Goal: Task Accomplishment & Management: Manage account settings

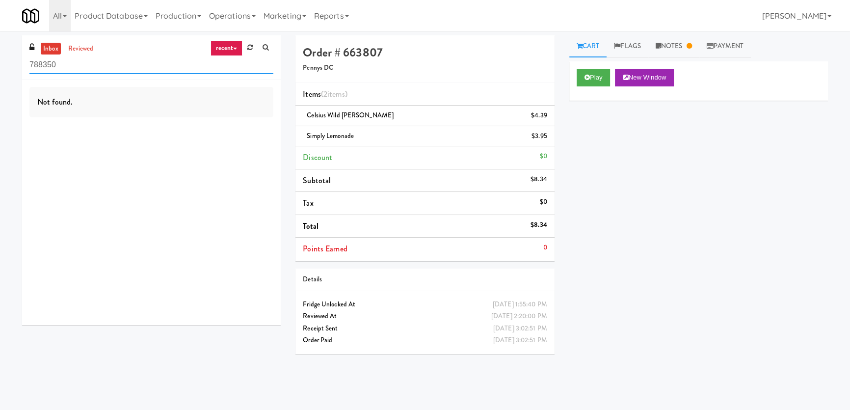
paste input "Elara - Cooler - Middle"
drag, startPoint x: 93, startPoint y: 60, endPoint x: 0, endPoint y: 62, distance: 93.2
click at [0, 62] on div "inbox reviewed recent all unclear take inventory issue suspicious failed recent…" at bounding box center [425, 220] width 850 height 370
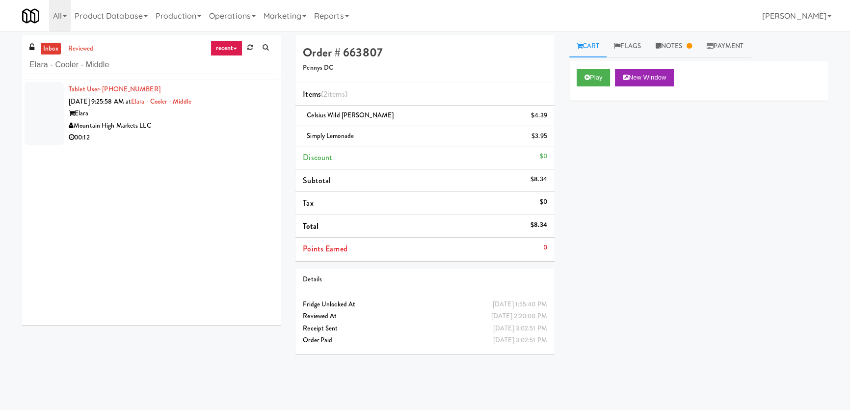
click at [171, 134] on div "00:12" at bounding box center [171, 137] width 205 height 12
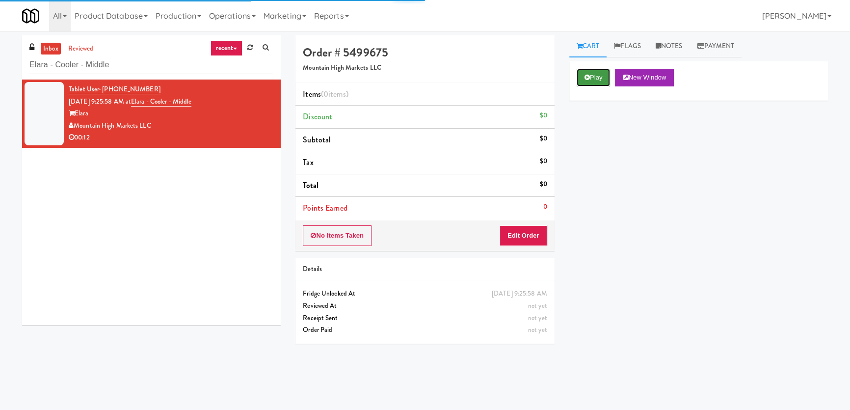
click at [604, 77] on button "Play" at bounding box center [593, 78] width 34 height 18
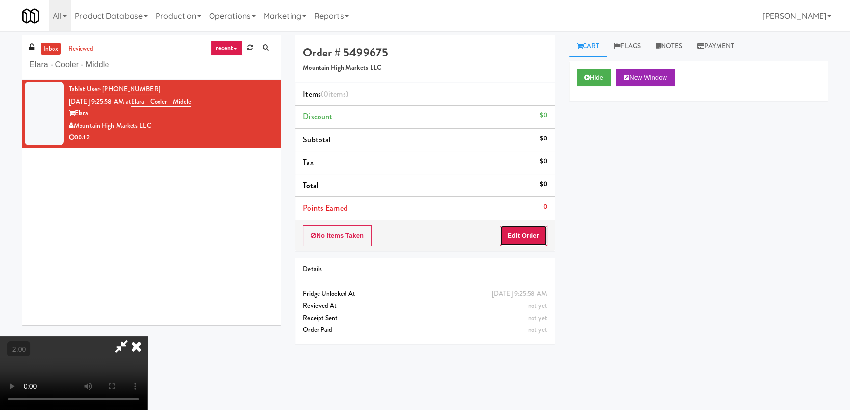
click at [530, 230] on button "Edit Order" at bounding box center [523, 235] width 48 height 21
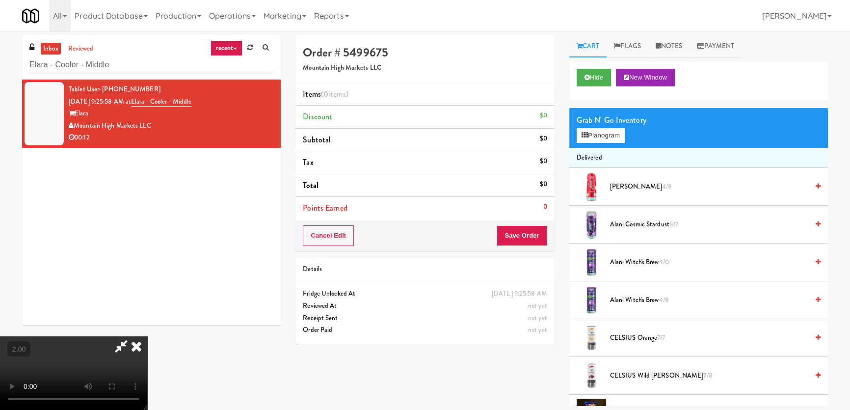
click at [147, 336] on video at bounding box center [73, 373] width 147 height 74
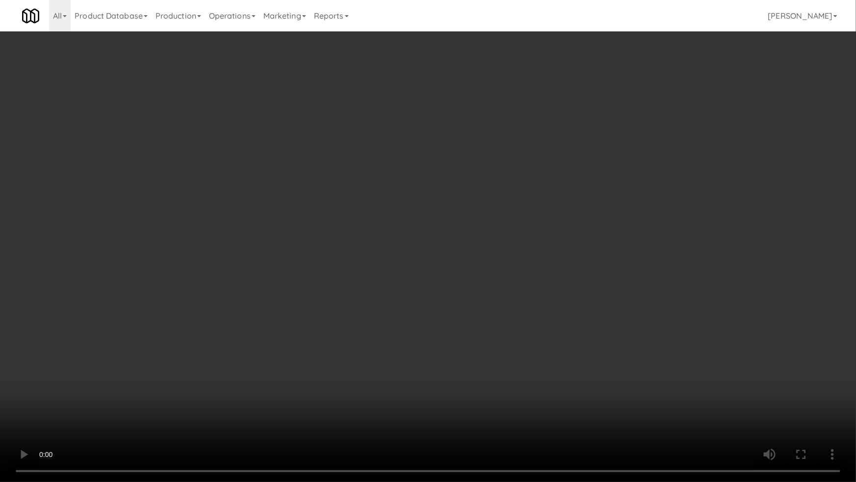
click at [486, 308] on video at bounding box center [428, 241] width 856 height 482
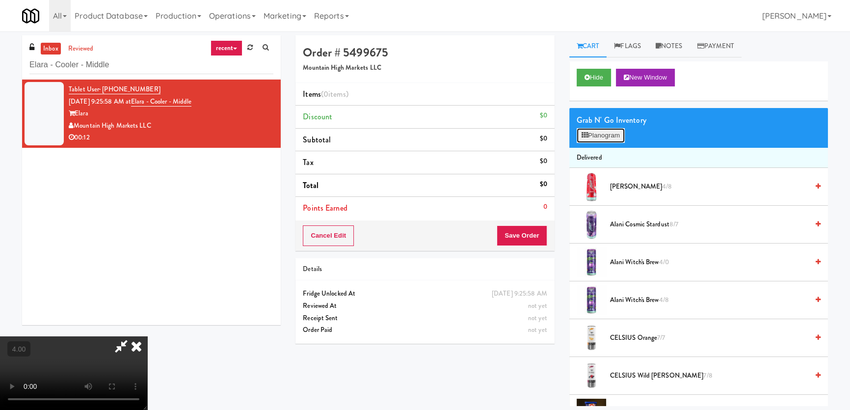
click at [580, 141] on button "Planogram" at bounding box center [600, 135] width 48 height 15
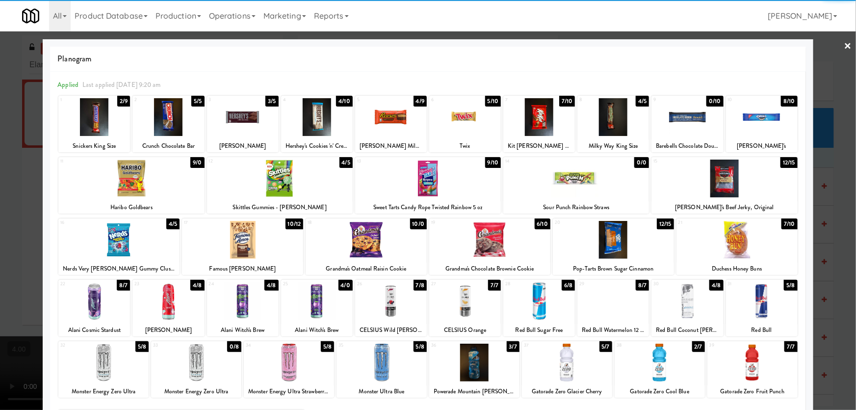
click at [582, 364] on div at bounding box center [567, 362] width 90 height 38
click at [21, 105] on div at bounding box center [428, 205] width 856 height 410
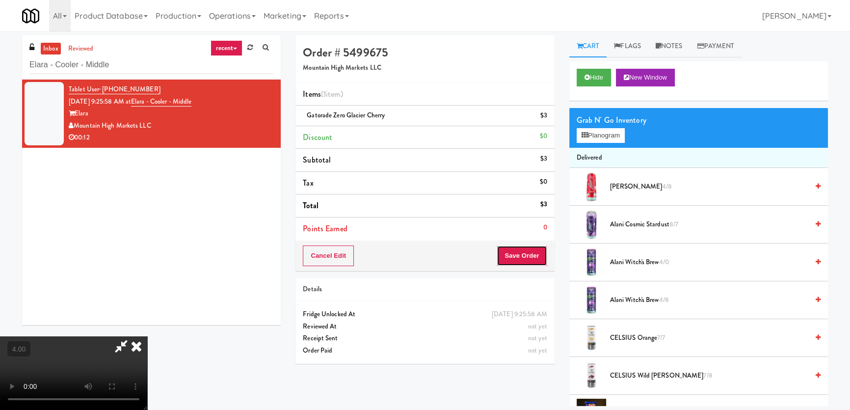
click at [531, 256] on button "Save Order" at bounding box center [522, 255] width 50 height 21
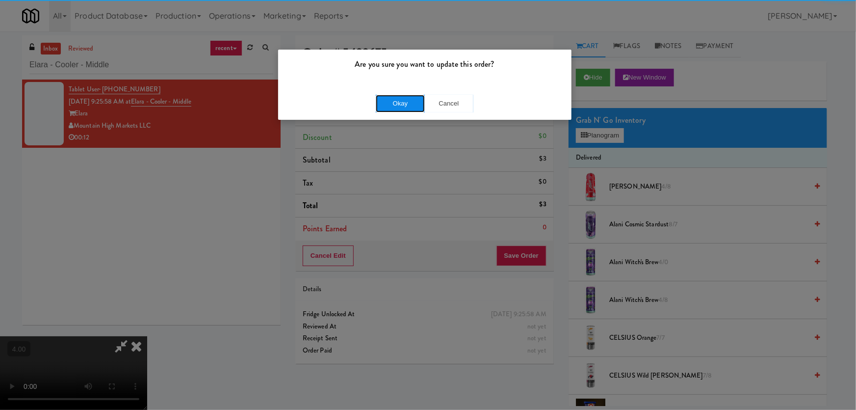
click at [396, 106] on button "Okay" at bounding box center [400, 104] width 49 height 18
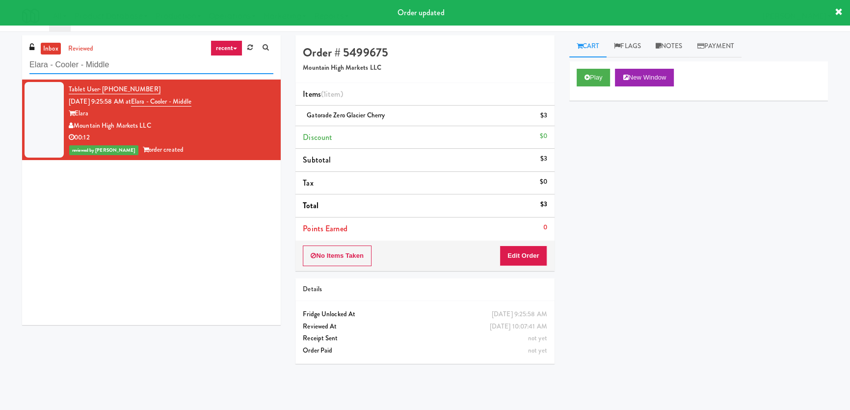
paste input "Potomac Towers - Combo"
drag, startPoint x: 123, startPoint y: 55, endPoint x: 0, endPoint y: 49, distance: 123.3
click at [0, 49] on div "inbox reviewed recent all unclear take inventory issue suspicious failed recent…" at bounding box center [425, 220] width 850 height 370
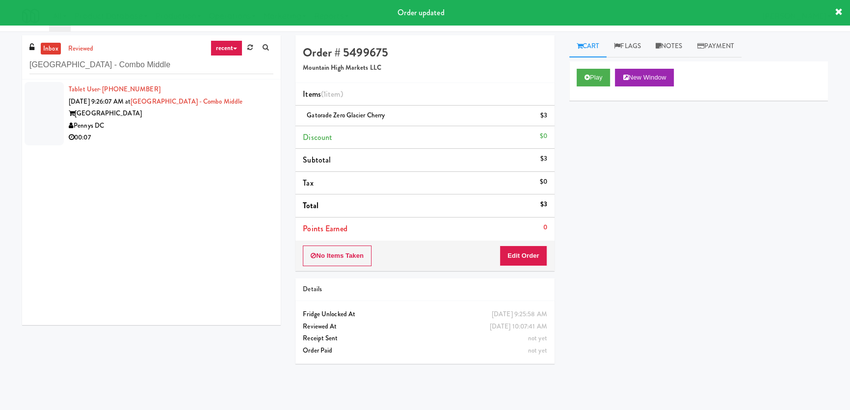
click at [199, 130] on div "Pennys DC" at bounding box center [171, 126] width 205 height 12
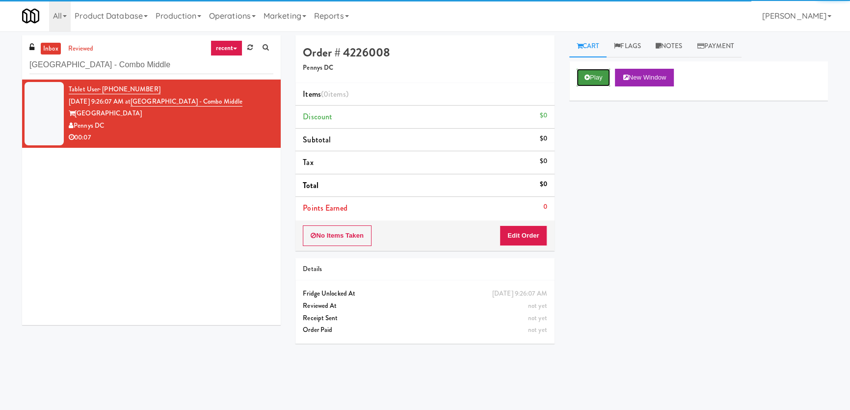
click at [598, 71] on button "Play" at bounding box center [593, 78] width 34 height 18
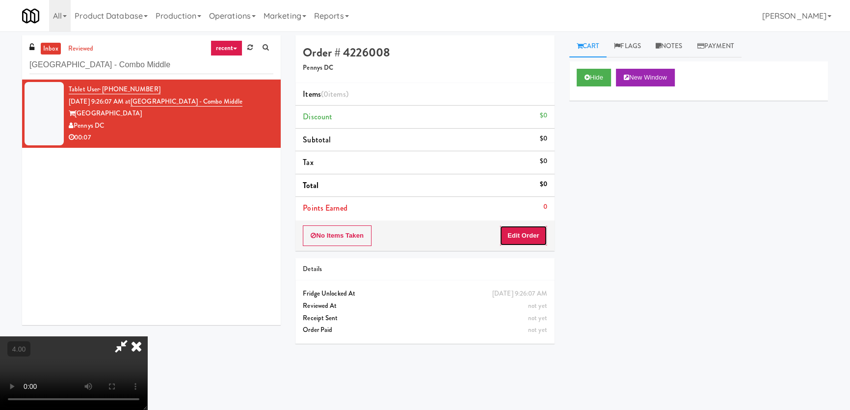
click at [531, 233] on button "Edit Order" at bounding box center [523, 235] width 48 height 21
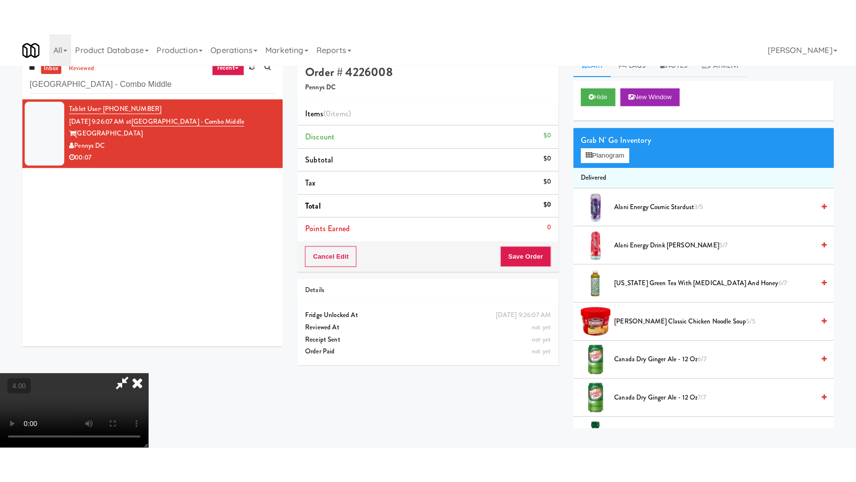
scroll to position [31, 0]
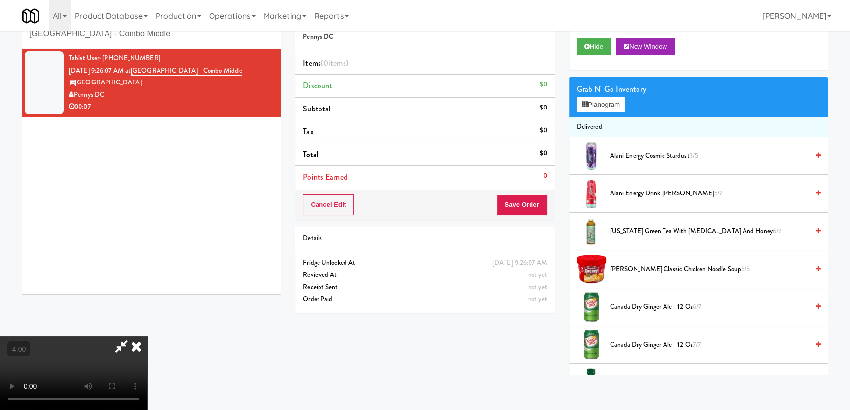
click at [147, 336] on video at bounding box center [73, 373] width 147 height 74
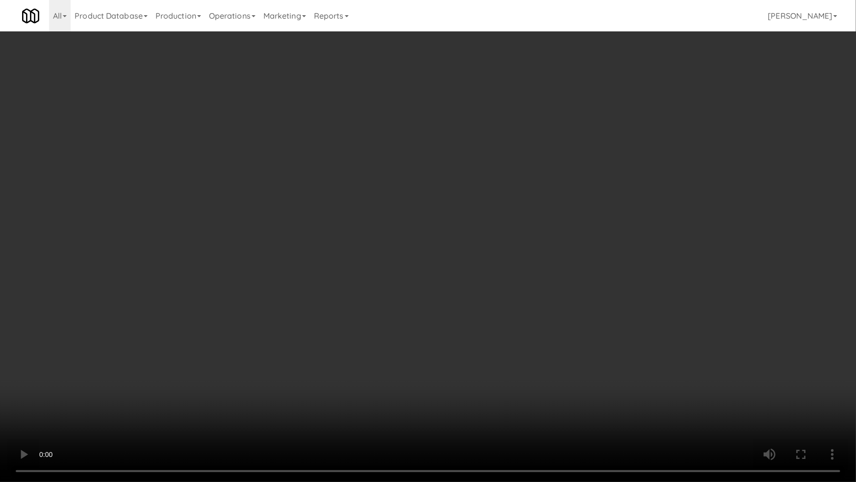
click at [348, 295] on video at bounding box center [428, 241] width 856 height 482
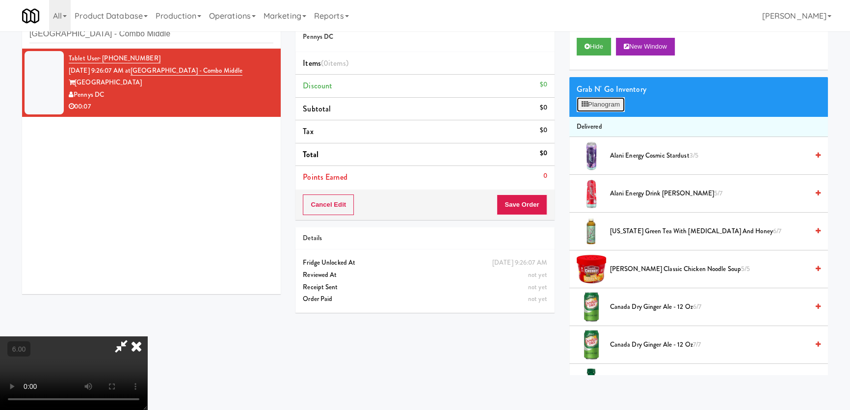
click at [623, 103] on button "Planogram" at bounding box center [600, 104] width 48 height 15
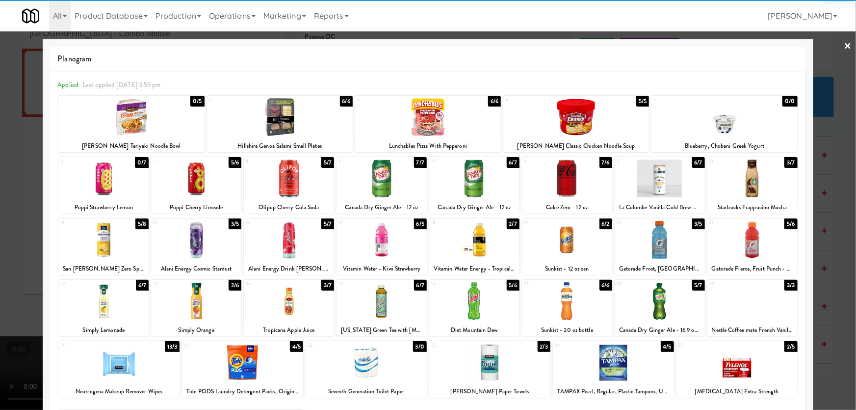
click at [670, 183] on div at bounding box center [660, 178] width 90 height 38
click at [0, 202] on div at bounding box center [428, 205] width 856 height 410
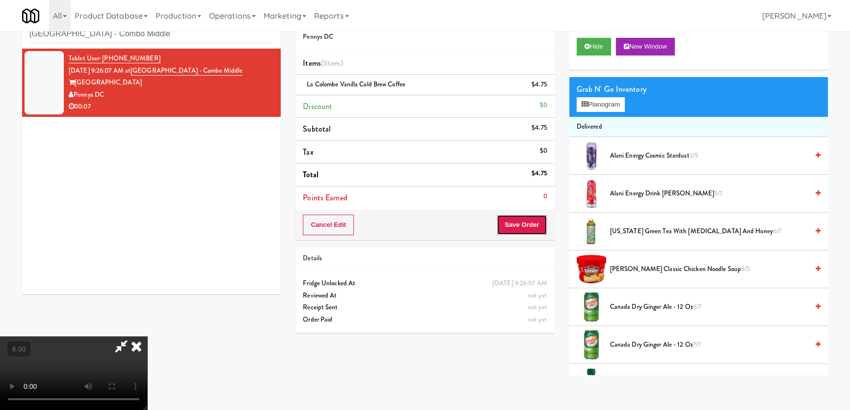
click at [537, 217] on button "Save Order" at bounding box center [522, 224] width 50 height 21
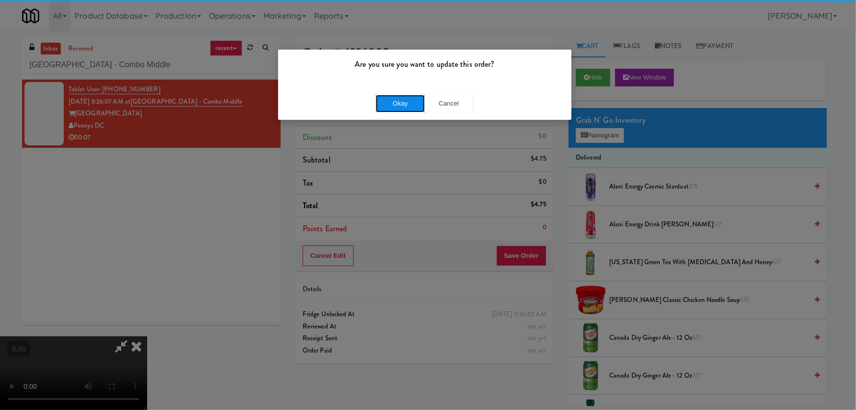
click at [393, 98] on button "Okay" at bounding box center [400, 104] width 49 height 18
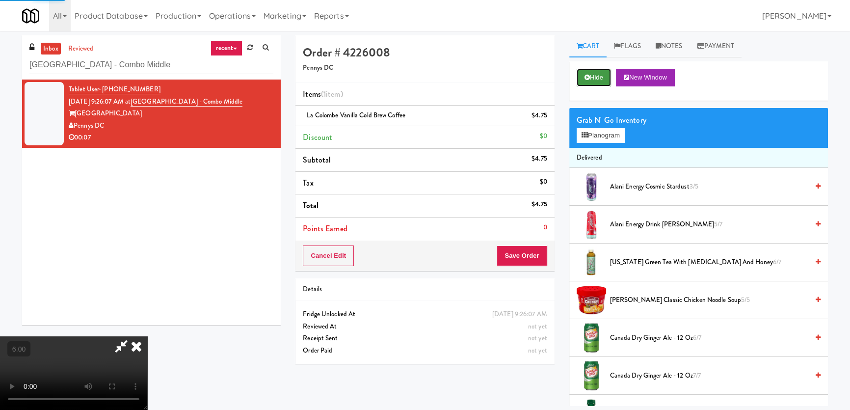
click at [603, 75] on button "Hide" at bounding box center [593, 78] width 34 height 18
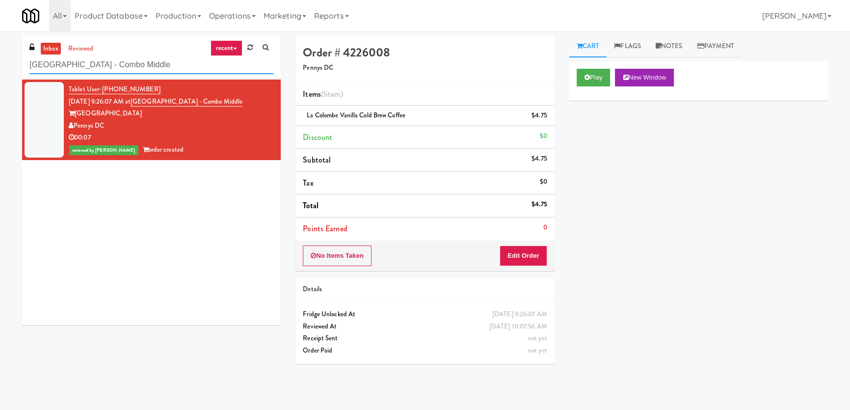
drag, startPoint x: 156, startPoint y: 58, endPoint x: 0, endPoint y: 57, distance: 156.0
click at [0, 57] on div "inbox reviewed recent all unclear take inventory issue suspicious failed recent…" at bounding box center [425, 220] width 850 height 370
paste input "INTRO Cleveland"
type input "INTRO Cleveland"
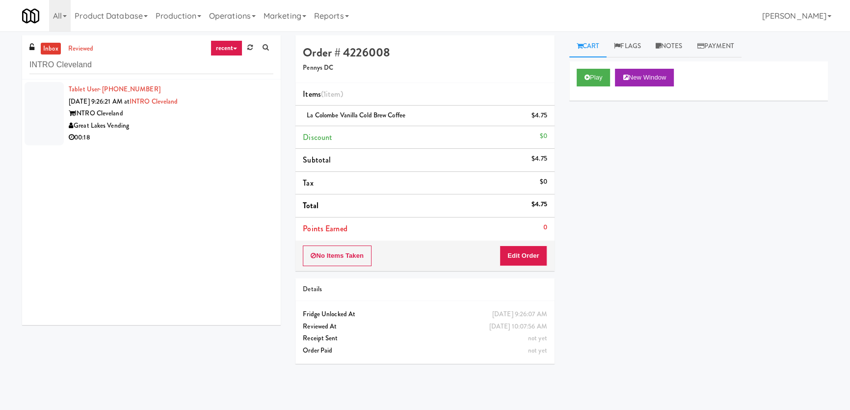
drag, startPoint x: 157, startPoint y: 127, endPoint x: 340, endPoint y: 103, distance: 184.1
click at [158, 127] on div "Great Lakes Vending" at bounding box center [171, 126] width 205 height 12
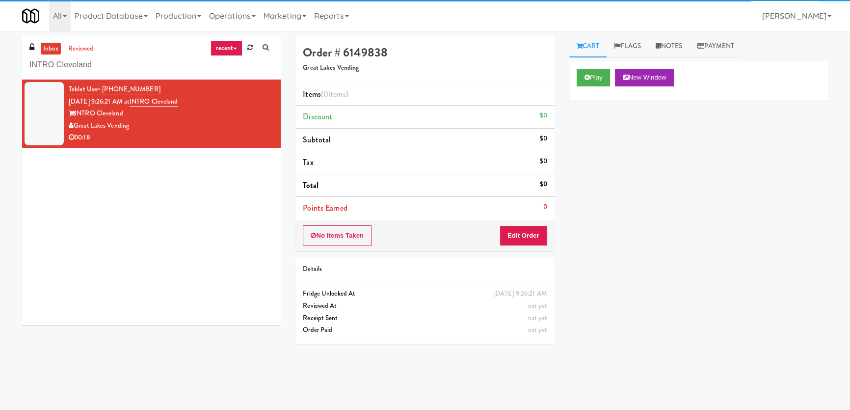
click at [612, 74] on div "Play New Window" at bounding box center [698, 78] width 244 height 18
click at [597, 74] on button "Play" at bounding box center [593, 78] width 34 height 18
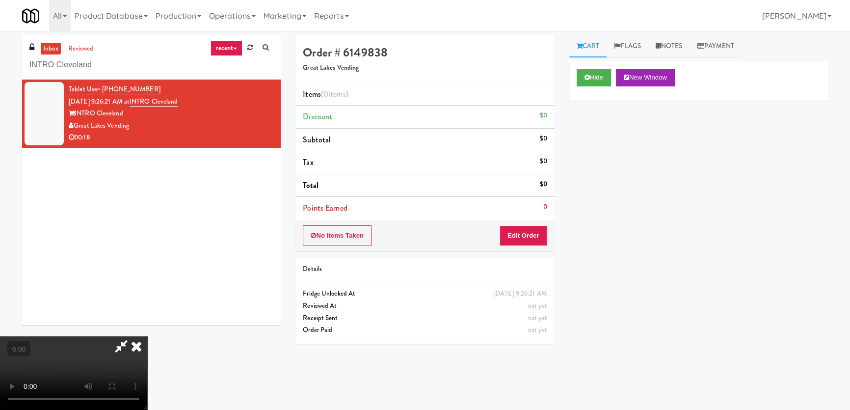
click at [147, 336] on video at bounding box center [73, 373] width 147 height 74
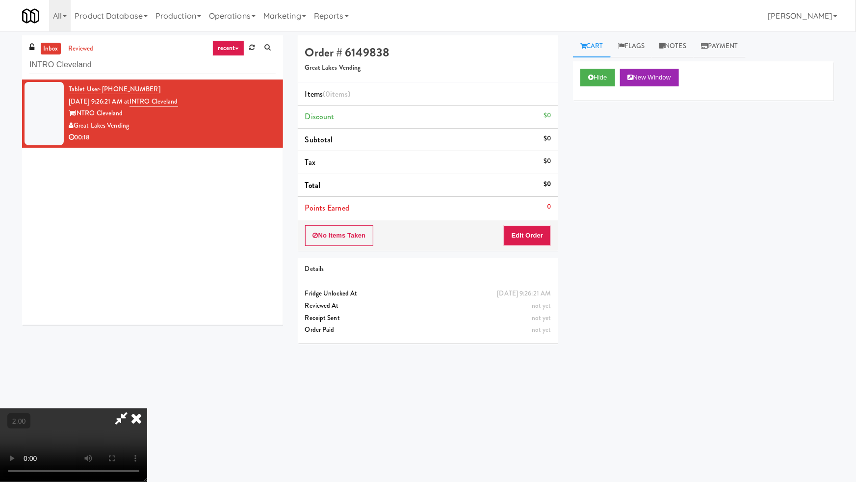
click at [147, 408] on video at bounding box center [73, 445] width 147 height 74
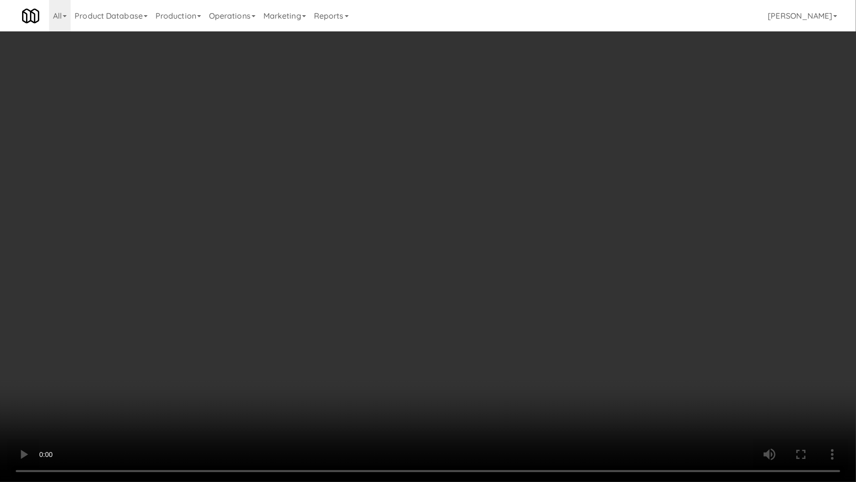
click at [266, 380] on video at bounding box center [428, 241] width 856 height 482
click at [290, 368] on video at bounding box center [428, 241] width 856 height 482
click at [292, 367] on video at bounding box center [428, 241] width 856 height 482
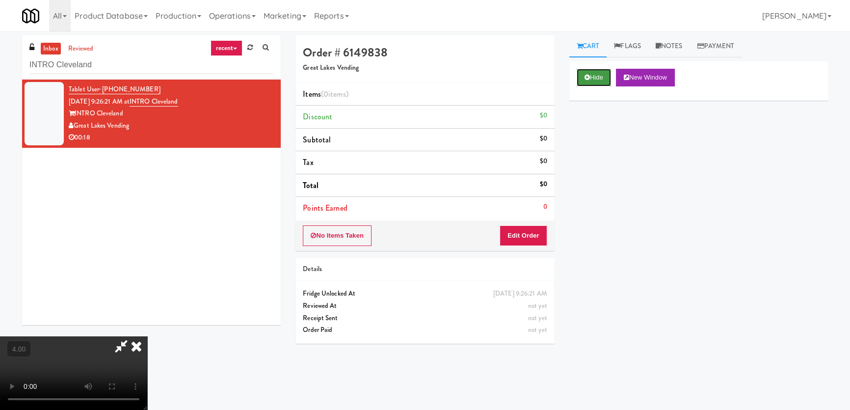
click at [603, 80] on button "Hide" at bounding box center [593, 78] width 34 height 18
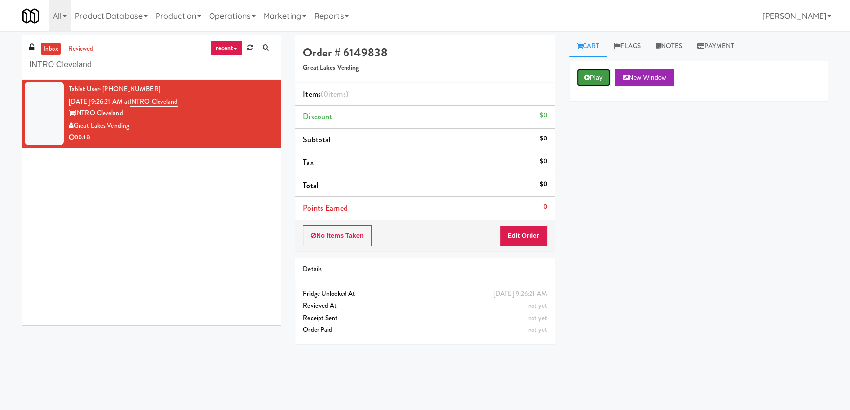
click at [603, 80] on button "Play" at bounding box center [593, 78] width 34 height 18
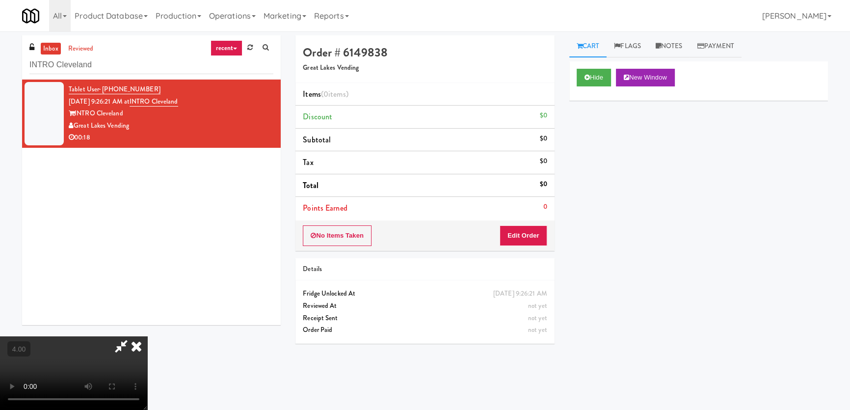
click at [147, 336] on video at bounding box center [73, 373] width 147 height 74
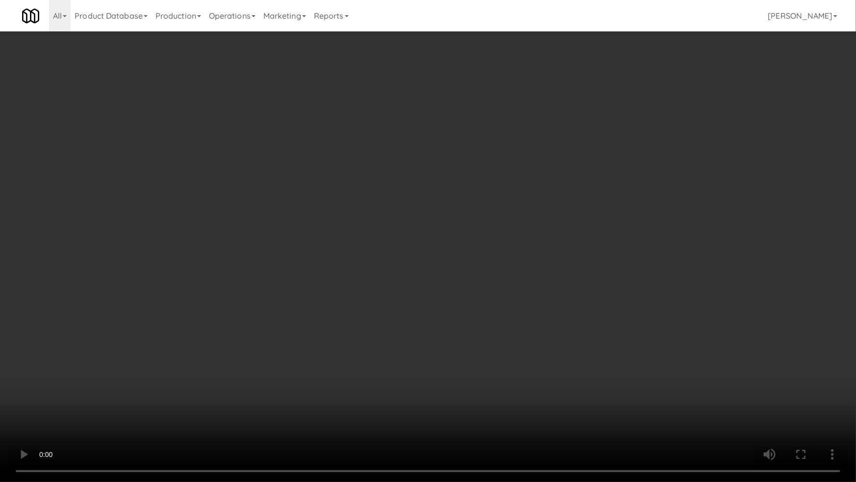
click at [409, 371] on video at bounding box center [428, 241] width 856 height 482
click at [425, 356] on video at bounding box center [428, 241] width 856 height 482
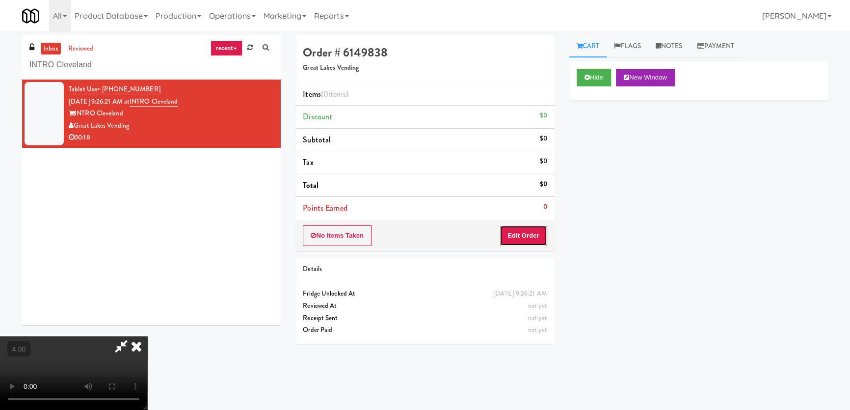
click at [520, 236] on button "Edit Order" at bounding box center [523, 235] width 48 height 21
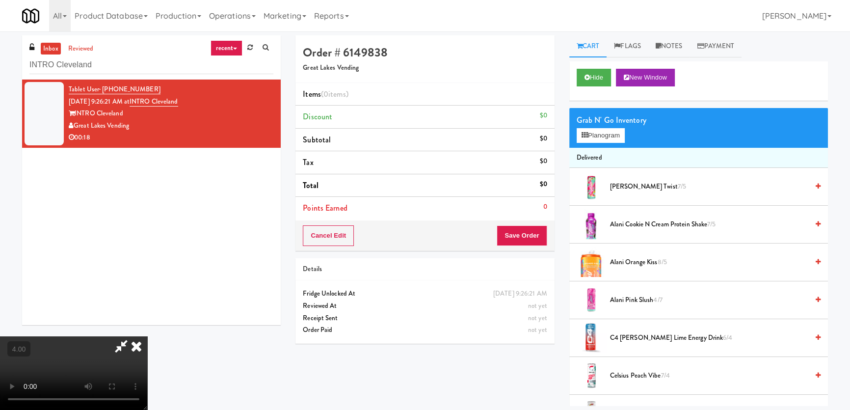
click at [632, 299] on span "Alani Pink Slush 4/7" at bounding box center [709, 300] width 198 height 12
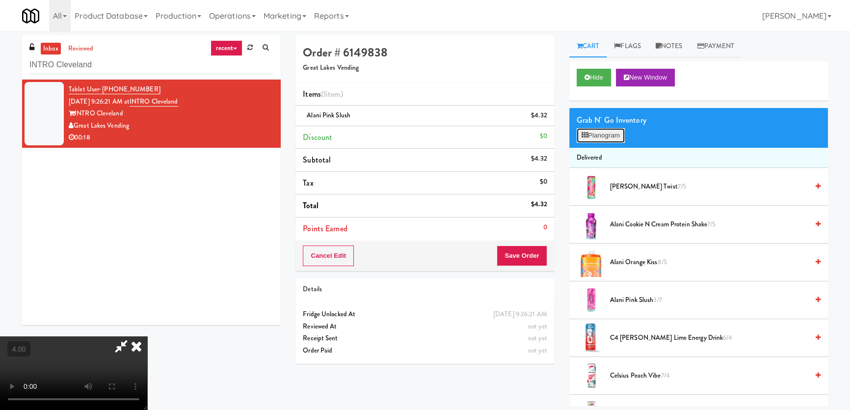
click at [615, 133] on button "Planogram" at bounding box center [600, 135] width 48 height 15
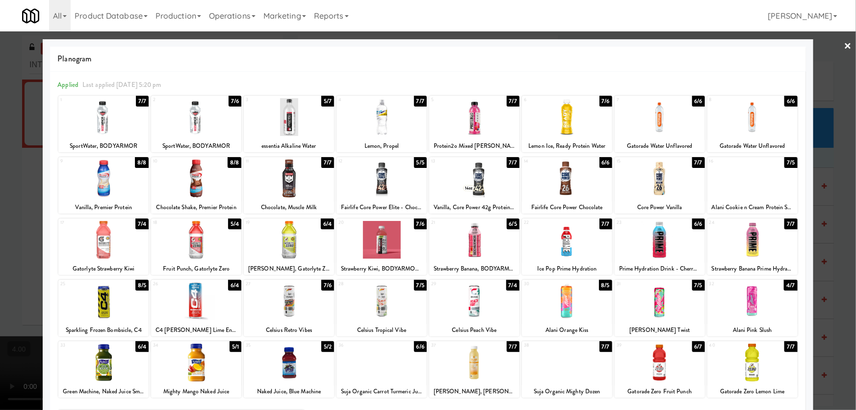
click at [501, 302] on div at bounding box center [474, 301] width 90 height 38
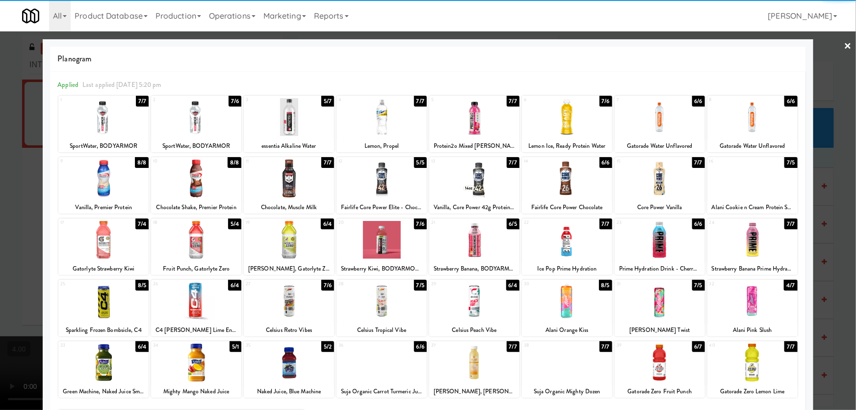
click at [0, 198] on div at bounding box center [428, 205] width 856 height 410
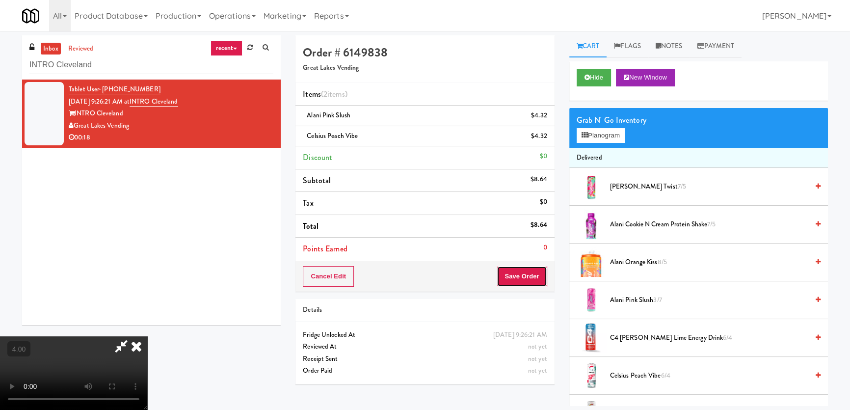
click at [541, 277] on button "Save Order" at bounding box center [522, 276] width 50 height 21
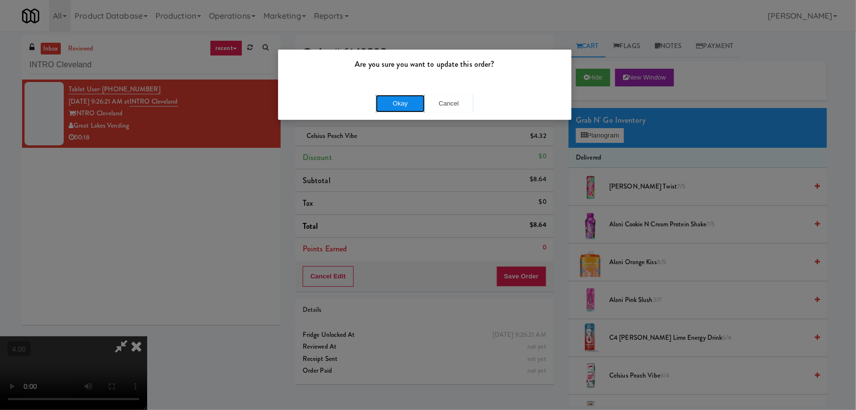
click at [402, 103] on button "Okay" at bounding box center [400, 104] width 49 height 18
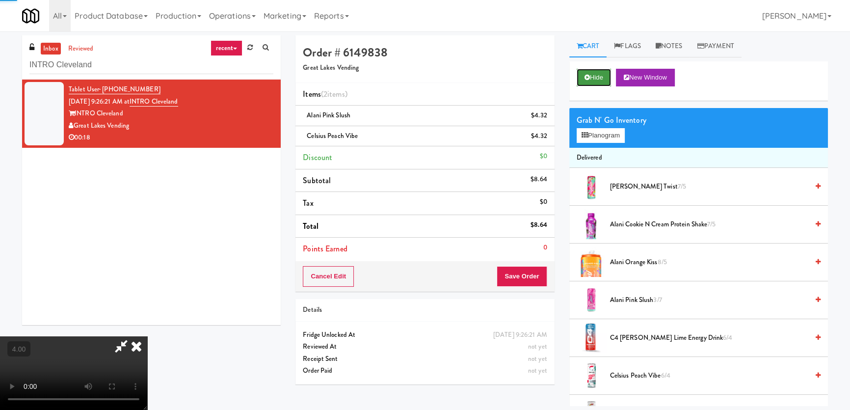
click at [584, 76] on icon at bounding box center [586, 77] width 5 height 6
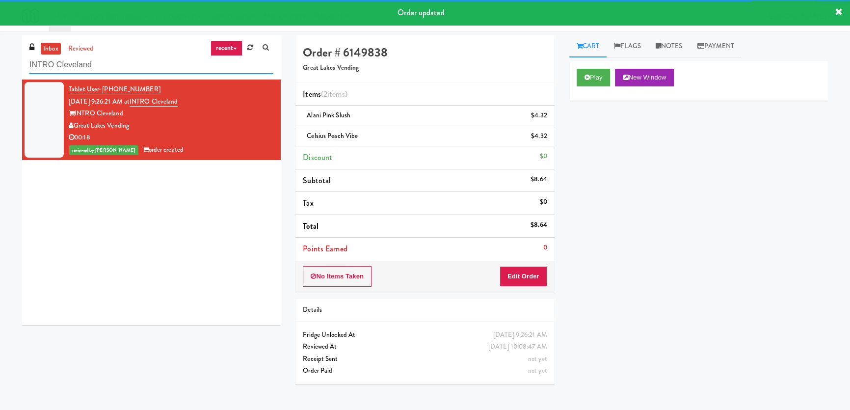
paste input "Health Hub - Cooler - Left"
drag, startPoint x: 119, startPoint y: 55, endPoint x: 0, endPoint y: 61, distance: 118.9
click at [0, 61] on div "inbox reviewed recent all unclear take inventory issue suspicious failed recent…" at bounding box center [425, 220] width 850 height 370
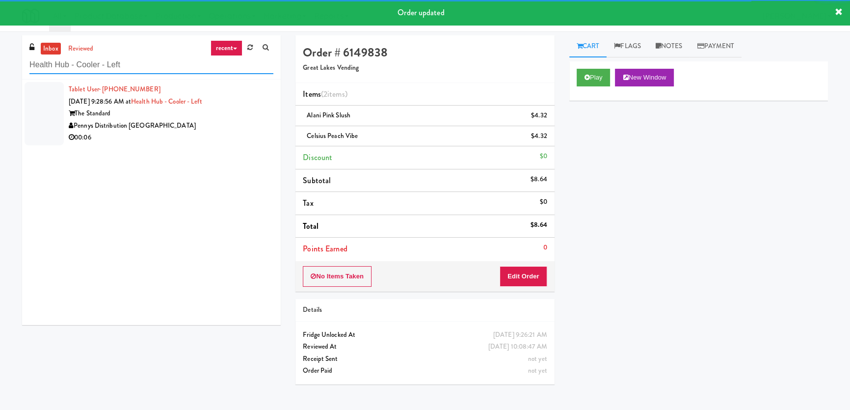
type input "Health Hub - Cooler - Left"
click at [219, 127] on div "Pennys Distribution [GEOGRAPHIC_DATA]" at bounding box center [171, 126] width 205 height 12
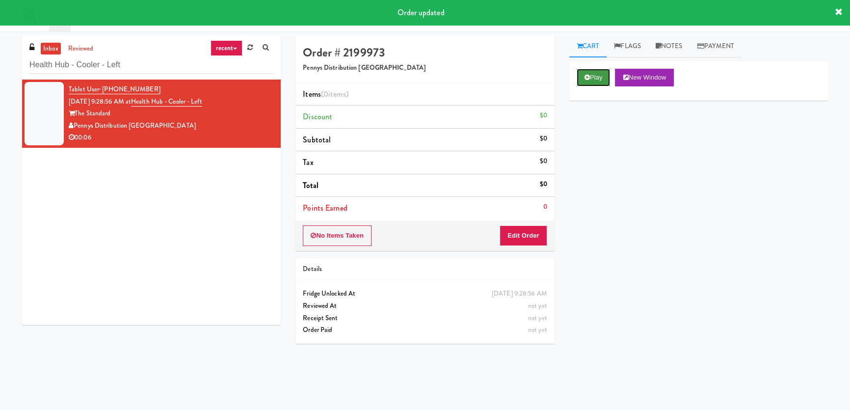
click at [589, 80] on button "Play" at bounding box center [593, 78] width 34 height 18
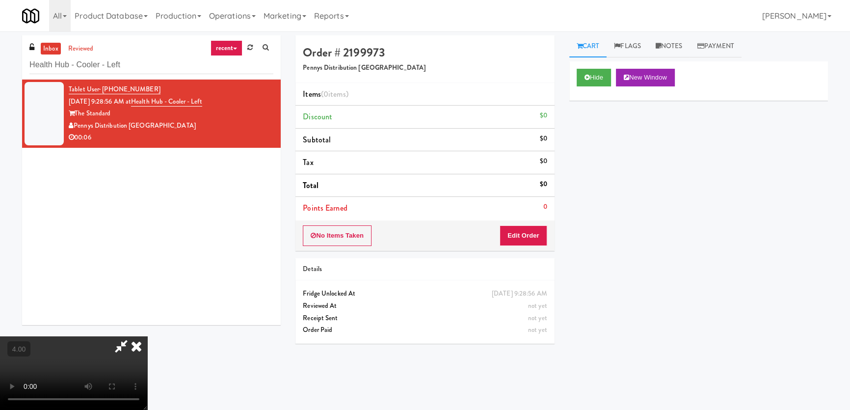
click at [147, 336] on video at bounding box center [73, 373] width 147 height 74
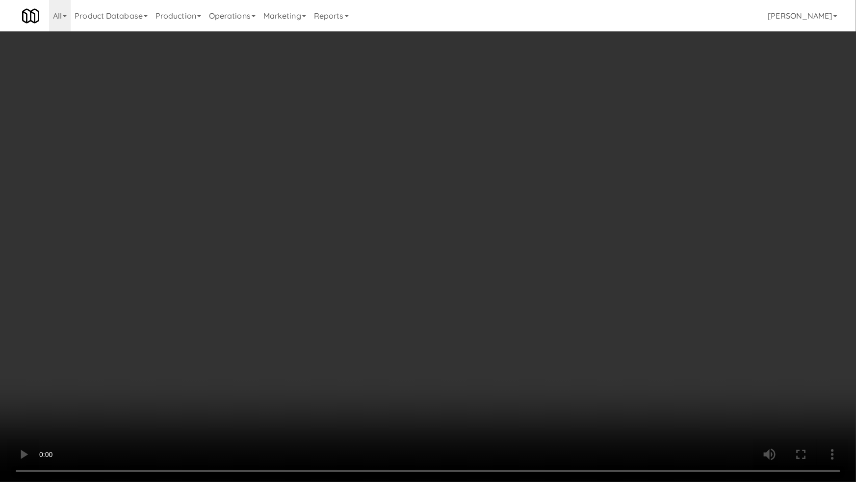
click at [315, 352] on video at bounding box center [428, 241] width 856 height 482
click at [289, 350] on video at bounding box center [428, 241] width 856 height 482
click at [305, 290] on video at bounding box center [428, 241] width 856 height 482
drag, startPoint x: 305, startPoint y: 290, endPoint x: 420, endPoint y: 192, distance: 151.4
click at [306, 290] on video at bounding box center [428, 241] width 856 height 482
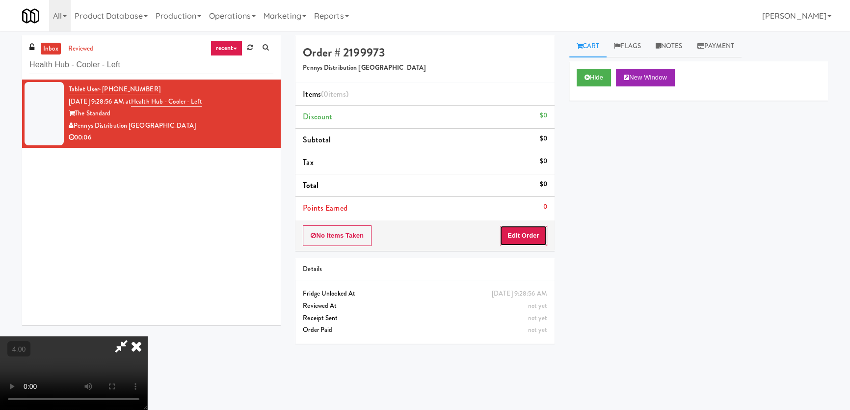
click at [530, 232] on button "Edit Order" at bounding box center [523, 235] width 48 height 21
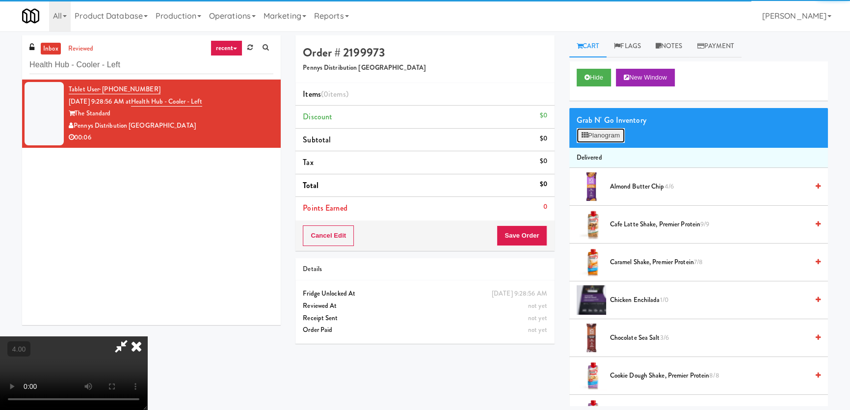
click at [611, 132] on button "Planogram" at bounding box center [600, 135] width 48 height 15
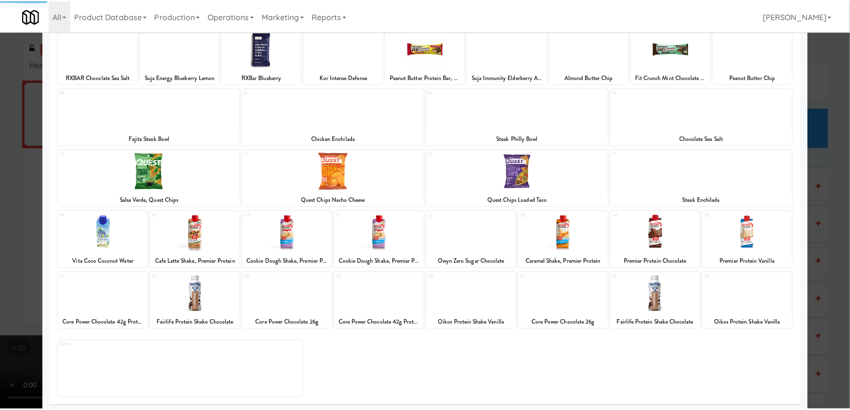
scroll to position [72, 0]
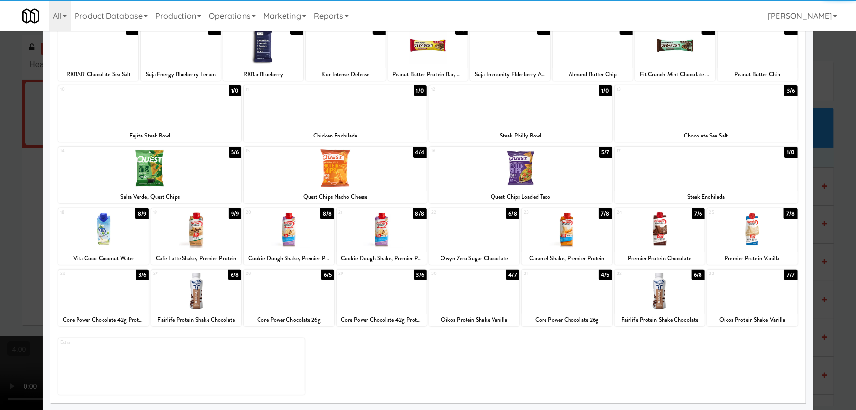
click at [306, 283] on div at bounding box center [289, 291] width 90 height 38
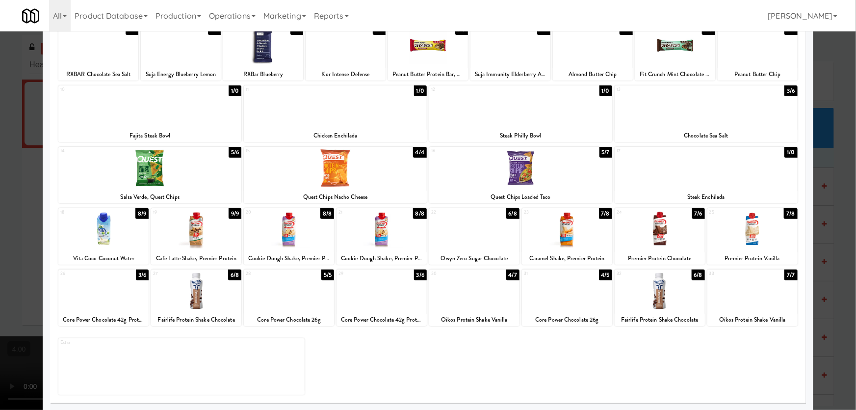
click at [0, 92] on div at bounding box center [428, 205] width 856 height 410
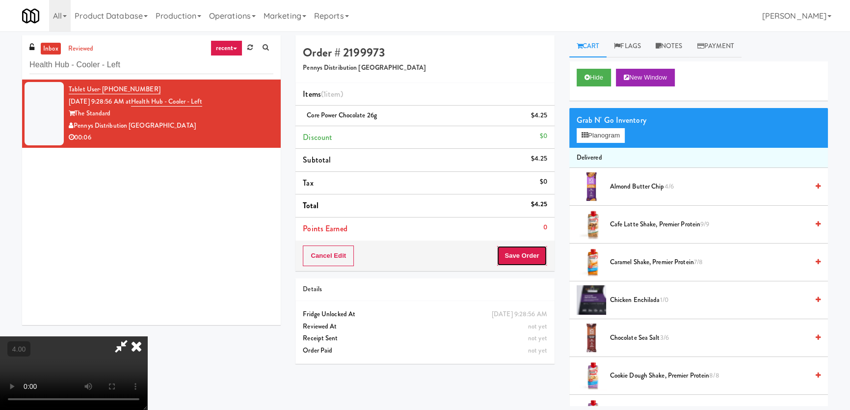
click at [541, 253] on button "Save Order" at bounding box center [522, 255] width 50 height 21
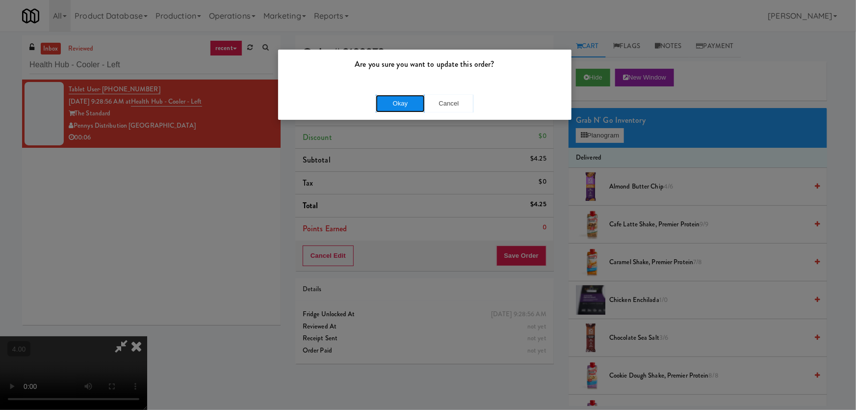
click at [382, 101] on button "Okay" at bounding box center [400, 104] width 49 height 18
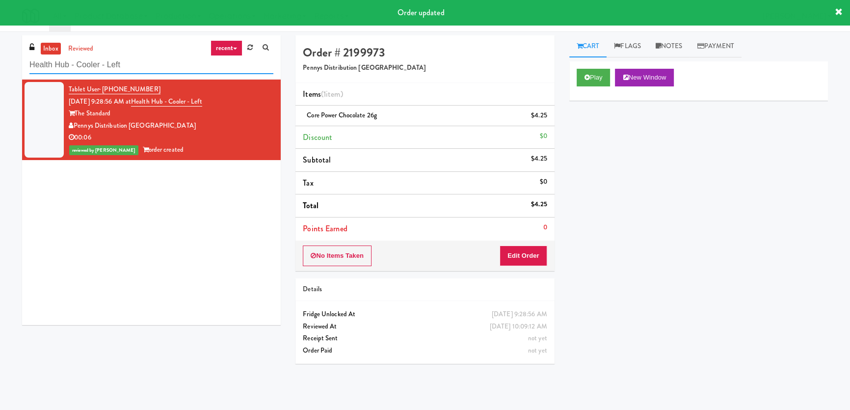
paste input "Kinetic- Drinks"
drag, startPoint x: 87, startPoint y: 67, endPoint x: 16, endPoint y: 60, distance: 71.5
click at [16, 60] on div "inbox reviewed recent all unclear take inventory issue suspicious failed recent…" at bounding box center [151, 183] width 273 height 297
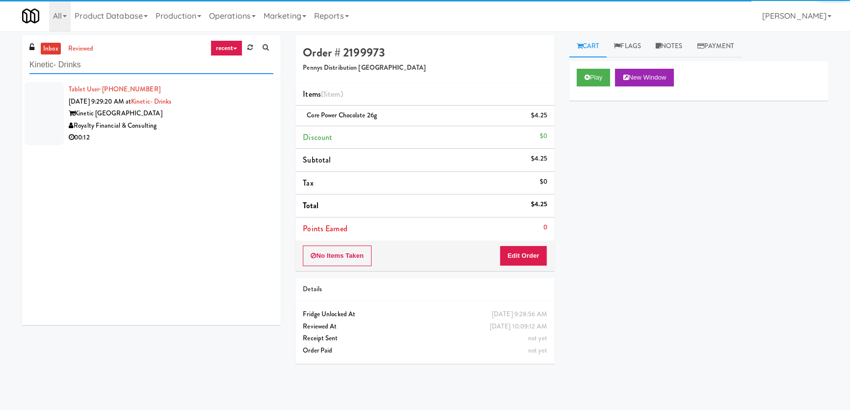
type input "Kinetic- Drinks"
click at [213, 120] on div "Royalty Financial & Consulting" at bounding box center [171, 126] width 205 height 12
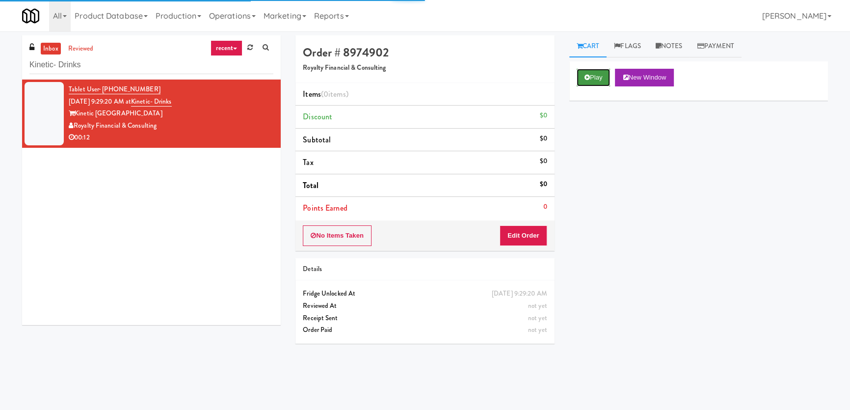
click at [590, 79] on button "Play" at bounding box center [593, 78] width 34 height 18
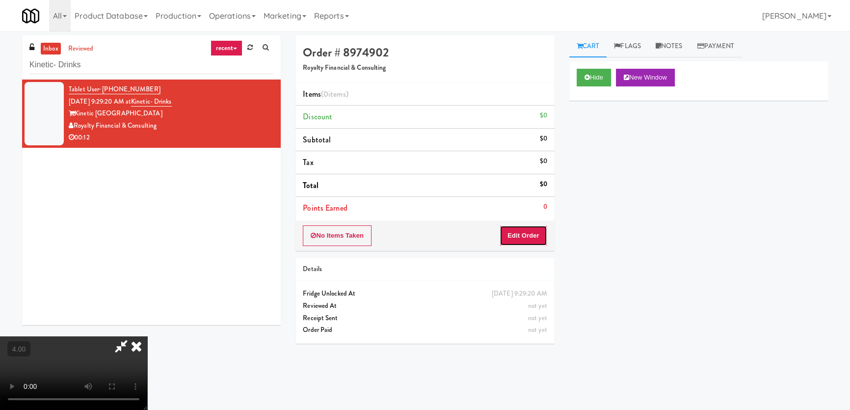
click at [519, 238] on button "Edit Order" at bounding box center [523, 235] width 48 height 21
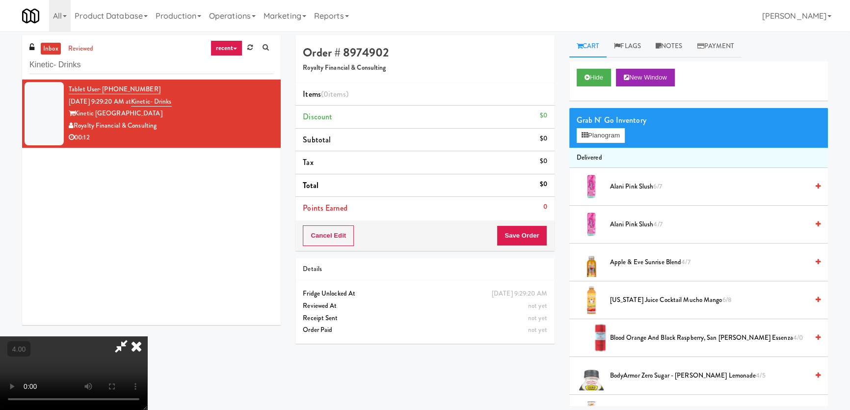
click at [147, 336] on video at bounding box center [73, 373] width 147 height 74
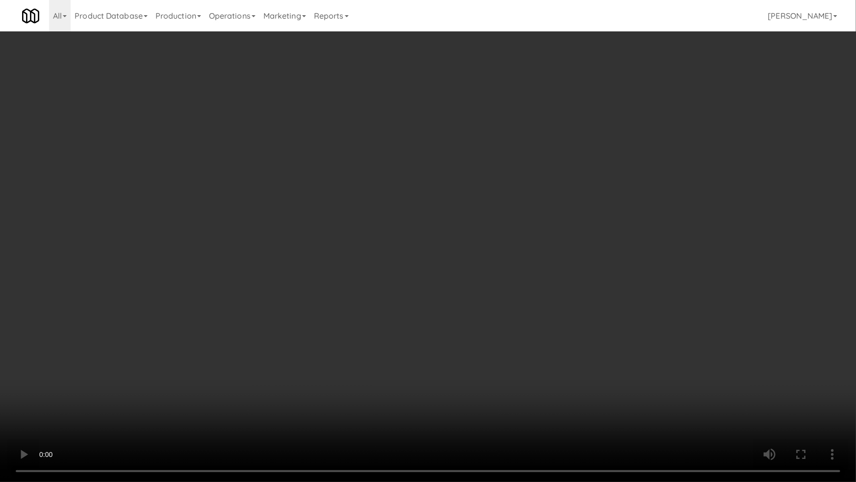
click at [317, 303] on video at bounding box center [428, 241] width 856 height 482
click at [522, 226] on video at bounding box center [428, 241] width 856 height 482
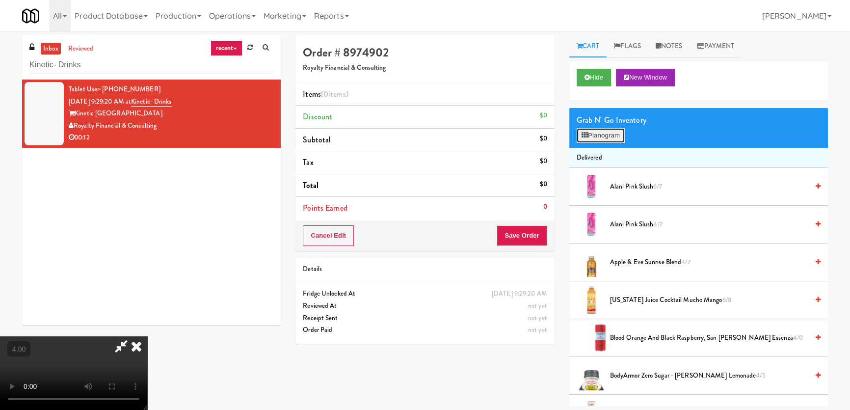
click at [613, 140] on button "Planogram" at bounding box center [600, 135] width 48 height 15
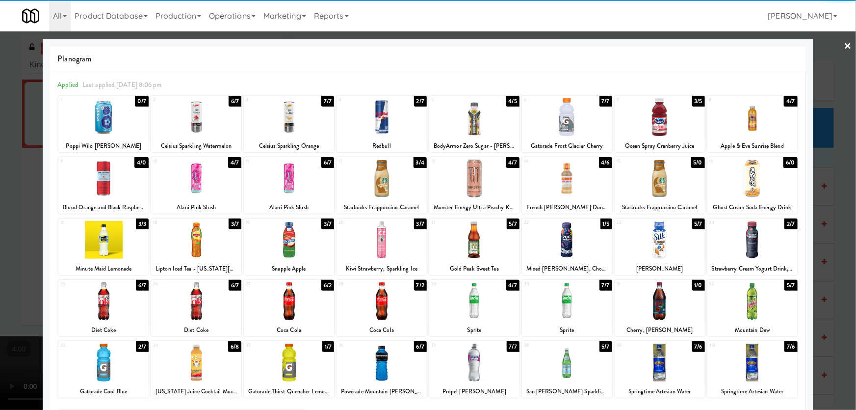
click at [684, 184] on div at bounding box center [660, 178] width 90 height 38
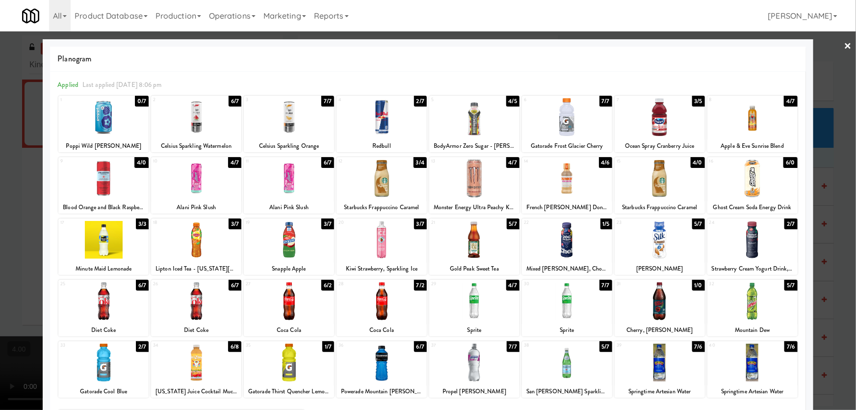
click at [818, 128] on div at bounding box center [428, 205] width 856 height 410
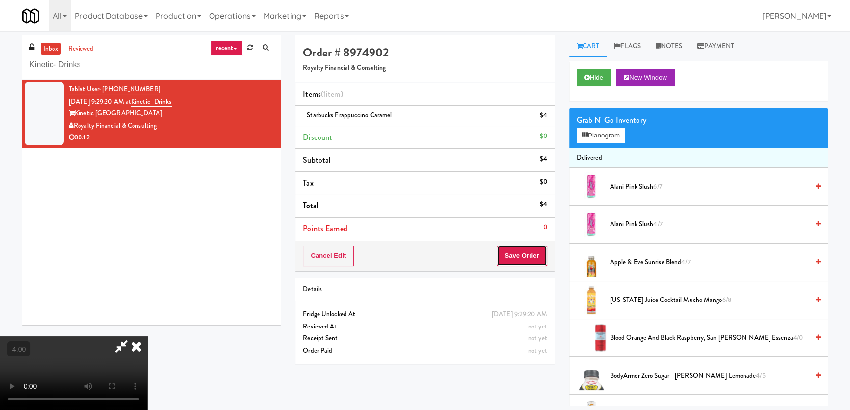
drag, startPoint x: 537, startPoint y: 254, endPoint x: 532, endPoint y: 253, distance: 5.1
click at [537, 254] on button "Save Order" at bounding box center [522, 255] width 50 height 21
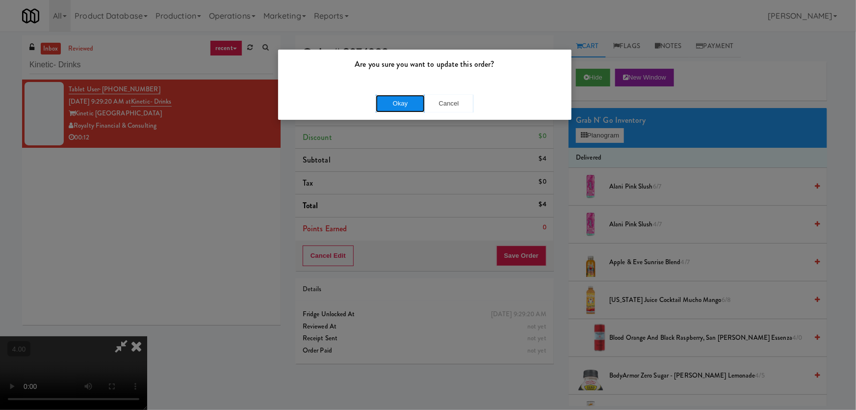
click at [413, 98] on button "Okay" at bounding box center [400, 104] width 49 height 18
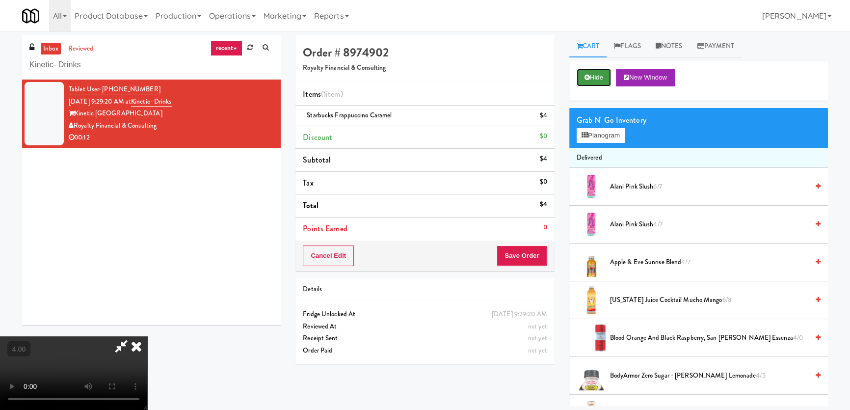
click at [590, 75] on button "Hide" at bounding box center [593, 78] width 34 height 18
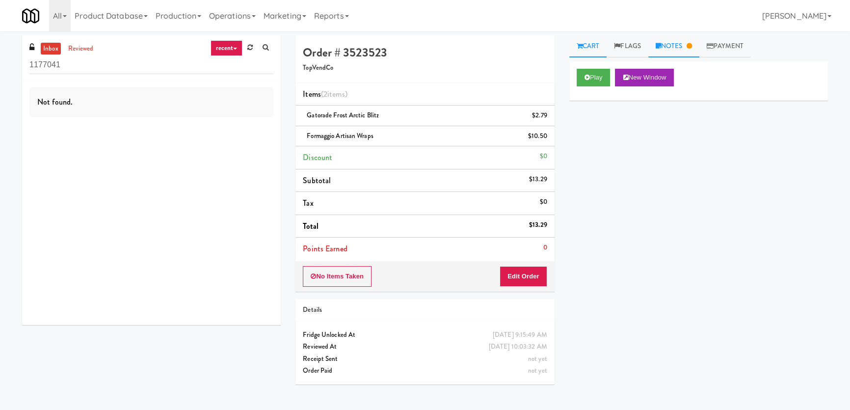
click at [671, 44] on link "Notes" at bounding box center [673, 46] width 51 height 22
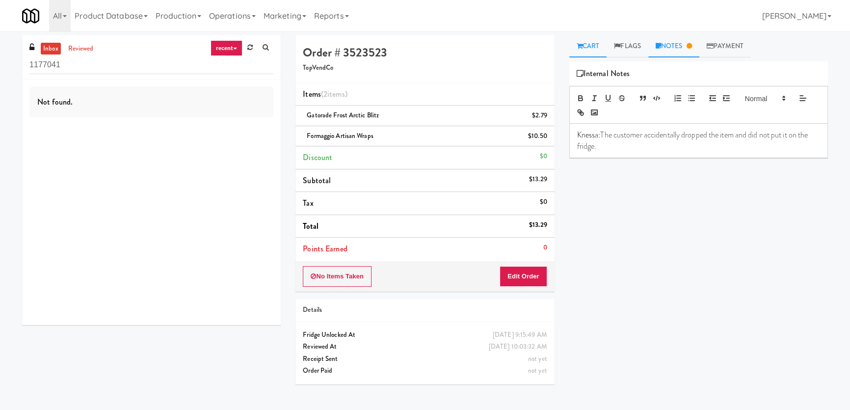
click at [602, 52] on link "Cart" at bounding box center [588, 46] width 38 height 22
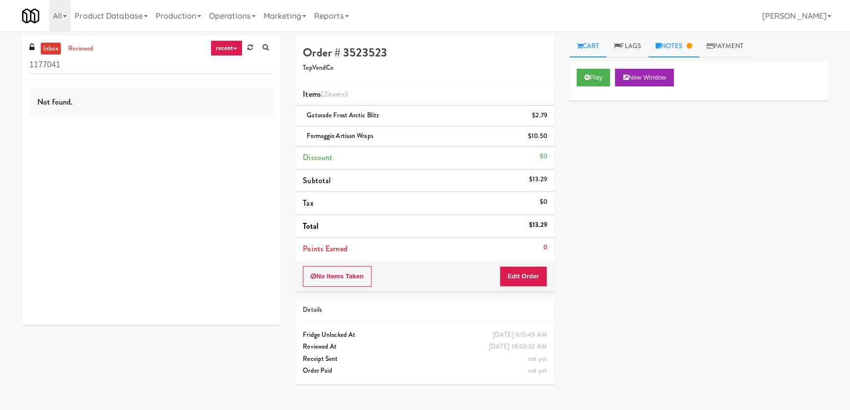
click at [668, 48] on link "Notes" at bounding box center [673, 46] width 51 height 22
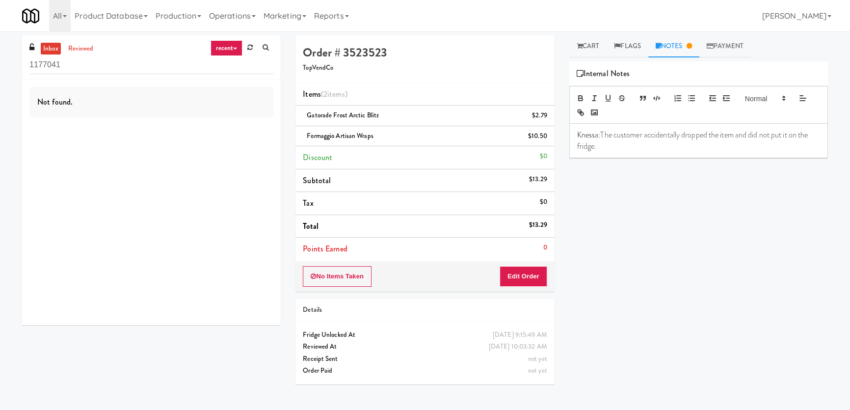
click at [680, 48] on link "Notes" at bounding box center [673, 46] width 51 height 22
click at [583, 45] on link "Cart" at bounding box center [588, 46] width 38 height 22
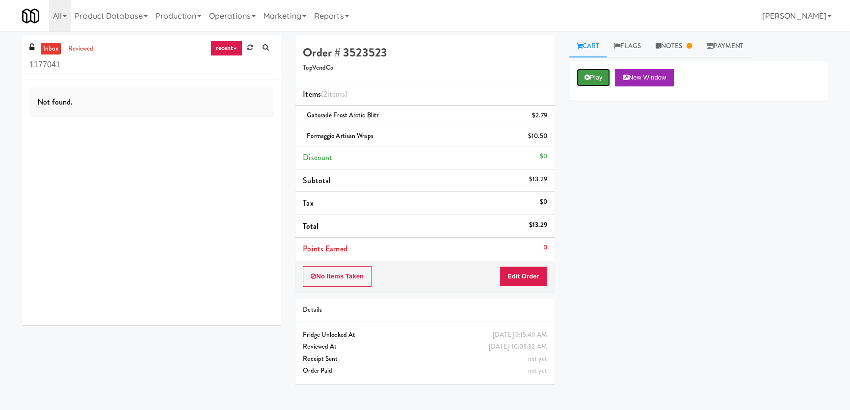
click at [579, 77] on button "Play" at bounding box center [593, 78] width 34 height 18
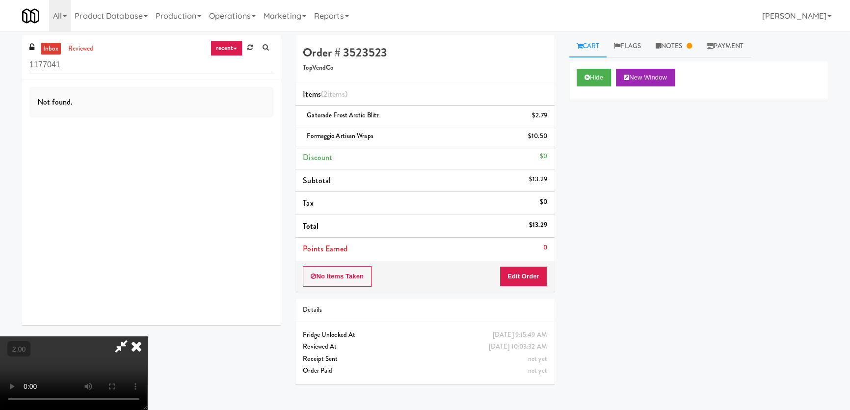
click at [132, 336] on icon at bounding box center [121, 346] width 23 height 20
click at [147, 336] on video at bounding box center [73, 373] width 147 height 74
click at [513, 269] on button "Edit Order" at bounding box center [523, 276] width 48 height 21
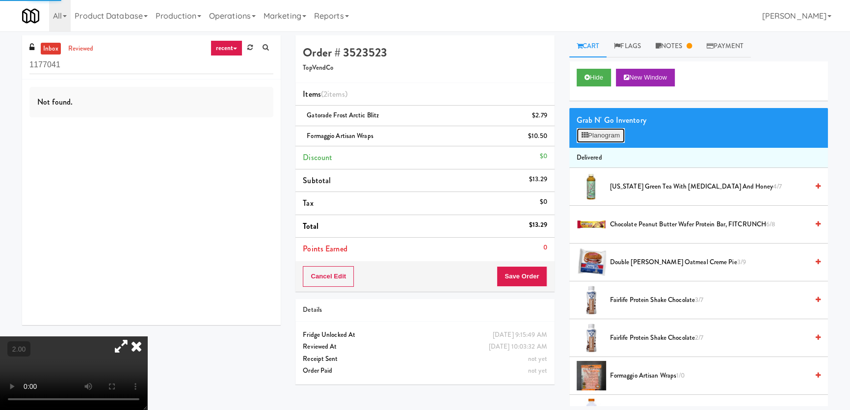
click at [612, 131] on button "Planogram" at bounding box center [600, 135] width 48 height 15
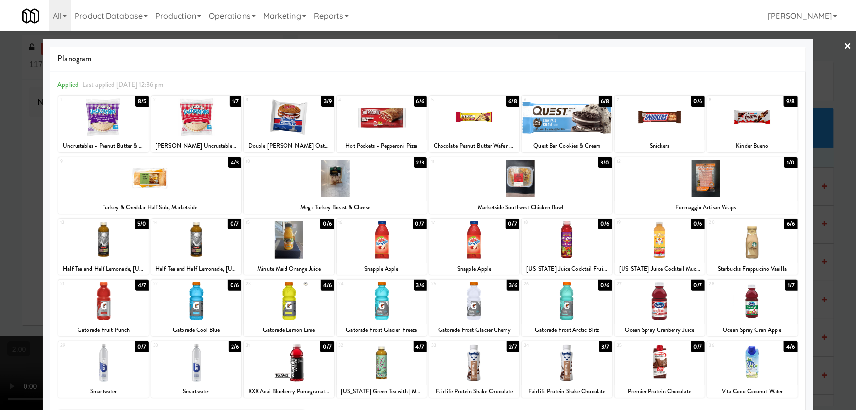
click at [828, 173] on div at bounding box center [428, 205] width 856 height 410
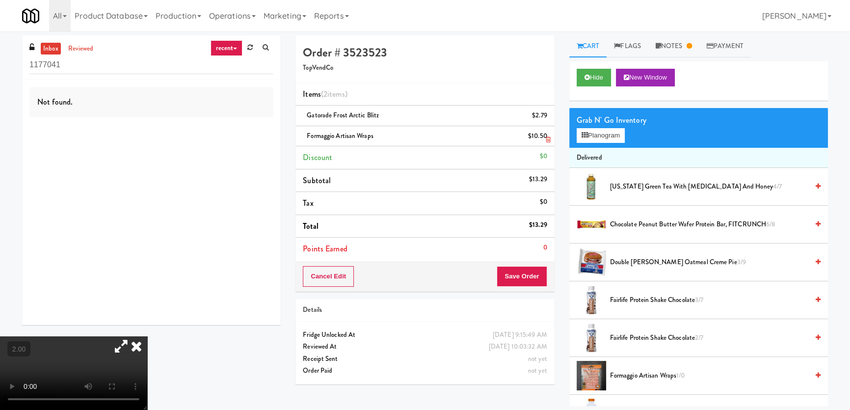
drag, startPoint x: 380, startPoint y: 138, endPoint x: 299, endPoint y: 135, distance: 80.5
click at [299, 135] on li "Formaggio Artisan Wraps $10.50" at bounding box center [424, 136] width 259 height 21
copy span "Formaggio Artisan Wraps"
paste input "Resa - Cooler"
drag, startPoint x: 58, startPoint y: 70, endPoint x: 0, endPoint y: 68, distance: 58.4
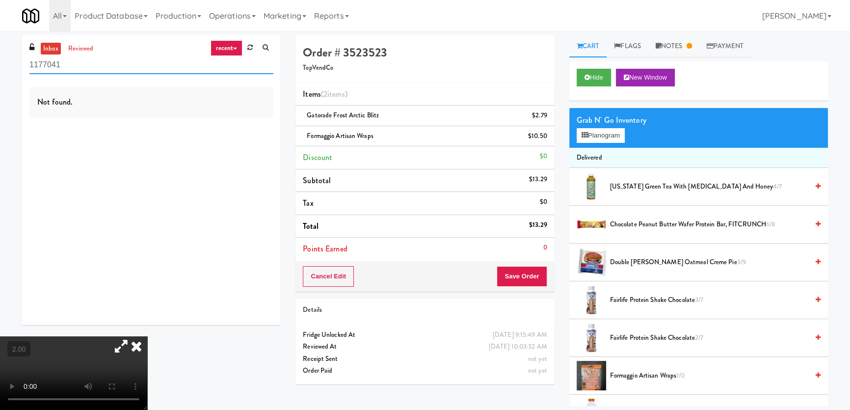
click at [0, 68] on div "inbox reviewed recent all unclear take inventory issue suspicious failed recent…" at bounding box center [425, 220] width 850 height 370
click at [170, 65] on input "Resa - Cooler" at bounding box center [151, 65] width 244 height 18
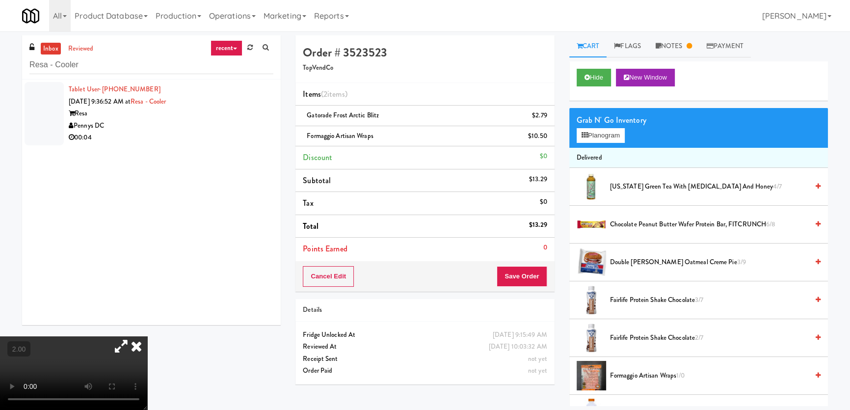
click at [147, 336] on icon at bounding box center [137, 346] width 22 height 20
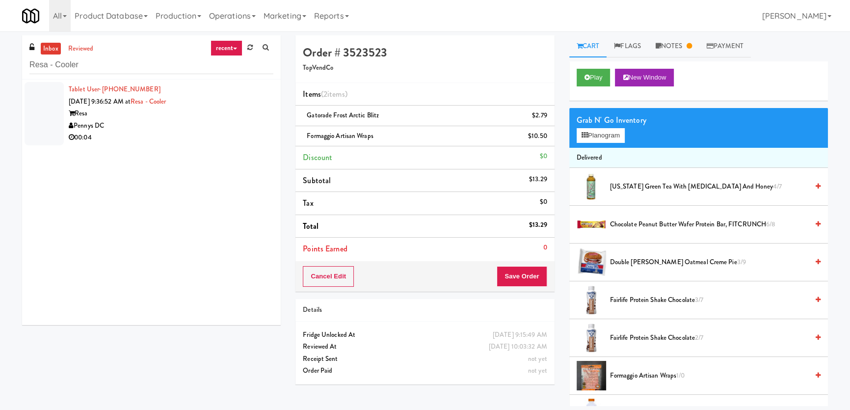
click at [236, 115] on div "Resa" at bounding box center [171, 113] width 205 height 12
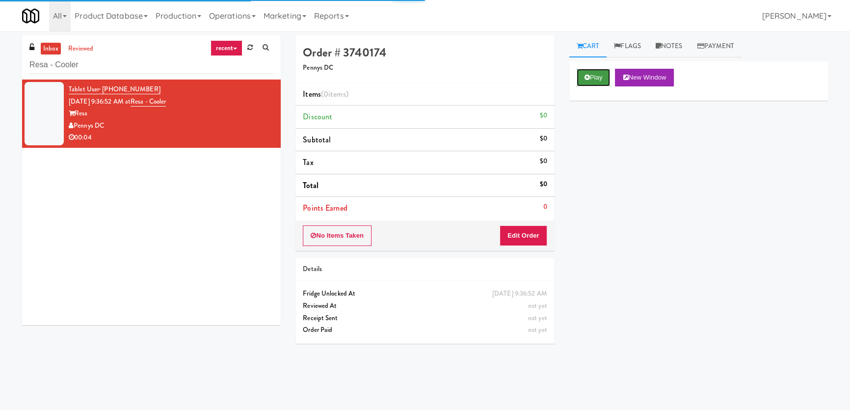
click at [599, 82] on button "Play" at bounding box center [593, 78] width 34 height 18
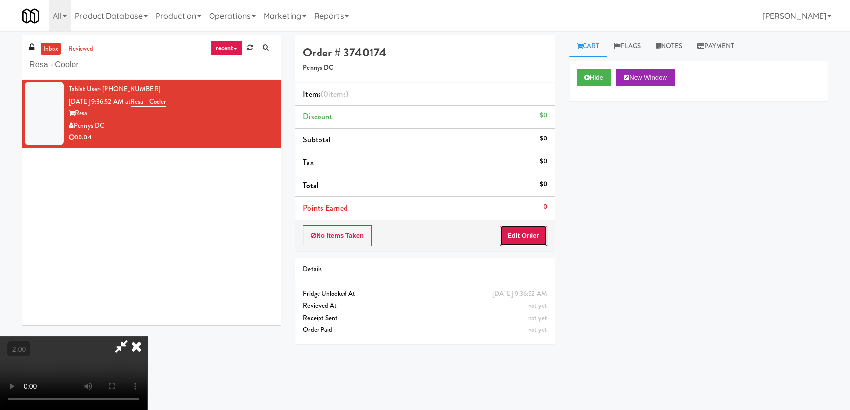
click at [512, 240] on button "Edit Order" at bounding box center [523, 235] width 48 height 21
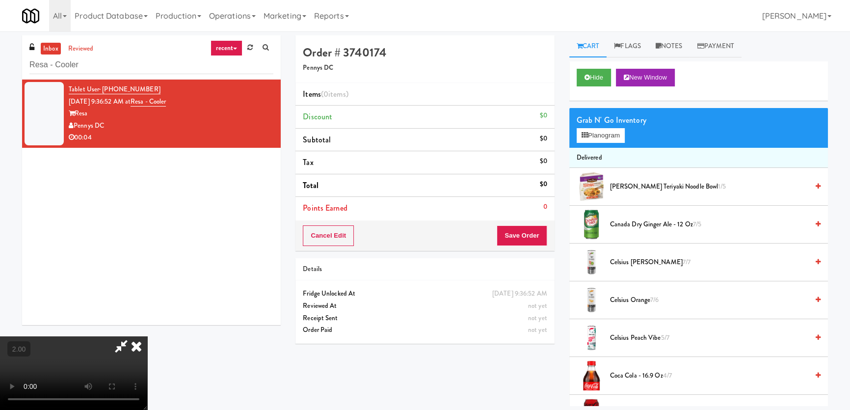
click at [611, 142] on div "Grab N' Go Inventory Planogram" at bounding box center [698, 128] width 259 height 40
click at [611, 142] on button "Planogram" at bounding box center [600, 135] width 48 height 15
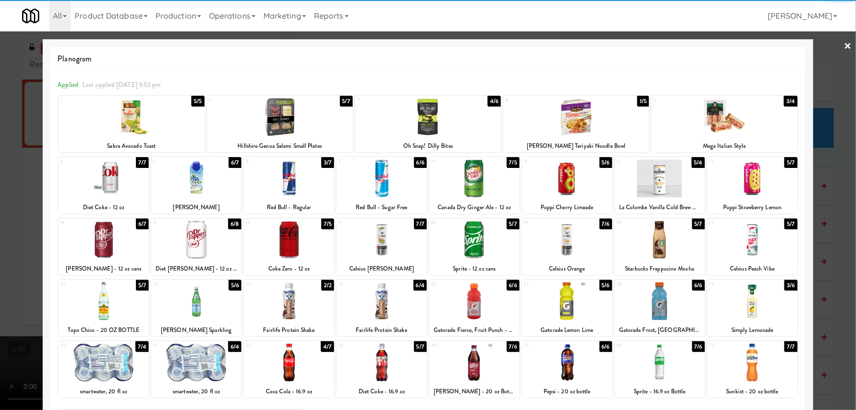
click at [677, 177] on div at bounding box center [660, 178] width 90 height 38
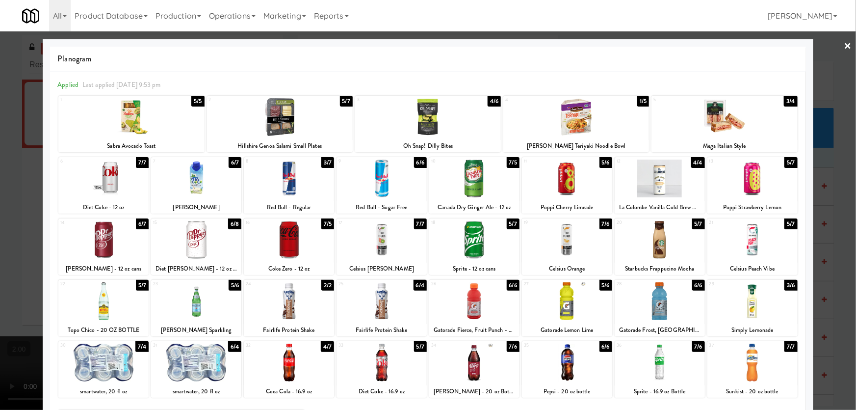
click at [843, 108] on div at bounding box center [428, 205] width 856 height 410
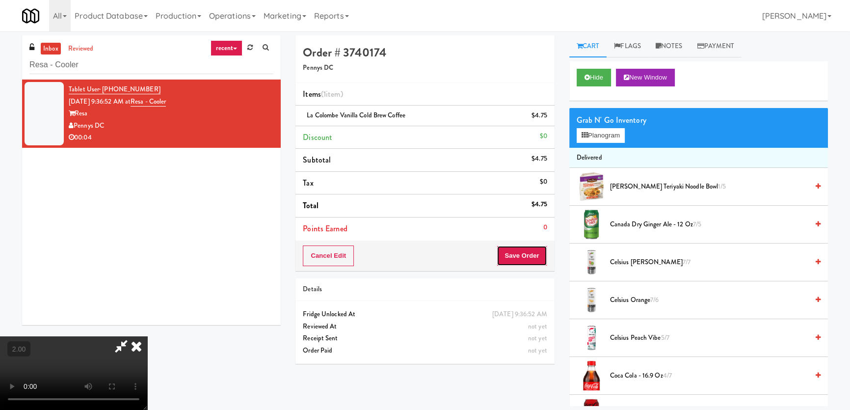
click at [513, 250] on button "Save Order" at bounding box center [522, 255] width 50 height 21
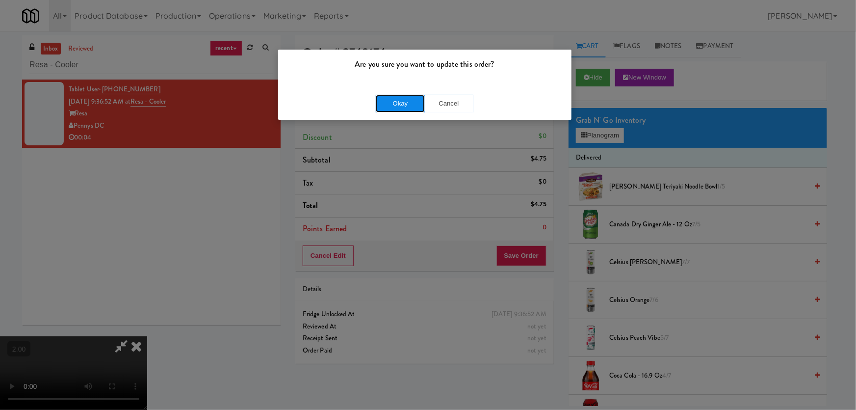
click at [394, 100] on button "Okay" at bounding box center [400, 104] width 49 height 18
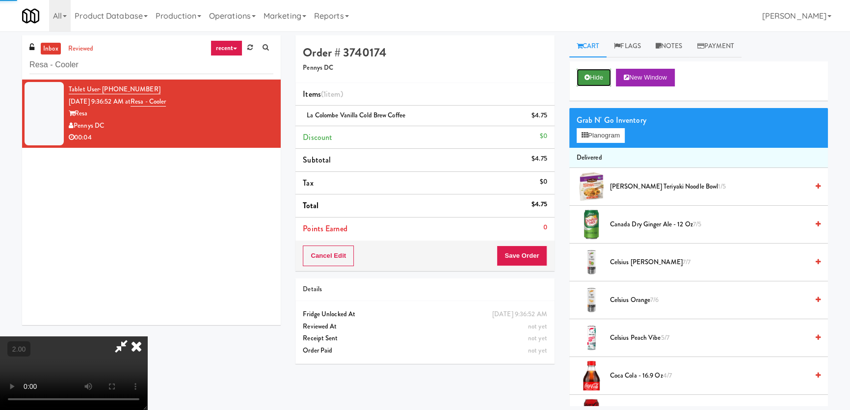
click at [596, 81] on button "Hide" at bounding box center [593, 78] width 34 height 18
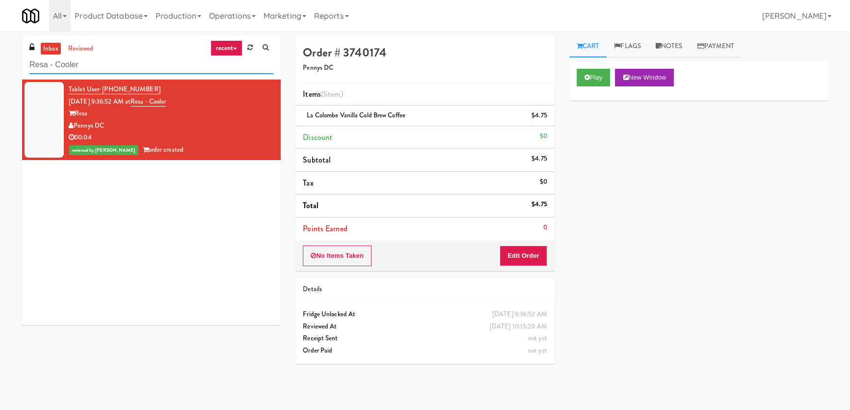
paste input "360 W [PERSON_NAME] - Left - Fridge"
drag, startPoint x: 91, startPoint y: 58, endPoint x: 0, endPoint y: 68, distance: 91.8
click at [0, 68] on div "inbox reviewed recent all unclear take inventory issue suspicious failed recent…" at bounding box center [425, 220] width 850 height 370
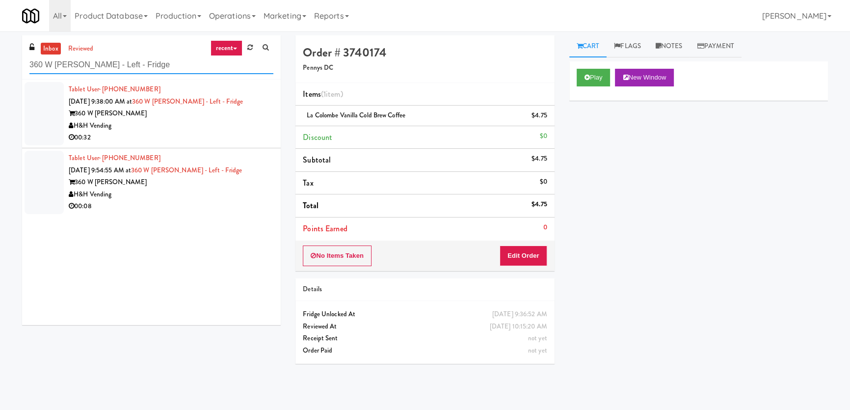
type input "360 W [PERSON_NAME] - Left - Fridge"
click at [194, 122] on div "H&H Vending" at bounding box center [171, 126] width 205 height 12
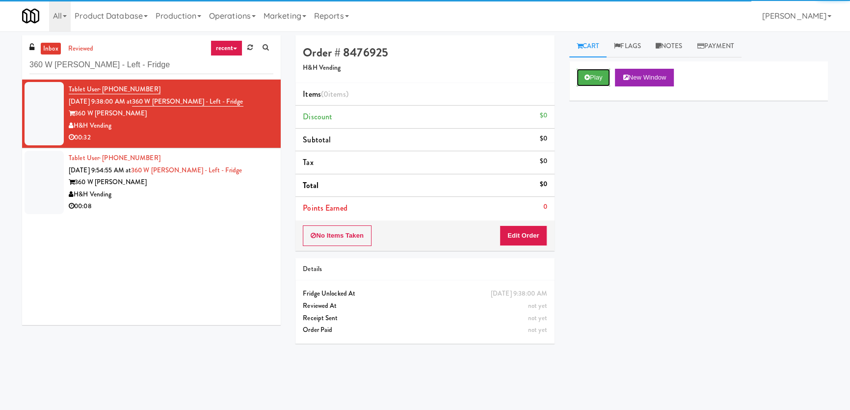
drag, startPoint x: 578, startPoint y: 80, endPoint x: 574, endPoint y: 95, distance: 15.2
click at [578, 80] on button "Play" at bounding box center [593, 78] width 34 height 18
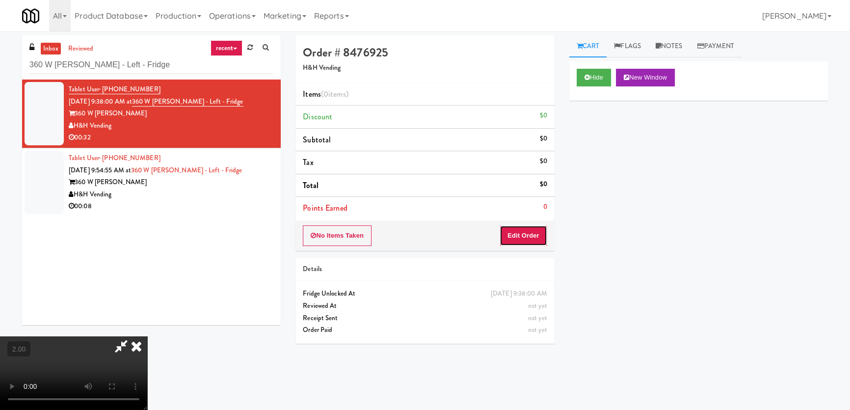
click at [534, 233] on button "Edit Order" at bounding box center [523, 235] width 48 height 21
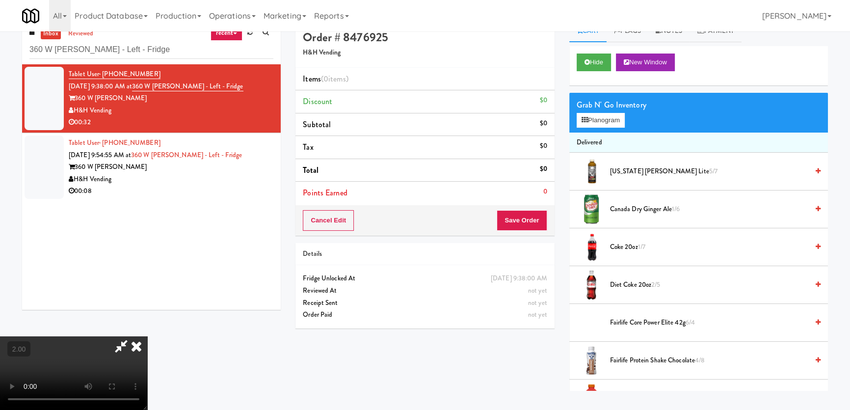
scroll to position [31, 0]
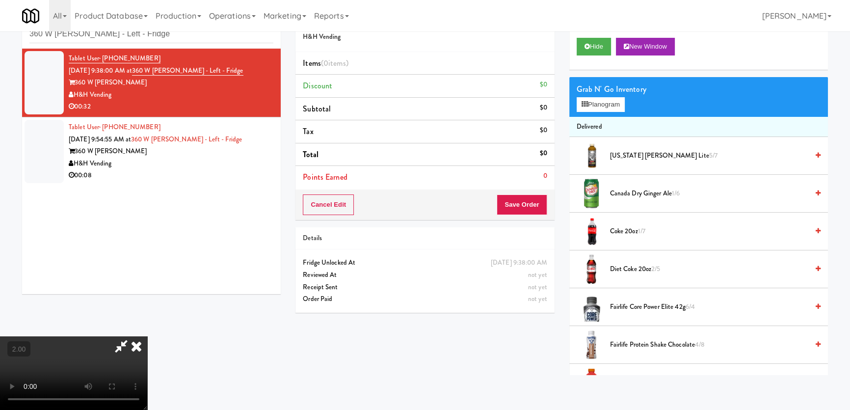
click at [115, 336] on video at bounding box center [73, 373] width 147 height 74
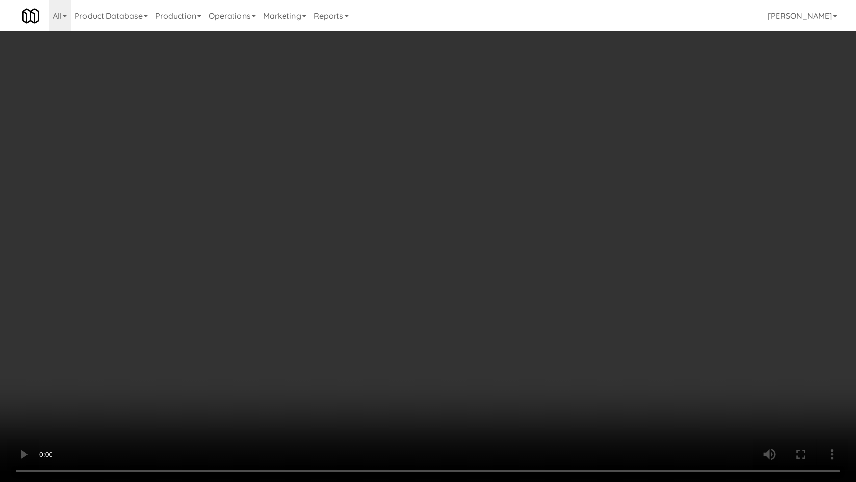
click at [160, 215] on video at bounding box center [428, 241] width 856 height 482
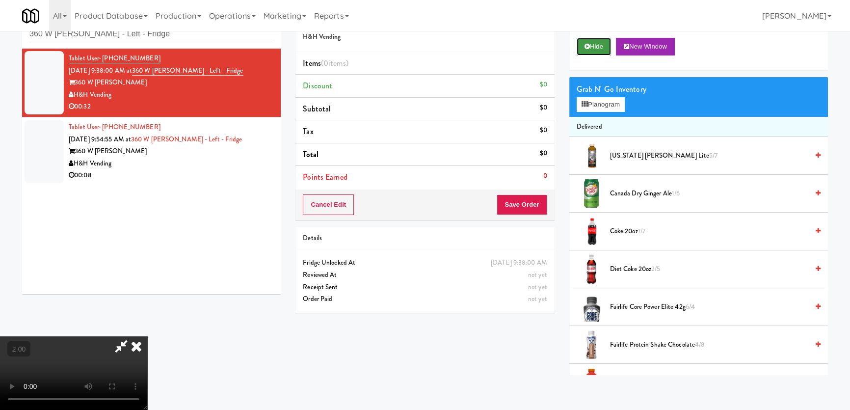
click at [606, 42] on button "Hide" at bounding box center [593, 47] width 34 height 18
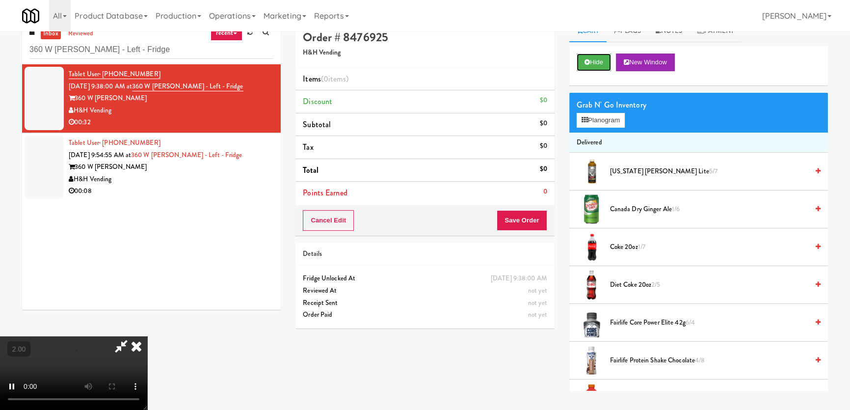
scroll to position [0, 0]
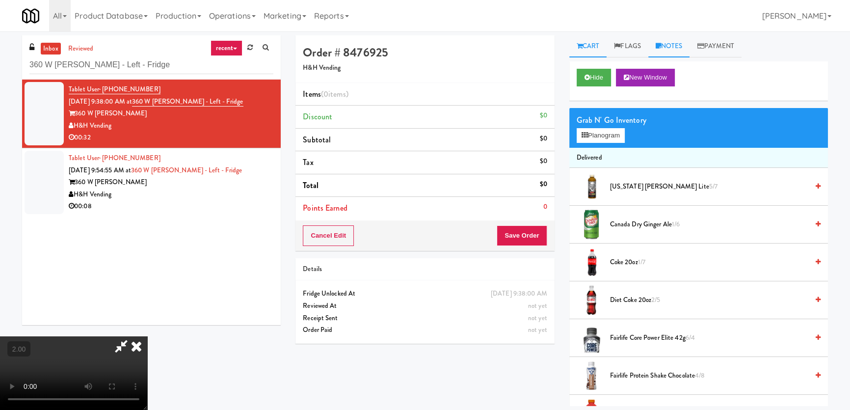
click at [674, 51] on link "Notes" at bounding box center [669, 46] width 42 height 22
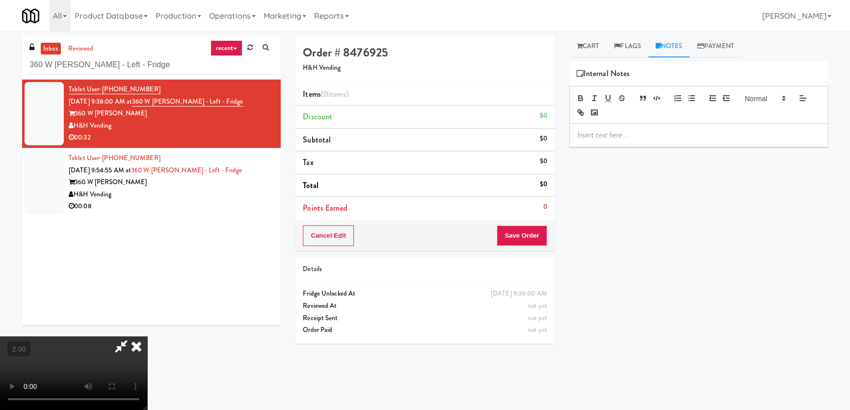
click at [662, 144] on div at bounding box center [699, 135] width 258 height 23
click at [147, 336] on video at bounding box center [73, 373] width 147 height 74
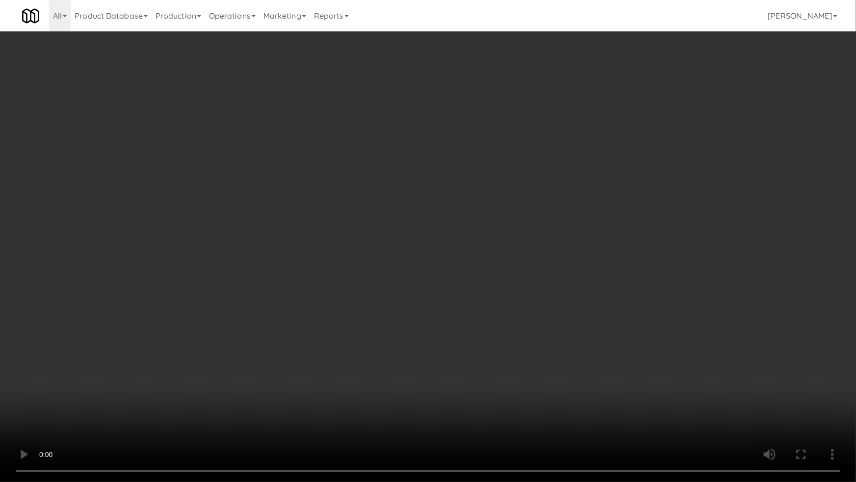
click at [450, 344] on video at bounding box center [428, 241] width 856 height 482
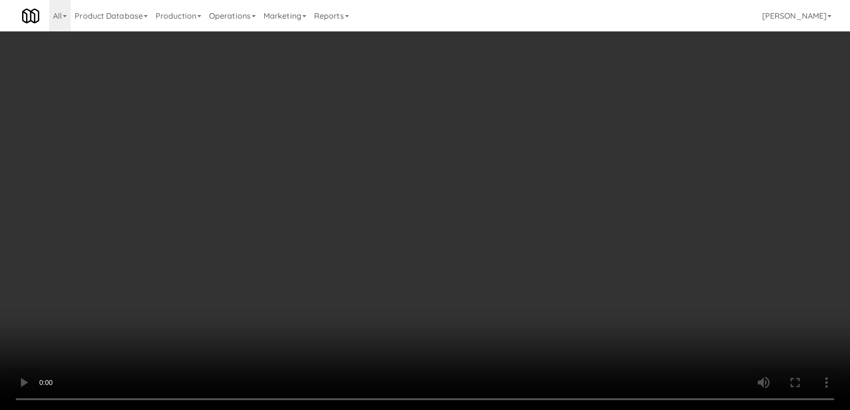
click at [584, 44] on link "Cart" at bounding box center [588, 46] width 38 height 22
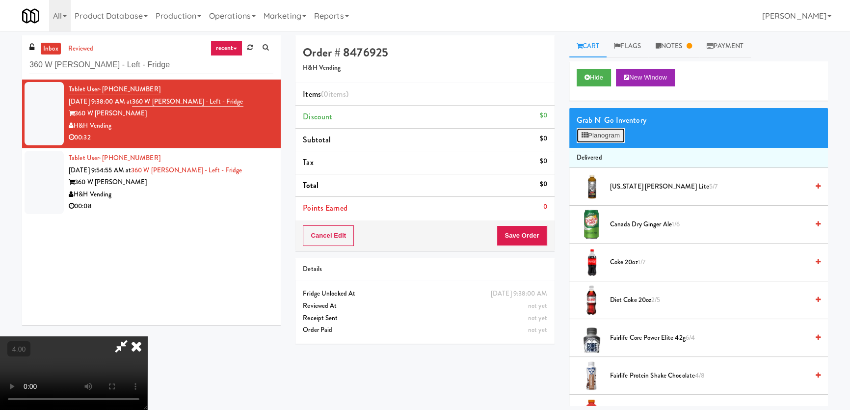
click at [596, 131] on button "Planogram" at bounding box center [600, 135] width 48 height 15
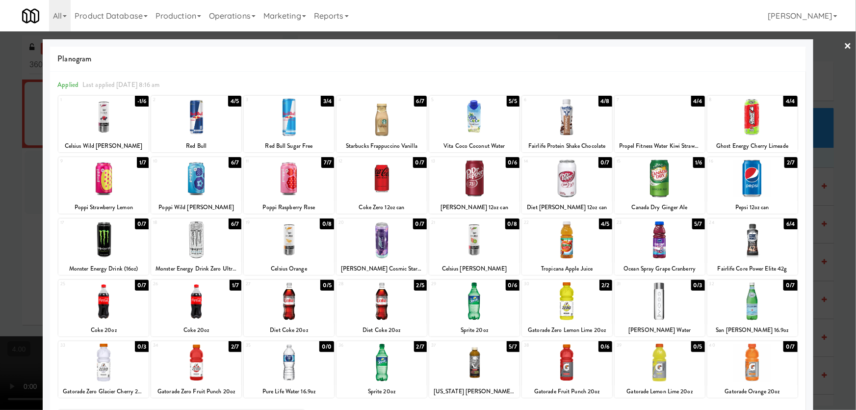
click at [306, 263] on div "Celsius Orange" at bounding box center [288, 268] width 87 height 12
click at [0, 236] on div at bounding box center [428, 205] width 856 height 410
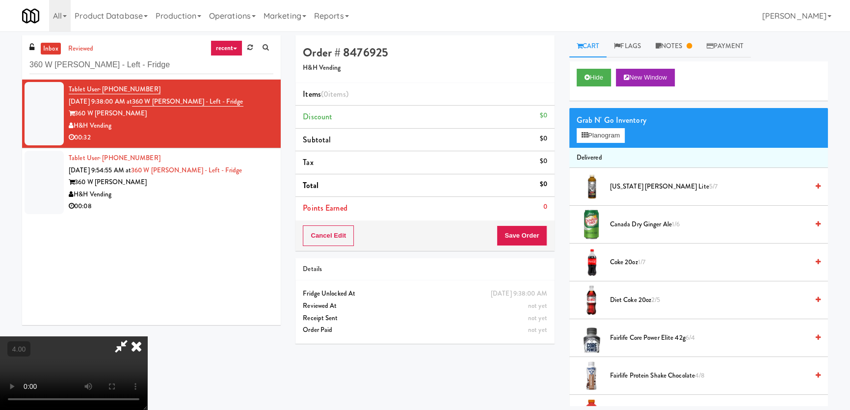
click at [105, 336] on video at bounding box center [73, 373] width 147 height 74
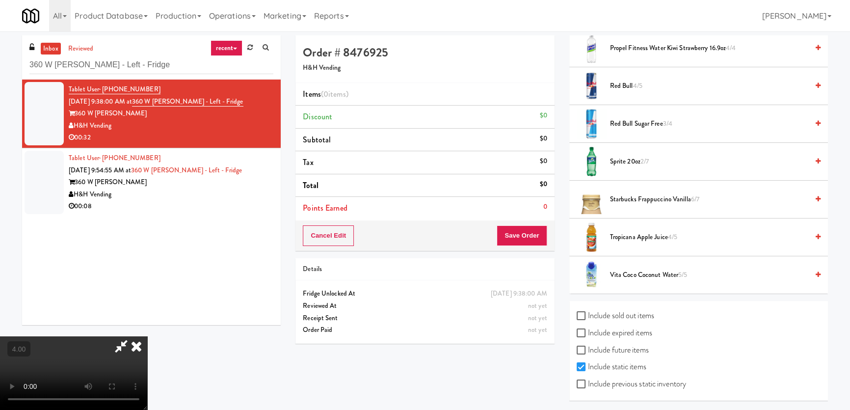
scroll to position [31, 0]
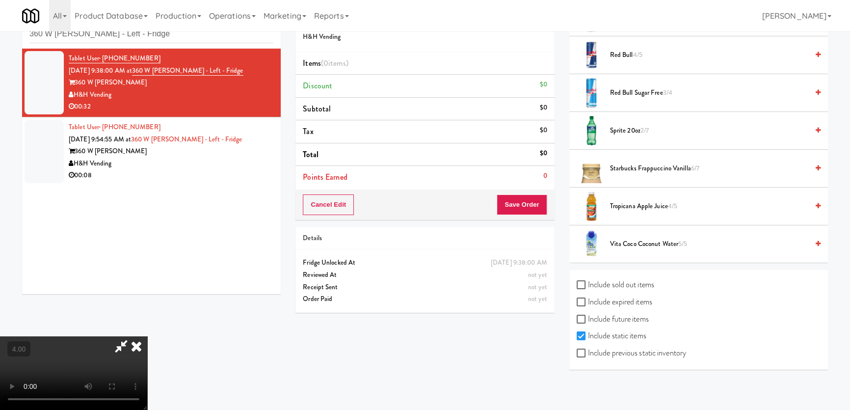
click at [602, 286] on label "Include sold out items" at bounding box center [615, 284] width 78 height 15
click at [588, 286] on input "Include sold out items" at bounding box center [581, 285] width 11 height 8
checkbox input "true"
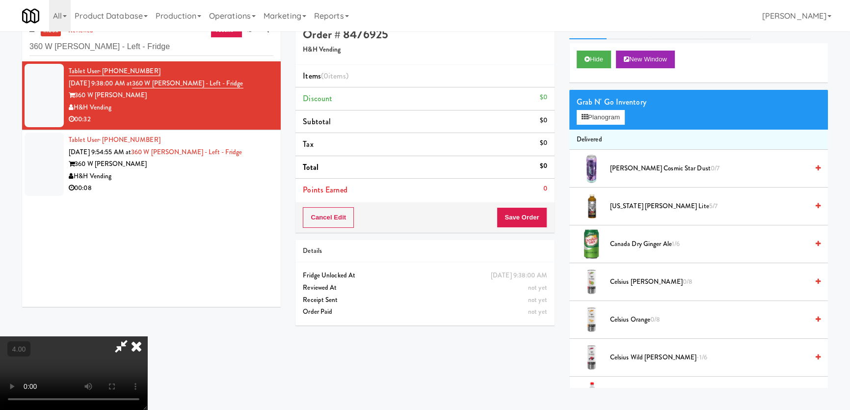
scroll to position [0, 0]
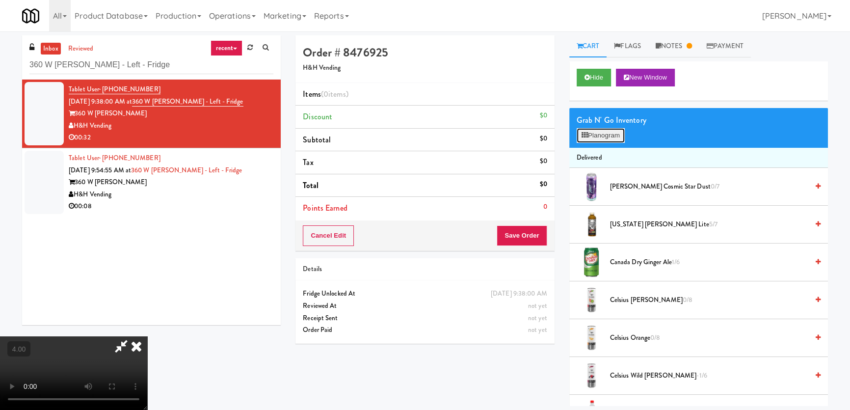
click at [589, 135] on button "Planogram" at bounding box center [600, 135] width 48 height 15
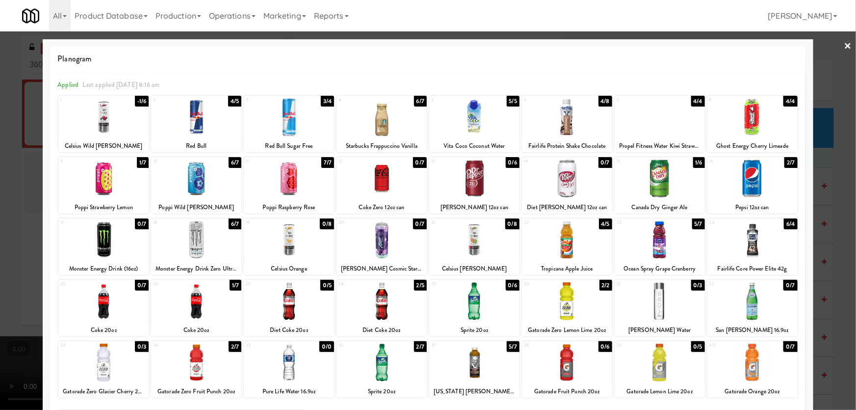
click at [308, 258] on div at bounding box center [289, 240] width 90 height 38
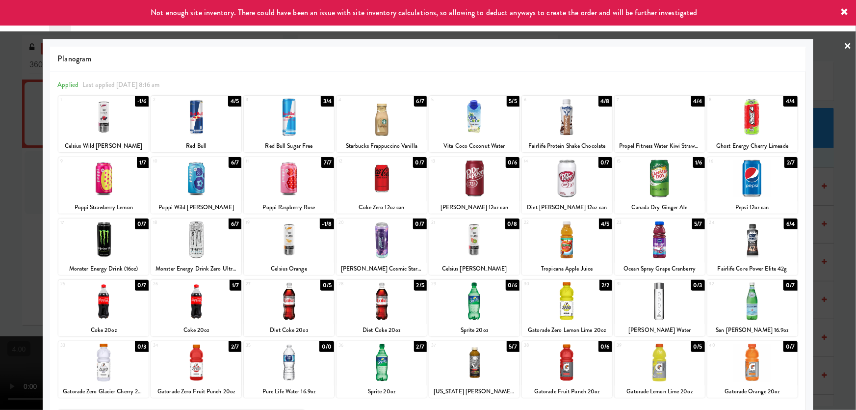
click at [4, 216] on div at bounding box center [428, 205] width 856 height 410
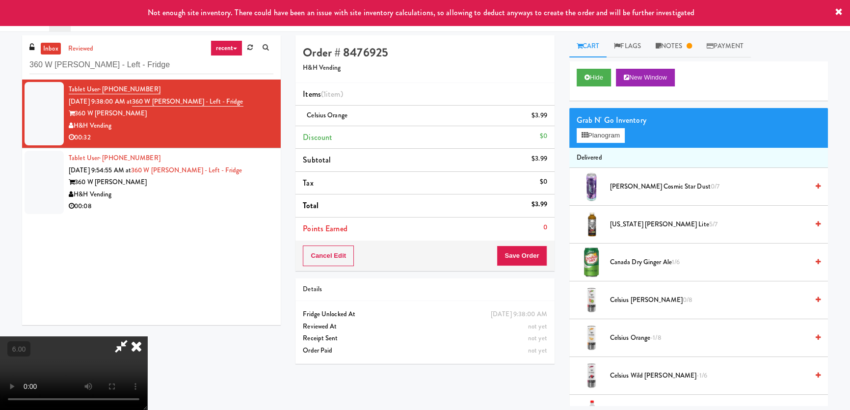
click at [147, 336] on video at bounding box center [73, 373] width 147 height 74
drag, startPoint x: 499, startPoint y: 131, endPoint x: 499, endPoint y: 137, distance: 5.9
click at [147, 336] on icon at bounding box center [137, 346] width 22 height 20
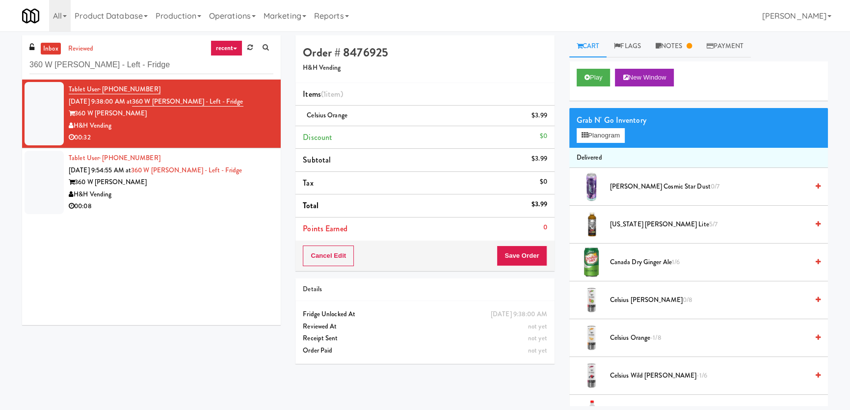
click at [521, 275] on div "Order # 8476925 H&H Vending Items (1 item ) Celsius Orange $3.99 Discount $0 Su…" at bounding box center [424, 203] width 273 height 336
click at [510, 260] on button "Save Order" at bounding box center [522, 255] width 50 height 21
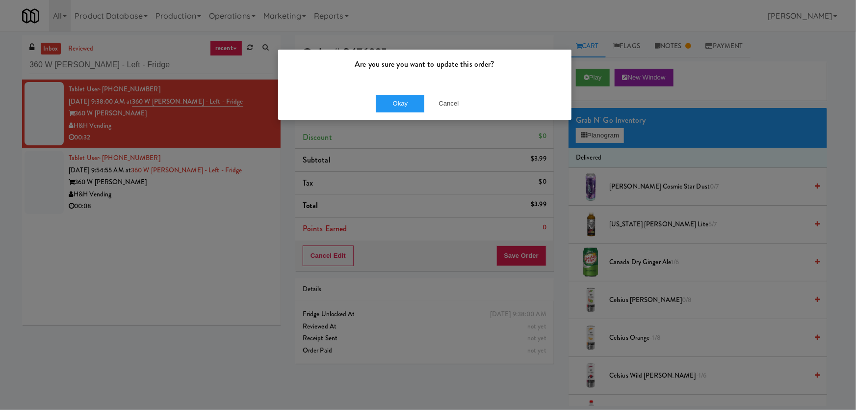
click at [388, 88] on div "Okay Cancel" at bounding box center [424, 103] width 293 height 33
click at [392, 98] on button "Okay" at bounding box center [400, 104] width 49 height 18
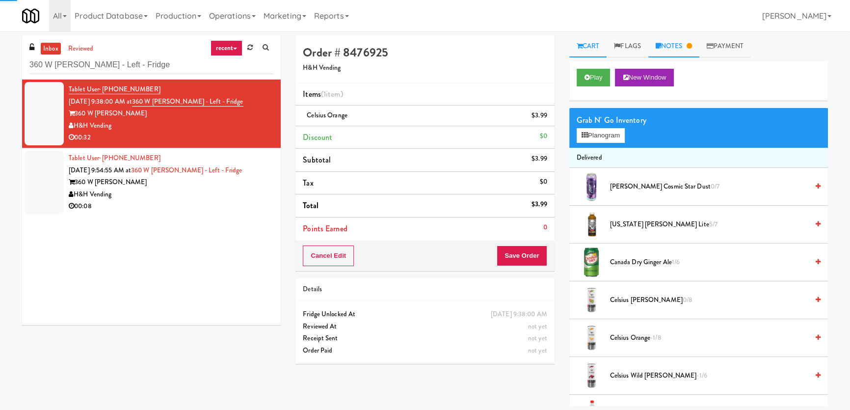
click at [686, 44] on link "Notes" at bounding box center [673, 46] width 51 height 22
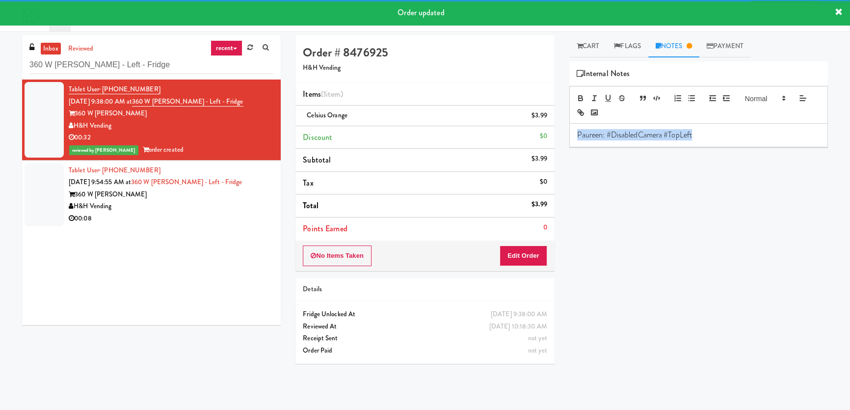
copy p "Paureen: #DisabledCamera #TopLeft"
drag, startPoint x: 720, startPoint y: 137, endPoint x: 551, endPoint y: 139, distance: 169.3
click at [574, 138] on div "Paureen: #DisabledCamera #TopLeft" at bounding box center [699, 135] width 258 height 23
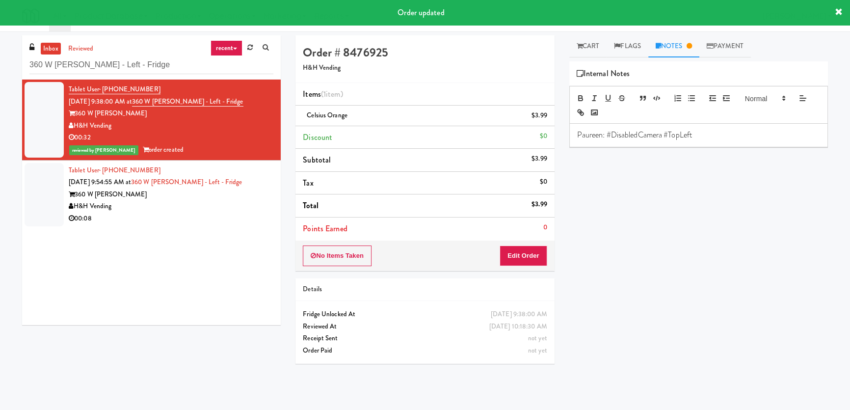
click at [196, 191] on div "360 W [PERSON_NAME]" at bounding box center [171, 194] width 205 height 12
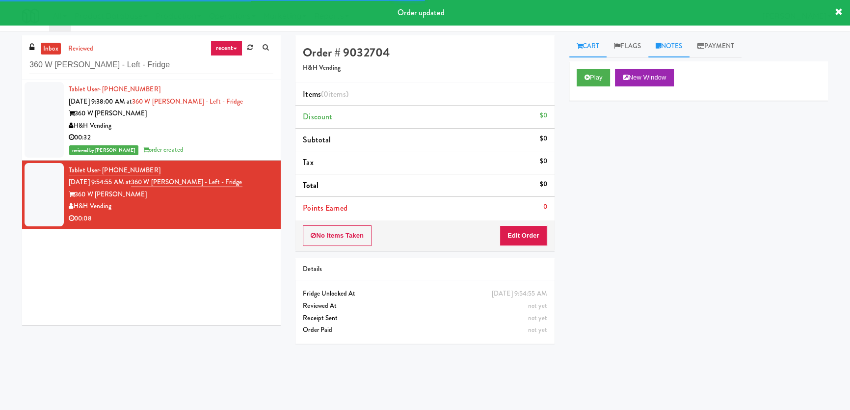
click at [661, 44] on icon at bounding box center [657, 46] width 5 height 6
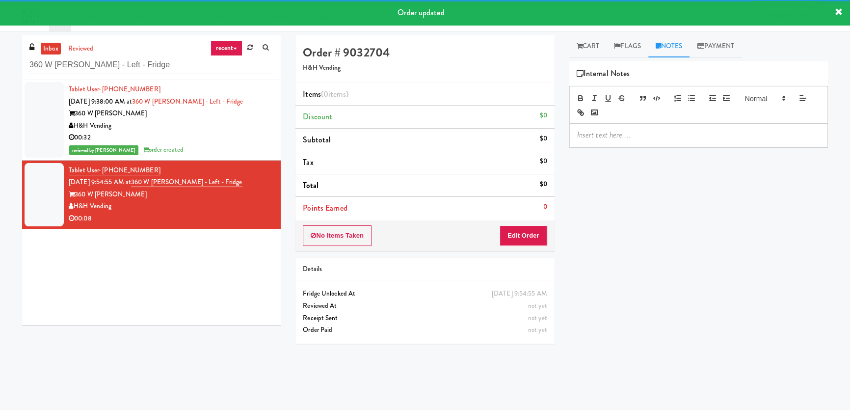
click at [658, 131] on p at bounding box center [698, 135] width 243 height 11
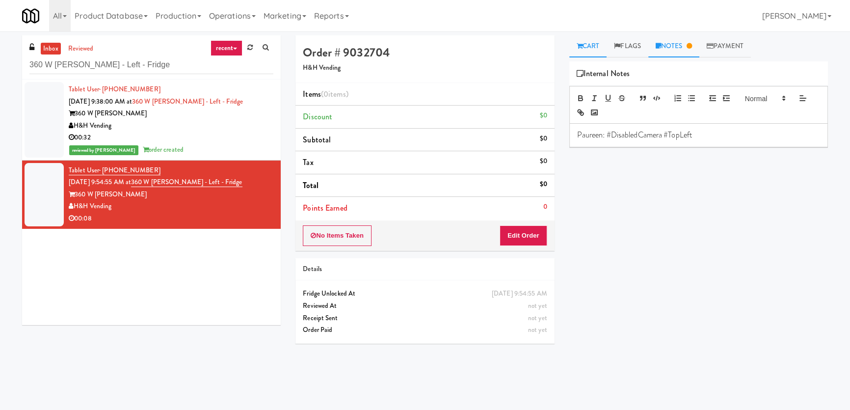
click at [587, 53] on link "Cart" at bounding box center [588, 46] width 38 height 22
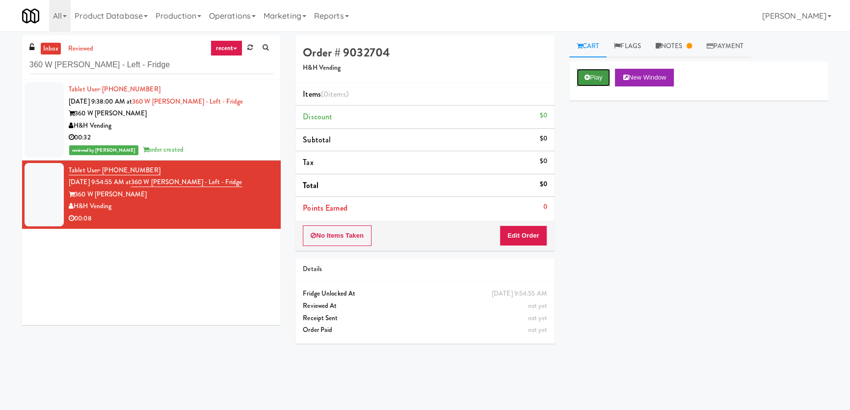
click at [592, 70] on button "Play" at bounding box center [593, 78] width 34 height 18
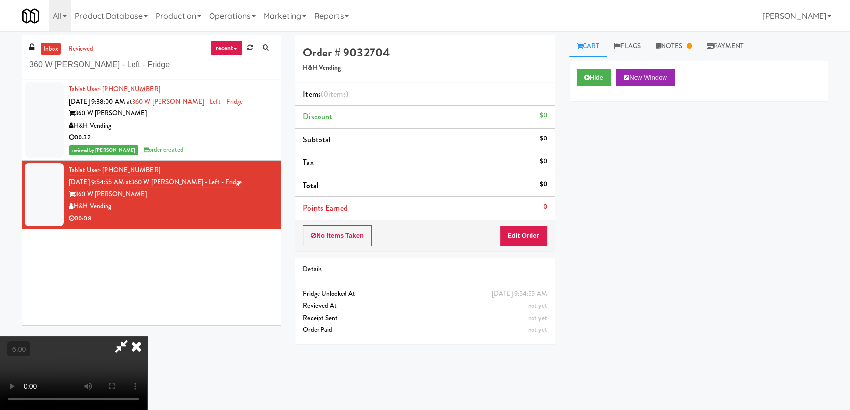
click at [147, 336] on video at bounding box center [73, 373] width 147 height 74
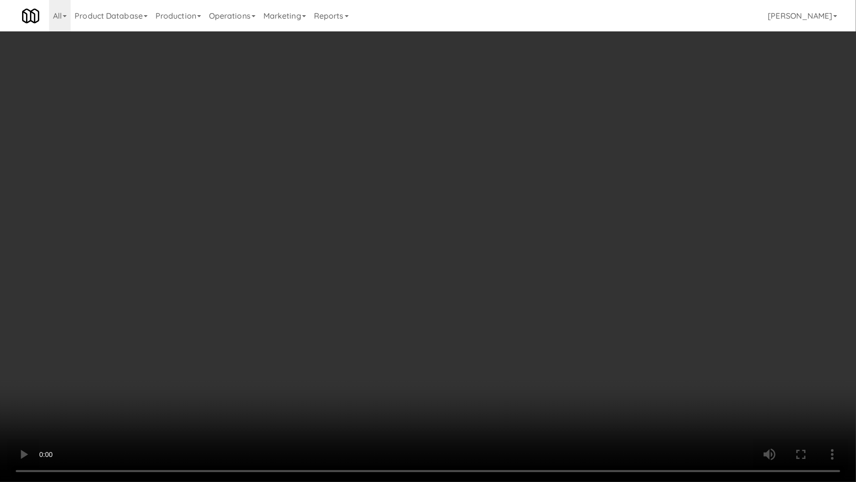
click at [206, 314] on video at bounding box center [428, 241] width 856 height 482
click at [207, 319] on video at bounding box center [428, 241] width 856 height 482
click at [166, 397] on video at bounding box center [428, 241] width 856 height 482
click at [169, 384] on video at bounding box center [428, 241] width 856 height 482
click at [440, 352] on video at bounding box center [428, 241] width 856 height 482
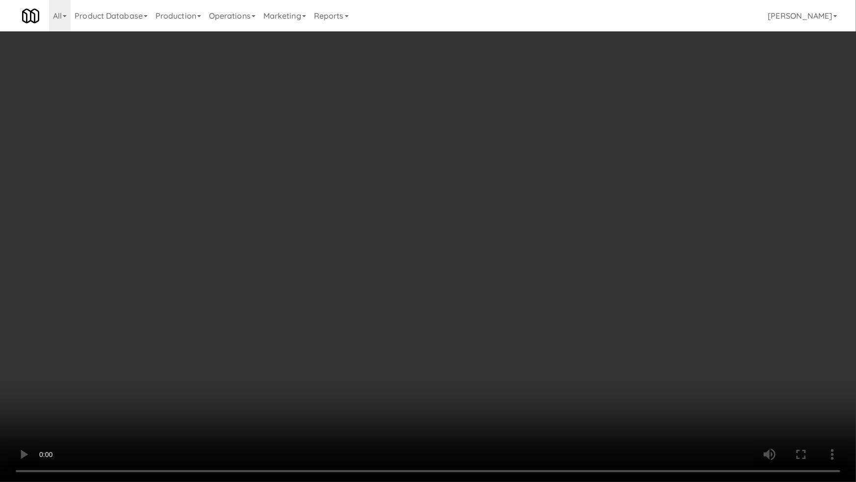
click at [440, 351] on video at bounding box center [428, 241] width 856 height 482
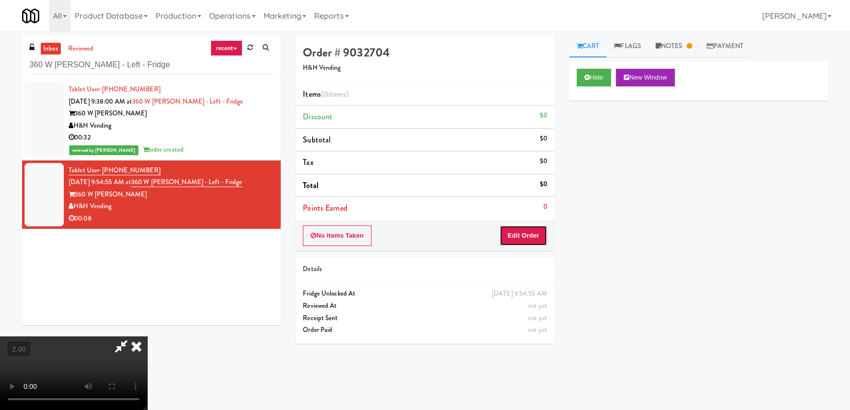
click at [526, 233] on button "Edit Order" at bounding box center [523, 235] width 48 height 21
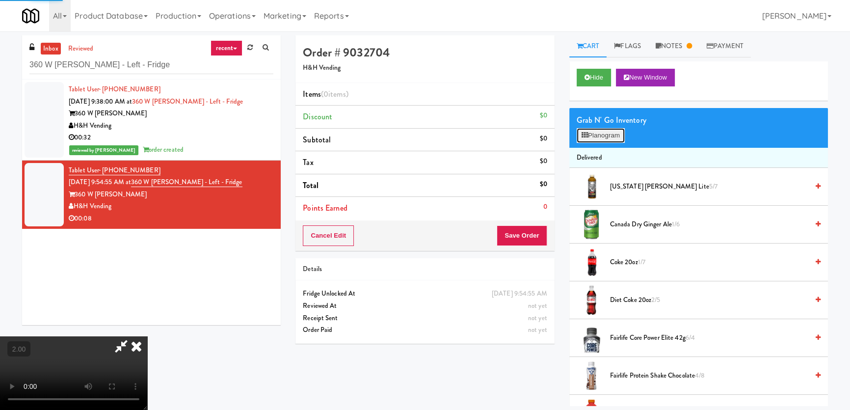
click at [608, 135] on button "Planogram" at bounding box center [600, 135] width 48 height 15
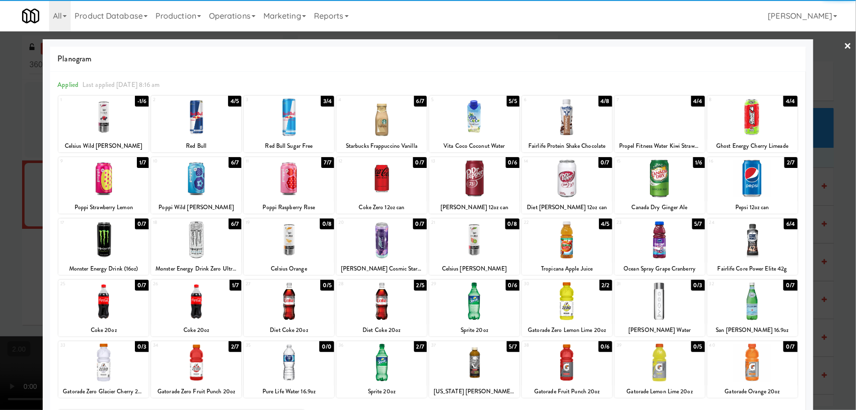
click at [637, 122] on div at bounding box center [660, 117] width 90 height 38
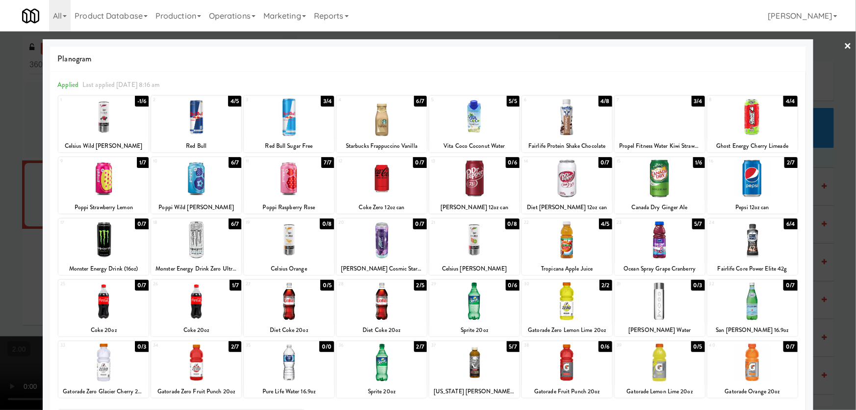
click at [834, 86] on div at bounding box center [428, 205] width 856 height 410
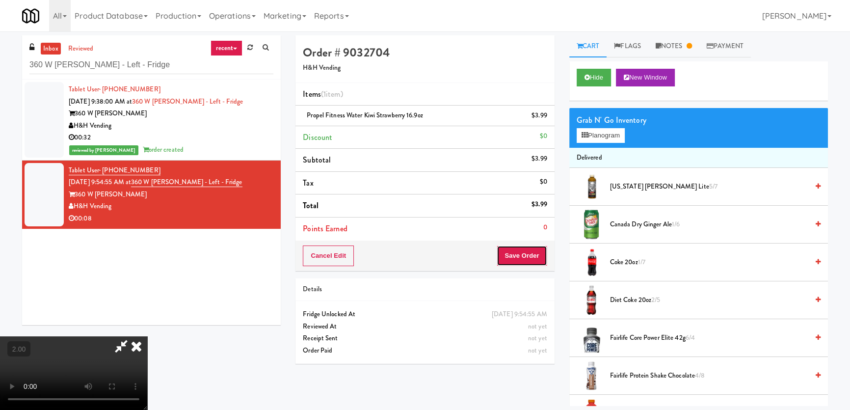
drag, startPoint x: 533, startPoint y: 256, endPoint x: 444, endPoint y: 215, distance: 97.7
click at [532, 256] on button "Save Order" at bounding box center [522, 255] width 50 height 21
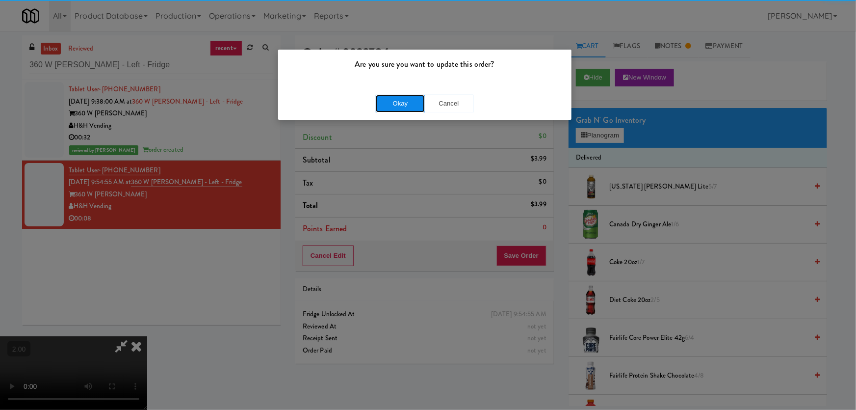
click at [411, 100] on button "Okay" at bounding box center [400, 104] width 49 height 18
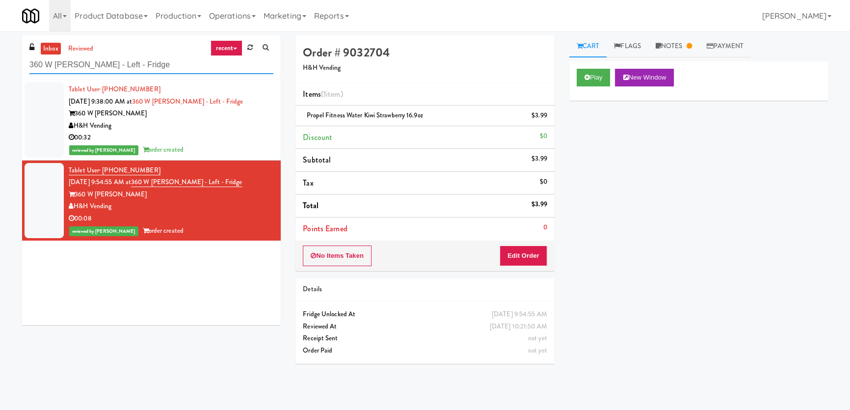
drag, startPoint x: 128, startPoint y: 64, endPoint x: 43, endPoint y: 65, distance: 84.4
click at [43, 65] on input "360 W [PERSON_NAME] - Left - Fridge" at bounding box center [151, 65] width 244 height 18
paste input "[PERSON_NAME] River - Ambient - Left"
click at [36, 60] on input "360Charles River - Ambient - Left" at bounding box center [151, 65] width 244 height 18
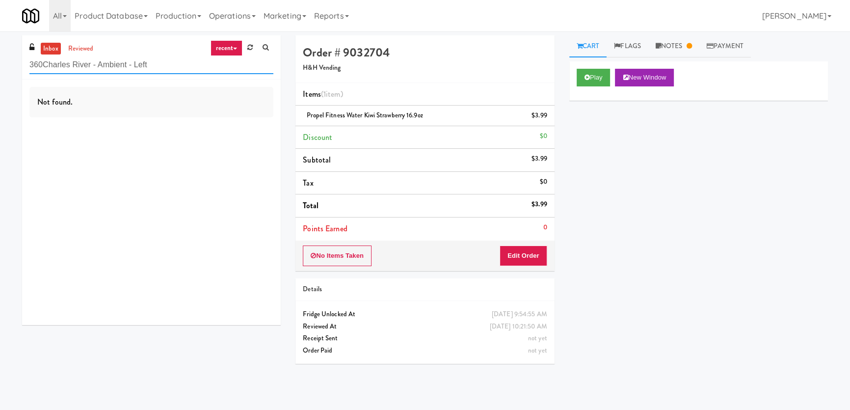
click at [36, 60] on input "360Charles River - Ambient - Left" at bounding box center [151, 65] width 244 height 18
paste input "text"
type input "[PERSON_NAME] River - Ambient - Left"
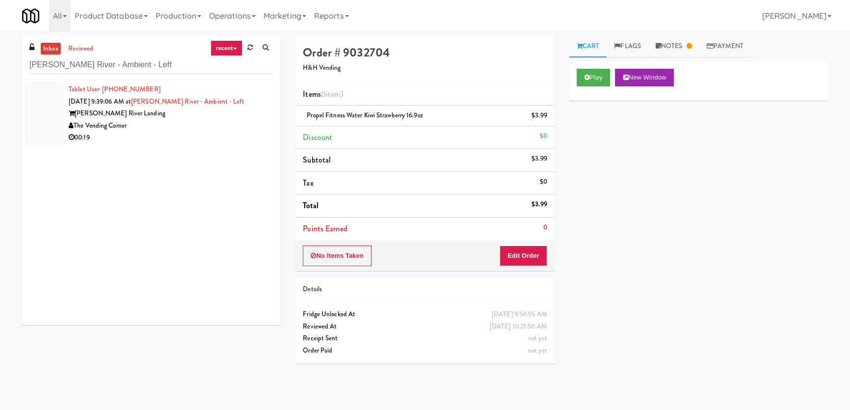
click at [204, 130] on div "The Vending Corner" at bounding box center [171, 126] width 205 height 12
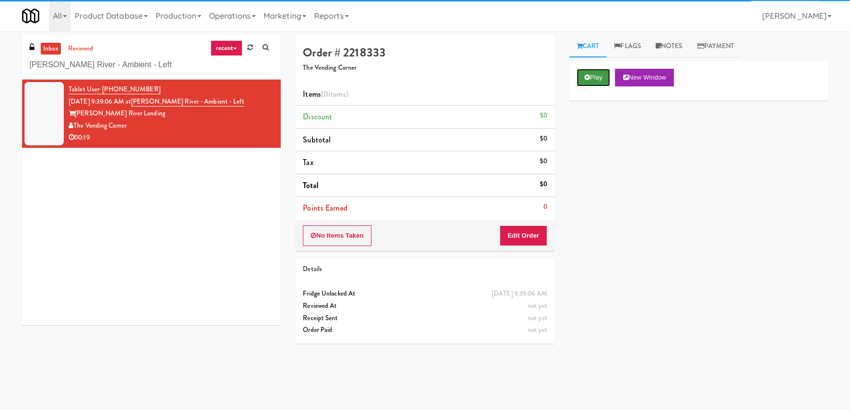
click at [599, 78] on button "Play" at bounding box center [593, 78] width 34 height 18
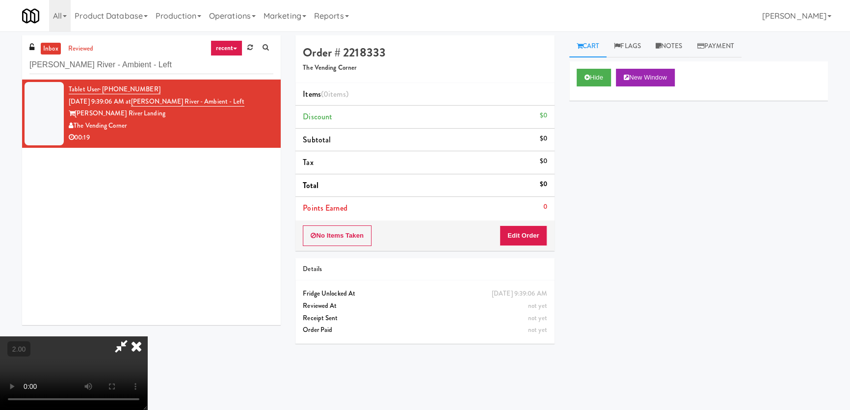
click at [147, 336] on video at bounding box center [73, 373] width 147 height 74
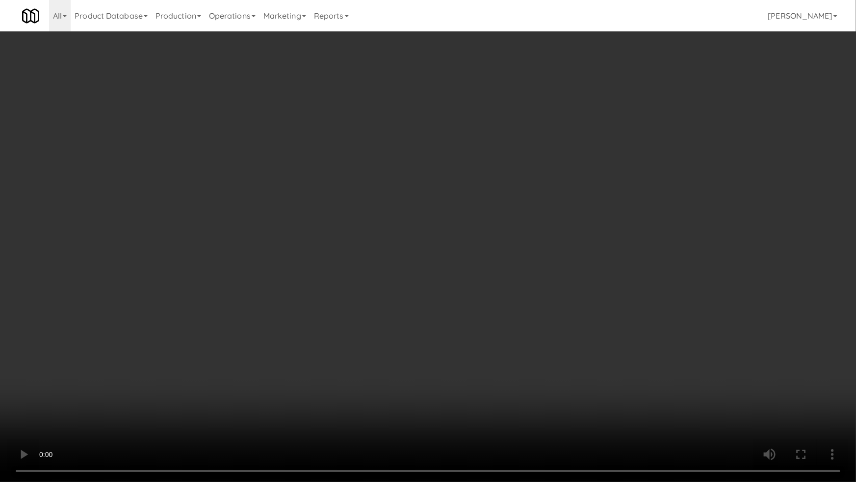
click at [160, 388] on video at bounding box center [428, 241] width 856 height 482
click at [314, 336] on video at bounding box center [428, 241] width 856 height 482
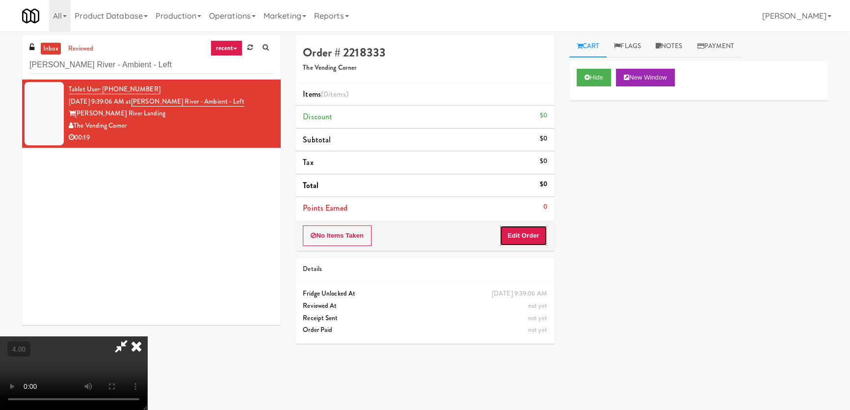
click at [540, 231] on button "Edit Order" at bounding box center [523, 235] width 48 height 21
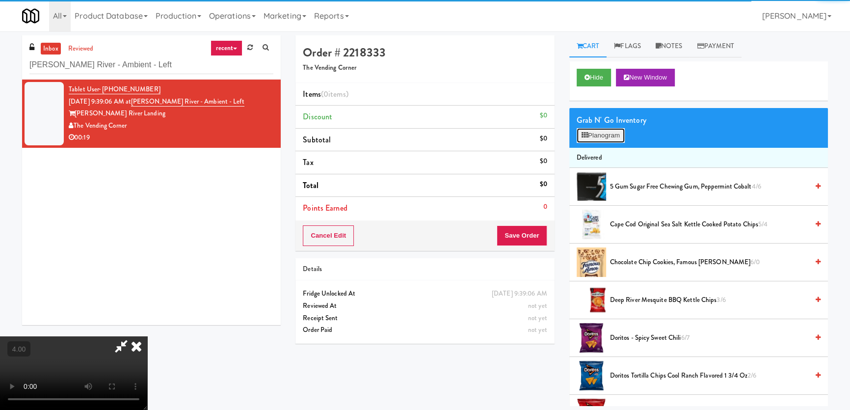
click at [602, 129] on button "Planogram" at bounding box center [600, 135] width 48 height 15
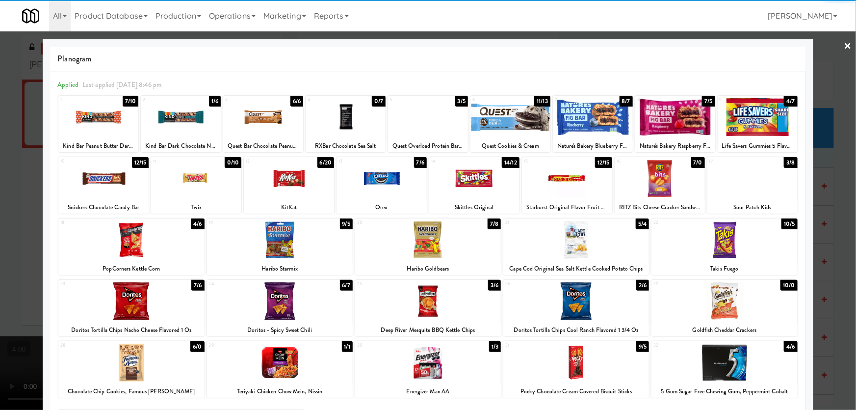
click at [593, 256] on div at bounding box center [576, 240] width 146 height 38
click at [753, 311] on div at bounding box center [725, 301] width 146 height 38
click at [835, 188] on div at bounding box center [428, 205] width 856 height 410
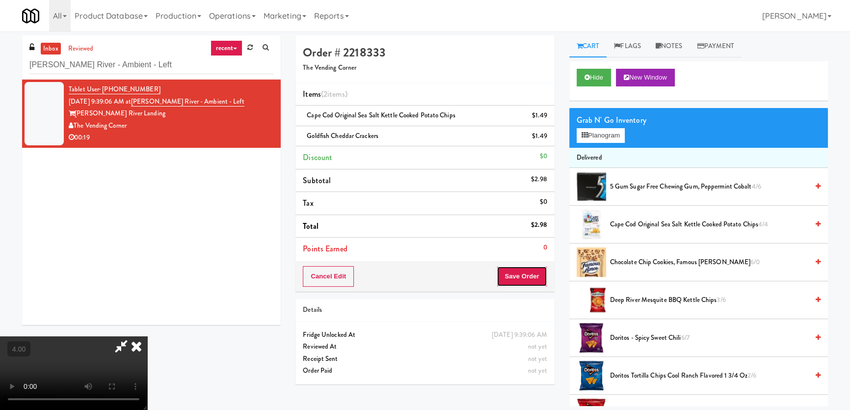
click at [517, 273] on button "Save Order" at bounding box center [522, 276] width 50 height 21
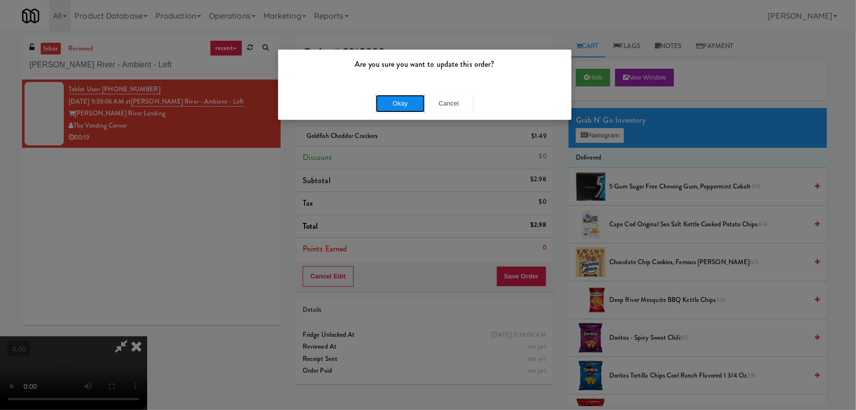
click at [403, 99] on button "Okay" at bounding box center [400, 104] width 49 height 18
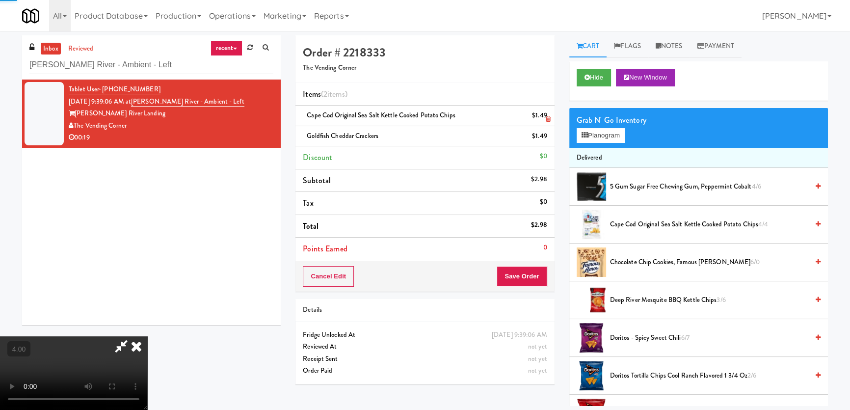
drag, startPoint x: 495, startPoint y: 134, endPoint x: 304, endPoint y: 113, distance: 192.0
click at [147, 336] on div at bounding box center [73, 373] width 147 height 74
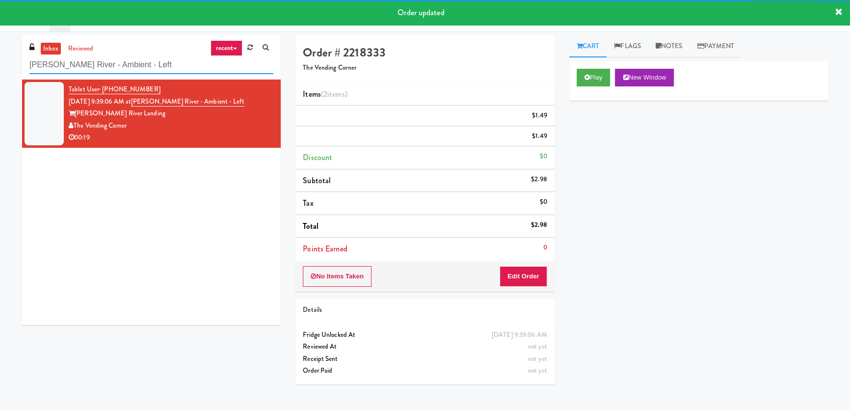
paste input "[GEOGRAPHIC_DATA]"
drag, startPoint x: 133, startPoint y: 68, endPoint x: 0, endPoint y: 52, distance: 134.0
click at [0, 53] on div "inbox reviewed recent all unclear take inventory issue suspicious failed recent…" at bounding box center [425, 220] width 850 height 370
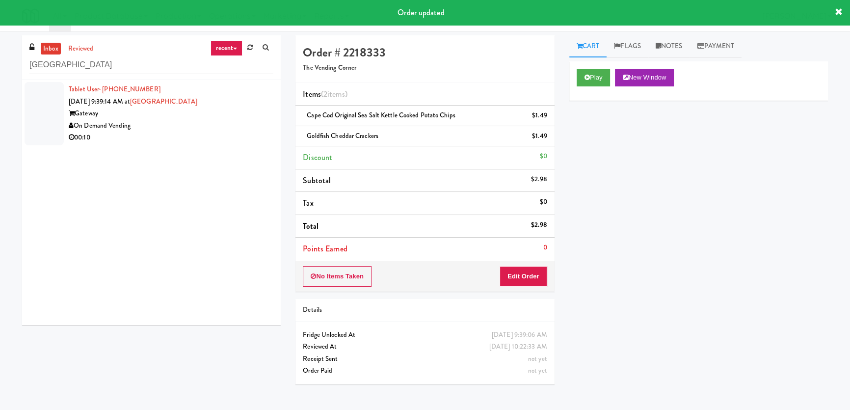
click at [226, 112] on div "Gateway" at bounding box center [171, 113] width 205 height 12
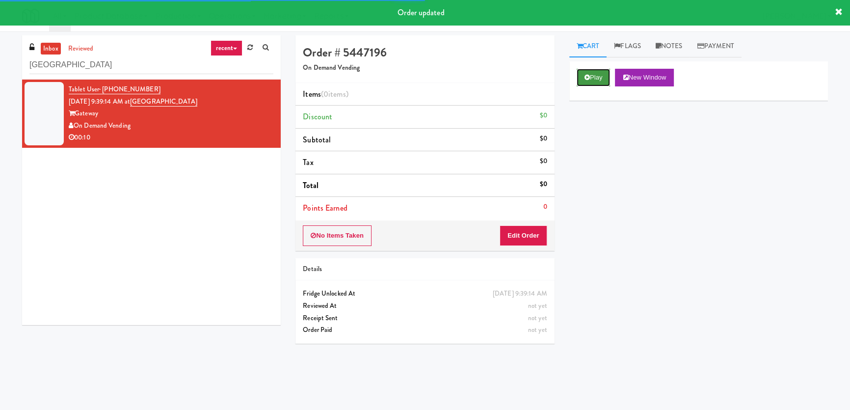
click at [602, 77] on button "Play" at bounding box center [593, 78] width 34 height 18
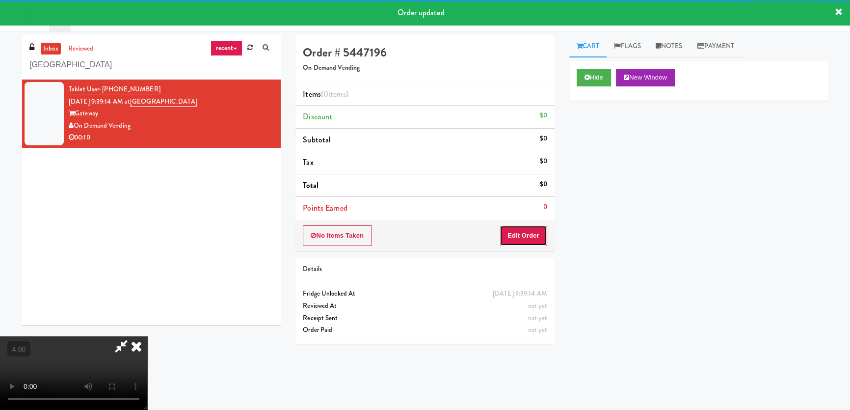
drag, startPoint x: 526, startPoint y: 228, endPoint x: 391, endPoint y: 119, distance: 174.2
click at [526, 228] on button "Edit Order" at bounding box center [523, 235] width 48 height 21
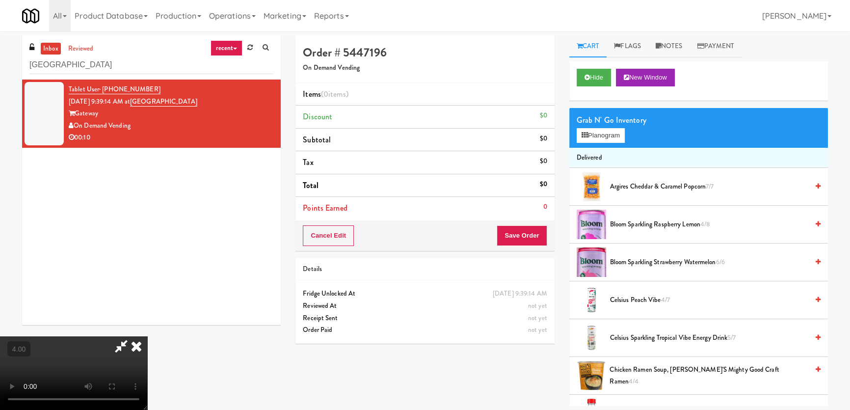
click at [147, 336] on video at bounding box center [73, 373] width 147 height 74
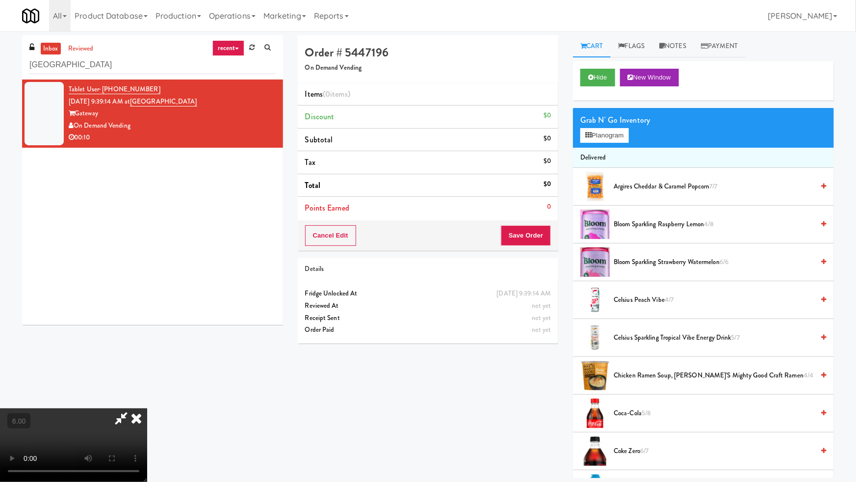
click at [147, 408] on video at bounding box center [73, 445] width 147 height 74
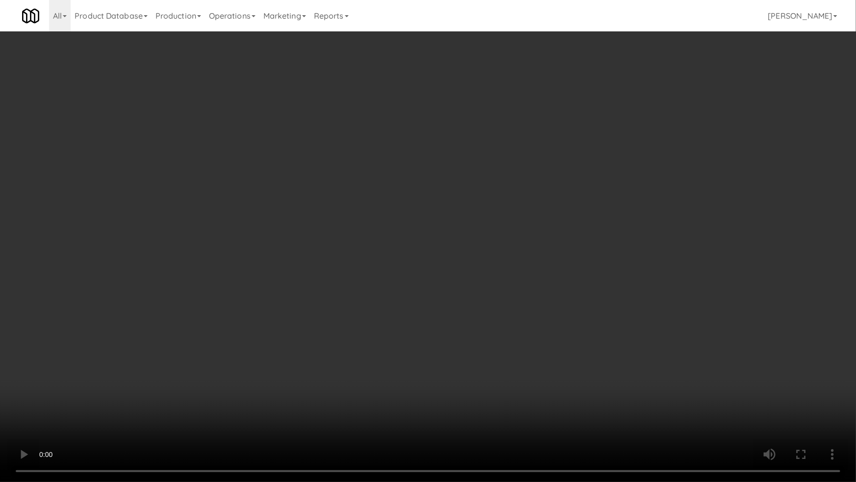
click at [295, 315] on video at bounding box center [428, 241] width 856 height 482
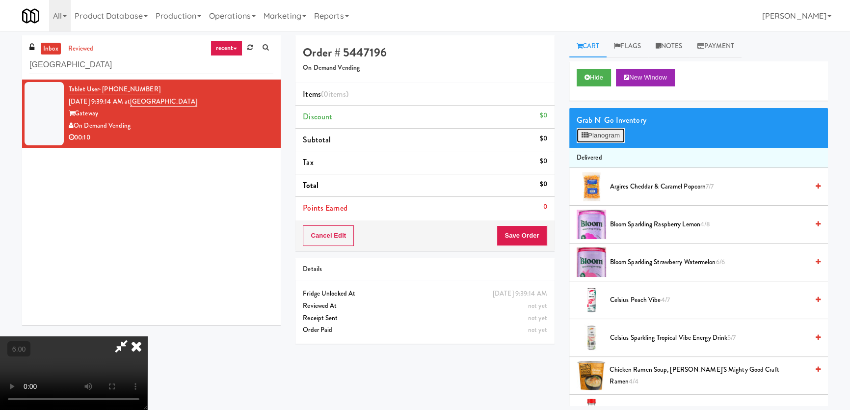
click at [616, 128] on button "Planogram" at bounding box center [600, 135] width 48 height 15
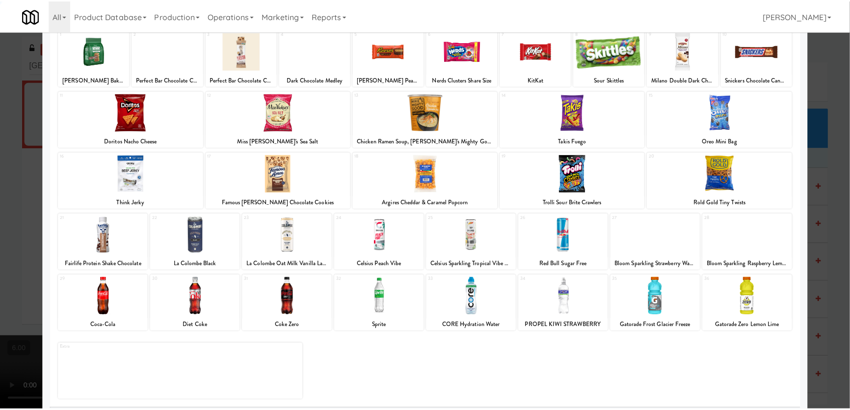
scroll to position [72, 0]
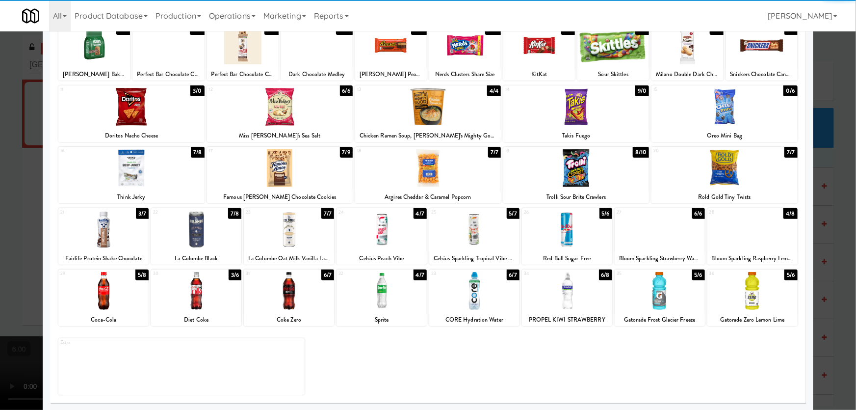
click at [763, 237] on div at bounding box center [752, 229] width 90 height 38
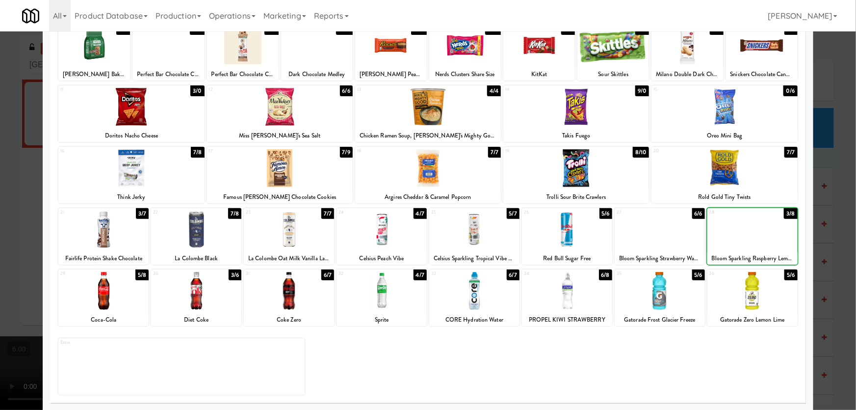
click at [823, 182] on div at bounding box center [428, 205] width 856 height 410
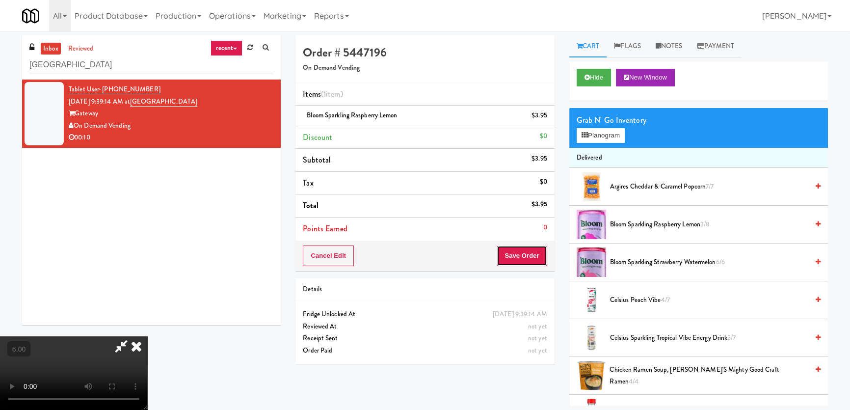
click at [521, 251] on button "Save Order" at bounding box center [522, 255] width 50 height 21
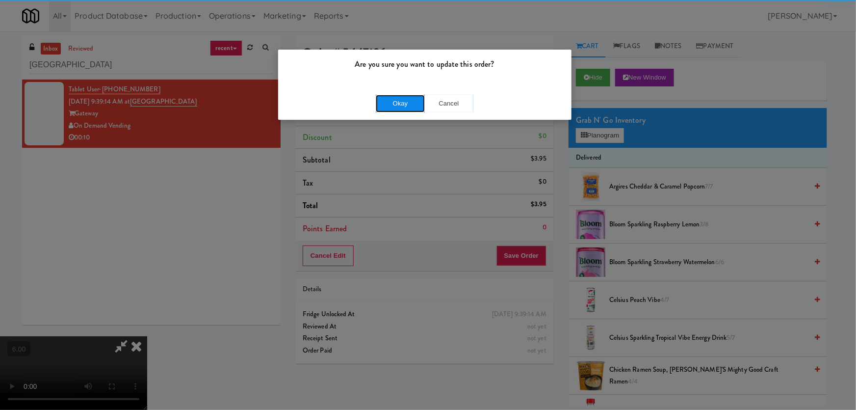
click at [397, 100] on button "Okay" at bounding box center [400, 104] width 49 height 18
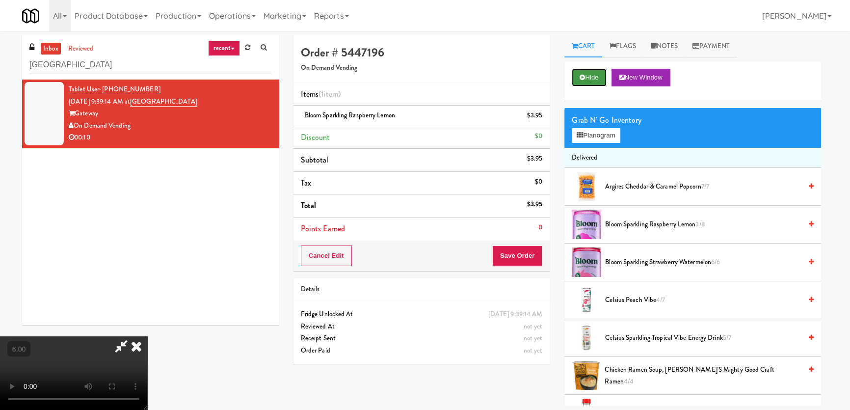
click at [599, 75] on button "Hide" at bounding box center [589, 78] width 34 height 18
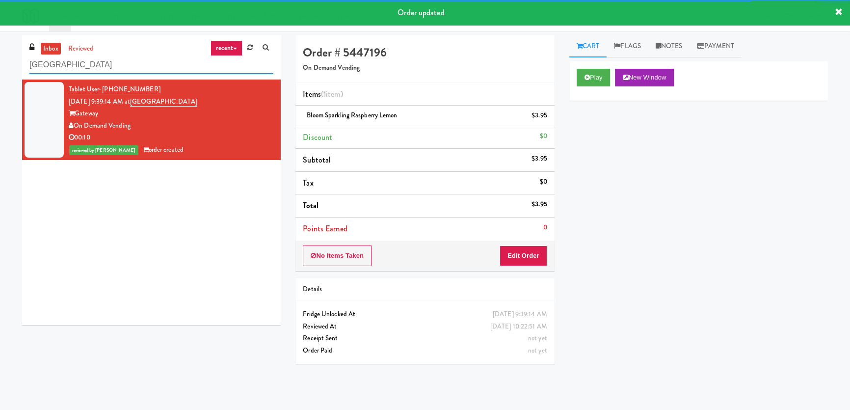
paste input "Staff Dormitory"
drag, startPoint x: 131, startPoint y: 60, endPoint x: 0, endPoint y: 46, distance: 131.8
click at [0, 46] on div "inbox reviewed recent all unclear take inventory issue suspicious failed recent…" at bounding box center [425, 220] width 850 height 370
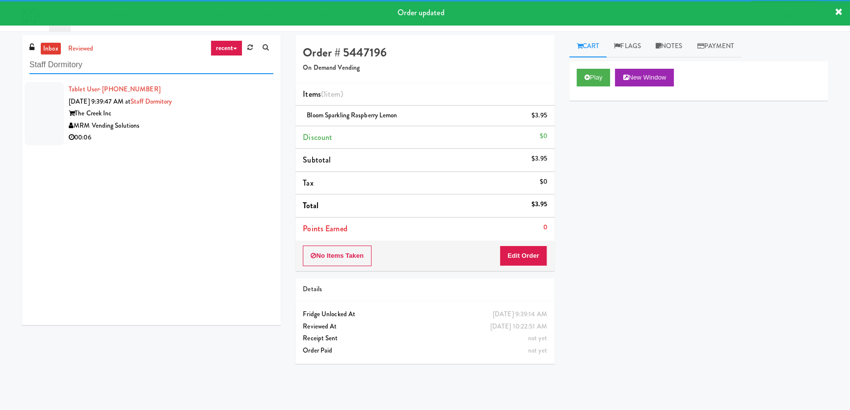
type input "Staff Dormitory"
click at [242, 107] on div "The Creek Inc" at bounding box center [171, 113] width 205 height 12
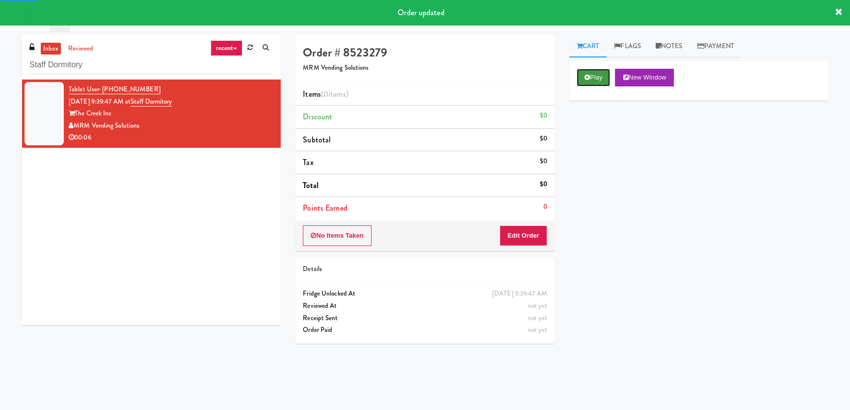
click at [601, 74] on button "Play" at bounding box center [593, 78] width 34 height 18
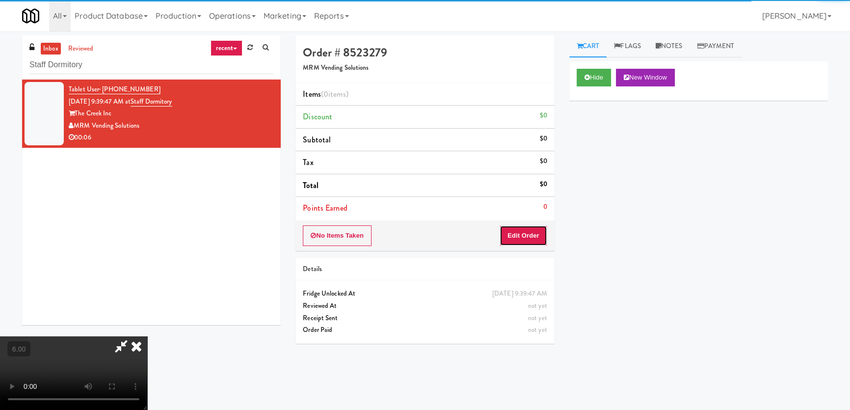
click at [512, 240] on button "Edit Order" at bounding box center [523, 235] width 48 height 21
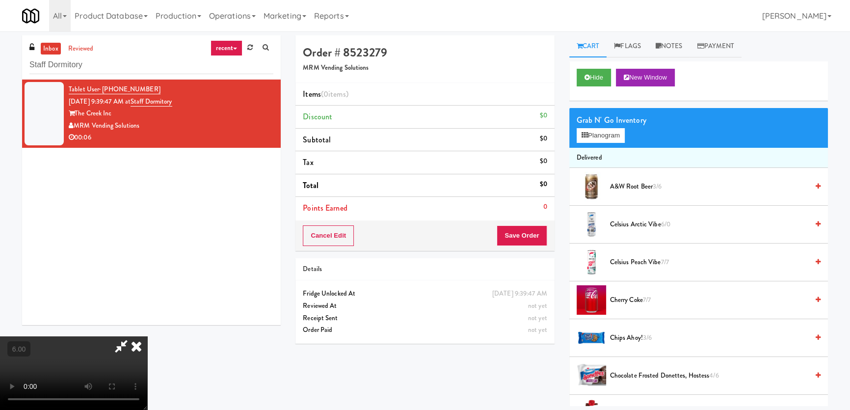
click at [147, 336] on video at bounding box center [73, 373] width 147 height 74
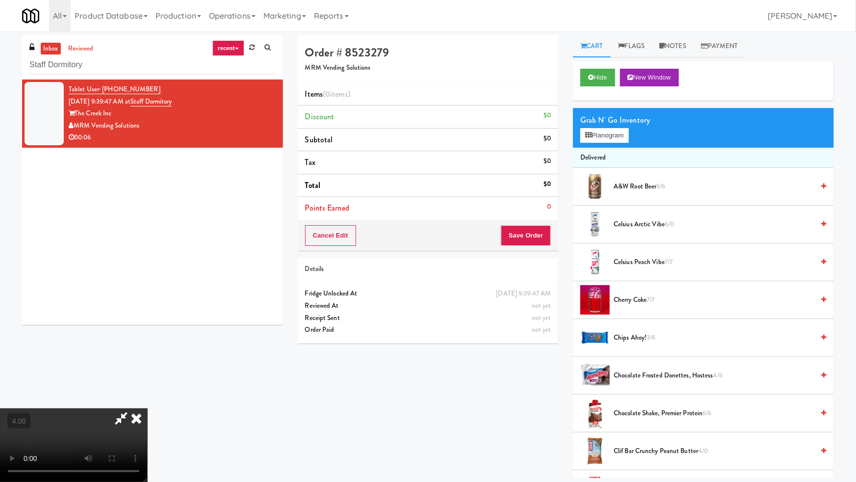
click at [147, 408] on video at bounding box center [73, 445] width 147 height 74
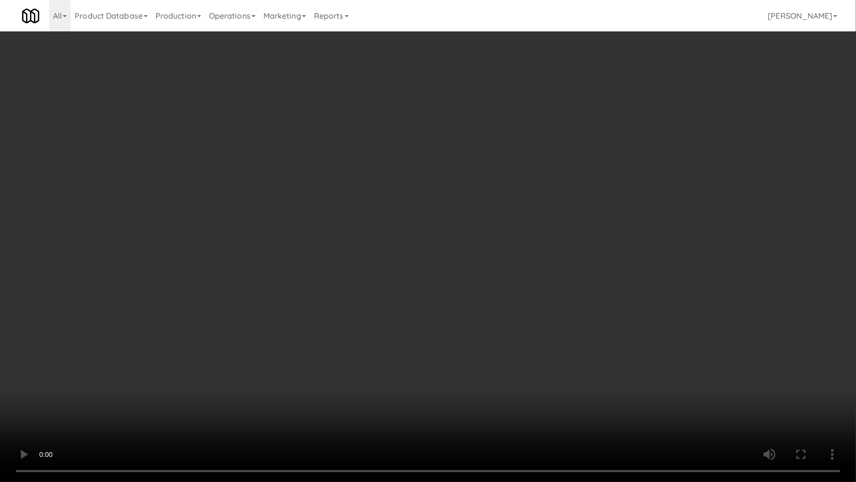
click at [367, 314] on video at bounding box center [428, 241] width 856 height 482
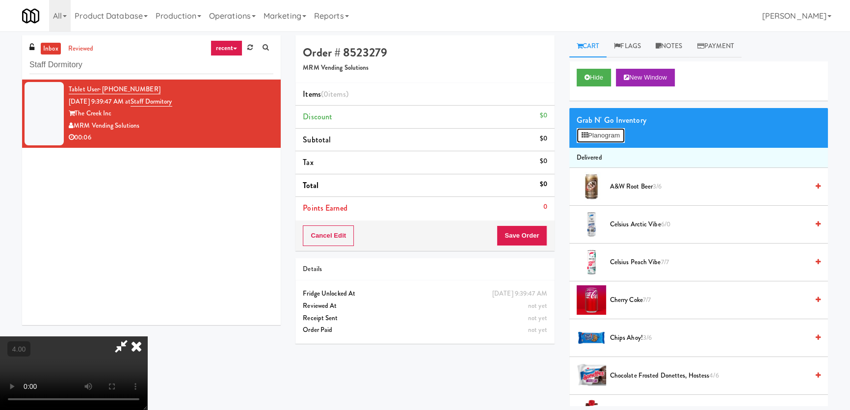
click at [599, 130] on button "Planogram" at bounding box center [600, 135] width 48 height 15
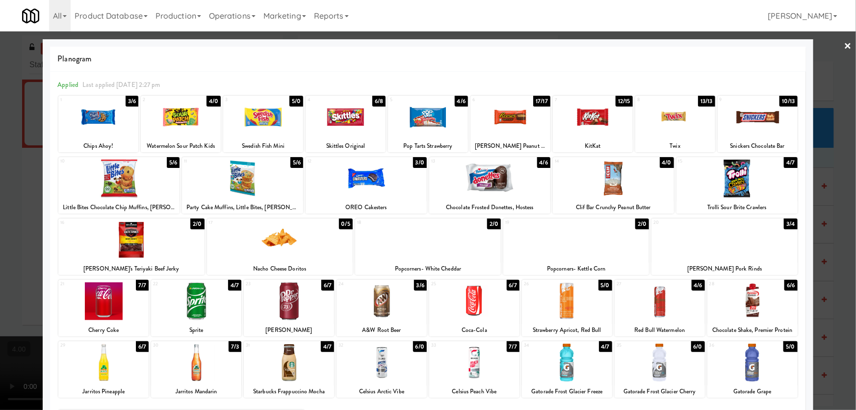
click at [0, 212] on div at bounding box center [428, 205] width 856 height 410
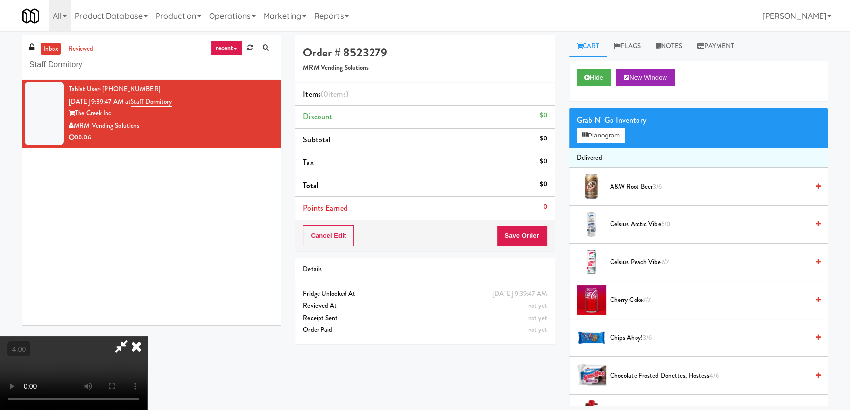
click at [122, 336] on video at bounding box center [73, 373] width 147 height 74
click at [586, 125] on div "Grab N' Go Inventory" at bounding box center [698, 120] width 244 height 15
click at [147, 336] on video at bounding box center [73, 373] width 147 height 74
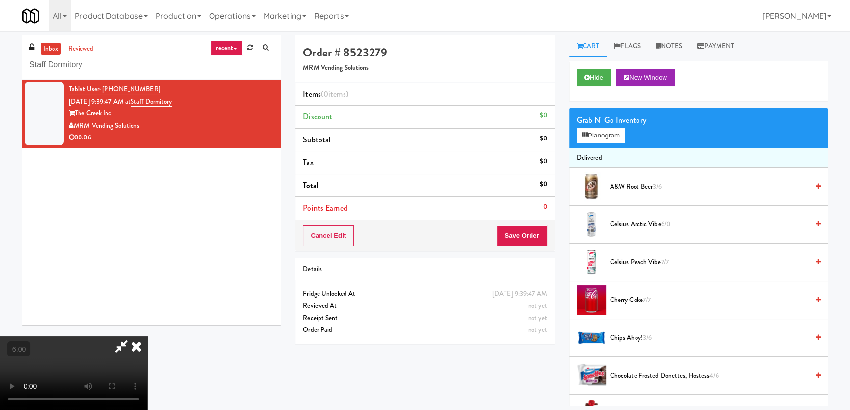
click at [147, 336] on video at bounding box center [73, 373] width 147 height 74
click at [598, 138] on button "Planogram" at bounding box center [600, 135] width 48 height 15
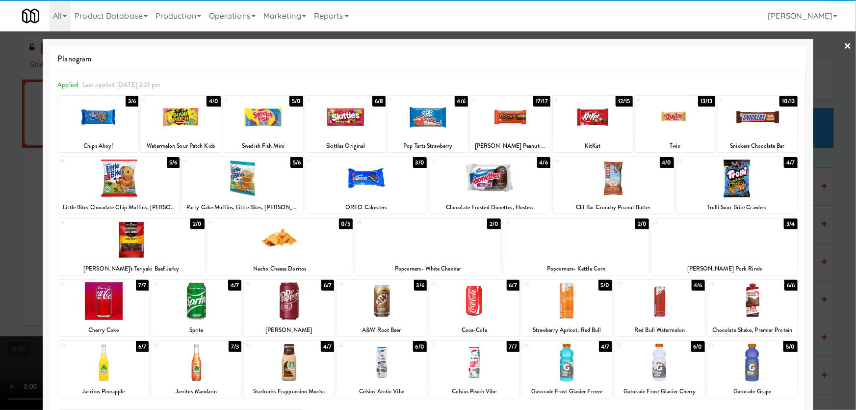
click at [507, 361] on div at bounding box center [474, 362] width 90 height 38
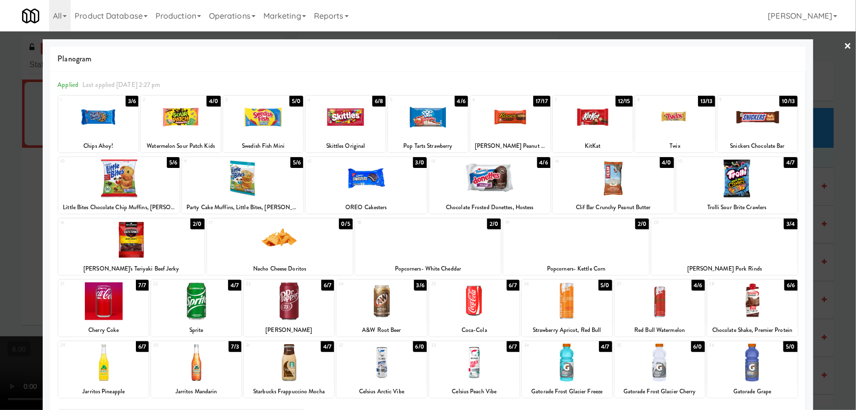
click at [0, 137] on div at bounding box center [428, 205] width 856 height 410
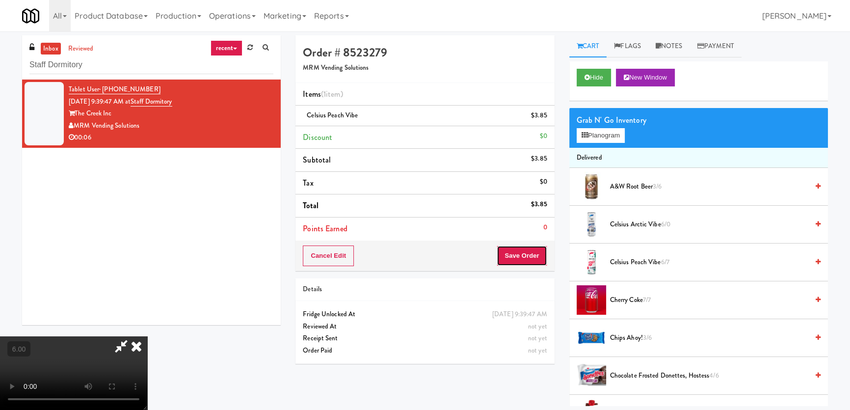
click at [534, 253] on button "Save Order" at bounding box center [522, 255] width 50 height 21
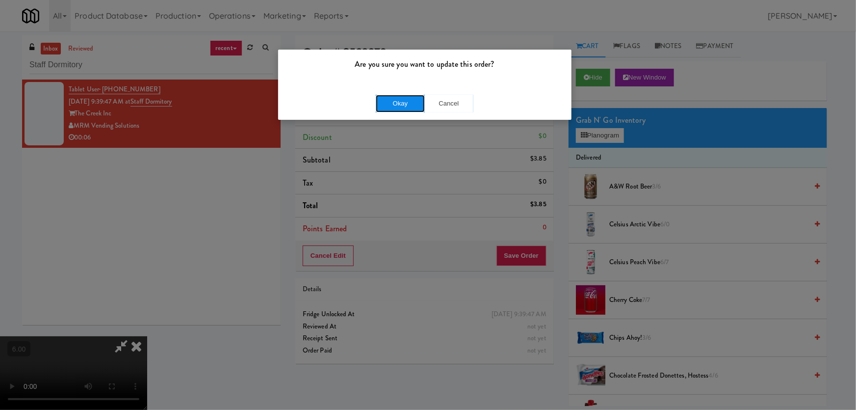
click at [403, 102] on button "Okay" at bounding box center [400, 104] width 49 height 18
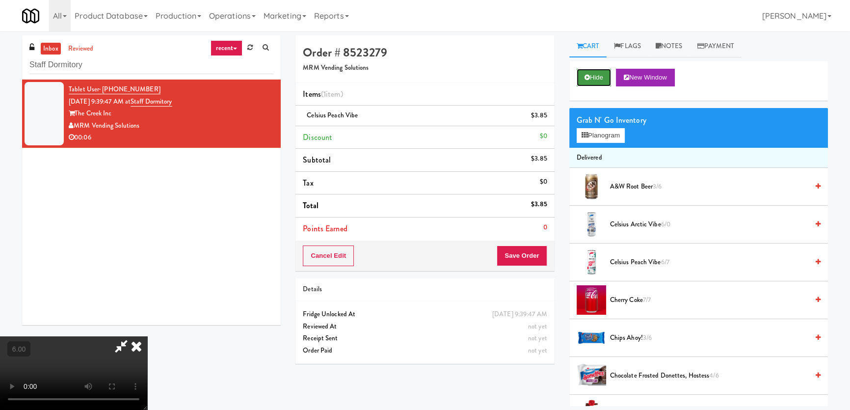
click at [601, 75] on button "Hide" at bounding box center [593, 78] width 34 height 18
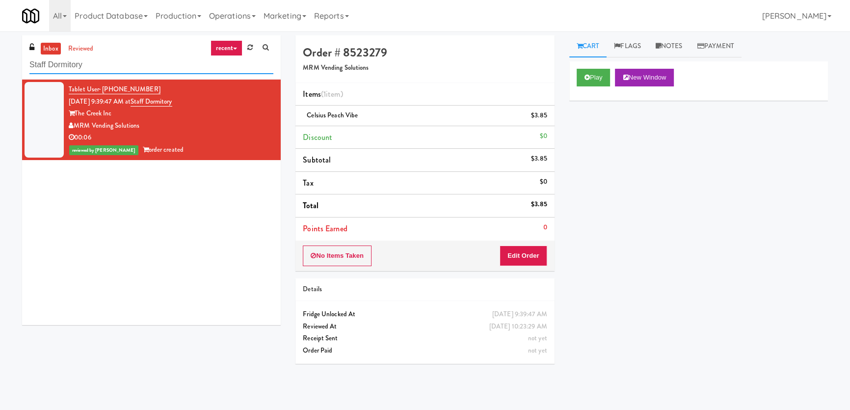
paste input "[PERSON_NAME]"
drag, startPoint x: 186, startPoint y: 69, endPoint x: 0, endPoint y: 59, distance: 186.2
click at [0, 59] on div "inbox reviewed recent all unclear take inventory issue suspicious failed recent…" at bounding box center [425, 220] width 850 height 370
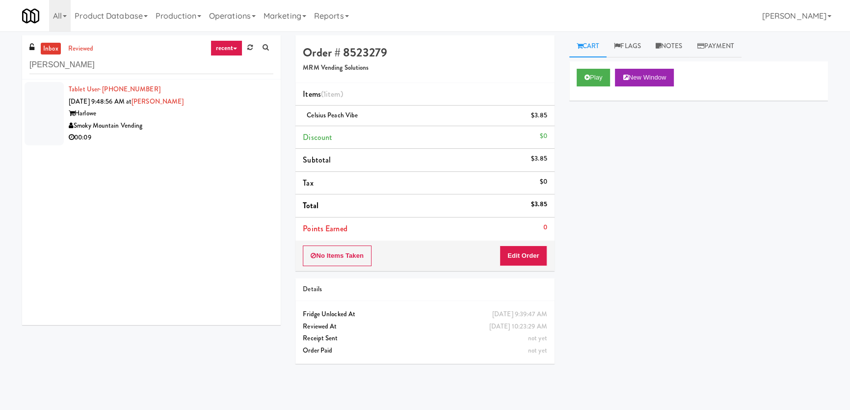
click at [205, 124] on div "Smoky Mountain Vending" at bounding box center [171, 126] width 205 height 12
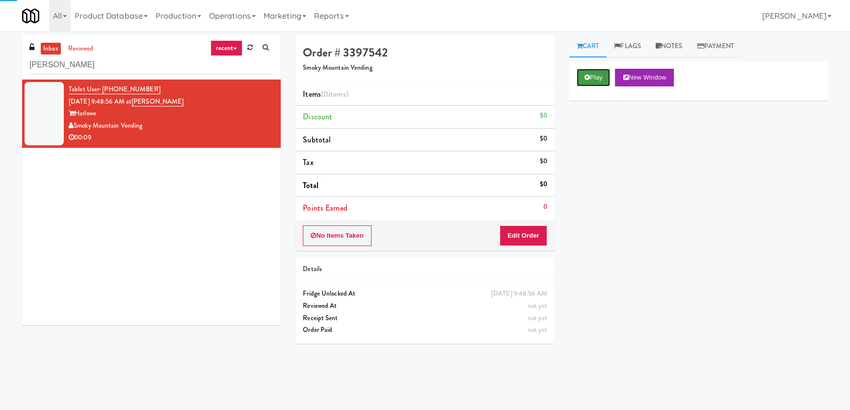
click at [601, 79] on button "Play" at bounding box center [593, 78] width 34 height 18
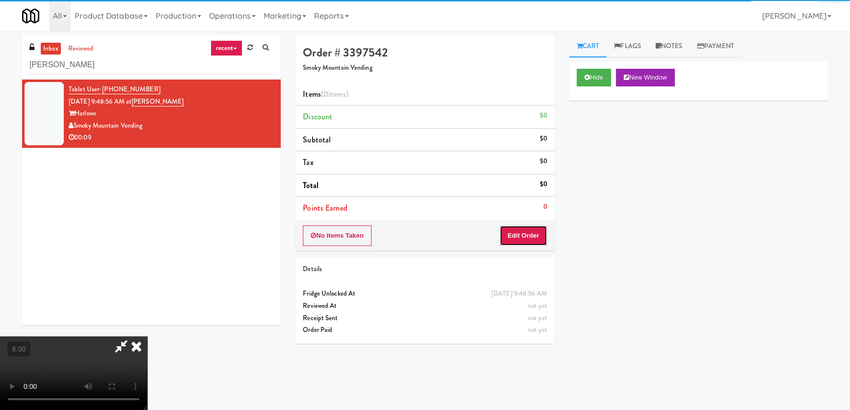
click at [505, 229] on button "Edit Order" at bounding box center [523, 235] width 48 height 21
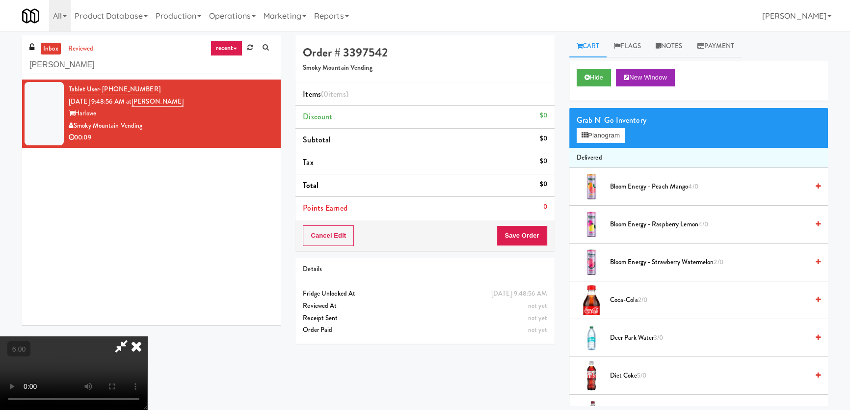
click at [127, 352] on video at bounding box center [73, 373] width 147 height 74
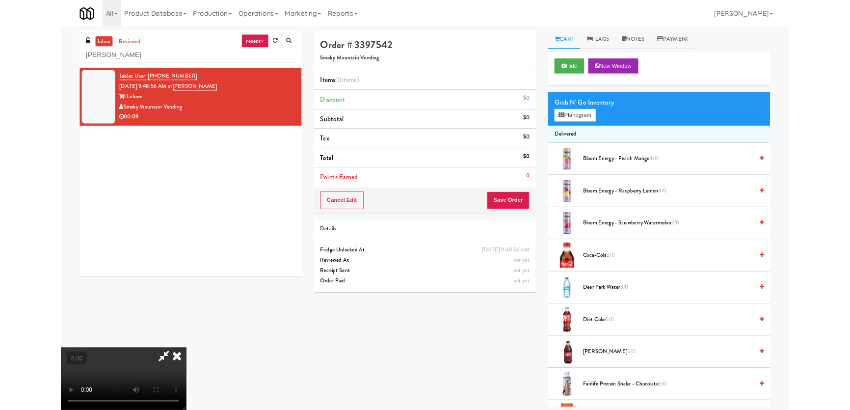
scroll to position [20, 0]
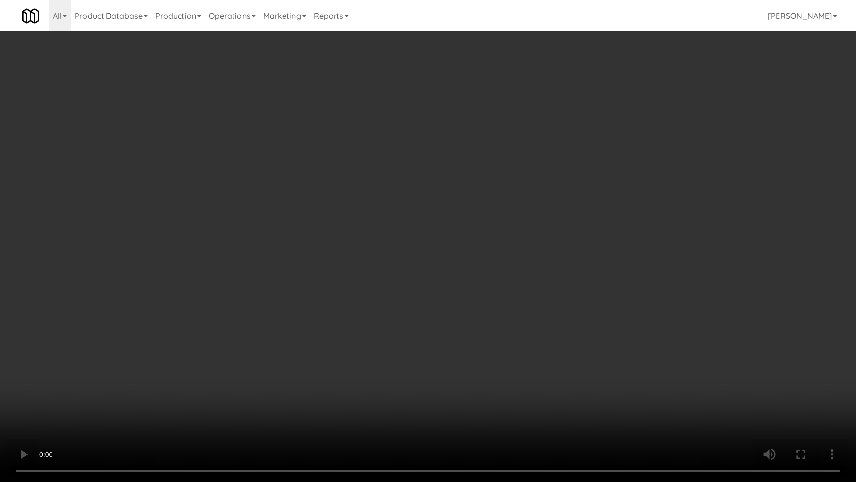
click at [404, 326] on video at bounding box center [428, 241] width 856 height 482
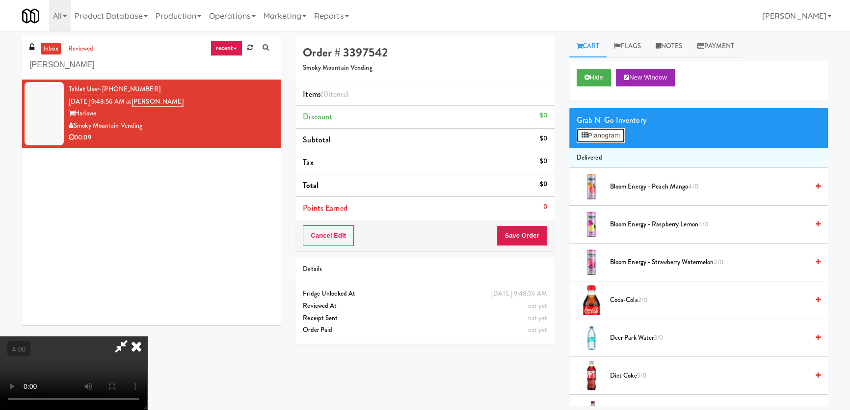
click at [604, 132] on button "Planogram" at bounding box center [600, 135] width 48 height 15
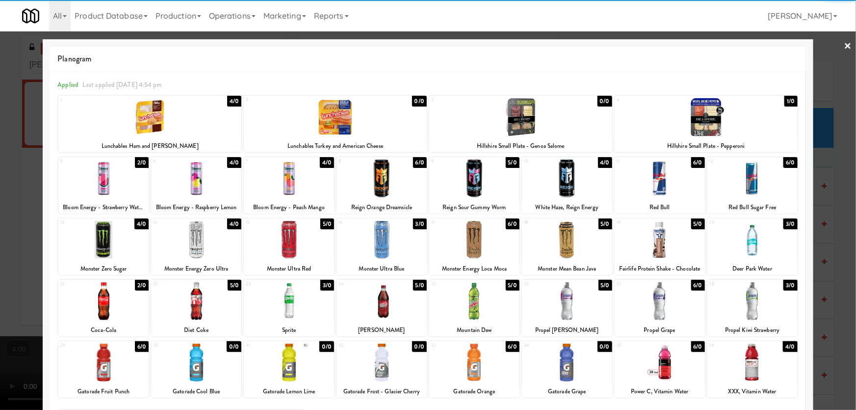
click at [122, 177] on div at bounding box center [103, 178] width 90 height 38
click at [658, 304] on div at bounding box center [660, 301] width 90 height 38
click at [3, 56] on div at bounding box center [428, 205] width 856 height 410
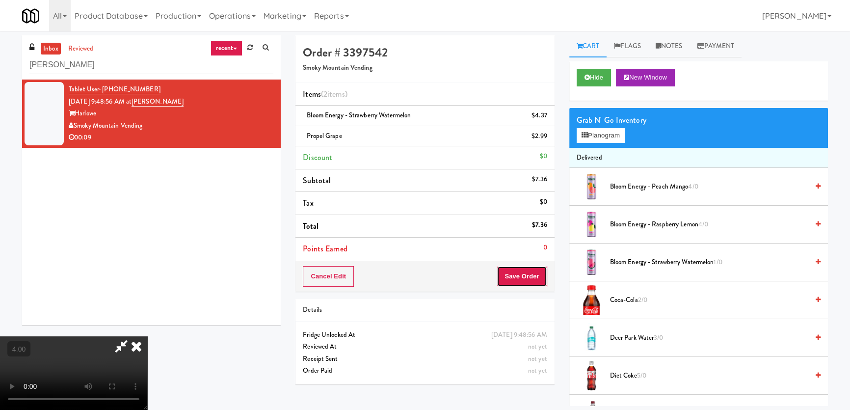
click at [524, 275] on button "Save Order" at bounding box center [522, 276] width 50 height 21
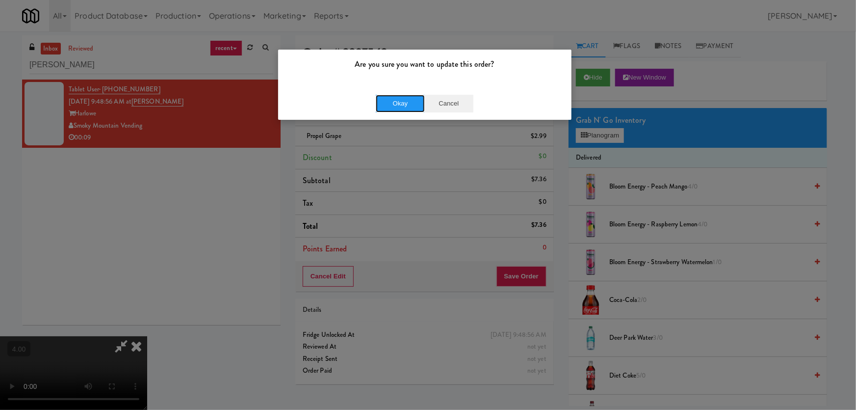
click at [408, 107] on button "Okay" at bounding box center [400, 104] width 49 height 18
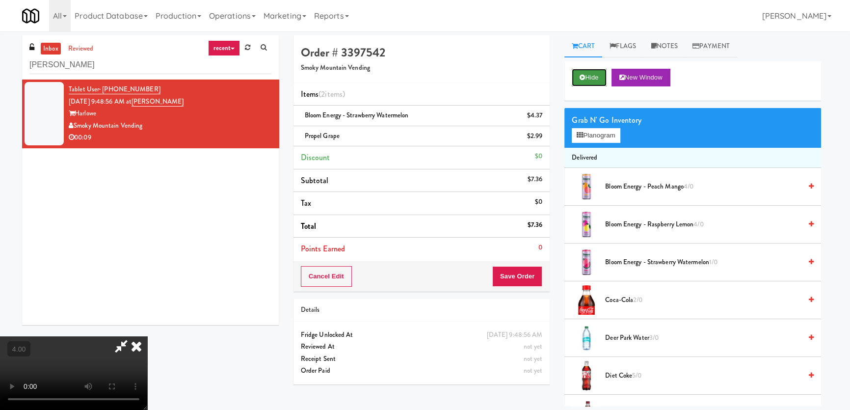
click at [591, 73] on button "Hide" at bounding box center [589, 78] width 34 height 18
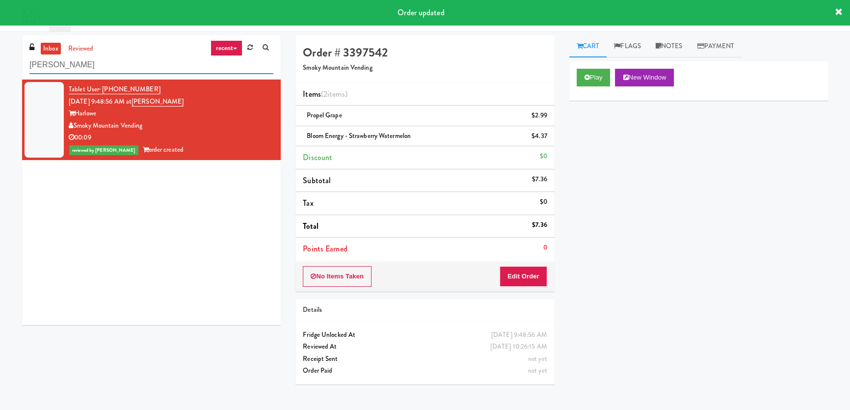
click at [0, 65] on div "inbox reviewed recent all unclear take inventory issue suspicious failed recent…" at bounding box center [425, 220] width 850 height 370
paste input "The [PERSON_NAME] - Fridge - Right"
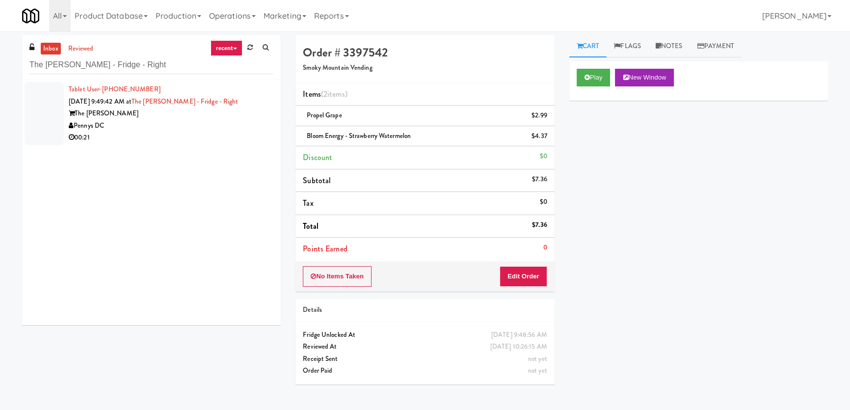
drag, startPoint x: 167, startPoint y: 151, endPoint x: 175, endPoint y: 152, distance: 7.9
click at [168, 151] on div "Tablet User · (757) 288-4293 [DATE] 9:49:42 AM at [GEOGRAPHIC_DATA][PERSON_NAME…" at bounding box center [151, 201] width 259 height 245
click at [196, 137] on div "00:21" at bounding box center [171, 137] width 205 height 12
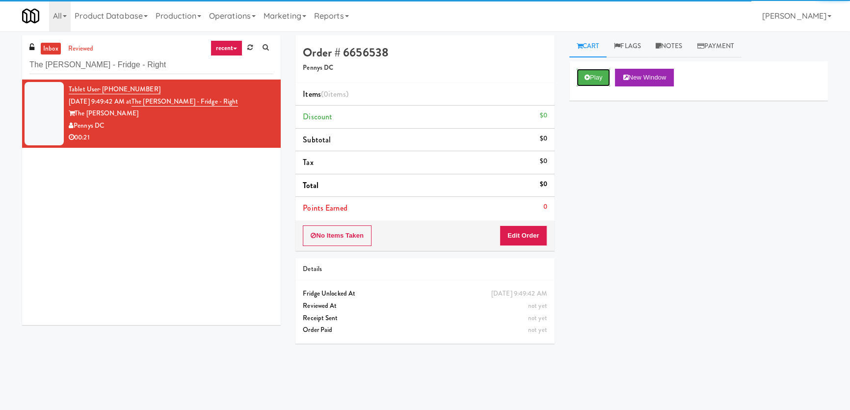
click at [588, 77] on icon at bounding box center [586, 77] width 5 height 6
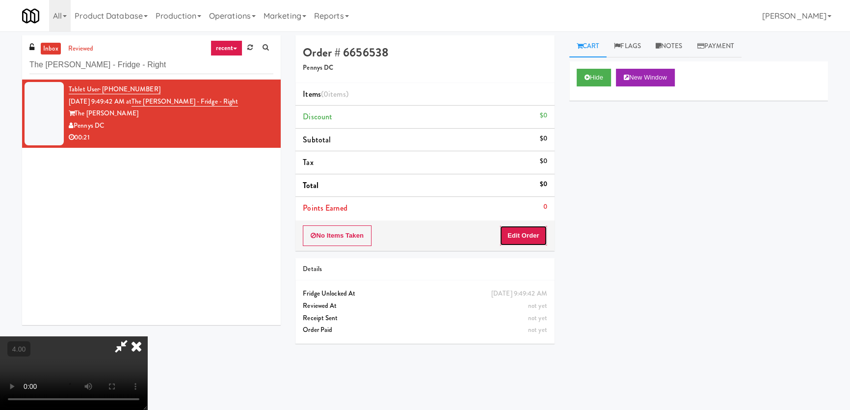
click at [524, 232] on button "Edit Order" at bounding box center [523, 235] width 48 height 21
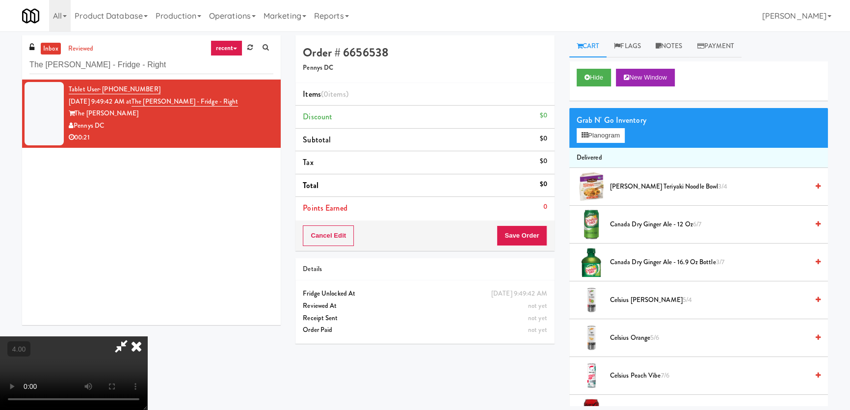
click at [147, 367] on video at bounding box center [73, 373] width 147 height 74
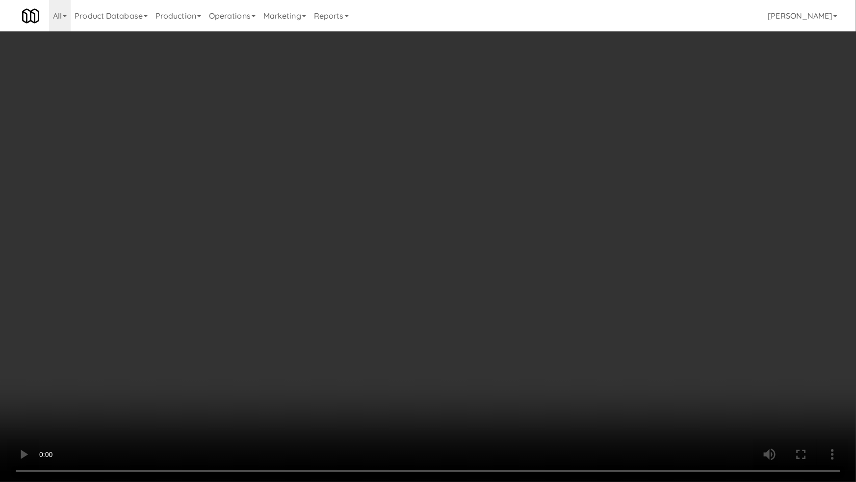
click at [628, 226] on video at bounding box center [428, 241] width 856 height 482
click at [626, 225] on video at bounding box center [428, 241] width 856 height 482
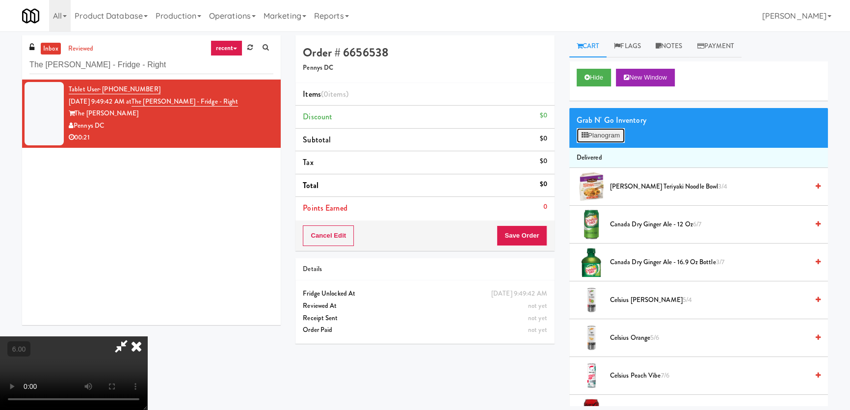
click at [615, 130] on button "Planogram" at bounding box center [600, 135] width 48 height 15
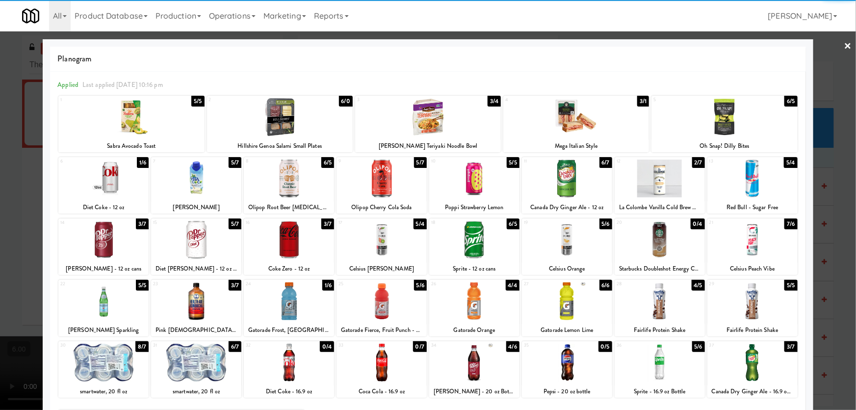
click at [765, 237] on div at bounding box center [752, 240] width 90 height 38
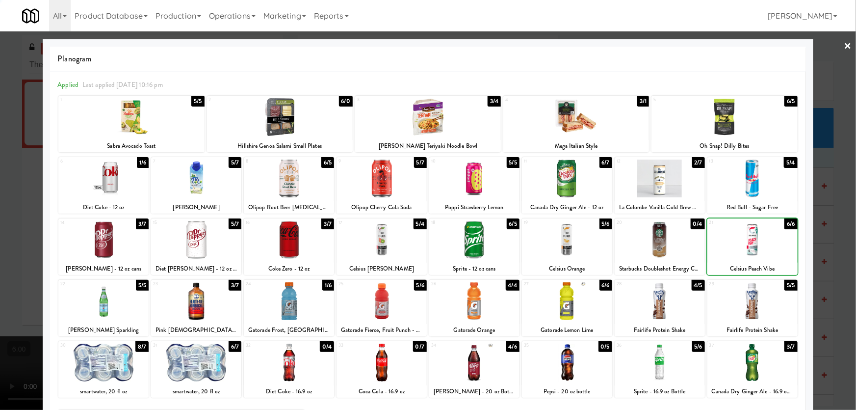
click at [840, 157] on div at bounding box center [428, 205] width 856 height 410
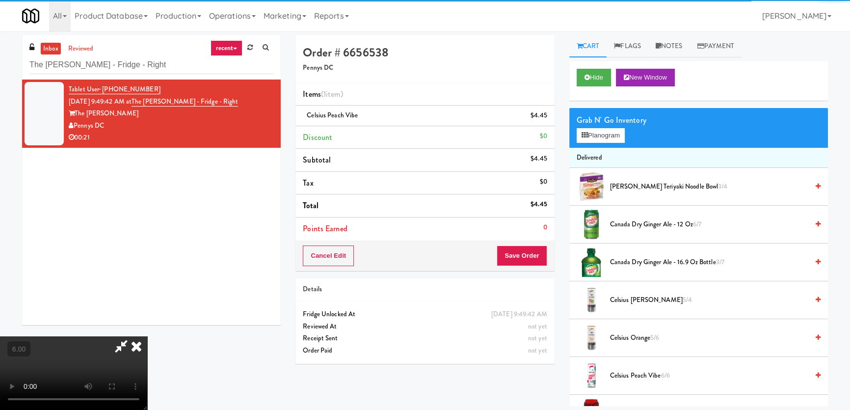
drag, startPoint x: 537, startPoint y: 243, endPoint x: 525, endPoint y: 262, distance: 22.1
click at [537, 245] on div "Cancel Edit Save Order" at bounding box center [424, 255] width 259 height 30
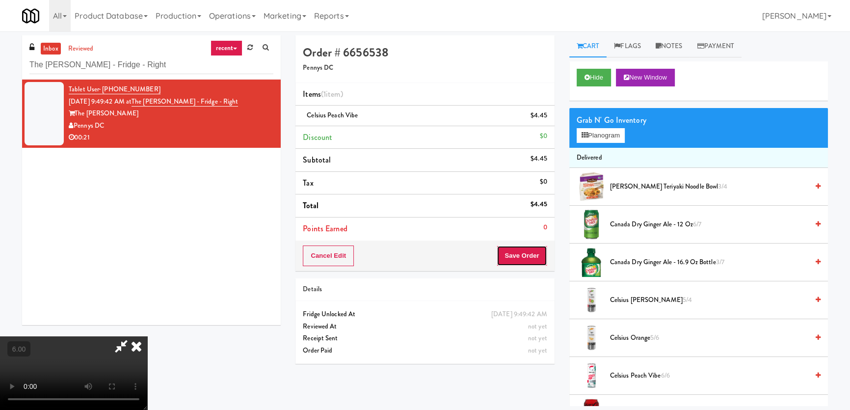
drag, startPoint x: 525, startPoint y: 262, endPoint x: 484, endPoint y: 237, distance: 47.3
click at [524, 262] on button "Save Order" at bounding box center [522, 255] width 50 height 21
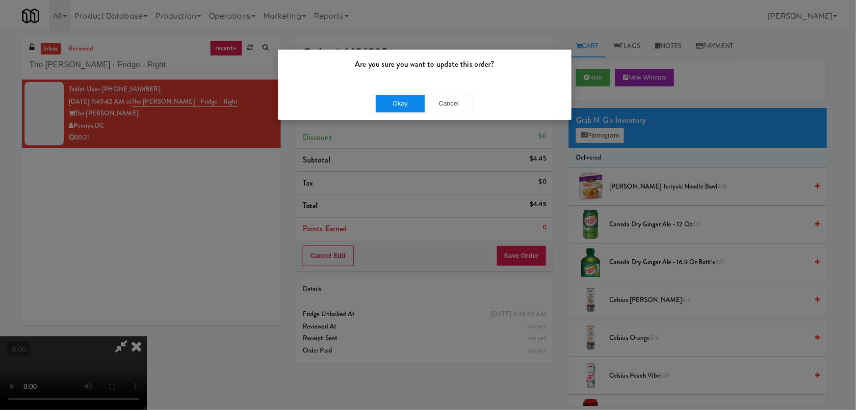
click at [393, 111] on div "Okay Cancel" at bounding box center [424, 103] width 293 height 33
click at [396, 106] on button "Okay" at bounding box center [400, 104] width 49 height 18
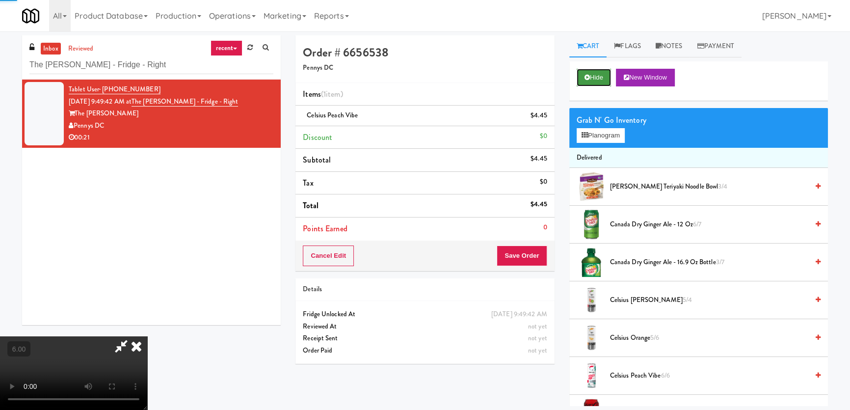
click at [588, 82] on button "Hide" at bounding box center [593, 78] width 34 height 18
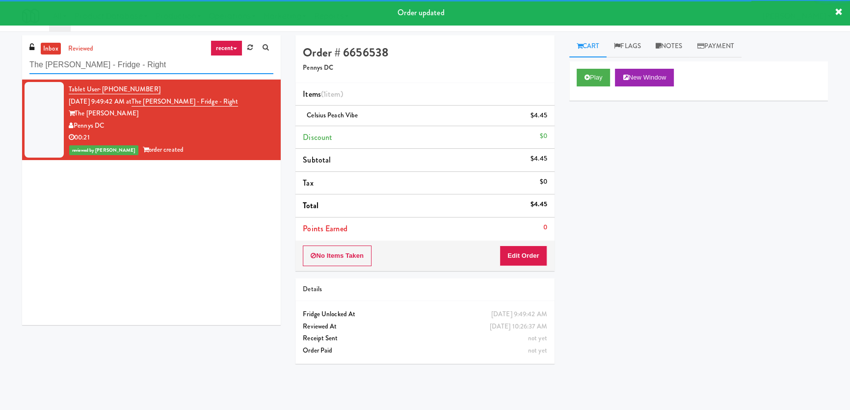
drag, startPoint x: 159, startPoint y: 67, endPoint x: 136, endPoint y: 67, distance: 23.5
click at [136, 67] on input "The [PERSON_NAME] - Fridge - Right" at bounding box center [151, 65] width 244 height 18
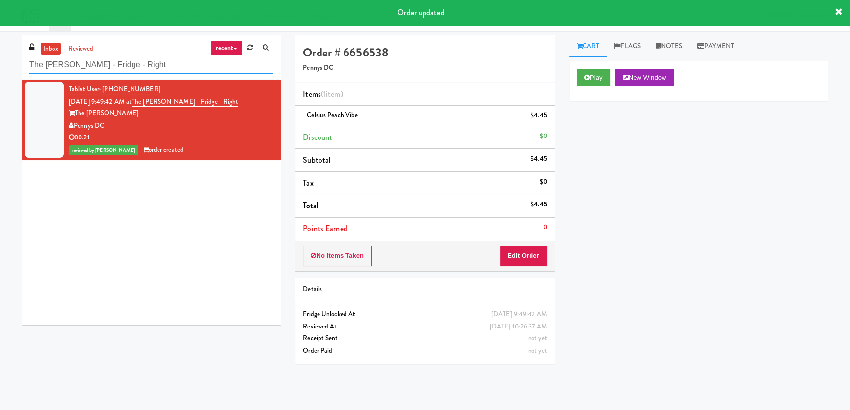
click at [135, 67] on input "The [PERSON_NAME] - Fridge - Right" at bounding box center [151, 65] width 244 height 18
paste input "Aqua Cooler"
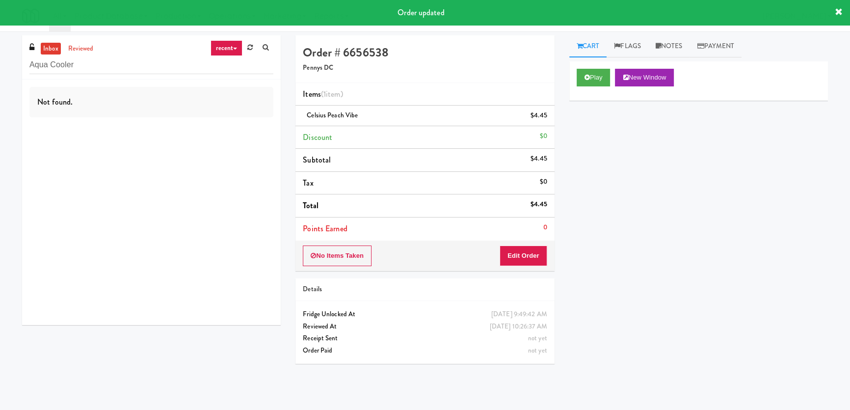
click at [198, 117] on div "Not found." at bounding box center [151, 201] width 259 height 245
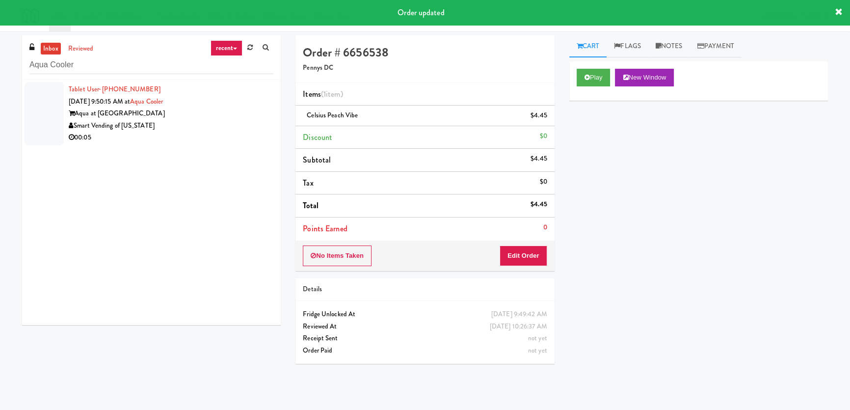
click at [203, 122] on div "Smart Vending of [US_STATE]" at bounding box center [171, 126] width 205 height 12
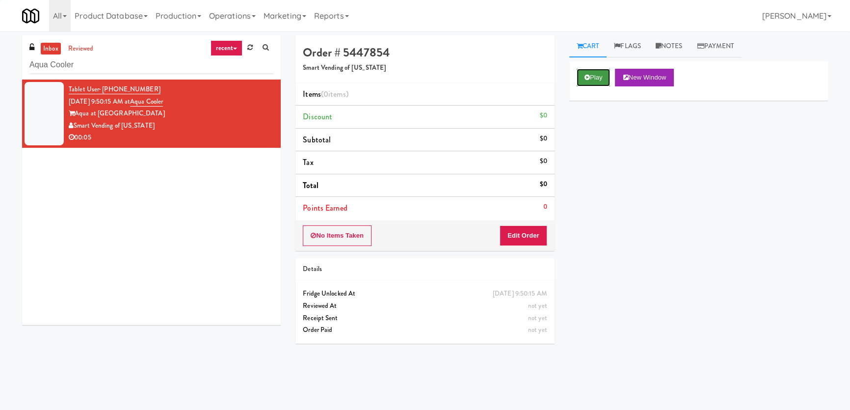
click at [599, 77] on button "Play" at bounding box center [593, 78] width 34 height 18
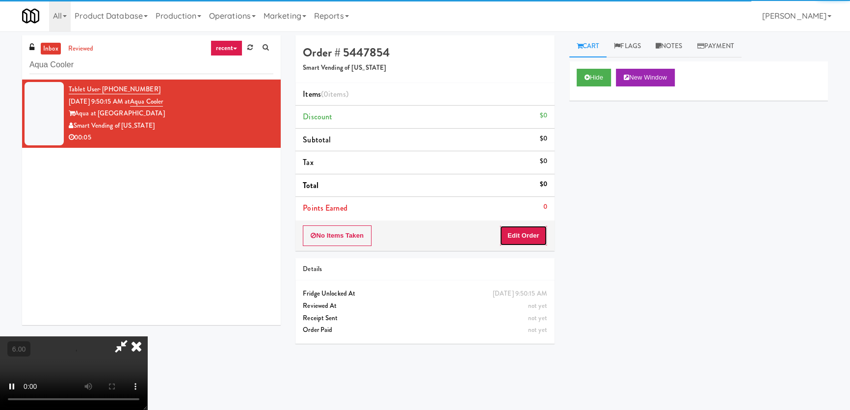
click at [513, 235] on button "Edit Order" at bounding box center [523, 235] width 48 height 21
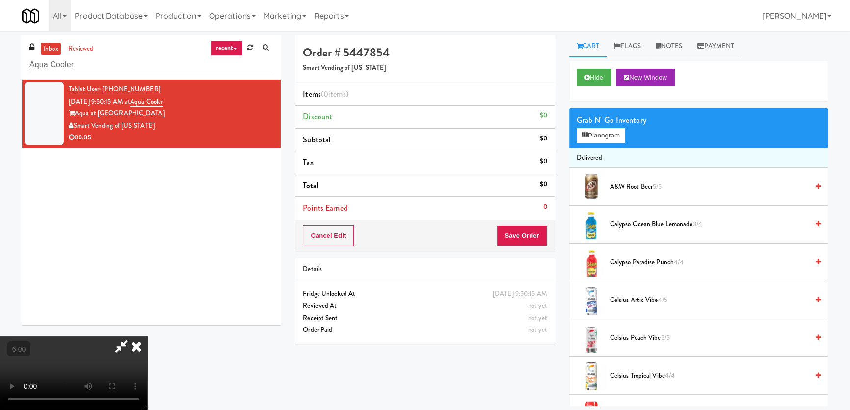
click at [147, 336] on video at bounding box center [73, 373] width 147 height 74
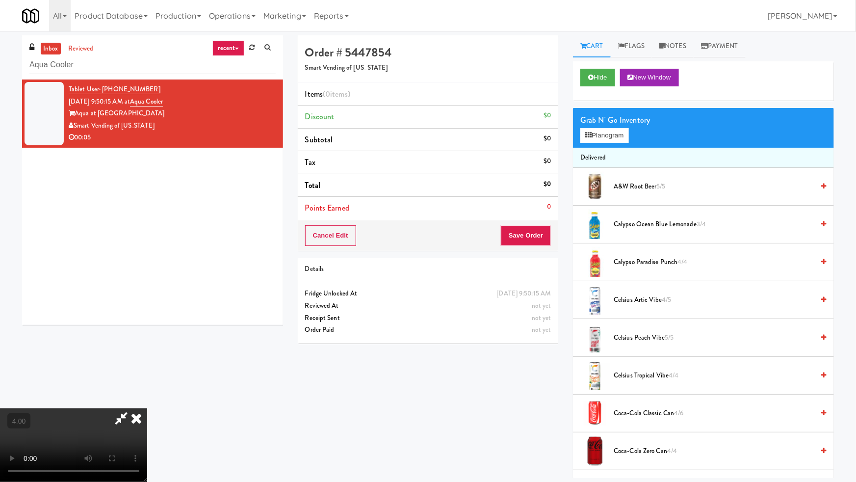
click at [147, 408] on video at bounding box center [73, 445] width 147 height 74
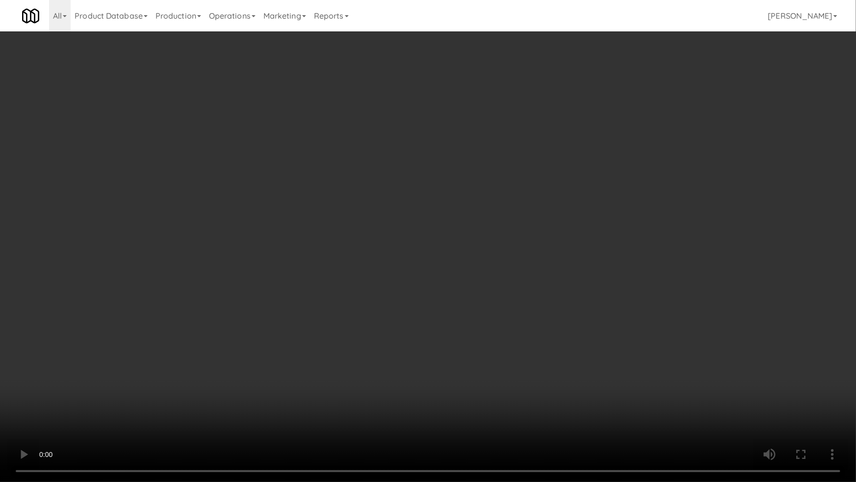
click at [428, 291] on video at bounding box center [428, 241] width 856 height 482
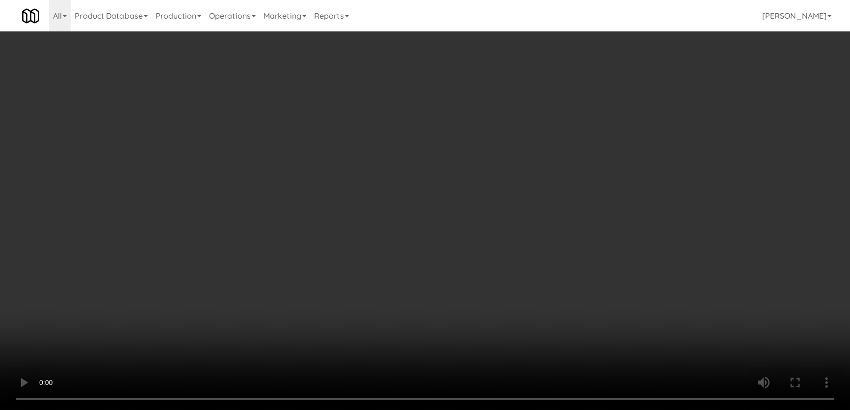
click at [612, 140] on button "Planogram" at bounding box center [600, 135] width 48 height 15
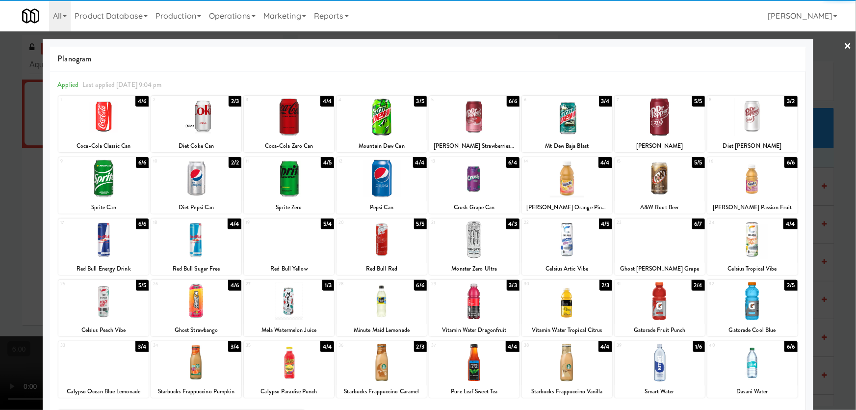
click at [465, 244] on div at bounding box center [474, 240] width 90 height 38
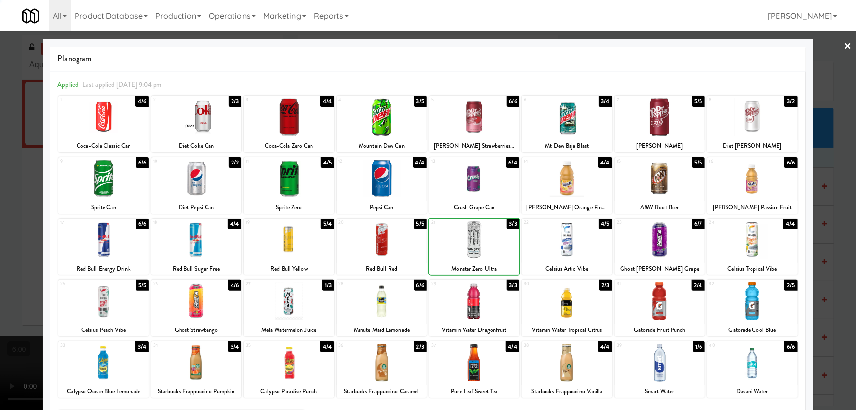
click at [1, 144] on div at bounding box center [428, 205] width 856 height 410
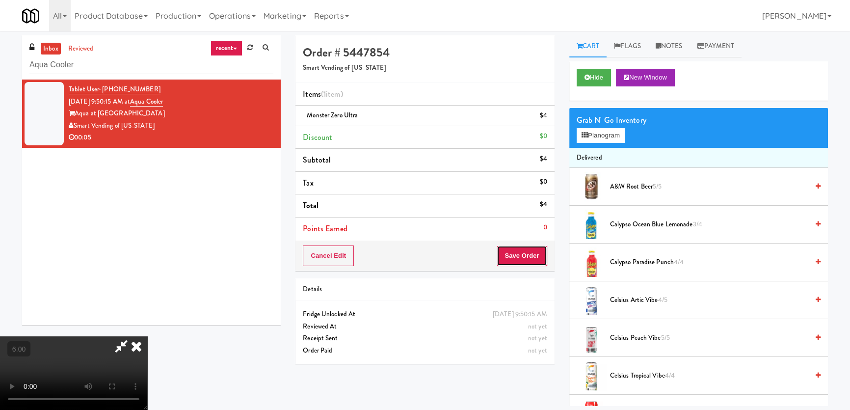
click at [538, 259] on button "Save Order" at bounding box center [522, 255] width 50 height 21
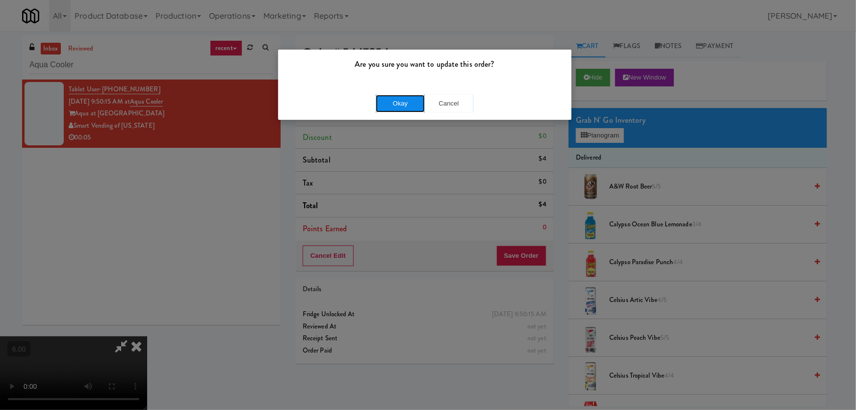
click at [398, 111] on button "Okay" at bounding box center [400, 104] width 49 height 18
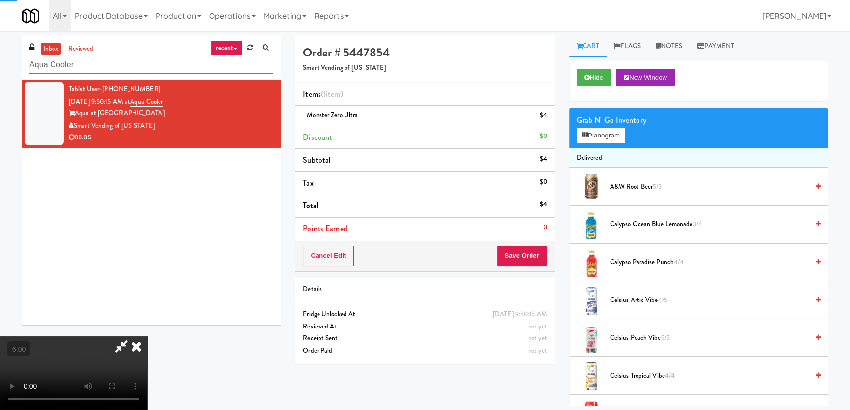
click at [133, 64] on input "Aqua Cooler" at bounding box center [151, 65] width 244 height 18
click at [132, 64] on input "Aqua Cooler" at bounding box center [151, 65] width 244 height 18
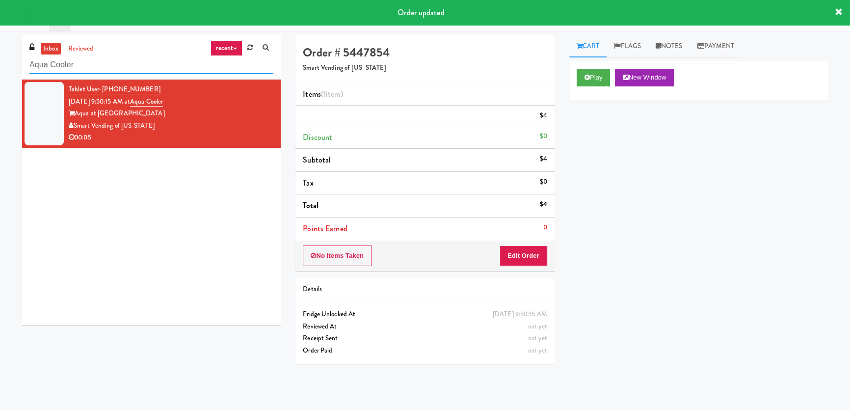
click at [132, 64] on input "Aqua Cooler" at bounding box center [151, 65] width 244 height 18
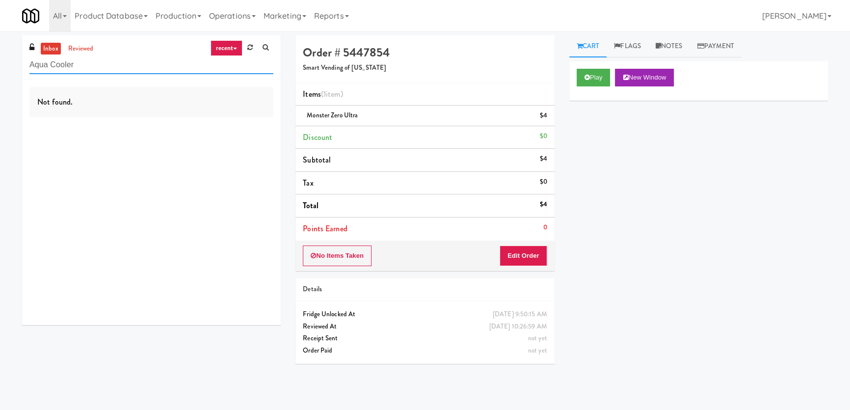
drag, startPoint x: 26, startPoint y: 59, endPoint x: 0, endPoint y: 54, distance: 26.9
click at [0, 55] on div "inbox reviewed recent all unclear take inventory issue suspicious failed recent…" at bounding box center [425, 220] width 850 height 370
paste input "360 W [PERSON_NAME] - Left - Fridge"
drag, startPoint x: 162, startPoint y: 69, endPoint x: 74, endPoint y: 58, distance: 89.4
click at [74, 58] on input "360 W [PERSON_NAME] - Left - Fridge" at bounding box center [151, 65] width 244 height 18
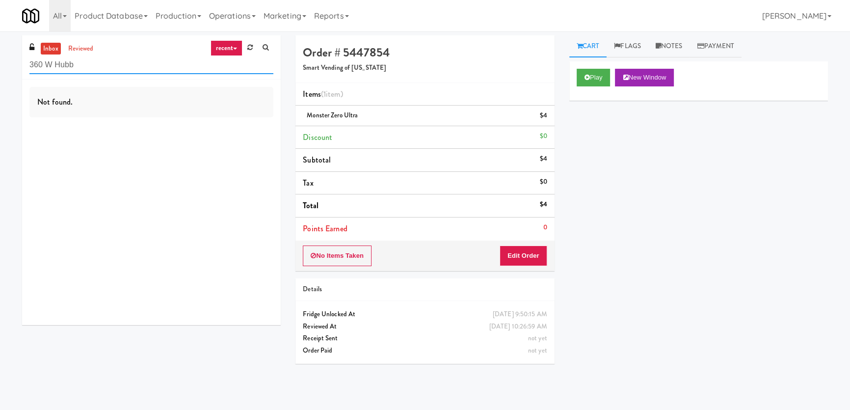
drag, startPoint x: 113, startPoint y: 64, endPoint x: 49, endPoint y: 59, distance: 64.0
click at [48, 59] on input "360 W Hubb" at bounding box center [151, 65] width 244 height 18
click at [79, 43] on link "reviewed" at bounding box center [81, 49] width 30 height 12
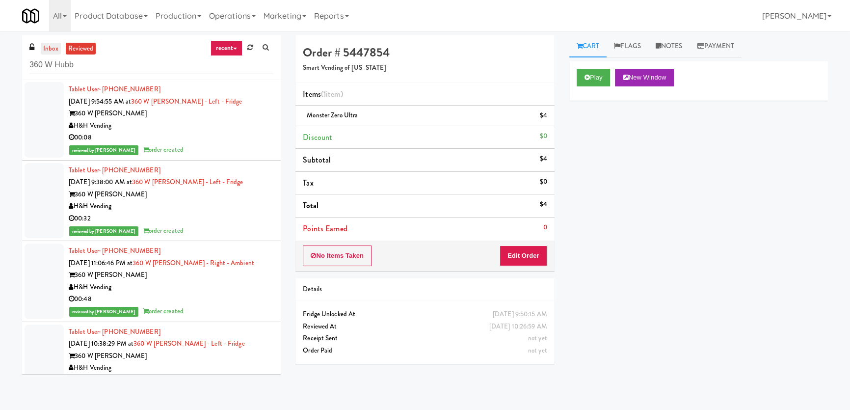
click at [53, 45] on link "inbox" at bounding box center [51, 49] width 20 height 12
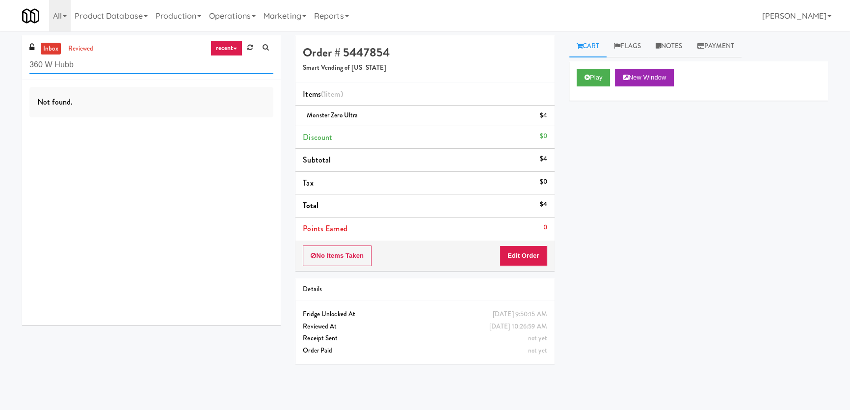
paste input "Arapahoe Square Fridge"
drag, startPoint x: 93, startPoint y: 68, endPoint x: 0, endPoint y: 65, distance: 93.3
click at [0, 65] on div "inbox reviewed recent all unclear take inventory issue suspicious failed recent…" at bounding box center [425, 220] width 850 height 370
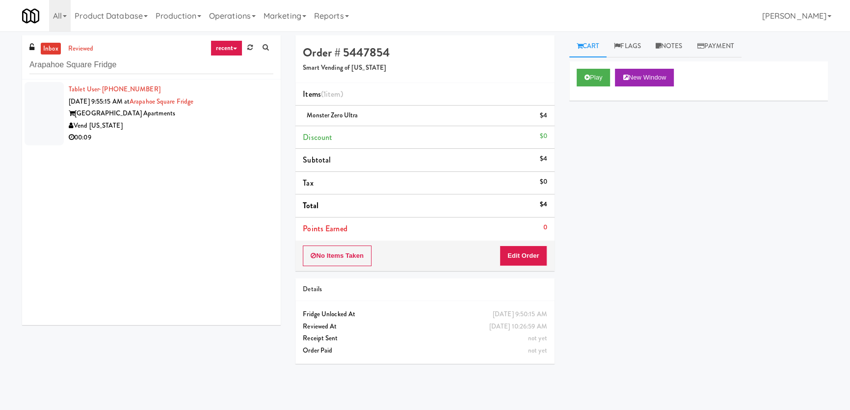
click at [229, 133] on div "00:09" at bounding box center [171, 137] width 205 height 12
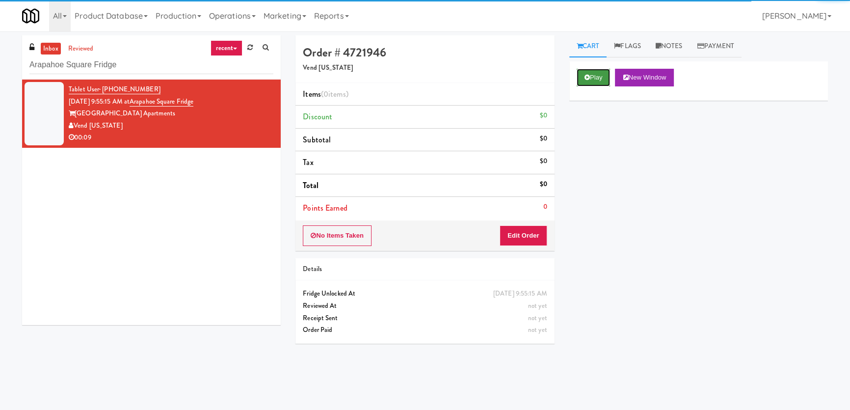
click at [600, 81] on button "Play" at bounding box center [593, 78] width 34 height 18
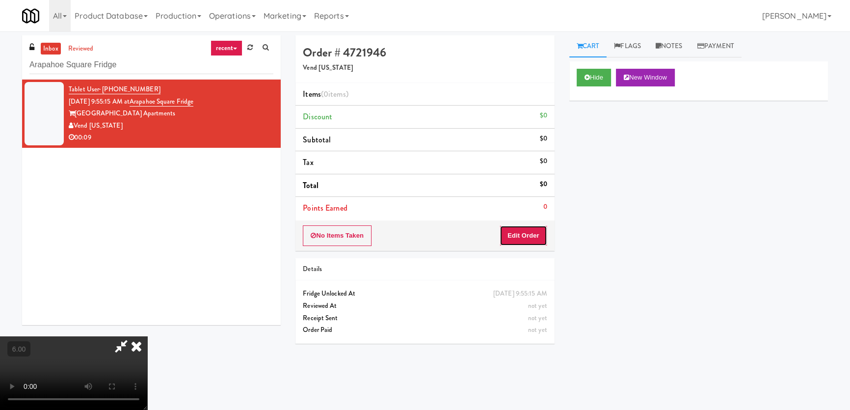
click at [534, 234] on button "Edit Order" at bounding box center [523, 235] width 48 height 21
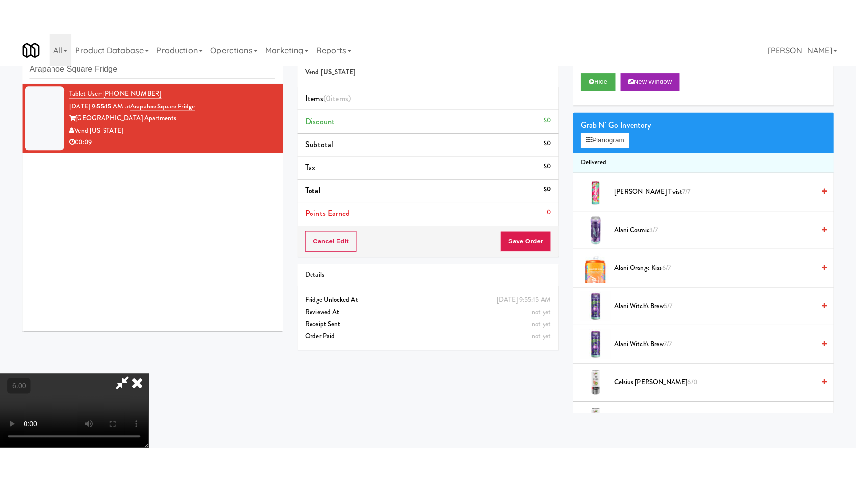
scroll to position [31, 0]
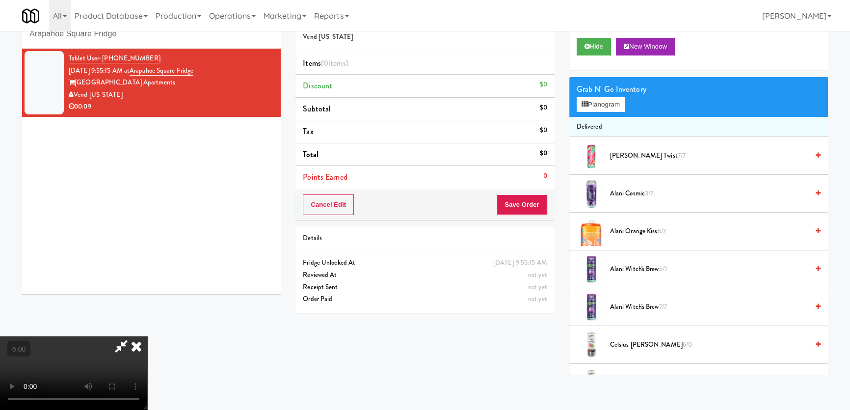
click at [147, 336] on video at bounding box center [73, 373] width 147 height 74
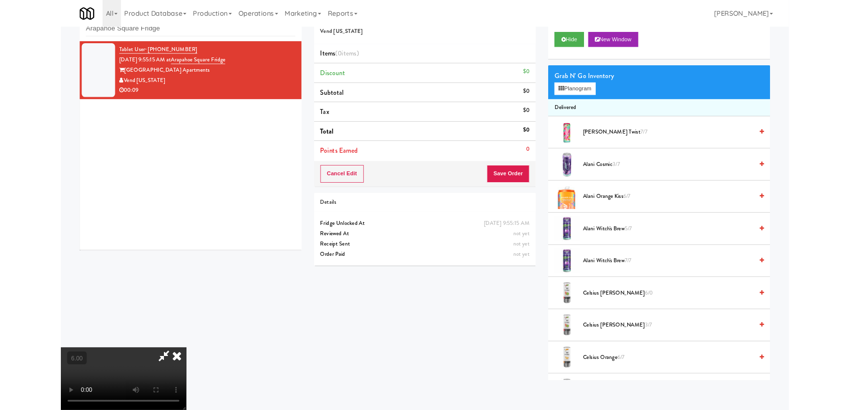
scroll to position [20, 0]
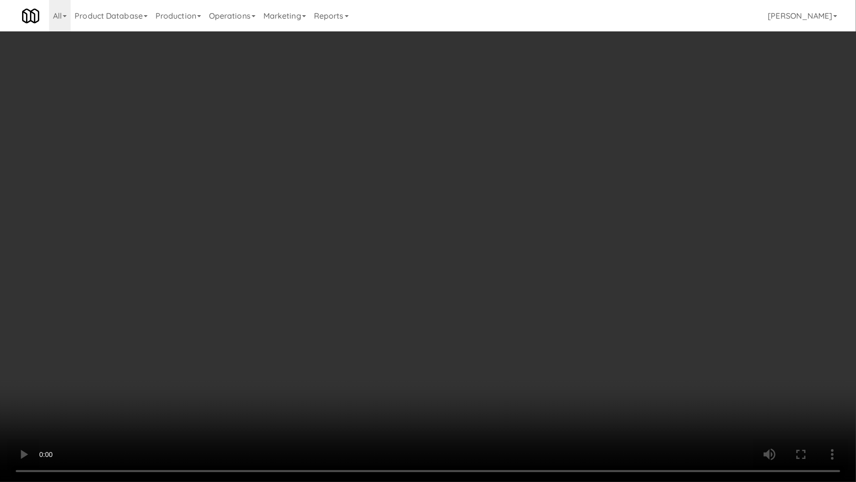
click at [311, 371] on video at bounding box center [428, 241] width 856 height 482
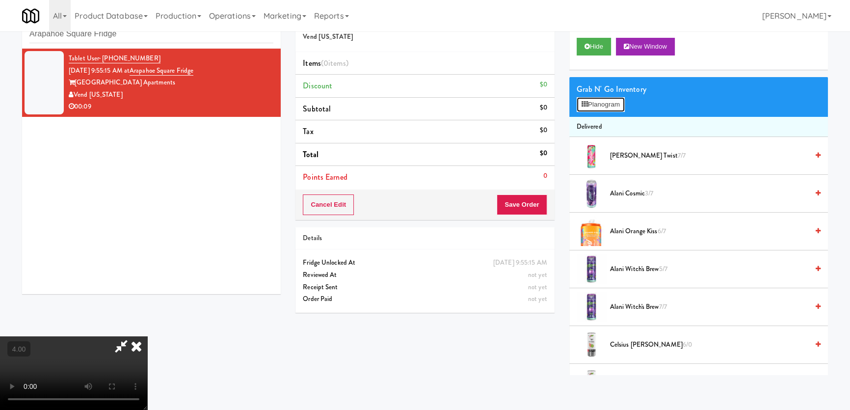
drag, startPoint x: 608, startPoint y: 109, endPoint x: 591, endPoint y: 109, distance: 17.2
click at [608, 109] on button "Planogram" at bounding box center [600, 104] width 48 height 15
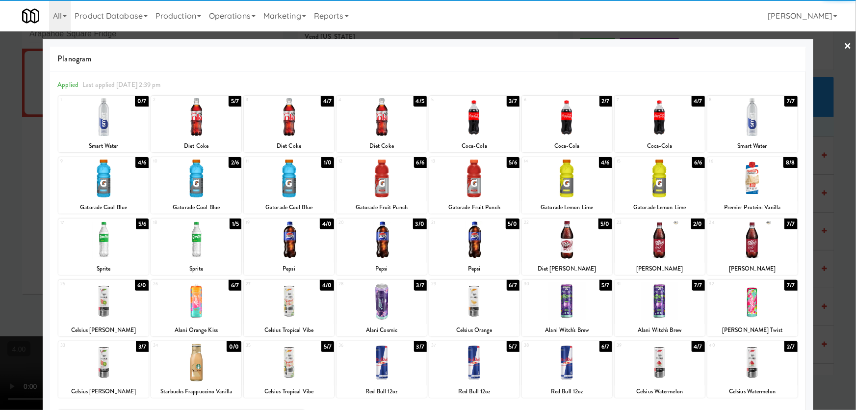
click at [106, 371] on div at bounding box center [103, 362] width 90 height 38
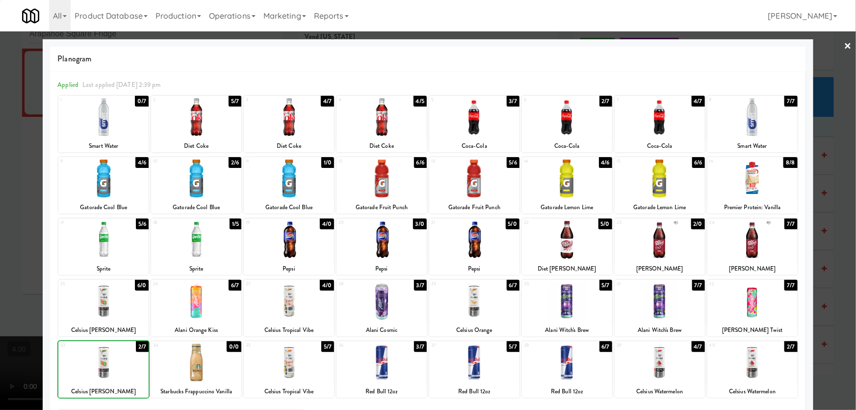
click at [0, 227] on div at bounding box center [428, 205] width 856 height 410
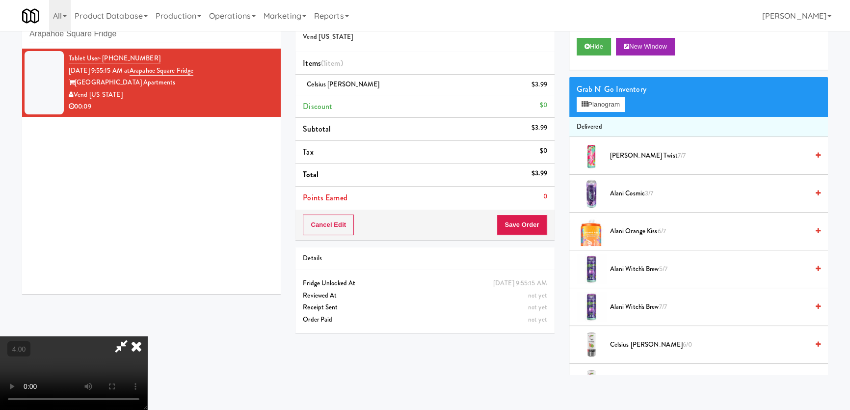
scroll to position [22, 0]
click at [513, 224] on button "Save Order" at bounding box center [522, 224] width 50 height 21
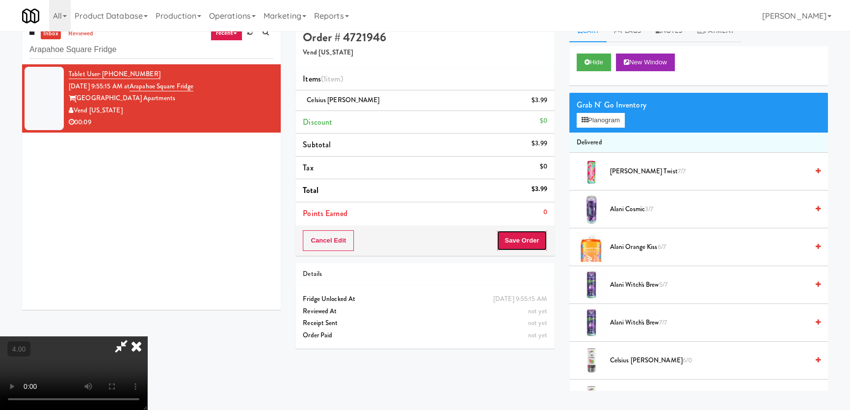
scroll to position [0, 0]
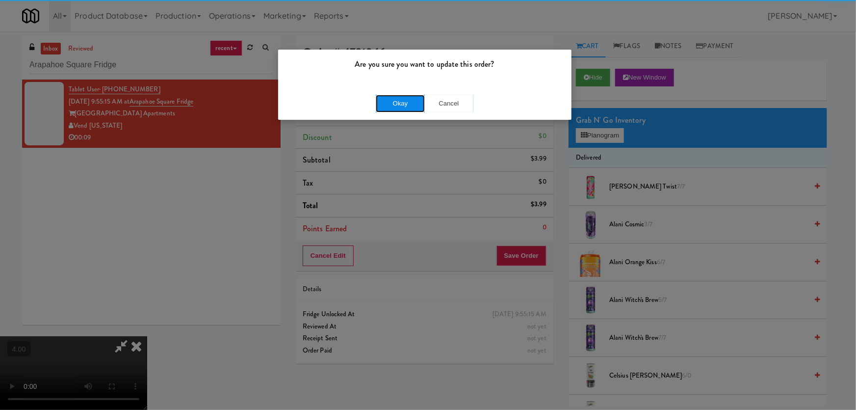
click at [383, 106] on button "Okay" at bounding box center [400, 104] width 49 height 18
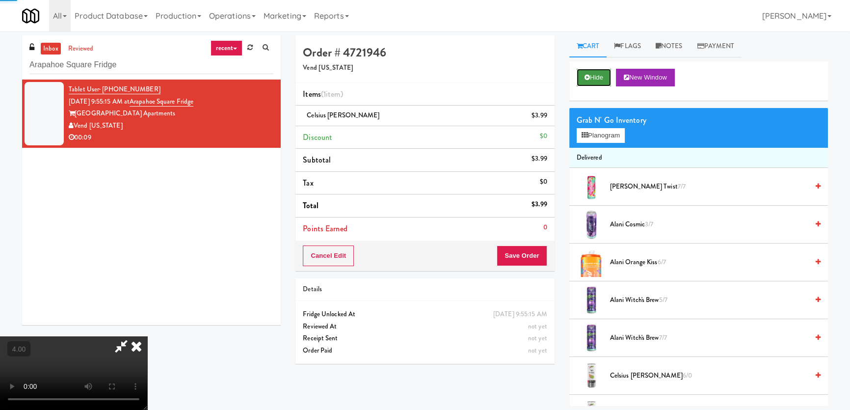
click at [595, 74] on button "Hide" at bounding box center [593, 78] width 34 height 18
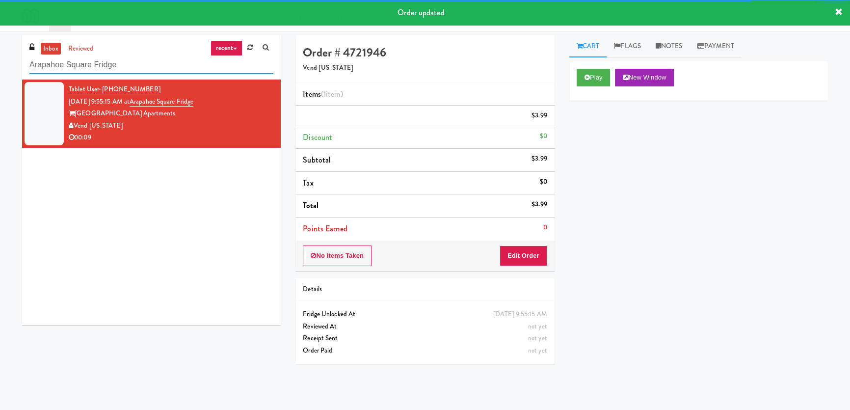
drag, startPoint x: 151, startPoint y: 60, endPoint x: 0, endPoint y: 57, distance: 151.1
click at [0, 57] on div "inbox reviewed recent all unclear take inventory issue suspicious failed recent…" at bounding box center [425, 220] width 850 height 370
paste input "Poplar Creek - [GEOGRAPHIC_DATA]"
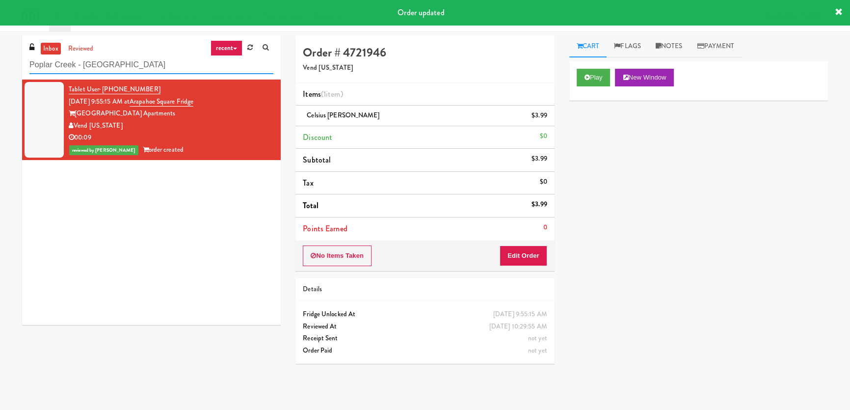
type input "Poplar Creek - [GEOGRAPHIC_DATA]"
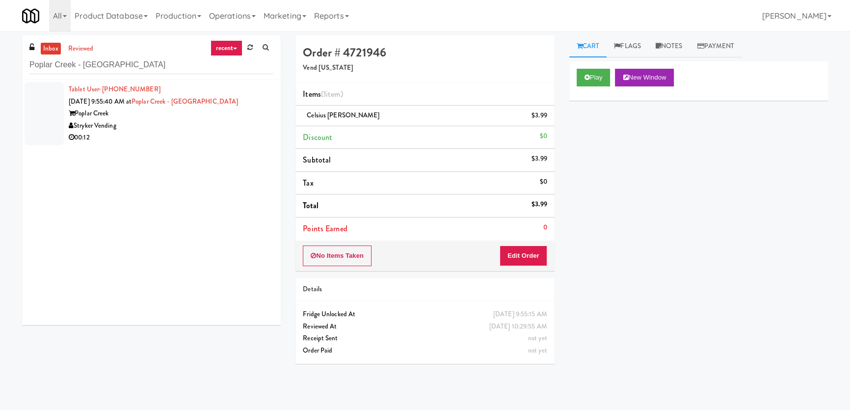
click at [182, 127] on div "Stryker Vending" at bounding box center [171, 126] width 205 height 12
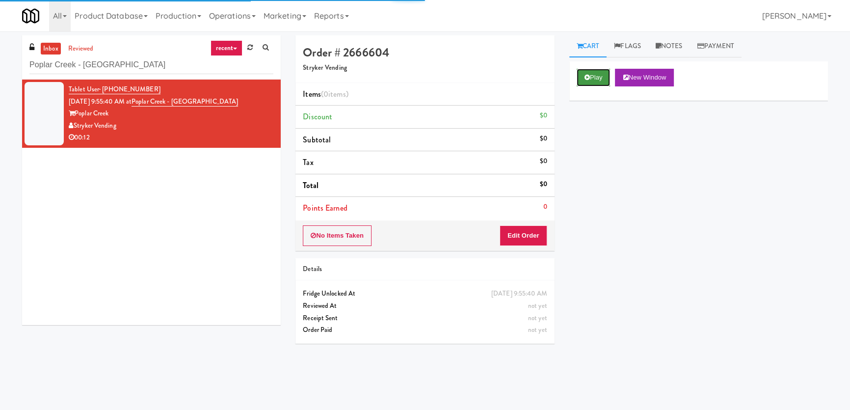
click at [605, 80] on button "Play" at bounding box center [593, 78] width 34 height 18
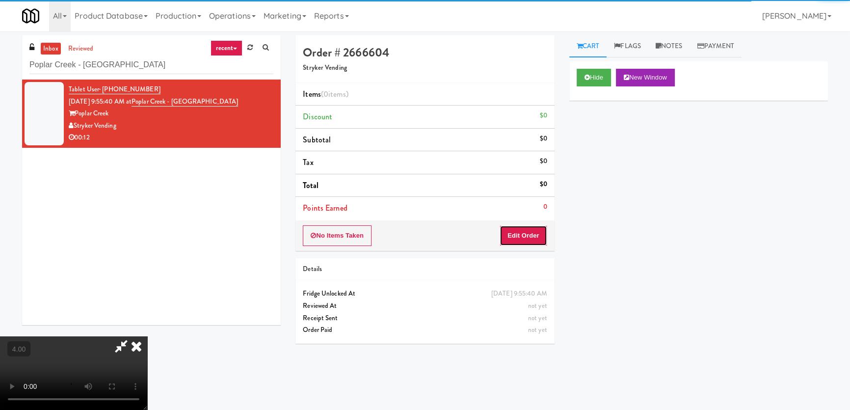
click at [528, 237] on button "Edit Order" at bounding box center [523, 235] width 48 height 21
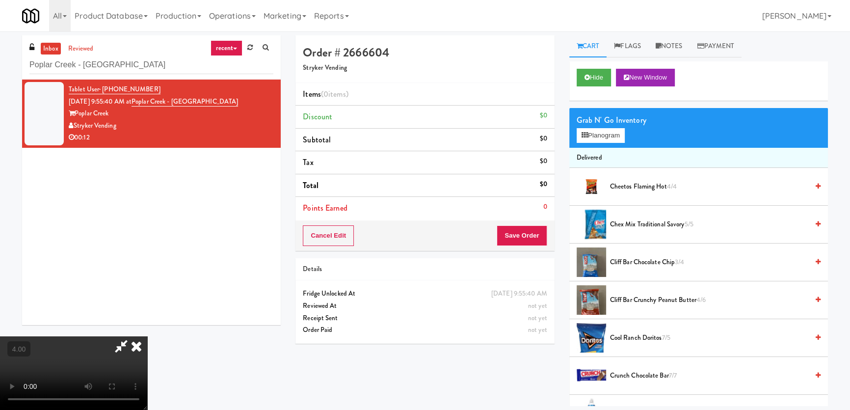
click at [147, 336] on video at bounding box center [73, 373] width 147 height 74
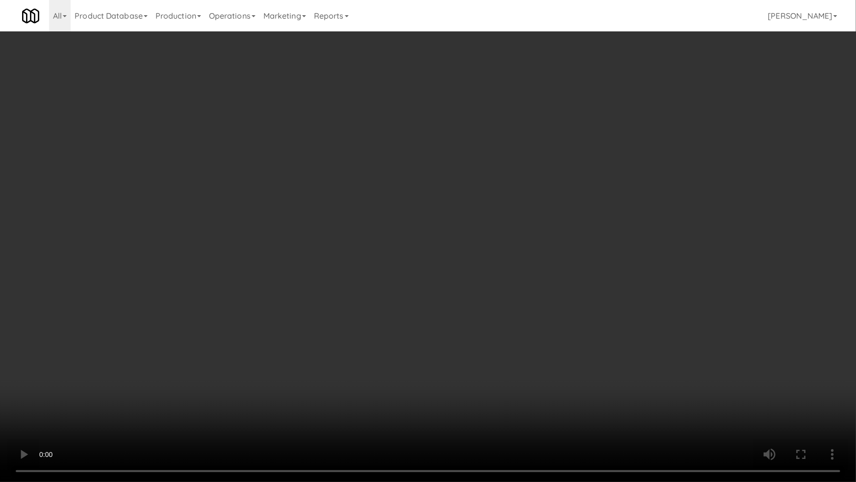
click at [238, 353] on video at bounding box center [428, 241] width 856 height 482
click at [89, 409] on video at bounding box center [428, 241] width 856 height 482
click at [99, 402] on video at bounding box center [428, 241] width 856 height 482
click at [112, 288] on video at bounding box center [428, 241] width 856 height 482
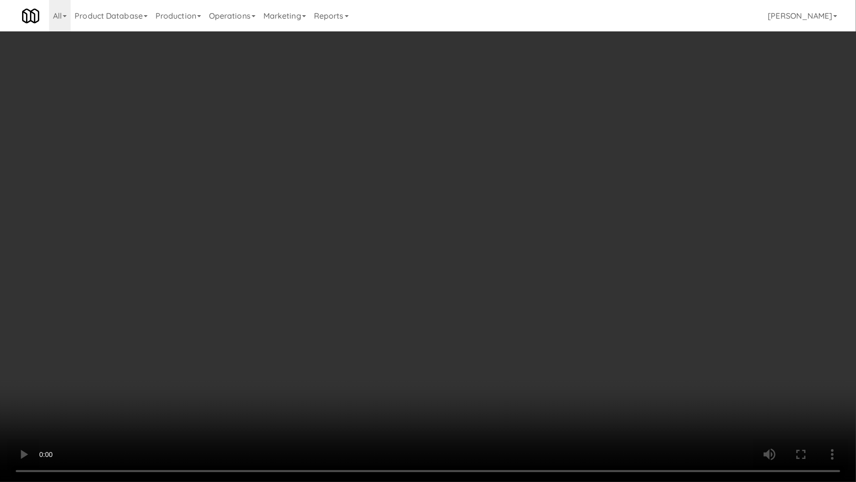
click at [142, 297] on video at bounding box center [428, 241] width 856 height 482
click at [152, 301] on video at bounding box center [428, 241] width 856 height 482
click at [309, 324] on video at bounding box center [428, 241] width 856 height 482
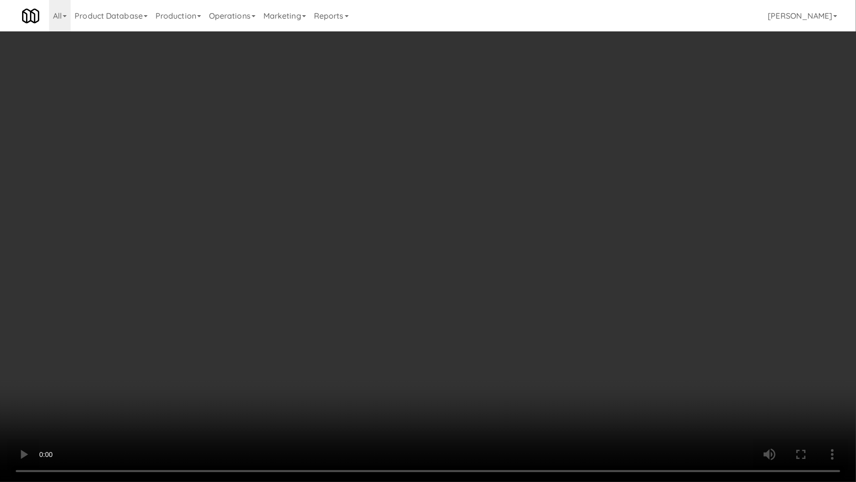
click at [324, 296] on video at bounding box center [428, 241] width 856 height 482
click at [318, 304] on video at bounding box center [428, 241] width 856 height 482
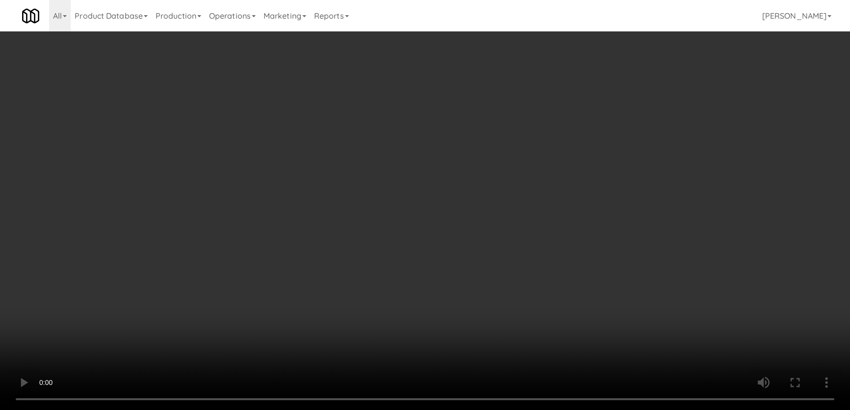
click at [674, 47] on link "Notes" at bounding box center [669, 46] width 42 height 22
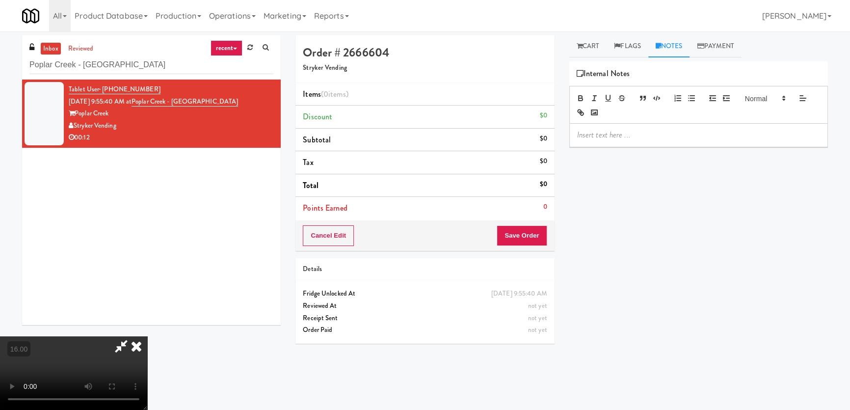
click at [643, 128] on div at bounding box center [699, 135] width 258 height 23
click at [147, 336] on video at bounding box center [73, 373] width 147 height 74
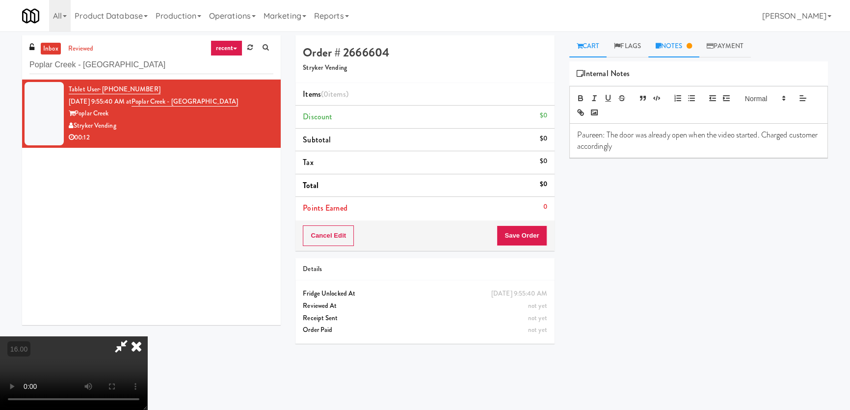
click at [600, 49] on link "Cart" at bounding box center [588, 46] width 38 height 22
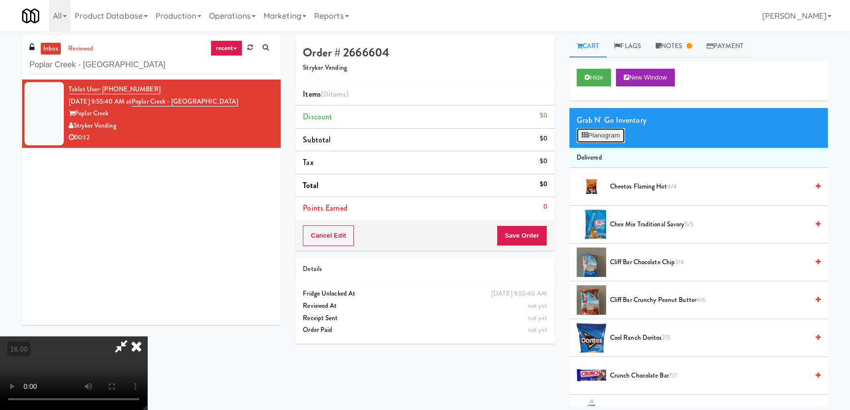
click at [594, 139] on button "Planogram" at bounding box center [600, 135] width 48 height 15
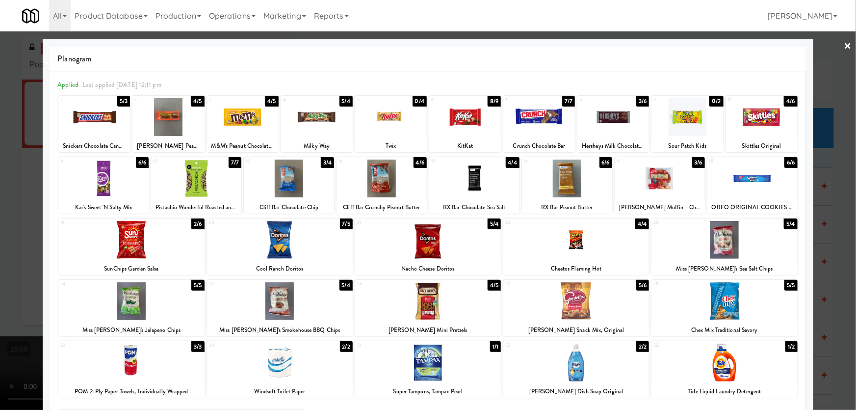
click at [775, 303] on div at bounding box center [725, 301] width 146 height 38
drag, startPoint x: 825, startPoint y: 230, endPoint x: 728, endPoint y: 241, distance: 97.8
click at [825, 229] on div at bounding box center [428, 205] width 856 height 410
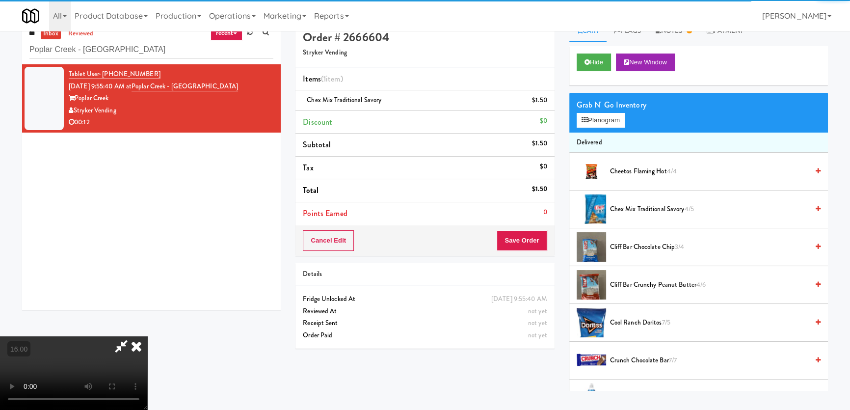
scroll to position [31, 0]
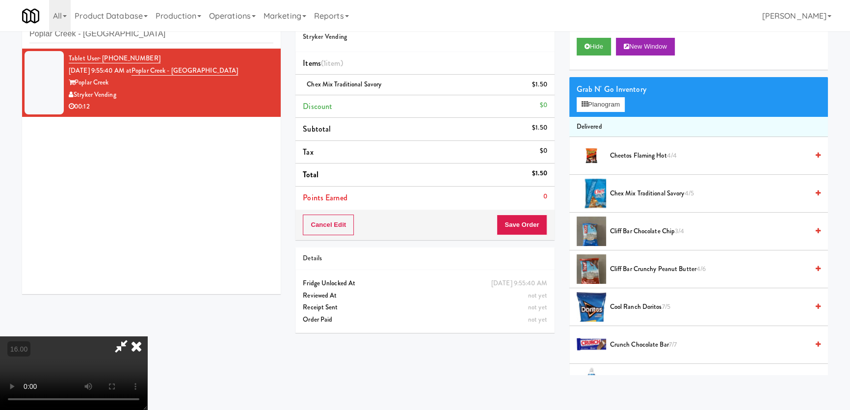
click at [92, 336] on video at bounding box center [73, 373] width 147 height 74
click at [98, 336] on video at bounding box center [73, 373] width 147 height 74
click at [95, 336] on video at bounding box center [73, 373] width 147 height 74
click at [94, 336] on video at bounding box center [73, 373] width 147 height 74
click at [36, 336] on video at bounding box center [73, 373] width 147 height 74
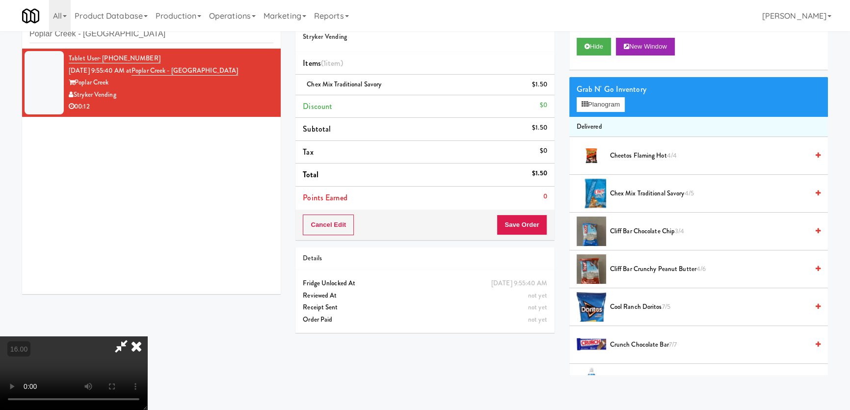
click at [37, 336] on video at bounding box center [73, 373] width 147 height 74
click at [77, 336] on video at bounding box center [73, 373] width 147 height 74
click at [147, 336] on icon at bounding box center [137, 346] width 22 height 20
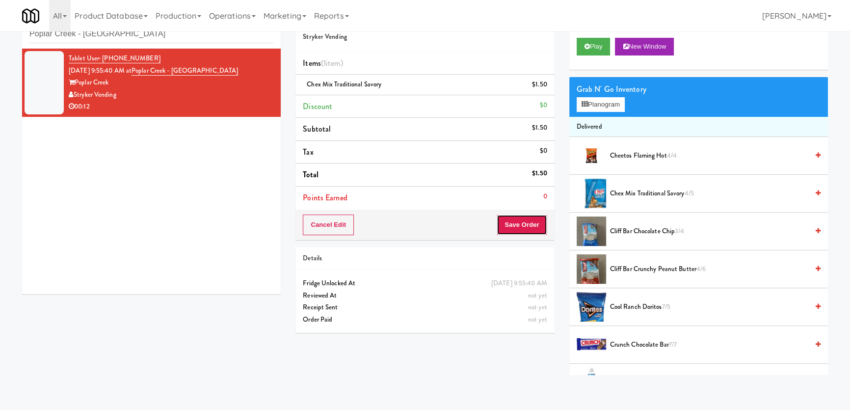
click at [508, 226] on button "Save Order" at bounding box center [522, 224] width 50 height 21
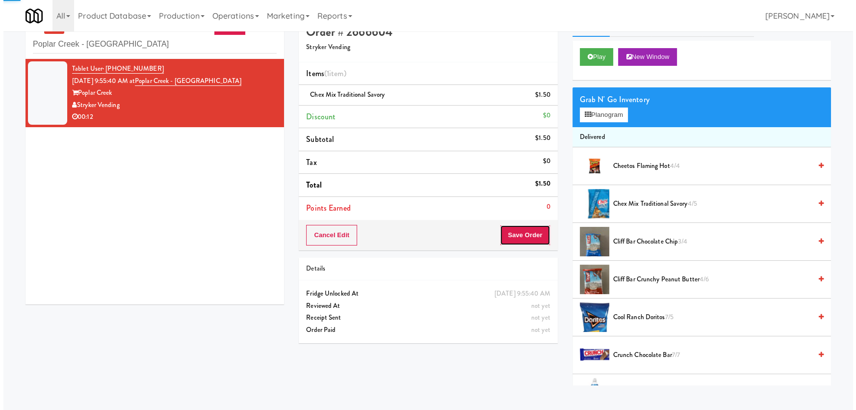
scroll to position [0, 0]
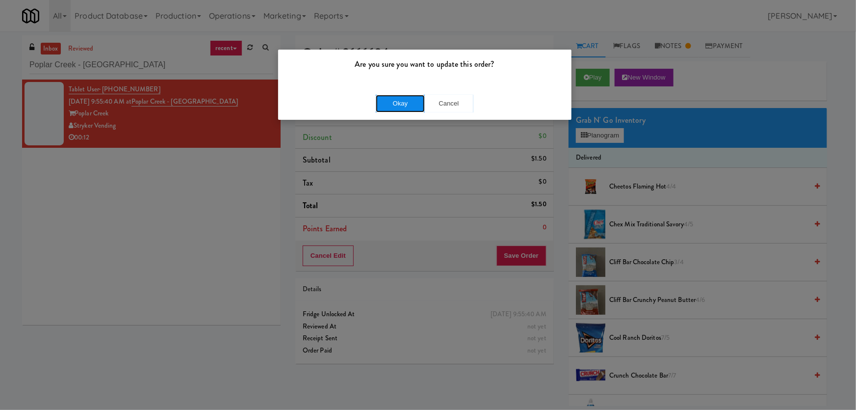
click at [392, 100] on button "Okay" at bounding box center [400, 104] width 49 height 18
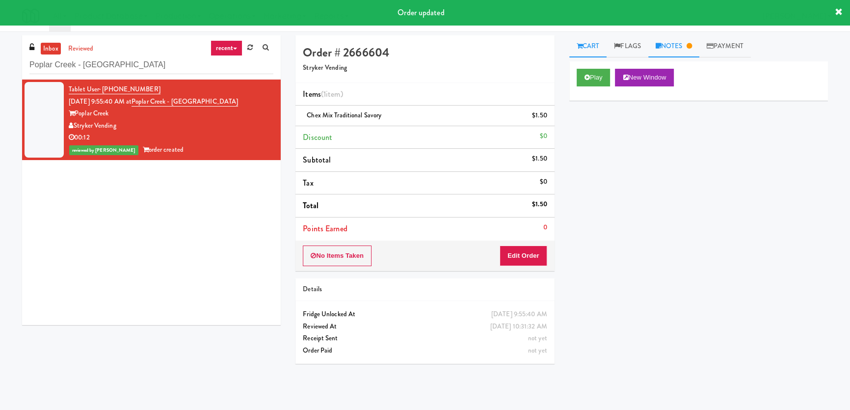
click at [666, 51] on link "Notes" at bounding box center [673, 46] width 51 height 22
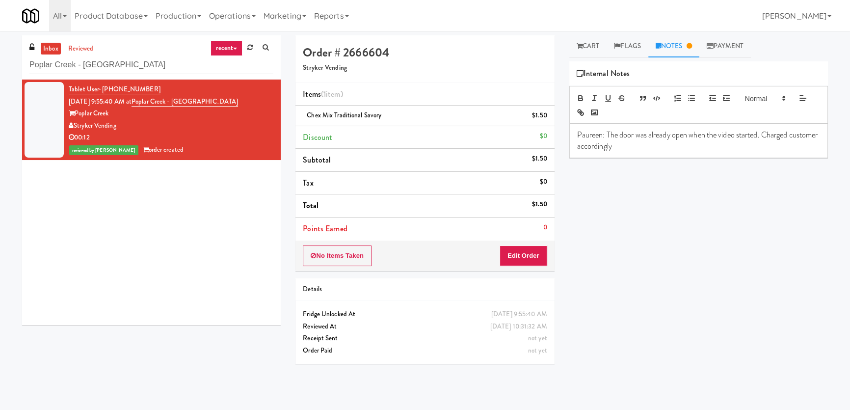
click at [680, 151] on p "Paureen: The door was already open when the video started. Charged customer acc…" at bounding box center [698, 141] width 243 height 22
paste input "[URL][DOMAIN_NAME]"
drag, startPoint x: 127, startPoint y: 65, endPoint x: 0, endPoint y: 53, distance: 127.7
click at [0, 53] on div "inbox reviewed recent all unclear take inventory issue suspicious failed recent…" at bounding box center [425, 220] width 850 height 370
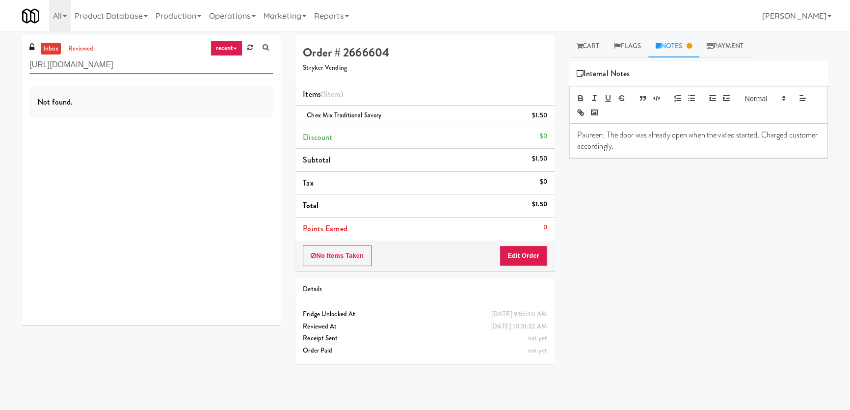
click at [202, 67] on input "[URL][DOMAIN_NAME]" at bounding box center [151, 65] width 244 height 18
click at [201, 67] on input "[URL][DOMAIN_NAME]" at bounding box center [151, 65] width 244 height 18
paste input "2775 - Cooler Right"
click at [198, 58] on input "[URL][DOMAIN_NAME] - Cooler Right" at bounding box center [151, 65] width 244 height 18
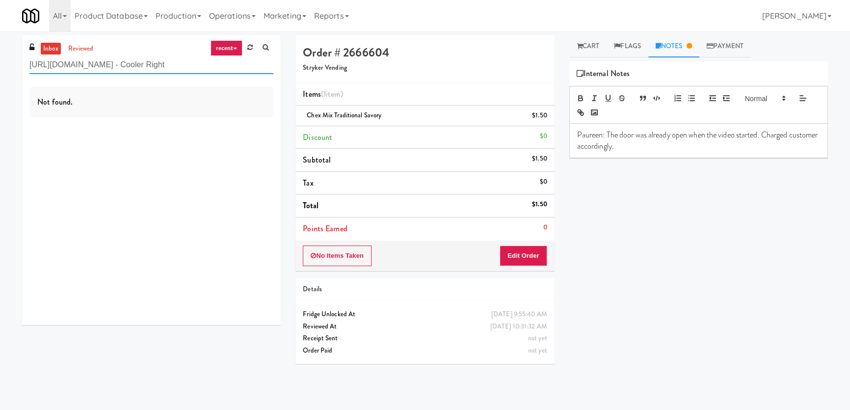
click at [198, 58] on input "[URL][DOMAIN_NAME] - Cooler Right" at bounding box center [151, 65] width 244 height 18
paste input "2775 - Cooler Right"
type input "2775 - Cooler Right"
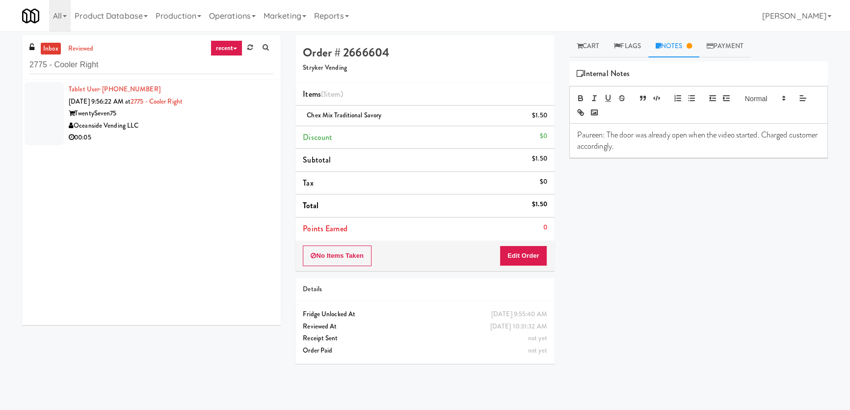
click at [208, 117] on div "TwentySeven75" at bounding box center [171, 113] width 205 height 12
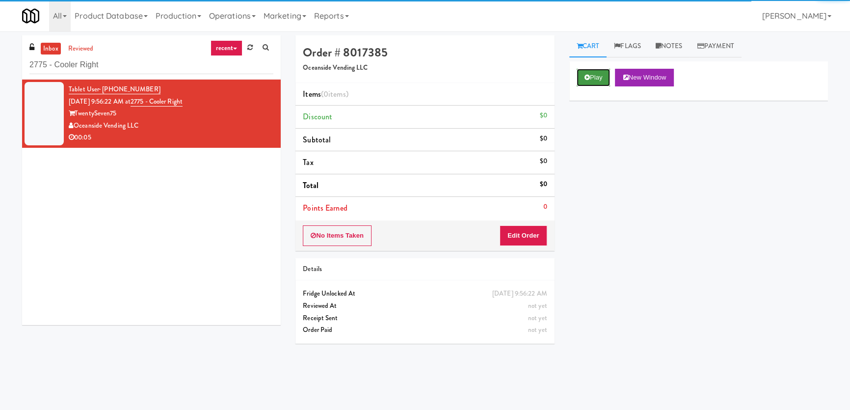
click at [602, 84] on button "Play" at bounding box center [593, 78] width 34 height 18
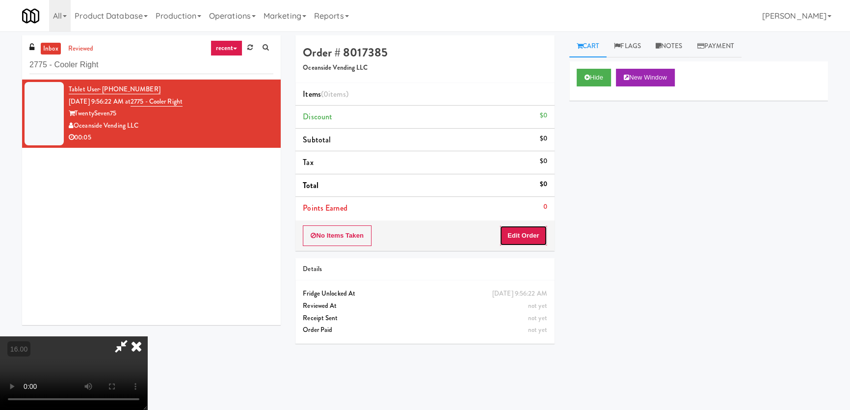
click at [528, 240] on button "Edit Order" at bounding box center [523, 235] width 48 height 21
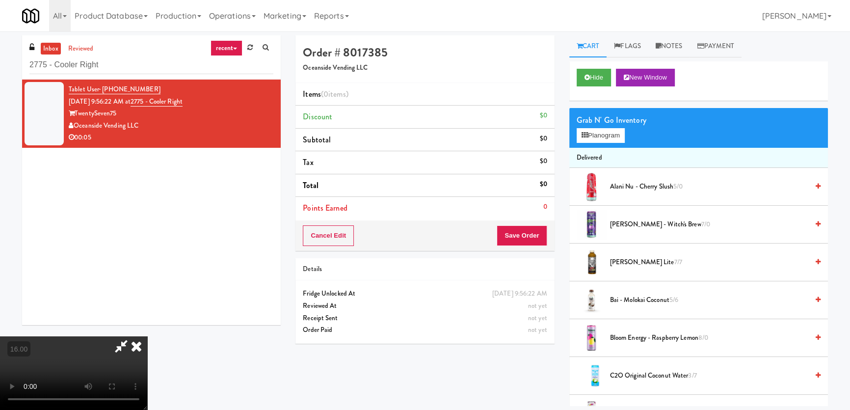
drag, startPoint x: 269, startPoint y: 243, endPoint x: 270, endPoint y: 297, distance: 54.5
click at [147, 336] on video at bounding box center [73, 373] width 147 height 74
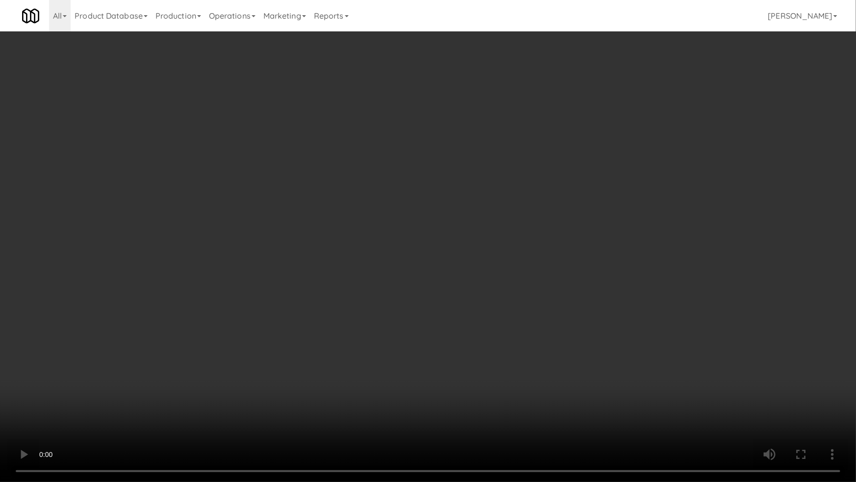
click at [149, 358] on video at bounding box center [428, 241] width 856 height 482
click at [392, 296] on video at bounding box center [428, 241] width 856 height 482
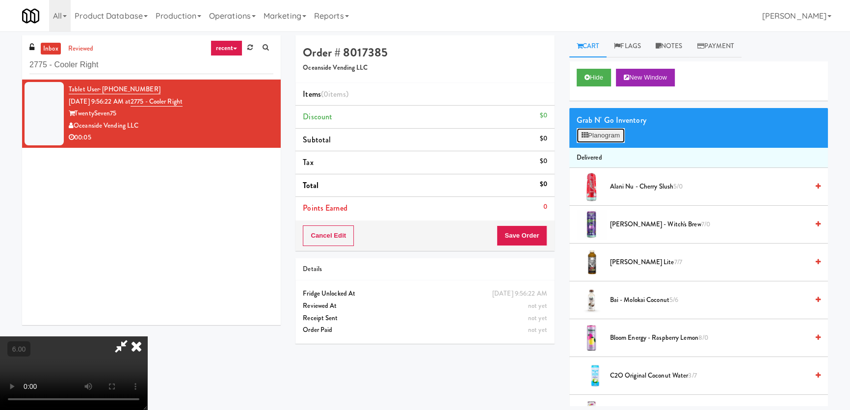
click at [595, 137] on button "Planogram" at bounding box center [600, 135] width 48 height 15
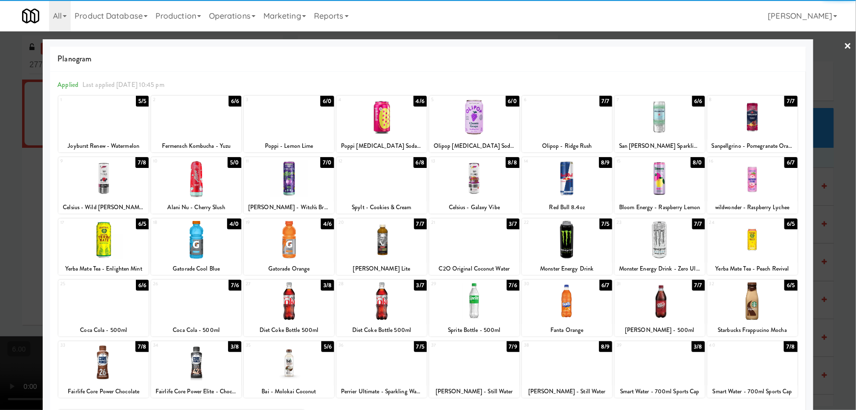
click at [736, 256] on div at bounding box center [752, 240] width 90 height 38
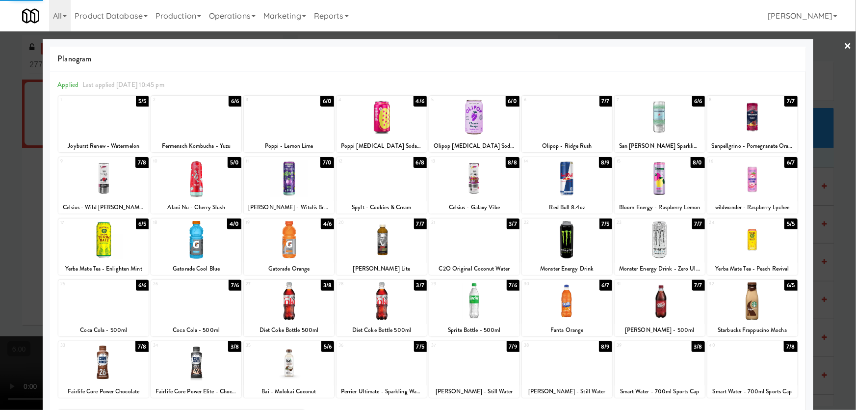
click at [826, 201] on div at bounding box center [428, 205] width 856 height 410
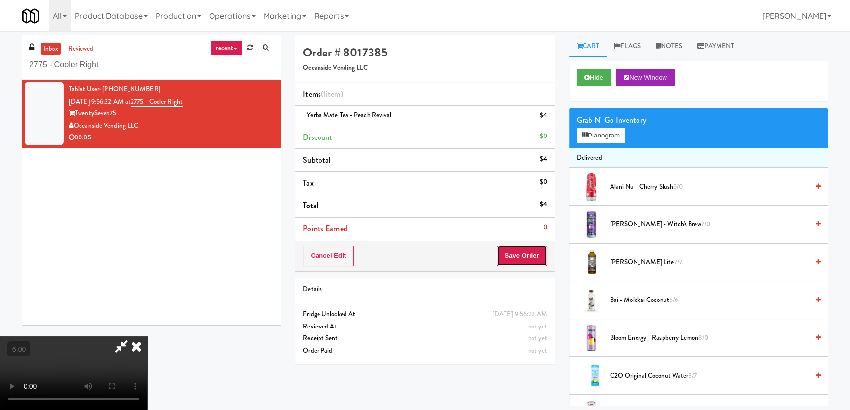
click at [528, 253] on button "Save Order" at bounding box center [522, 255] width 50 height 21
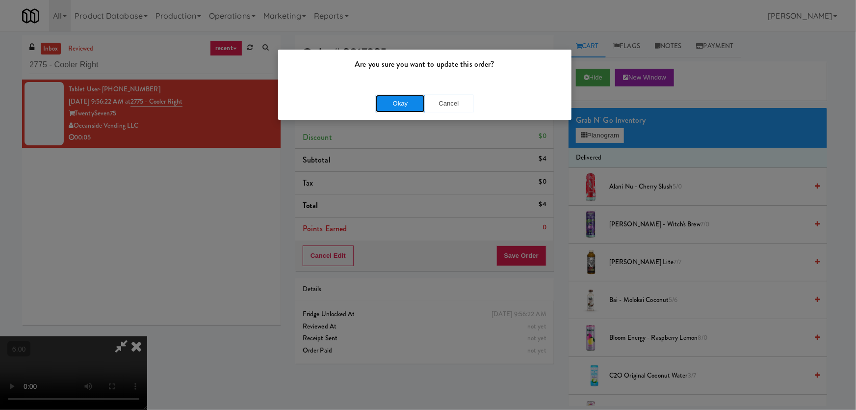
click at [389, 103] on button "Okay" at bounding box center [400, 104] width 49 height 18
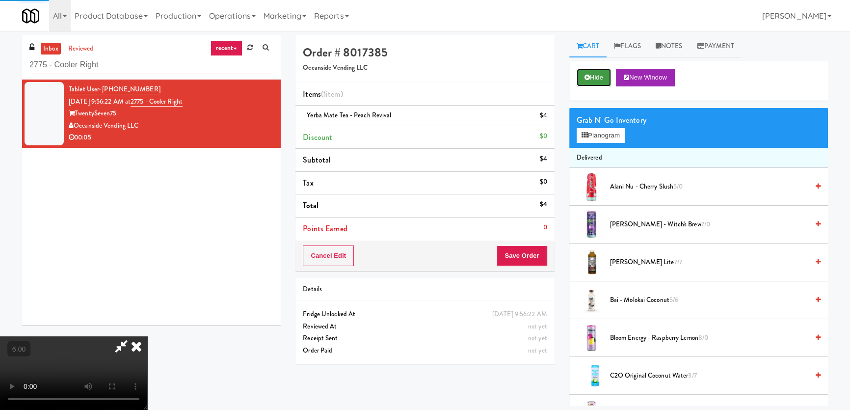
drag, startPoint x: 588, startPoint y: 78, endPoint x: 442, endPoint y: 29, distance: 154.4
click at [587, 78] on icon at bounding box center [586, 77] width 5 height 6
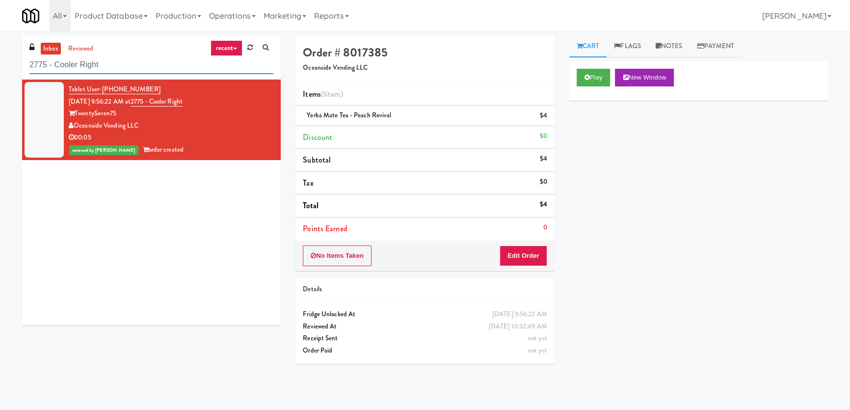
click at [0, 63] on div "inbox reviewed recent all unclear take inventory issue suspicious failed recent…" at bounding box center [425, 220] width 850 height 370
paste input "VOC - Cooler"
type input "VOC - Cooler"
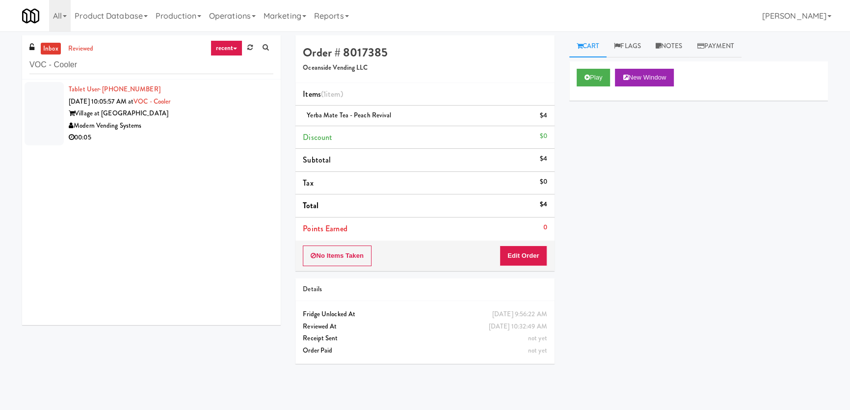
drag, startPoint x: 231, startPoint y: 144, endPoint x: 234, endPoint y: 105, distance: 39.3
click at [231, 142] on li "Tablet User · (336) 212-4235 [DATE] 10:05:57 AM at [GEOGRAPHIC_DATA] at Commonw…" at bounding box center [151, 113] width 259 height 68
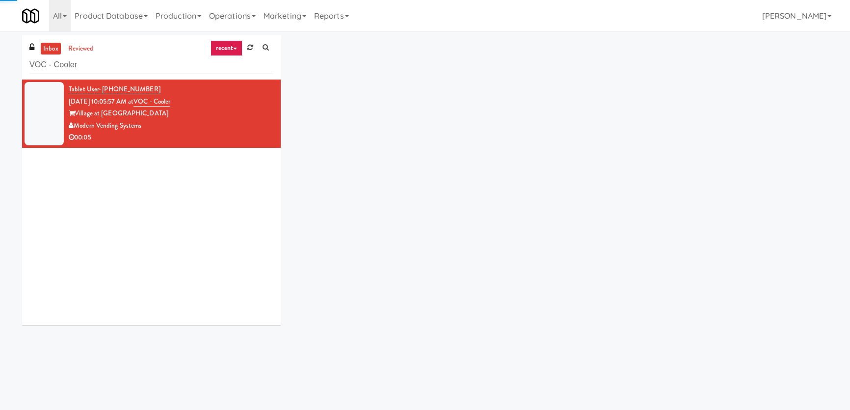
click at [234, 100] on div "Tablet User · (336) 212-4235 [DATE] 10:05:57 AM at [GEOGRAPHIC_DATA] at Commonw…" at bounding box center [171, 113] width 205 height 60
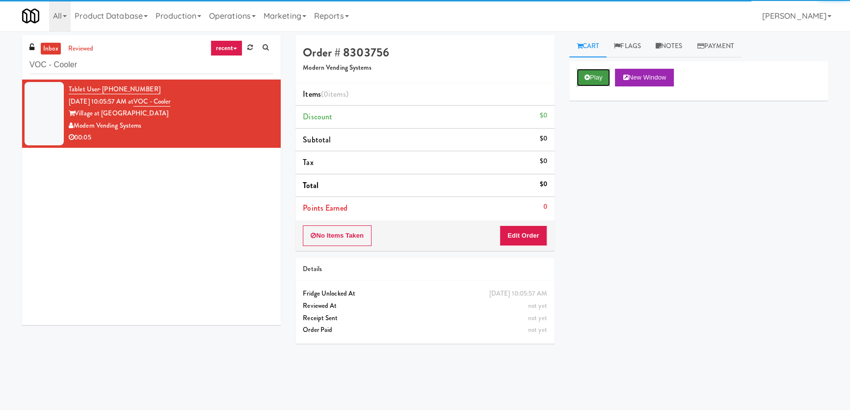
click at [582, 73] on button "Play" at bounding box center [593, 78] width 34 height 18
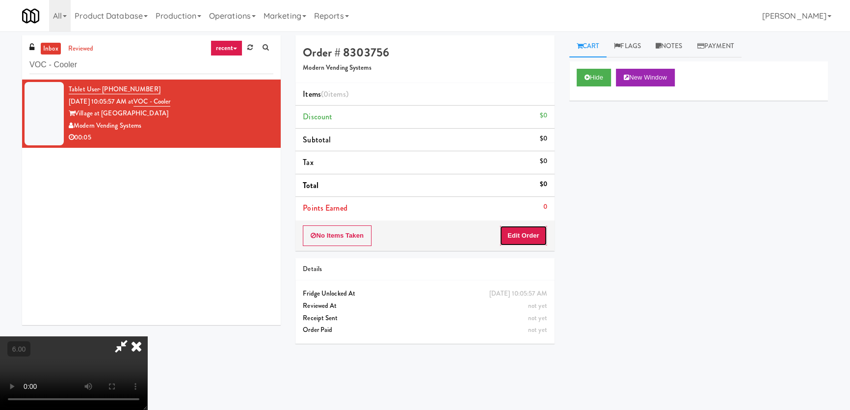
click at [513, 236] on button "Edit Order" at bounding box center [523, 235] width 48 height 21
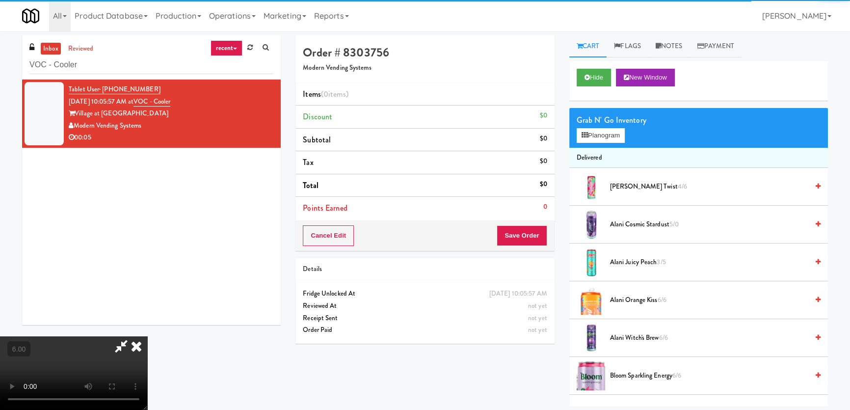
click at [111, 336] on video at bounding box center [73, 373] width 147 height 74
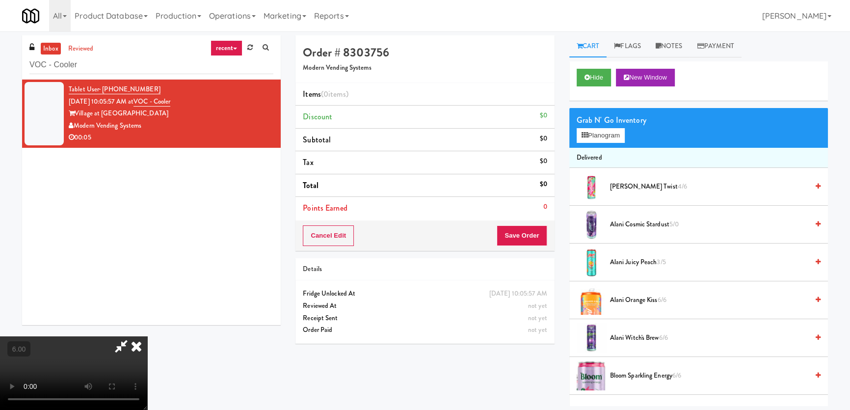
click at [128, 336] on video at bounding box center [73, 373] width 147 height 74
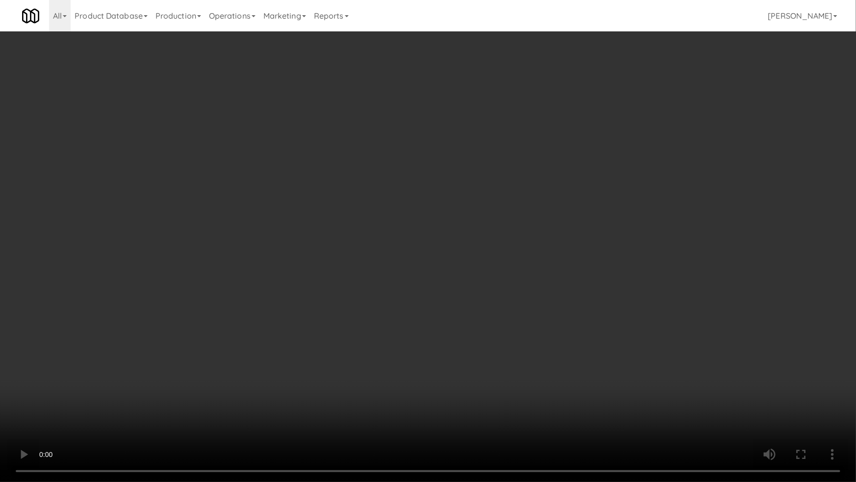
click at [110, 392] on video at bounding box center [428, 241] width 856 height 482
click at [121, 370] on video at bounding box center [428, 241] width 856 height 482
click at [223, 314] on video at bounding box center [428, 241] width 856 height 482
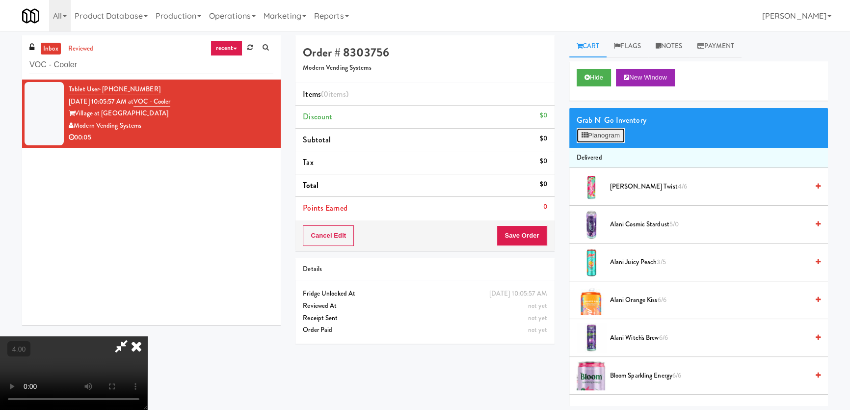
click at [622, 134] on button "Planogram" at bounding box center [600, 135] width 48 height 15
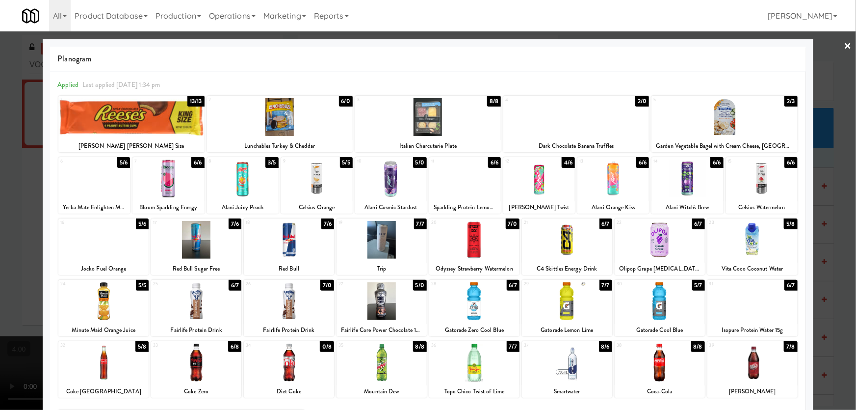
click at [452, 256] on div at bounding box center [474, 240] width 90 height 38
click at [267, 256] on div at bounding box center [289, 240] width 90 height 38
click at [0, 243] on div at bounding box center [428, 205] width 856 height 410
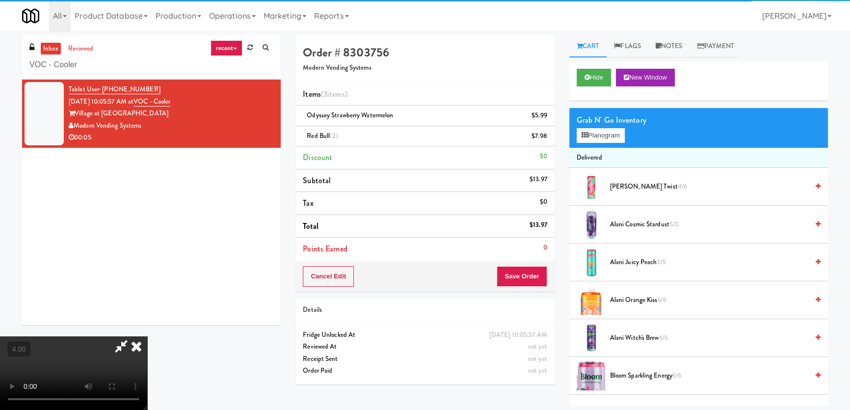
click at [147, 336] on video at bounding box center [73, 373] width 147 height 74
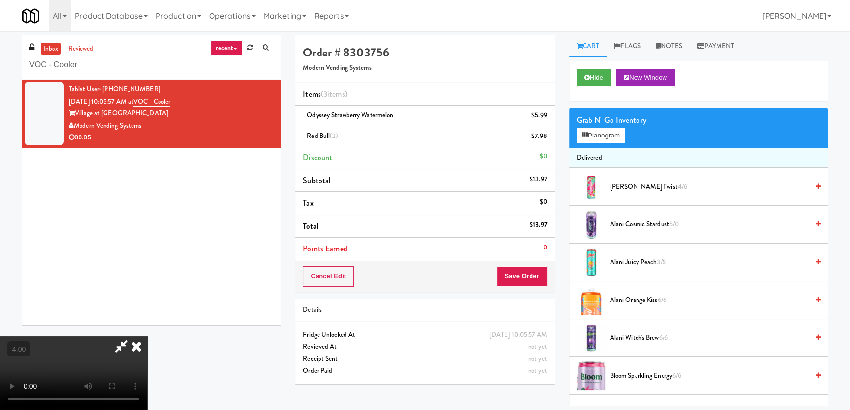
click at [147, 336] on video at bounding box center [73, 373] width 147 height 74
drag, startPoint x: 458, startPoint y: 193, endPoint x: 500, endPoint y: 147, distance: 62.1
click at [147, 336] on video at bounding box center [73, 373] width 147 height 74
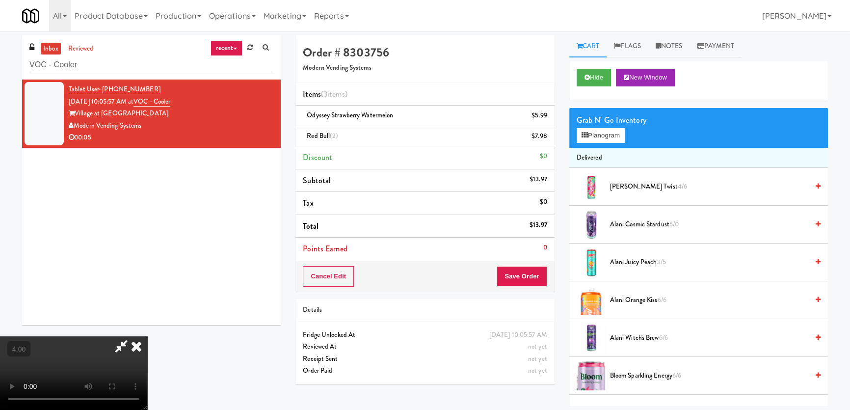
click at [147, 336] on icon at bounding box center [137, 346] width 22 height 20
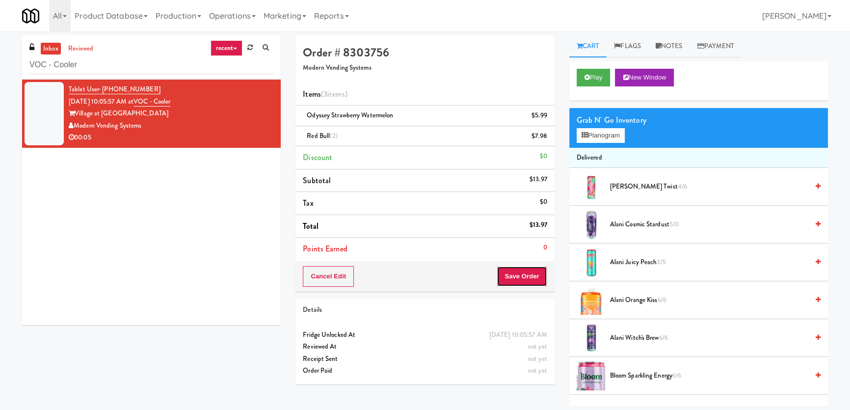
click at [507, 273] on button "Save Order" at bounding box center [522, 276] width 50 height 21
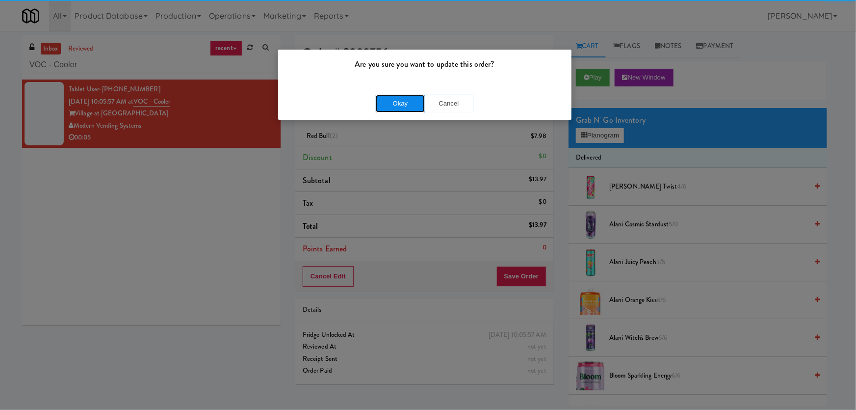
click at [417, 107] on button "Okay" at bounding box center [400, 104] width 49 height 18
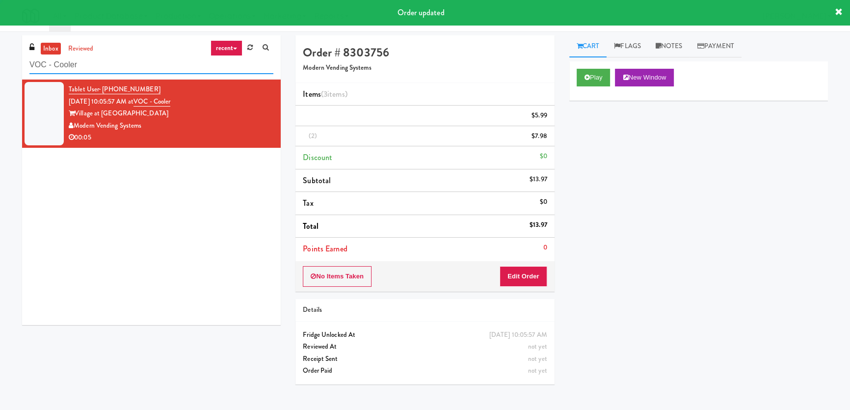
paste input "The Sur"
drag, startPoint x: 49, startPoint y: 62, endPoint x: 0, endPoint y: 63, distance: 49.1
click at [0, 63] on div "inbox reviewed recent all unclear take inventory issue suspicious failed recent…" at bounding box center [425, 220] width 850 height 370
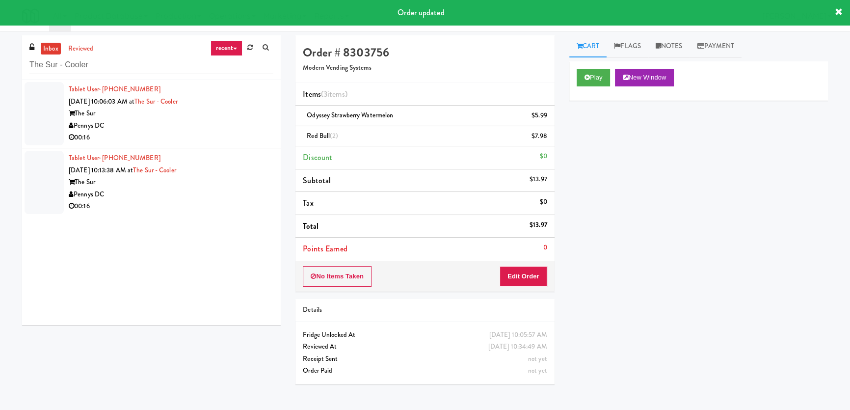
click at [248, 96] on div "Tablet User · (415) 426-0552 [DATE] 10:06:03 AM at The Sur - Cooler The Sur Pen…" at bounding box center [171, 113] width 205 height 60
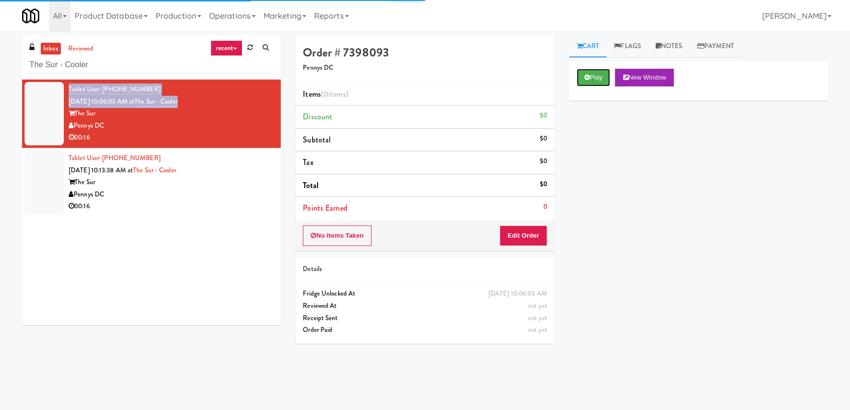
click at [600, 78] on button "Play" at bounding box center [593, 78] width 34 height 18
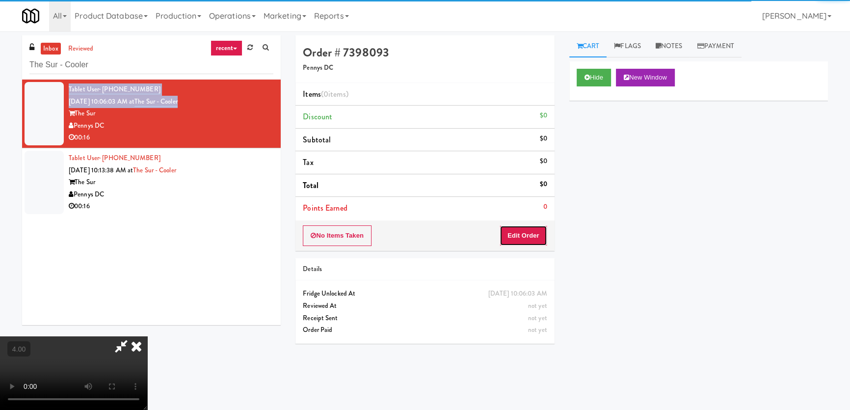
click at [530, 244] on button "Edit Order" at bounding box center [523, 235] width 48 height 21
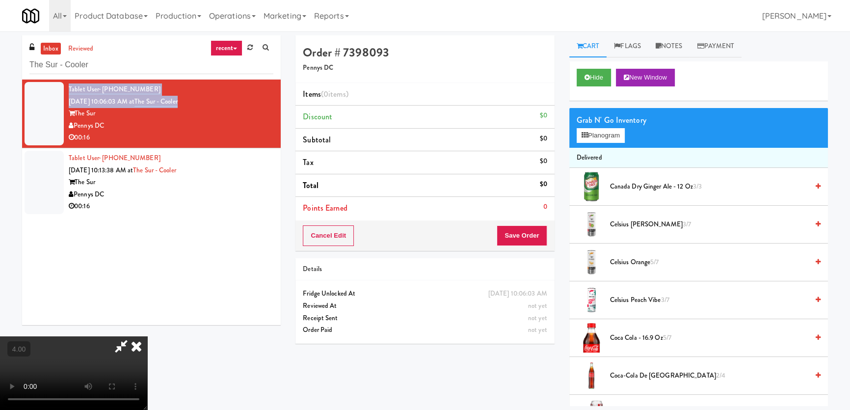
click at [147, 336] on video at bounding box center [73, 373] width 147 height 74
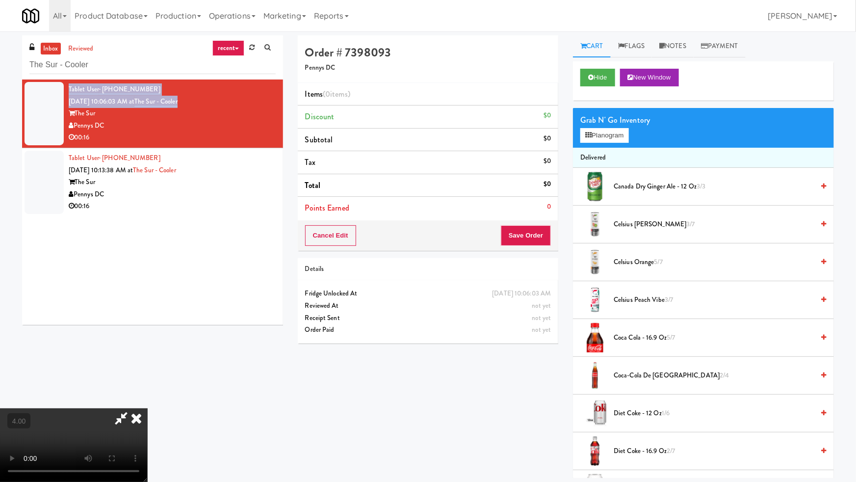
click at [147, 408] on video at bounding box center [73, 445] width 147 height 74
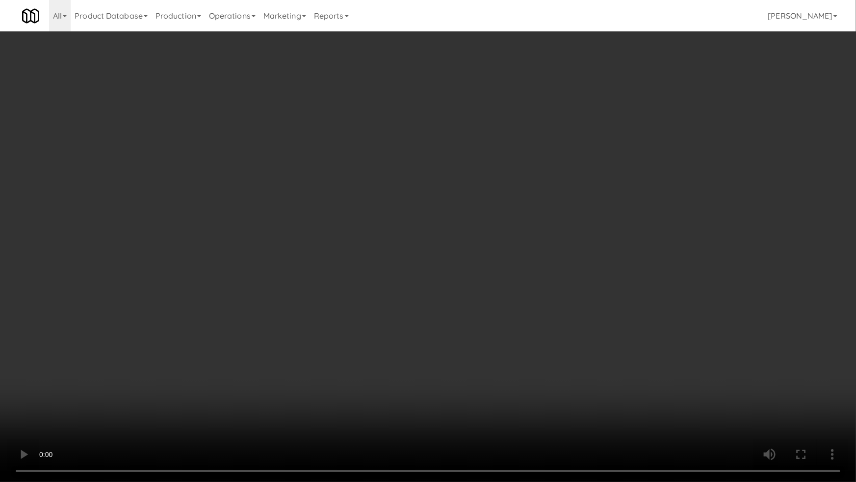
click at [309, 277] on video at bounding box center [428, 241] width 856 height 482
click at [485, 342] on video at bounding box center [428, 241] width 856 height 482
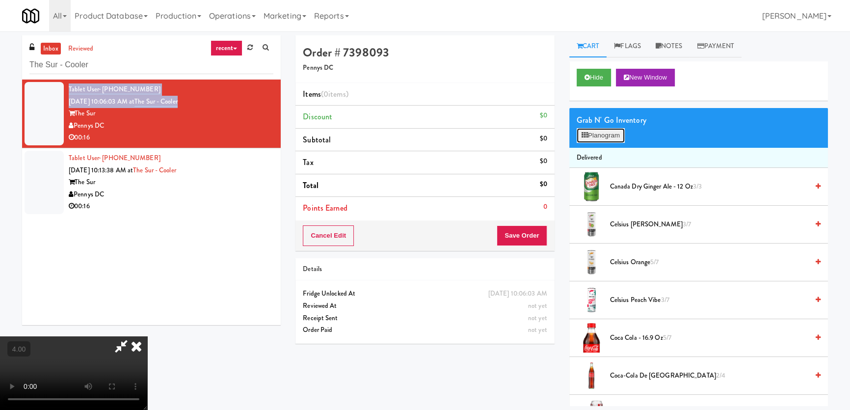
click at [617, 140] on button "Planogram" at bounding box center [600, 135] width 48 height 15
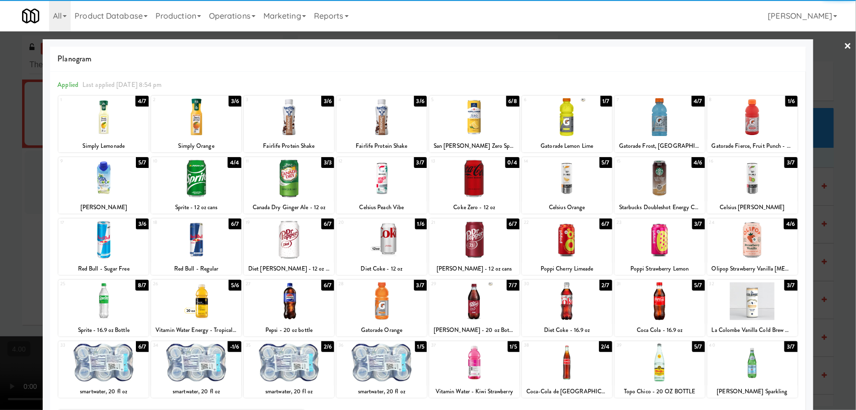
click at [270, 364] on div at bounding box center [289, 362] width 90 height 38
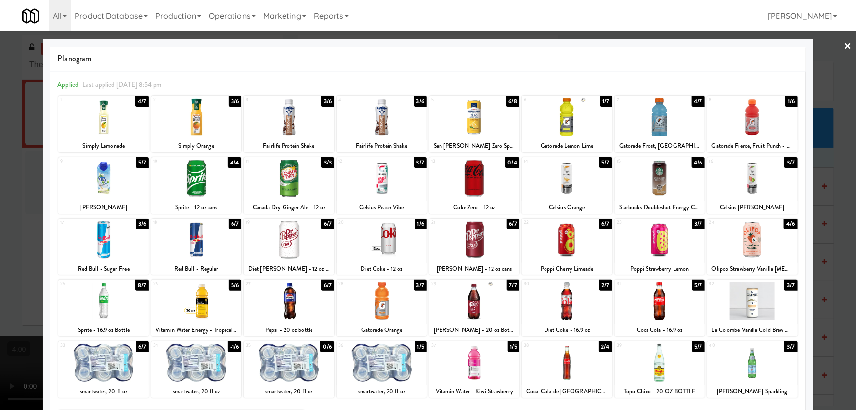
click at [78, 342] on div "33" at bounding box center [81, 345] width 43 height 8
click at [45, 269] on div "Planogram Applied Last applied [DATE] 8:54 pm 1 4/7 Simply Lemonade 2 3/6 Simpl…" at bounding box center [428, 260] width 771 height 443
click at [26, 257] on div at bounding box center [428, 205] width 856 height 410
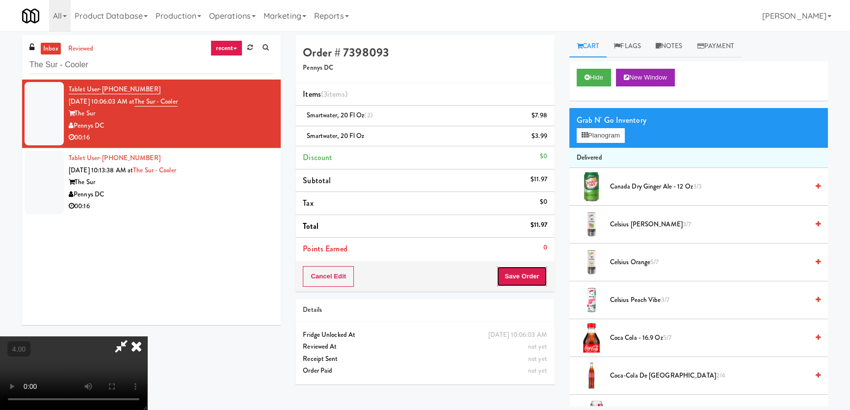
drag, startPoint x: 532, startPoint y: 266, endPoint x: 524, endPoint y: 269, distance: 8.6
click at [531, 266] on button "Save Order" at bounding box center [522, 276] width 50 height 21
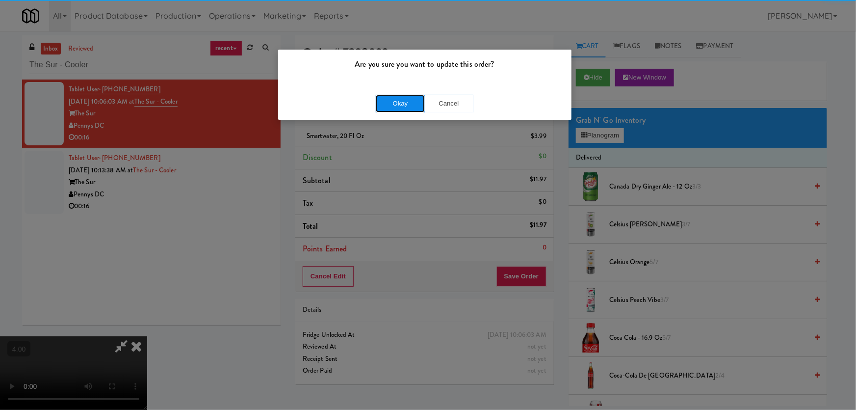
click at [401, 105] on button "Okay" at bounding box center [400, 104] width 49 height 18
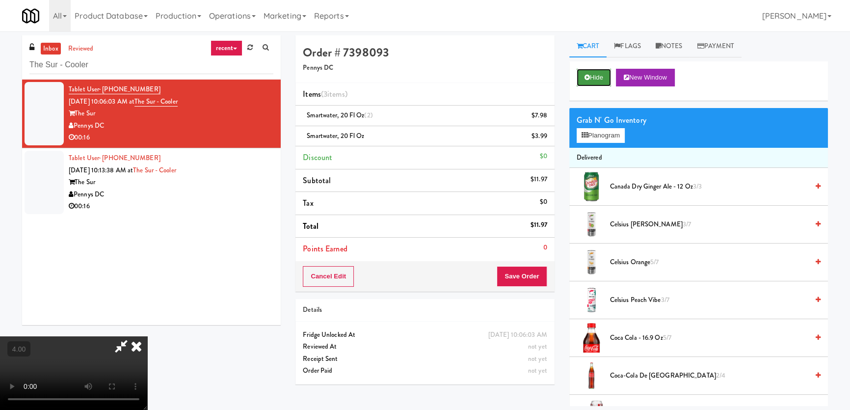
click at [597, 70] on button "Hide" at bounding box center [593, 78] width 34 height 18
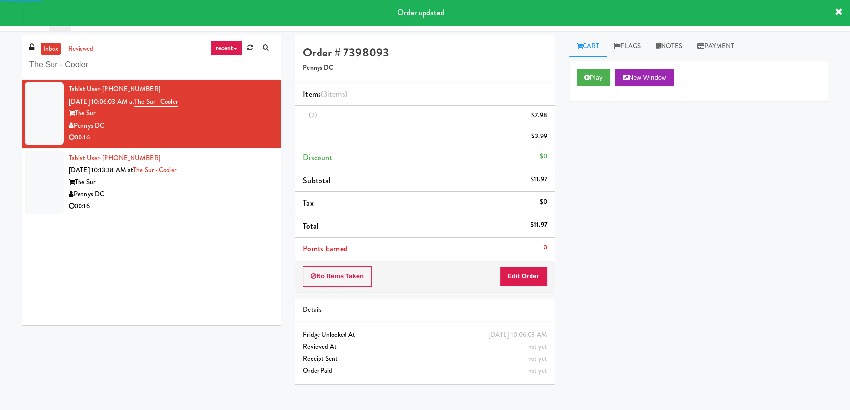
click at [206, 170] on div "Tablet User · (540) 455-3466 [DATE] 10:13:38 AM at The Sur - Cooler The Sur Pen…" at bounding box center [171, 182] width 205 height 60
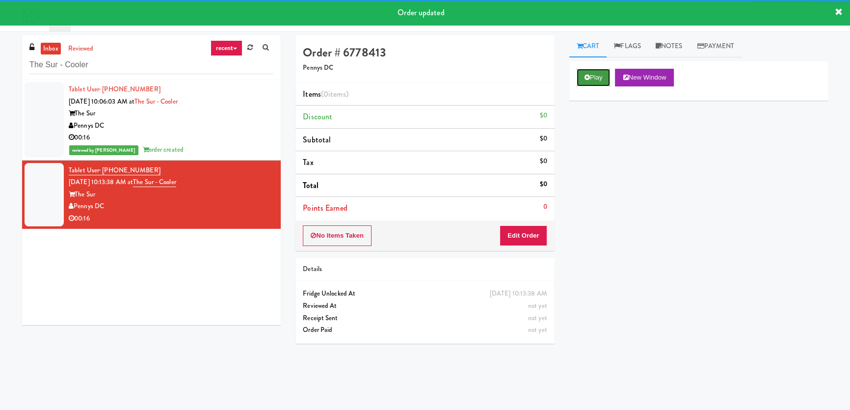
click at [583, 78] on button "Play" at bounding box center [593, 78] width 34 height 18
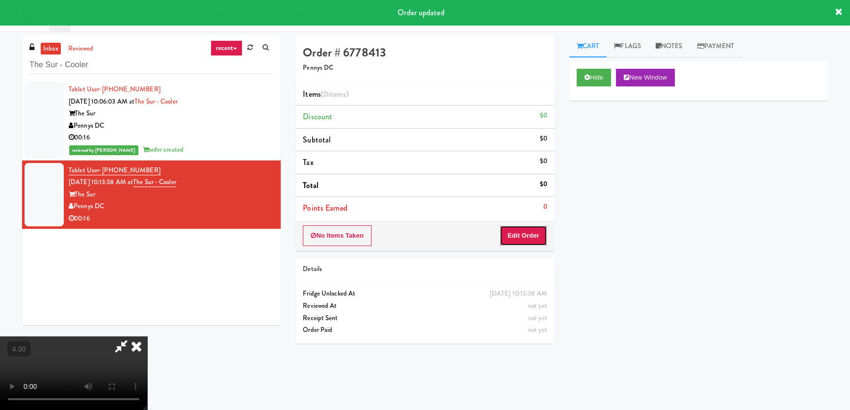
click at [534, 230] on button "Edit Order" at bounding box center [523, 235] width 48 height 21
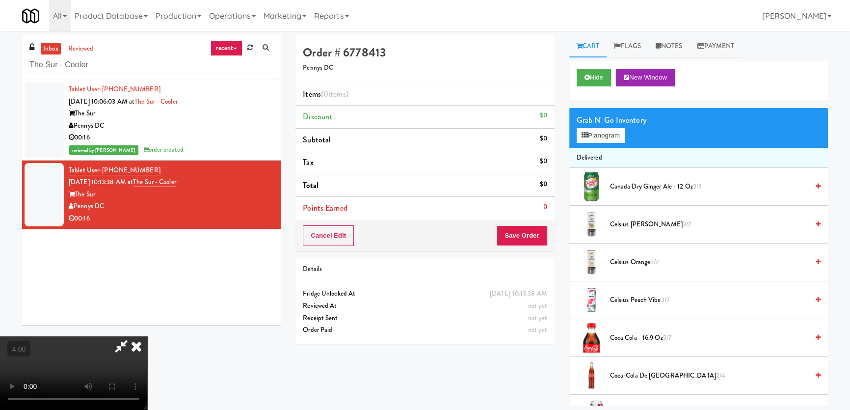
click at [147, 336] on video at bounding box center [73, 373] width 147 height 74
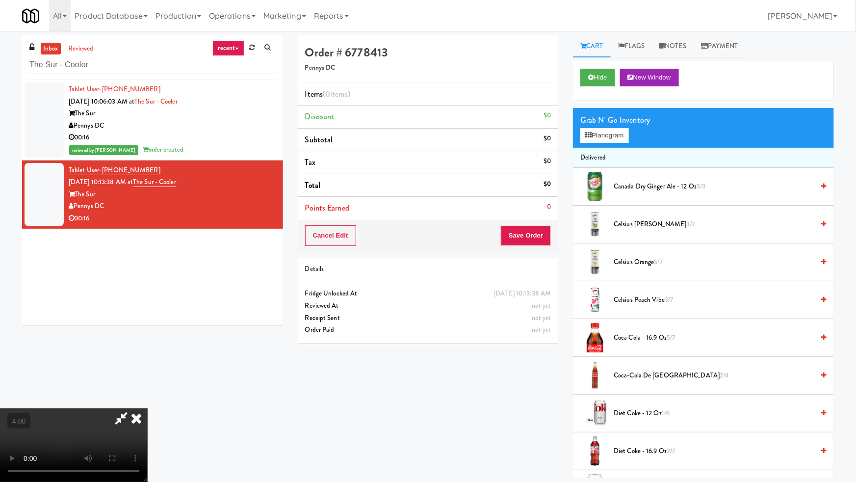
click at [147, 408] on video at bounding box center [73, 445] width 147 height 74
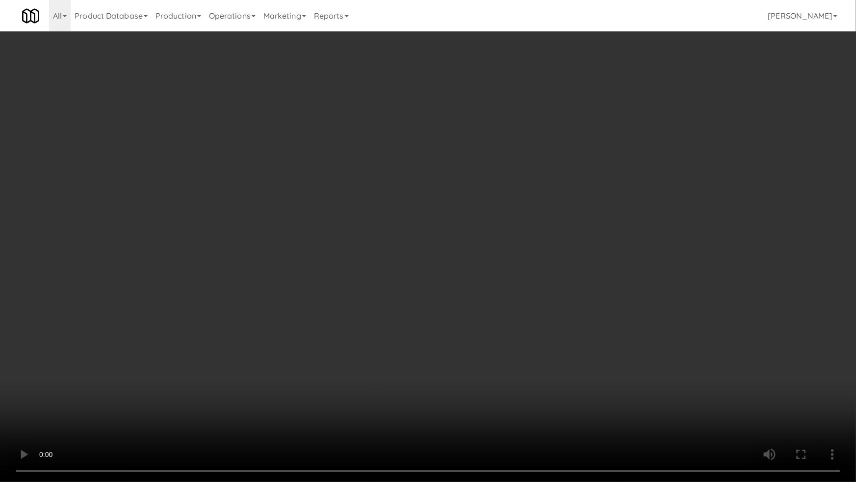
click at [346, 292] on video at bounding box center [428, 241] width 856 height 482
click at [435, 350] on video at bounding box center [428, 241] width 856 height 482
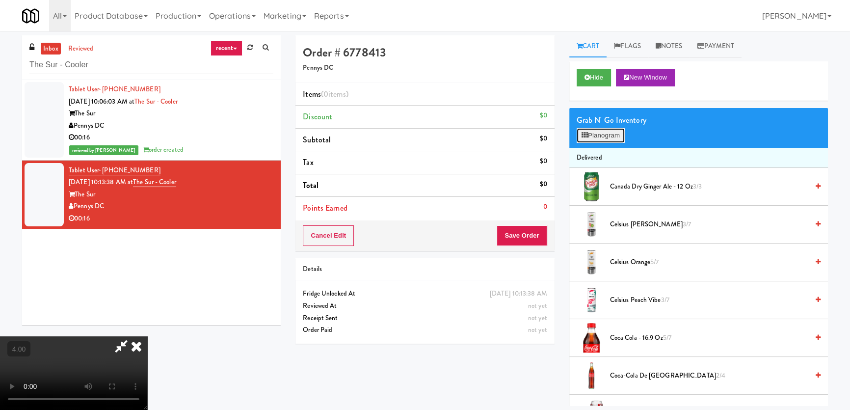
click at [584, 128] on button "Planogram" at bounding box center [600, 135] width 48 height 15
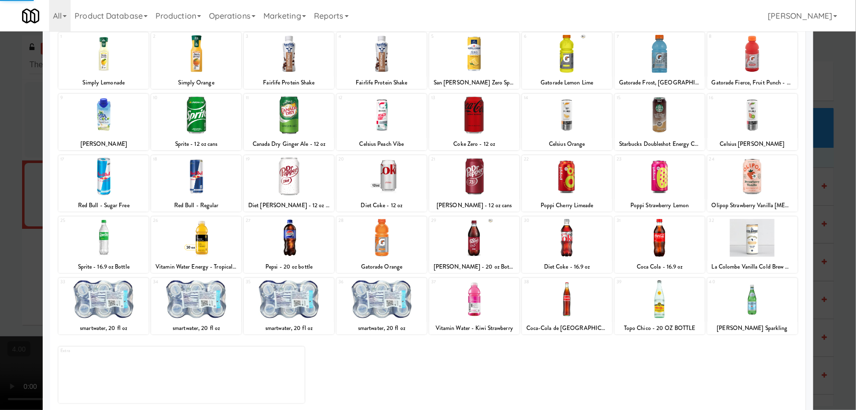
scroll to position [72, 0]
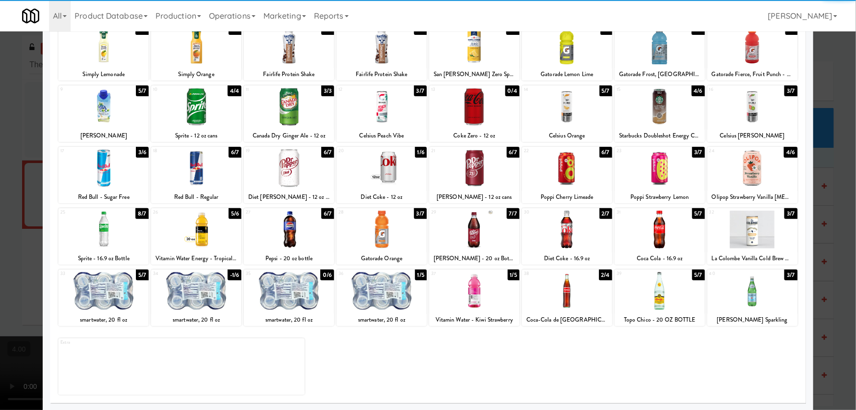
click at [770, 241] on div at bounding box center [752, 229] width 90 height 38
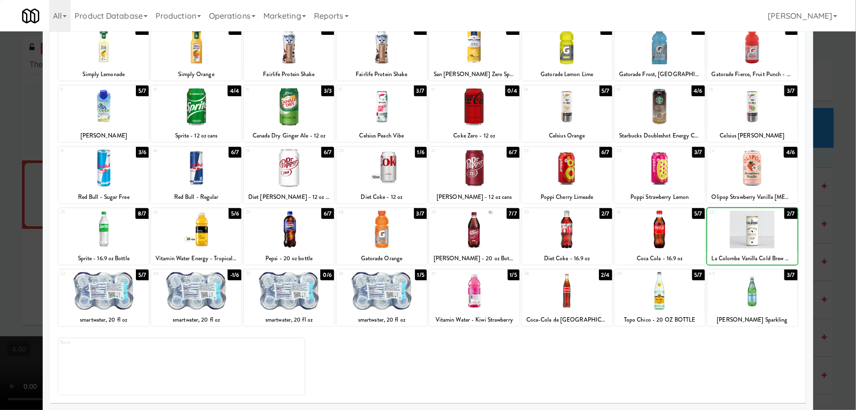
click at [770, 241] on div at bounding box center [752, 229] width 90 height 38
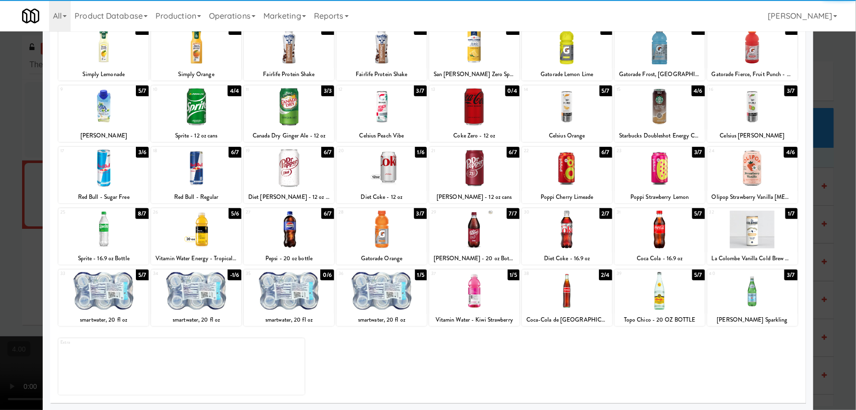
click at [811, 210] on div at bounding box center [428, 205] width 856 height 410
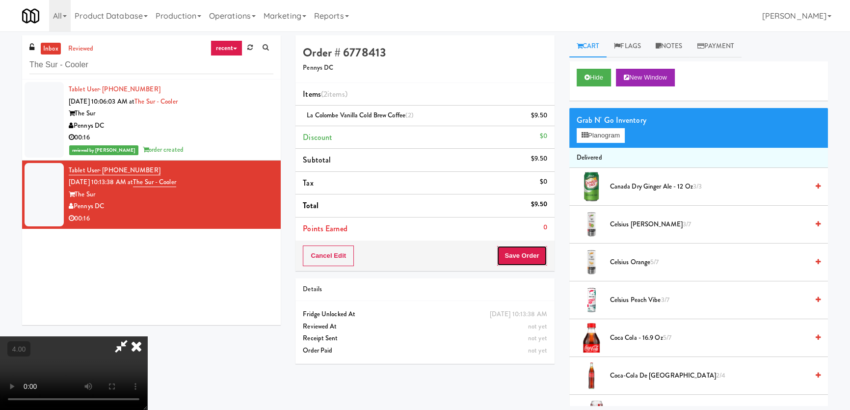
click at [534, 249] on button "Save Order" at bounding box center [522, 255] width 50 height 21
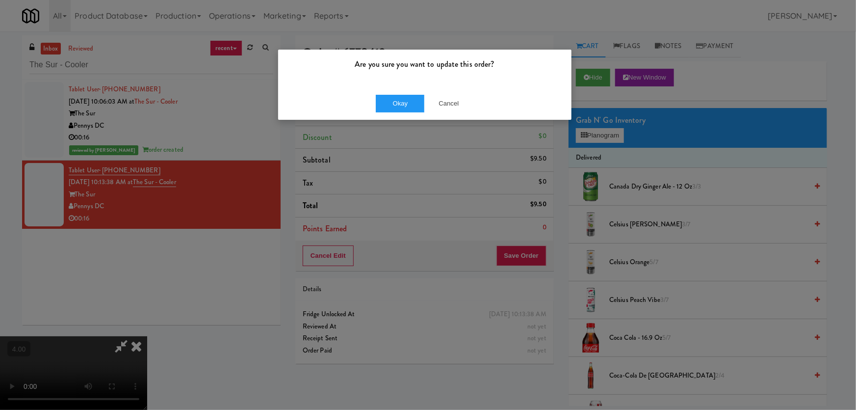
click at [385, 93] on div "Okay Cancel" at bounding box center [424, 103] width 293 height 33
click at [397, 98] on button "Okay" at bounding box center [400, 104] width 49 height 18
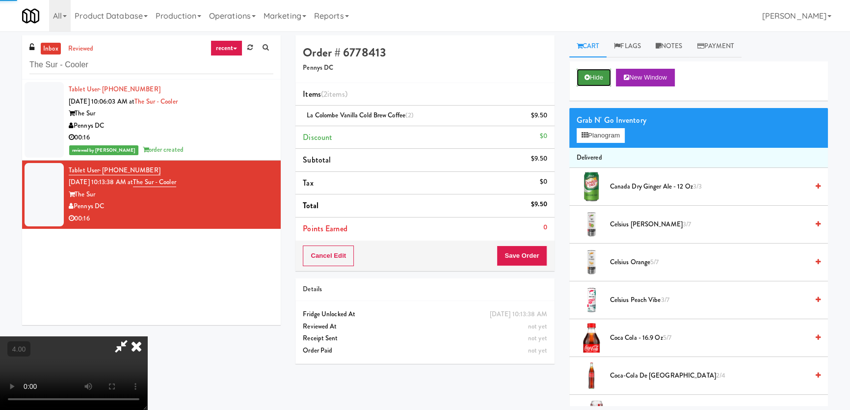
click at [598, 69] on button "Hide" at bounding box center [593, 78] width 34 height 18
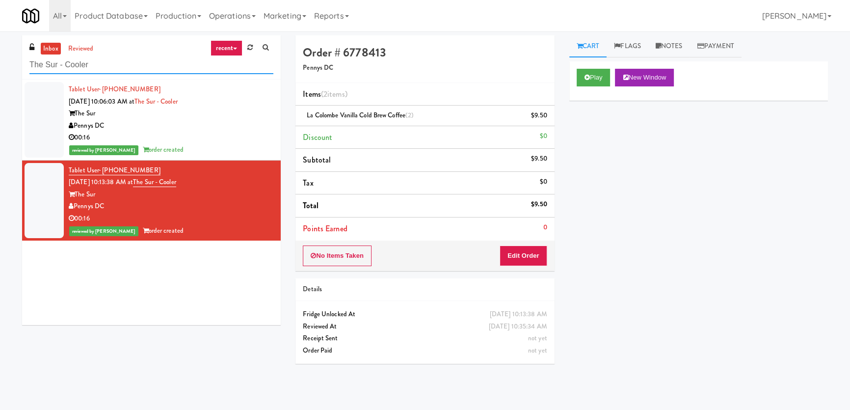
click at [166, 68] on input "The Sur - Cooler" at bounding box center [151, 65] width 244 height 18
paste input "1730 N [PERSON_NAME] - Right - Fridge"
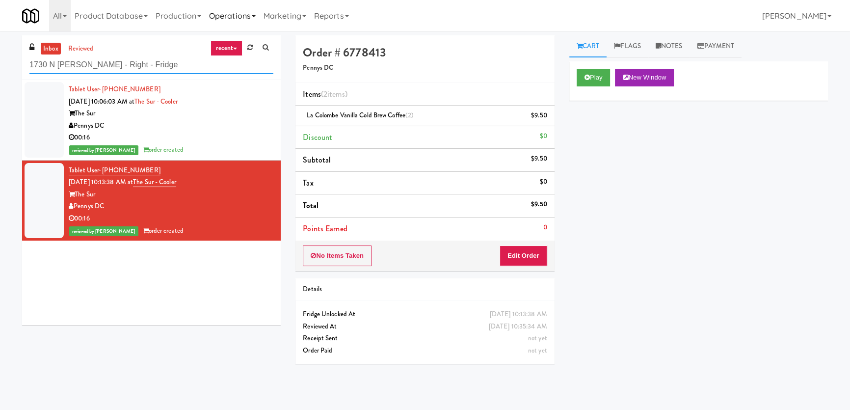
type input "1730 N [PERSON_NAME] - Right - Fridge"
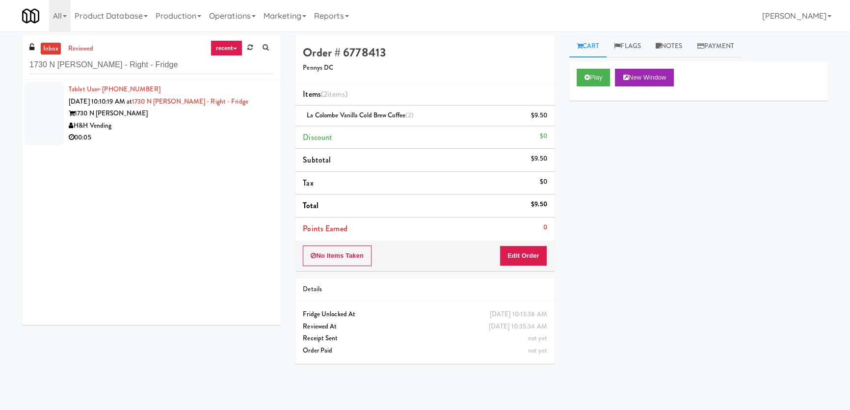
click at [220, 132] on div "00:05" at bounding box center [171, 137] width 205 height 12
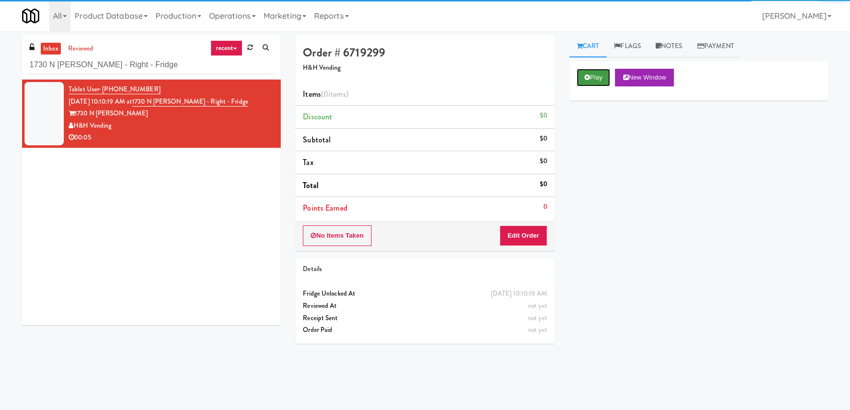
click at [590, 79] on button "Play" at bounding box center [593, 78] width 34 height 18
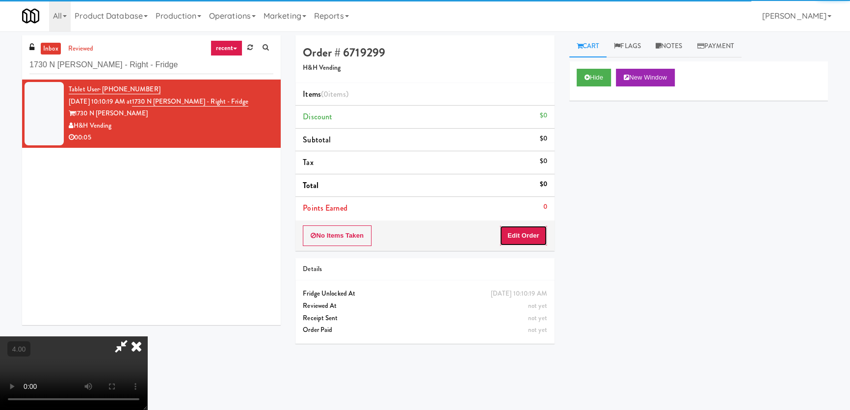
click at [524, 239] on button "Edit Order" at bounding box center [523, 235] width 48 height 21
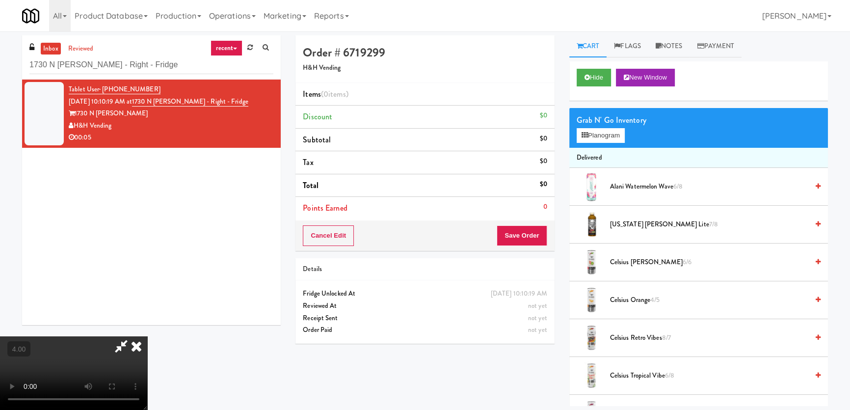
click at [147, 336] on video at bounding box center [73, 373] width 147 height 74
click at [602, 128] on button "Planogram" at bounding box center [600, 135] width 48 height 15
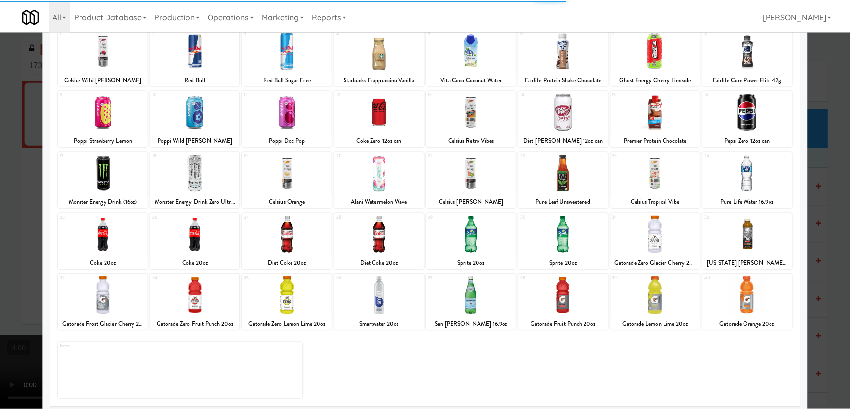
scroll to position [72, 0]
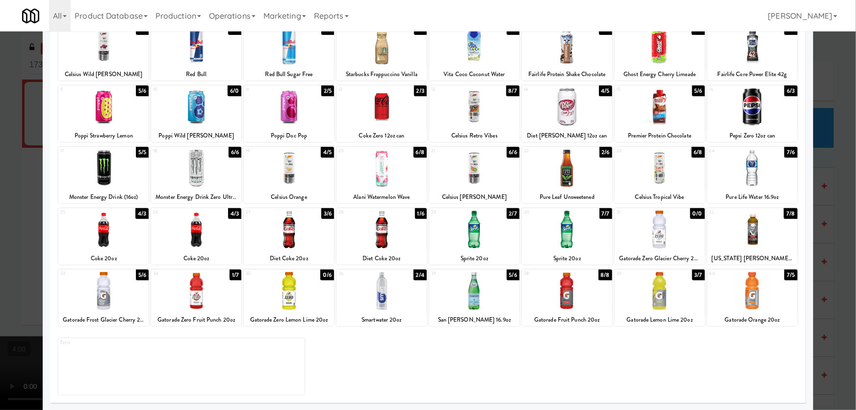
click at [591, 307] on div at bounding box center [567, 291] width 90 height 38
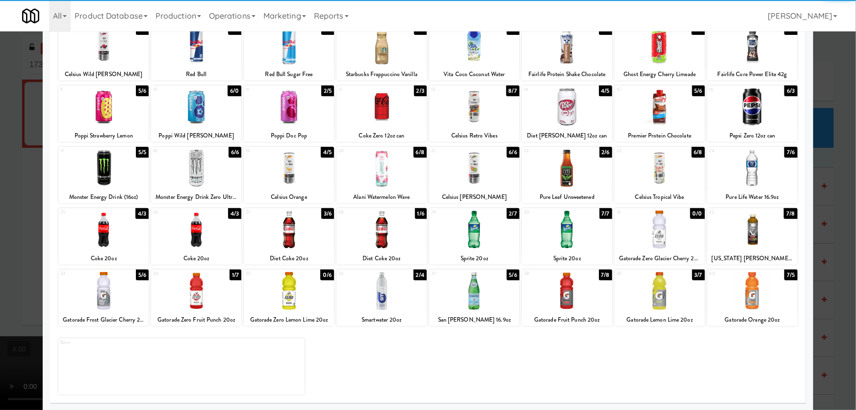
click at [17, 142] on div at bounding box center [428, 205] width 856 height 410
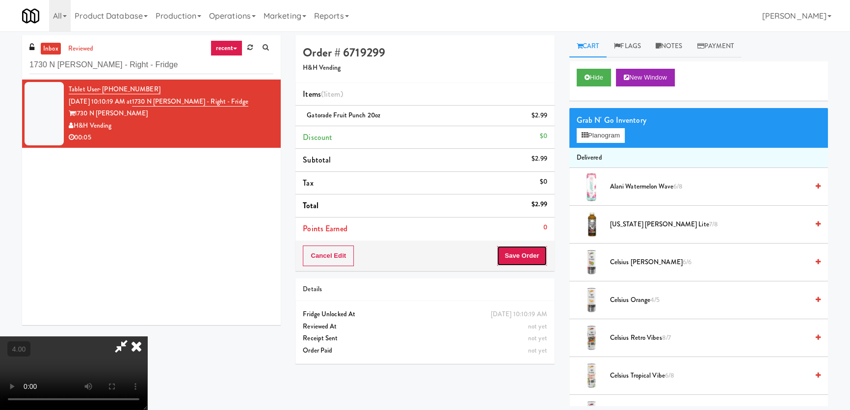
click at [544, 254] on button "Save Order" at bounding box center [522, 255] width 50 height 21
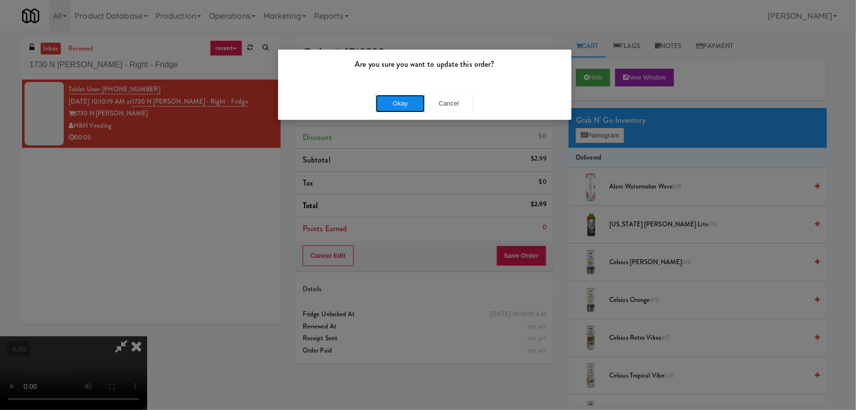
click at [412, 100] on button "Okay" at bounding box center [400, 104] width 49 height 18
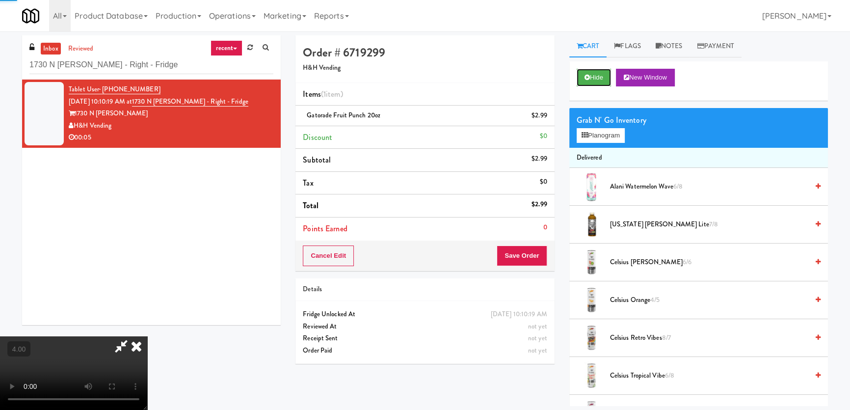
drag, startPoint x: 587, startPoint y: 72, endPoint x: 464, endPoint y: 88, distance: 124.3
click at [589, 72] on button "Hide" at bounding box center [593, 78] width 34 height 18
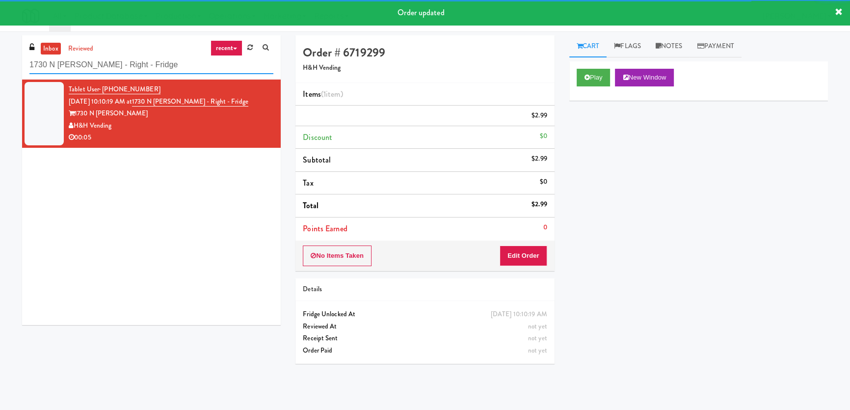
click at [159, 64] on input "1730 N [PERSON_NAME] - Right - Fridge" at bounding box center [151, 65] width 244 height 18
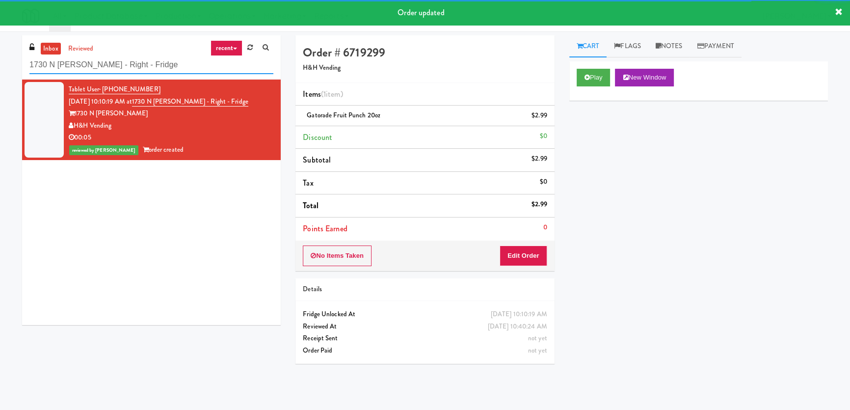
click at [157, 64] on input "1730 N [PERSON_NAME] - Right - Fridge" at bounding box center [151, 65] width 244 height 18
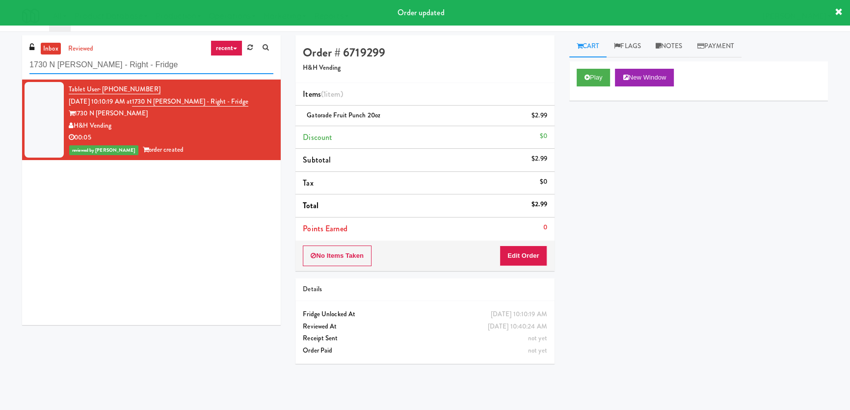
click at [157, 64] on input "1730 N [PERSON_NAME] - Right - Fridge" at bounding box center [151, 65] width 244 height 18
paste input "Alameda West - Drink"
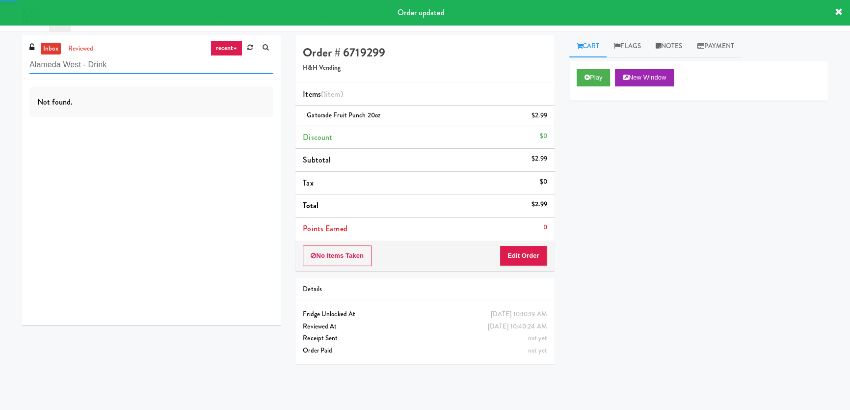
type input "Alameda West - Drink"
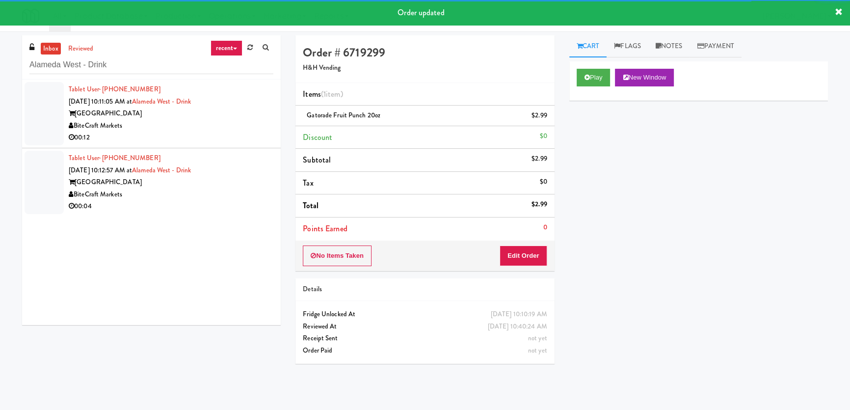
click at [216, 122] on div "BiteCraft Markets" at bounding box center [171, 126] width 205 height 12
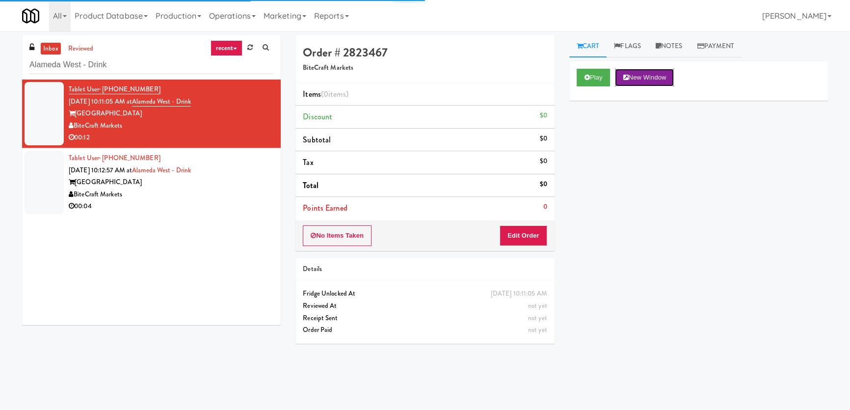
click at [628, 83] on button "New Window" at bounding box center [644, 78] width 59 height 18
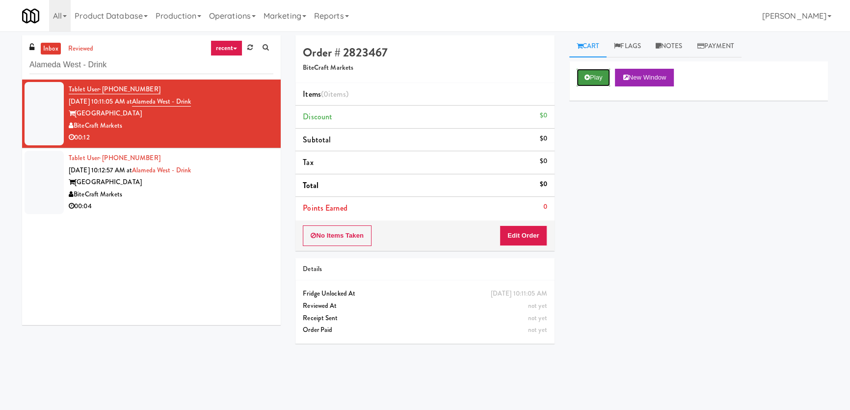
click at [587, 69] on button "Play" at bounding box center [593, 78] width 34 height 18
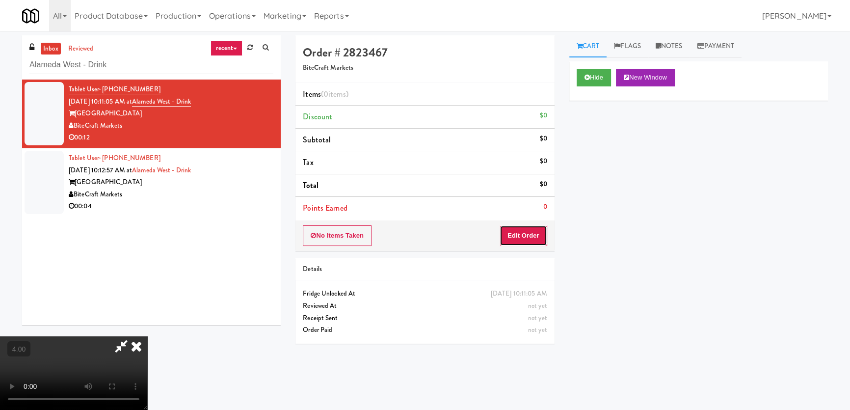
click at [532, 227] on button "Edit Order" at bounding box center [523, 235] width 48 height 21
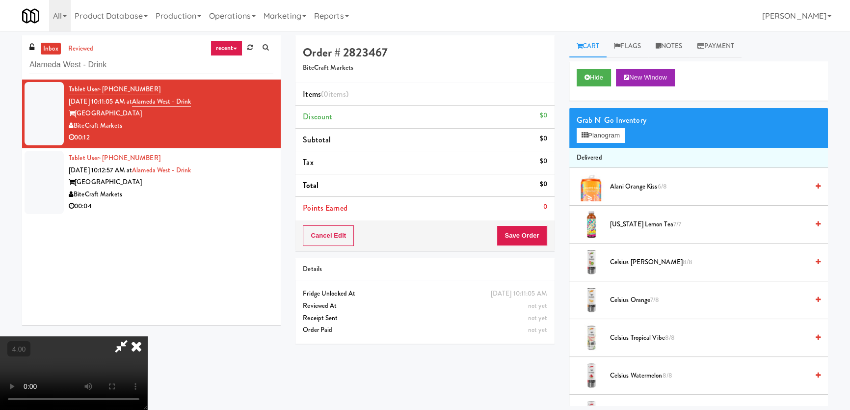
click at [147, 336] on video at bounding box center [73, 373] width 147 height 74
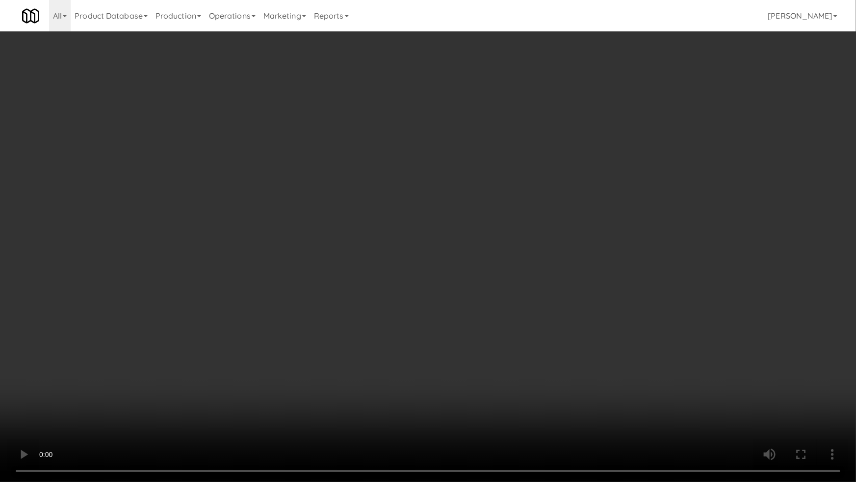
click at [118, 358] on video at bounding box center [428, 241] width 856 height 482
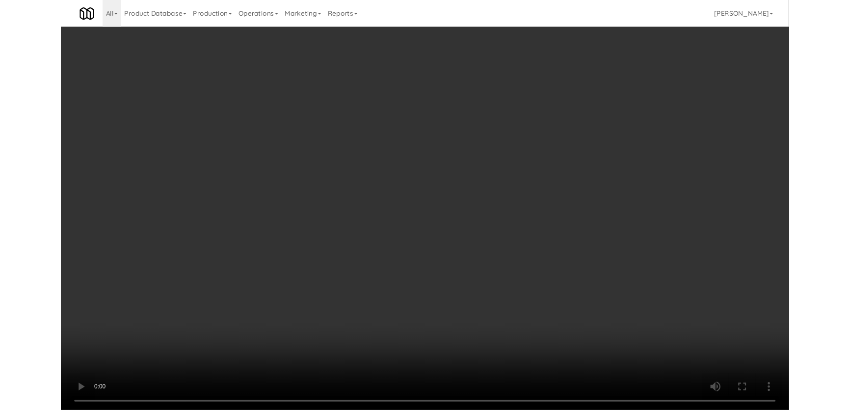
scroll to position [19, 0]
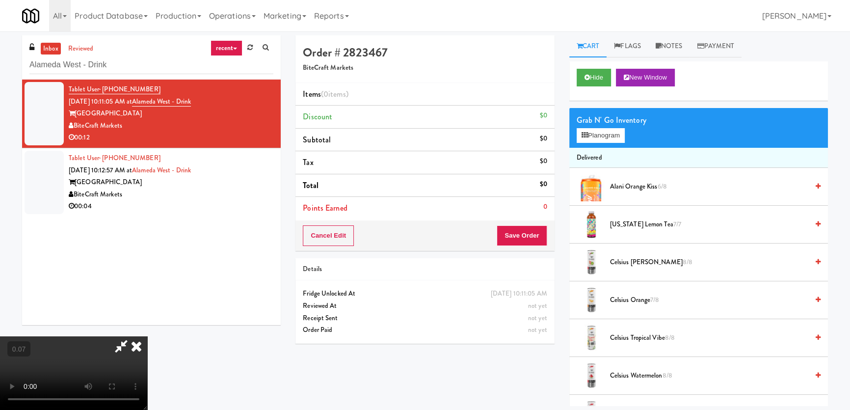
click at [118, 336] on video at bounding box center [73, 373] width 147 height 74
click at [107, 336] on video at bounding box center [73, 373] width 147 height 74
click at [610, 81] on button "Hide" at bounding box center [593, 78] width 34 height 18
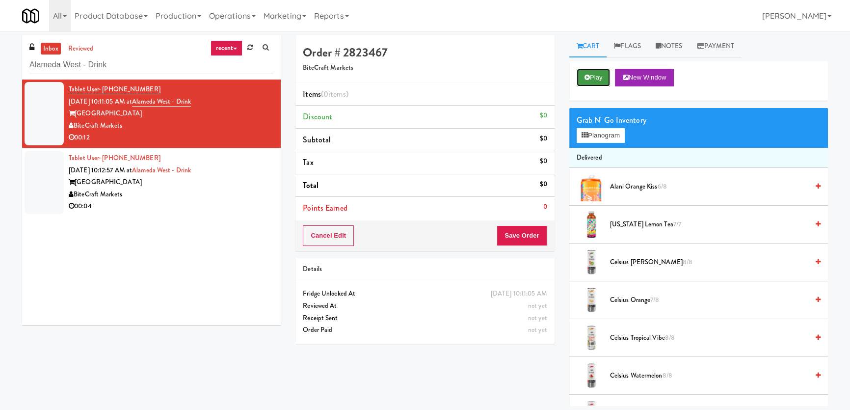
scroll to position [0, 0]
click at [610, 81] on button "Play" at bounding box center [593, 78] width 34 height 18
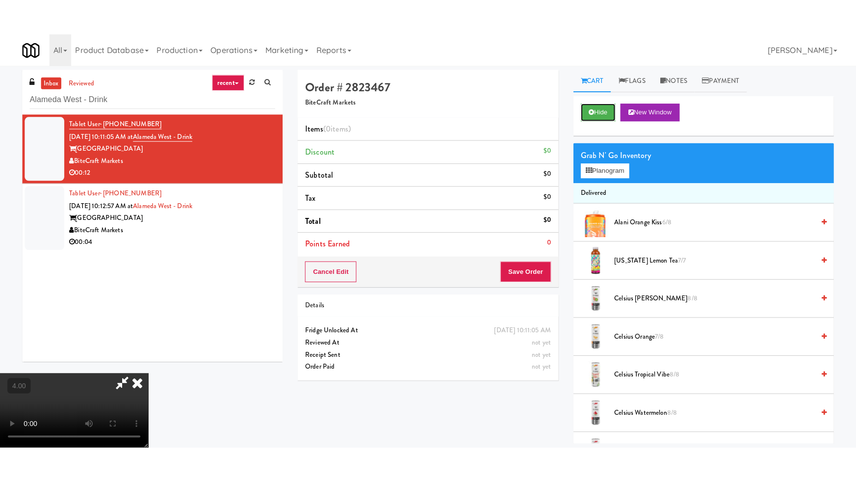
scroll to position [31, 0]
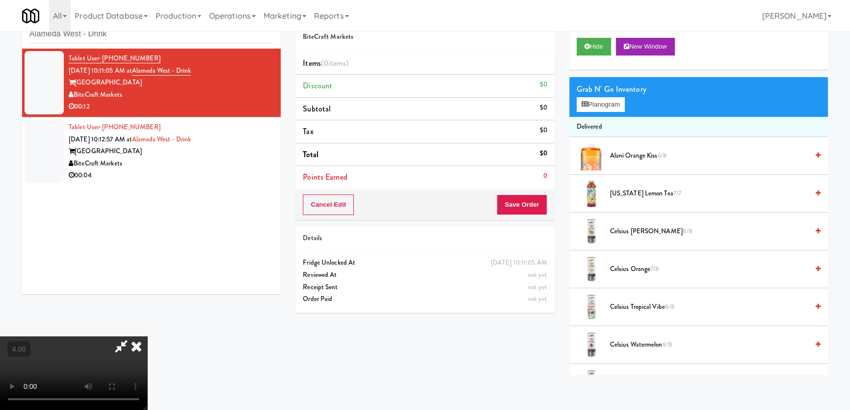
click at [147, 336] on video at bounding box center [73, 373] width 147 height 74
drag, startPoint x: 190, startPoint y: 324, endPoint x: 191, endPoint y: 378, distance: 54.0
click at [147, 336] on video at bounding box center [73, 373] width 147 height 74
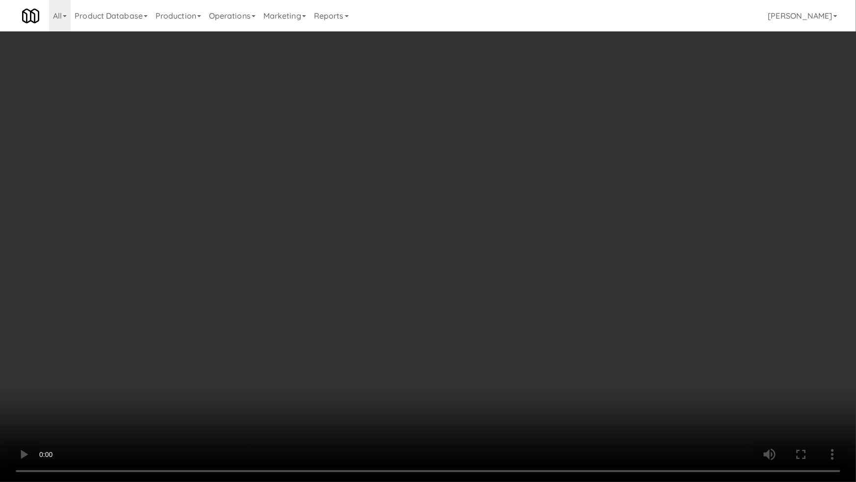
click at [263, 319] on video at bounding box center [428, 241] width 856 height 482
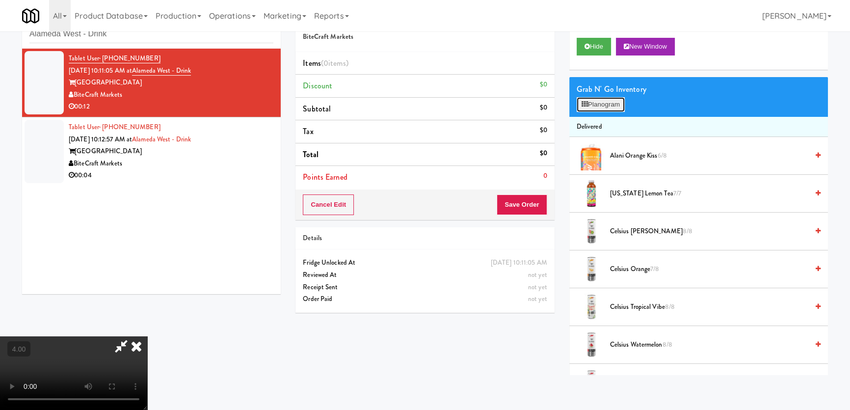
click at [612, 104] on button "Planogram" at bounding box center [600, 104] width 48 height 15
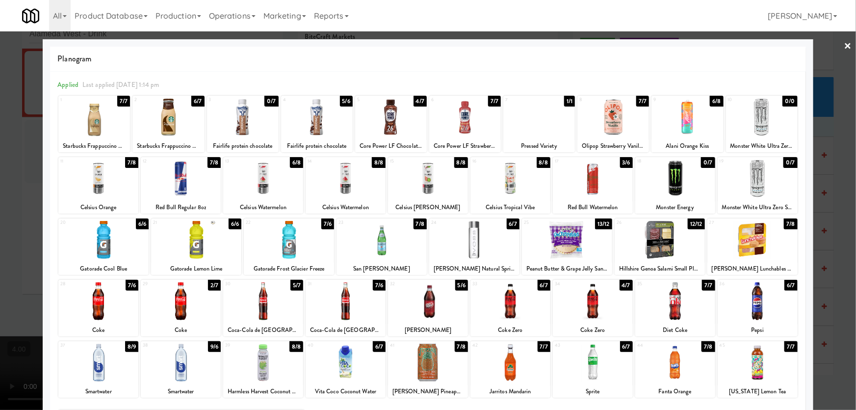
click at [536, 120] on div at bounding box center [539, 117] width 72 height 38
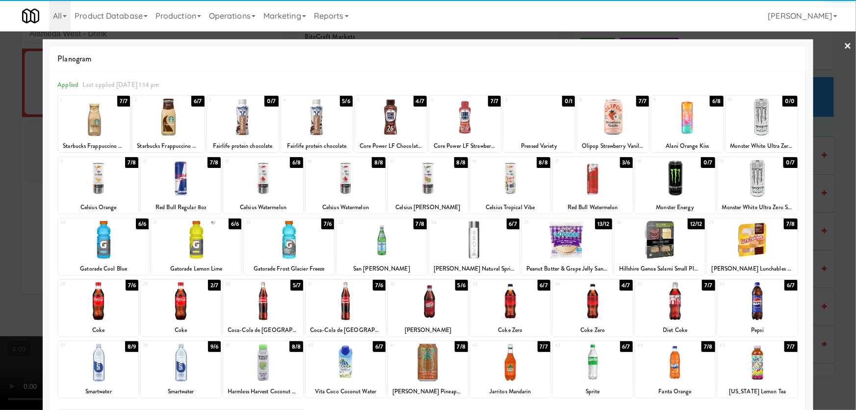
click at [0, 124] on div at bounding box center [428, 205] width 856 height 410
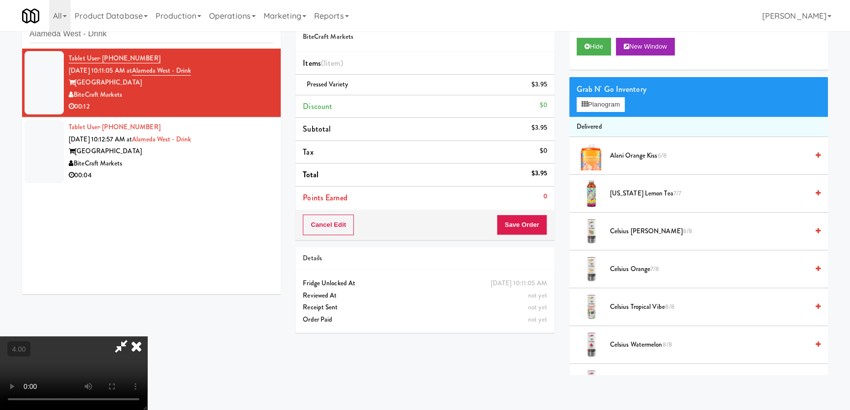
click at [147, 336] on video at bounding box center [73, 373] width 147 height 74
click at [604, 115] on div "Grab N' Go Inventory Planogram" at bounding box center [698, 97] width 259 height 40
click at [592, 95] on div "Grab N' Go Inventory" at bounding box center [698, 89] width 244 height 15
click at [592, 101] on button "Planogram" at bounding box center [600, 104] width 48 height 15
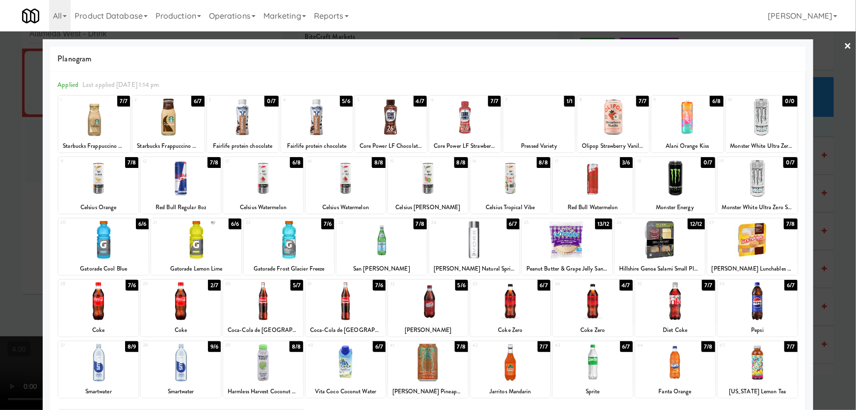
click at [827, 115] on div at bounding box center [428, 205] width 856 height 410
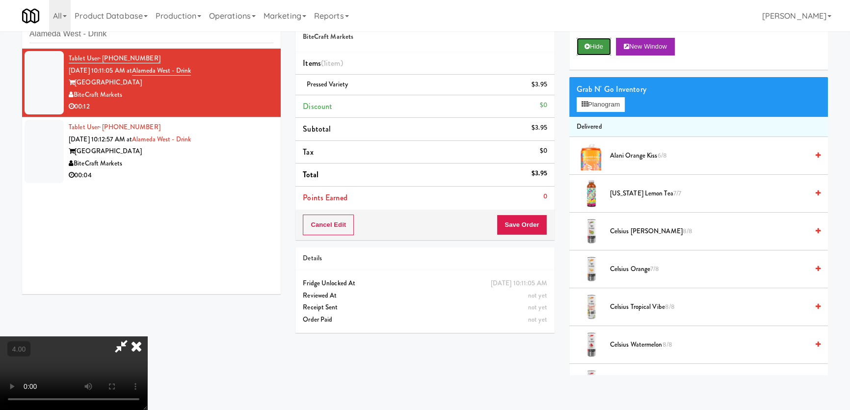
click at [593, 45] on button "Hide" at bounding box center [593, 47] width 34 height 18
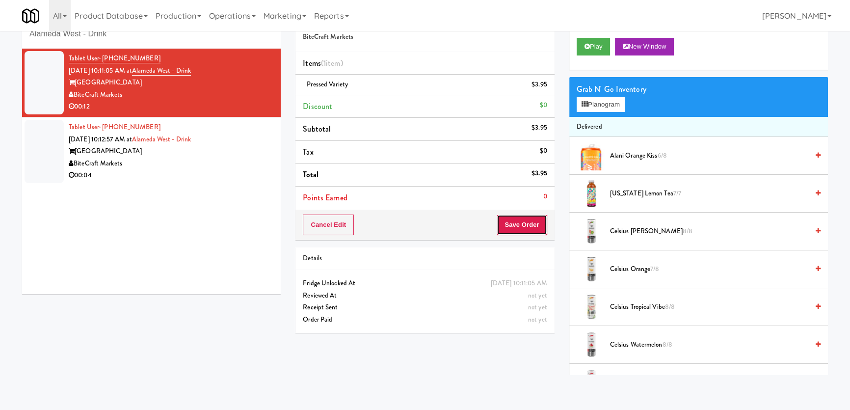
click at [506, 228] on button "Save Order" at bounding box center [522, 224] width 50 height 21
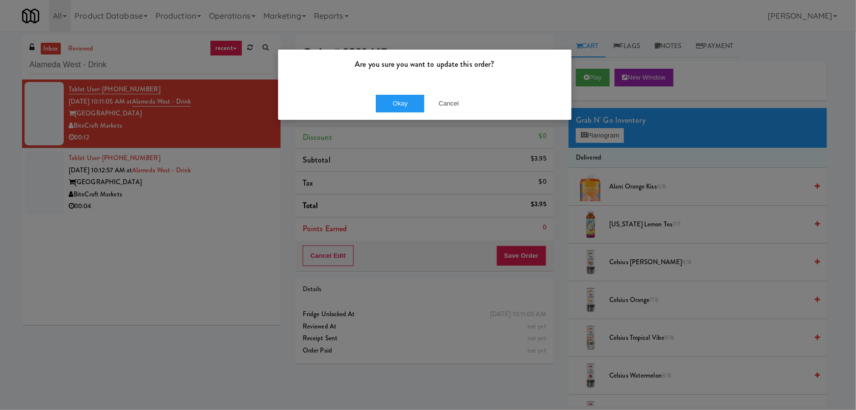
click at [371, 108] on div "Okay Cancel" at bounding box center [424, 103] width 293 height 33
click at [375, 109] on div "Okay Cancel" at bounding box center [424, 103] width 293 height 33
click at [382, 107] on button "Okay" at bounding box center [400, 104] width 49 height 18
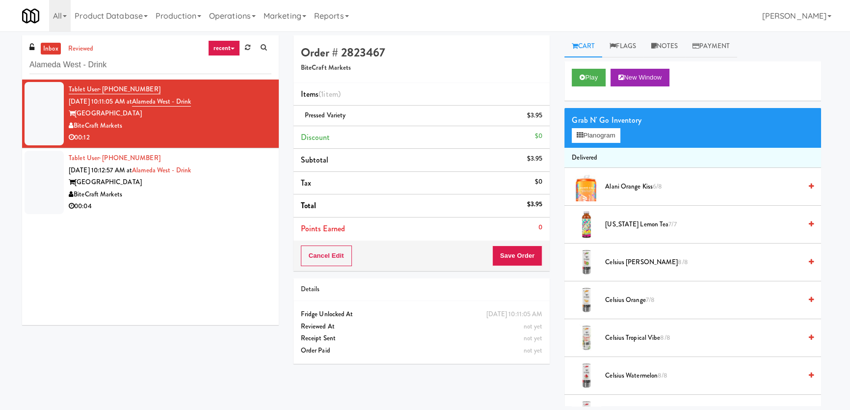
click at [204, 188] on div "BiteCraft Markets" at bounding box center [170, 194] width 203 height 12
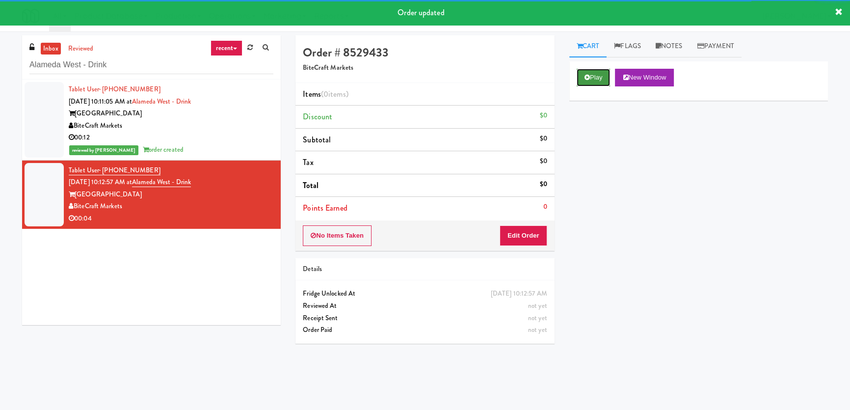
click at [600, 82] on button "Play" at bounding box center [593, 78] width 34 height 18
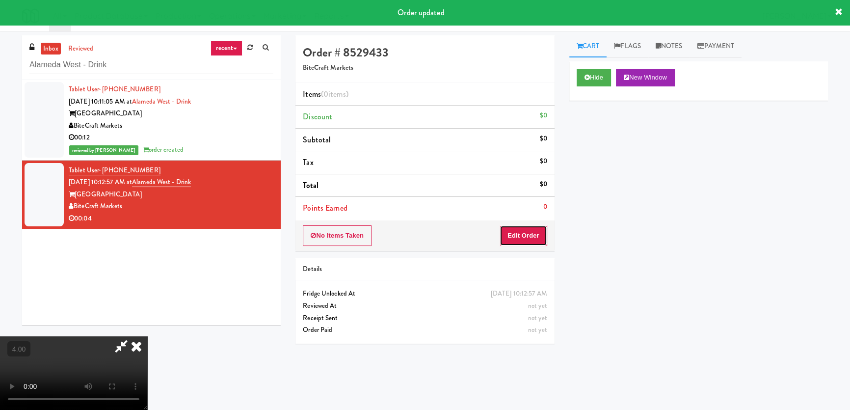
click at [525, 236] on button "Edit Order" at bounding box center [523, 235] width 48 height 21
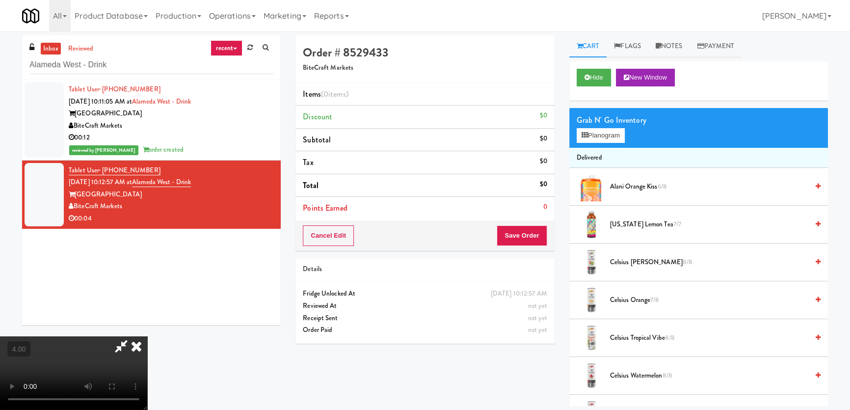
click at [116, 336] on video at bounding box center [73, 373] width 147 height 74
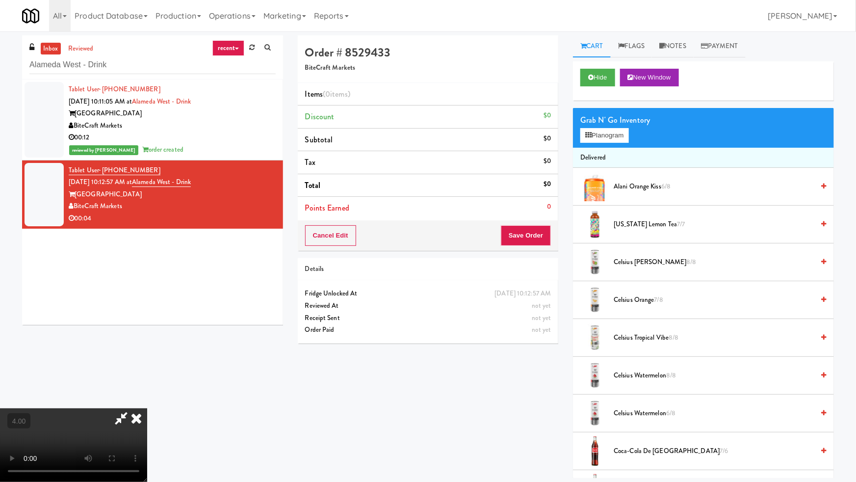
click at [147, 408] on video at bounding box center [73, 445] width 147 height 74
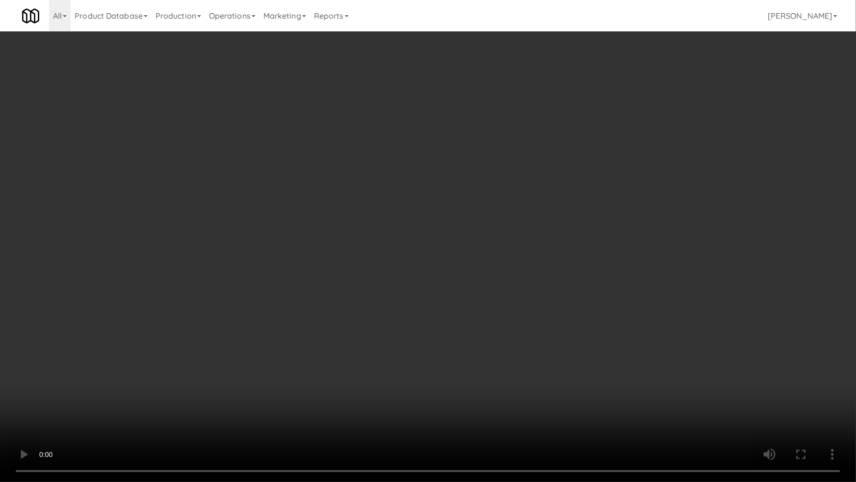
click at [422, 303] on video at bounding box center [428, 241] width 856 height 482
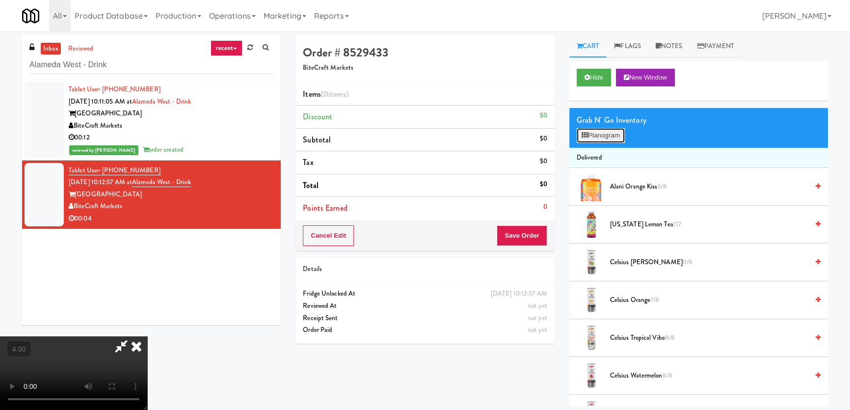
click at [598, 134] on button "Planogram" at bounding box center [600, 135] width 48 height 15
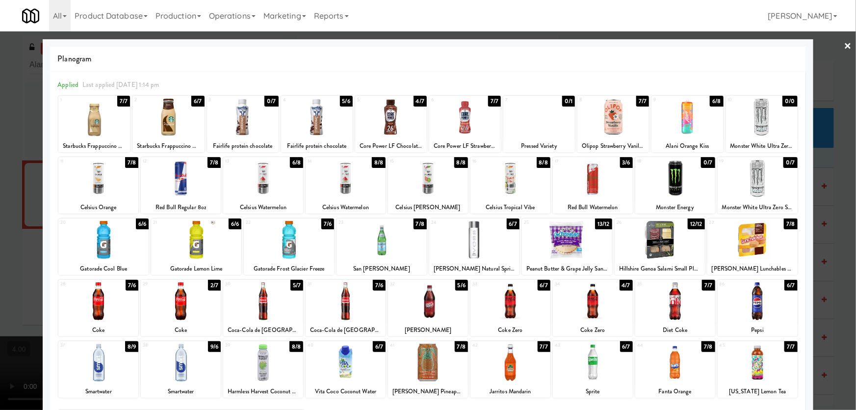
click at [257, 119] on div at bounding box center [243, 117] width 72 height 38
click at [2, 131] on div at bounding box center [428, 205] width 856 height 410
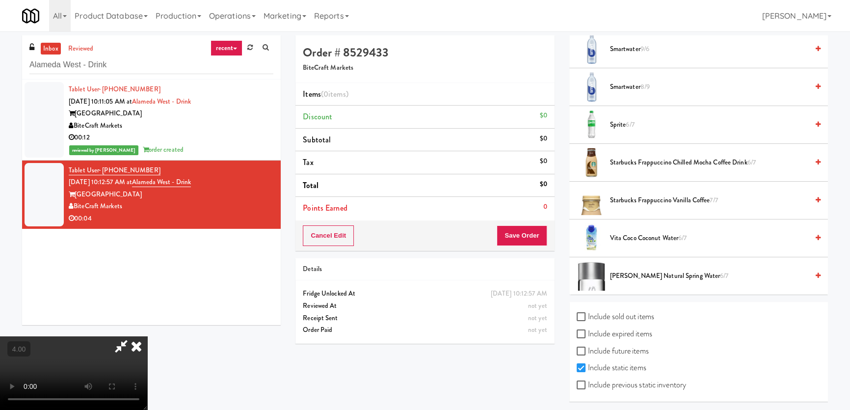
click at [647, 309] on label "Include sold out items" at bounding box center [615, 316] width 78 height 15
click at [588, 313] on input "Include sold out items" at bounding box center [581, 317] width 11 height 8
checkbox input "true"
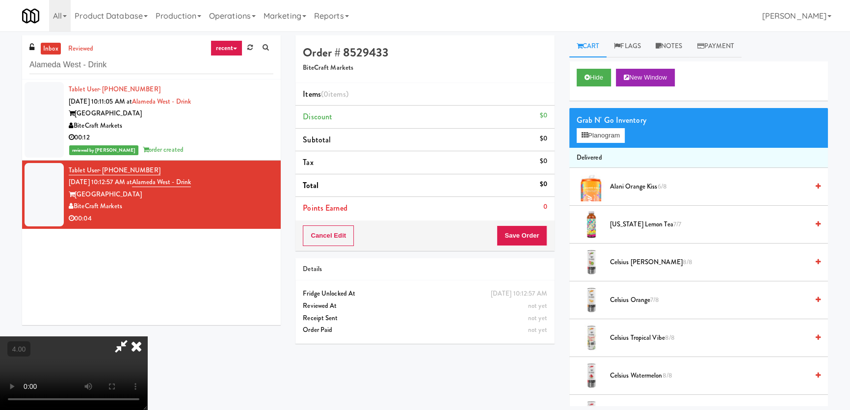
click at [147, 336] on video at bounding box center [73, 373] width 147 height 74
click at [611, 131] on button "Planogram" at bounding box center [600, 135] width 48 height 15
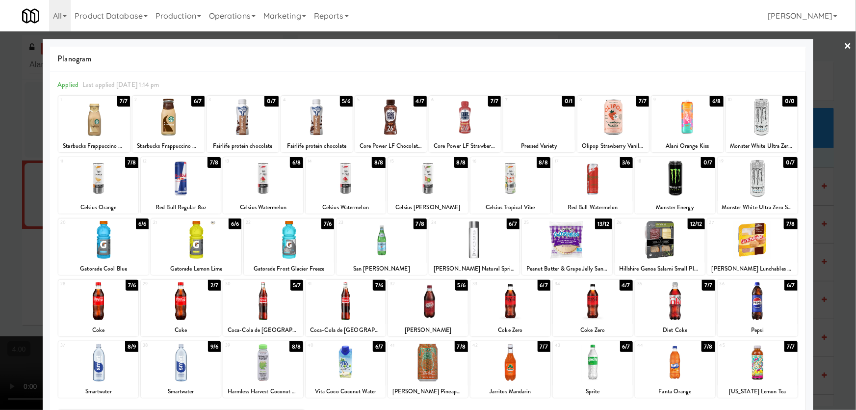
click at [241, 126] on div at bounding box center [243, 117] width 72 height 38
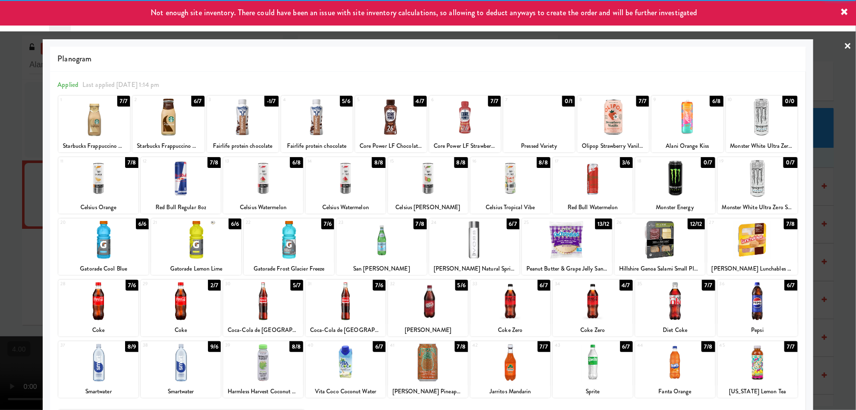
drag, startPoint x: 0, startPoint y: 129, endPoint x: 131, endPoint y: 152, distance: 132.6
click at [5, 131] on div at bounding box center [428, 205] width 856 height 410
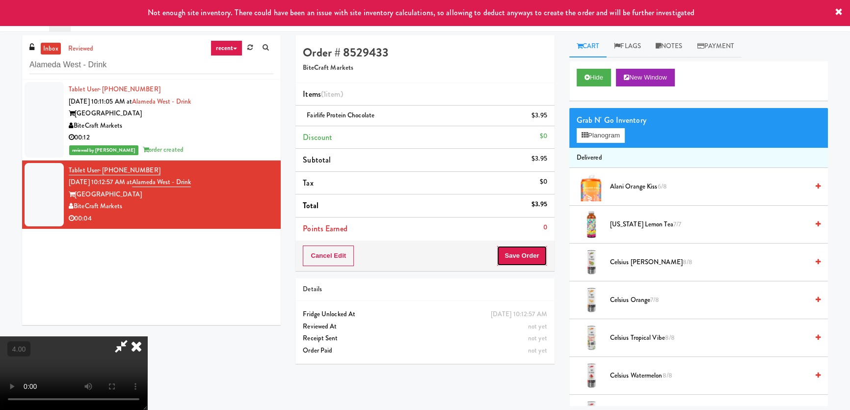
click at [540, 252] on button "Save Order" at bounding box center [522, 255] width 50 height 21
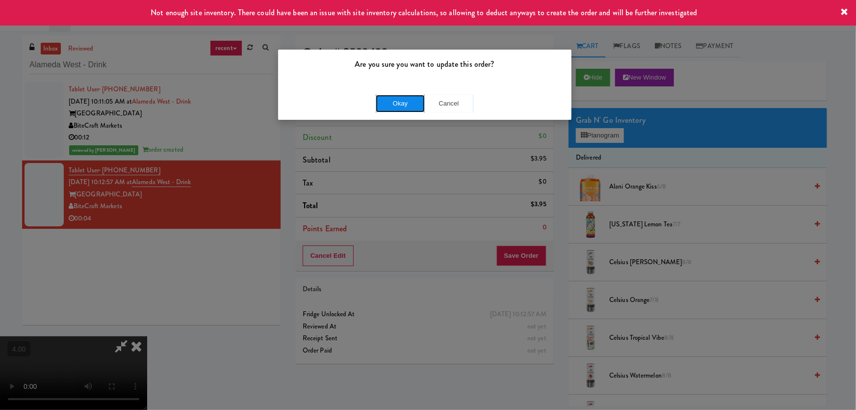
click at [406, 105] on button "Okay" at bounding box center [400, 104] width 49 height 18
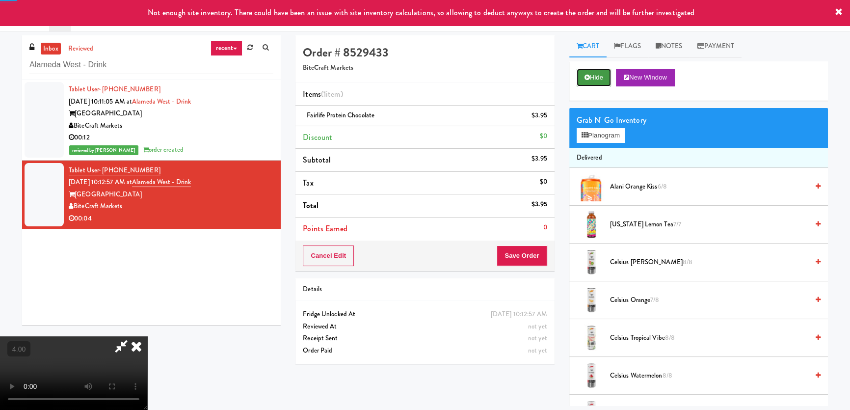
click at [592, 80] on button "Hide" at bounding box center [593, 78] width 34 height 18
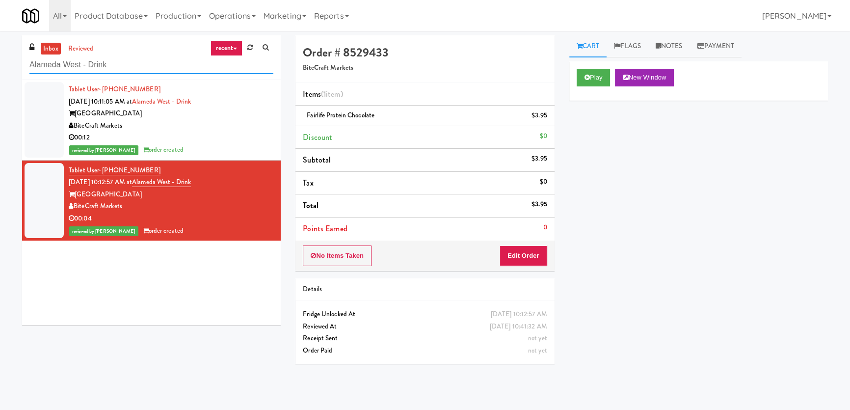
click at [152, 64] on input "Alameda West - Drink" at bounding box center [151, 65] width 244 height 18
paste input "HP Drivers Pick Up Combo Cooler"
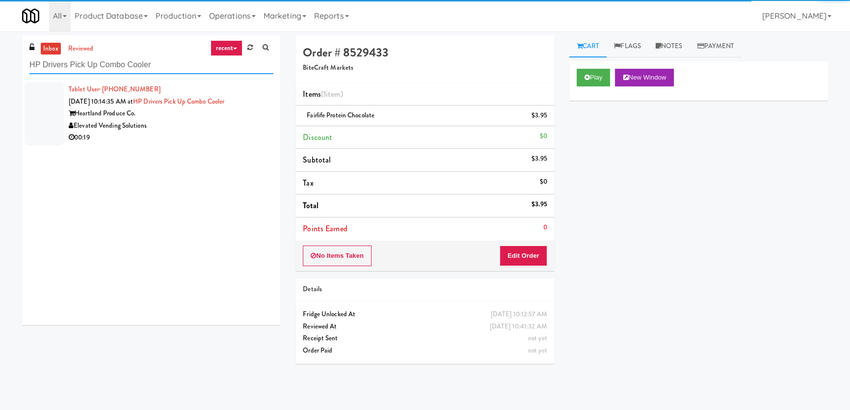
type input "HP Drivers Pick Up Combo Cooler"
click at [225, 122] on div "Elevated Vending Solutions" at bounding box center [171, 126] width 205 height 12
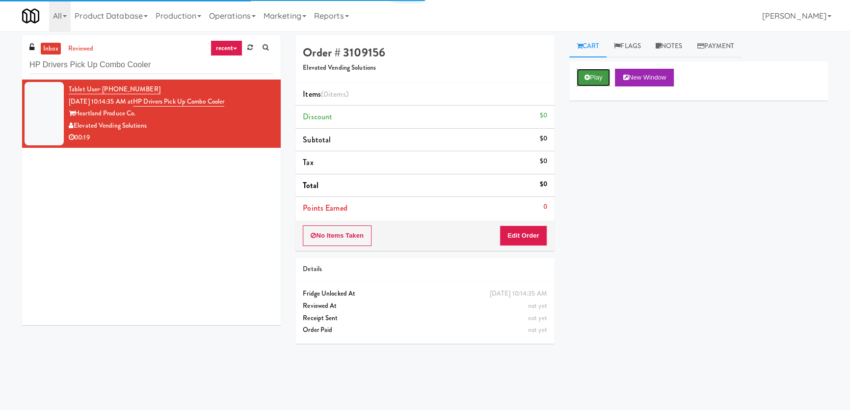
click at [600, 71] on button "Play" at bounding box center [593, 78] width 34 height 18
click at [603, 122] on div "Play New Window Primary Flag Clear Flag if unable to determine what was taken o…" at bounding box center [698, 245] width 259 height 368
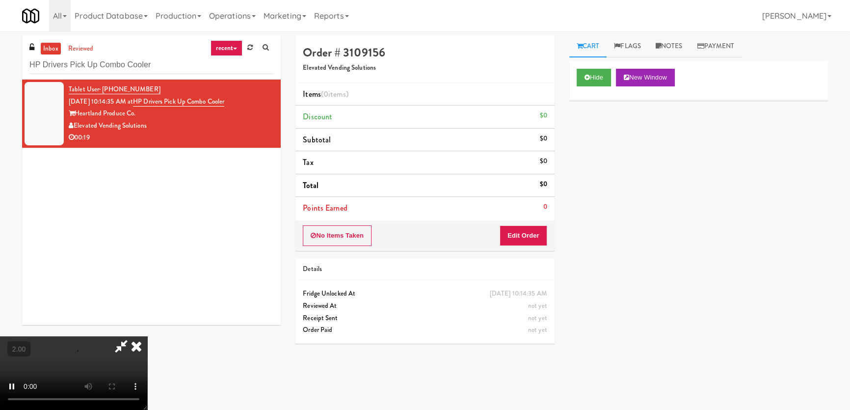
scroll to position [19, 0]
click at [526, 230] on button "Edit Order" at bounding box center [523, 235] width 48 height 21
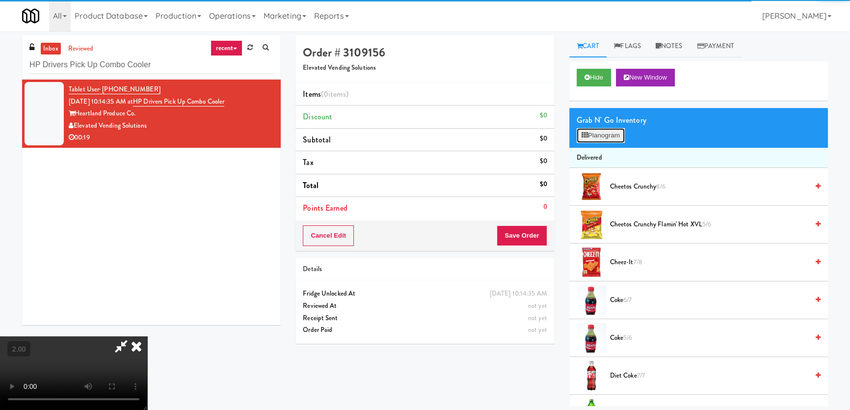
click at [594, 138] on button "Planogram" at bounding box center [600, 135] width 48 height 15
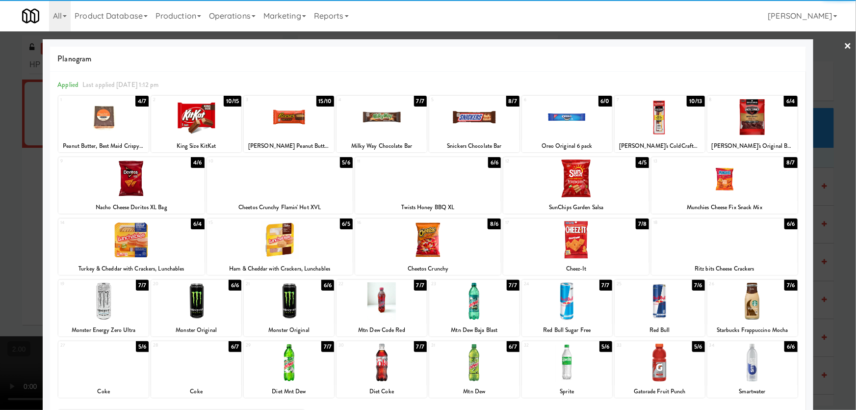
click at [131, 185] on div at bounding box center [131, 178] width 146 height 38
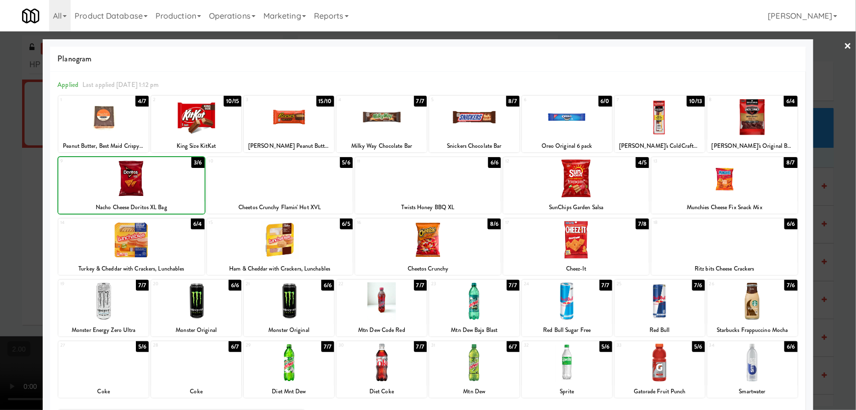
click at [0, 198] on div at bounding box center [428, 205] width 856 height 410
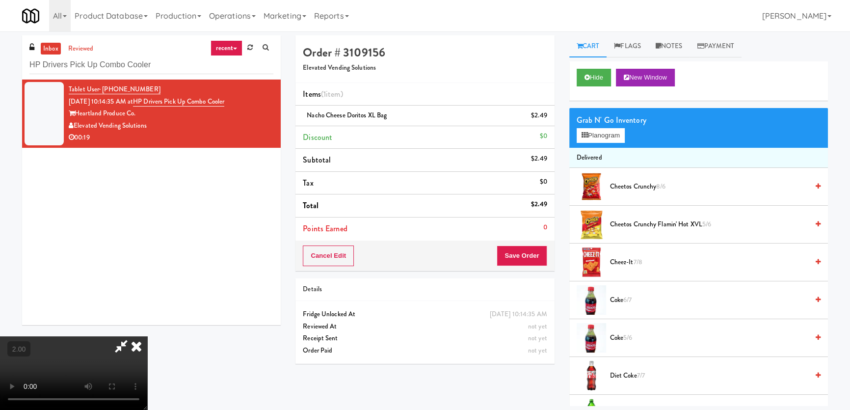
click at [147, 336] on video at bounding box center [73, 373] width 147 height 74
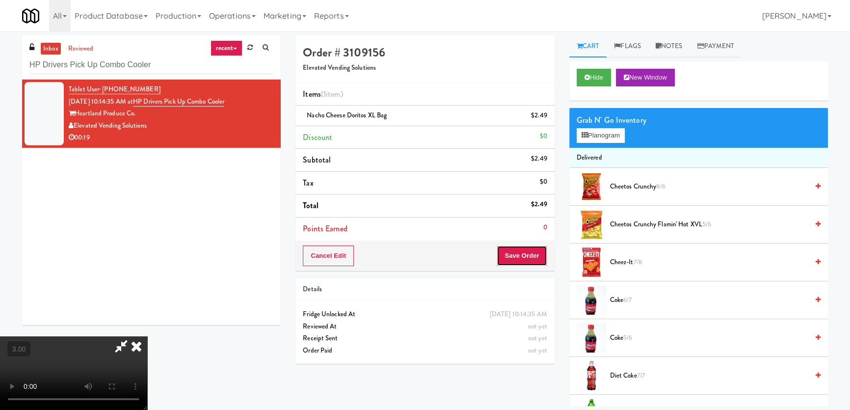
click at [527, 254] on button "Save Order" at bounding box center [522, 255] width 50 height 21
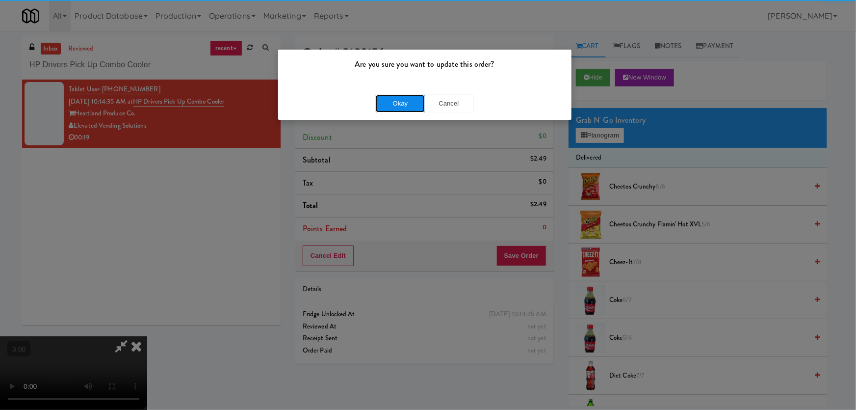
click at [403, 98] on button "Okay" at bounding box center [400, 104] width 49 height 18
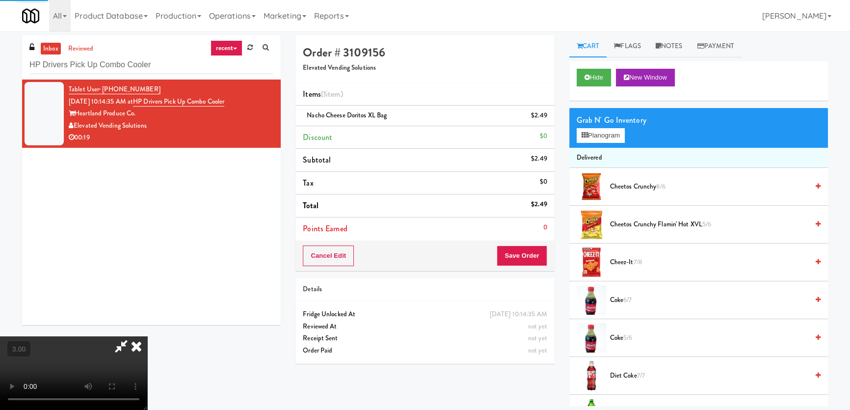
scroll to position [0, 0]
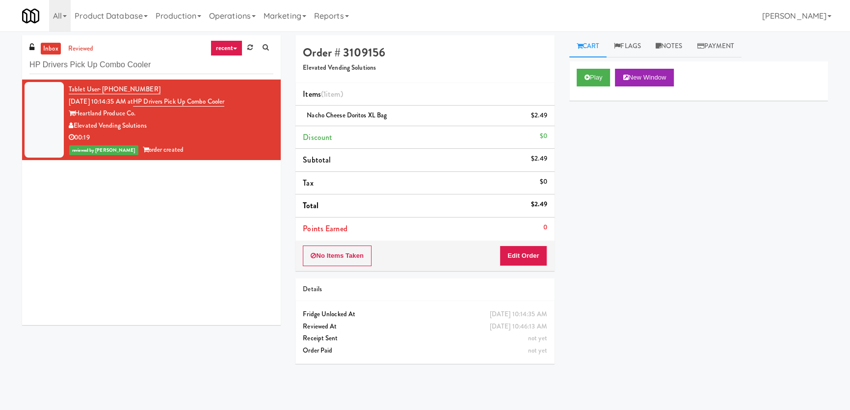
click at [249, 197] on div "Tablet User · (262) 344-4595 [DATE] 10:14:35 AM at HP Drivers Pick Up Combo Coo…" at bounding box center [151, 201] width 259 height 245
click at [130, 65] on input "HP Drivers Pick Up Combo Cooler" at bounding box center [151, 65] width 244 height 18
paste input "215 Lake - Right - Fridge"
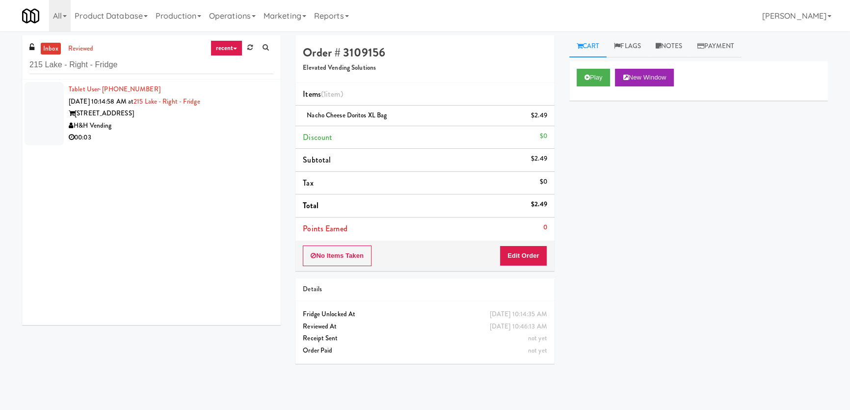
click at [232, 128] on div "H&H Vending" at bounding box center [171, 126] width 205 height 12
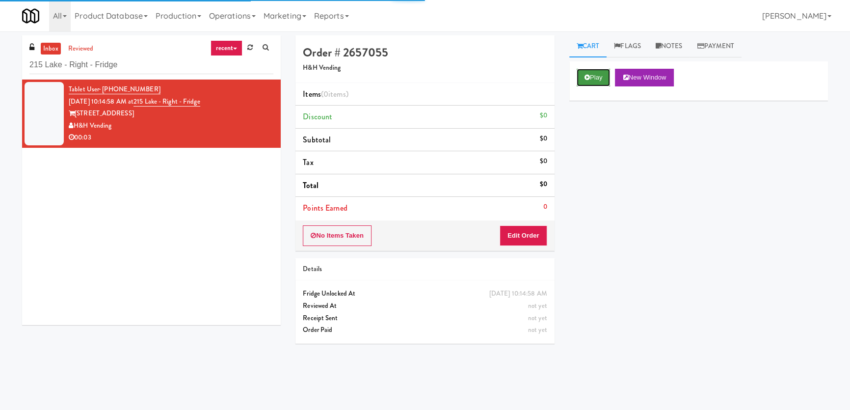
click at [589, 74] on icon at bounding box center [586, 77] width 5 height 6
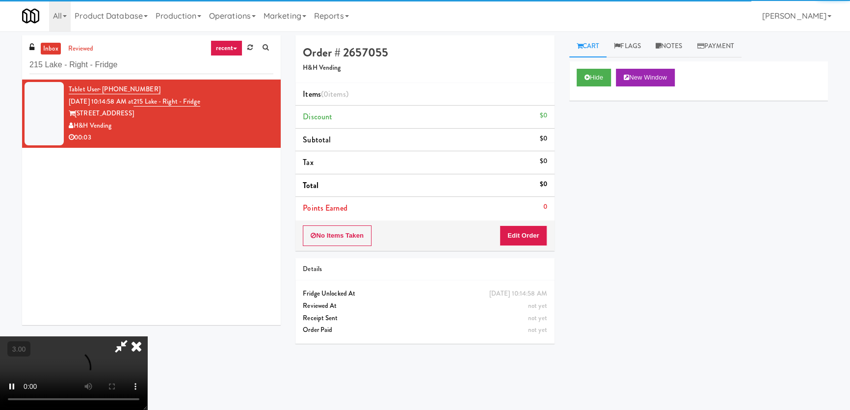
click at [594, 144] on div "Hide New Window Primary Flag Clear Flag if unable to determine what was taken o…" at bounding box center [698, 245] width 259 height 368
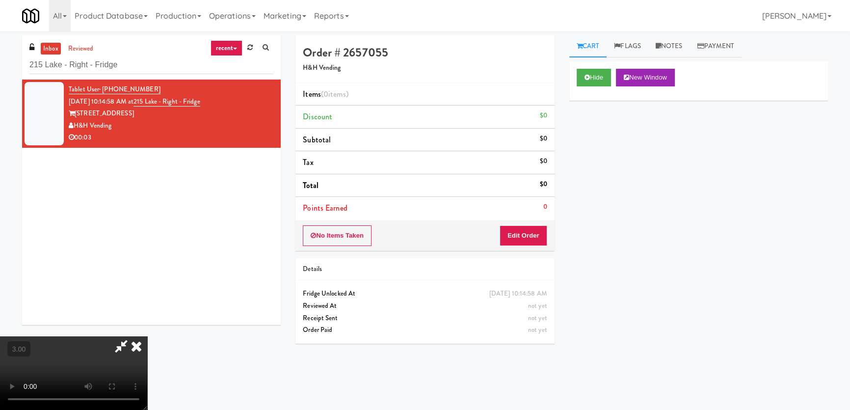
click at [147, 336] on video at bounding box center [73, 373] width 147 height 74
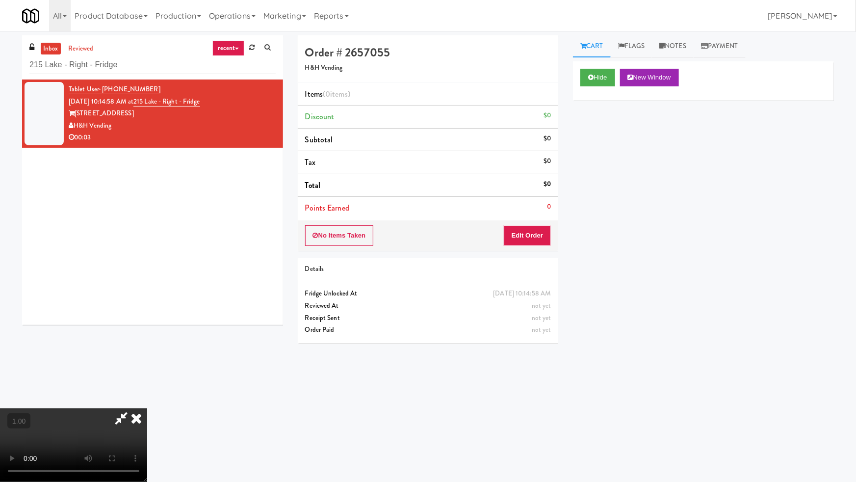
click at [147, 408] on video at bounding box center [73, 445] width 147 height 74
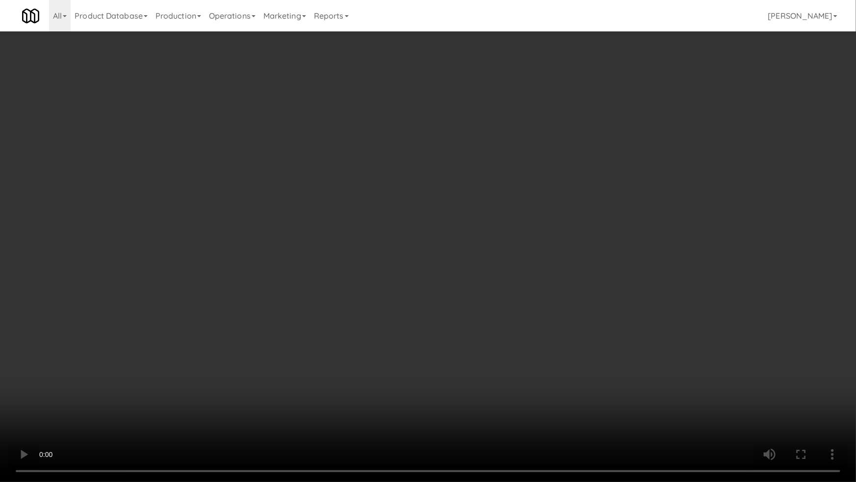
click at [483, 260] on video at bounding box center [428, 241] width 856 height 482
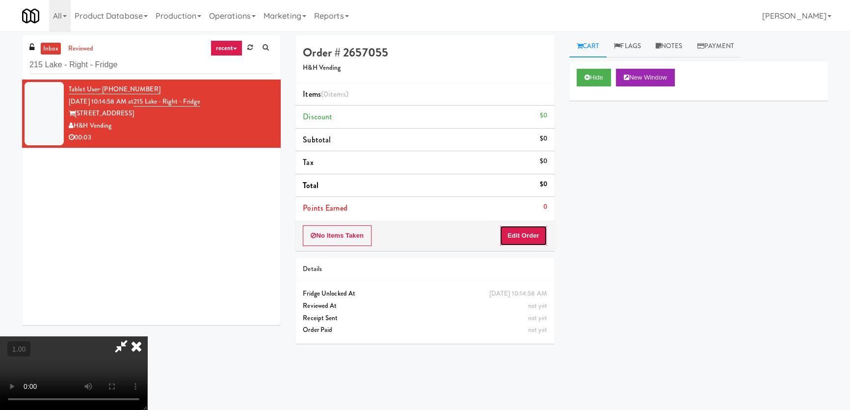
click at [536, 231] on button "Edit Order" at bounding box center [523, 235] width 48 height 21
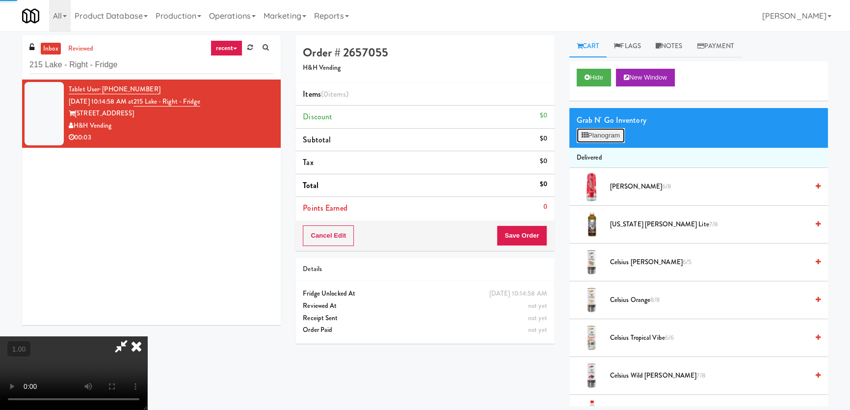
click at [582, 130] on button "Planogram" at bounding box center [600, 135] width 48 height 15
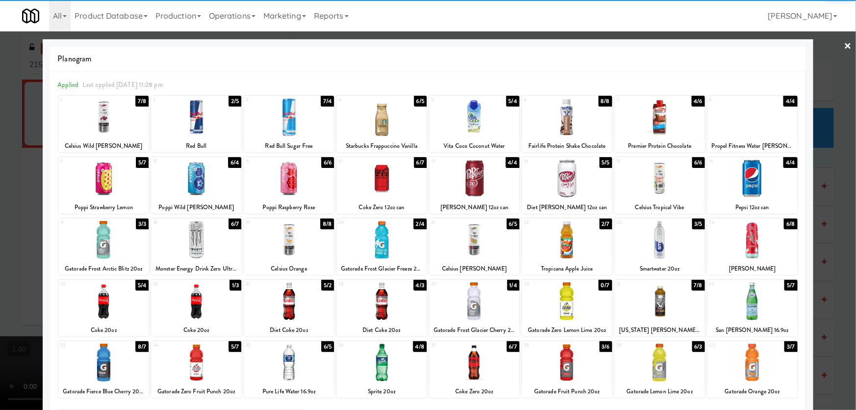
click at [215, 244] on div at bounding box center [196, 240] width 90 height 38
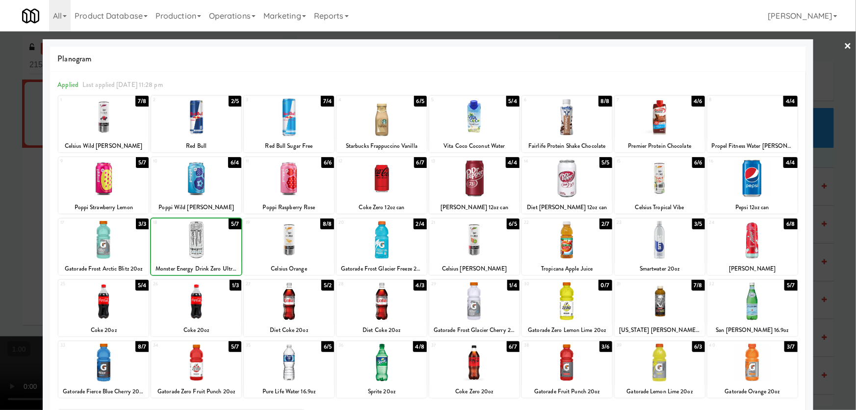
click at [0, 207] on div at bounding box center [428, 205] width 856 height 410
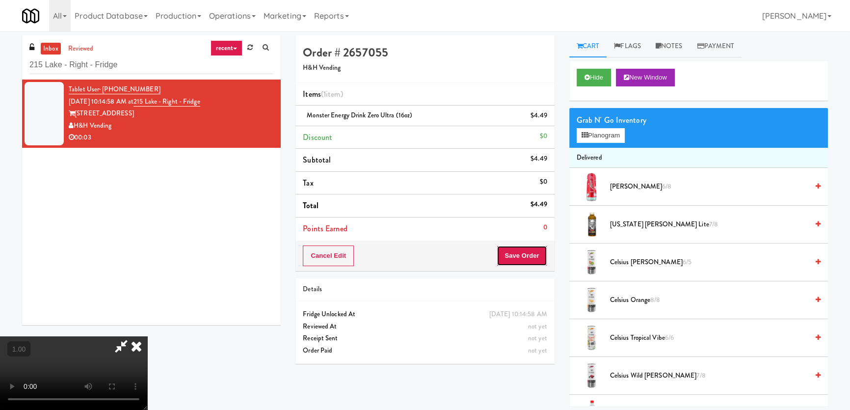
click at [515, 256] on button "Save Order" at bounding box center [522, 255] width 50 height 21
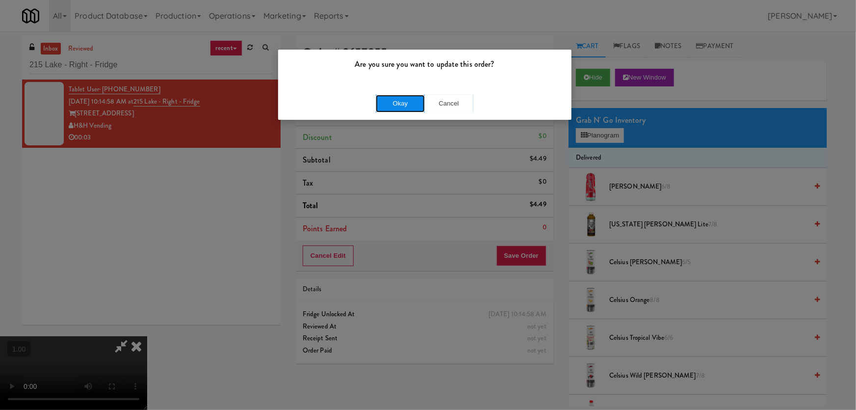
click at [393, 105] on button "Okay" at bounding box center [400, 104] width 49 height 18
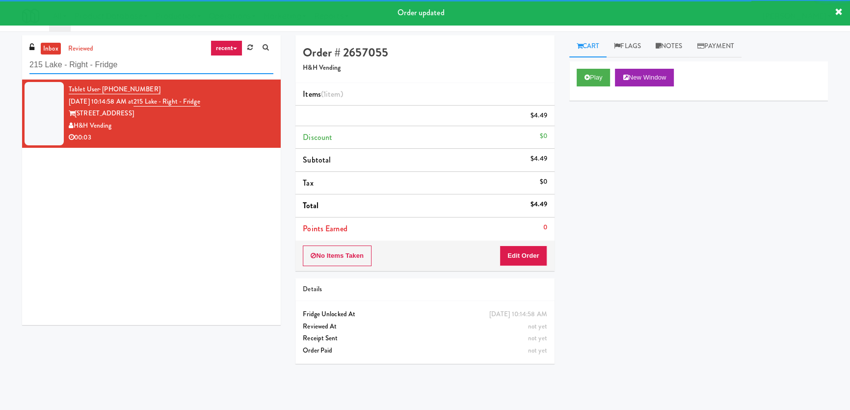
click at [128, 63] on input "215 Lake - Right - Fridge" at bounding box center [151, 65] width 244 height 18
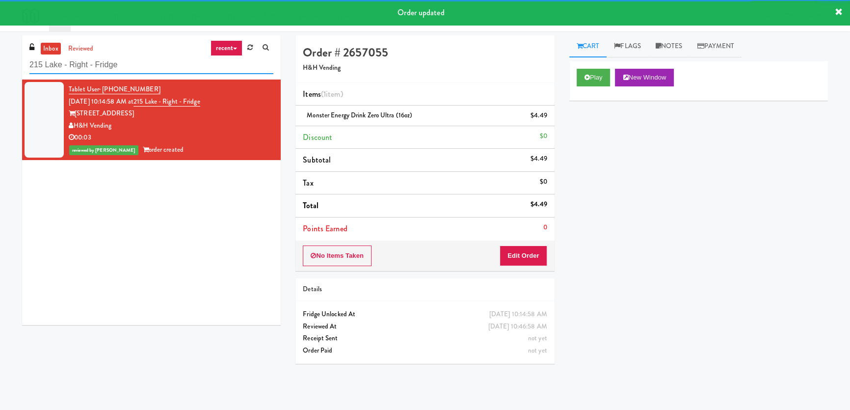
click at [128, 63] on input "215 Lake - Right - Fridge" at bounding box center [151, 65] width 244 height 18
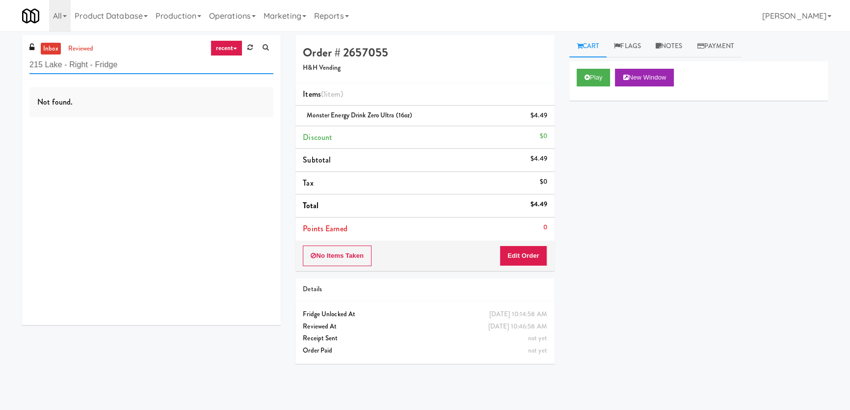
click at [137, 62] on input "215 Lake - Right - Fridge" at bounding box center [151, 65] width 244 height 18
paste input "Little Caps"
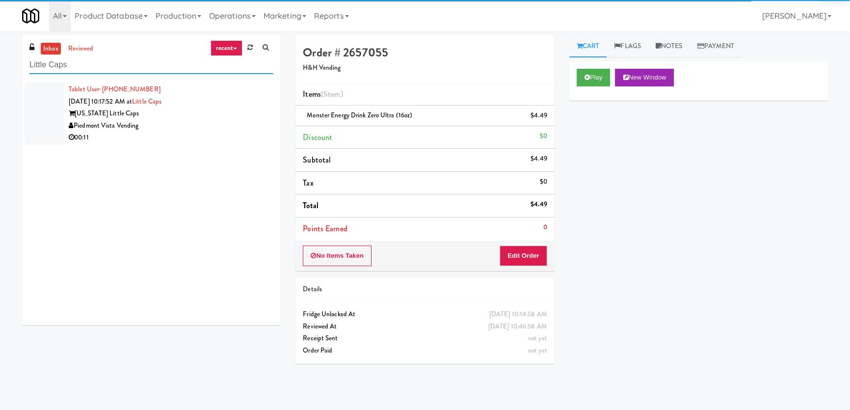
type input "Little Caps"
click at [223, 130] on div "Piedmont Vista Vending" at bounding box center [171, 126] width 205 height 12
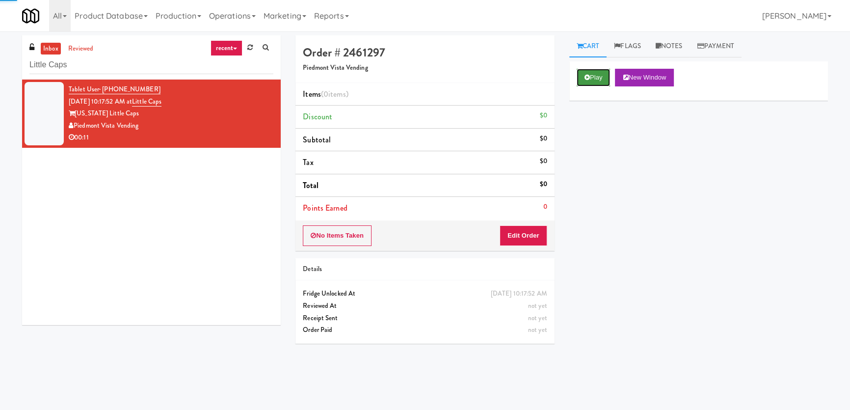
click at [598, 79] on button "Play" at bounding box center [593, 78] width 34 height 18
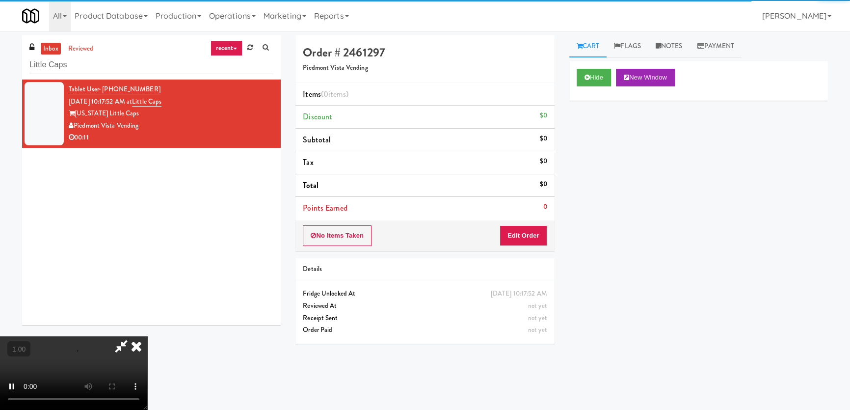
click at [608, 131] on div "Hide New Window Primary Flag Clear Flag if unable to determine what was taken o…" at bounding box center [698, 245] width 259 height 368
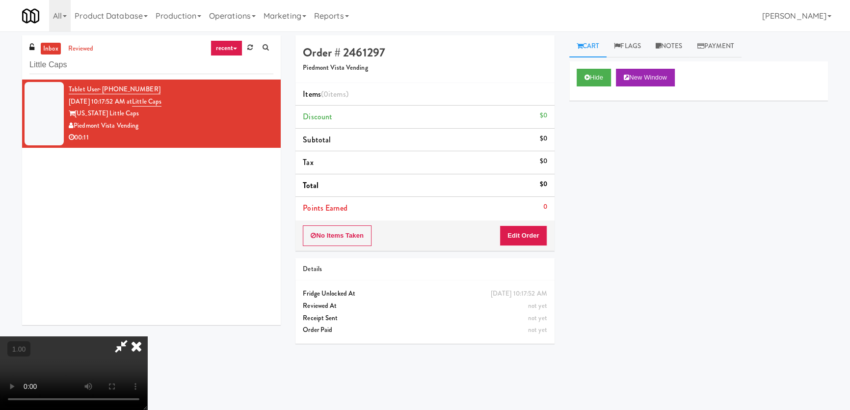
scroll to position [152, 0]
click at [585, 78] on icon at bounding box center [586, 77] width 5 height 6
drag, startPoint x: 585, startPoint y: 78, endPoint x: 587, endPoint y: 86, distance: 7.5
click at [585, 78] on icon at bounding box center [586, 77] width 5 height 6
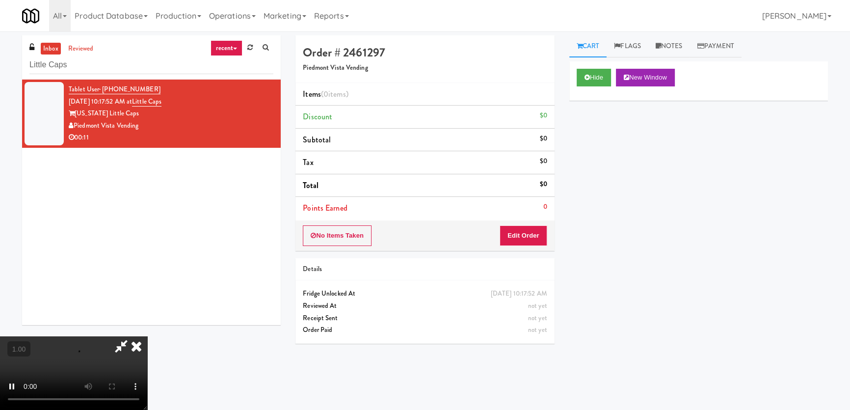
click at [599, 168] on div "Hide New Window Primary Flag Clear Flag if unable to determine what was taken o…" at bounding box center [698, 245] width 259 height 368
click at [147, 336] on video at bounding box center [73, 373] width 147 height 74
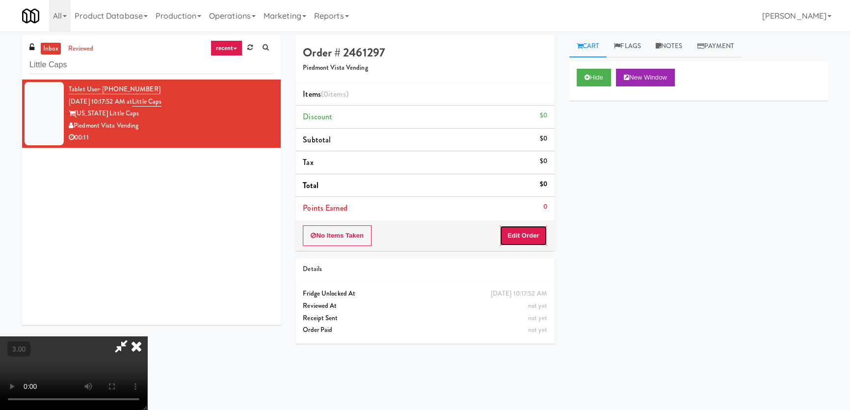
click at [532, 231] on button "Edit Order" at bounding box center [523, 235] width 48 height 21
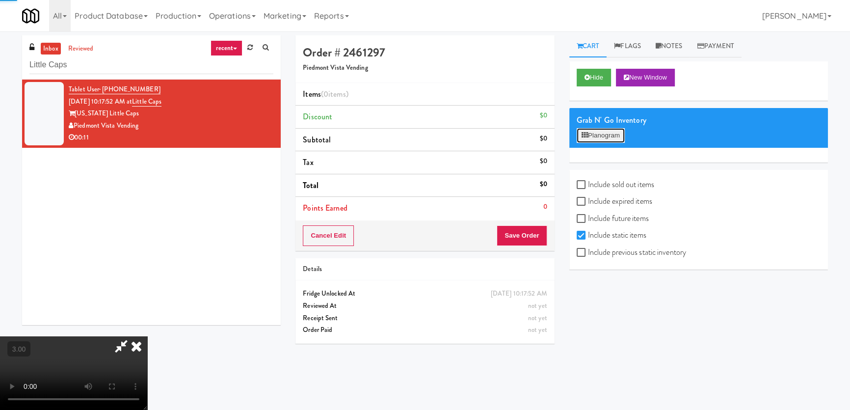
click at [591, 137] on button "Planogram" at bounding box center [600, 135] width 48 height 15
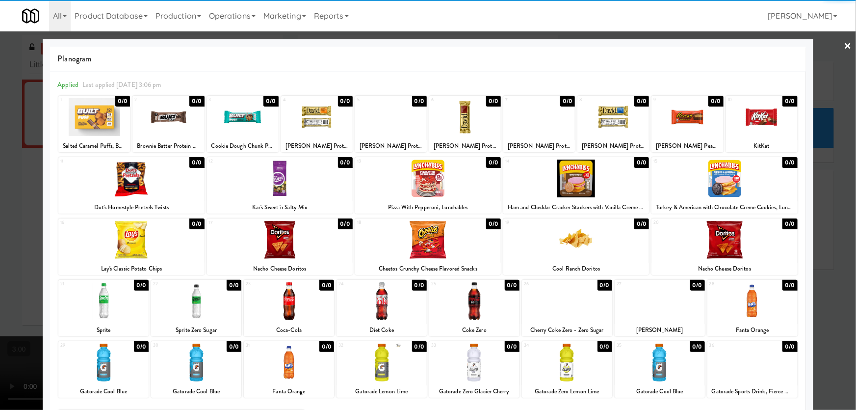
click at [835, 49] on div at bounding box center [428, 205] width 856 height 410
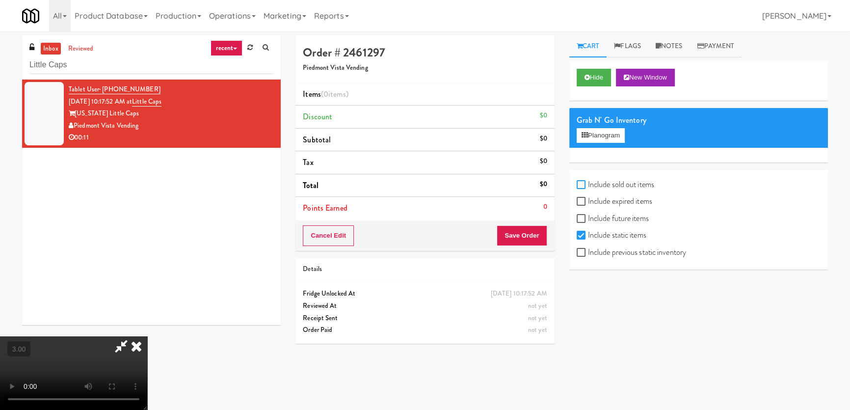
click at [580, 183] on input "Include sold out items" at bounding box center [581, 185] width 11 height 8
checkbox input "true"
click at [599, 131] on button "Planogram" at bounding box center [600, 135] width 48 height 15
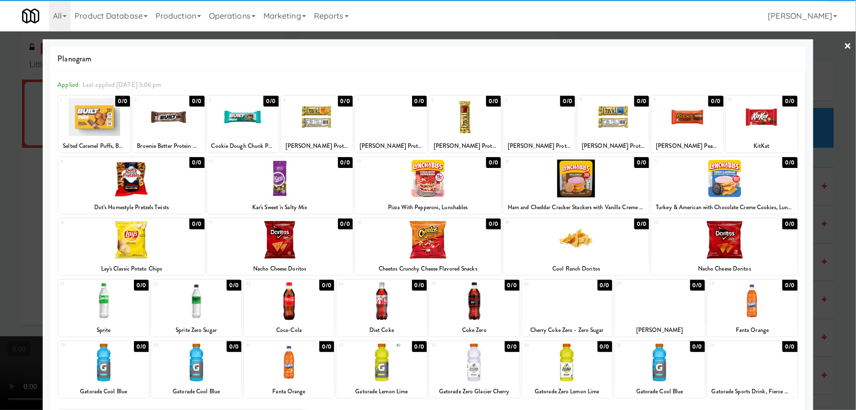
click at [471, 368] on div at bounding box center [474, 362] width 90 height 38
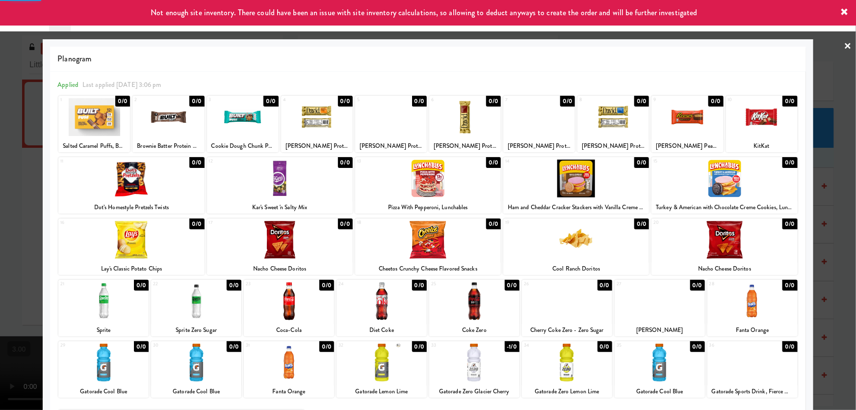
click at [0, 272] on div at bounding box center [428, 205] width 856 height 410
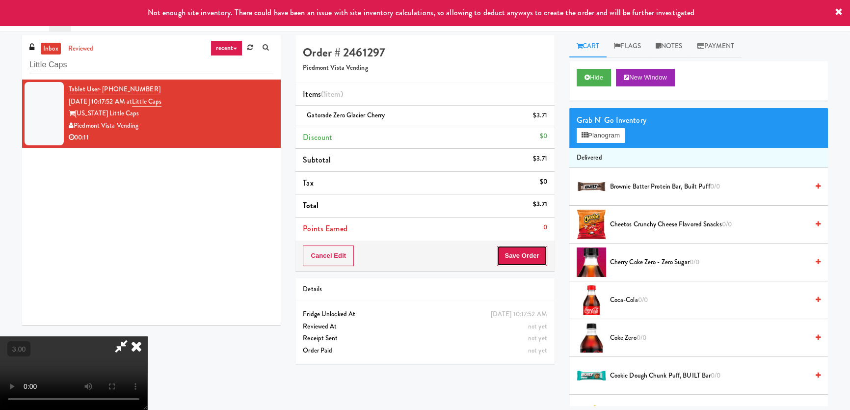
click at [538, 257] on button "Save Order" at bounding box center [522, 255] width 50 height 21
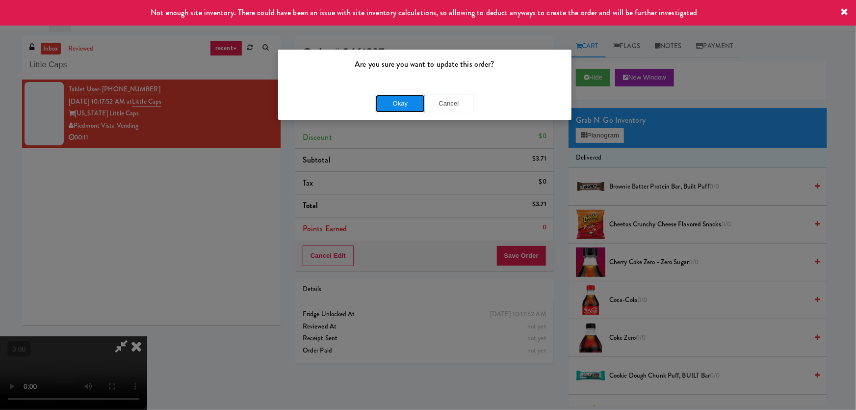
click at [409, 104] on button "Okay" at bounding box center [400, 104] width 49 height 18
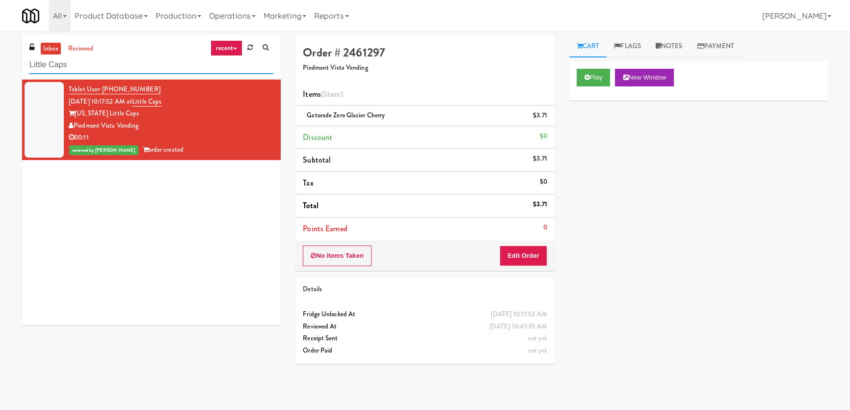
click at [167, 71] on input "Little Caps" at bounding box center [151, 65] width 244 height 18
paste input "[PERSON_NAME] - Pantry - Right"
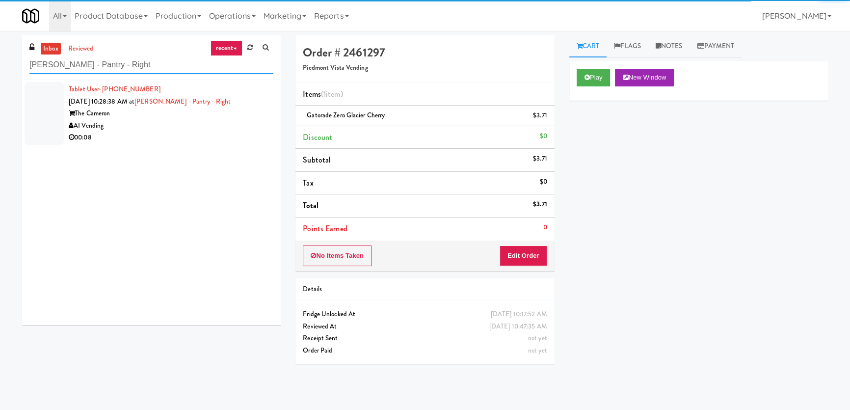
type input "[PERSON_NAME] - Pantry - Right"
click at [238, 128] on div "AI Vending" at bounding box center [171, 126] width 205 height 12
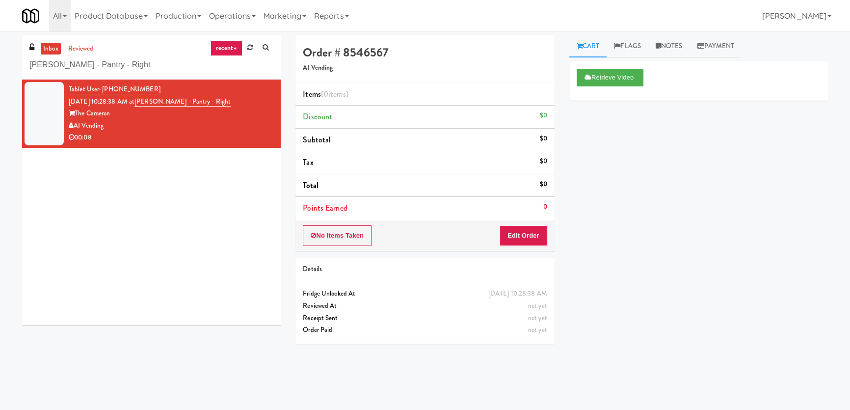
click at [600, 127] on div "Retrieve Video Primary Flag Clear Flag if unable to determine what was taken or…" at bounding box center [698, 245] width 259 height 368
click at [602, 78] on button "Retrieve Video" at bounding box center [609, 78] width 67 height 18
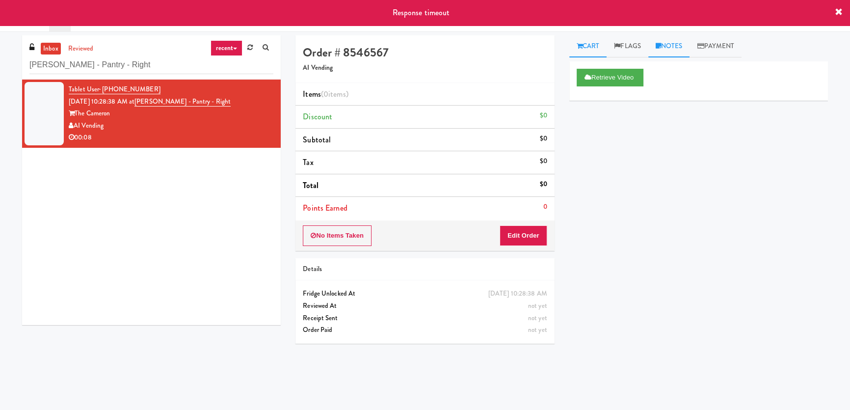
click at [661, 48] on icon at bounding box center [657, 46] width 5 height 6
click at [646, 130] on p at bounding box center [698, 135] width 243 height 11
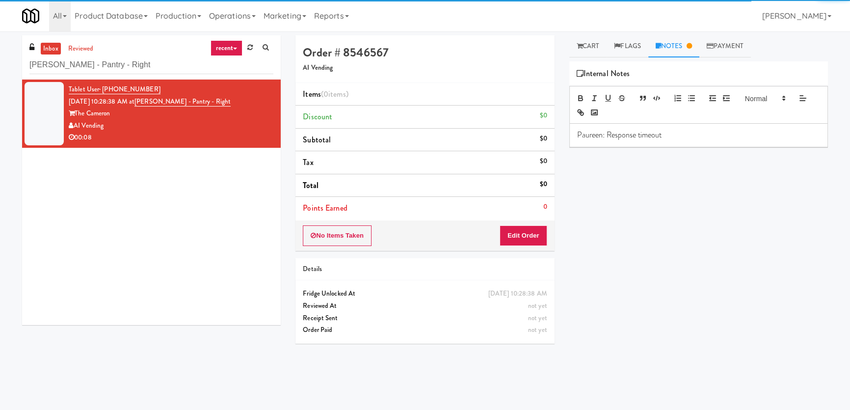
click at [631, 183] on div "Retrieve Video Primary Flag Clear Flag if unable to determine what was taken or…" at bounding box center [698, 245] width 259 height 368
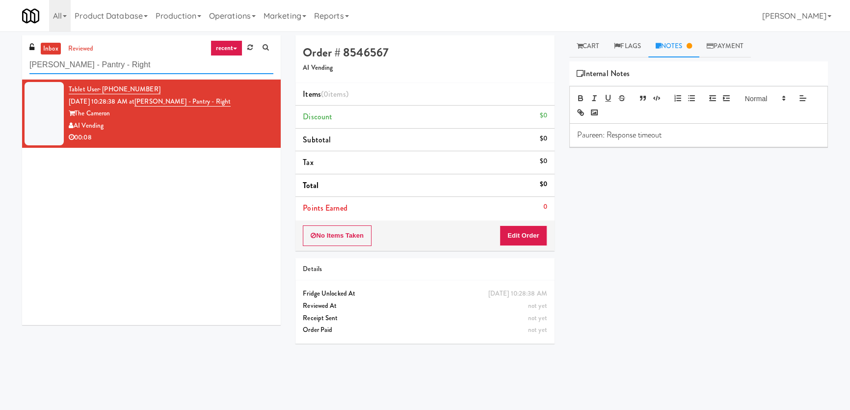
click at [123, 62] on input "[PERSON_NAME] - Pantry - Right" at bounding box center [151, 65] width 244 height 18
paste input "[PERSON_NAME][GEOGRAPHIC_DATA]"
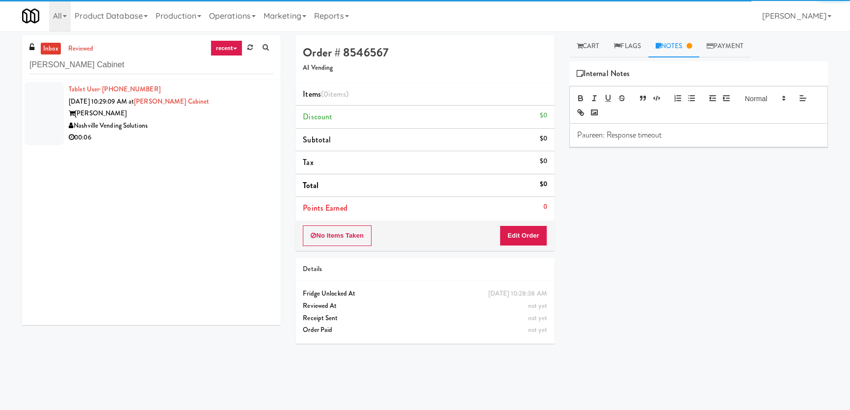
click at [220, 125] on div "Nashville Vending Solutions" at bounding box center [171, 126] width 205 height 12
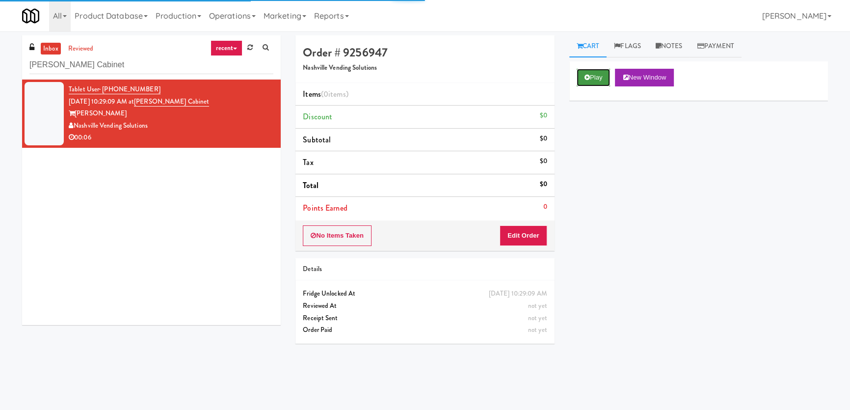
click at [606, 79] on button "Play" at bounding box center [593, 78] width 34 height 18
click at [611, 156] on div "Play New Window Primary Flag Clear Flag if unable to determine what was taken o…" at bounding box center [698, 245] width 259 height 368
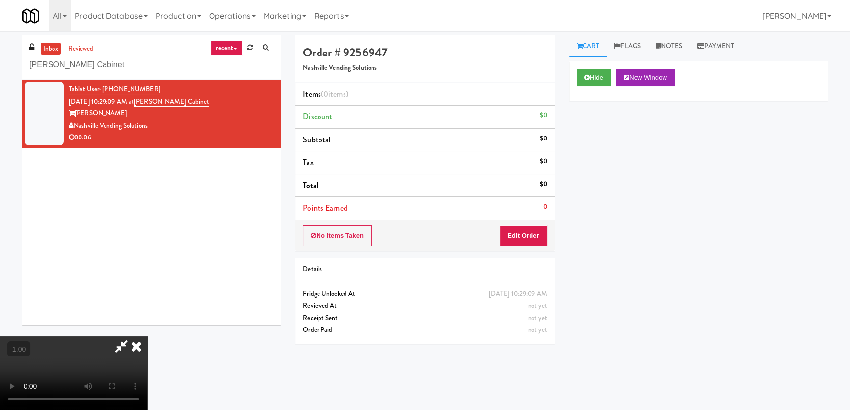
click at [147, 336] on video at bounding box center [73, 373] width 147 height 74
click at [538, 247] on div "No Items Taken Edit Order" at bounding box center [424, 235] width 259 height 30
click at [540, 235] on button "Edit Order" at bounding box center [523, 235] width 48 height 21
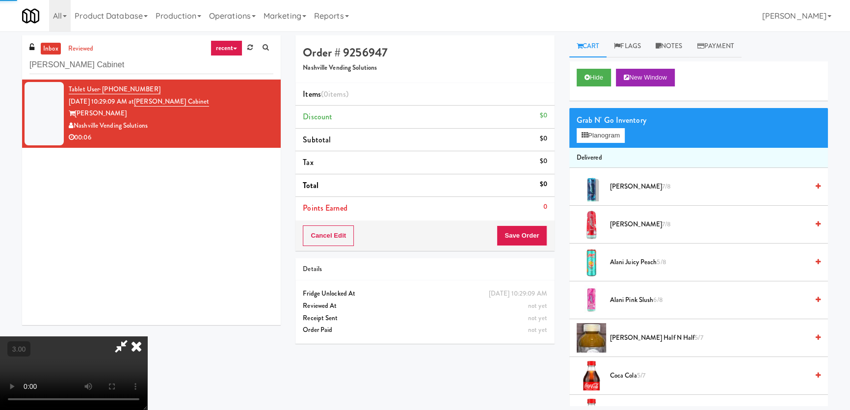
click at [596, 148] on li "Delivered" at bounding box center [698, 158] width 259 height 21
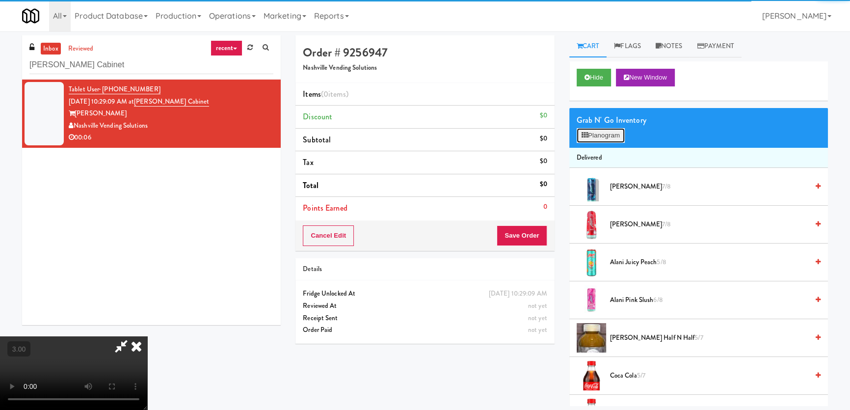
click at [599, 139] on button "Planogram" at bounding box center [600, 135] width 48 height 15
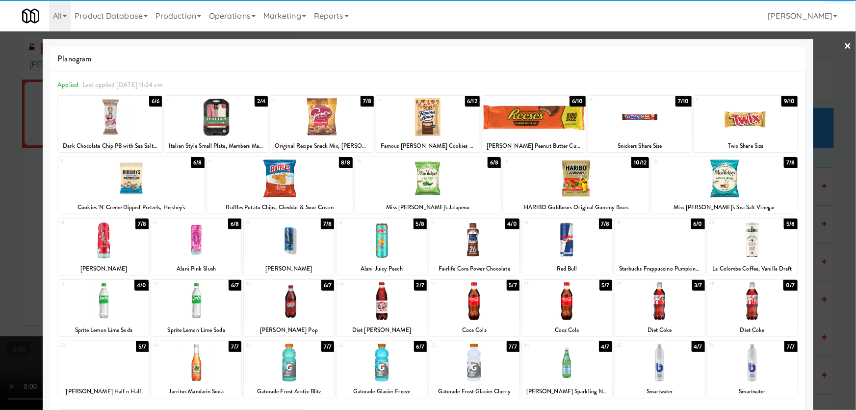
click at [567, 243] on div at bounding box center [567, 240] width 90 height 38
click at [573, 366] on div at bounding box center [567, 362] width 90 height 38
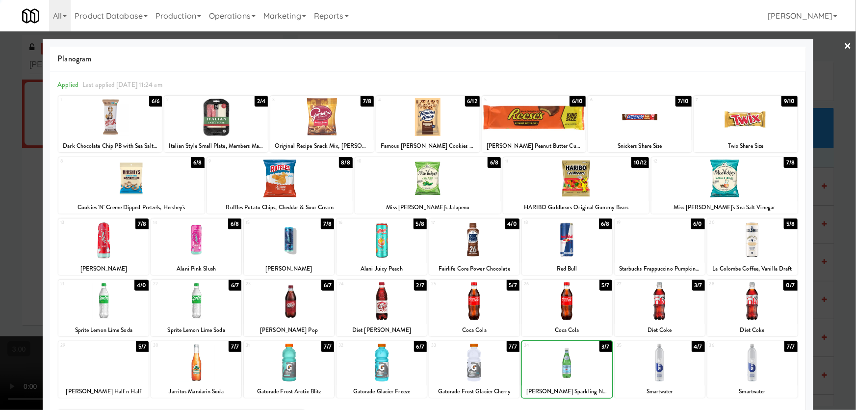
click at [0, 210] on div at bounding box center [428, 205] width 856 height 410
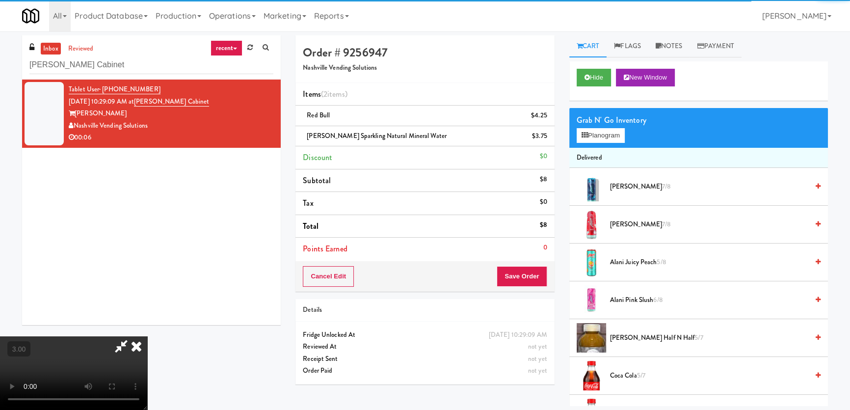
click at [147, 336] on video at bounding box center [73, 373] width 147 height 74
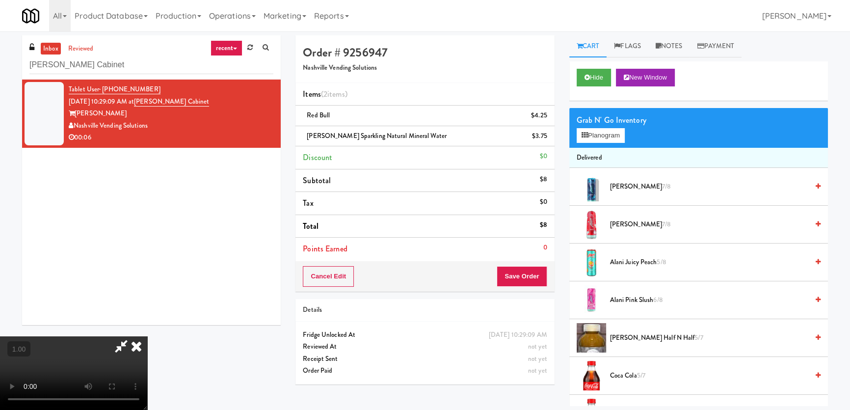
click at [147, 336] on video at bounding box center [73, 373] width 147 height 74
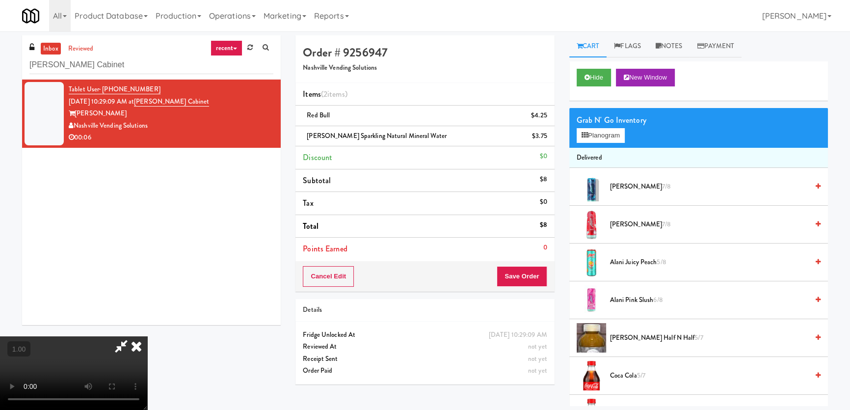
click at [147, 336] on video at bounding box center [73, 373] width 147 height 74
click at [535, 274] on button "Save Order" at bounding box center [522, 276] width 50 height 21
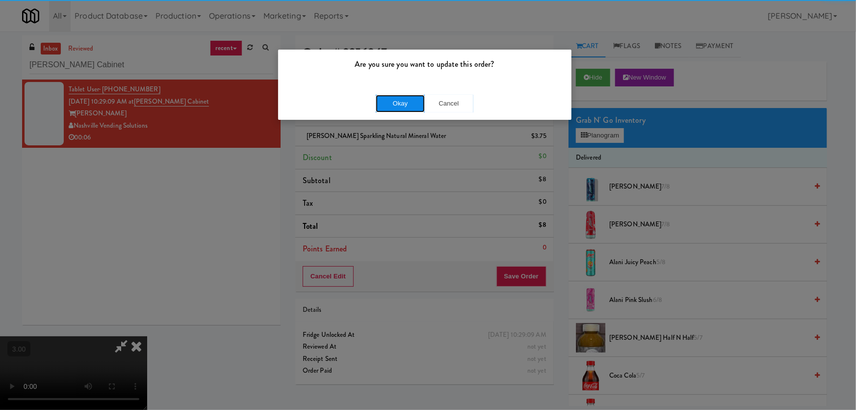
click at [404, 107] on button "Okay" at bounding box center [400, 104] width 49 height 18
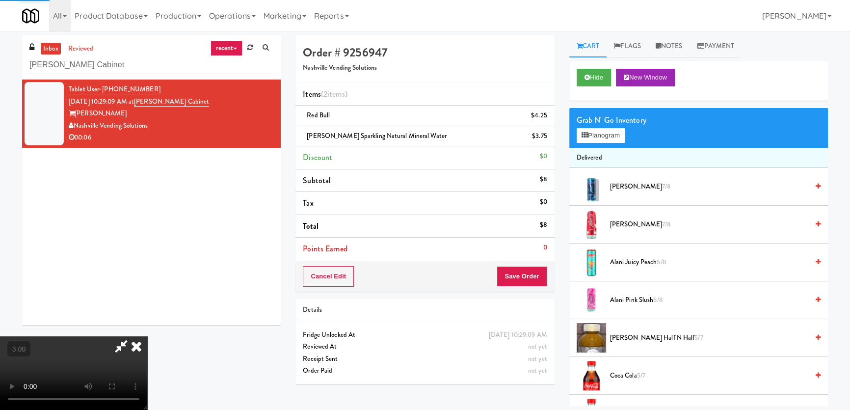
scroll to position [0, 0]
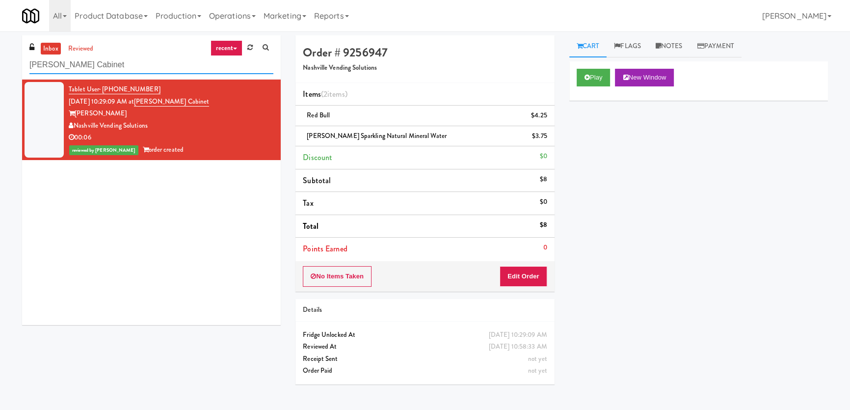
click at [166, 63] on input "[PERSON_NAME] Cabinet" at bounding box center [151, 65] width 244 height 18
paste input "Inwood Combo"
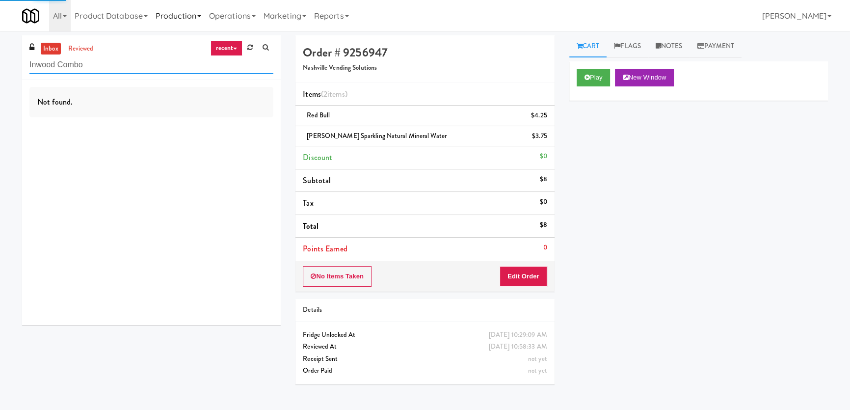
type input "Inwood Combo"
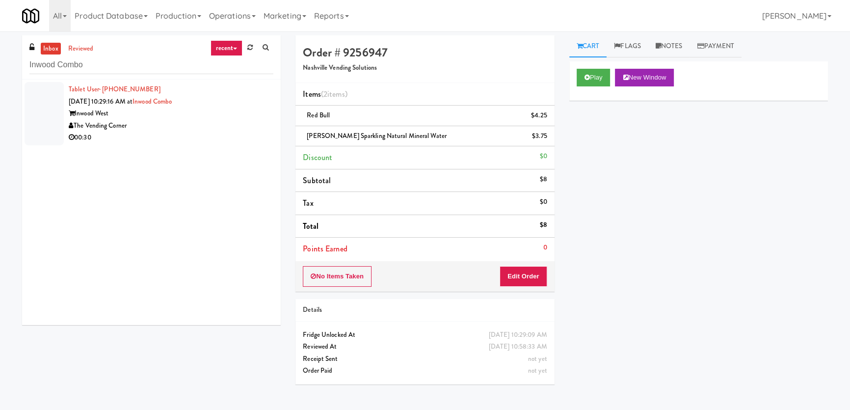
click at [240, 105] on div "Tablet User · (978) 397-3040 [DATE] 10:29:16 AM at [GEOGRAPHIC_DATA] Inwood [GE…" at bounding box center [171, 113] width 205 height 60
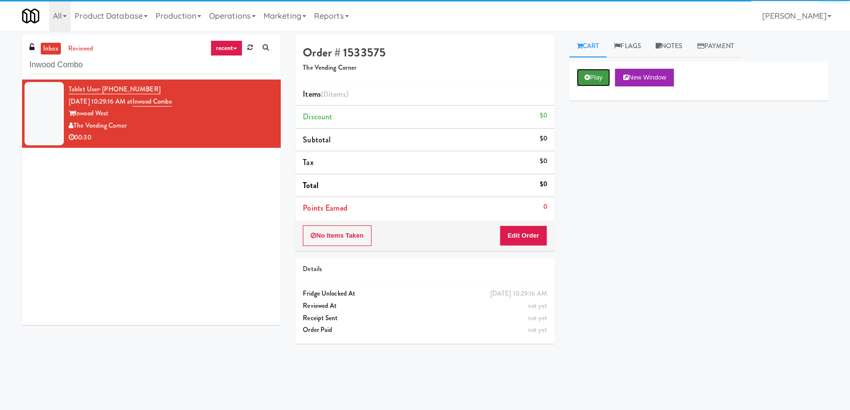
click at [583, 78] on button "Play" at bounding box center [593, 78] width 34 height 18
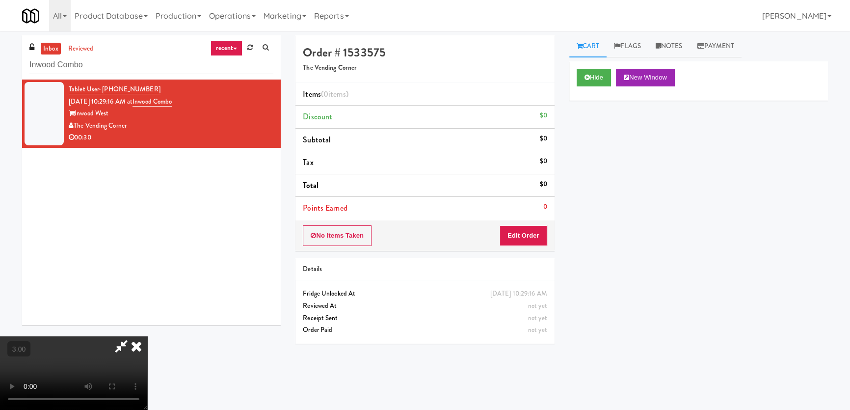
click at [535, 224] on div "No Items Taken Edit Order" at bounding box center [424, 235] width 259 height 30
click at [533, 233] on button "Edit Order" at bounding box center [523, 235] width 48 height 21
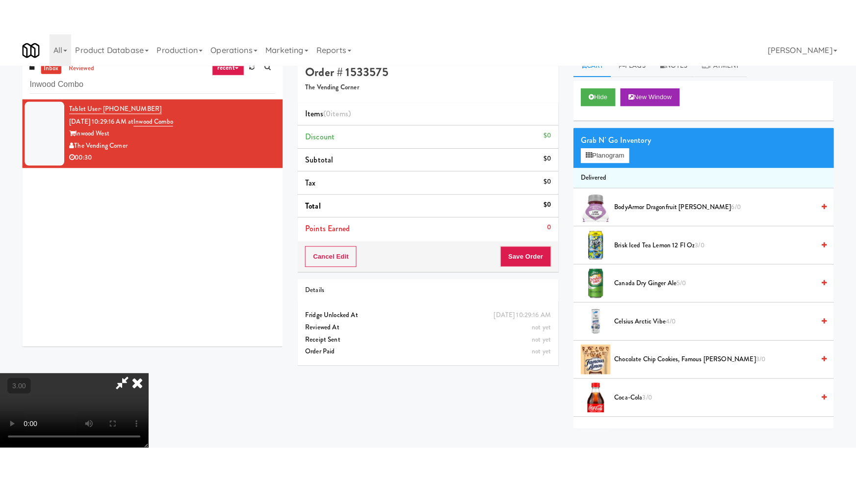
scroll to position [31, 0]
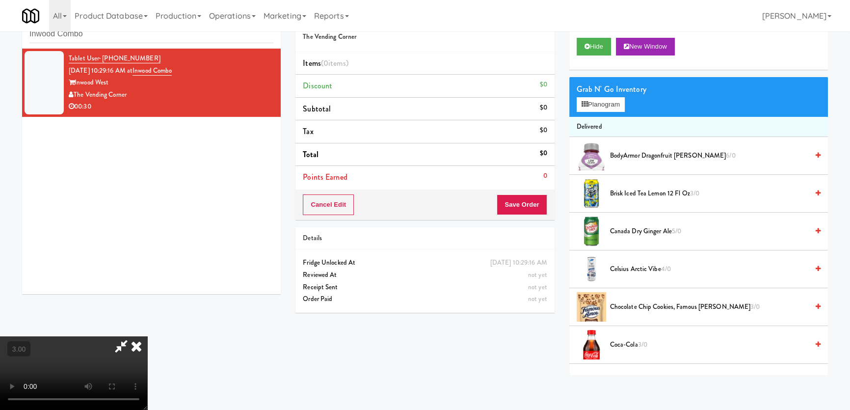
click at [71, 336] on video at bounding box center [73, 373] width 147 height 74
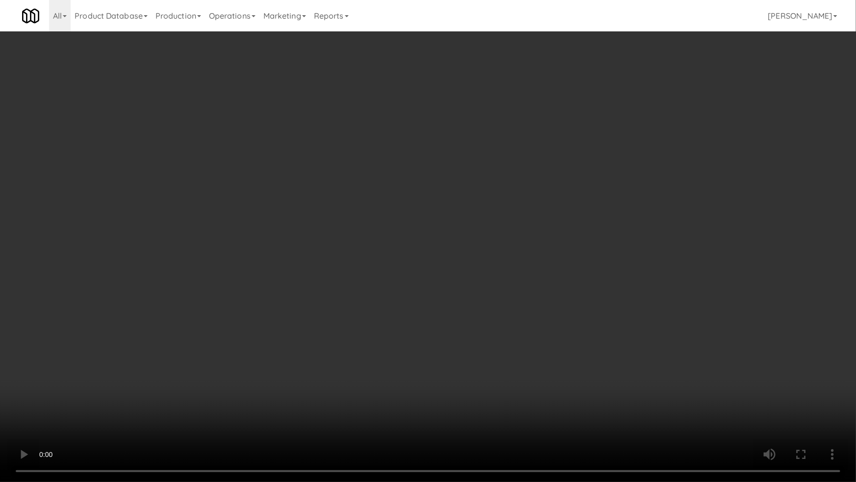
click at [152, 349] on video at bounding box center [428, 241] width 856 height 482
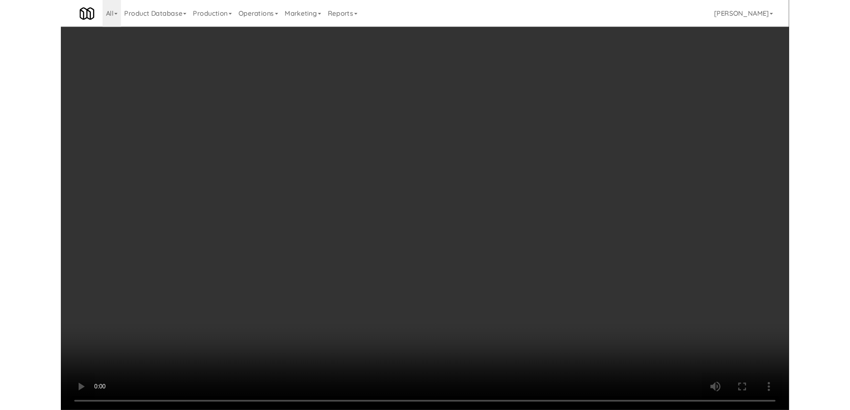
scroll to position [19, 0]
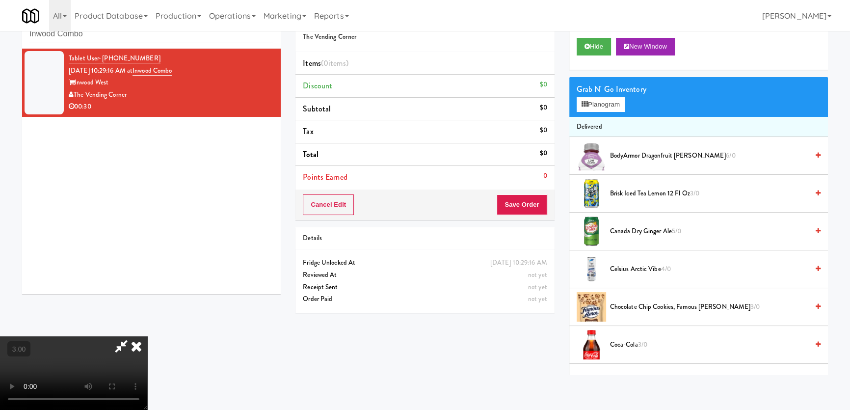
click at [565, 57] on div "Cart Flags Notes Payment Hide New Window Grab N' Go Inventory Planogram Deliver…" at bounding box center [698, 189] width 273 height 370
click at [594, 41] on button "Hide" at bounding box center [593, 47] width 34 height 18
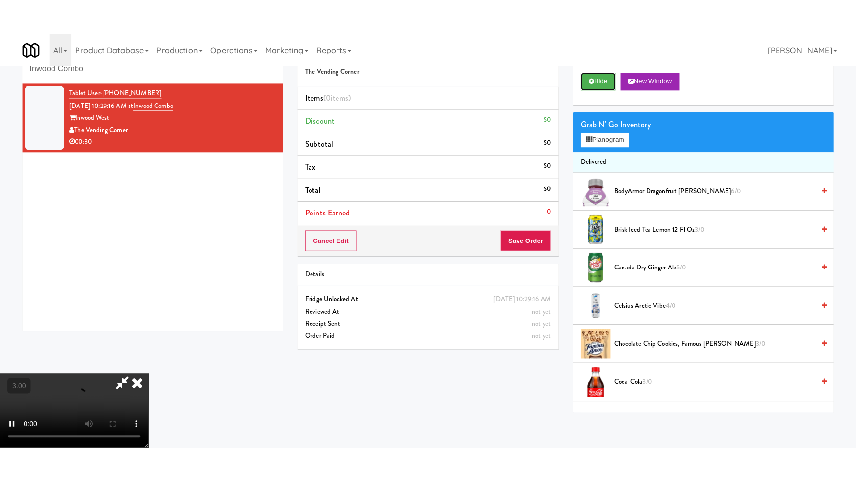
scroll to position [152, 0]
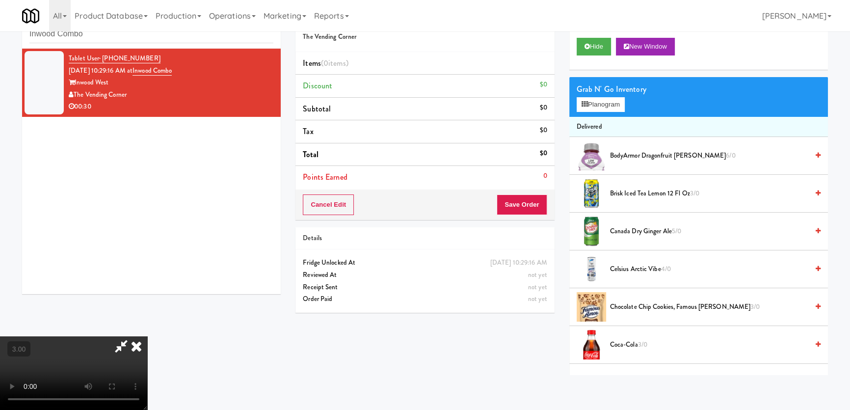
click at [147, 336] on video at bounding box center [73, 373] width 147 height 74
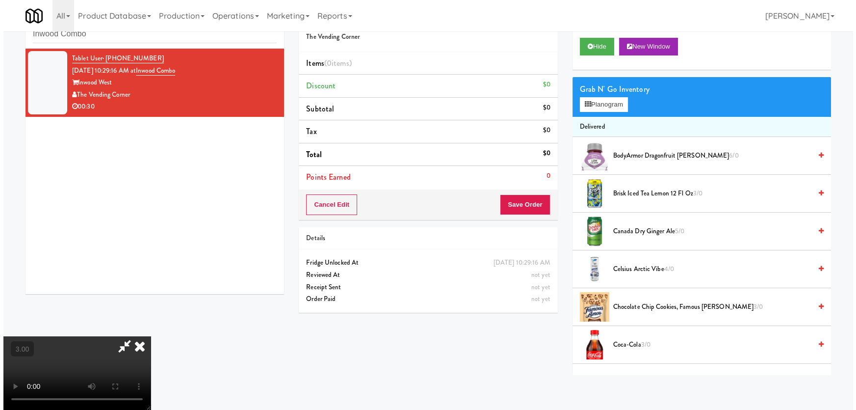
scroll to position [20, 0]
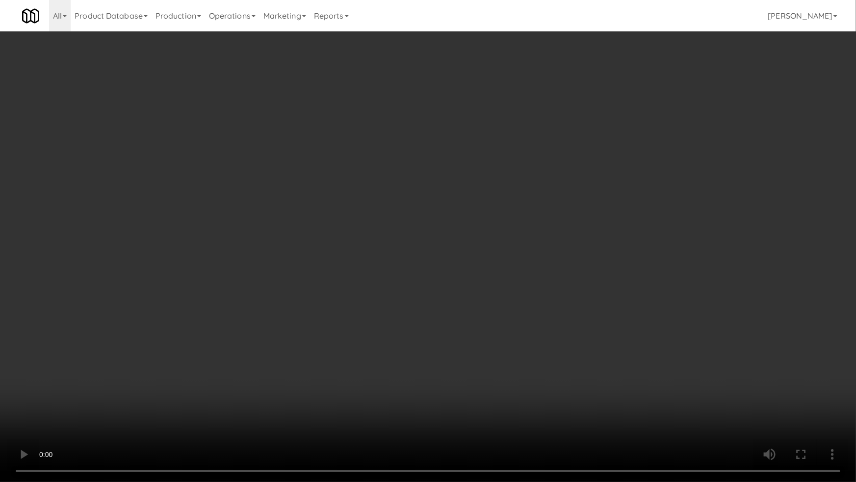
click at [481, 360] on video at bounding box center [428, 241] width 856 height 482
click at [448, 349] on video at bounding box center [428, 241] width 856 height 482
click at [456, 355] on video at bounding box center [428, 241] width 856 height 482
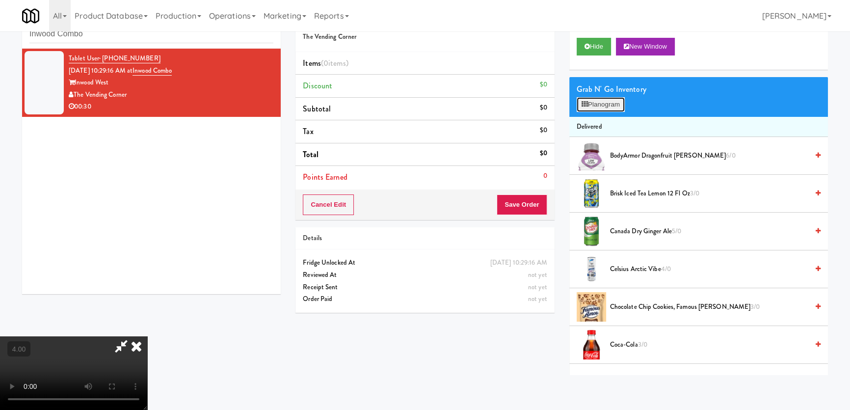
click at [599, 108] on button "Planogram" at bounding box center [600, 104] width 48 height 15
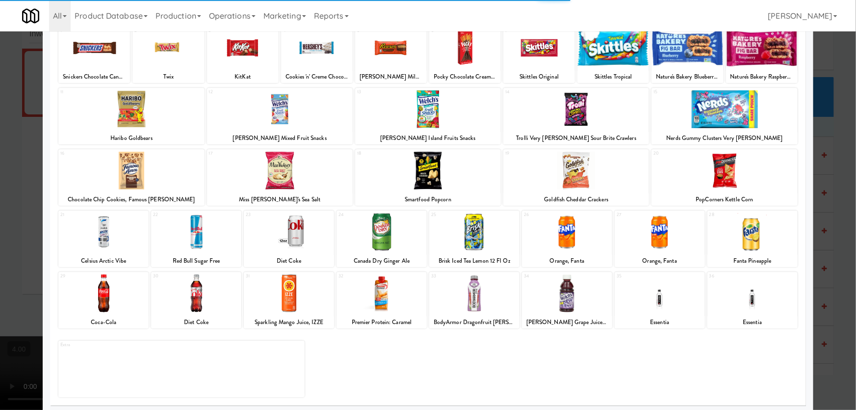
scroll to position [72, 0]
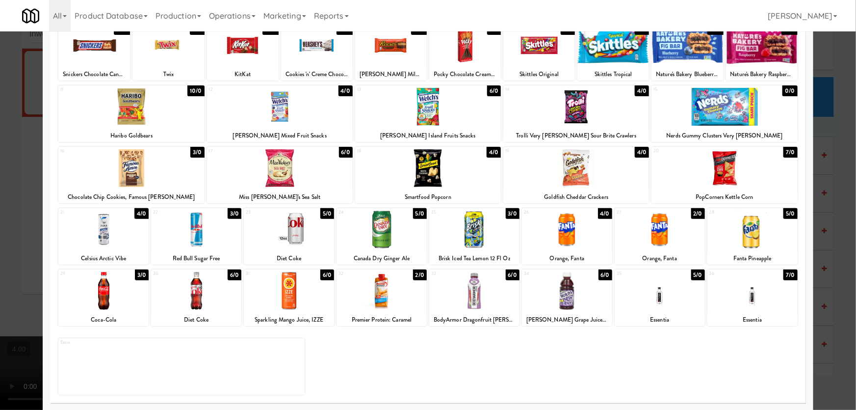
click at [506, 299] on div at bounding box center [474, 291] width 90 height 38
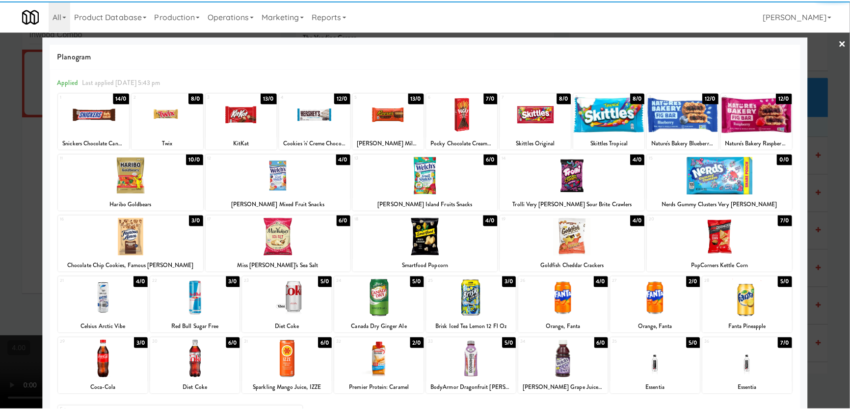
scroll to position [0, 0]
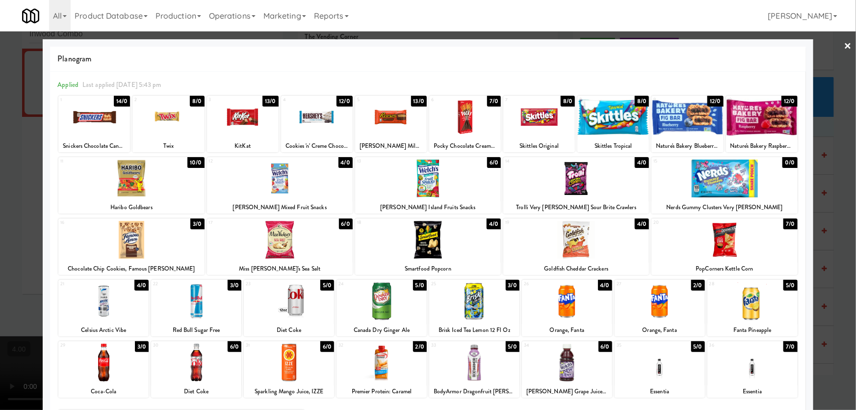
click at [460, 133] on div at bounding box center [465, 117] width 72 height 38
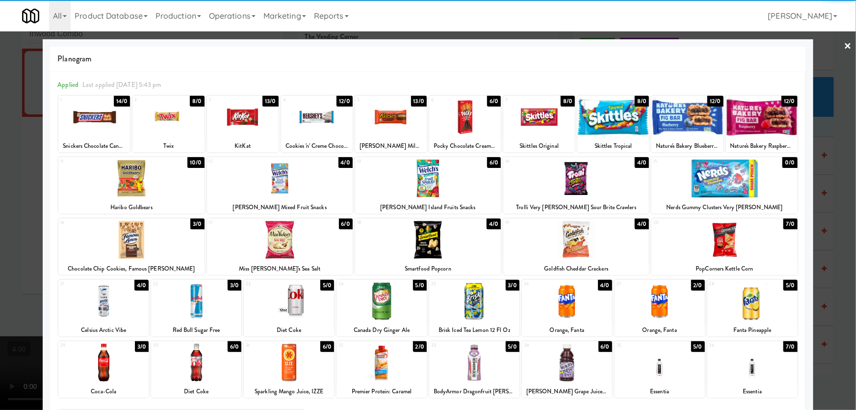
click at [191, 230] on div at bounding box center [131, 240] width 146 height 38
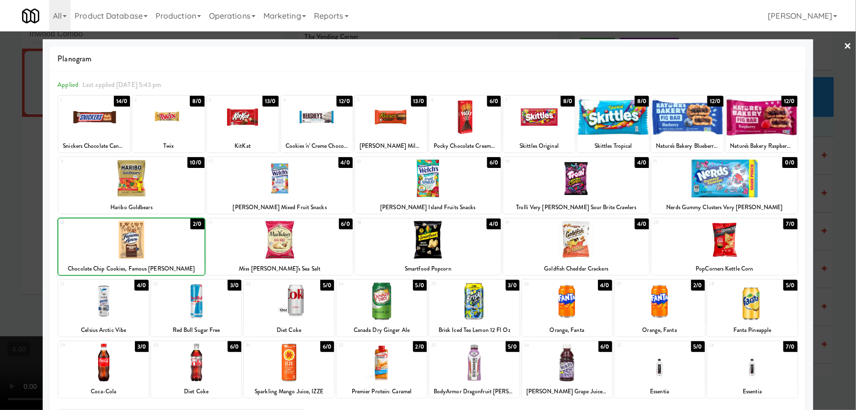
click at [0, 213] on div at bounding box center [428, 205] width 856 height 410
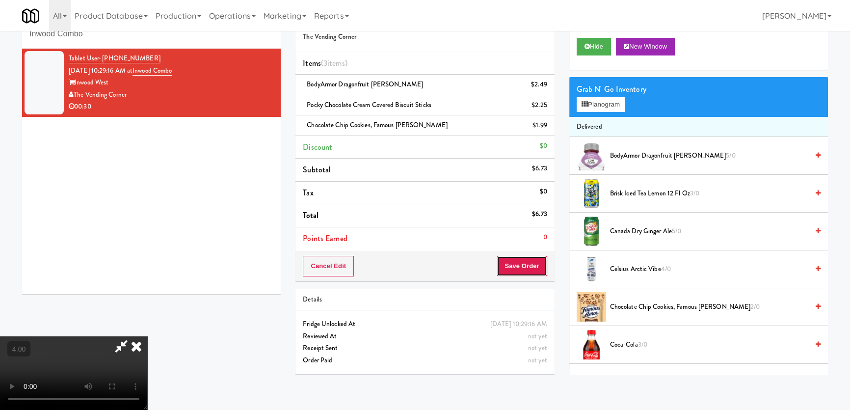
click at [516, 264] on button "Save Order" at bounding box center [522, 266] width 50 height 21
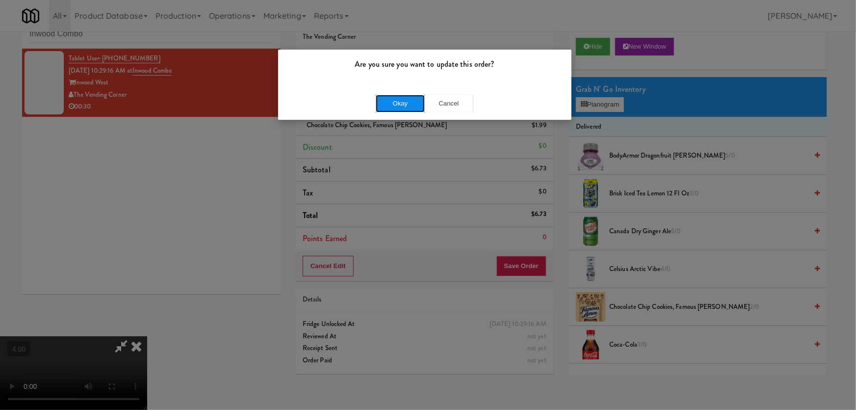
click at [405, 106] on button "Okay" at bounding box center [400, 104] width 49 height 18
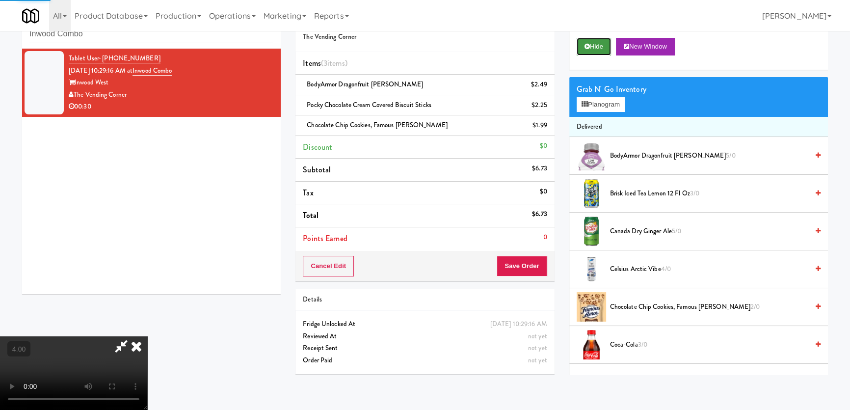
click at [597, 42] on button "Hide" at bounding box center [593, 47] width 34 height 18
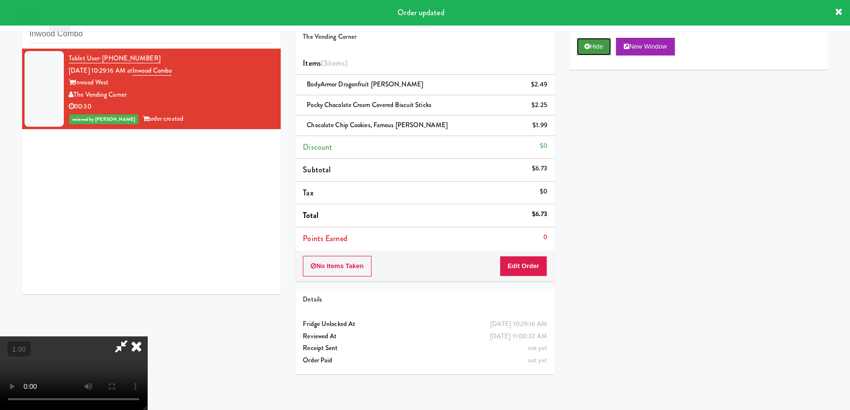
click at [602, 45] on button "Hide" at bounding box center [593, 47] width 34 height 18
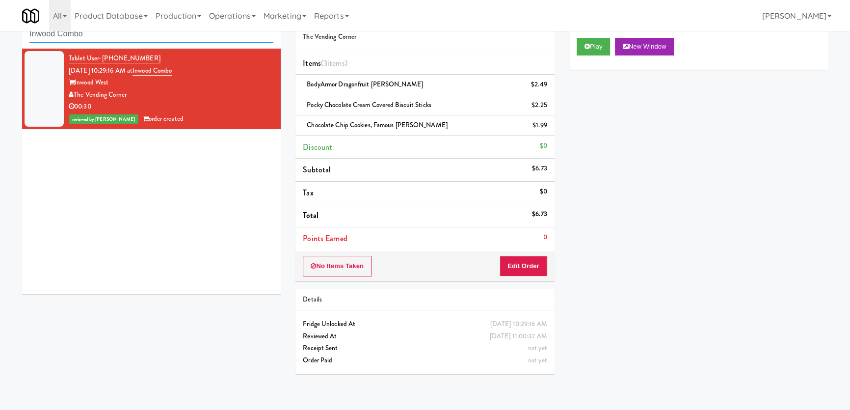
paste input "JVT Cooler 1 Soda"
drag, startPoint x: 129, startPoint y: 41, endPoint x: 0, endPoint y: 33, distance: 129.3
click at [0, 33] on div "inbox reviewed recent all unclear take inventory issue suspicious failed recent…" at bounding box center [425, 192] width 850 height 377
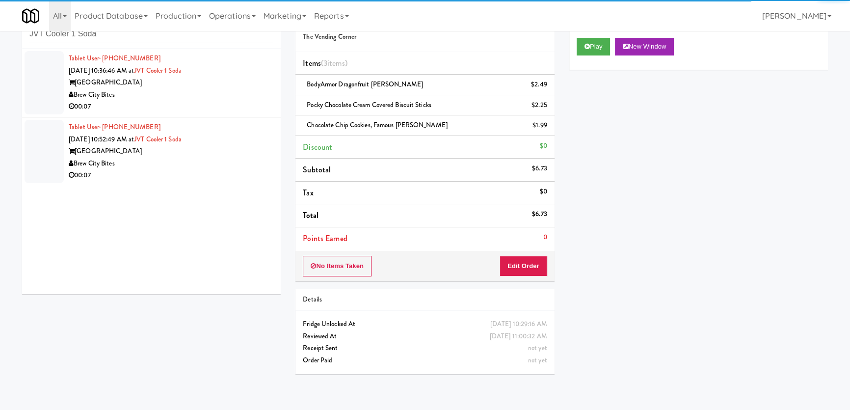
click at [199, 102] on div "00:07" at bounding box center [171, 107] width 205 height 12
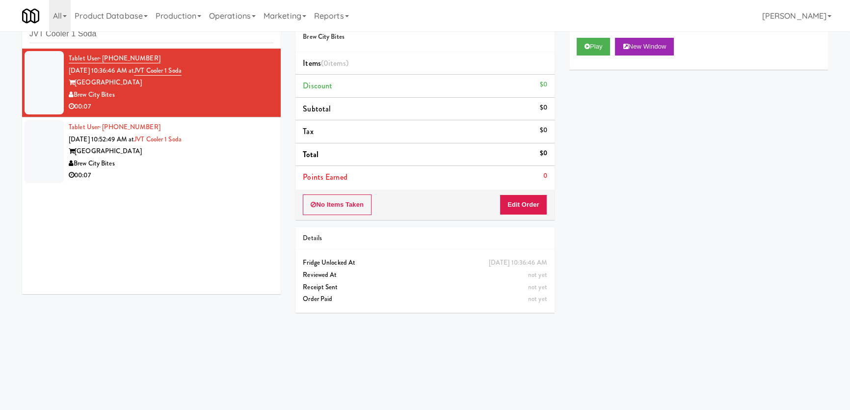
click at [574, 47] on div "Play New Window" at bounding box center [698, 49] width 259 height 39
click at [604, 44] on button "Play" at bounding box center [593, 47] width 34 height 18
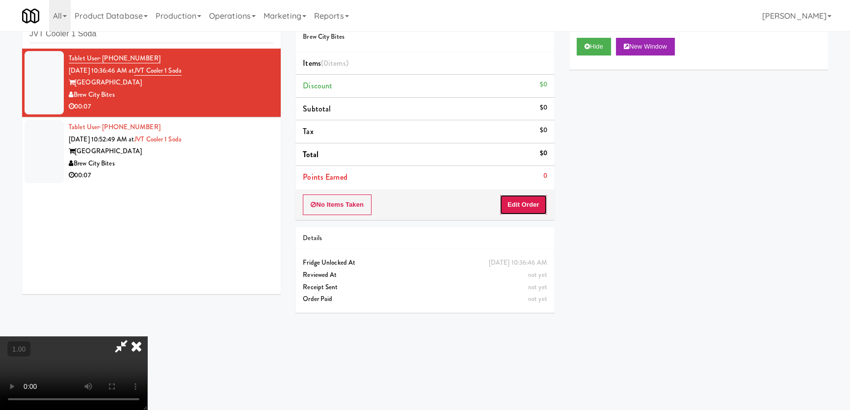
click at [530, 200] on button "Edit Order" at bounding box center [523, 204] width 48 height 21
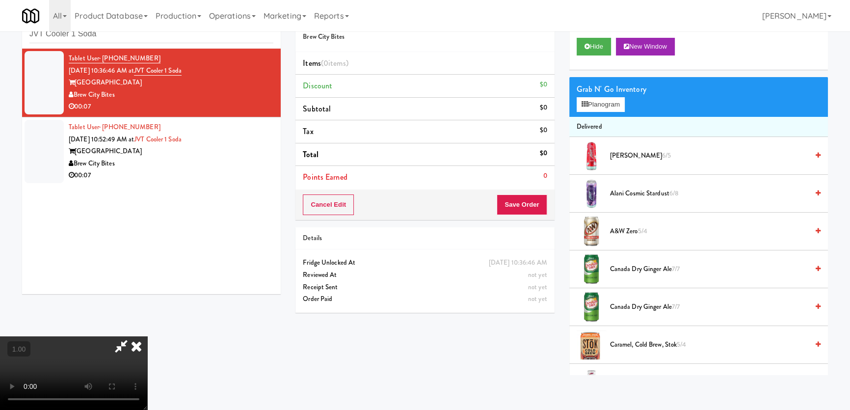
click at [147, 336] on video at bounding box center [73, 373] width 147 height 74
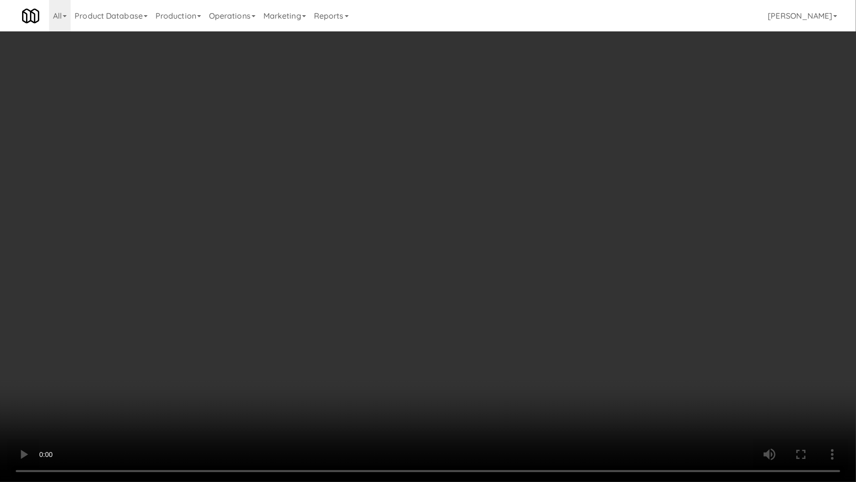
click at [266, 295] on video at bounding box center [428, 241] width 856 height 482
click at [305, 300] on video at bounding box center [428, 241] width 856 height 482
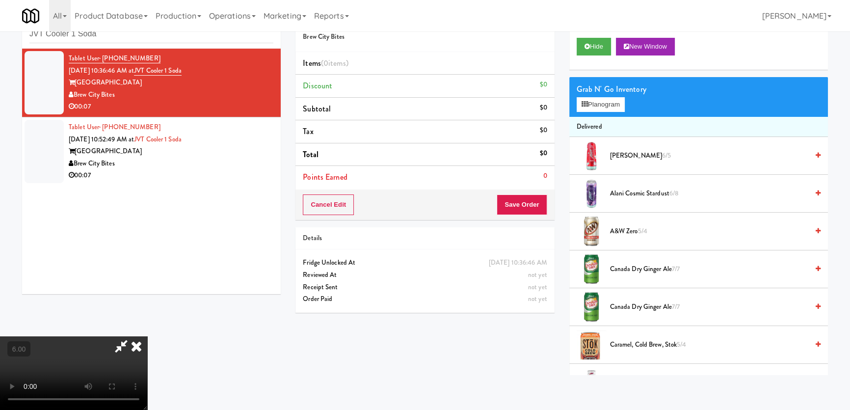
click at [147, 336] on video at bounding box center [73, 373] width 147 height 74
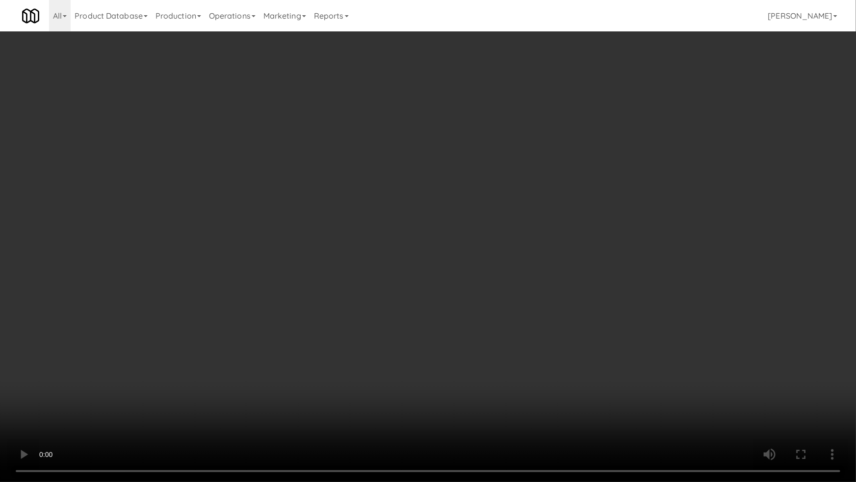
click at [305, 300] on video at bounding box center [428, 241] width 856 height 482
click at [307, 315] on video at bounding box center [428, 241] width 856 height 482
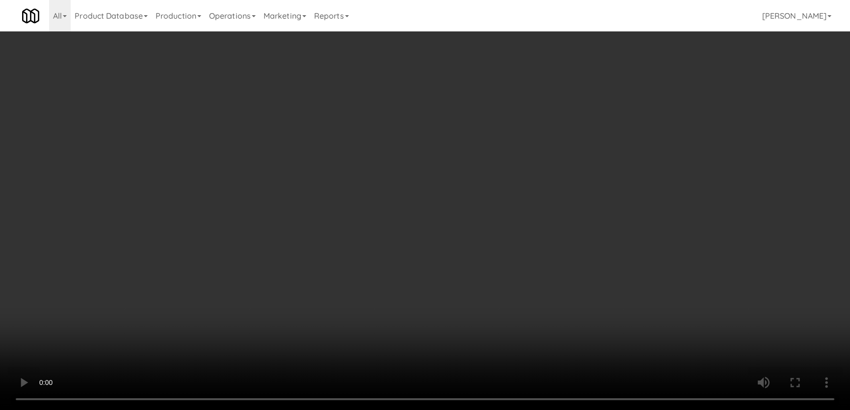
click at [304, 261] on video at bounding box center [425, 205] width 850 height 410
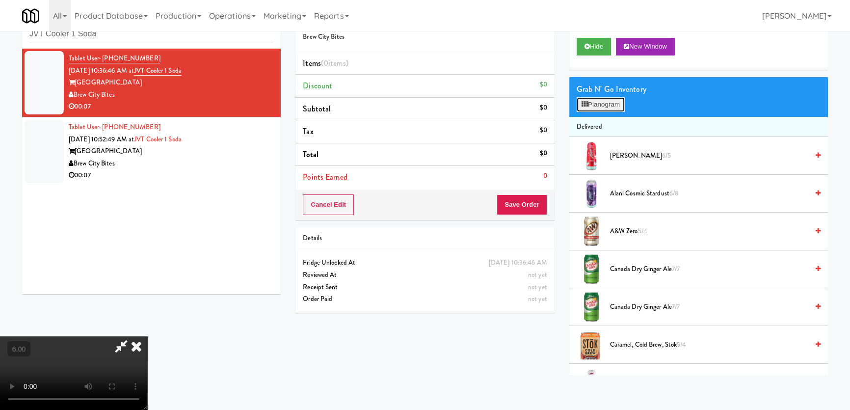
click at [607, 101] on button "Planogram" at bounding box center [600, 104] width 48 height 15
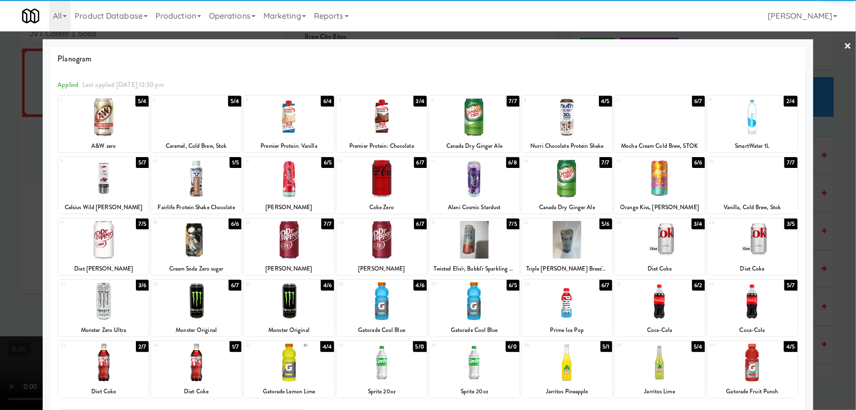
drag, startPoint x: 309, startPoint y: 122, endPoint x: 224, endPoint y: 127, distance: 84.5
click at [309, 122] on div at bounding box center [289, 117] width 90 height 38
click at [9, 140] on div at bounding box center [428, 205] width 856 height 410
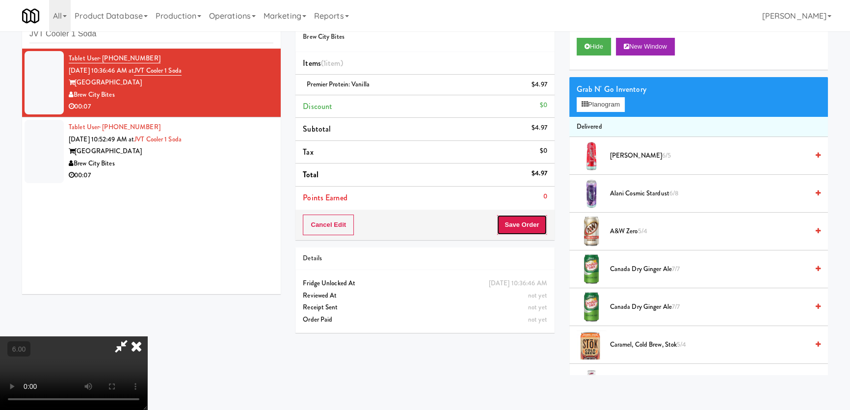
click at [527, 216] on button "Save Order" at bounding box center [522, 224] width 50 height 21
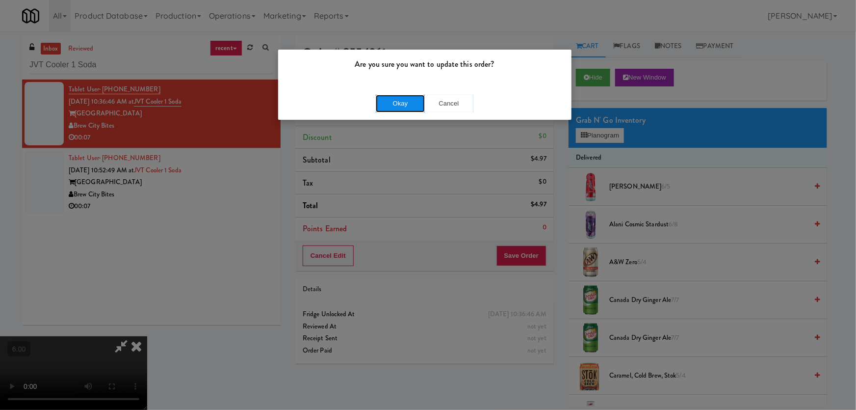
click at [404, 103] on button "Okay" at bounding box center [400, 104] width 49 height 18
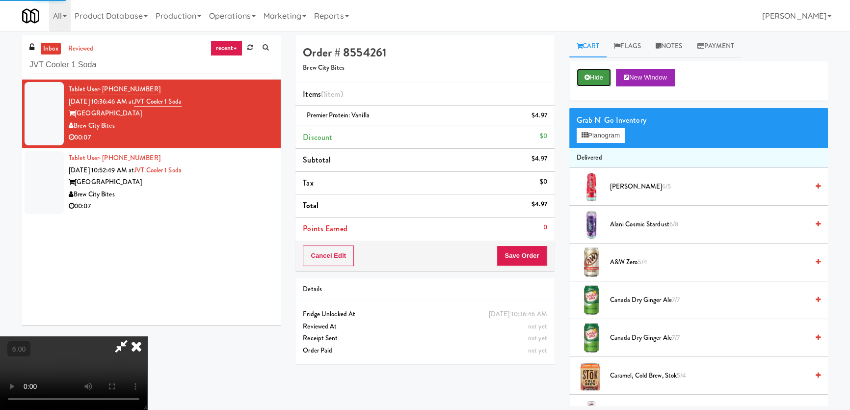
drag, startPoint x: 580, startPoint y: 80, endPoint x: 571, endPoint y: 92, distance: 15.0
click at [580, 81] on button "Hide" at bounding box center [593, 78] width 34 height 18
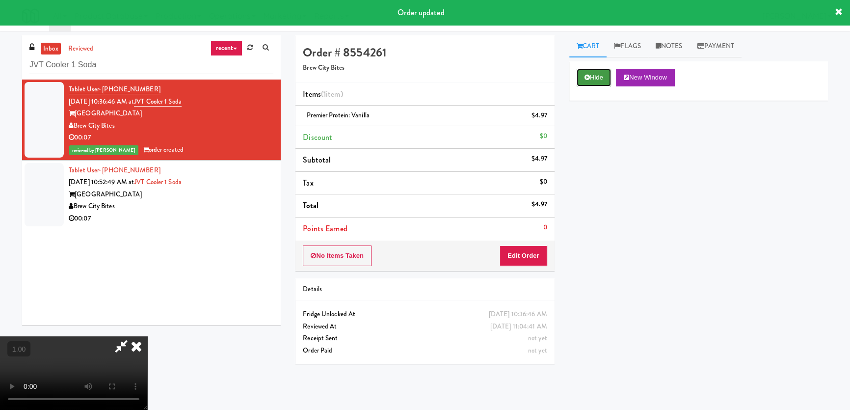
click at [584, 77] on button "Hide" at bounding box center [593, 78] width 34 height 18
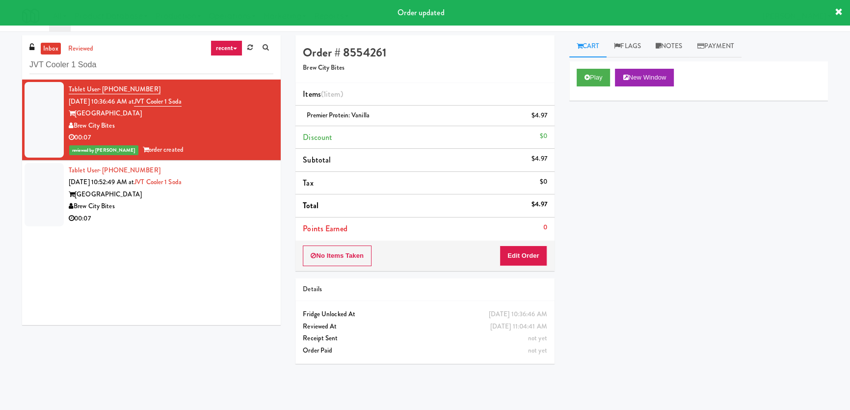
click at [186, 203] on div "Brew City Bites" at bounding box center [171, 206] width 205 height 12
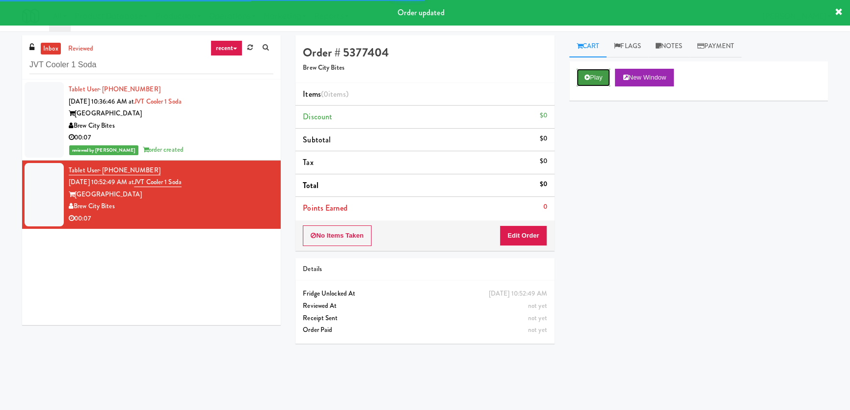
click at [596, 74] on button "Play" at bounding box center [593, 78] width 34 height 18
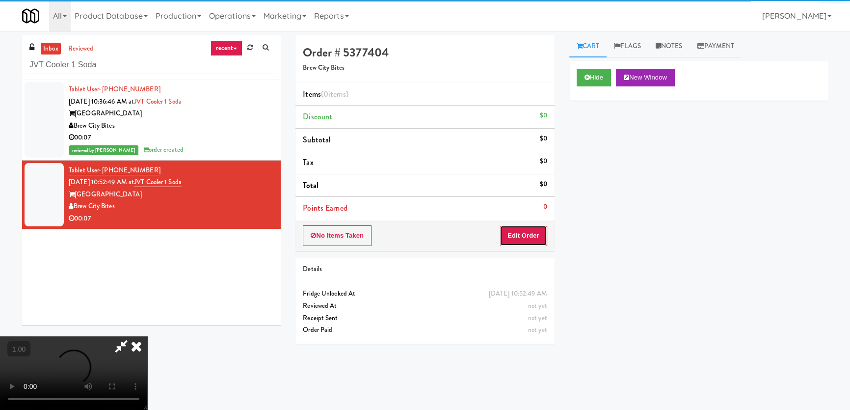
click at [529, 233] on button "Edit Order" at bounding box center [523, 235] width 48 height 21
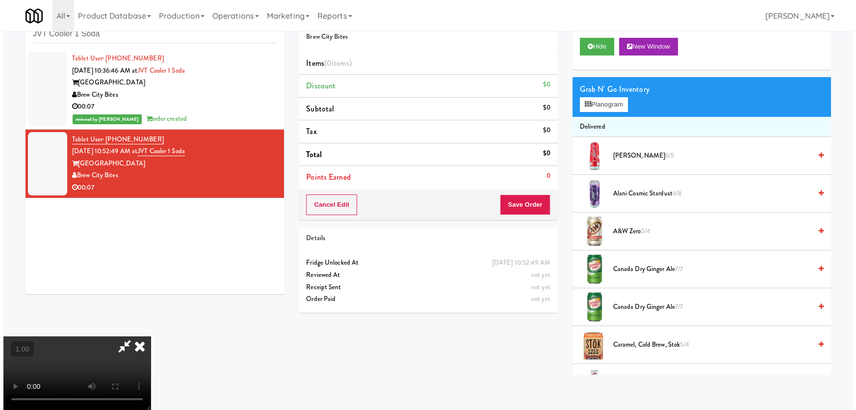
scroll to position [19, 0]
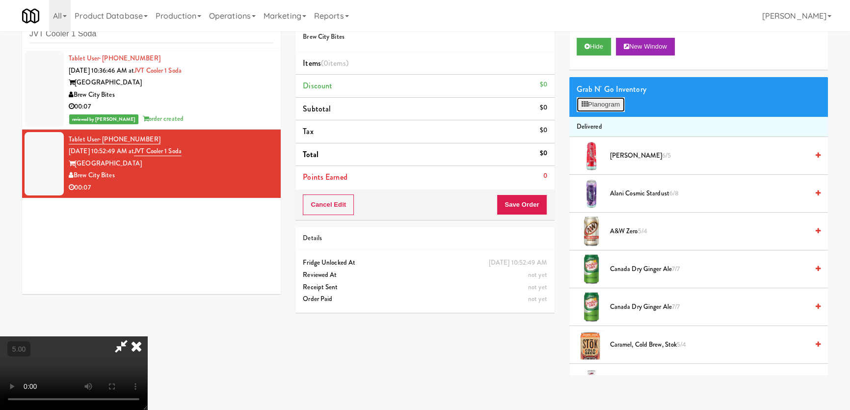
click at [600, 97] on button "Planogram" at bounding box center [600, 104] width 48 height 15
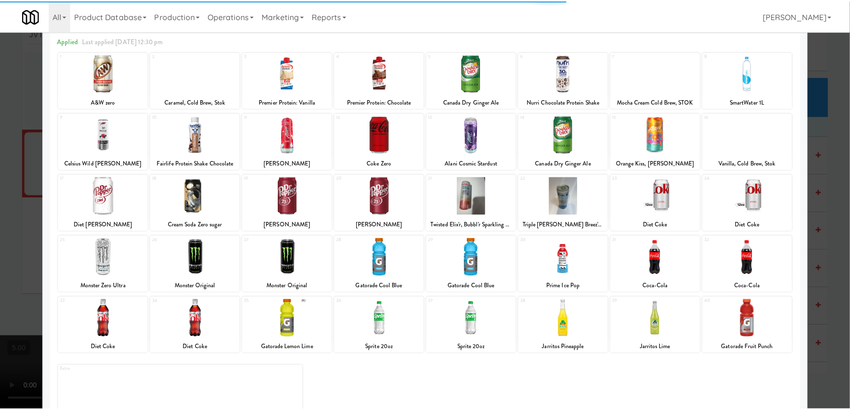
scroll to position [44, 0]
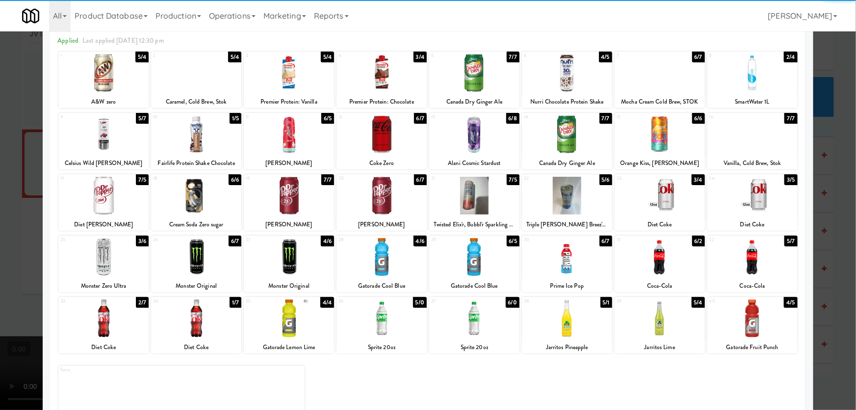
click at [673, 154] on div "15 6/6 Orange Kiss, [PERSON_NAME]" at bounding box center [660, 141] width 90 height 56
click at [820, 136] on div at bounding box center [428, 205] width 856 height 410
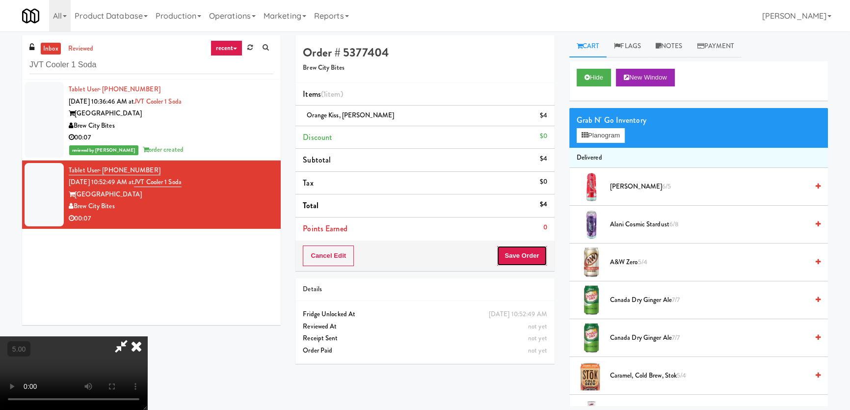
click at [543, 252] on button "Save Order" at bounding box center [522, 255] width 50 height 21
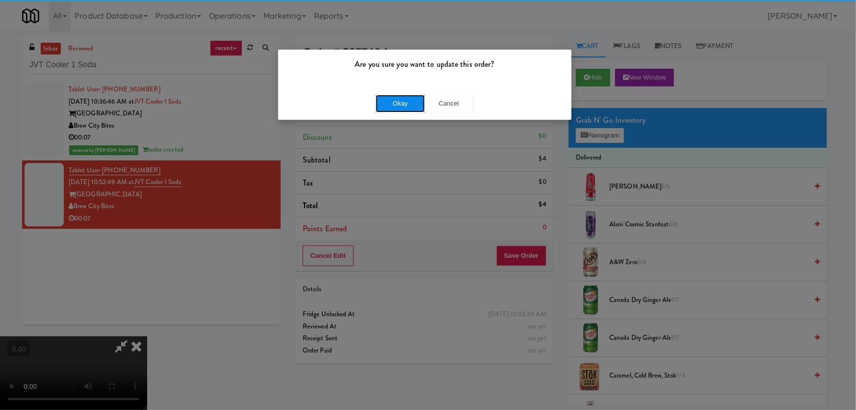
click at [387, 106] on button "Okay" at bounding box center [400, 104] width 49 height 18
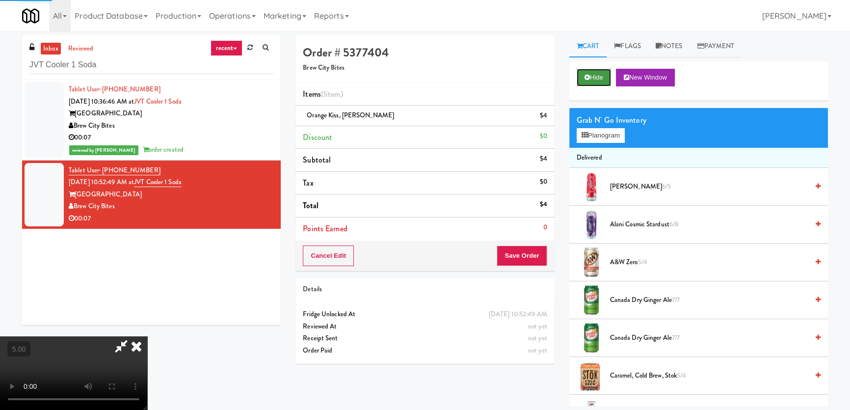
click at [581, 74] on button "Hide" at bounding box center [593, 78] width 34 height 18
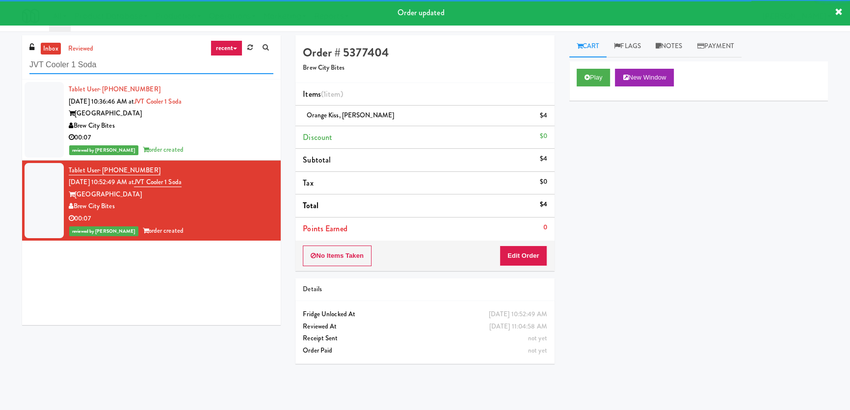
drag, startPoint x: 143, startPoint y: 67, endPoint x: 0, endPoint y: 68, distance: 143.3
click at [0, 68] on div "inbox reviewed recent all unclear take inventory issue suspicious failed recent…" at bounding box center [425, 220] width 850 height 370
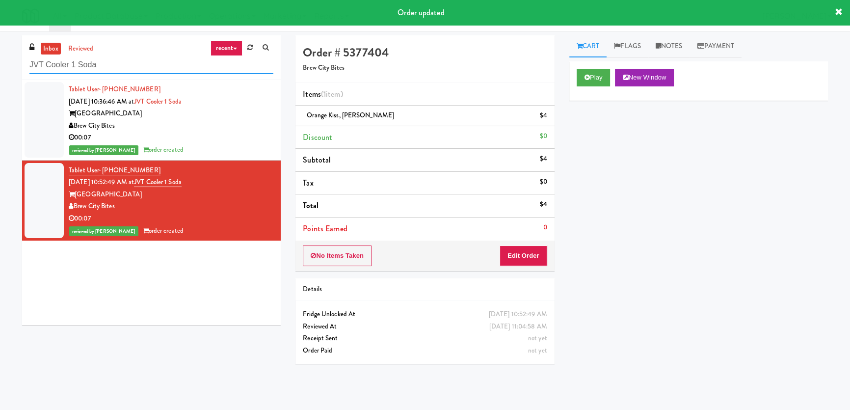
paste input "Prospect - Ambient"
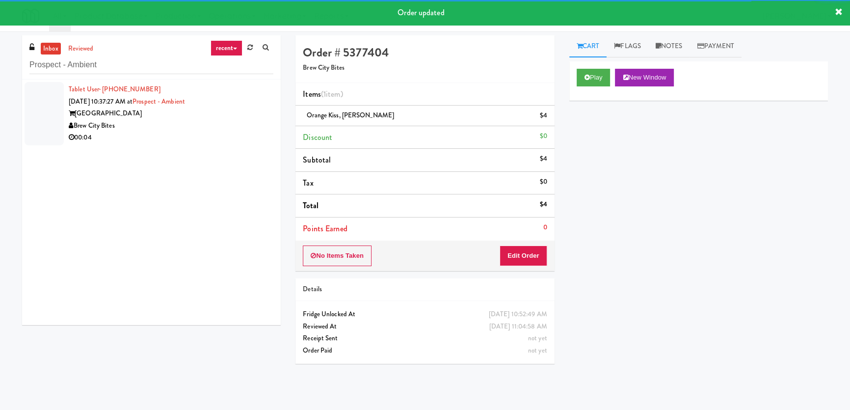
click at [243, 120] on div "Brew City Bites" at bounding box center [171, 126] width 205 height 12
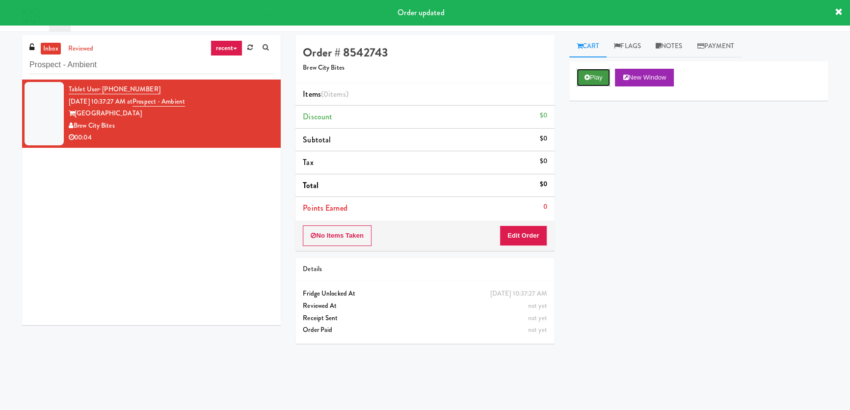
click at [583, 72] on button "Play" at bounding box center [593, 78] width 34 height 18
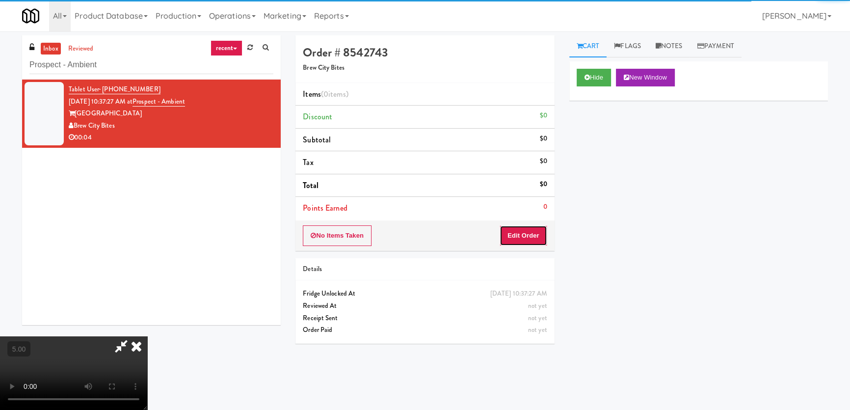
click at [523, 230] on button "Edit Order" at bounding box center [523, 235] width 48 height 21
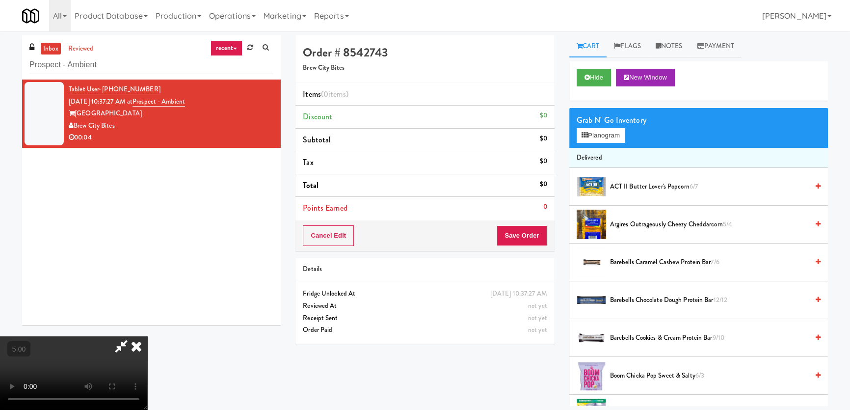
click at [147, 336] on video at bounding box center [73, 373] width 147 height 74
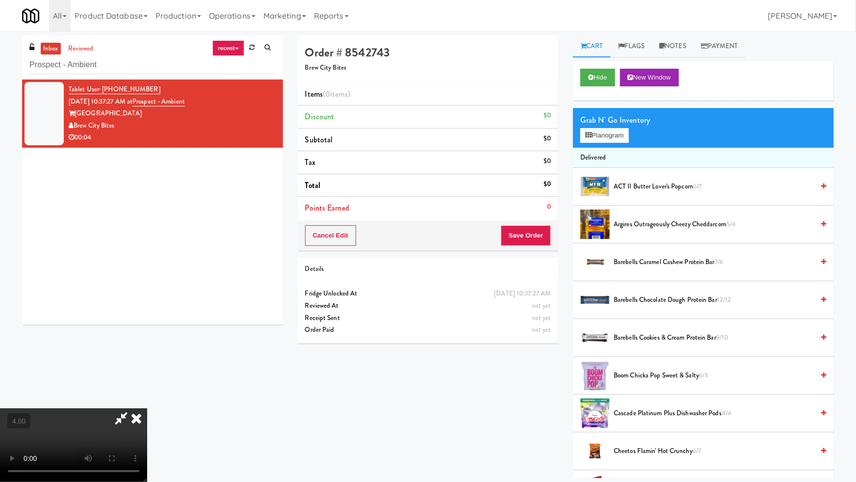
click at [147, 408] on video at bounding box center [73, 445] width 147 height 74
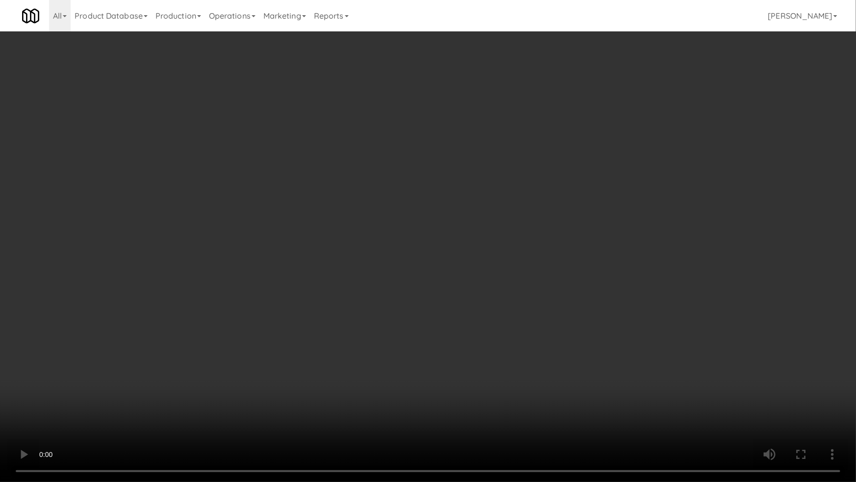
click at [480, 273] on video at bounding box center [428, 241] width 856 height 482
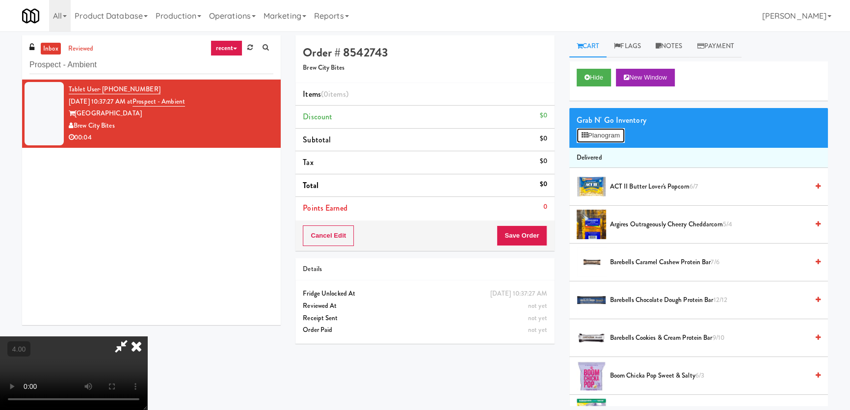
click at [600, 135] on button "Planogram" at bounding box center [600, 135] width 48 height 15
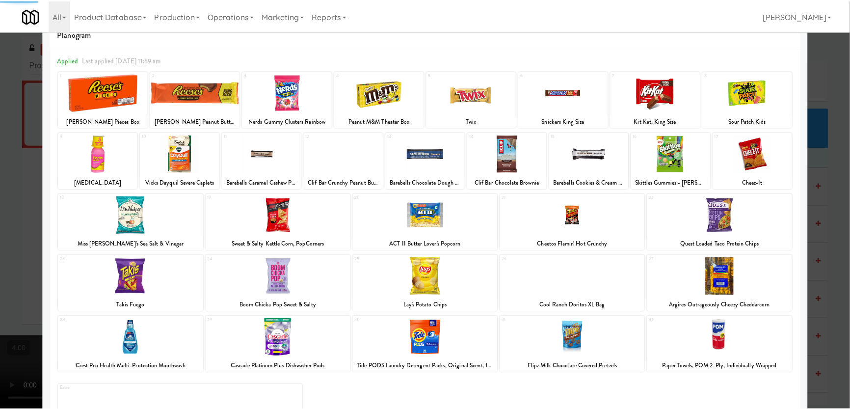
scroll to position [72, 0]
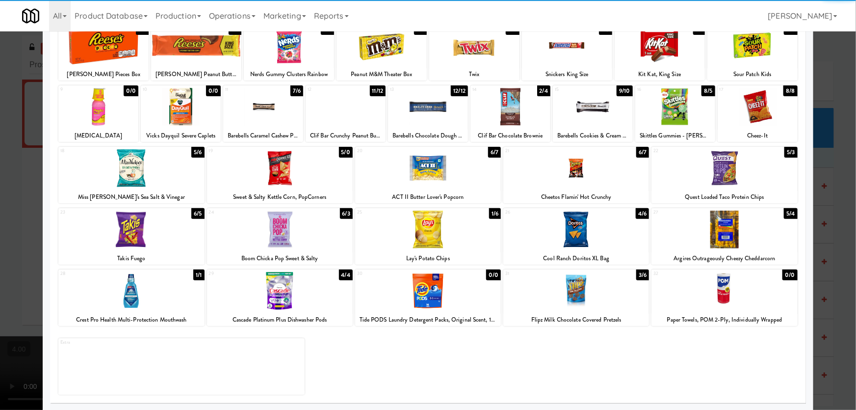
click at [139, 303] on div at bounding box center [131, 291] width 146 height 38
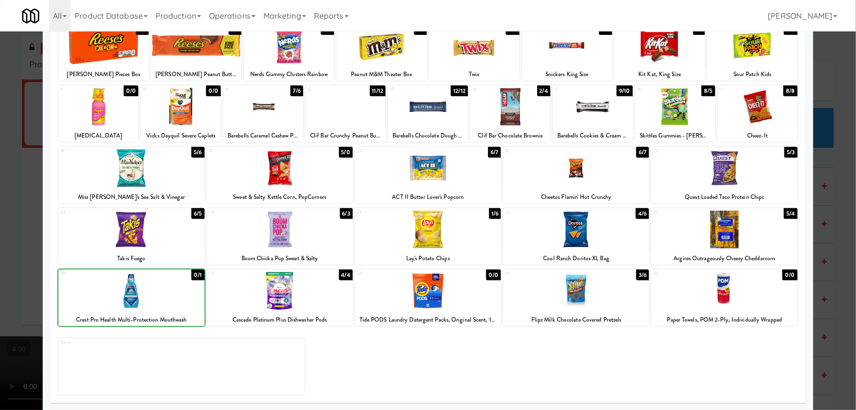
click at [0, 235] on div at bounding box center [428, 205] width 856 height 410
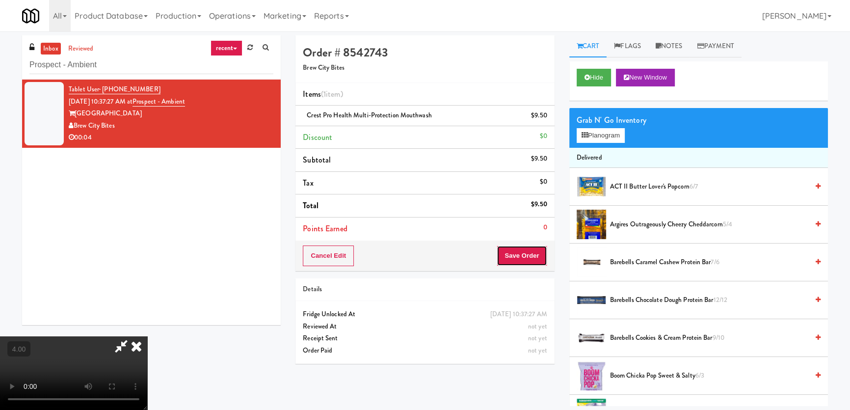
click at [530, 262] on button "Save Order" at bounding box center [522, 255] width 50 height 21
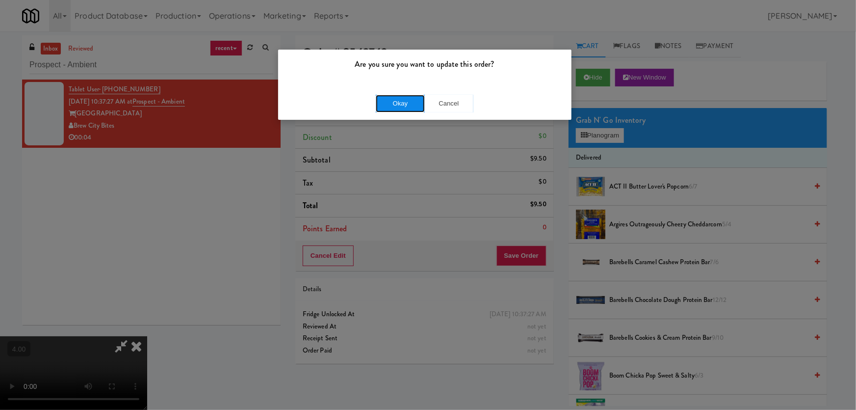
click at [409, 105] on button "Okay" at bounding box center [400, 104] width 49 height 18
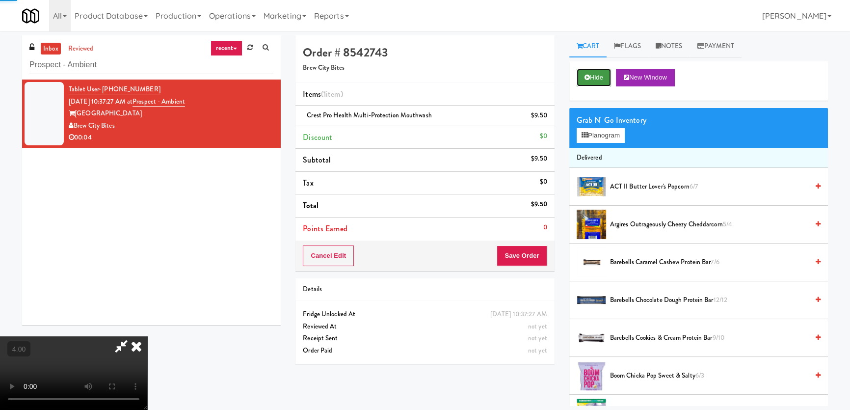
click at [602, 79] on button "Hide" at bounding box center [593, 78] width 34 height 18
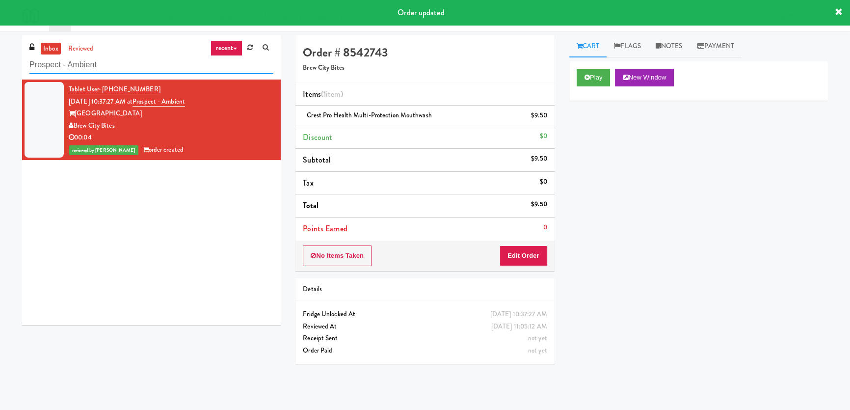
drag, startPoint x: 147, startPoint y: 61, endPoint x: 0, endPoint y: 56, distance: 146.8
click at [0, 59] on div "inbox reviewed recent all unclear take inventory issue suspicious failed recent…" at bounding box center [425, 220] width 850 height 370
paste input "Cityline-Fridge-Lef"
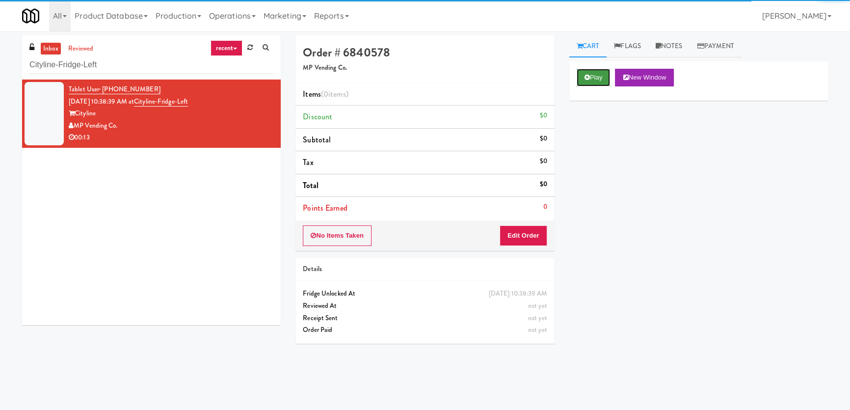
click at [589, 76] on button "Play" at bounding box center [593, 78] width 34 height 18
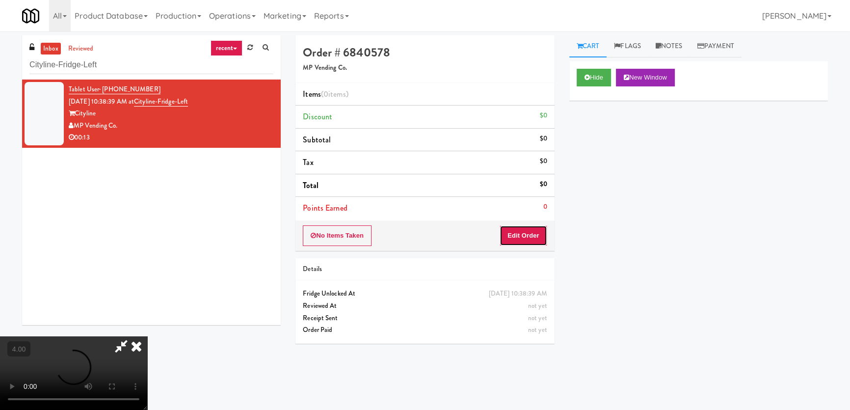
click at [532, 235] on button "Edit Order" at bounding box center [523, 235] width 48 height 21
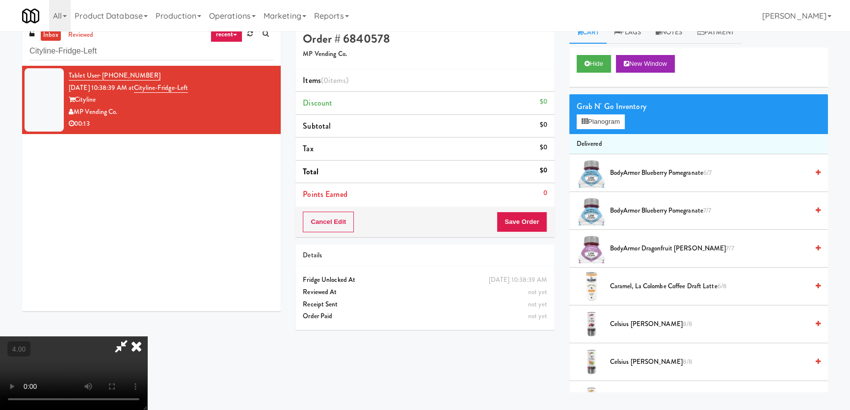
scroll to position [31, 0]
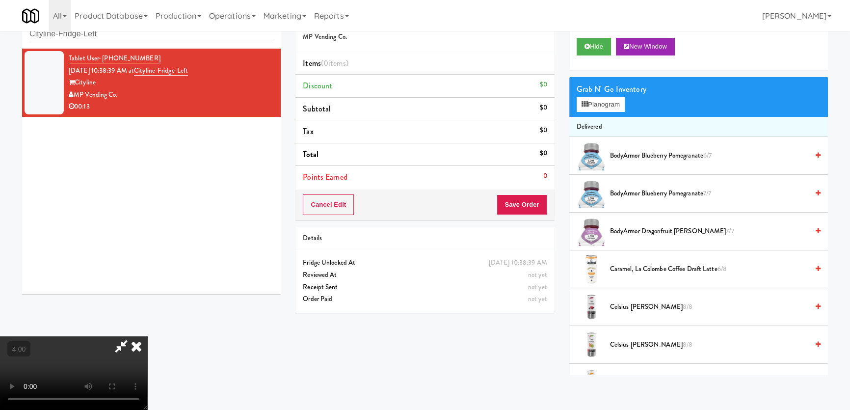
click at [147, 336] on video at bounding box center [73, 373] width 147 height 74
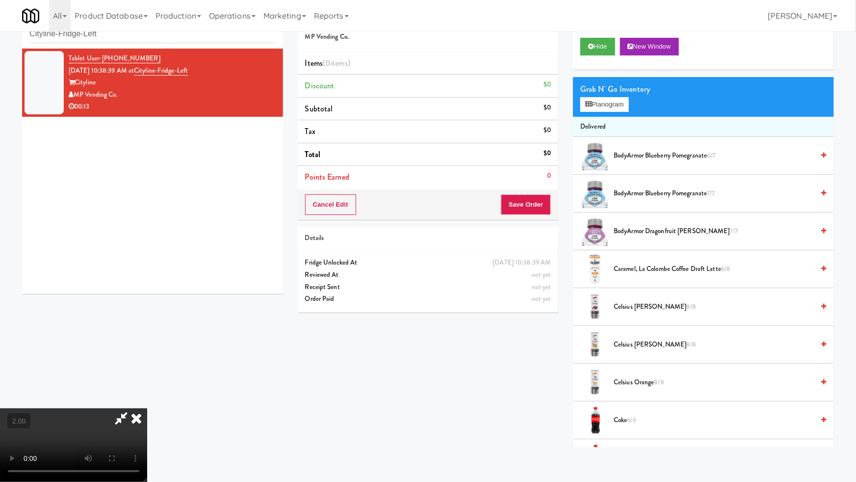
click at [147, 408] on video at bounding box center [73, 445] width 147 height 74
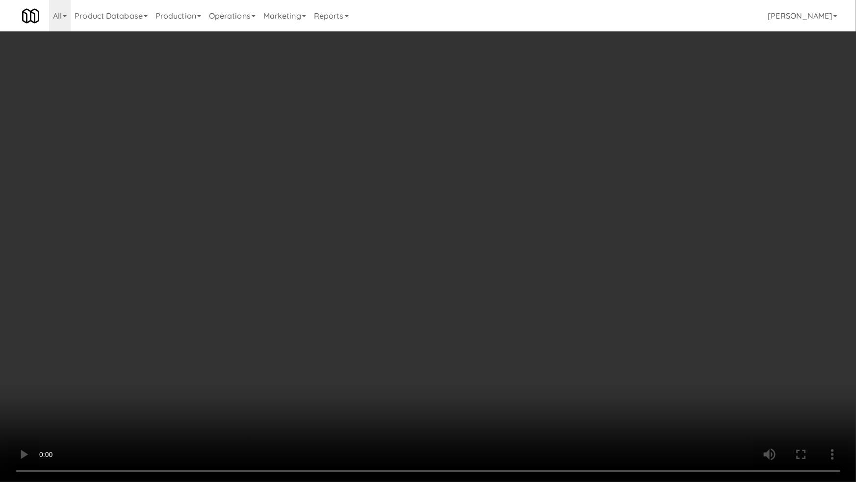
click at [380, 328] on video at bounding box center [428, 241] width 856 height 482
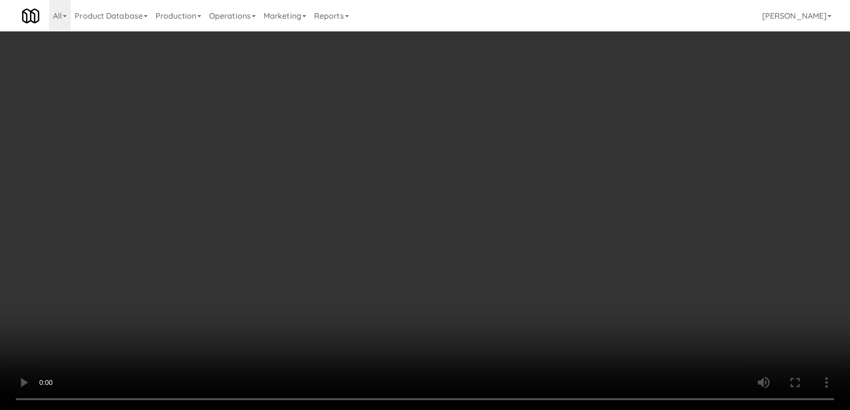
click at [609, 105] on button "Planogram" at bounding box center [600, 104] width 48 height 15
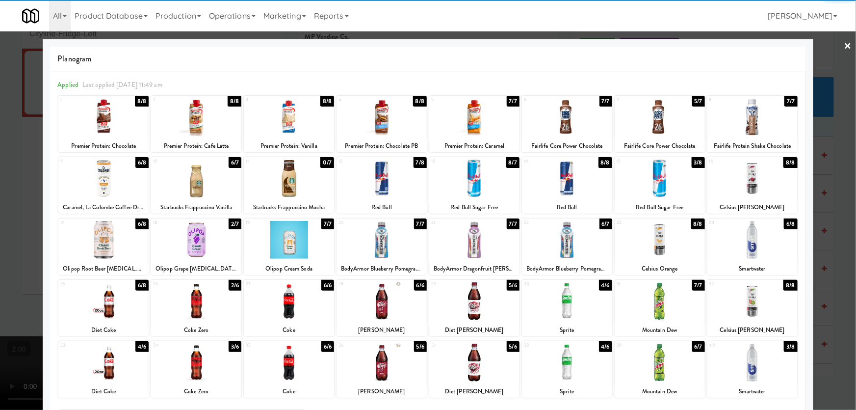
click at [207, 310] on div at bounding box center [196, 301] width 90 height 38
click at [273, 369] on div at bounding box center [289, 362] width 90 height 38
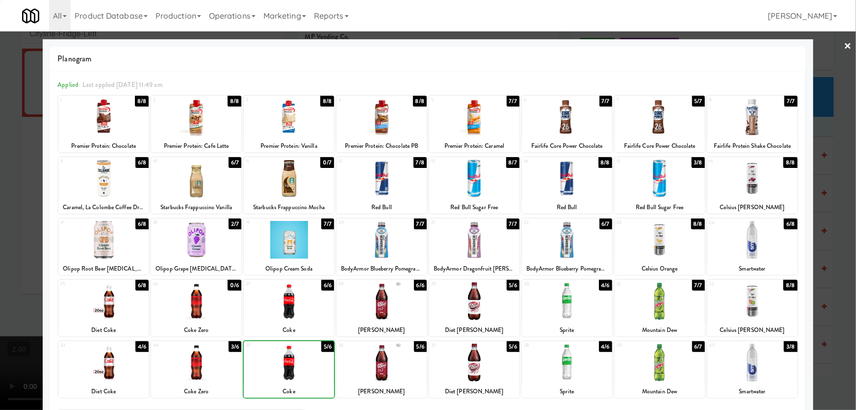
click at [20, 221] on div at bounding box center [428, 205] width 856 height 410
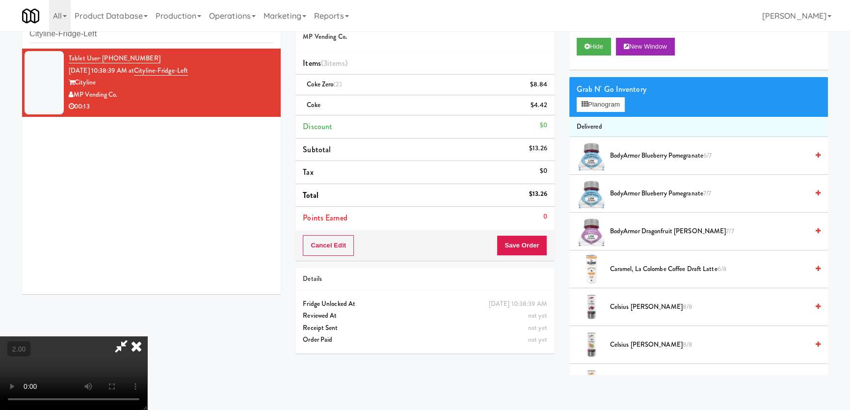
click at [147, 336] on icon at bounding box center [137, 346] width 22 height 20
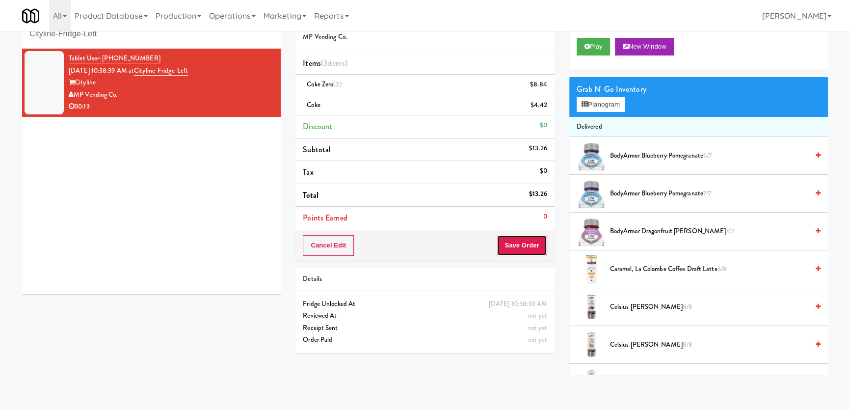
click at [515, 244] on button "Save Order" at bounding box center [522, 245] width 50 height 21
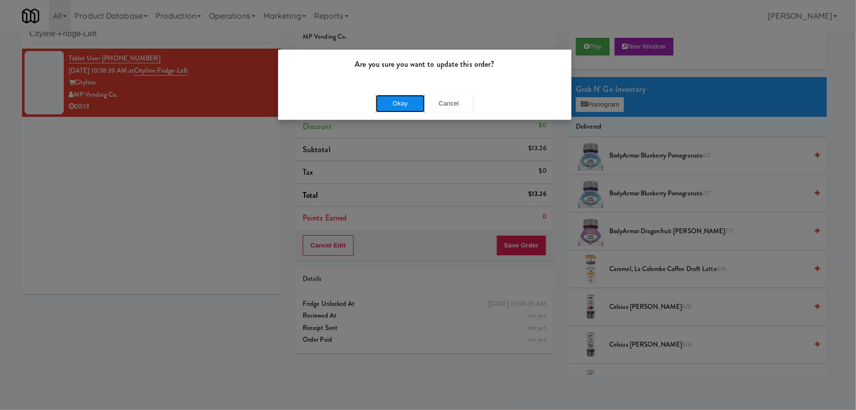
click at [394, 101] on button "Okay" at bounding box center [400, 104] width 49 height 18
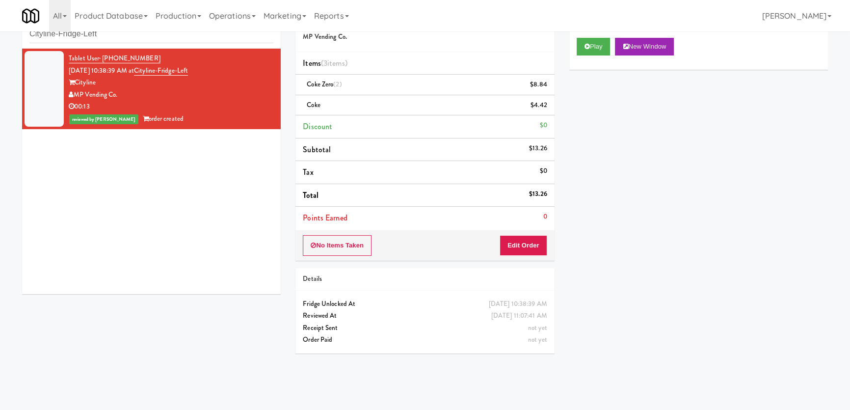
drag, startPoint x: 116, startPoint y: 42, endPoint x: 27, endPoint y: 33, distance: 89.2
click at [27, 33] on div "inbox reviewed recent all unclear take inventory issue suspicious failed recent…" at bounding box center [151, 26] width 259 height 44
paste input "Liberty"
drag, startPoint x: 107, startPoint y: 35, endPoint x: 0, endPoint y: 35, distance: 107.0
click at [0, 35] on div "inbox reviewed recent all unclear take inventory issue suspicious failed recent…" at bounding box center [425, 189] width 850 height 370
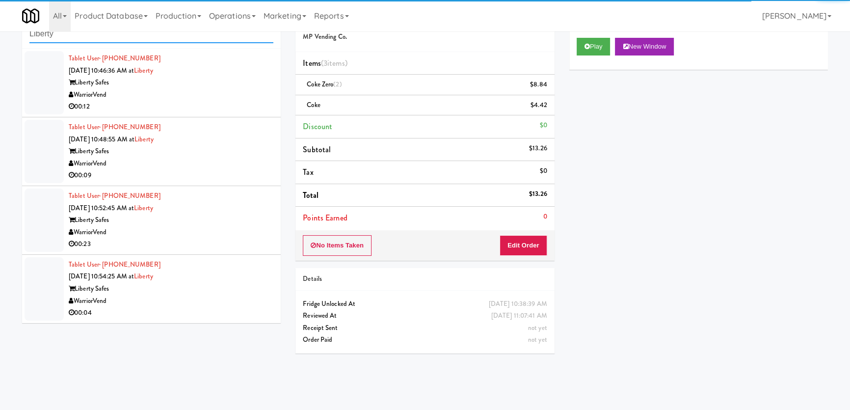
type input "Liberty"
click at [231, 97] on div "WarriorVend" at bounding box center [171, 95] width 205 height 12
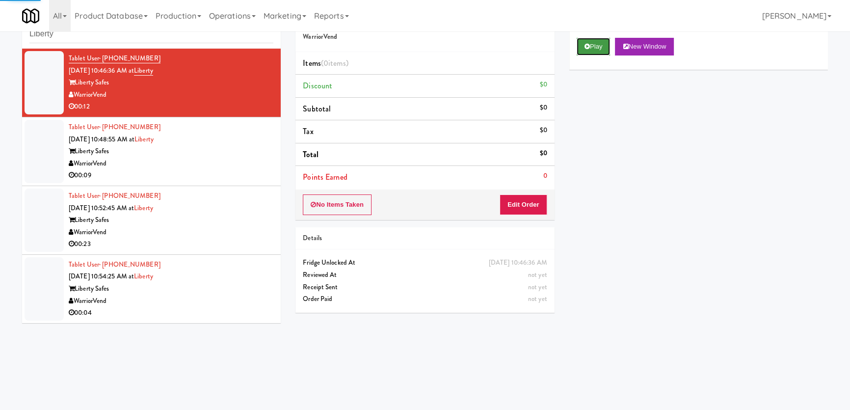
click at [589, 54] on button "Play" at bounding box center [593, 47] width 34 height 18
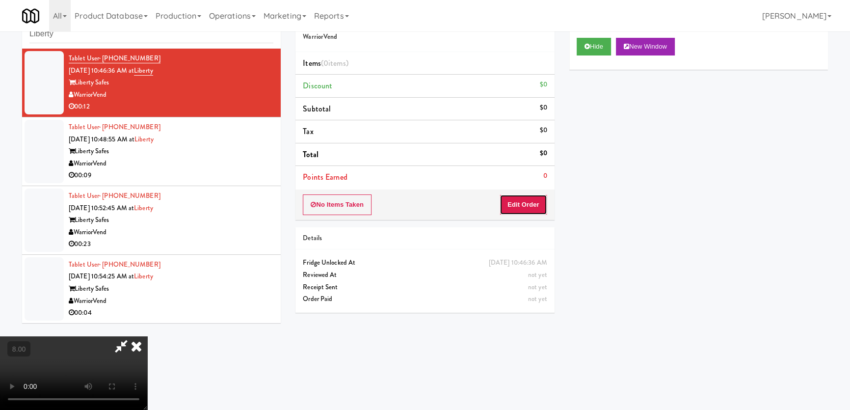
click at [540, 205] on button "Edit Order" at bounding box center [523, 204] width 48 height 21
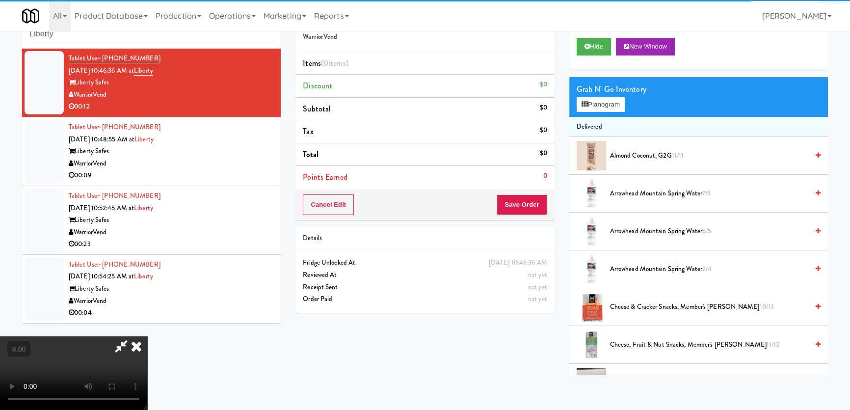
click at [593, 111] on div "Grab N' Go Inventory Planogram" at bounding box center [698, 97] width 259 height 40
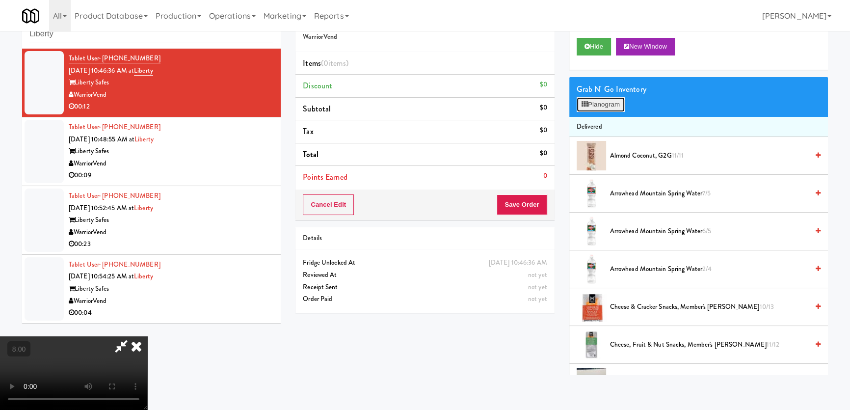
click at [594, 107] on button "Planogram" at bounding box center [600, 104] width 48 height 15
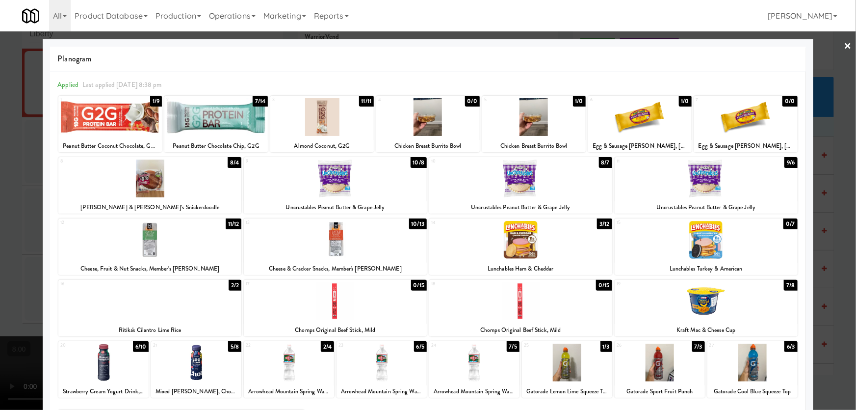
click at [828, 93] on div at bounding box center [428, 205] width 856 height 410
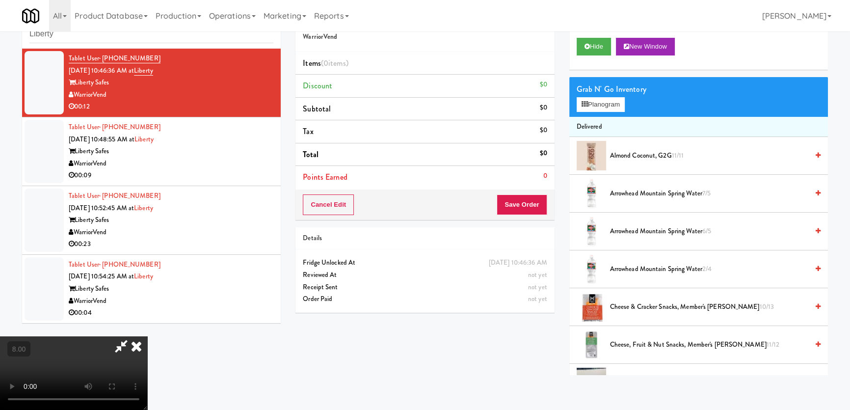
click at [147, 336] on div at bounding box center [73, 373] width 147 height 74
click at [147, 336] on icon at bounding box center [137, 346] width 22 height 20
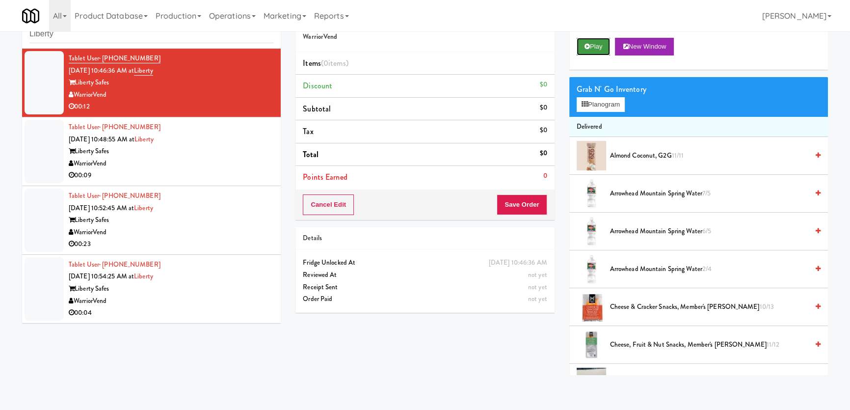
click at [596, 48] on button "Play" at bounding box center [593, 47] width 34 height 18
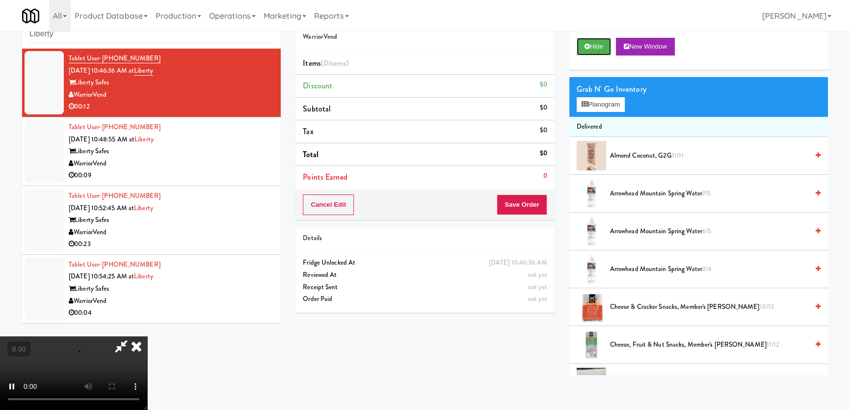
scroll to position [152, 0]
click at [147, 336] on video at bounding box center [73, 373] width 147 height 74
click at [607, 41] on button "Hide" at bounding box center [593, 47] width 34 height 18
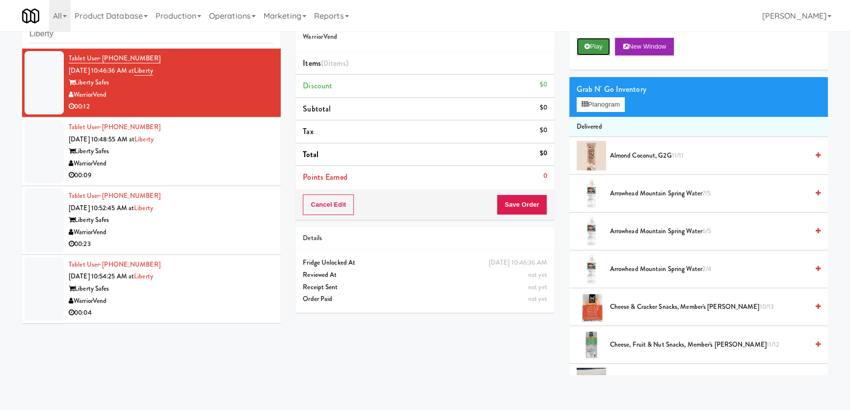
click at [607, 41] on button "Play" at bounding box center [593, 47] width 34 height 18
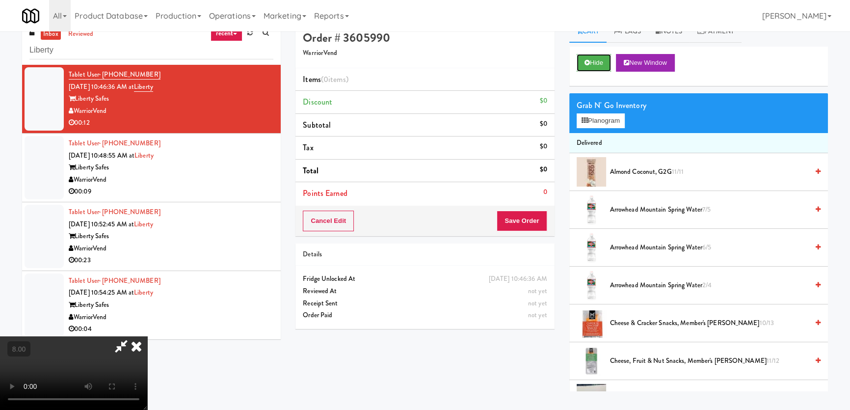
scroll to position [31, 0]
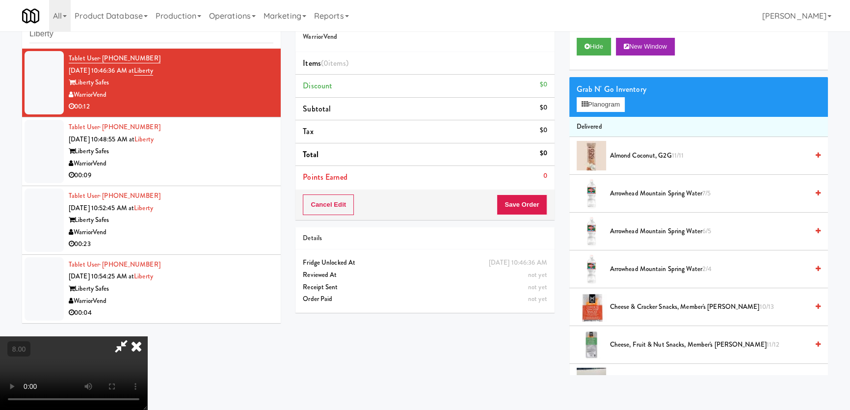
click at [147, 336] on video at bounding box center [73, 373] width 147 height 74
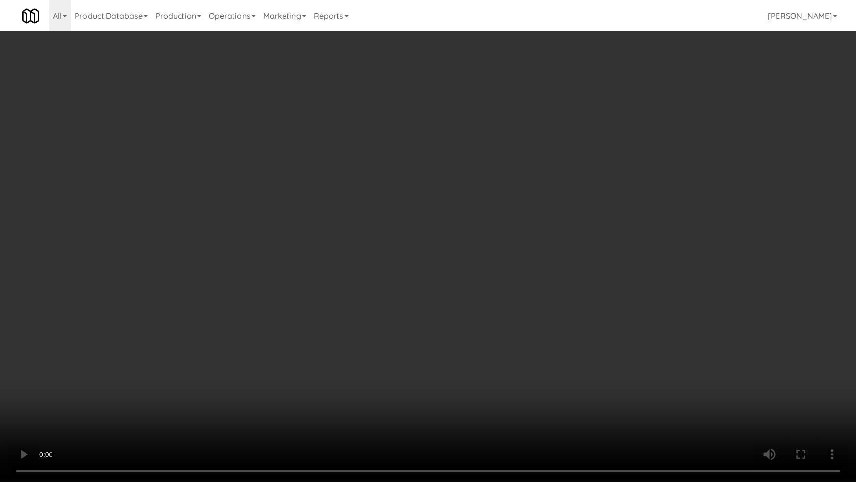
click at [460, 274] on video at bounding box center [428, 241] width 856 height 482
drag, startPoint x: 460, startPoint y: 274, endPoint x: 484, endPoint y: 198, distance: 79.9
click at [460, 272] on video at bounding box center [428, 241] width 856 height 482
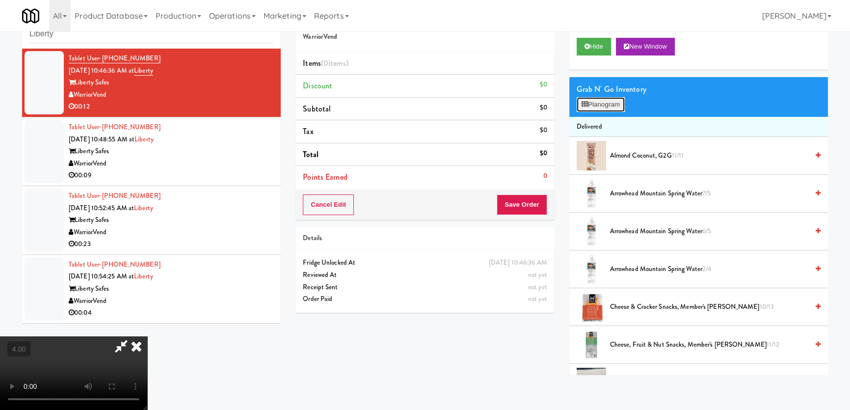
click at [608, 106] on button "Planogram" at bounding box center [600, 104] width 48 height 15
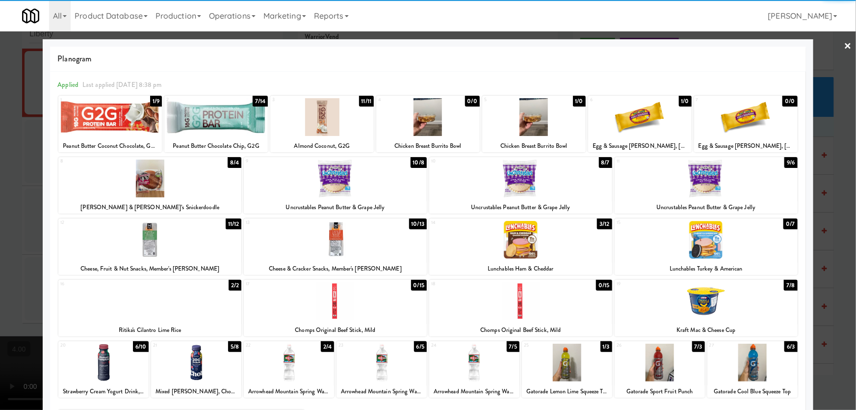
click at [631, 117] on div at bounding box center [640, 117] width 104 height 38
click at [814, 117] on div at bounding box center [428, 205] width 856 height 410
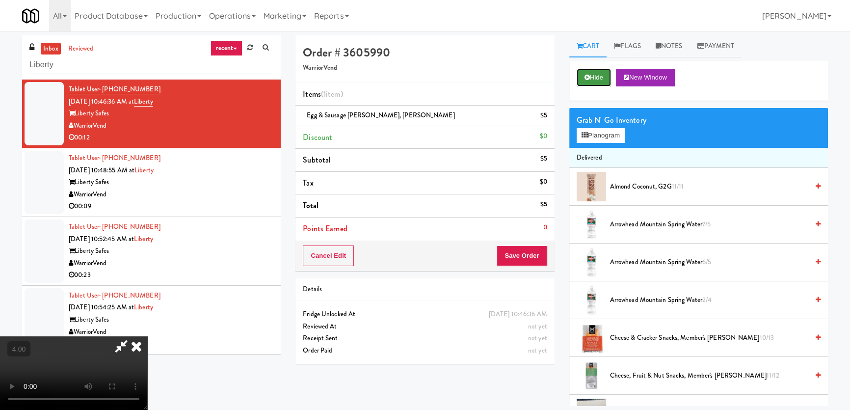
click at [595, 77] on button "Hide" at bounding box center [593, 78] width 34 height 18
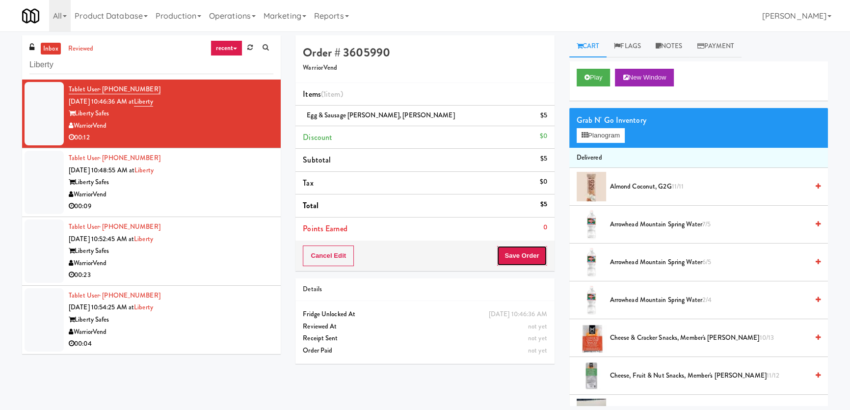
click at [522, 255] on button "Save Order" at bounding box center [522, 255] width 50 height 21
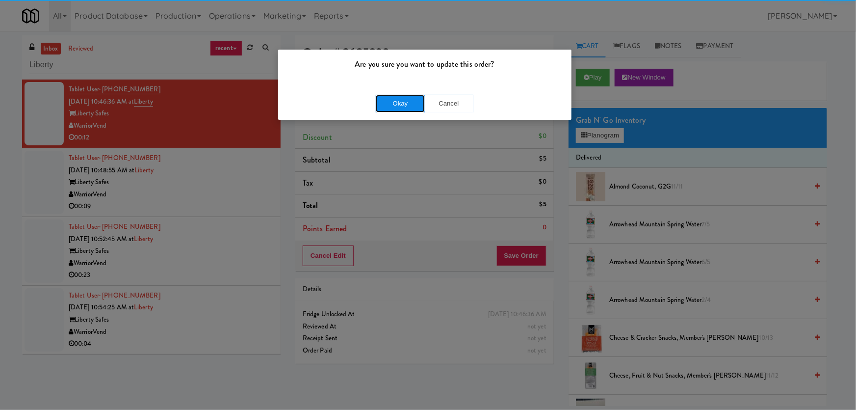
click at [408, 97] on button "Okay" at bounding box center [400, 104] width 49 height 18
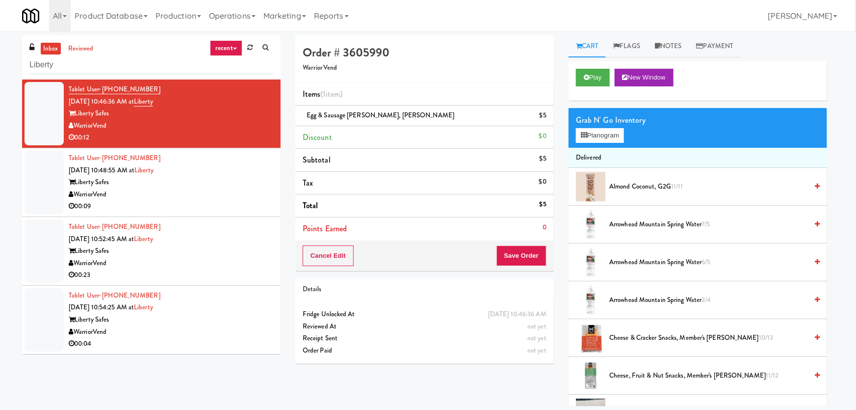
drag, startPoint x: 266, startPoint y: 175, endPoint x: 245, endPoint y: 182, distance: 22.7
click at [266, 175] on li "Tablet User · (385) 543-8588 [DATE] 10:48:55 AM at Liberty Liberty Safes Warrio…" at bounding box center [151, 182] width 259 height 69
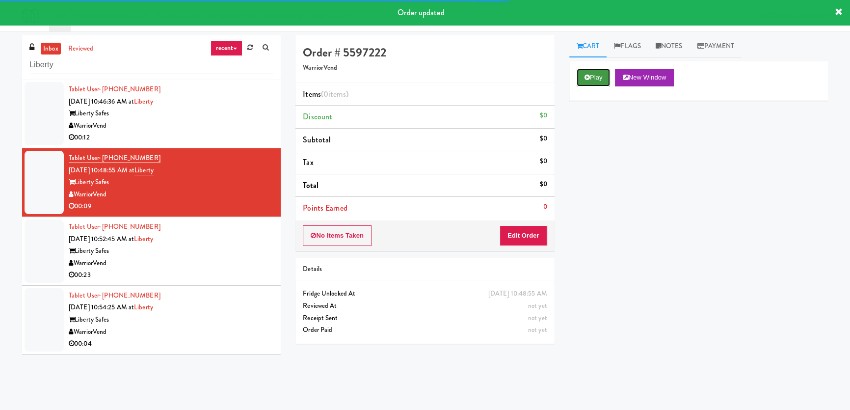
click at [584, 78] on button "Play" at bounding box center [593, 78] width 34 height 18
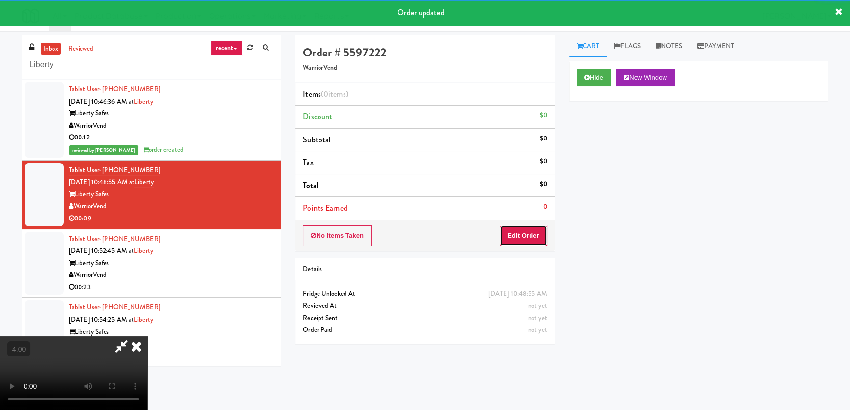
click at [516, 240] on button "Edit Order" at bounding box center [523, 235] width 48 height 21
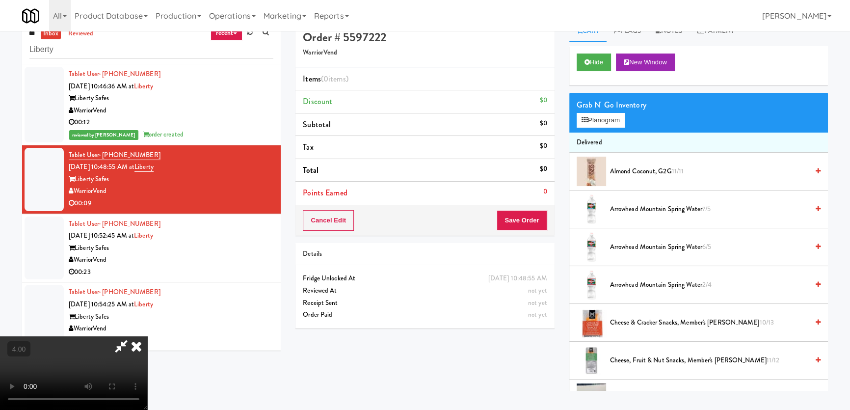
scroll to position [31, 0]
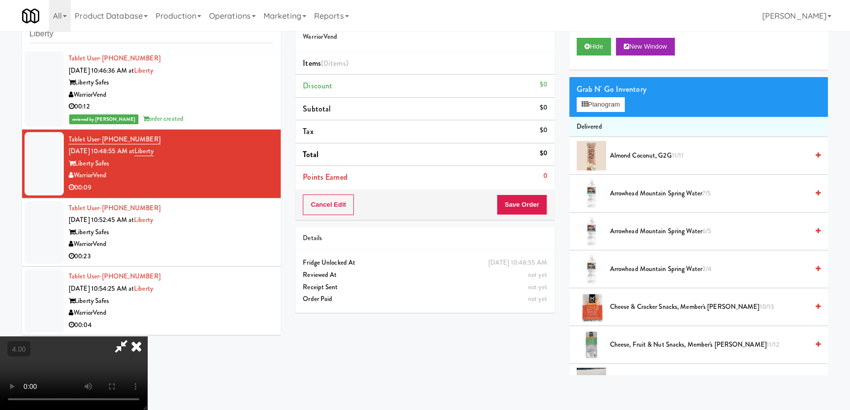
click at [147, 336] on video at bounding box center [73, 373] width 147 height 74
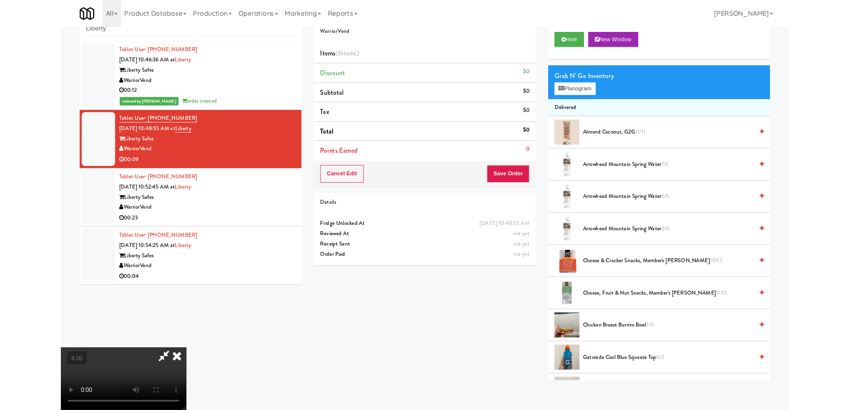
scroll to position [20, 0]
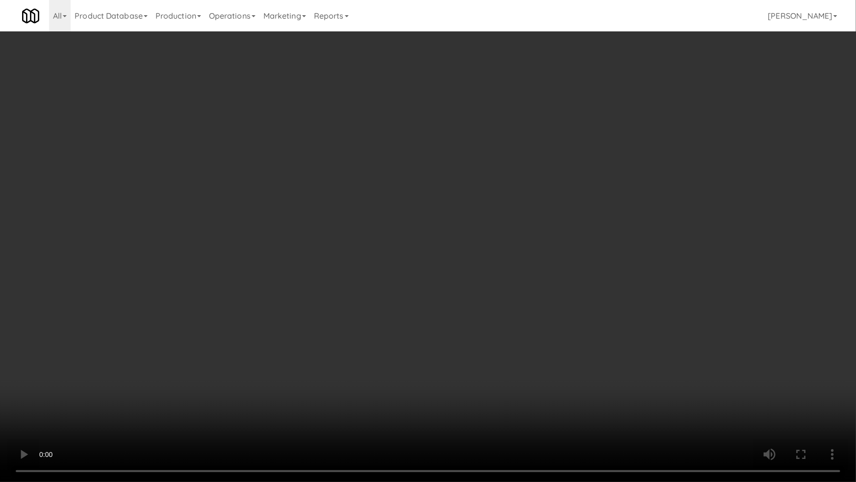
click at [391, 407] on video at bounding box center [428, 241] width 856 height 482
drag, startPoint x: 391, startPoint y: 407, endPoint x: 431, endPoint y: 337, distance: 81.5
click at [391, 407] on video at bounding box center [428, 241] width 856 height 482
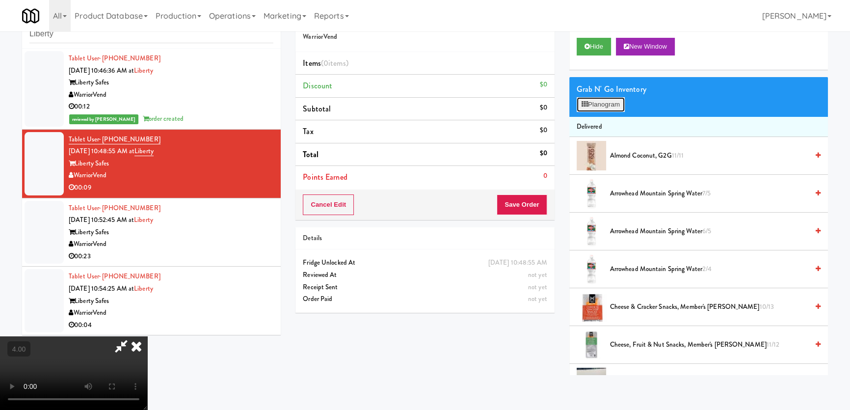
click at [615, 97] on button "Planogram" at bounding box center [600, 104] width 48 height 15
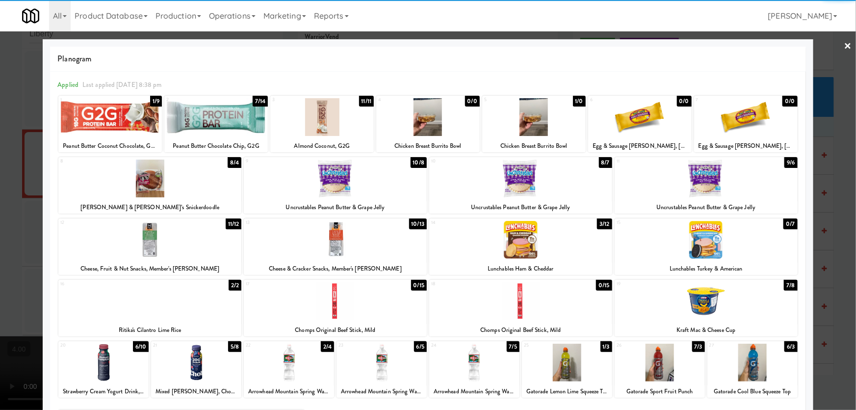
click at [554, 250] on div at bounding box center [520, 240] width 183 height 38
click at [0, 183] on div at bounding box center [428, 205] width 856 height 410
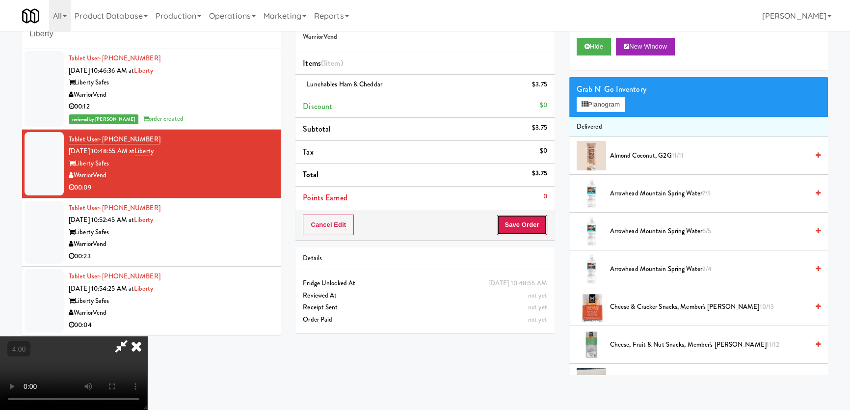
click at [520, 221] on button "Save Order" at bounding box center [522, 224] width 50 height 21
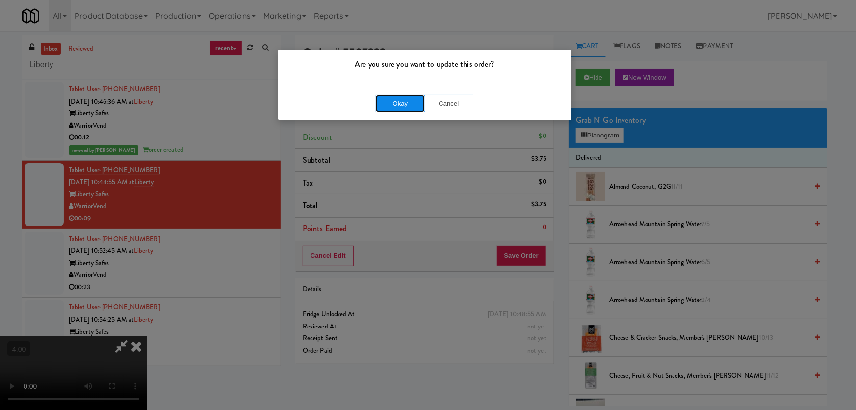
click at [405, 107] on button "Okay" at bounding box center [400, 104] width 49 height 18
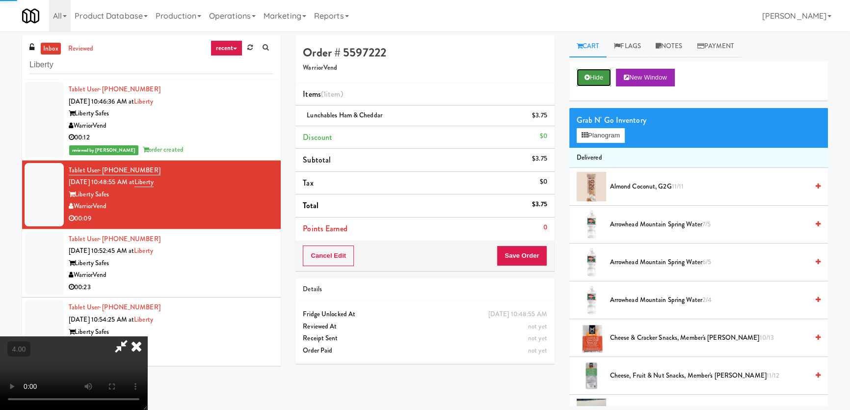
click at [577, 79] on button "Hide" at bounding box center [593, 78] width 34 height 18
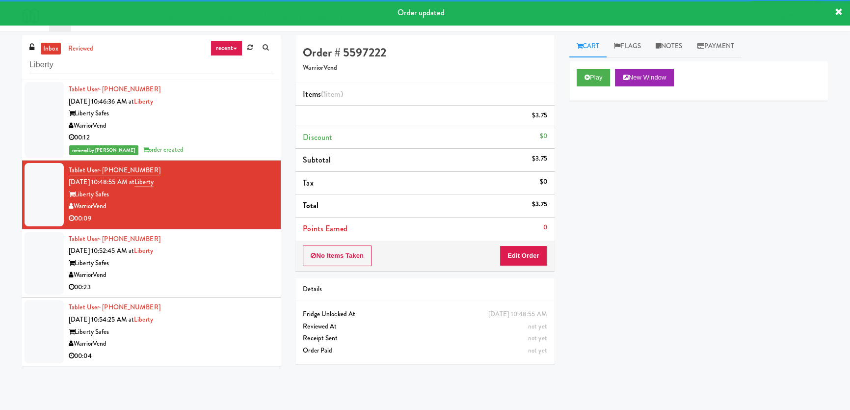
drag, startPoint x: 217, startPoint y: 265, endPoint x: 211, endPoint y: 242, distance: 23.8
click at [217, 266] on div "Tablet User · (385) 329-6679 [DATE] 10:52:45 AM at Liberty Liberty Safes Warrio…" at bounding box center [171, 263] width 205 height 60
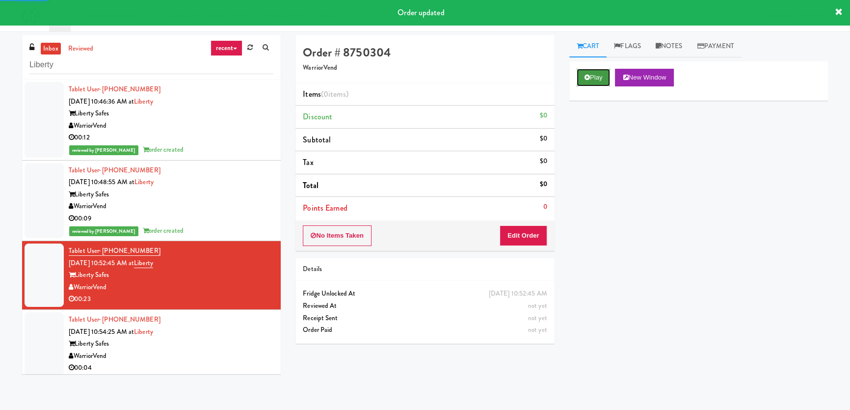
click at [595, 81] on button "Play" at bounding box center [593, 78] width 34 height 18
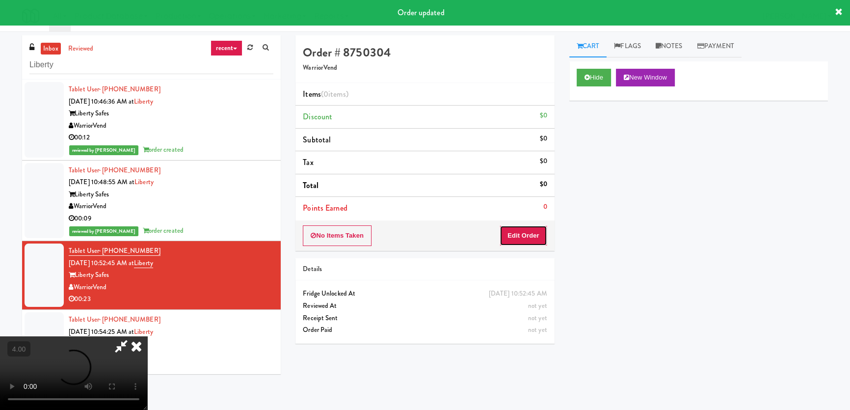
click at [532, 240] on button "Edit Order" at bounding box center [523, 235] width 48 height 21
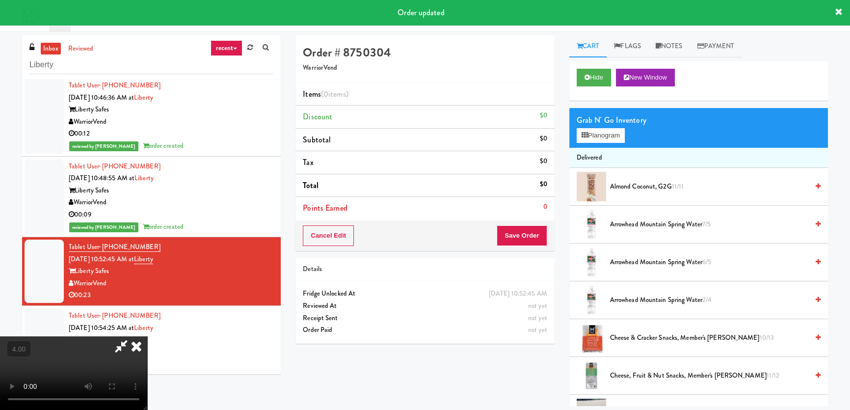
scroll to position [31, 0]
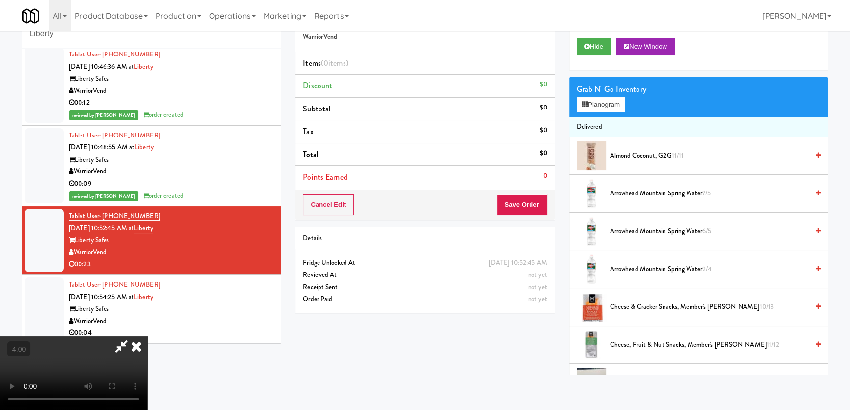
click at [147, 336] on video at bounding box center [73, 373] width 147 height 74
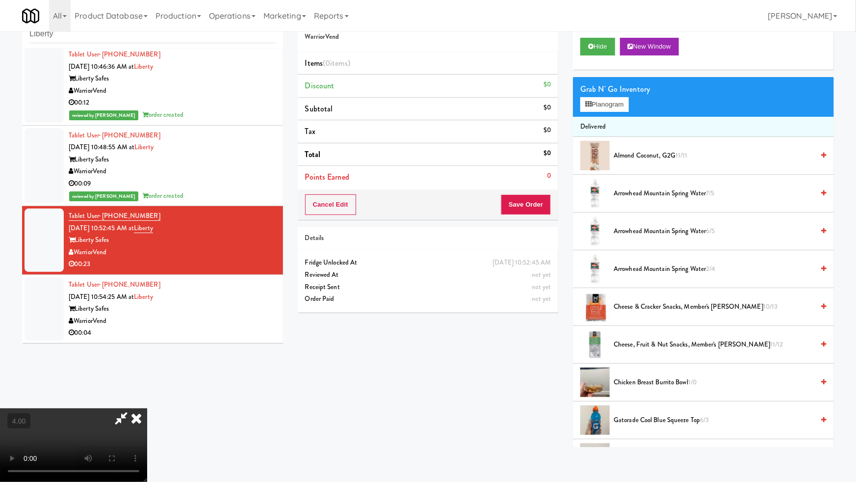
click at [147, 408] on video at bounding box center [73, 445] width 147 height 74
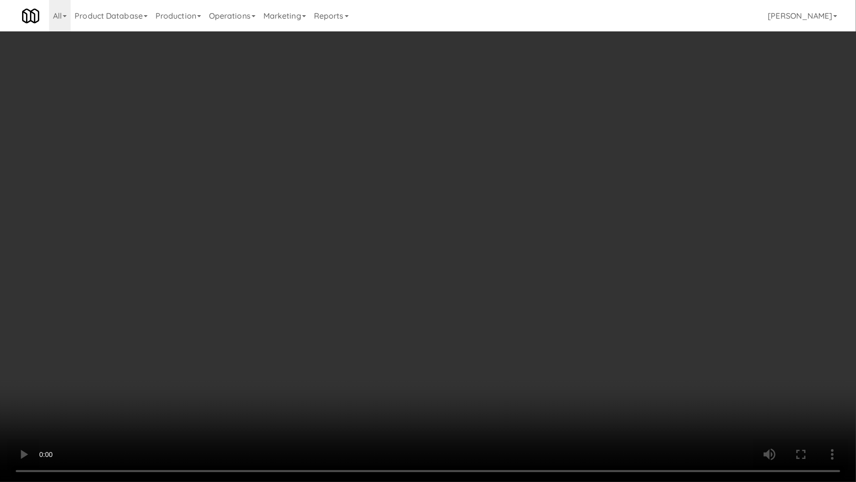
drag, startPoint x: 549, startPoint y: 324, endPoint x: 683, endPoint y: 192, distance: 187.7
click at [549, 324] on video at bounding box center [428, 241] width 856 height 482
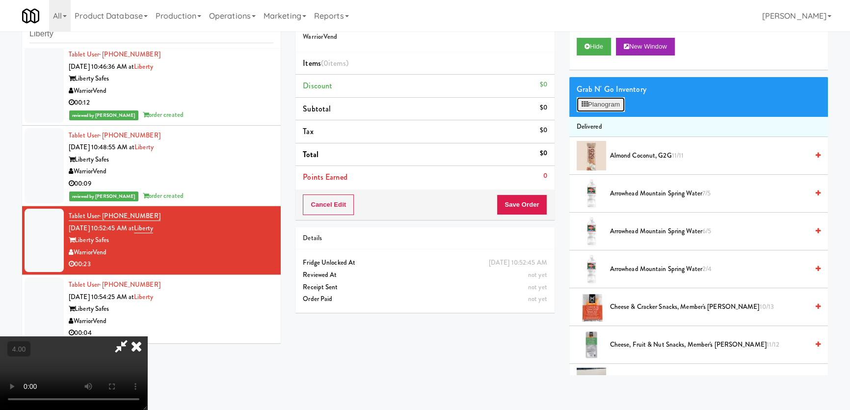
click at [613, 98] on button "Planogram" at bounding box center [600, 104] width 48 height 15
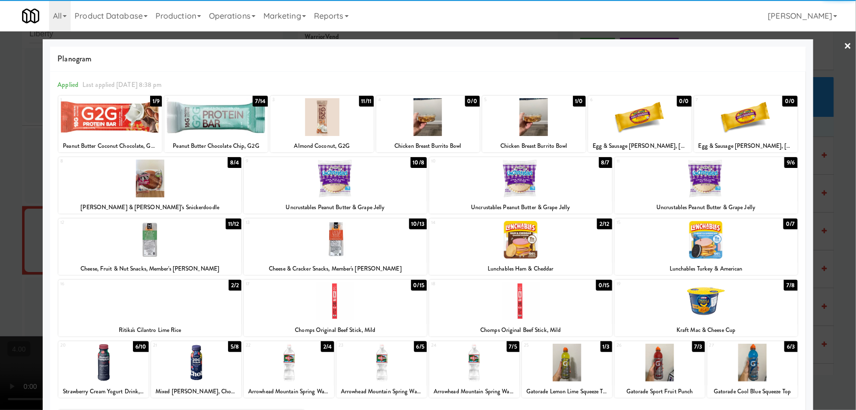
click at [388, 295] on div at bounding box center [335, 301] width 183 height 38
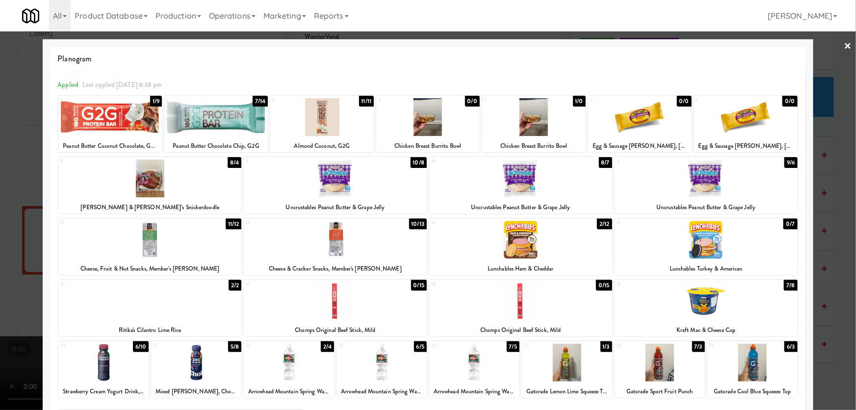
click at [505, 241] on div at bounding box center [520, 240] width 183 height 38
click at [840, 131] on div at bounding box center [428, 205] width 856 height 410
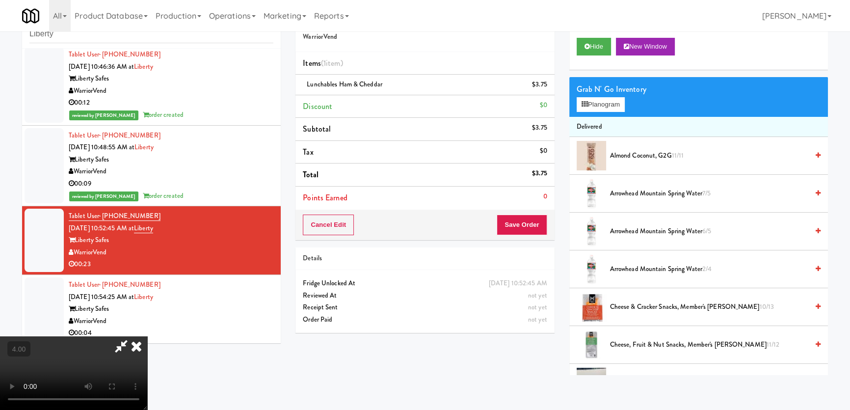
drag, startPoint x: 840, startPoint y: 131, endPoint x: 841, endPoint y: 151, distance: 20.1
click at [841, 151] on div "inbox reviewed recent all unclear take inventory issue suspicious failed recent…" at bounding box center [425, 189] width 850 height 370
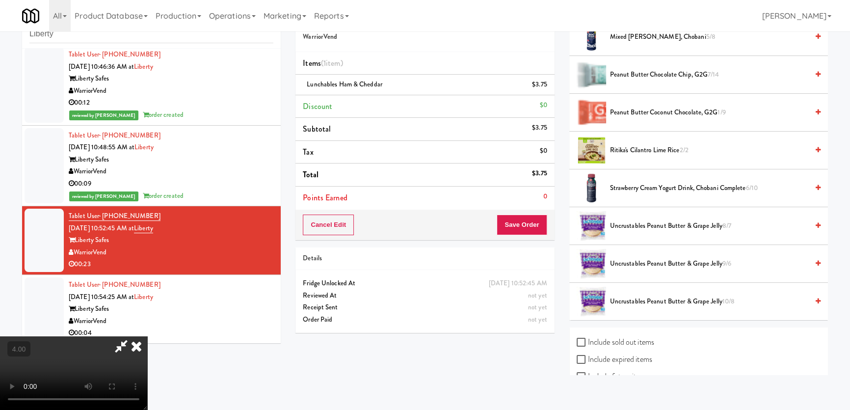
scroll to position [667, 0]
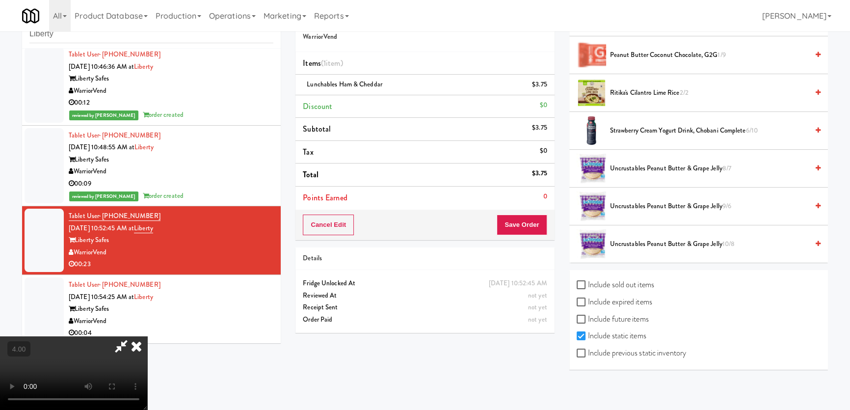
click at [657, 285] on div "Include sold out items" at bounding box center [698, 285] width 244 height 17
click at [653, 283] on label "Include sold out items" at bounding box center [615, 284] width 78 height 15
click at [588, 283] on input "Include sold out items" at bounding box center [581, 285] width 11 height 8
checkbox input "true"
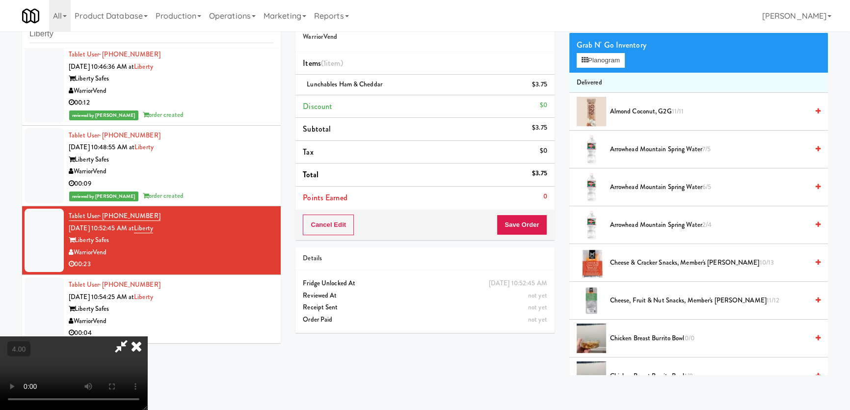
scroll to position [0, 0]
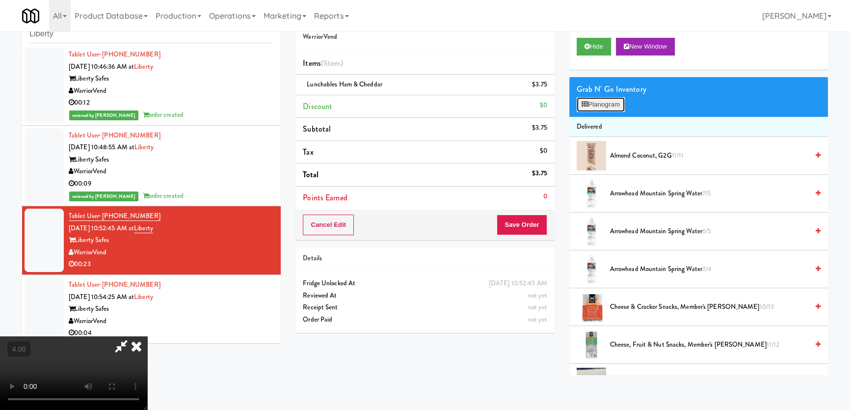
click at [599, 110] on button "Planogram" at bounding box center [600, 104] width 48 height 15
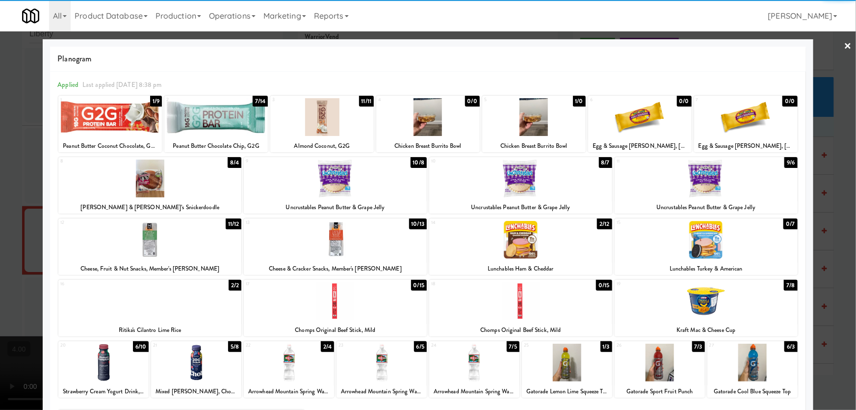
click at [357, 289] on div at bounding box center [335, 301] width 183 height 38
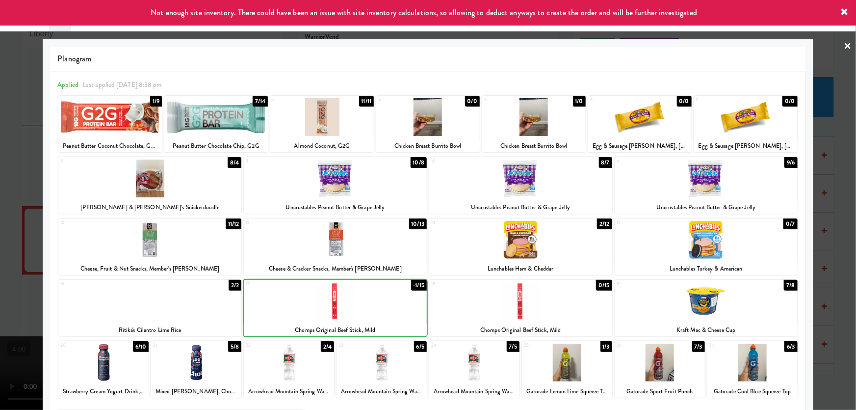
click at [0, 125] on div at bounding box center [428, 205] width 856 height 410
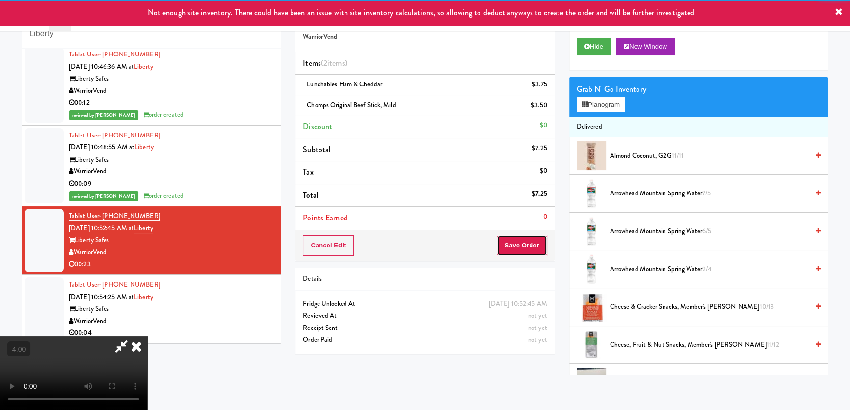
click at [522, 240] on button "Save Order" at bounding box center [522, 245] width 50 height 21
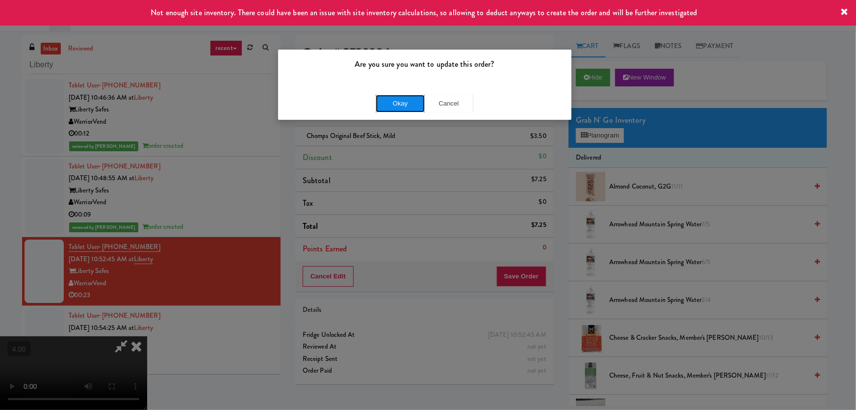
click at [420, 103] on button "Okay" at bounding box center [400, 104] width 49 height 18
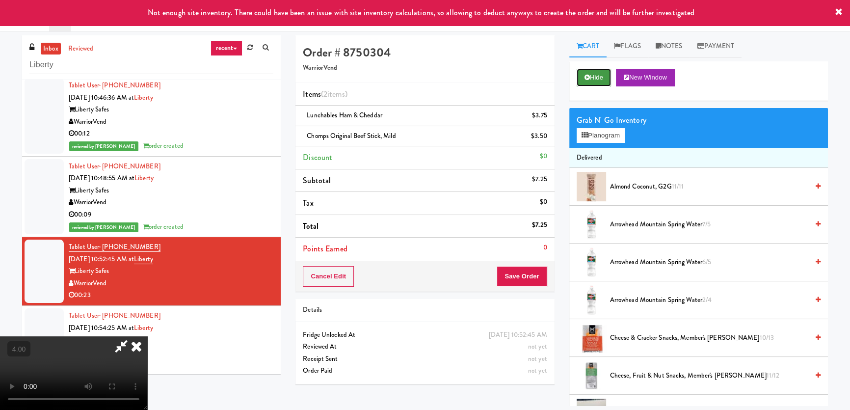
click at [592, 76] on button "Hide" at bounding box center [593, 78] width 34 height 18
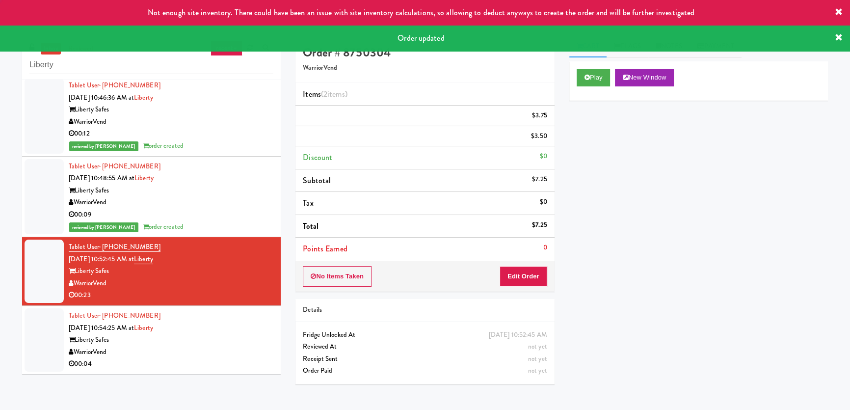
click at [232, 322] on div "Tablet User · (775) 846-8452 [DATE] 10:54:25 AM at Liberty Liberty Safes Warrio…" at bounding box center [171, 340] width 205 height 60
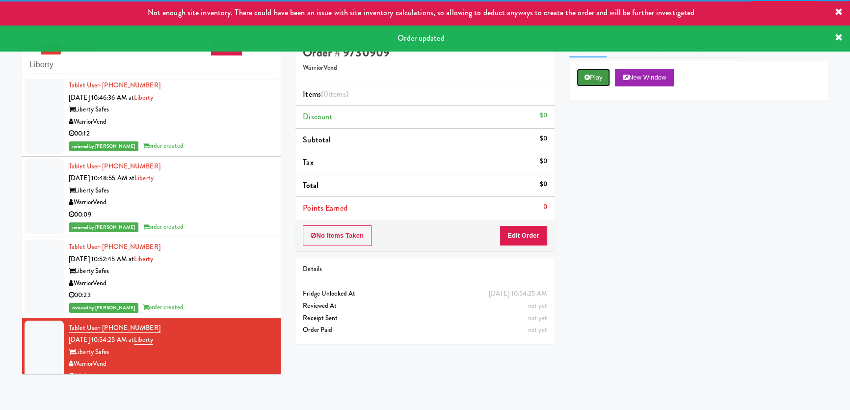
click at [593, 77] on button "Play" at bounding box center [593, 78] width 34 height 18
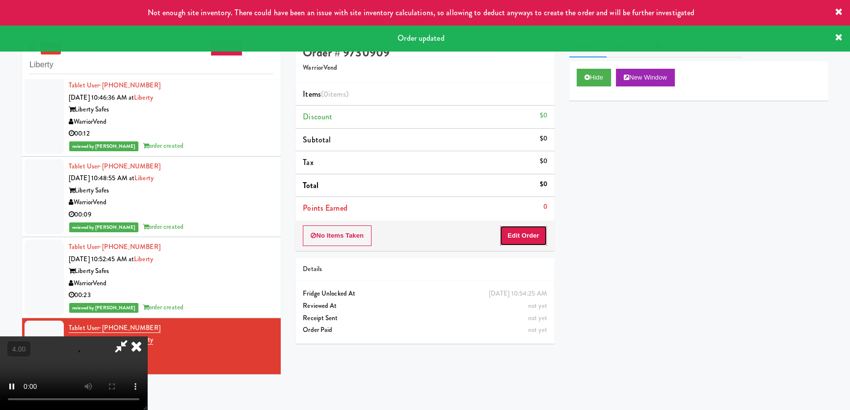
click at [529, 231] on button "Edit Order" at bounding box center [523, 235] width 48 height 21
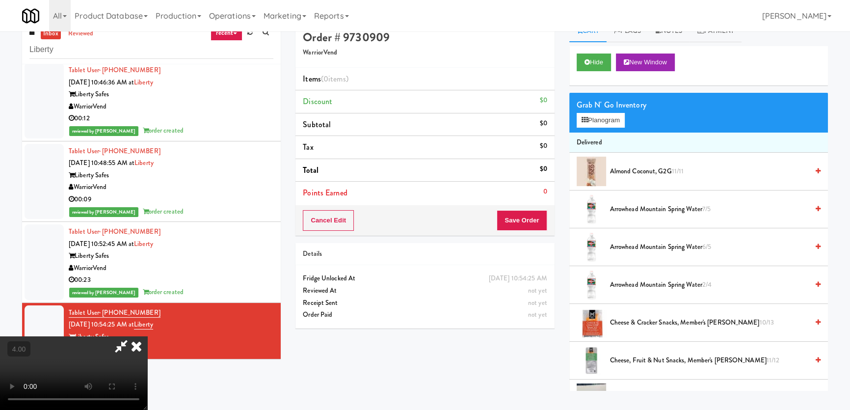
scroll to position [31, 0]
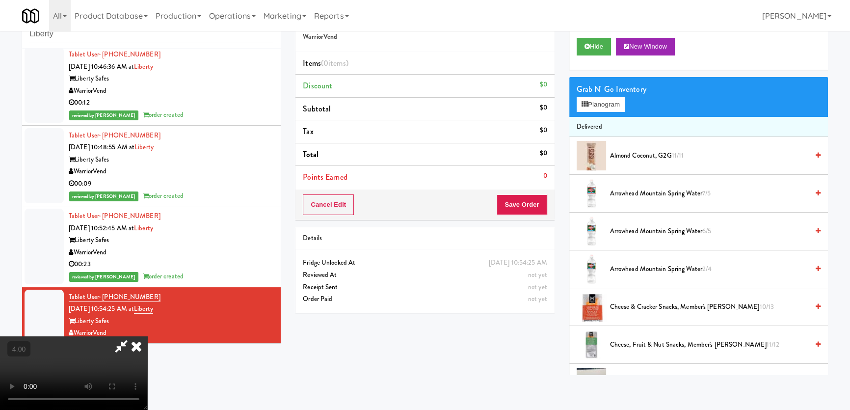
click at [147, 336] on video at bounding box center [73, 373] width 147 height 74
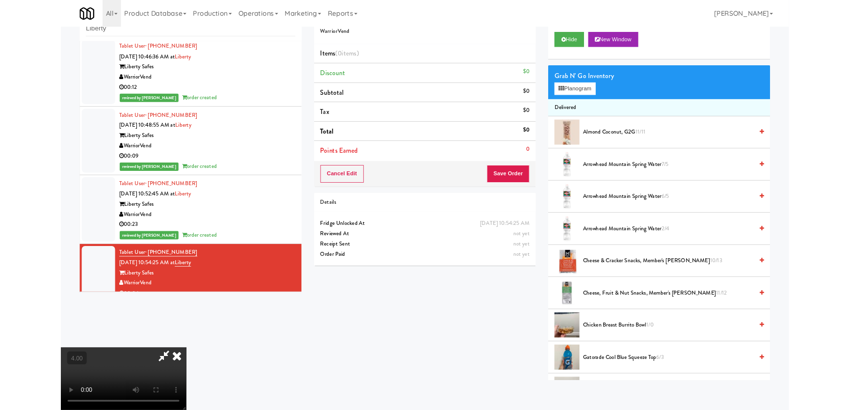
scroll to position [20, 0]
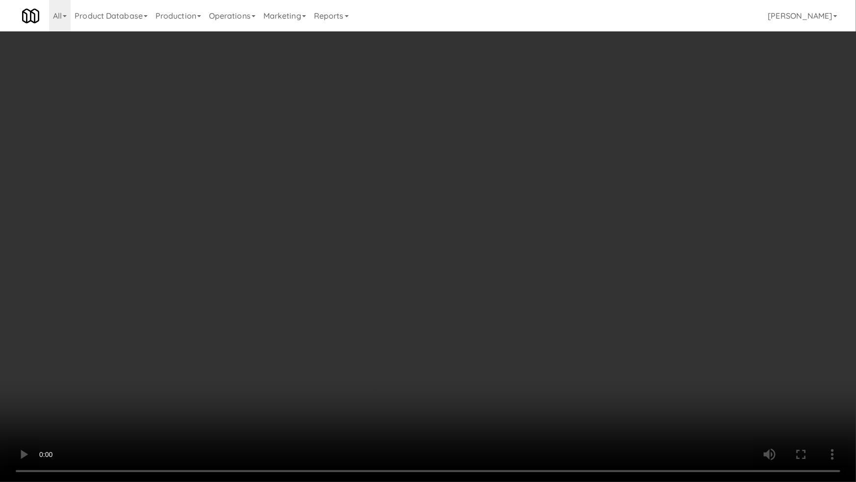
click at [128, 366] on video at bounding box center [428, 241] width 856 height 482
click at [326, 391] on video at bounding box center [428, 241] width 856 height 482
click at [319, 370] on video at bounding box center [428, 241] width 856 height 482
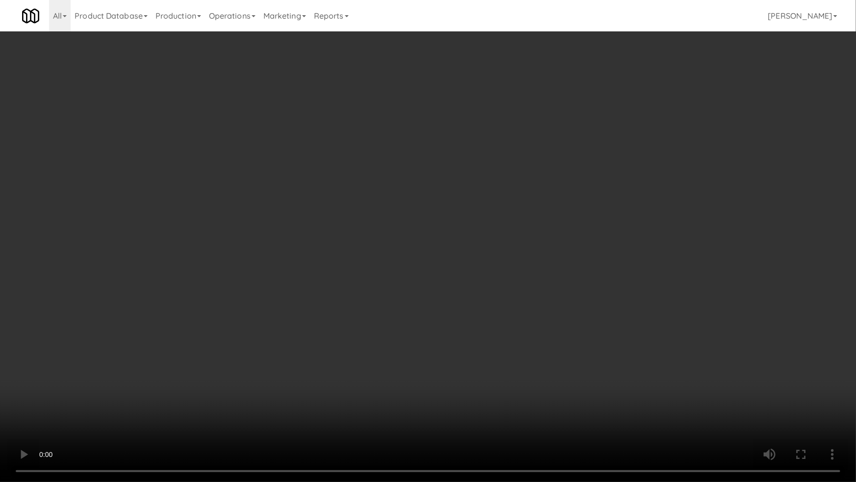
click at [319, 370] on video at bounding box center [428, 241] width 856 height 482
click at [390, 343] on video at bounding box center [428, 241] width 856 height 482
drag, startPoint x: 390, startPoint y: 343, endPoint x: 469, endPoint y: 233, distance: 136.1
click at [390, 343] on video at bounding box center [428, 241] width 856 height 482
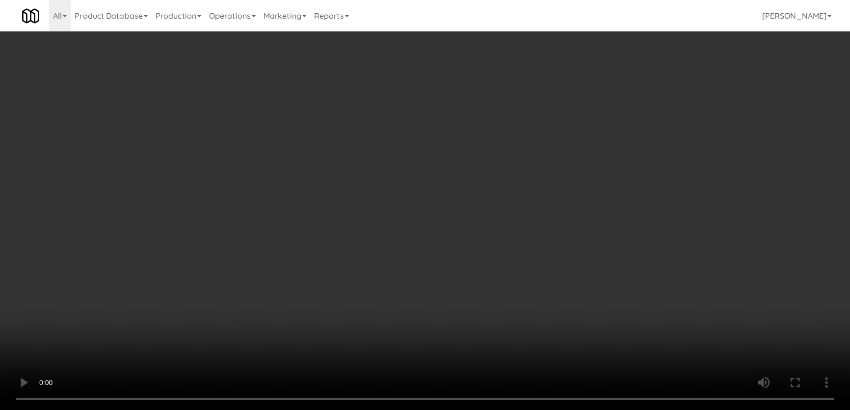
click at [633, 283] on label "Include sold out items" at bounding box center [615, 284] width 78 height 15
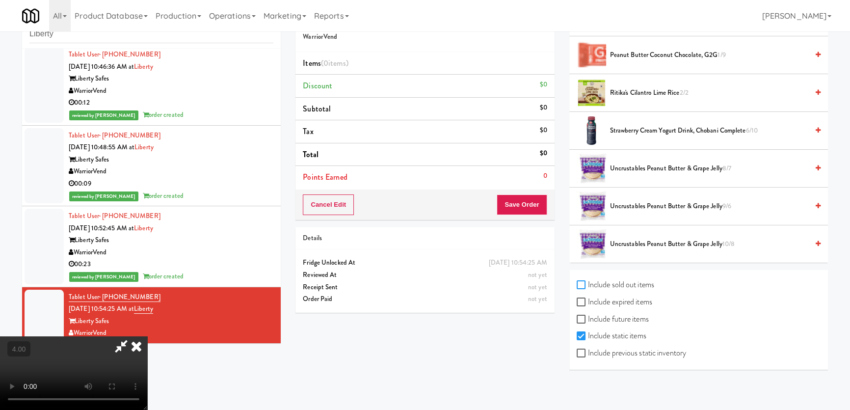
click at [588, 283] on input "Include sold out items" at bounding box center [581, 285] width 11 height 8
checkbox input "true"
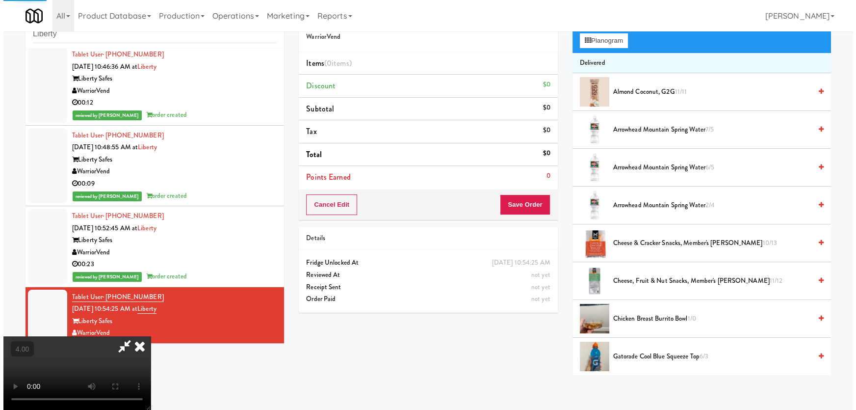
scroll to position [0, 0]
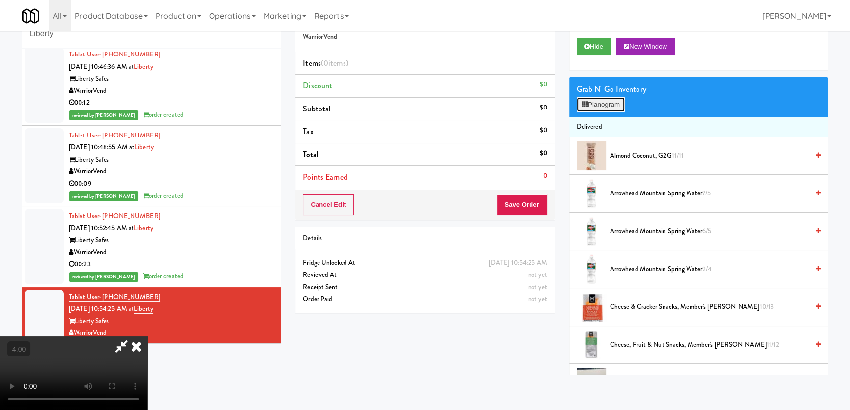
click at [600, 98] on button "Planogram" at bounding box center [600, 104] width 48 height 15
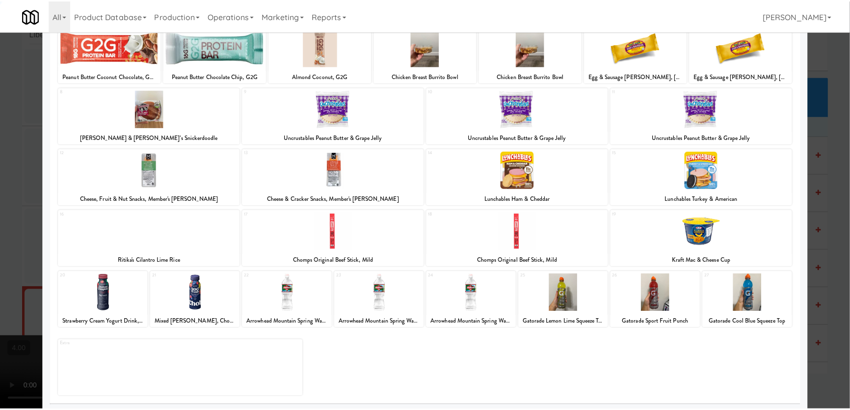
scroll to position [72, 0]
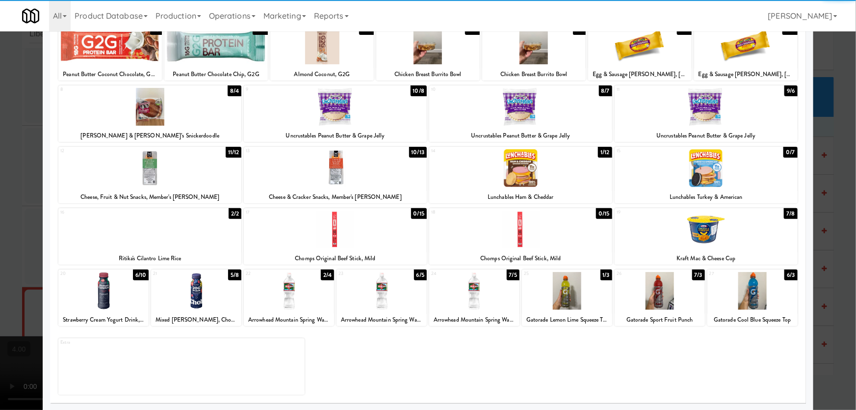
click at [531, 231] on div at bounding box center [520, 229] width 183 height 38
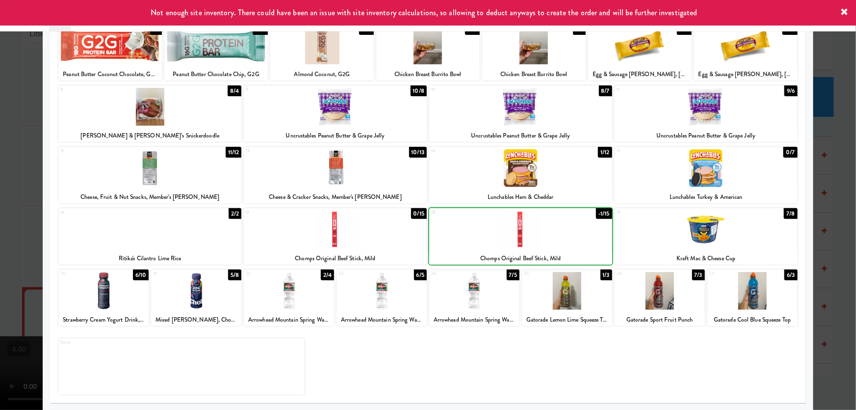
click at [9, 120] on div at bounding box center [428, 205] width 856 height 410
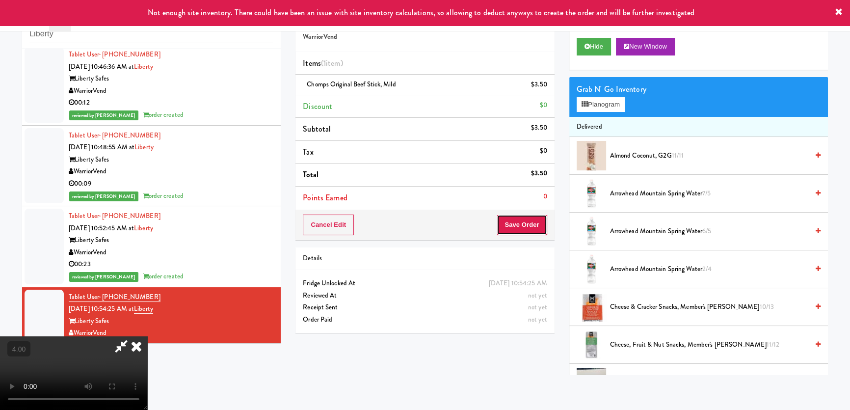
click at [523, 222] on button "Save Order" at bounding box center [522, 224] width 50 height 21
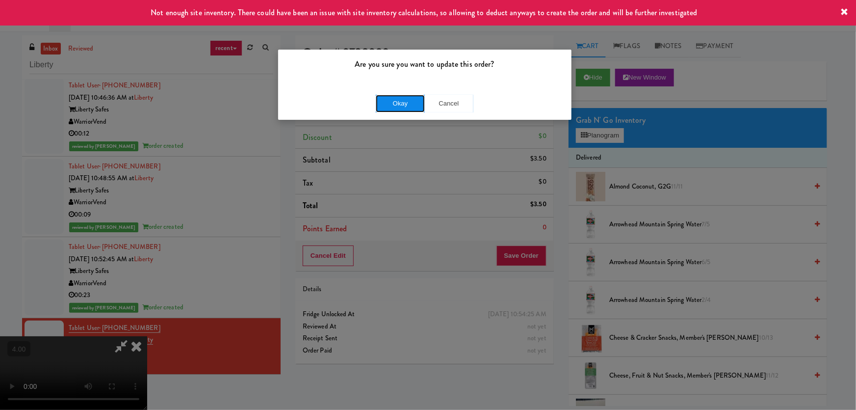
click at [415, 102] on button "Okay" at bounding box center [400, 104] width 49 height 18
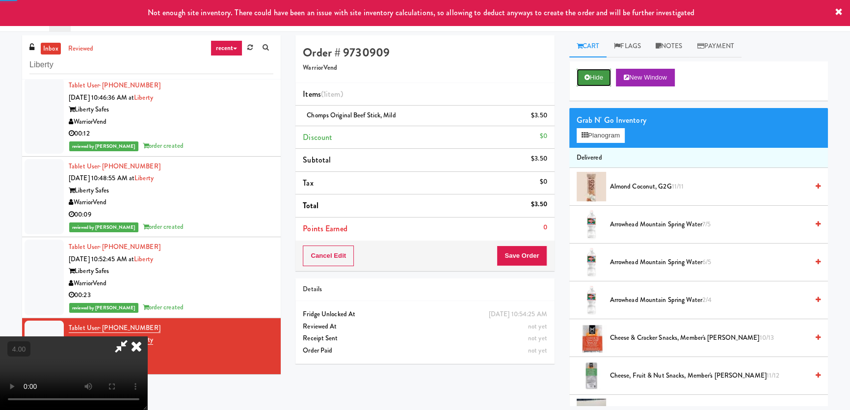
click at [579, 78] on button "Hide" at bounding box center [593, 78] width 34 height 18
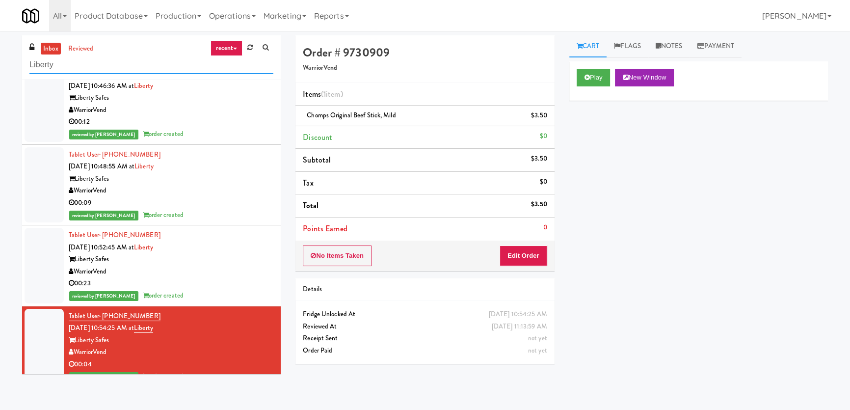
click at [139, 62] on input "Liberty" at bounding box center [151, 65] width 244 height 18
paste input "Paradox - Ambient - Left"
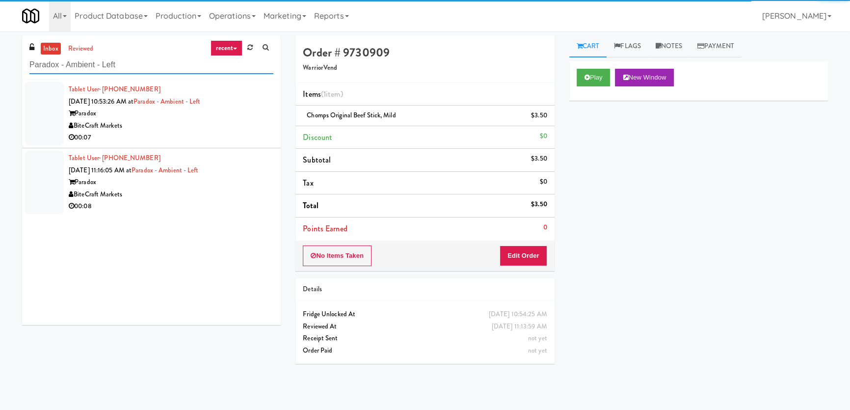
type input "Paradox - Ambient - Left"
click at [214, 127] on div "BiteCraft Markets" at bounding box center [171, 126] width 205 height 12
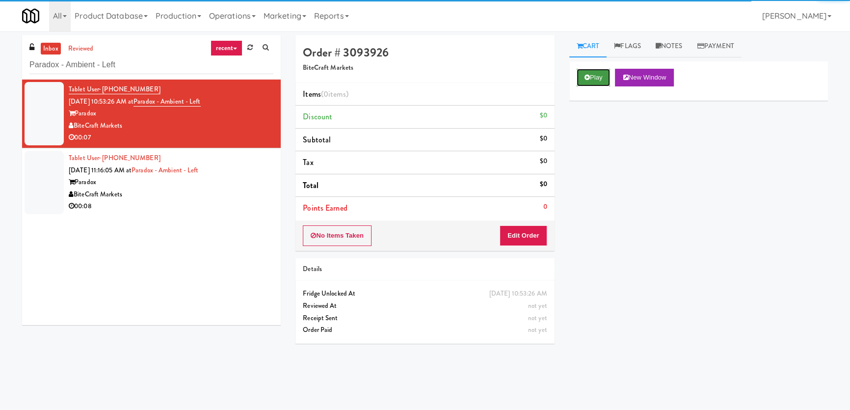
click at [595, 75] on button "Play" at bounding box center [593, 78] width 34 height 18
click at [597, 139] on div "Play New Window Primary Flag Clear Flag if unable to determine what was taken o…" at bounding box center [698, 245] width 259 height 368
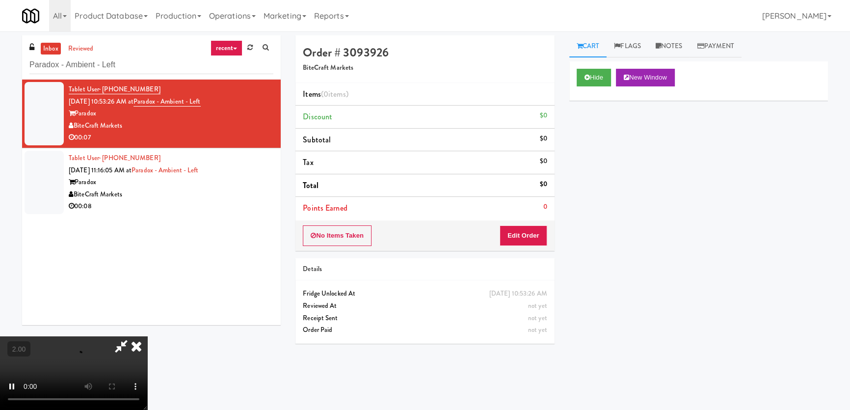
scroll to position [19, 0]
click at [147, 336] on video at bounding box center [73, 373] width 147 height 74
click at [534, 234] on button "Edit Order" at bounding box center [523, 235] width 48 height 21
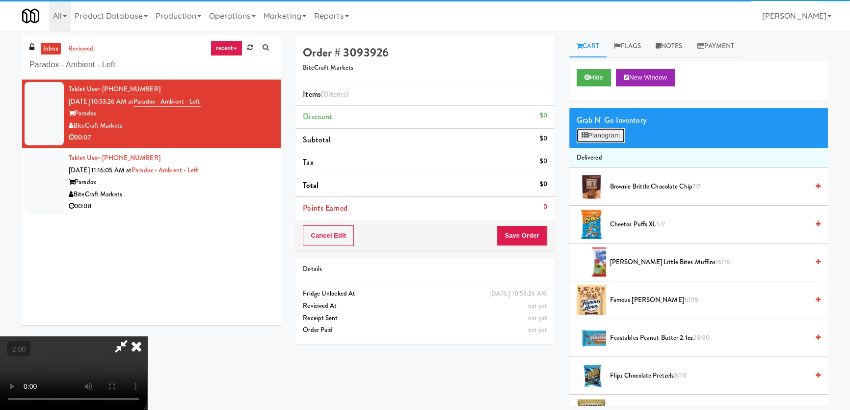
click at [613, 133] on button "Planogram" at bounding box center [600, 135] width 48 height 15
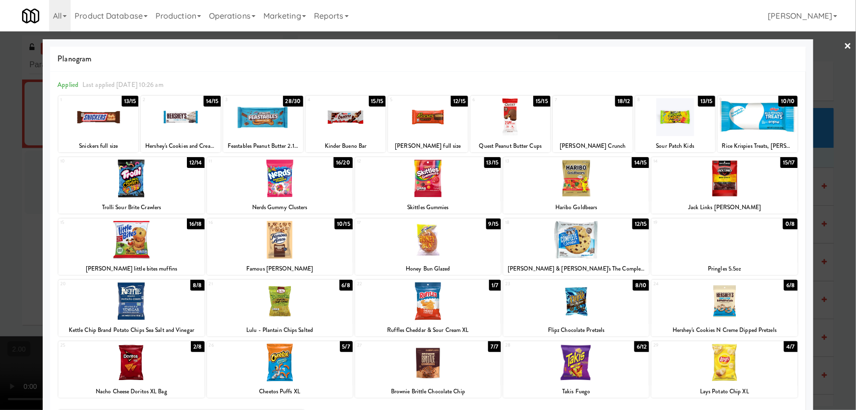
click at [287, 181] on div at bounding box center [280, 178] width 146 height 38
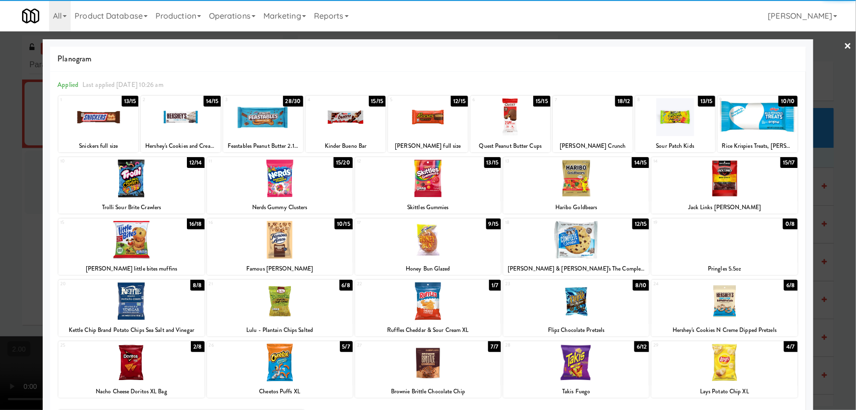
click at [0, 250] on div at bounding box center [428, 205] width 856 height 410
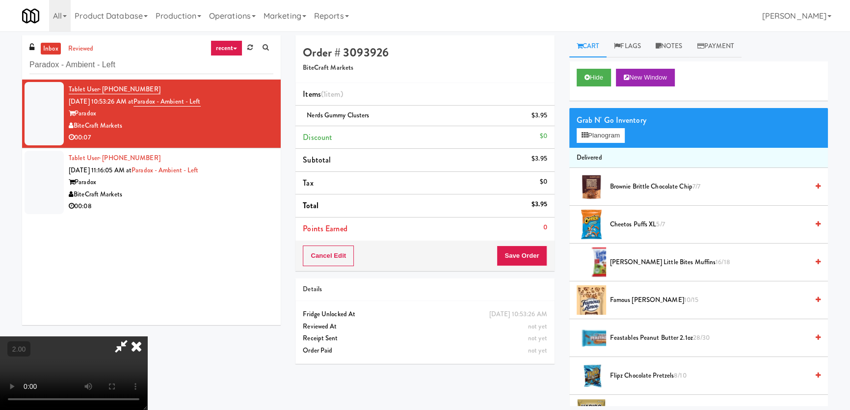
click at [147, 336] on video at bounding box center [73, 373] width 147 height 74
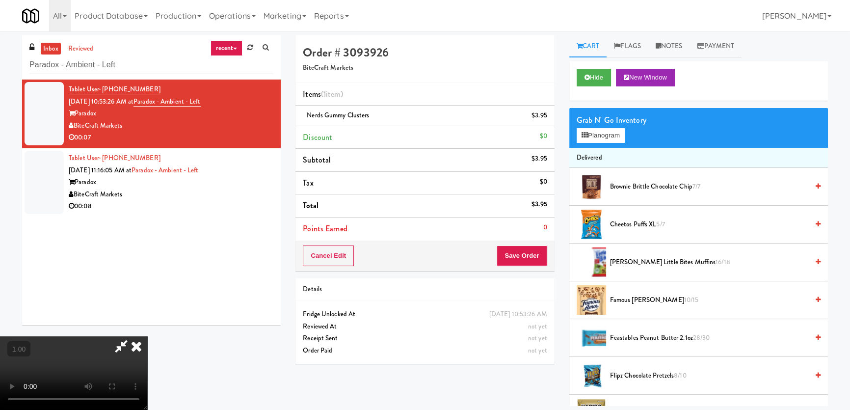
click at [147, 336] on video at bounding box center [73, 373] width 147 height 74
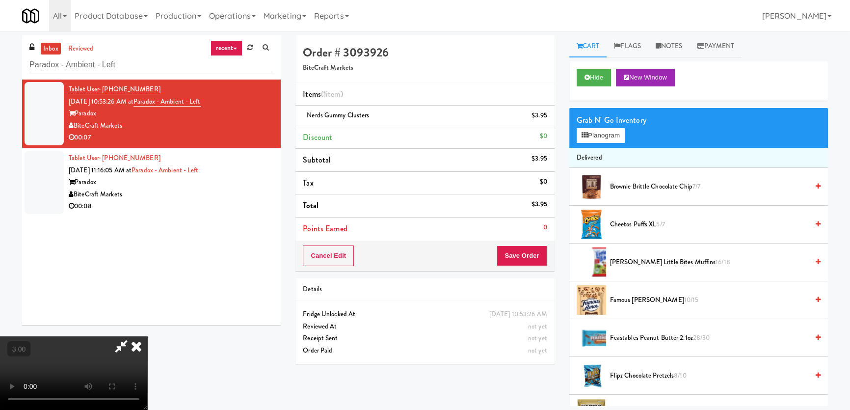
scroll to position [0, 0]
click at [147, 336] on icon at bounding box center [137, 346] width 22 height 20
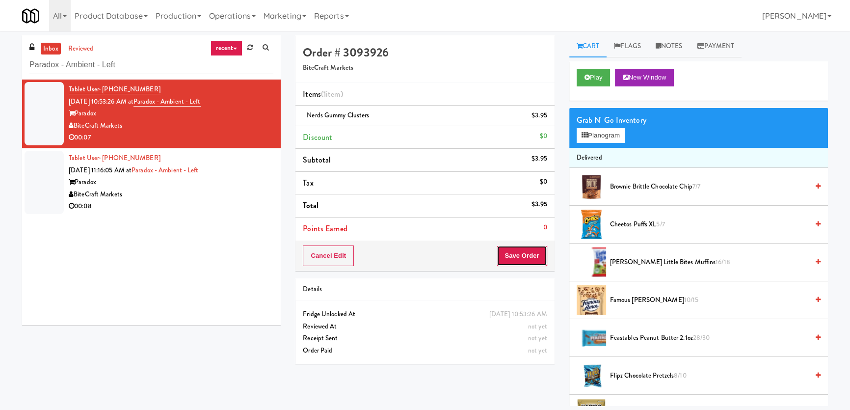
click at [523, 255] on button "Save Order" at bounding box center [522, 255] width 50 height 21
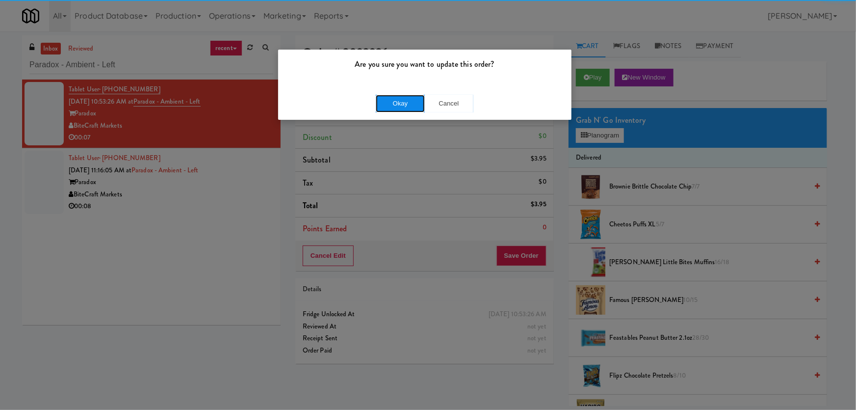
click at [397, 96] on button "Okay" at bounding box center [400, 104] width 49 height 18
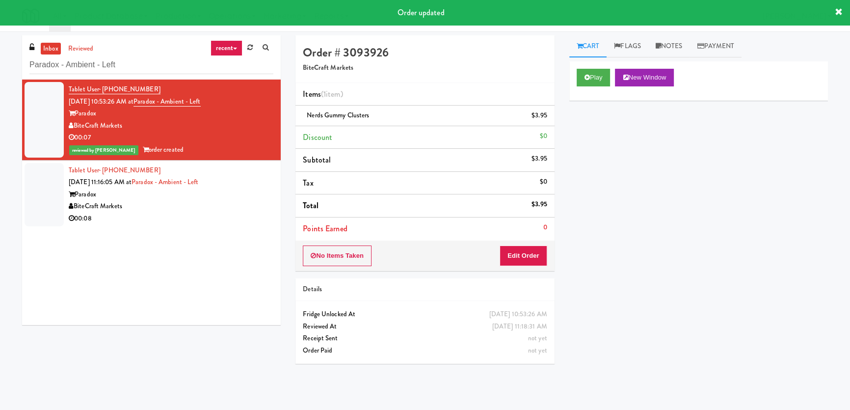
click at [217, 213] on div "00:08" at bounding box center [171, 218] width 205 height 12
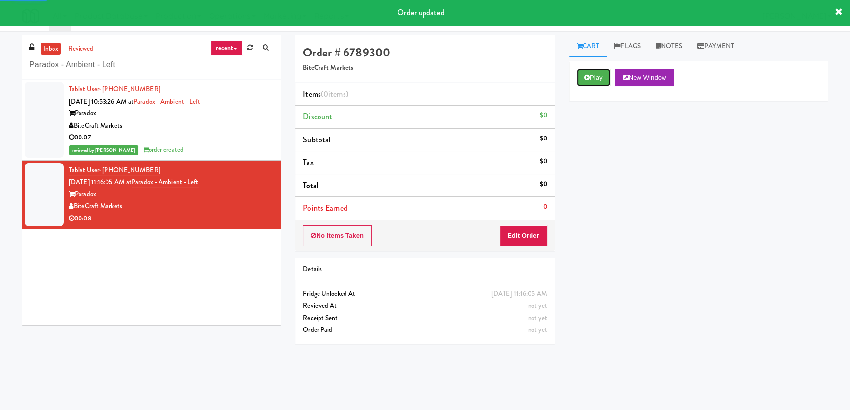
drag, startPoint x: 598, startPoint y: 76, endPoint x: 574, endPoint y: 163, distance: 90.5
click at [598, 77] on button "Play" at bounding box center [593, 78] width 34 height 18
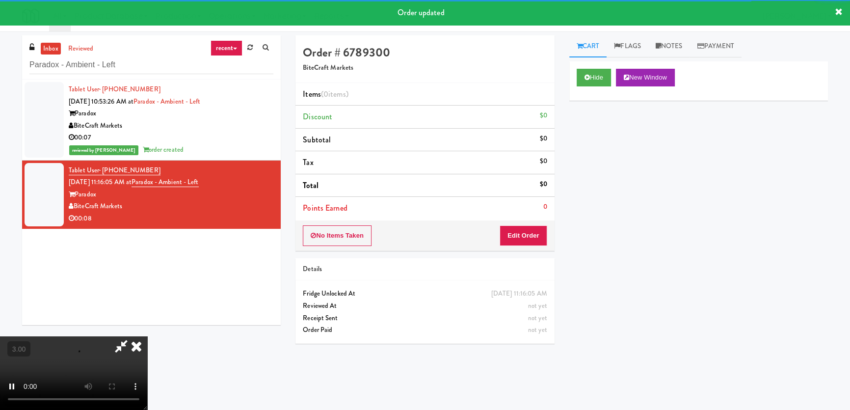
click at [574, 163] on div "Hide New Window Primary Flag Clear Flag if unable to determine what was taken o…" at bounding box center [698, 245] width 259 height 368
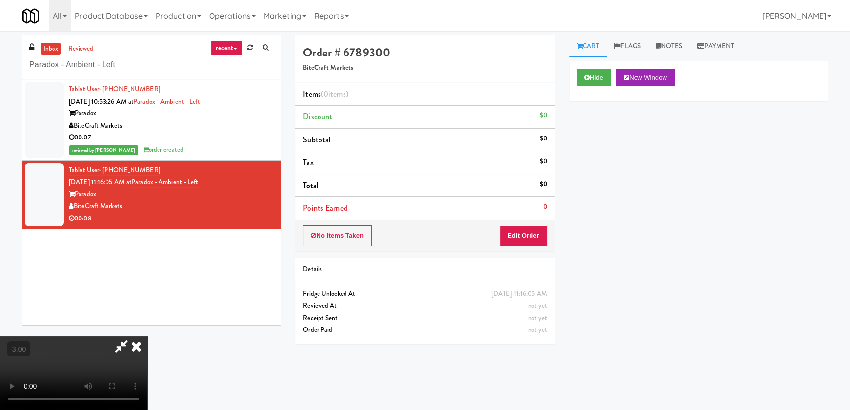
scroll to position [152, 0]
click at [603, 72] on button "Hide" at bounding box center [593, 78] width 34 height 18
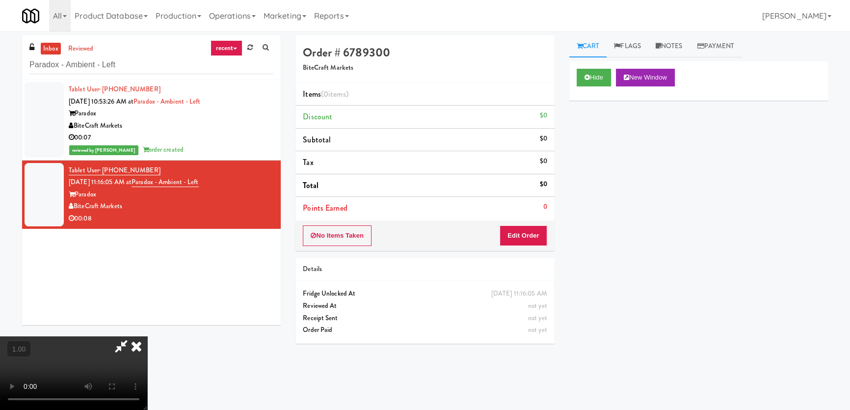
click at [147, 336] on video at bounding box center [73, 373] width 147 height 74
click at [528, 233] on button "Edit Order" at bounding box center [523, 235] width 48 height 21
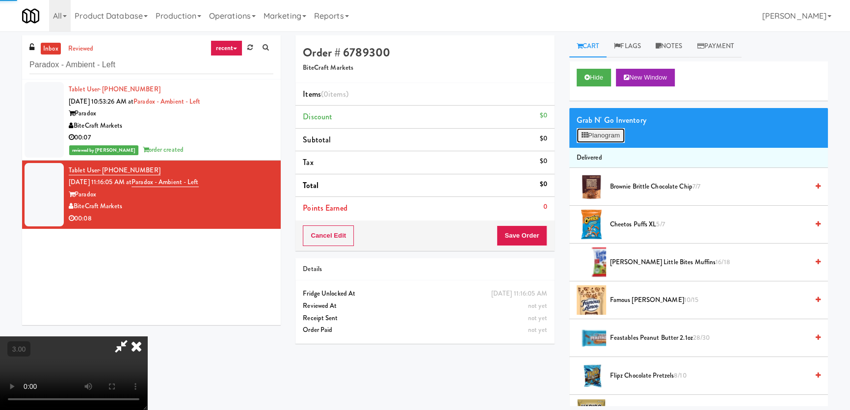
click at [613, 138] on button "Planogram" at bounding box center [600, 135] width 48 height 15
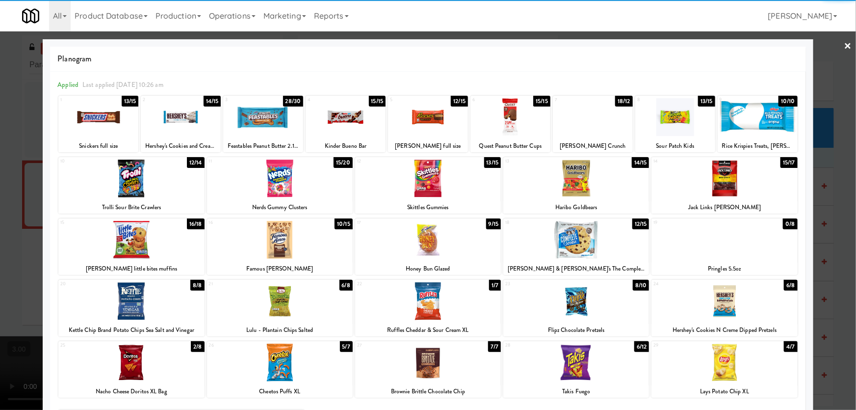
drag, startPoint x: 299, startPoint y: 245, endPoint x: 281, endPoint y: 248, distance: 18.4
click at [299, 245] on div at bounding box center [280, 240] width 146 height 38
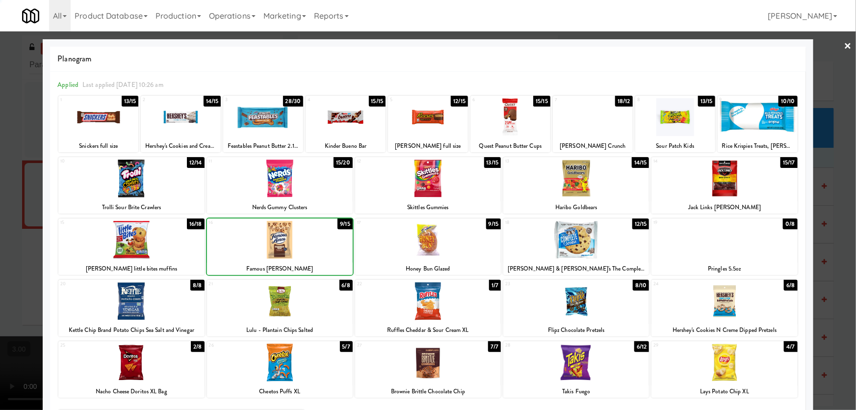
click at [4, 227] on div at bounding box center [428, 205] width 856 height 410
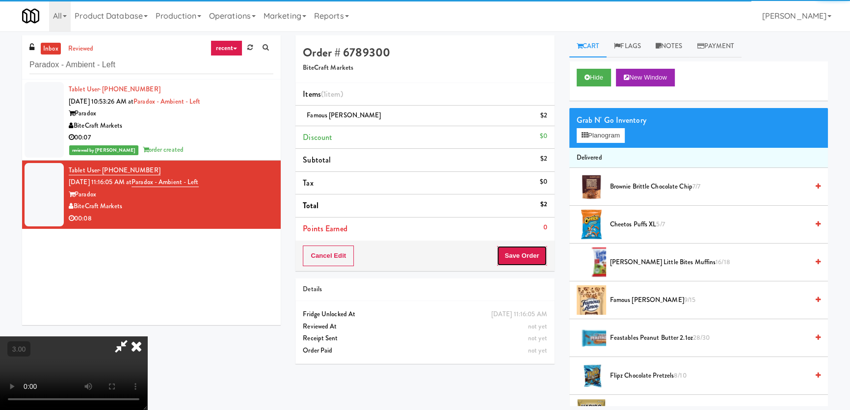
click at [541, 262] on button "Save Order" at bounding box center [522, 255] width 50 height 21
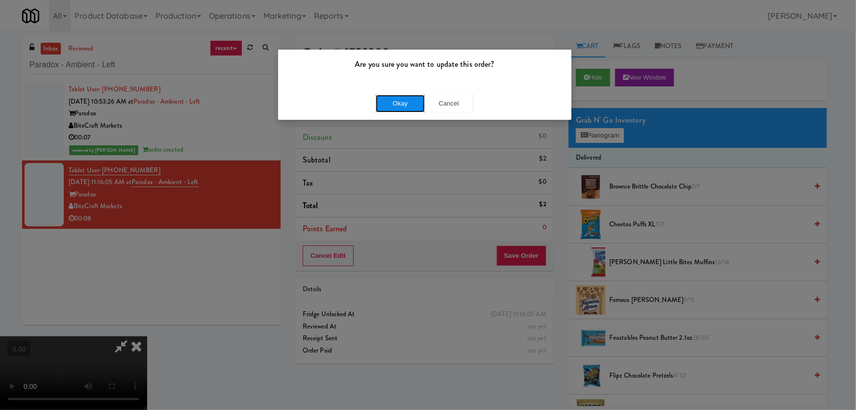
click at [402, 103] on button "Okay" at bounding box center [400, 104] width 49 height 18
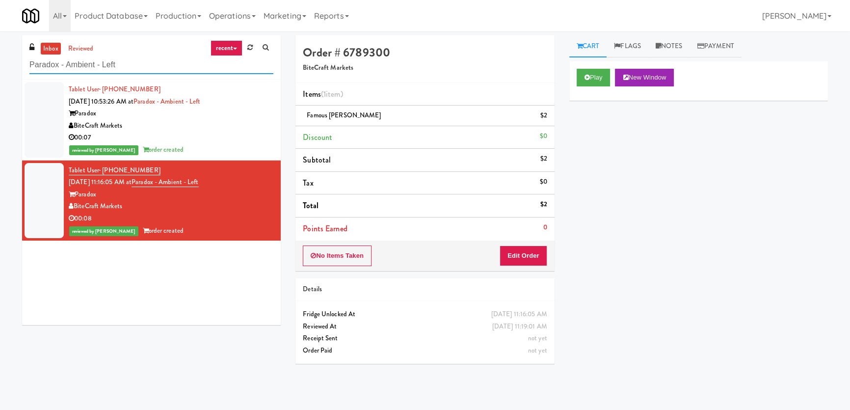
click at [169, 60] on input "Paradox - Ambient - Left" at bounding box center [151, 65] width 244 height 18
paste input "[PERSON_NAME] Tower Fridge"
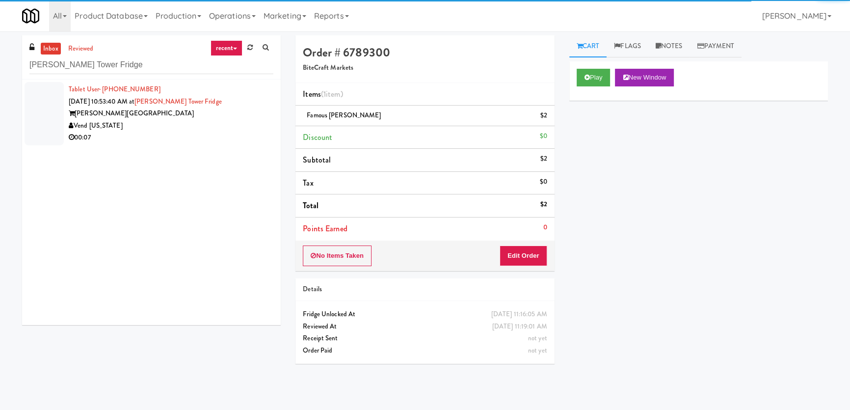
click at [231, 131] on div "Vend [US_STATE]" at bounding box center [171, 126] width 205 height 12
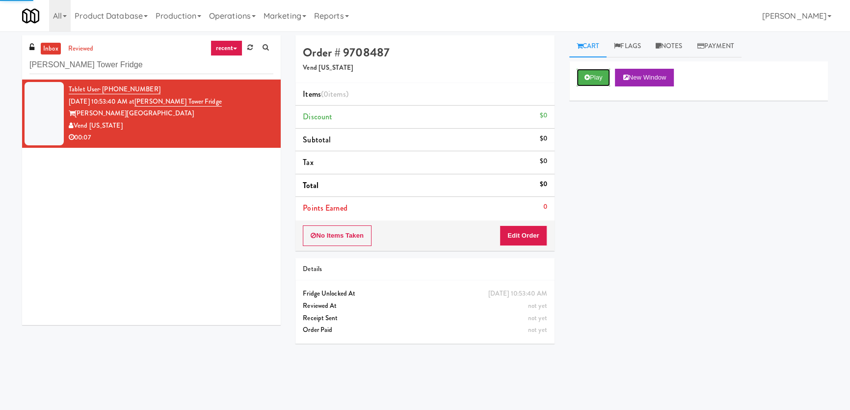
drag, startPoint x: 583, startPoint y: 78, endPoint x: 591, endPoint y: 143, distance: 66.2
click at [583, 78] on button "Play" at bounding box center [593, 78] width 34 height 18
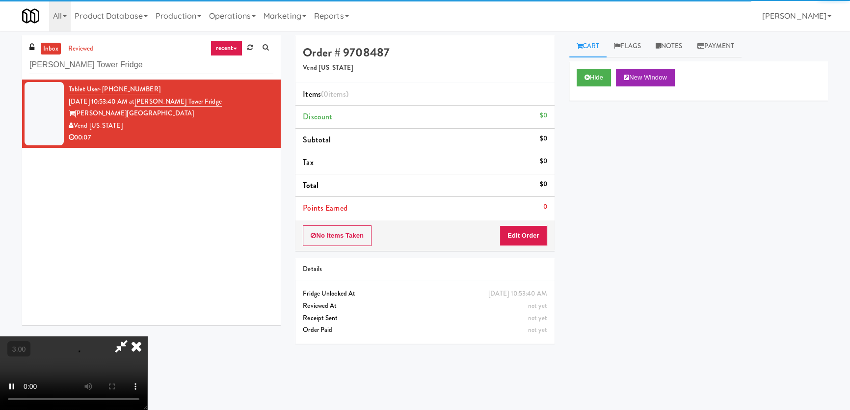
click at [591, 143] on div "Hide New Window Primary Flag Clear Flag if unable to determine what was taken o…" at bounding box center [698, 245] width 259 height 368
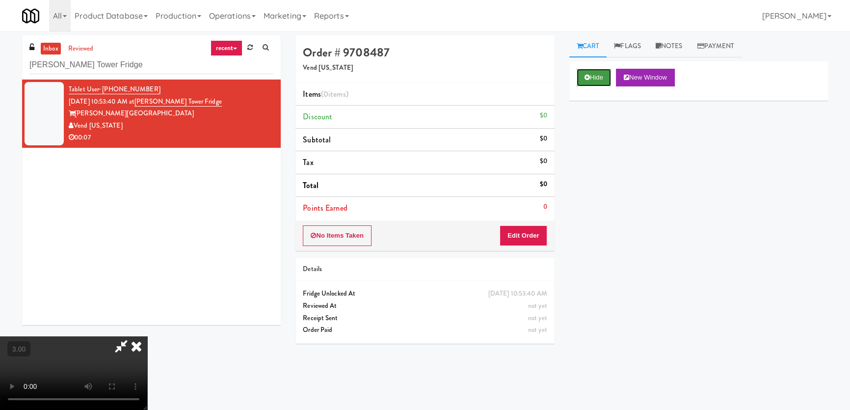
click at [590, 82] on button "Hide" at bounding box center [593, 78] width 34 height 18
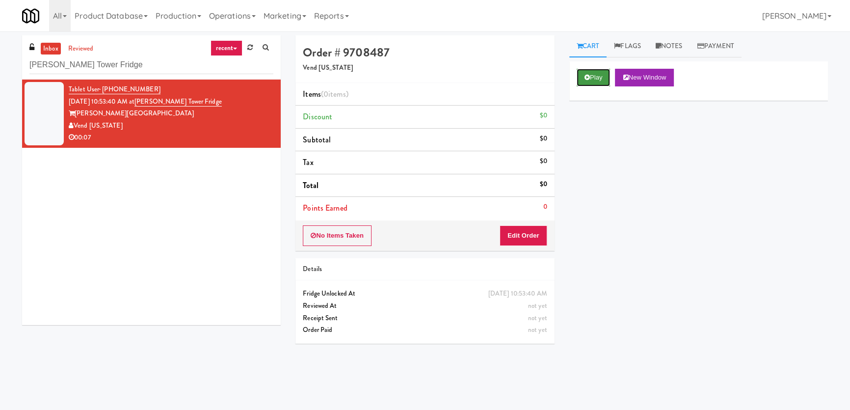
click at [590, 82] on button "Play" at bounding box center [593, 78] width 34 height 18
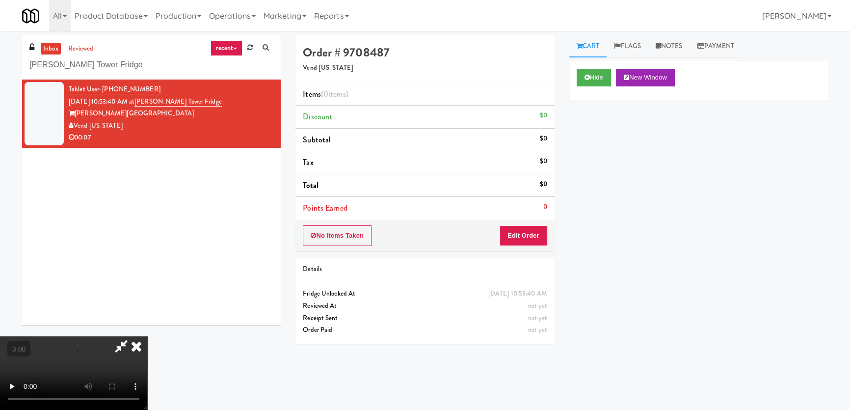
click at [586, 191] on div "Hide New Window Primary Flag Clear Flag if unable to determine what was taken o…" at bounding box center [698, 245] width 259 height 368
click at [147, 336] on video at bounding box center [73, 373] width 147 height 74
click at [540, 234] on button "Edit Order" at bounding box center [523, 235] width 48 height 21
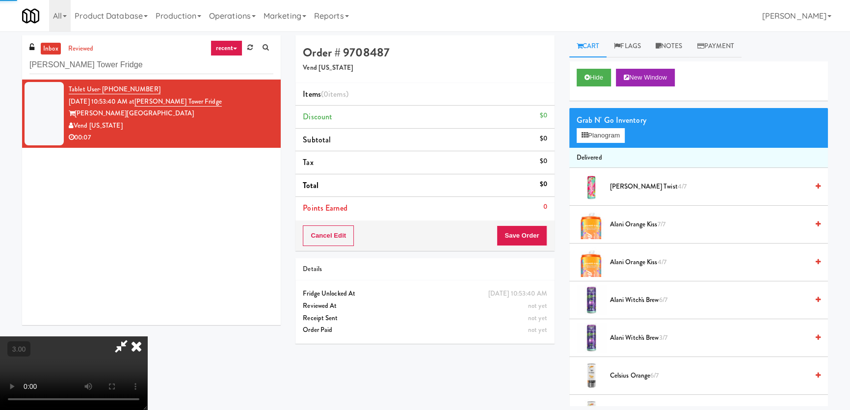
click at [594, 148] on li "Delivered" at bounding box center [698, 158] width 259 height 21
click at [599, 132] on button "Planogram" at bounding box center [600, 135] width 48 height 15
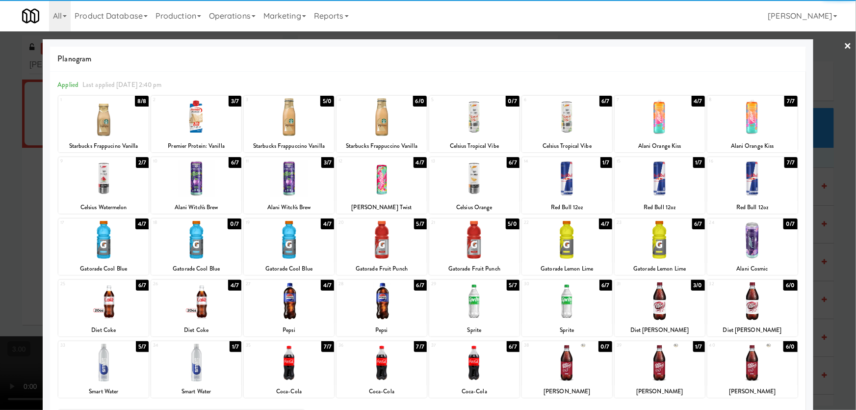
click at [215, 241] on div at bounding box center [196, 240] width 90 height 38
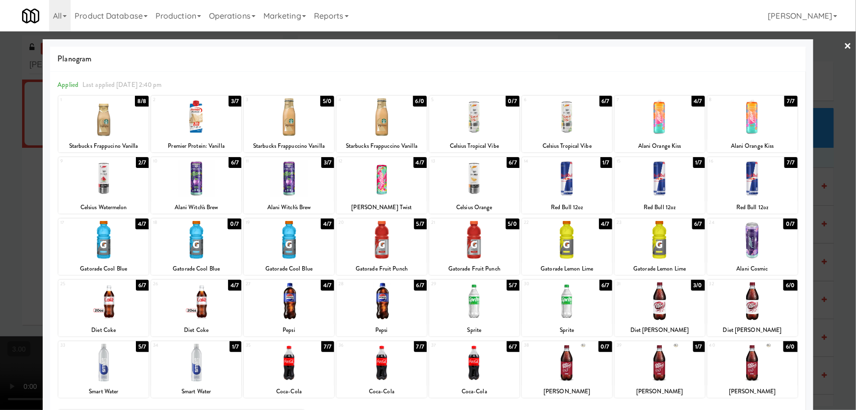
click at [274, 257] on div at bounding box center [289, 240] width 90 height 38
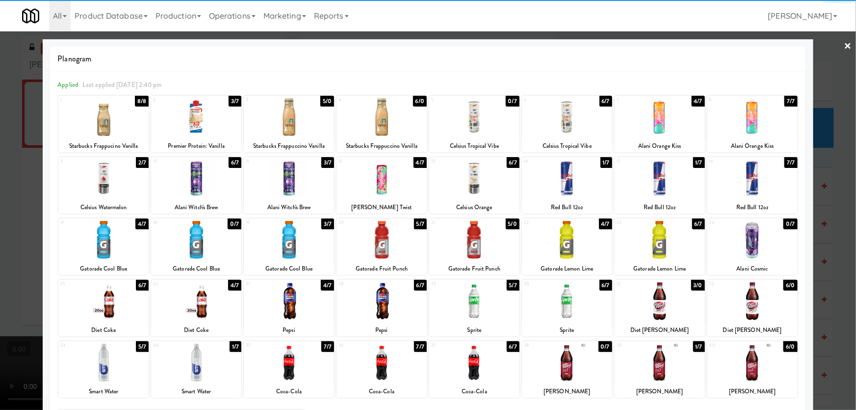
click at [583, 186] on div at bounding box center [567, 178] width 90 height 38
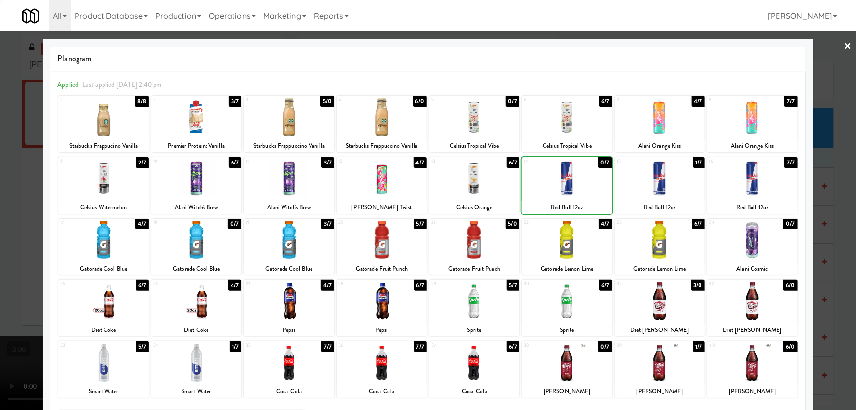
click at [0, 222] on div at bounding box center [428, 205] width 856 height 410
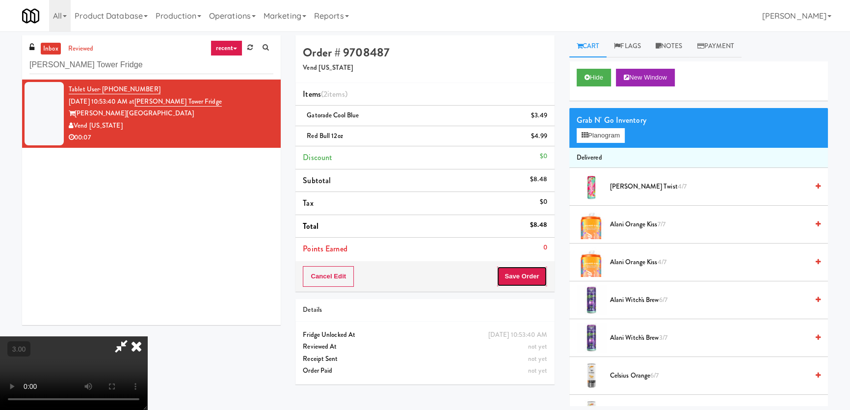
click at [523, 273] on button "Save Order" at bounding box center [522, 276] width 50 height 21
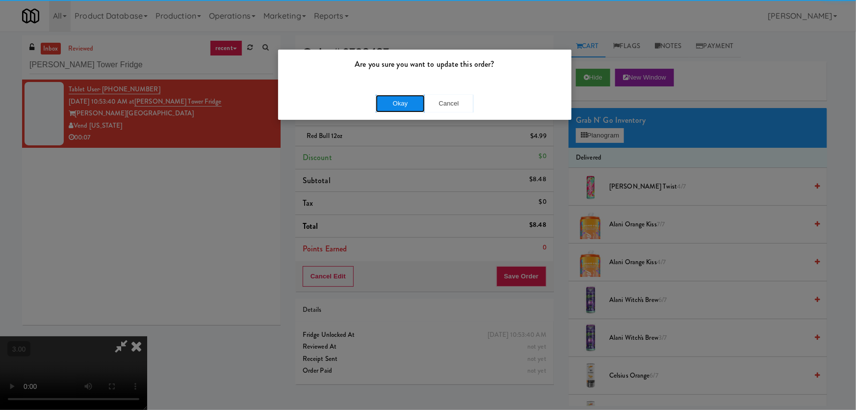
click at [397, 107] on button "Okay" at bounding box center [400, 104] width 49 height 18
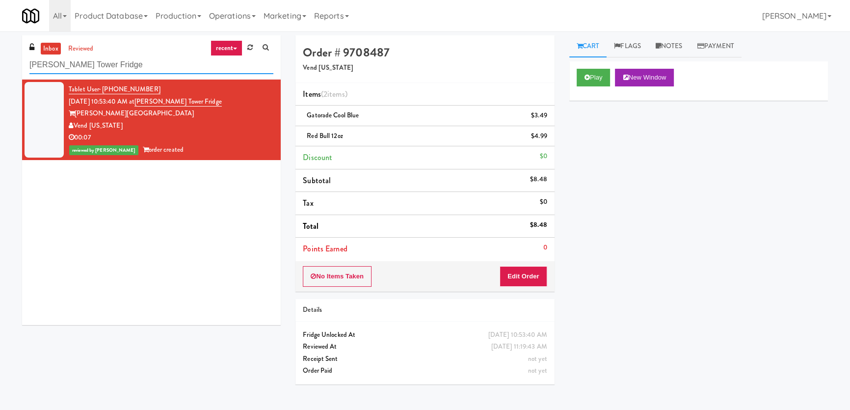
click at [168, 63] on input "[PERSON_NAME] Tower Fridge" at bounding box center [151, 65] width 244 height 18
paste input "(Food, Snack & Drink) South Brunswick Police Department"
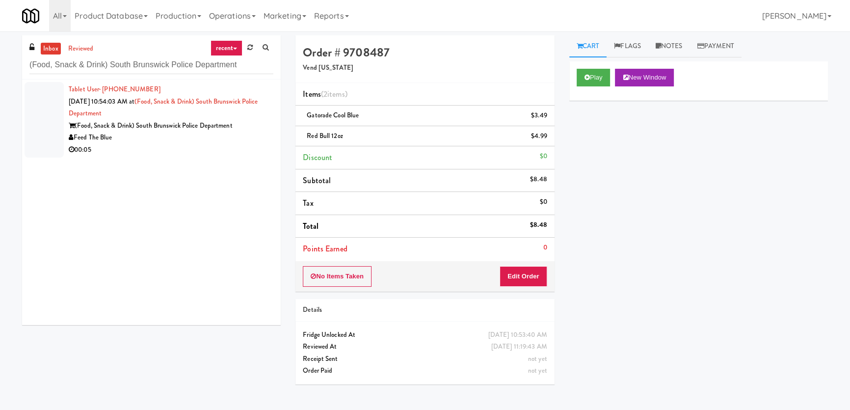
click at [116, 128] on div "(Food, Snack & Drink) South Brunswick Police Department" at bounding box center [171, 126] width 205 height 12
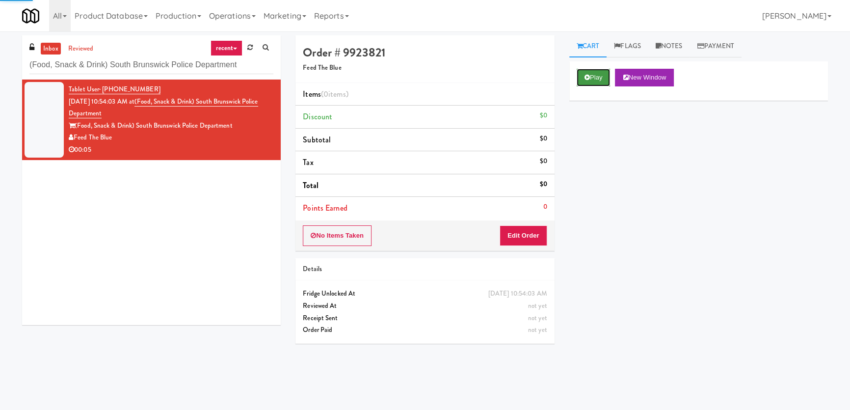
click at [587, 73] on button "Play" at bounding box center [593, 78] width 34 height 18
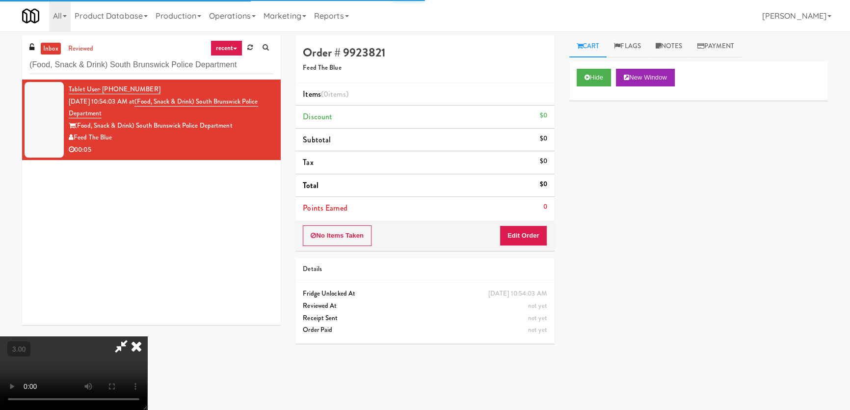
click at [609, 136] on div "Hide New Window Primary Flag Clear Flag if unable to determine what was taken o…" at bounding box center [698, 245] width 259 height 368
drag, startPoint x: 535, startPoint y: 237, endPoint x: 551, endPoint y: 218, distance: 25.1
click at [535, 236] on button "Edit Order" at bounding box center [523, 235] width 48 height 21
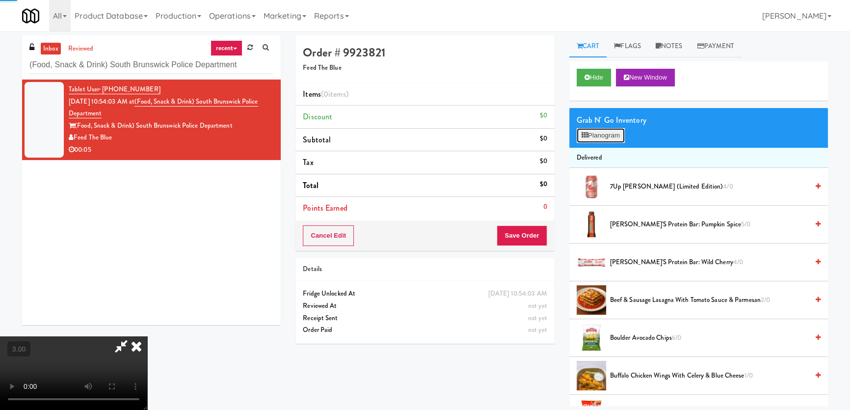
click at [600, 138] on button "Planogram" at bounding box center [600, 135] width 48 height 15
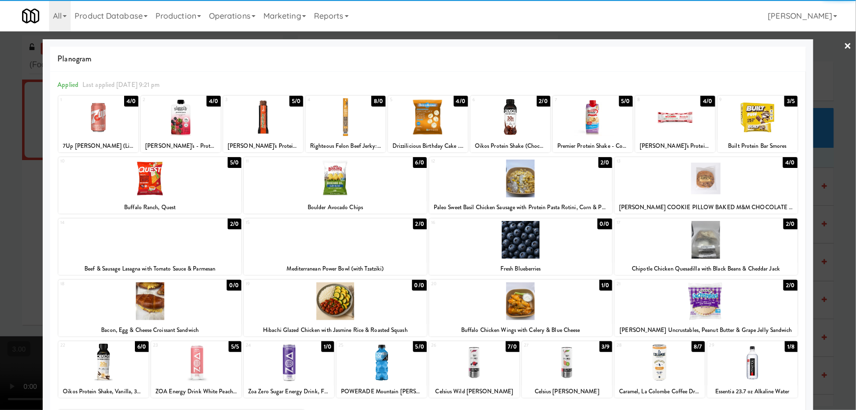
click at [295, 366] on div at bounding box center [289, 362] width 90 height 38
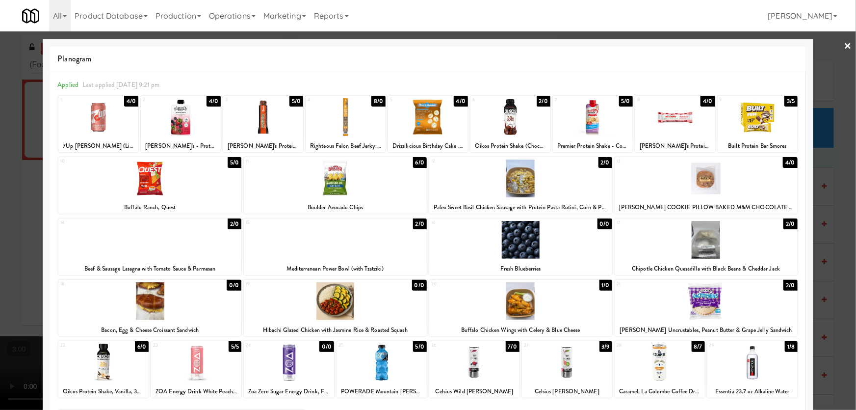
drag, startPoint x: 0, startPoint y: 255, endPoint x: 444, endPoint y: 264, distance: 444.1
click at [0, 255] on div at bounding box center [428, 205] width 856 height 410
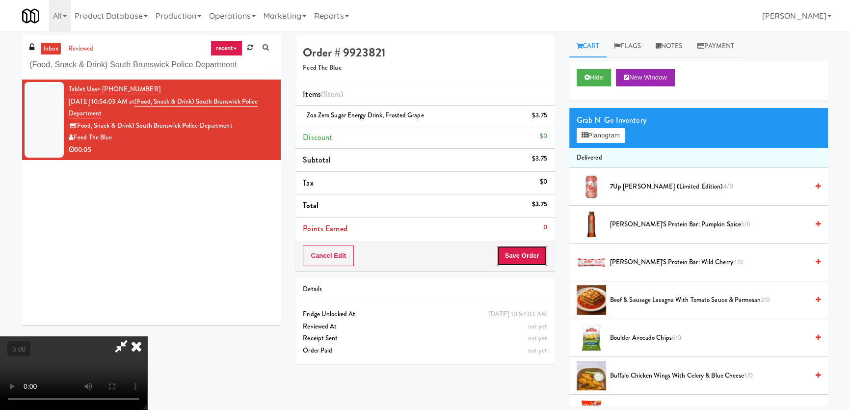
drag, startPoint x: 516, startPoint y: 251, endPoint x: 510, endPoint y: 244, distance: 9.1
click at [516, 251] on button "Save Order" at bounding box center [522, 255] width 50 height 21
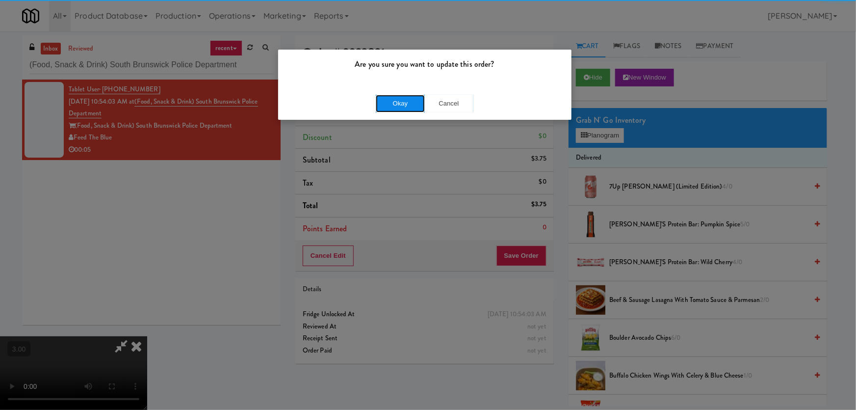
click at [399, 104] on button "Okay" at bounding box center [400, 104] width 49 height 18
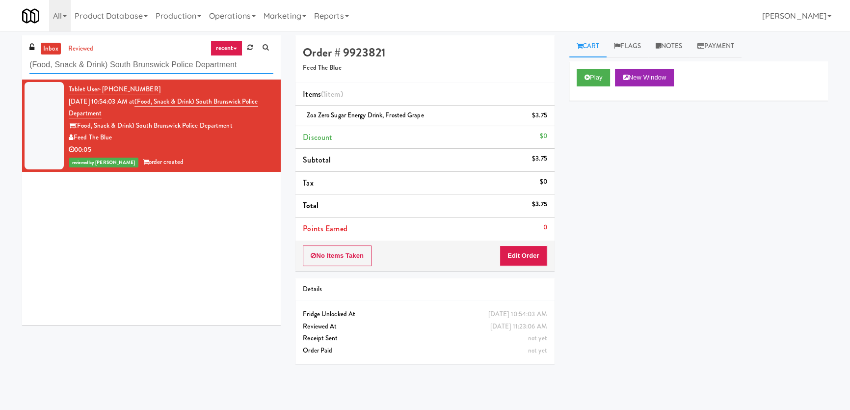
click at [227, 69] on input "(Food, Snack & Drink) South Brunswick Police Department" at bounding box center [151, 65] width 244 height 18
paste input "[PERSON_NAME] - Cooler - Lef"
type input "[PERSON_NAME] - Cooler - Left"
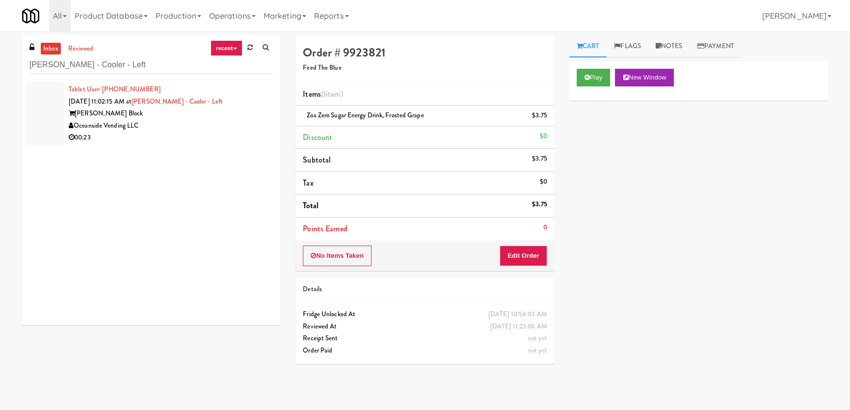
click at [231, 126] on div "Oceanside Vending LLC" at bounding box center [171, 126] width 205 height 12
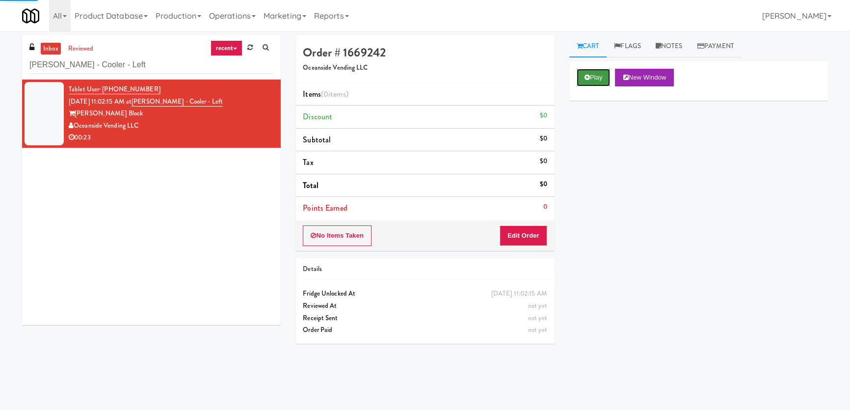
click at [584, 80] on button "Play" at bounding box center [593, 78] width 34 height 18
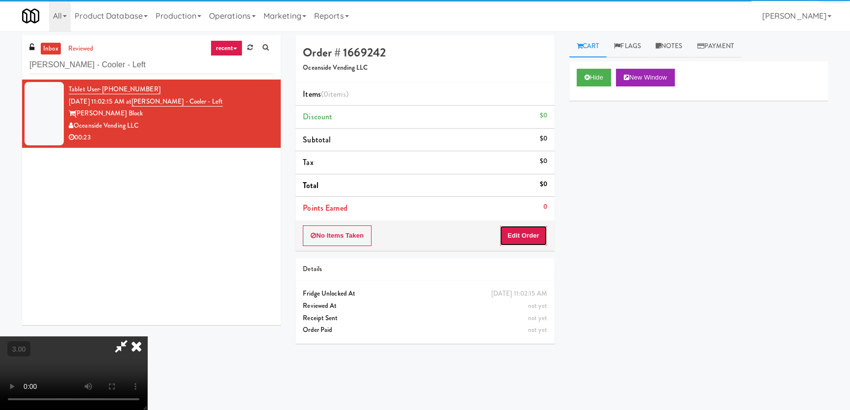
click at [536, 232] on button "Edit Order" at bounding box center [523, 235] width 48 height 21
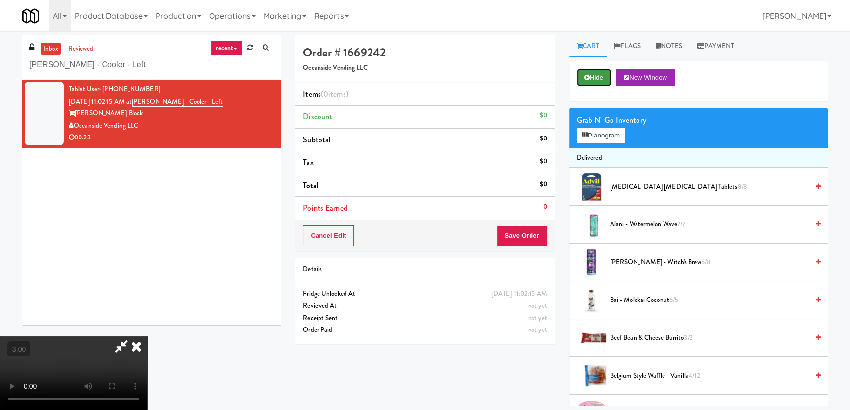
click at [587, 83] on button "Hide" at bounding box center [593, 78] width 34 height 18
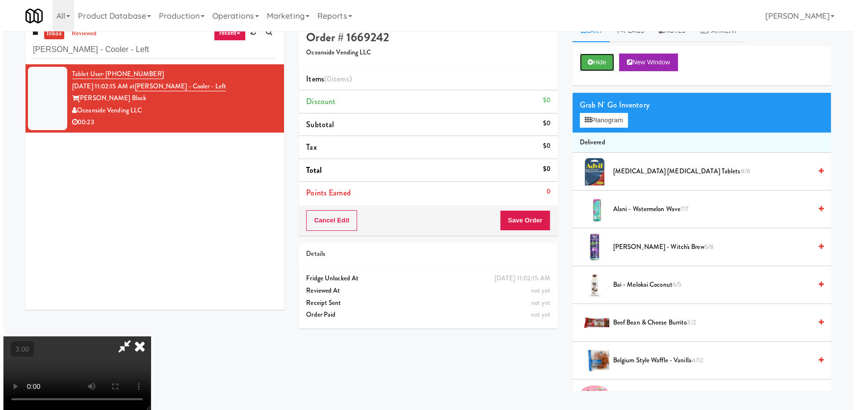
scroll to position [31, 0]
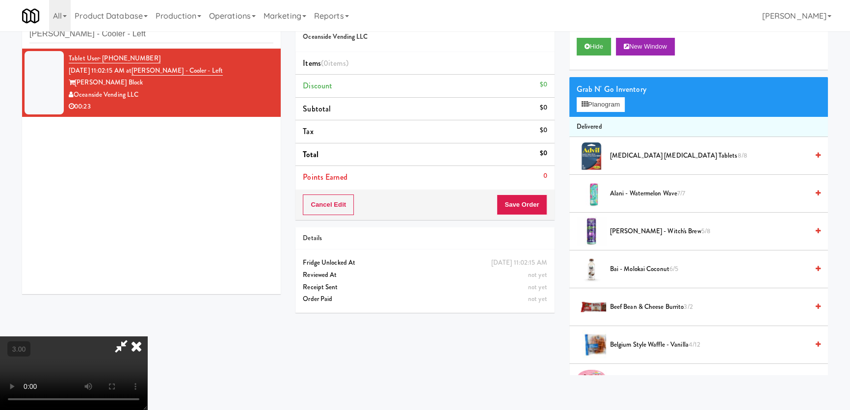
click at [147, 336] on video at bounding box center [73, 373] width 147 height 74
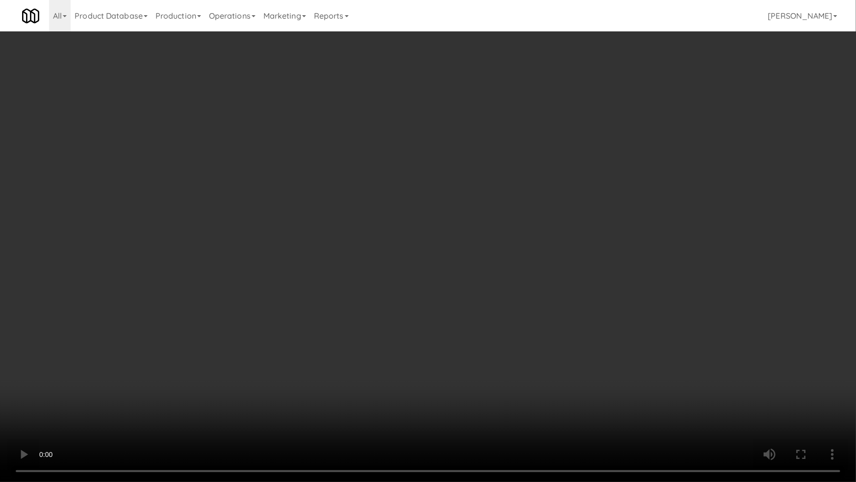
click at [299, 314] on video at bounding box center [428, 241] width 856 height 482
click at [245, 397] on video at bounding box center [428, 241] width 856 height 482
click at [244, 390] on video at bounding box center [428, 241] width 856 height 482
click at [163, 398] on video at bounding box center [428, 241] width 856 height 482
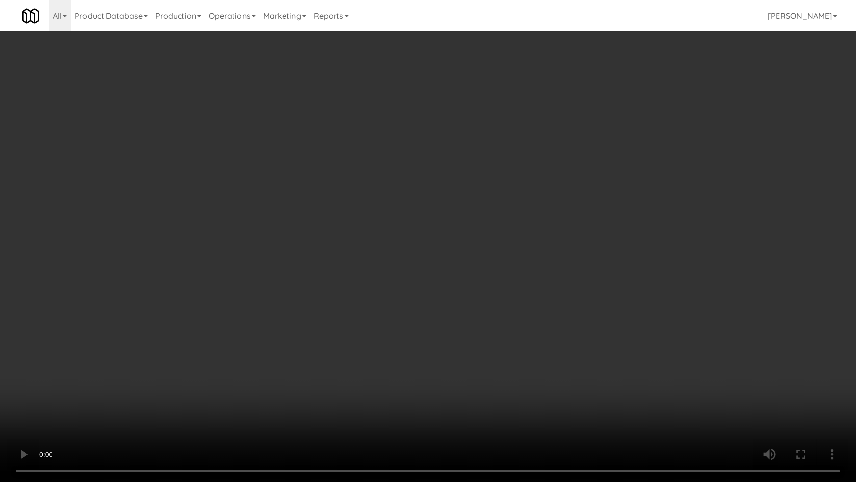
click at [169, 388] on video at bounding box center [428, 241] width 856 height 482
click at [223, 351] on video at bounding box center [428, 241] width 856 height 482
drag, startPoint x: 223, startPoint y: 351, endPoint x: 297, endPoint y: 268, distance: 111.9
click at [223, 351] on video at bounding box center [428, 241] width 856 height 482
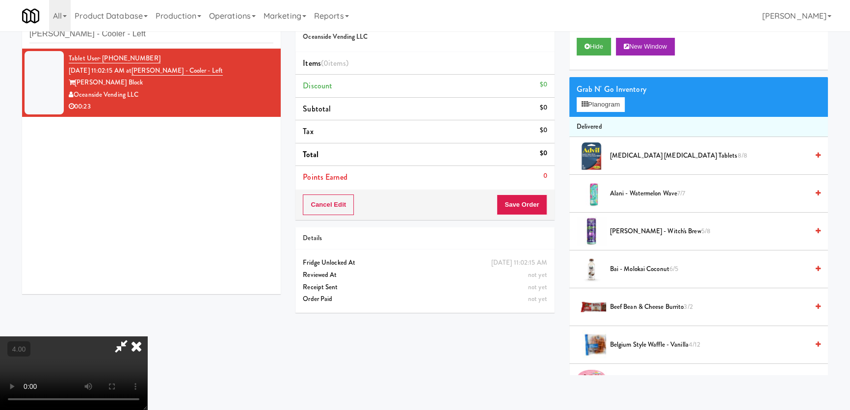
click at [147, 336] on video at bounding box center [73, 373] width 147 height 74
click at [601, 103] on button "Planogram" at bounding box center [600, 104] width 48 height 15
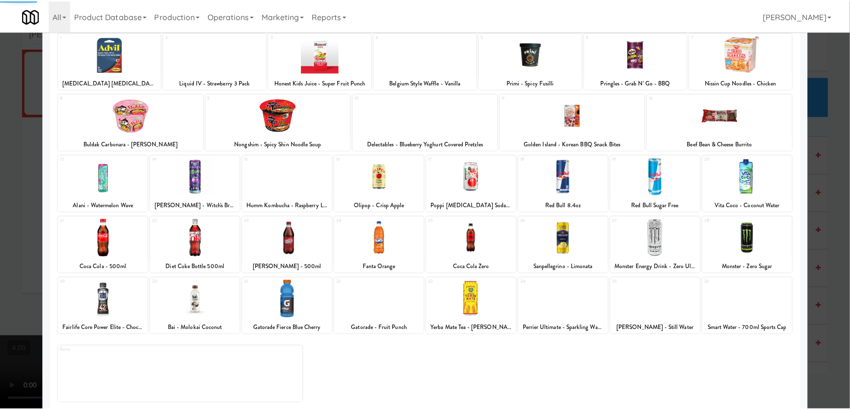
scroll to position [72, 0]
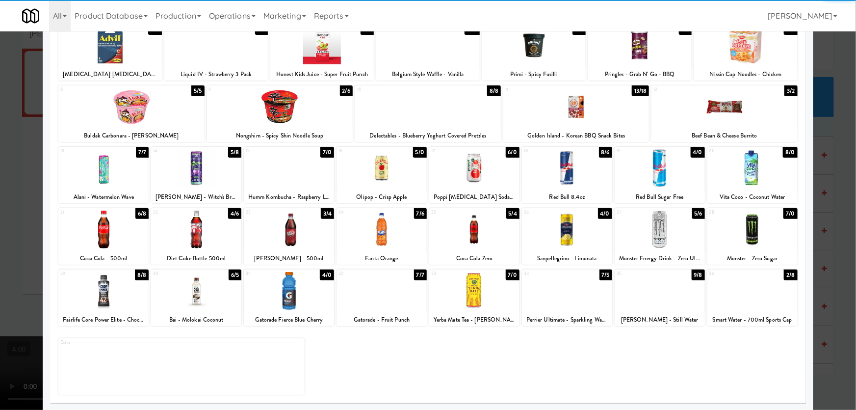
click at [751, 186] on div at bounding box center [752, 168] width 90 height 38
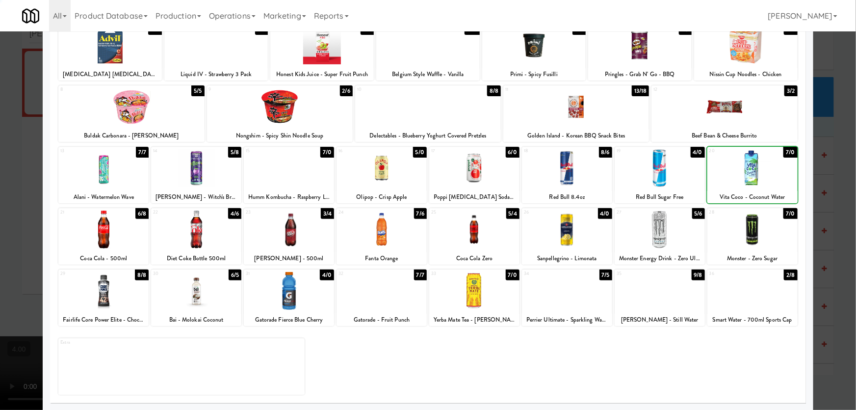
click at [751, 186] on div at bounding box center [752, 168] width 90 height 38
click at [742, 316] on div "Smart Water - 700ml Sports Cap" at bounding box center [752, 320] width 87 height 12
drag, startPoint x: 765, startPoint y: 291, endPoint x: 821, endPoint y: 206, distance: 102.3
click at [765, 291] on div at bounding box center [752, 291] width 90 height 38
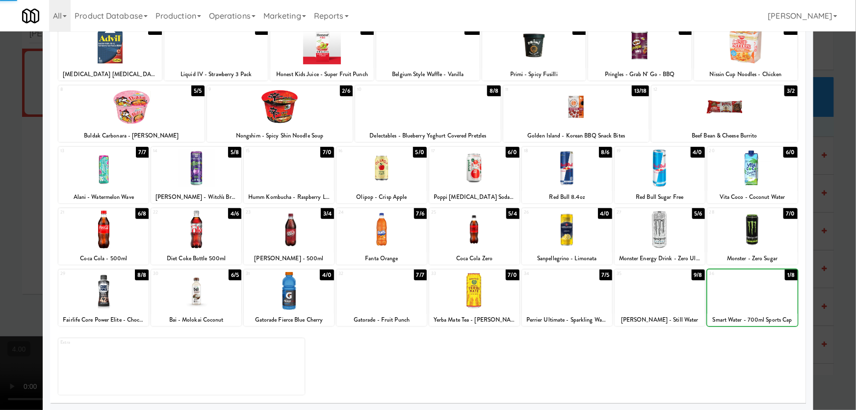
click at [841, 189] on div at bounding box center [428, 205] width 856 height 410
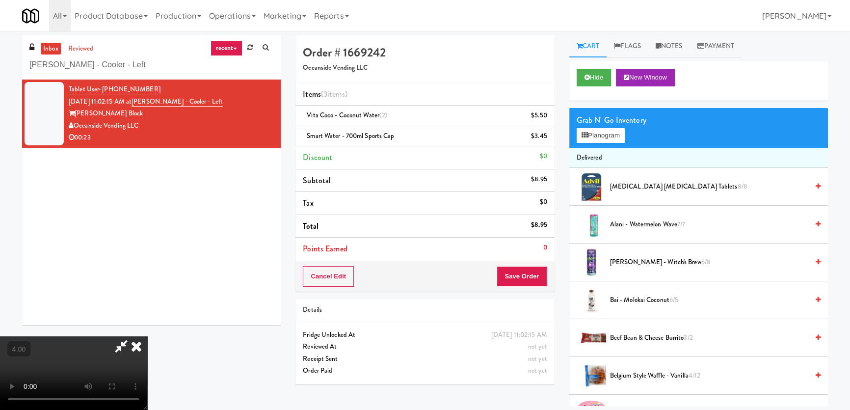
click at [147, 336] on icon at bounding box center [137, 346] width 22 height 20
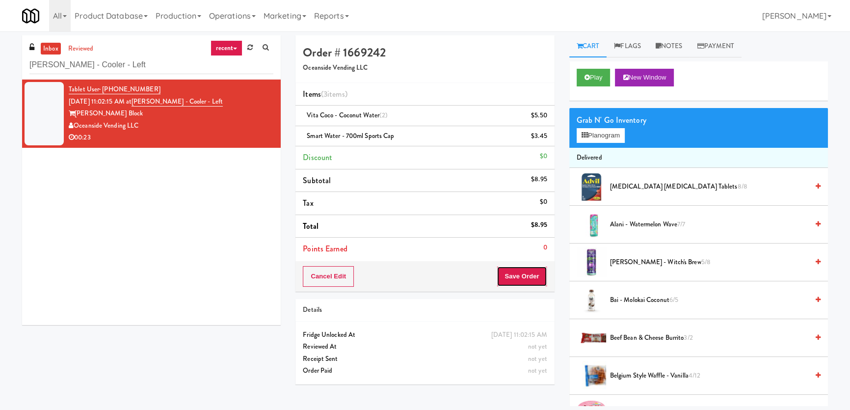
click at [535, 267] on button "Save Order" at bounding box center [522, 276] width 50 height 21
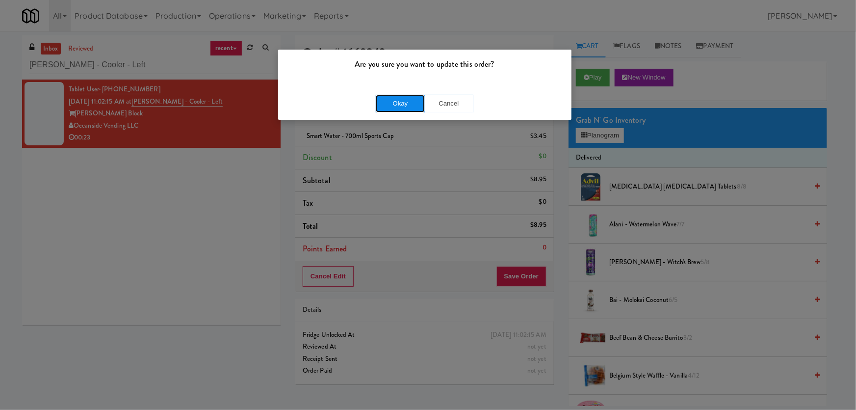
click at [408, 100] on button "Okay" at bounding box center [400, 104] width 49 height 18
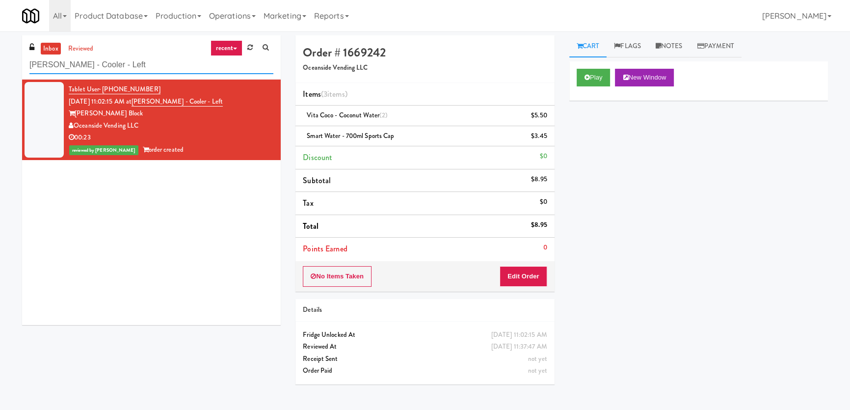
drag, startPoint x: 50, startPoint y: 64, endPoint x: 0, endPoint y: 61, distance: 50.2
click at [0, 61] on div "inbox reviewed recent all unclear take inventory issue suspicious failed recent…" at bounding box center [425, 220] width 850 height 370
paste input "College St - Cooler"
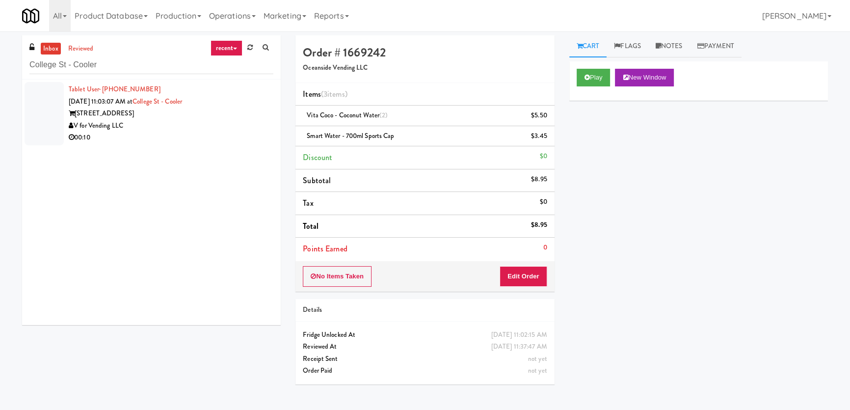
click at [225, 122] on div "V for Vending LLC" at bounding box center [171, 126] width 205 height 12
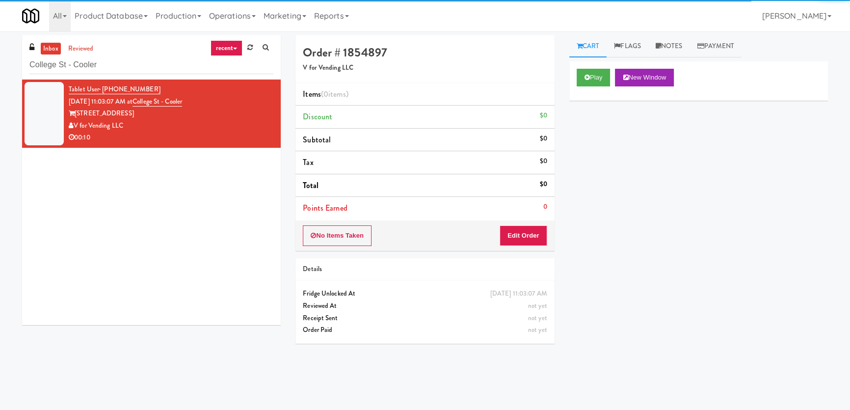
click at [575, 78] on div "Play New Window" at bounding box center [698, 80] width 259 height 39
click at [599, 80] on button "Play" at bounding box center [593, 78] width 34 height 18
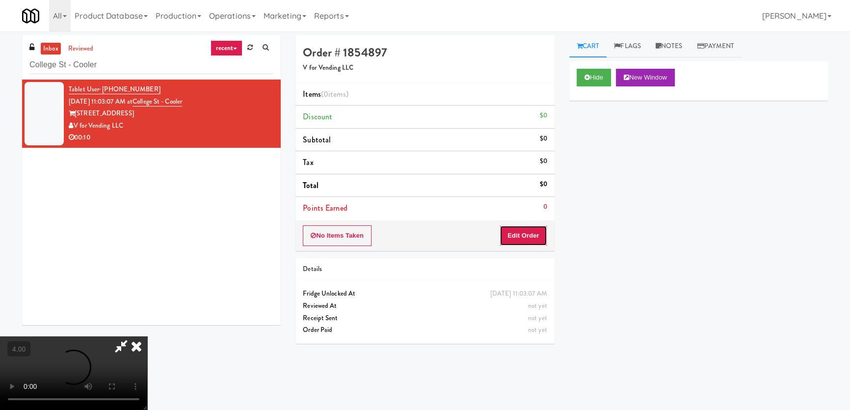
click at [509, 233] on button "Edit Order" at bounding box center [523, 235] width 48 height 21
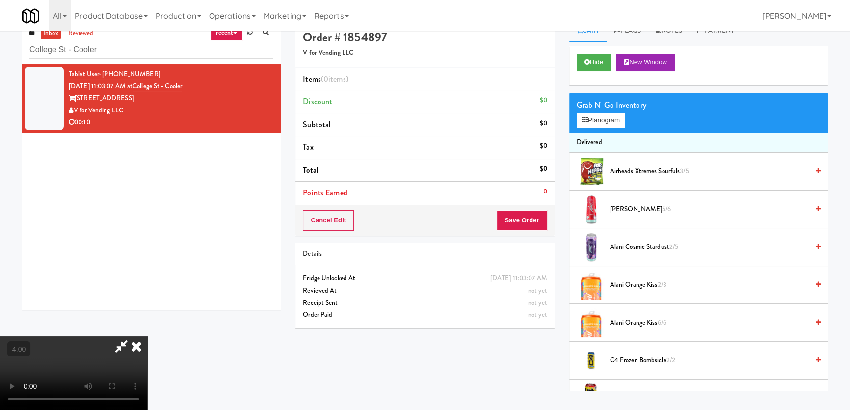
scroll to position [31, 0]
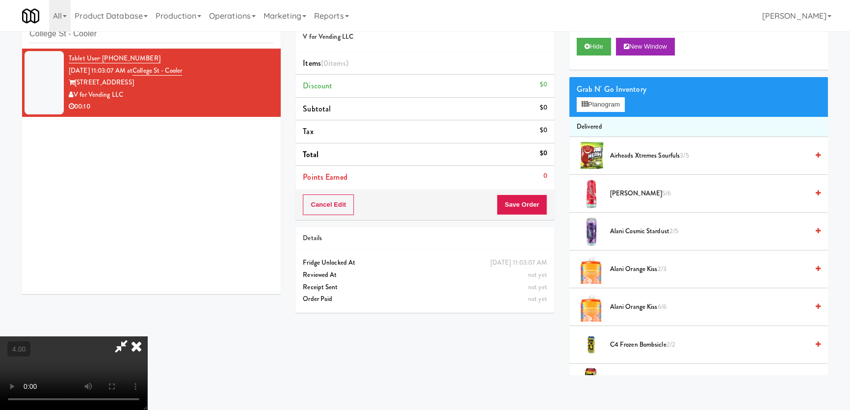
click at [147, 336] on video at bounding box center [73, 373] width 147 height 74
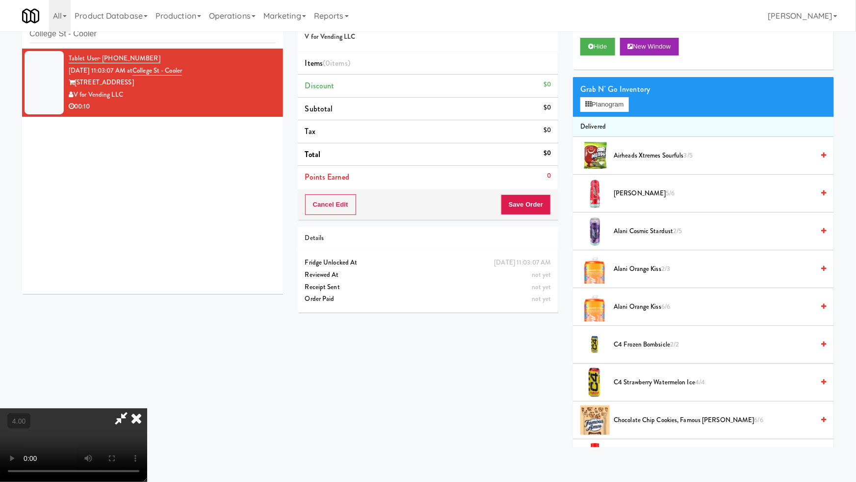
click at [147, 408] on video at bounding box center [73, 445] width 147 height 74
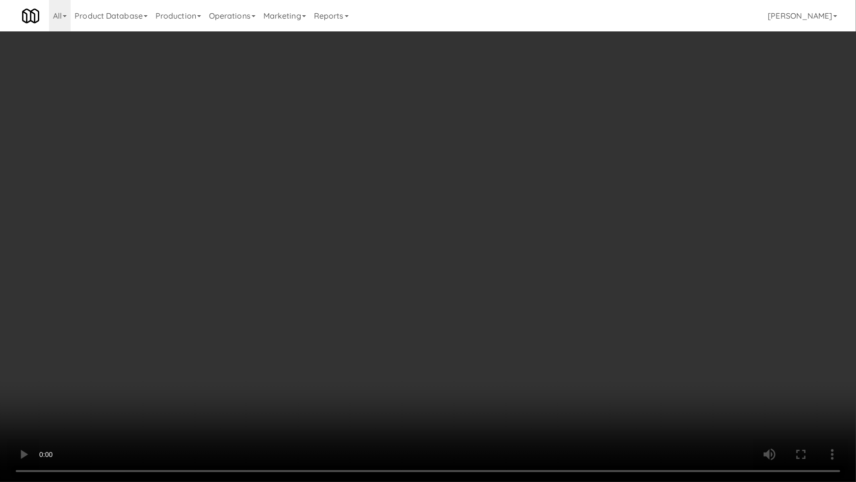
drag, startPoint x: 275, startPoint y: 401, endPoint x: 280, endPoint y: 346, distance: 55.7
click at [276, 401] on video at bounding box center [428, 241] width 856 height 482
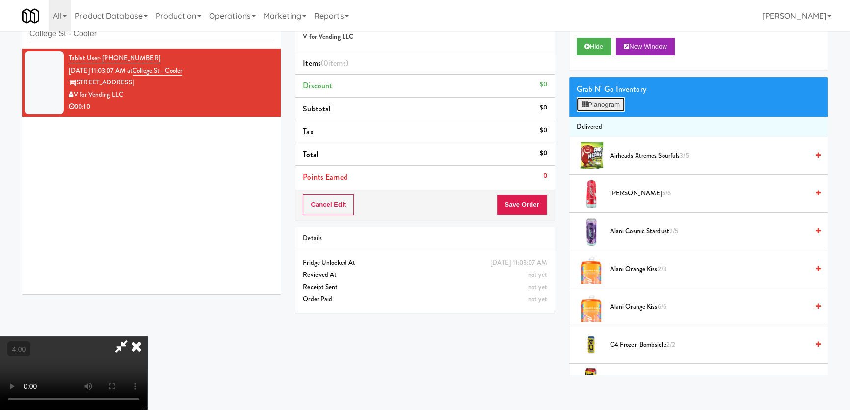
click at [598, 105] on button "Planogram" at bounding box center [600, 104] width 48 height 15
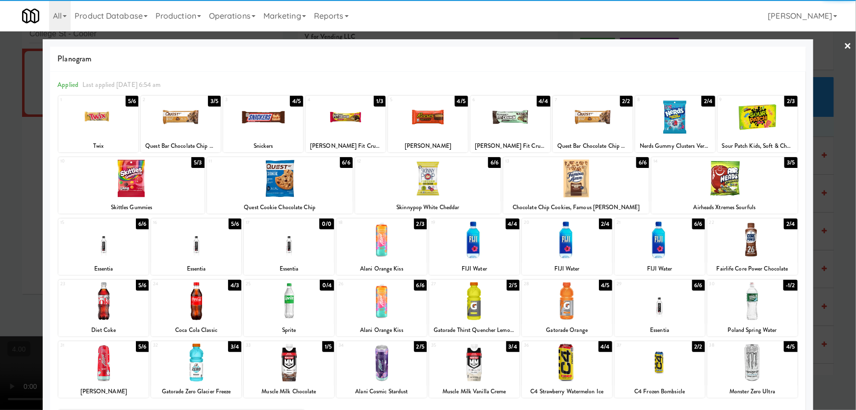
click at [192, 307] on div at bounding box center [196, 301] width 90 height 38
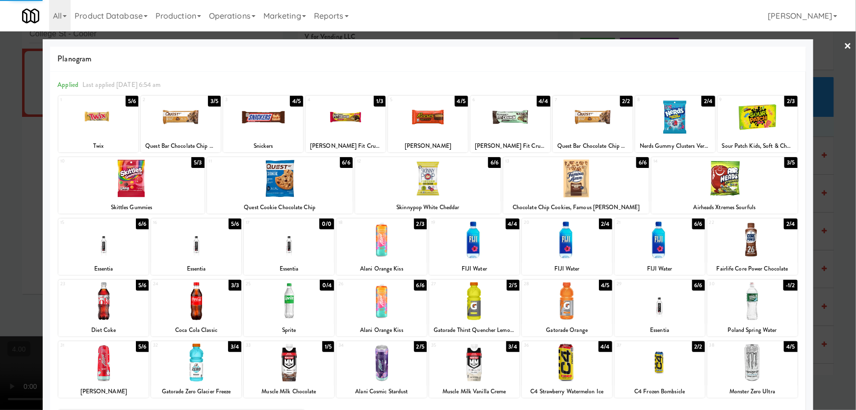
click at [0, 196] on div at bounding box center [428, 205] width 856 height 410
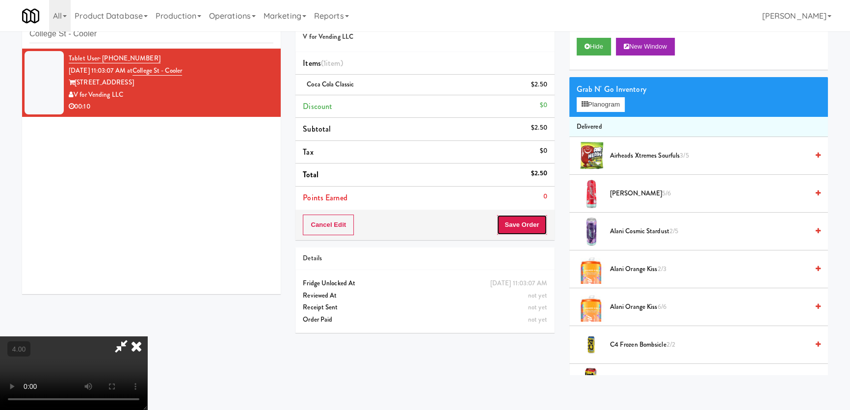
click at [523, 227] on button "Save Order" at bounding box center [522, 224] width 50 height 21
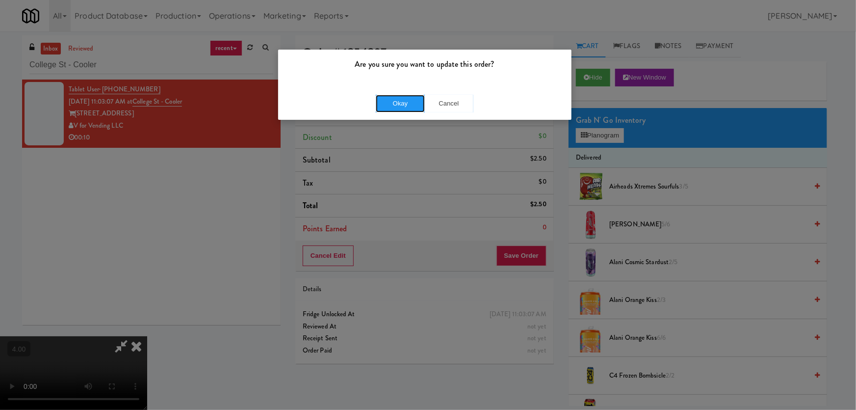
click at [383, 109] on button "Okay" at bounding box center [400, 104] width 49 height 18
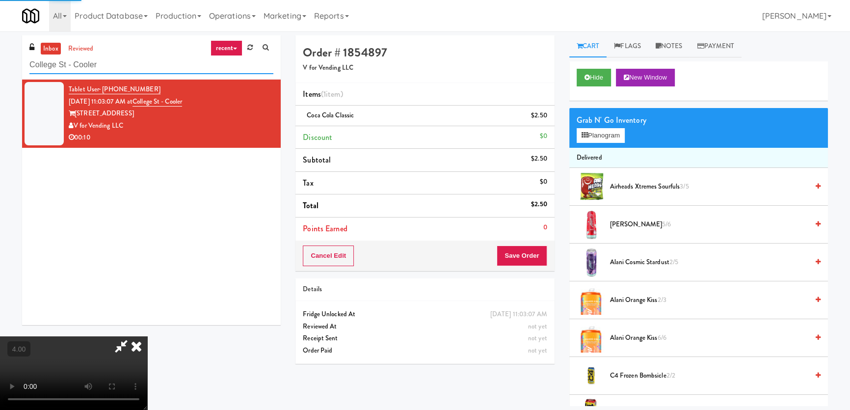
drag, startPoint x: 169, startPoint y: 64, endPoint x: 21, endPoint y: 70, distance: 148.3
click at [21, 70] on div "inbox reviewed recent all unclear take inventory issue suspicious failed recent…" at bounding box center [151, 183] width 273 height 297
paste input "BOLD - Sarasota Pantry - 1"
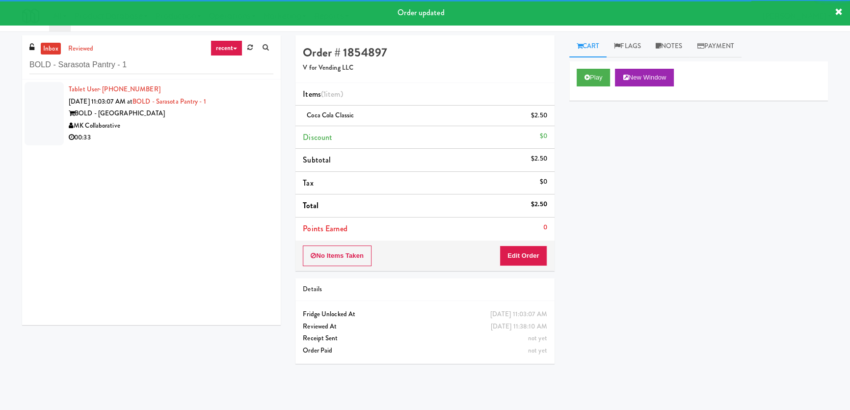
click at [234, 127] on div "MK Collaborative" at bounding box center [171, 126] width 205 height 12
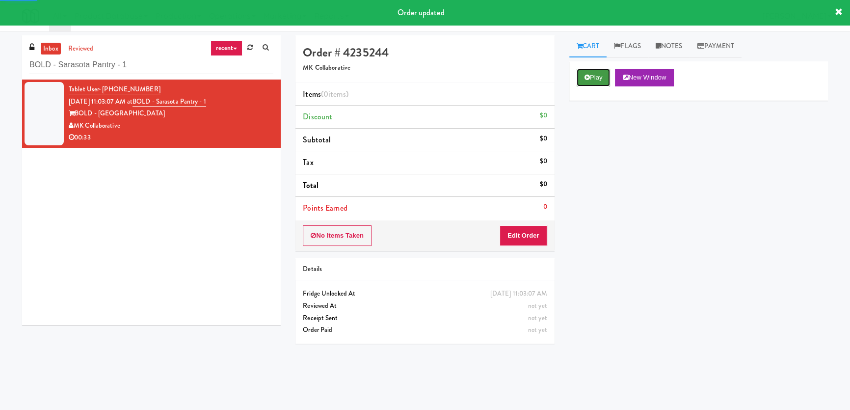
click at [604, 75] on button "Play" at bounding box center [593, 78] width 34 height 18
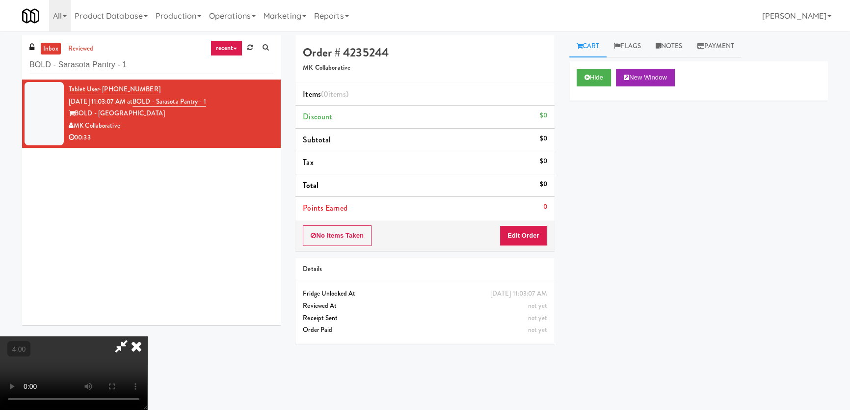
click at [147, 336] on video at bounding box center [73, 373] width 147 height 74
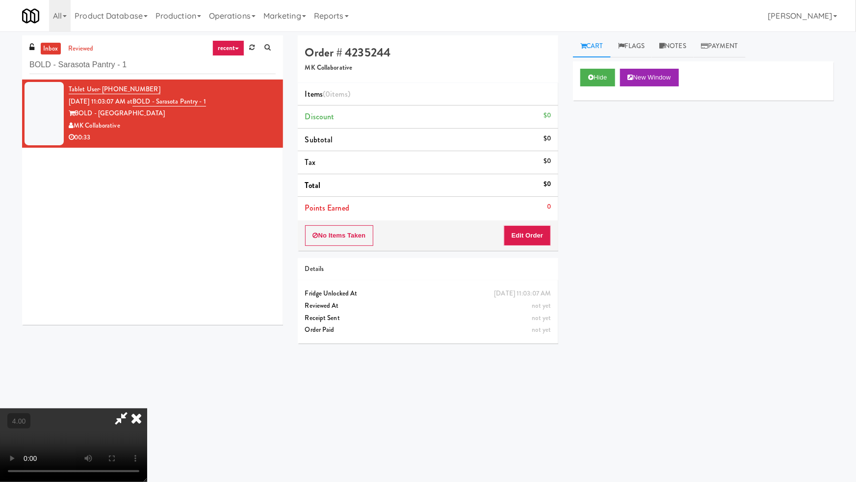
click at [147, 408] on video at bounding box center [73, 445] width 147 height 74
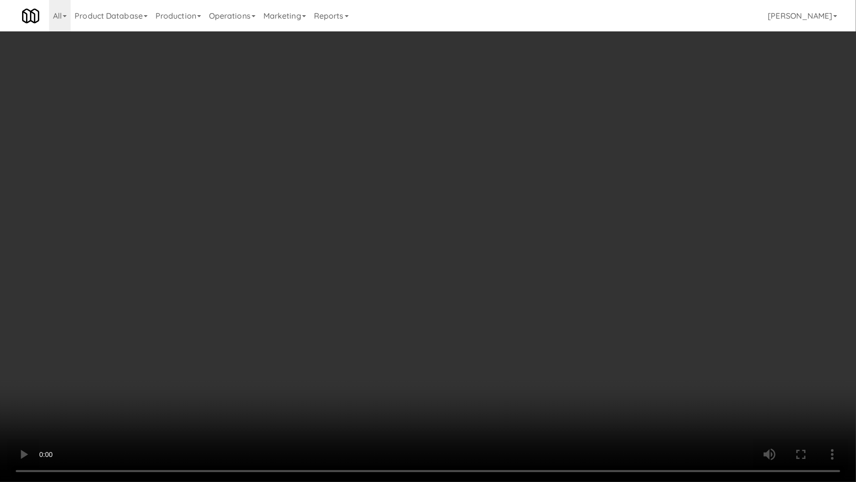
click at [524, 277] on video at bounding box center [428, 241] width 856 height 482
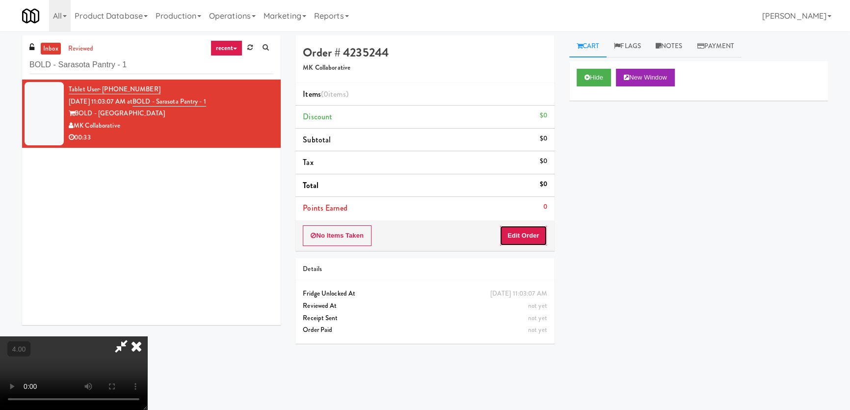
click at [535, 233] on button "Edit Order" at bounding box center [523, 235] width 48 height 21
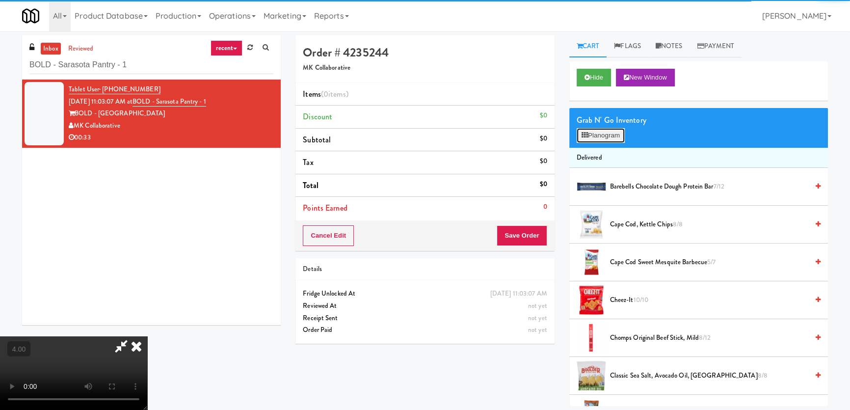
click at [595, 141] on button "Planogram" at bounding box center [600, 135] width 48 height 15
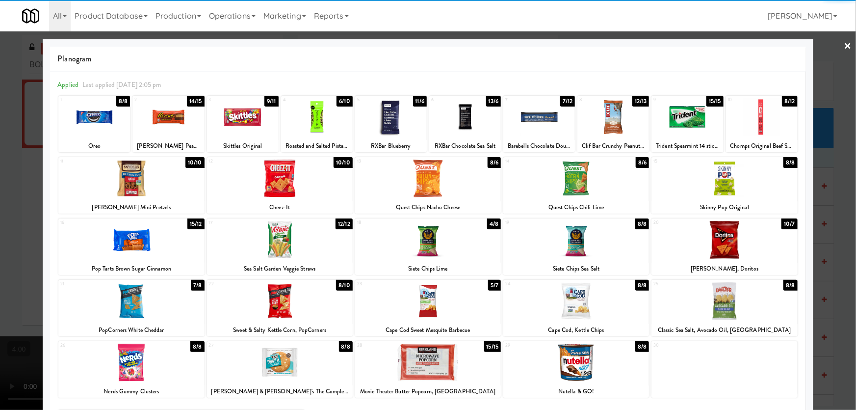
click at [741, 129] on div at bounding box center [762, 117] width 72 height 38
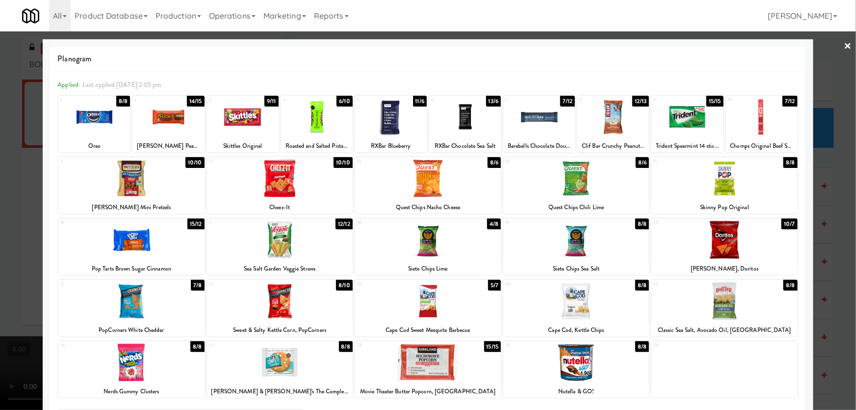
click at [411, 130] on div at bounding box center [391, 117] width 72 height 38
click at [0, 125] on div at bounding box center [428, 205] width 856 height 410
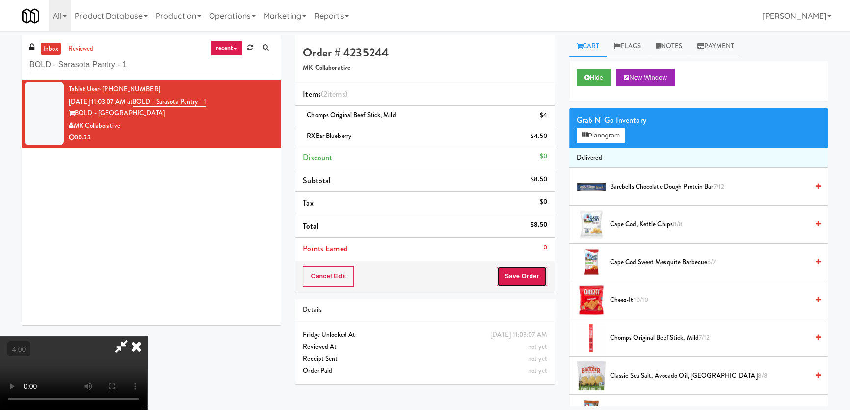
click at [533, 274] on button "Save Order" at bounding box center [522, 276] width 50 height 21
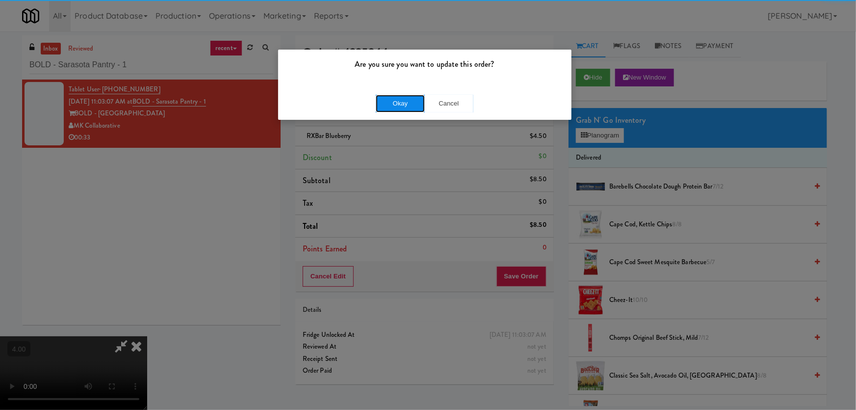
click at [395, 103] on button "Okay" at bounding box center [400, 104] width 49 height 18
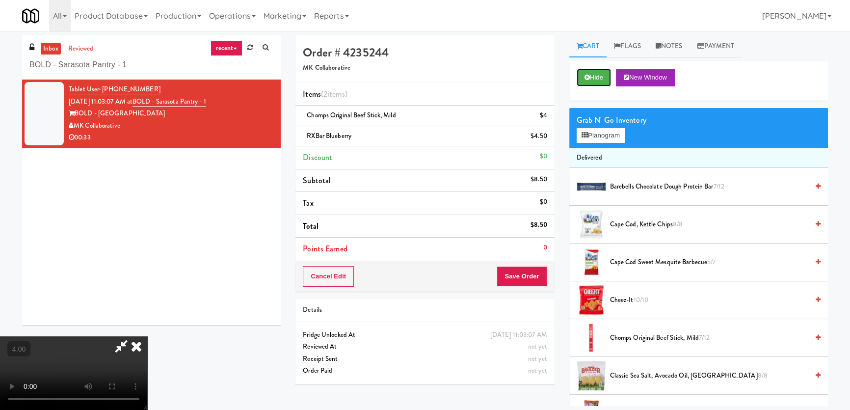
click at [592, 73] on button "Hide" at bounding box center [593, 78] width 34 height 18
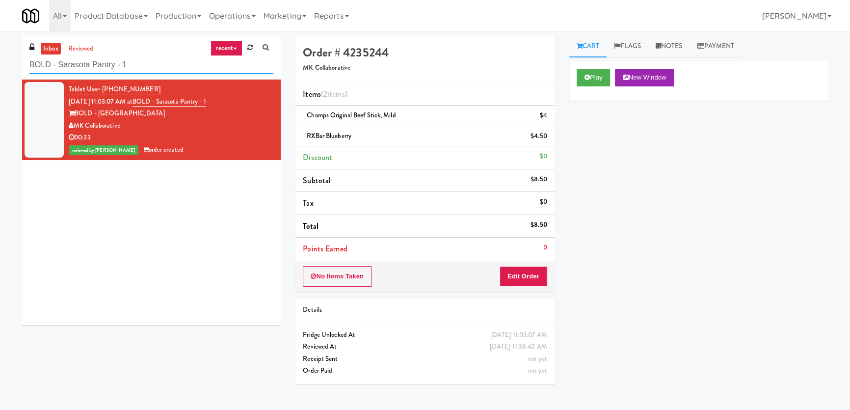
drag, startPoint x: 105, startPoint y: 64, endPoint x: 0, endPoint y: 66, distance: 105.5
click at [0, 66] on div "inbox reviewed recent all unclear take inventory issue suspicious failed recent…" at bounding box center [425, 220] width 850 height 370
paste input "Twenty2 West - Combo"
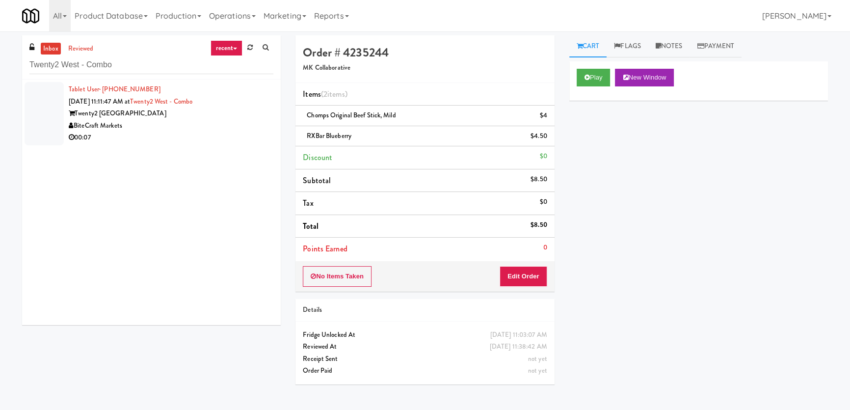
drag, startPoint x: 171, startPoint y: 124, endPoint x: 190, endPoint y: 129, distance: 19.8
click at [171, 124] on div "BiteCraft Markets" at bounding box center [171, 126] width 205 height 12
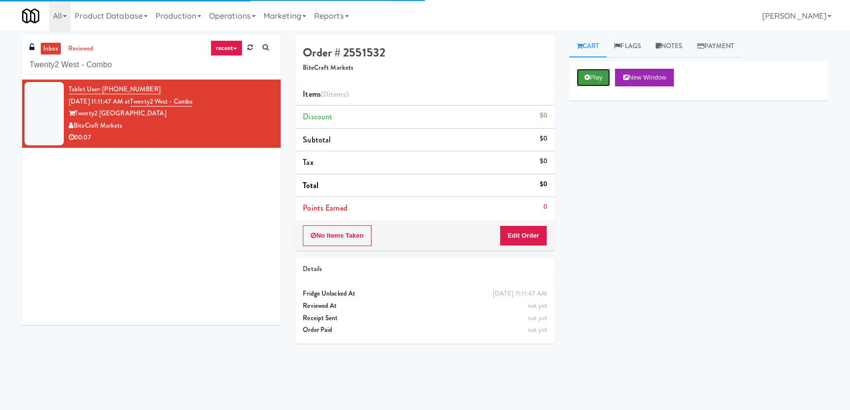
click at [595, 75] on button "Play" at bounding box center [593, 78] width 34 height 18
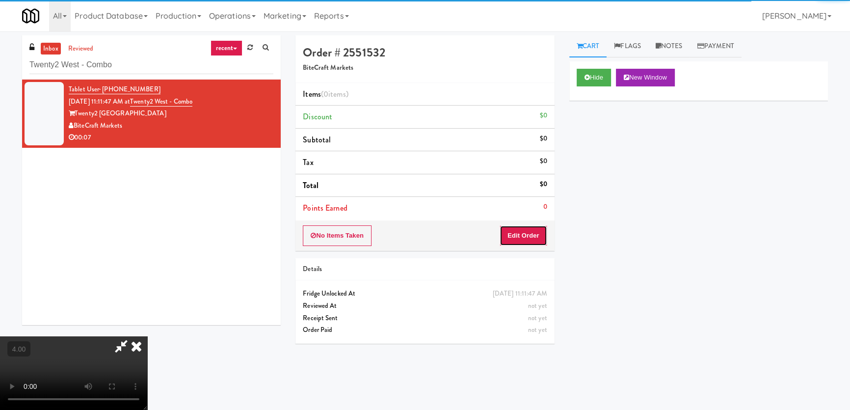
click at [529, 232] on button "Edit Order" at bounding box center [523, 235] width 48 height 21
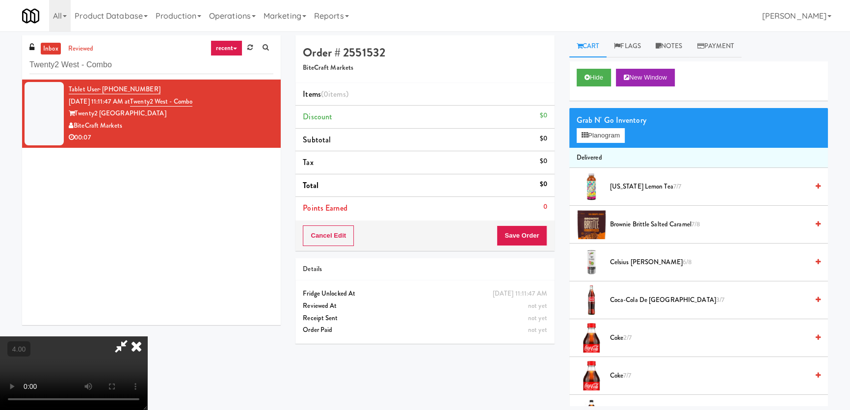
click at [147, 336] on video at bounding box center [73, 373] width 147 height 74
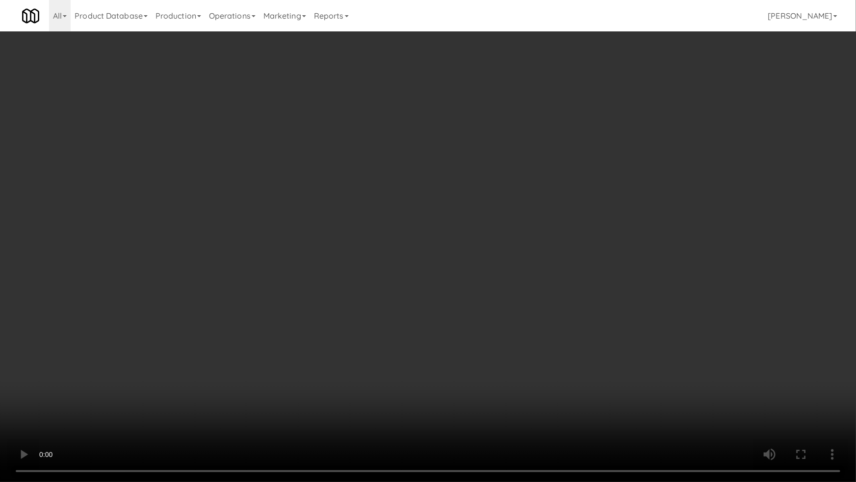
click at [254, 275] on video at bounding box center [428, 241] width 856 height 482
click at [252, 276] on video at bounding box center [428, 241] width 856 height 482
click at [247, 268] on video at bounding box center [428, 241] width 856 height 482
click at [253, 270] on video at bounding box center [428, 241] width 856 height 482
click at [506, 286] on video at bounding box center [428, 241] width 856 height 482
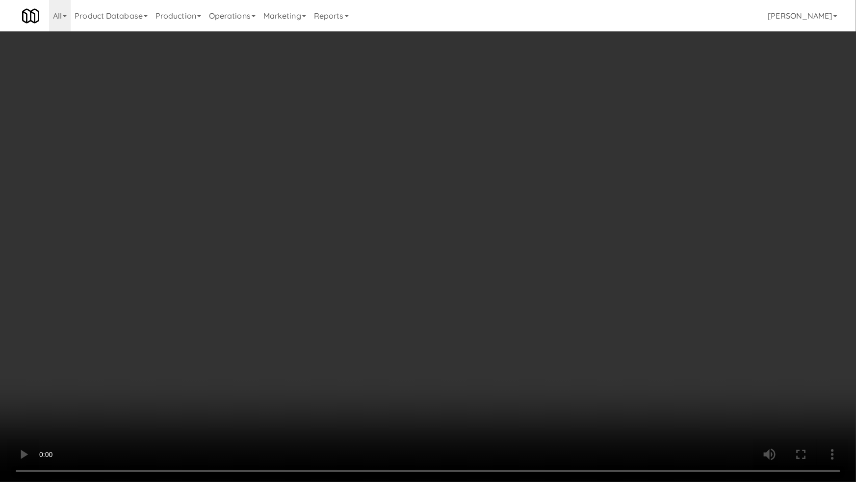
click at [506, 286] on video at bounding box center [428, 241] width 856 height 482
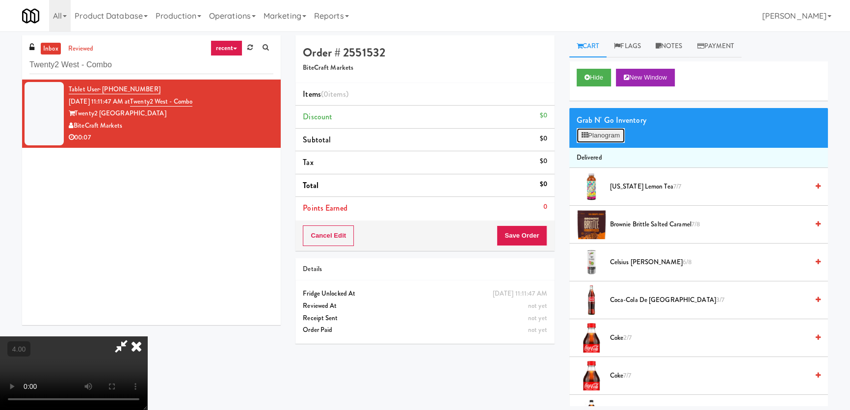
click at [611, 136] on button "Planogram" at bounding box center [600, 135] width 48 height 15
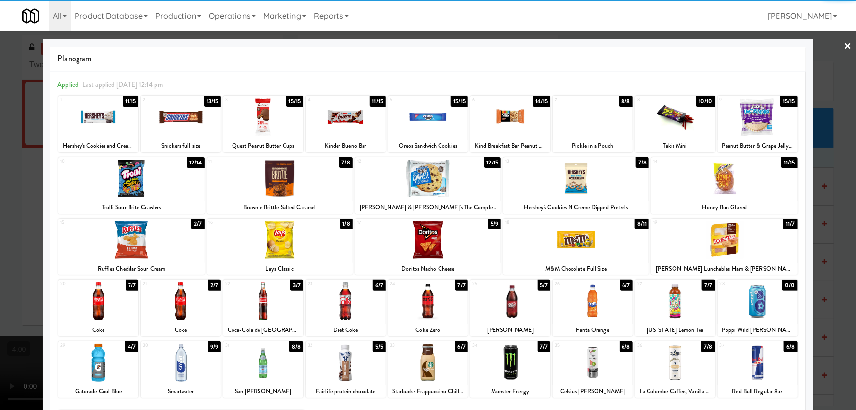
click at [175, 122] on div at bounding box center [181, 117] width 80 height 38
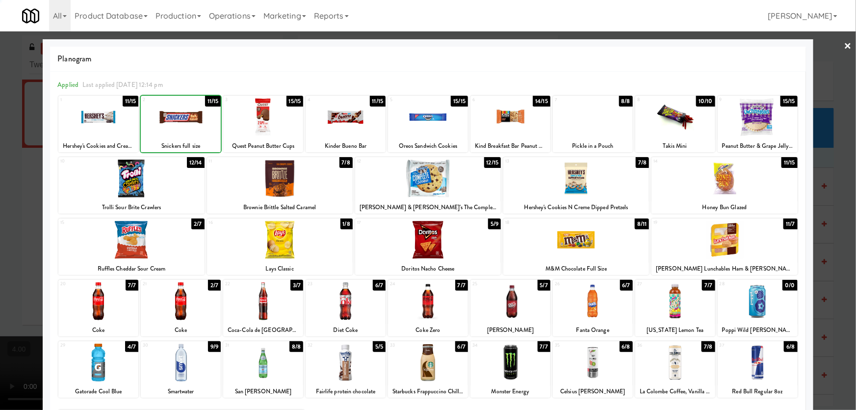
click at [0, 106] on div at bounding box center [428, 205] width 856 height 410
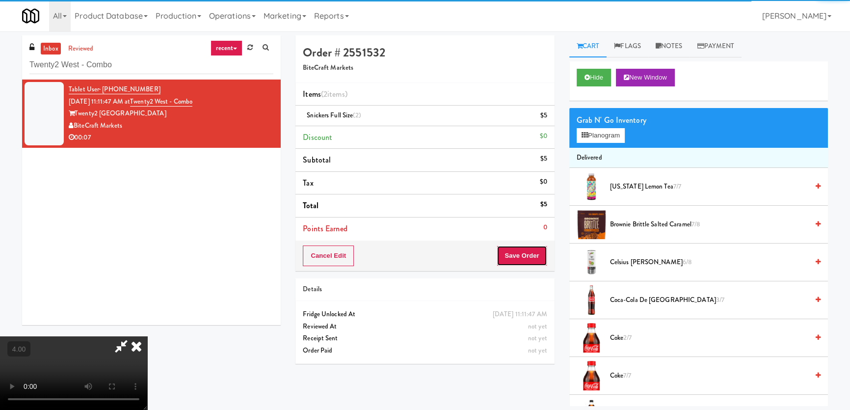
drag, startPoint x: 523, startPoint y: 253, endPoint x: 512, endPoint y: 246, distance: 12.5
click at [523, 253] on button "Save Order" at bounding box center [522, 255] width 50 height 21
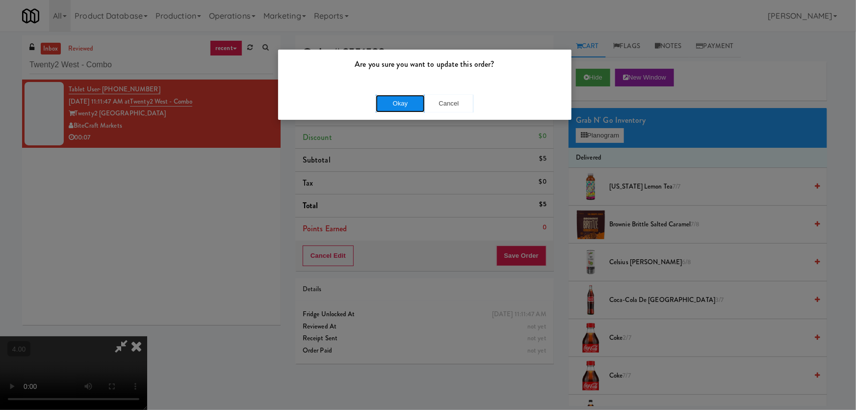
click at [407, 98] on button "Okay" at bounding box center [400, 104] width 49 height 18
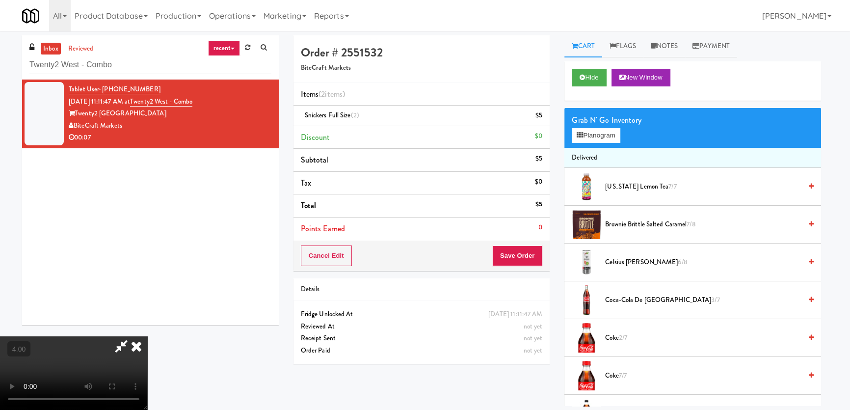
click at [147, 336] on icon at bounding box center [137, 346] width 22 height 20
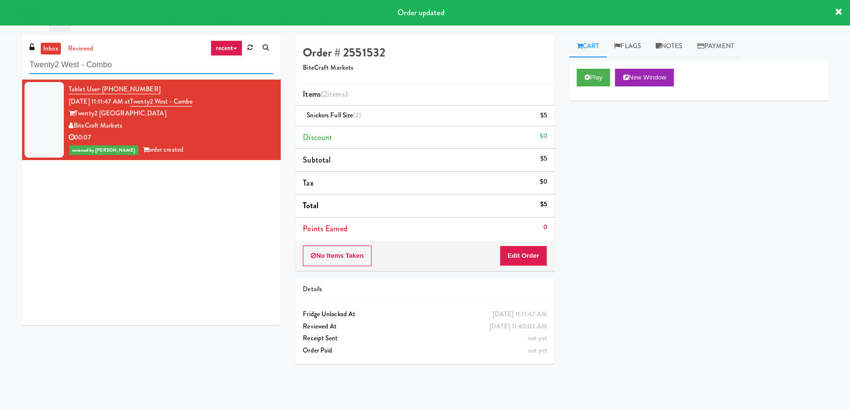
drag, startPoint x: 78, startPoint y: 69, endPoint x: 0, endPoint y: 64, distance: 78.7
click at [0, 64] on div "inbox reviewed recent all unclear take inventory issue suspicious failed recent…" at bounding box center [425, 220] width 850 height 370
paste input "Sage - Left -Fridge"
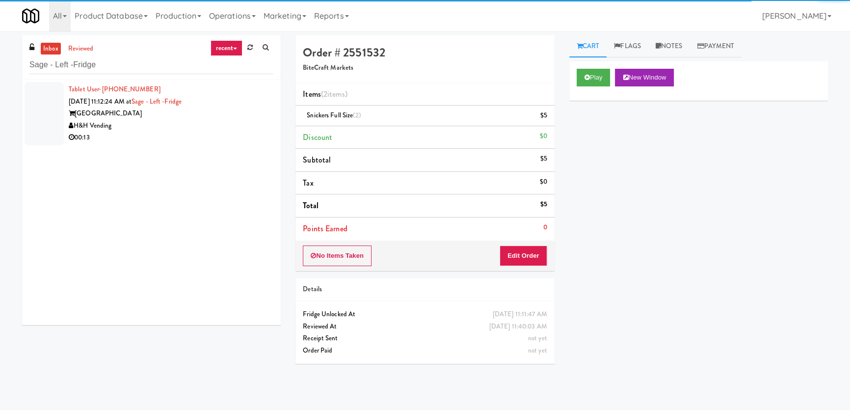
click at [210, 121] on div "H&H Vending" at bounding box center [171, 126] width 205 height 12
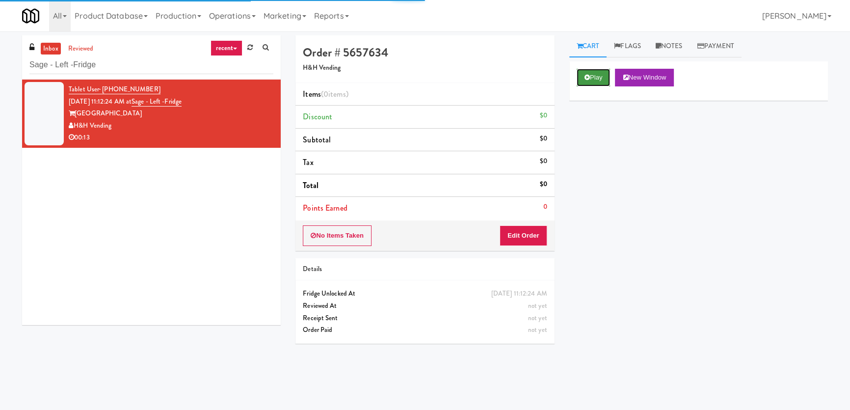
drag, startPoint x: 602, startPoint y: 75, endPoint x: 589, endPoint y: 90, distance: 20.5
click at [602, 75] on button "Play" at bounding box center [593, 78] width 34 height 18
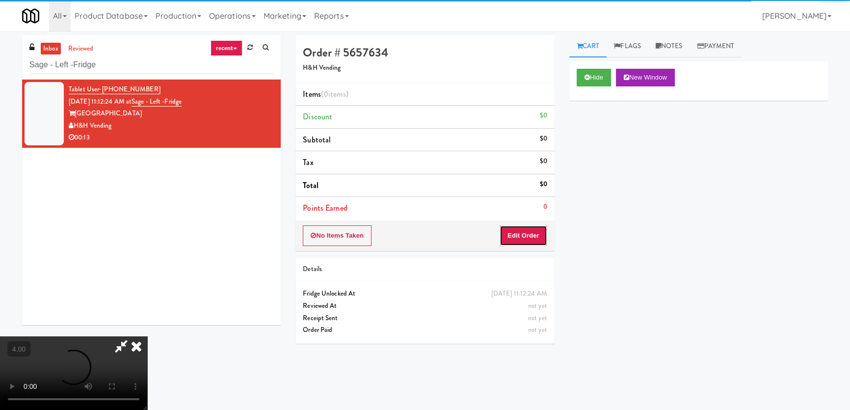
click at [528, 243] on button "Edit Order" at bounding box center [523, 235] width 48 height 21
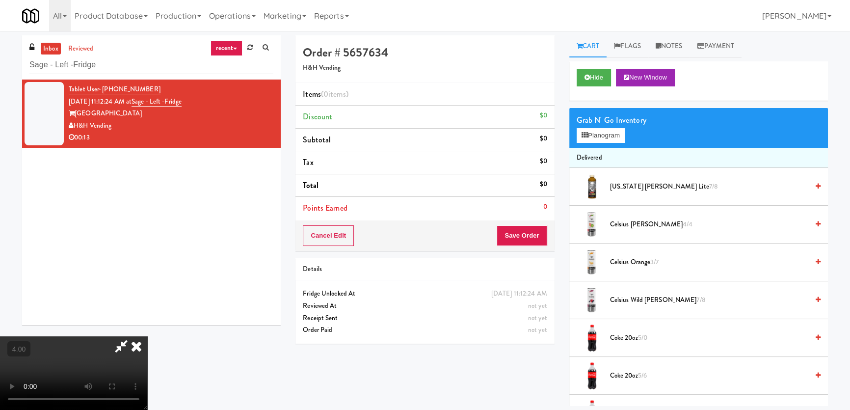
click at [147, 336] on video at bounding box center [73, 373] width 147 height 74
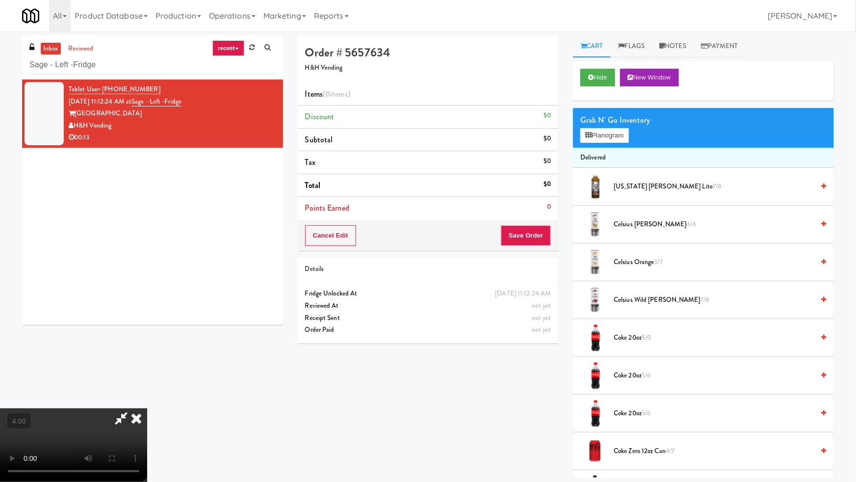
click at [147, 408] on video at bounding box center [73, 445] width 147 height 74
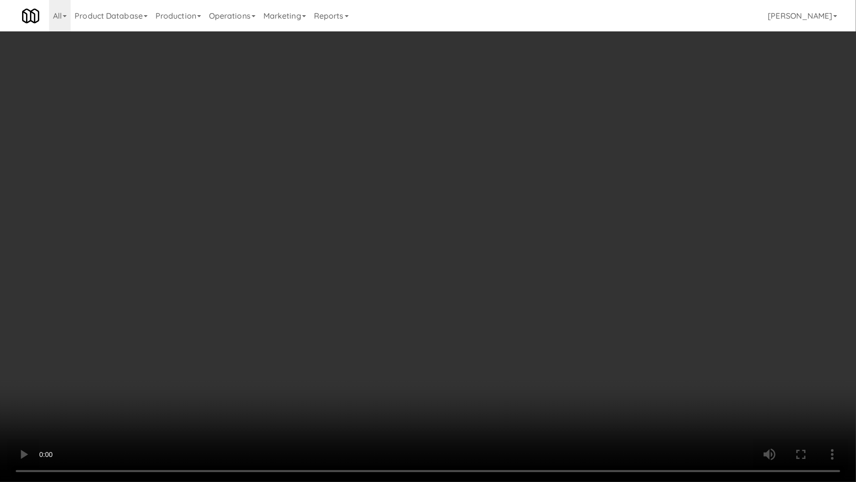
drag, startPoint x: 396, startPoint y: 310, endPoint x: 431, endPoint y: 238, distance: 80.3
click at [396, 310] on video at bounding box center [428, 241] width 856 height 482
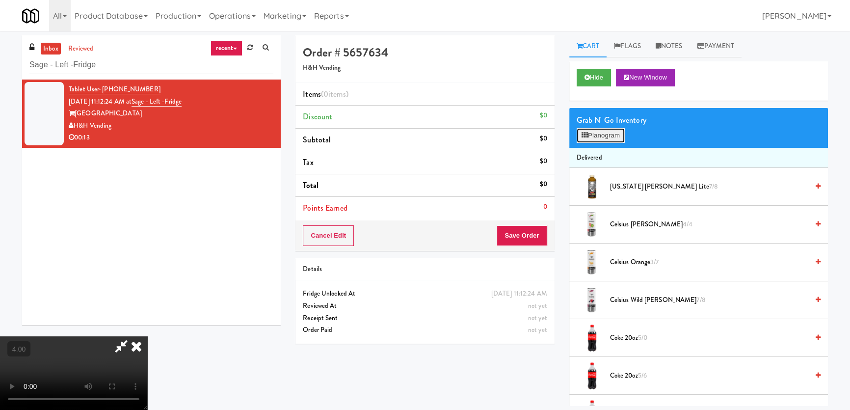
click at [592, 129] on button "Planogram" at bounding box center [600, 135] width 48 height 15
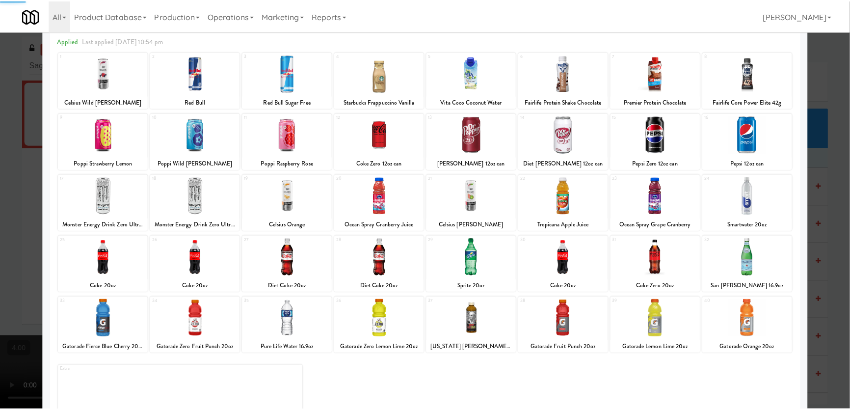
scroll to position [44, 0]
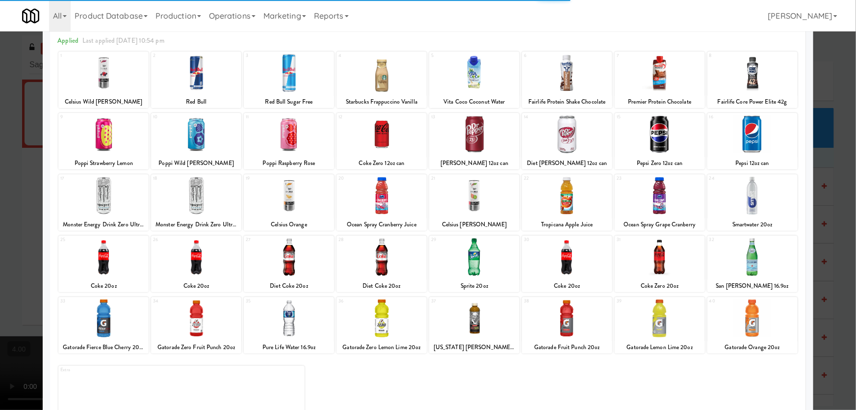
click at [272, 269] on div at bounding box center [289, 257] width 90 height 38
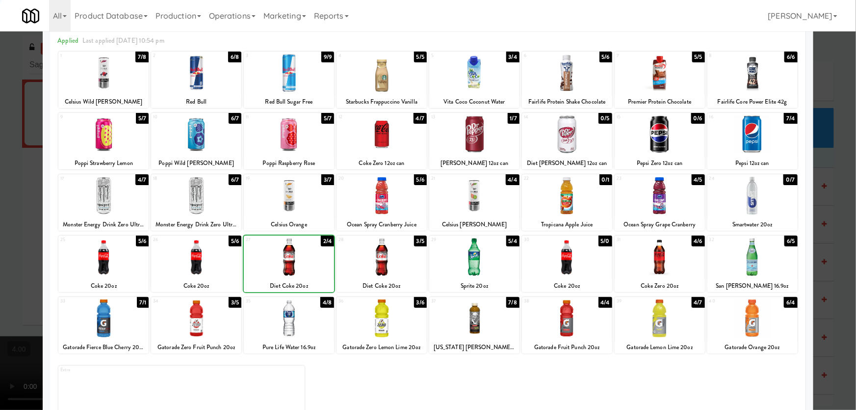
click at [0, 226] on div at bounding box center [428, 205] width 856 height 410
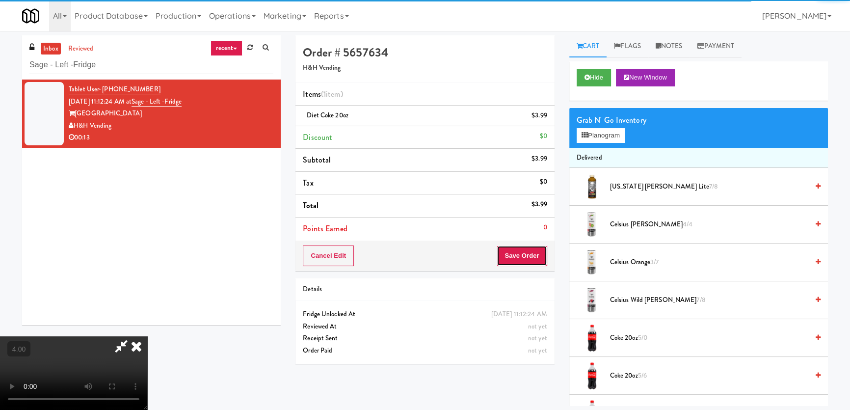
click at [535, 255] on button "Save Order" at bounding box center [522, 255] width 50 height 21
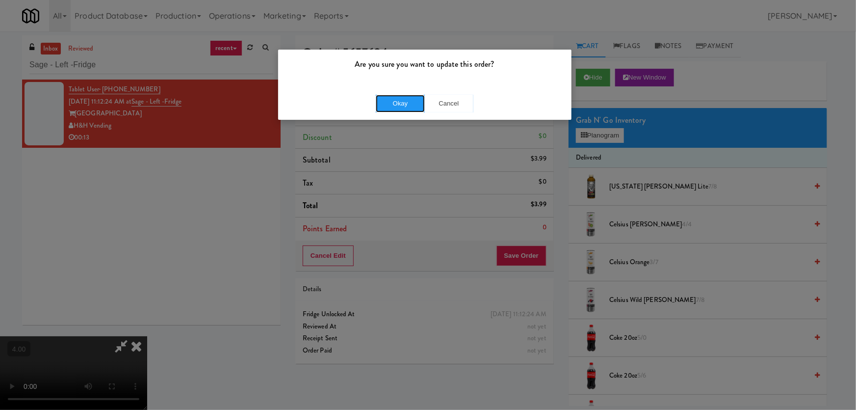
click at [403, 106] on button "Okay" at bounding box center [400, 104] width 49 height 18
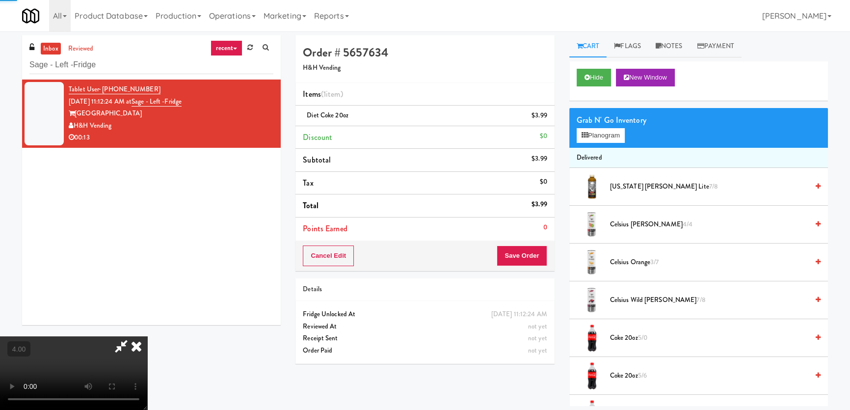
click at [147, 336] on icon at bounding box center [137, 346] width 22 height 20
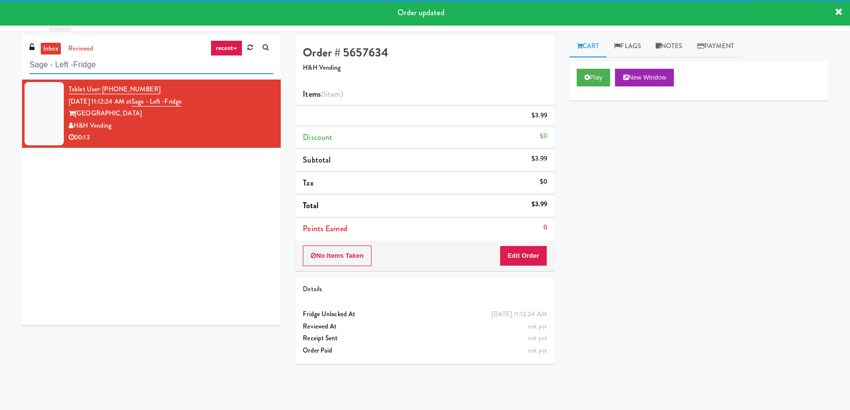
drag, startPoint x: 139, startPoint y: 62, endPoint x: 0, endPoint y: 69, distance: 139.0
click at [0, 69] on div "inbox reviewed recent all unclear take inventory issue suspicious failed recent…" at bounding box center [425, 220] width 850 height 370
paste input "University Walk Cooler 1"
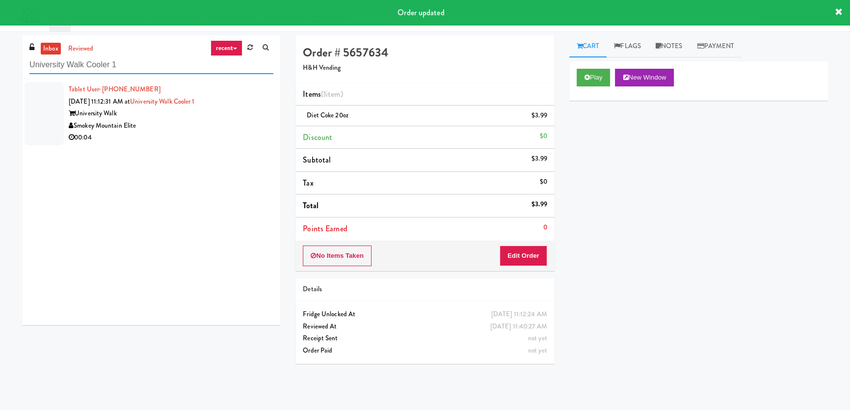
type input "University Walk Cooler 1"
click at [235, 117] on div "University Walk" at bounding box center [171, 113] width 205 height 12
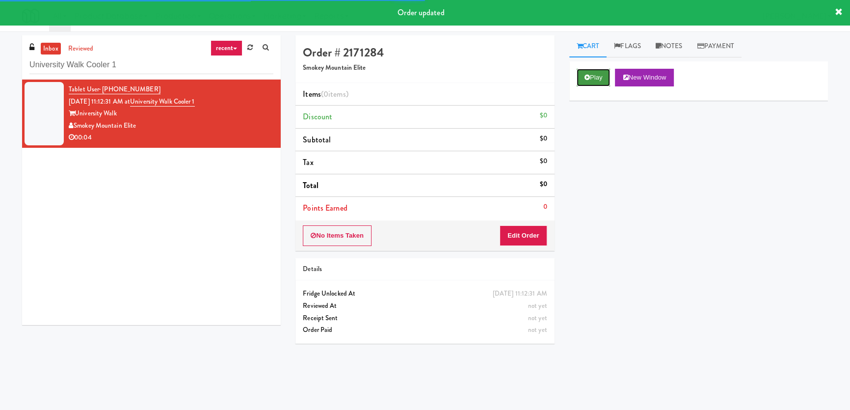
click at [581, 79] on button "Play" at bounding box center [593, 78] width 34 height 18
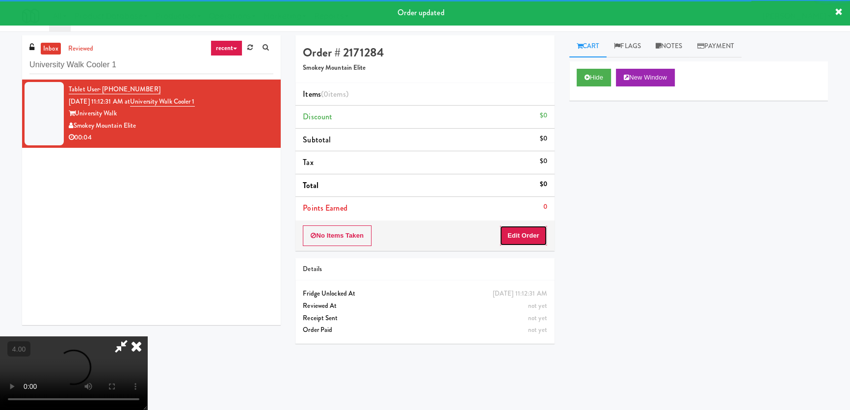
click at [523, 235] on button "Edit Order" at bounding box center [523, 235] width 48 height 21
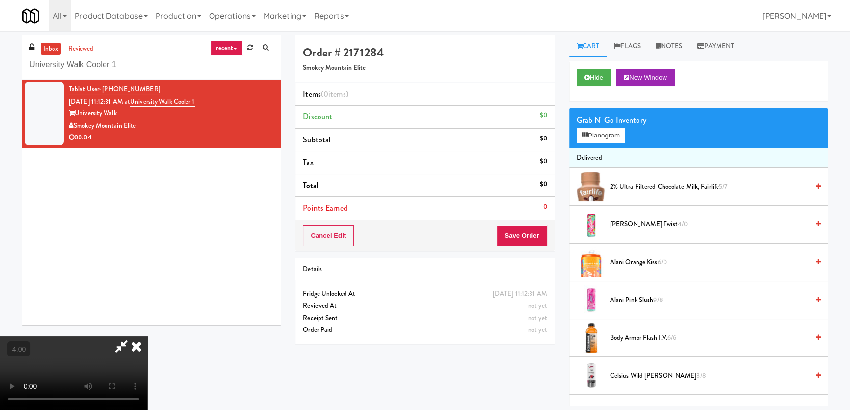
click at [147, 336] on video at bounding box center [73, 373] width 147 height 74
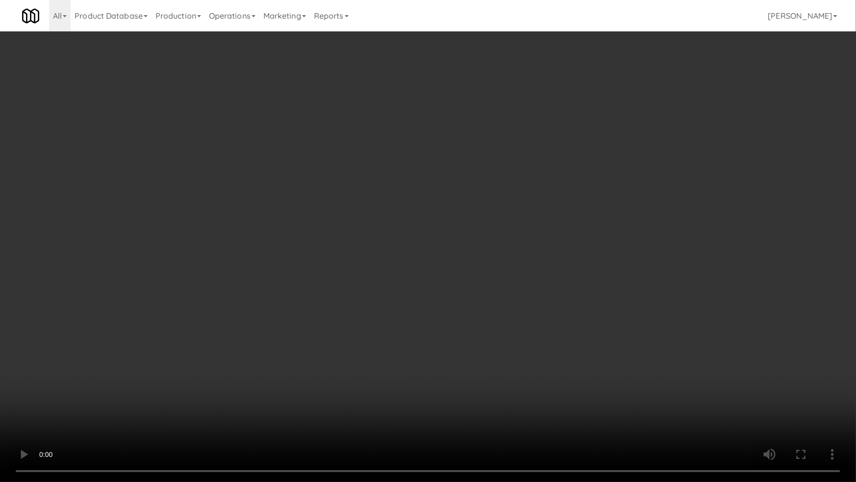
click at [159, 394] on video at bounding box center [428, 241] width 856 height 482
click at [211, 363] on video at bounding box center [428, 241] width 856 height 482
click at [317, 392] on video at bounding box center [428, 241] width 856 height 482
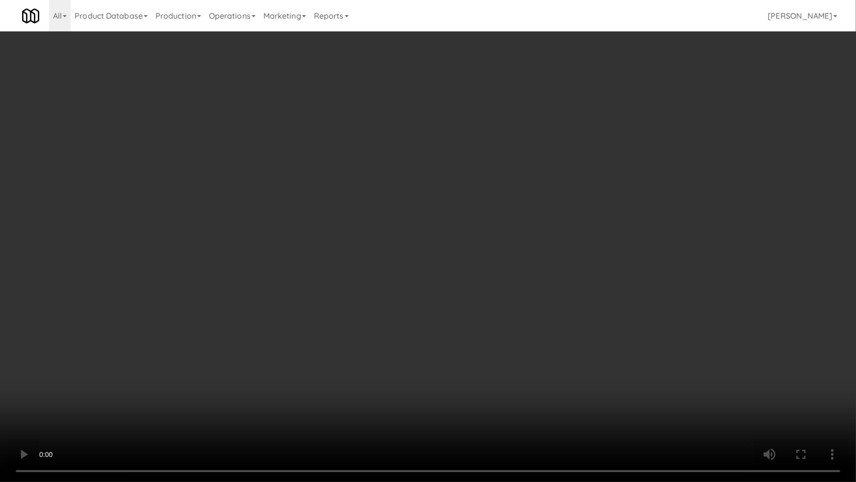
click at [317, 392] on video at bounding box center [428, 241] width 856 height 482
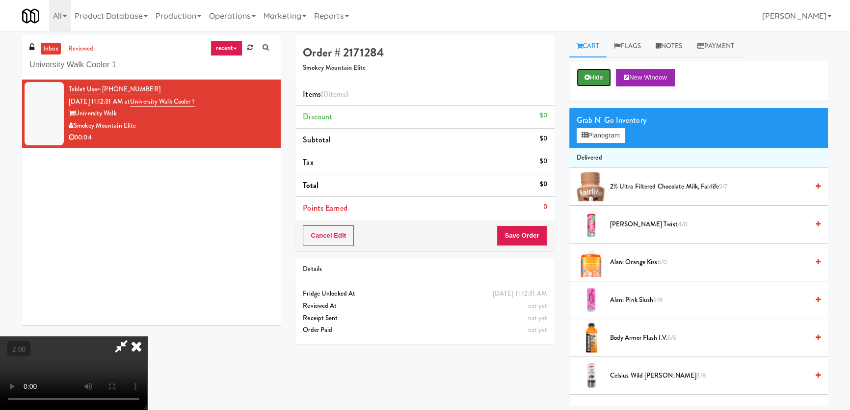
click at [593, 81] on button "Hide" at bounding box center [593, 78] width 34 height 18
click at [147, 336] on video at bounding box center [73, 373] width 147 height 74
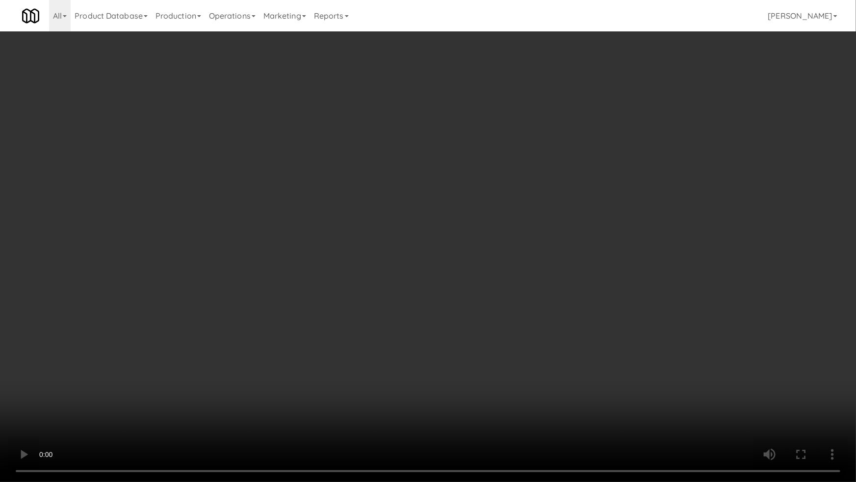
click at [359, 237] on video at bounding box center [428, 241] width 856 height 482
click at [398, 285] on video at bounding box center [428, 241] width 856 height 482
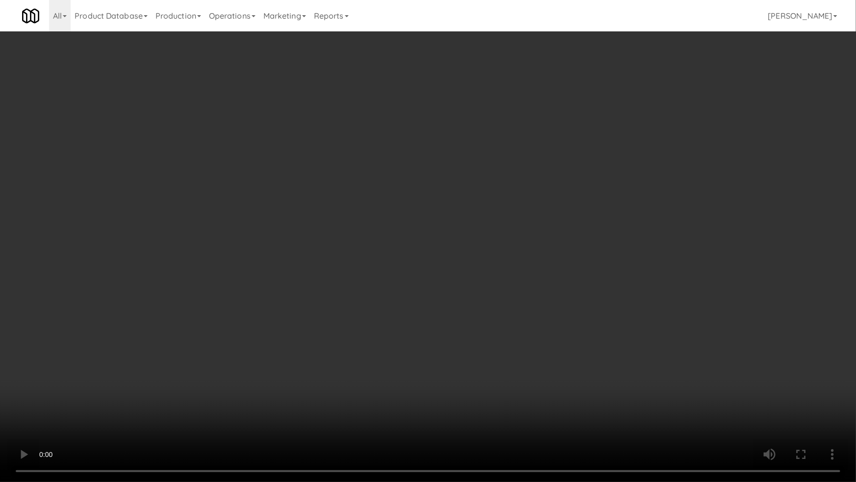
click at [398, 285] on video at bounding box center [428, 241] width 856 height 482
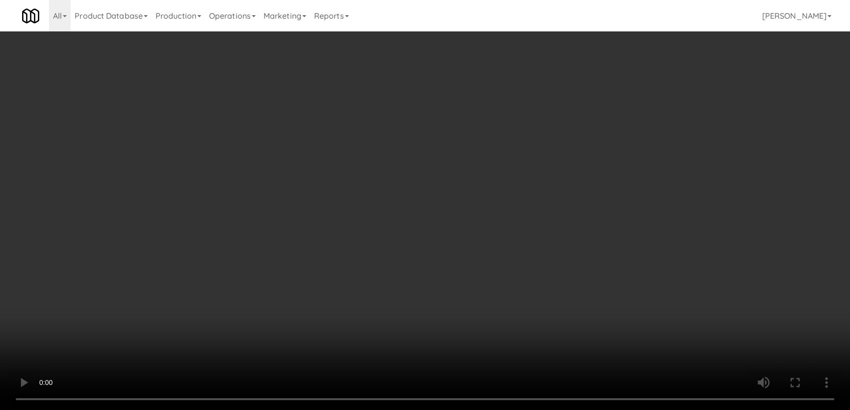
scroll to position [152, 0]
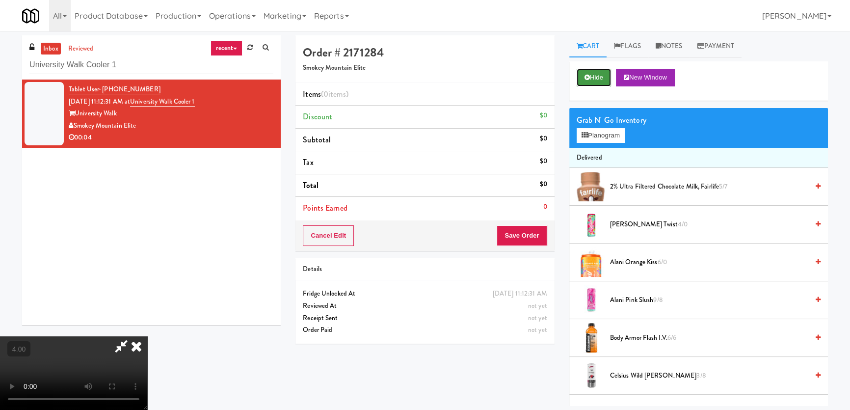
click at [602, 78] on button "Hide" at bounding box center [593, 78] width 34 height 18
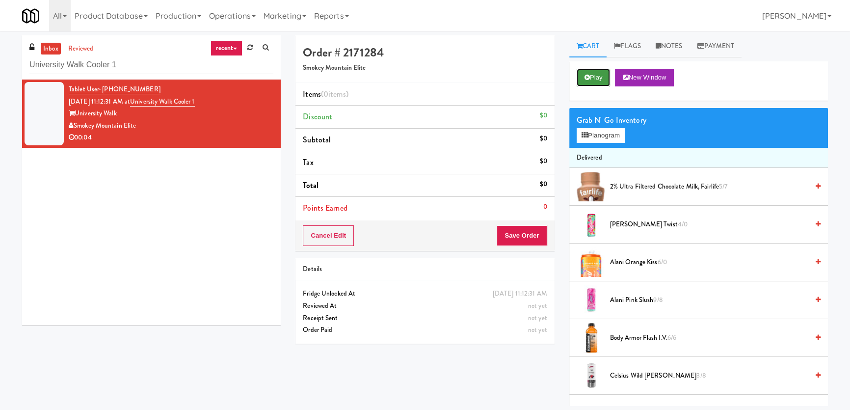
scroll to position [0, 0]
click at [602, 78] on button "Play" at bounding box center [593, 78] width 34 height 18
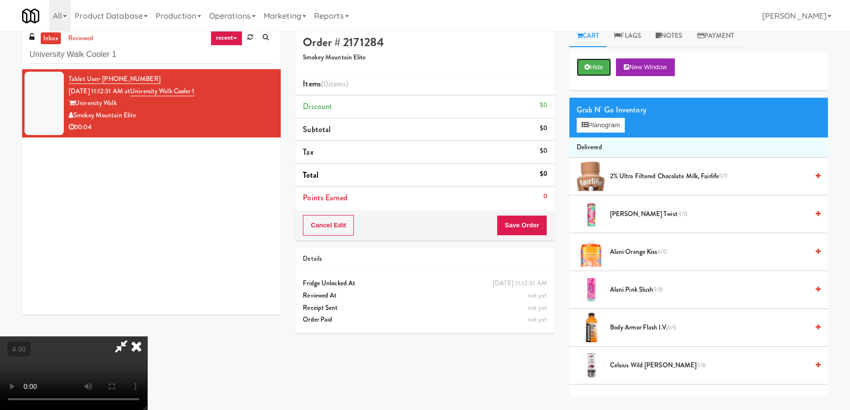
scroll to position [31, 0]
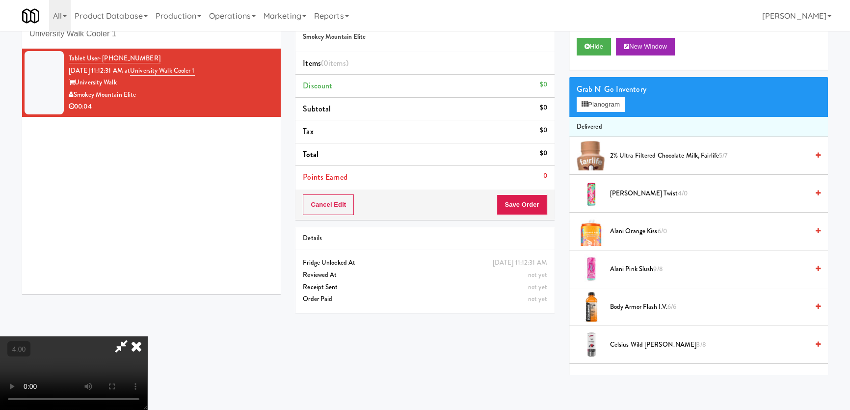
click at [147, 336] on video at bounding box center [73, 373] width 147 height 74
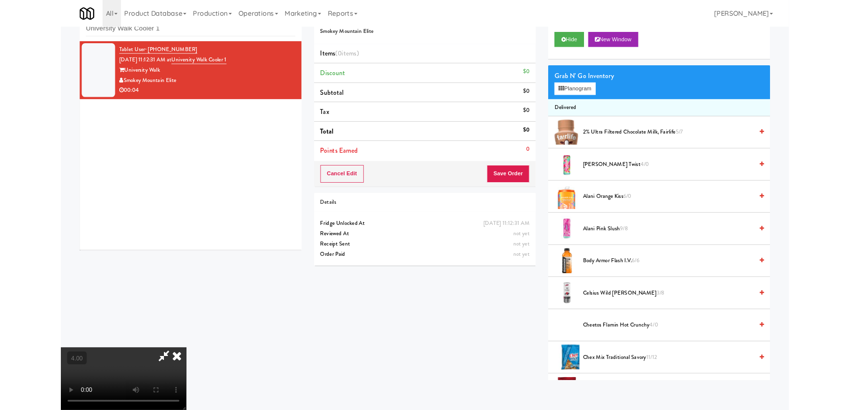
scroll to position [20, 0]
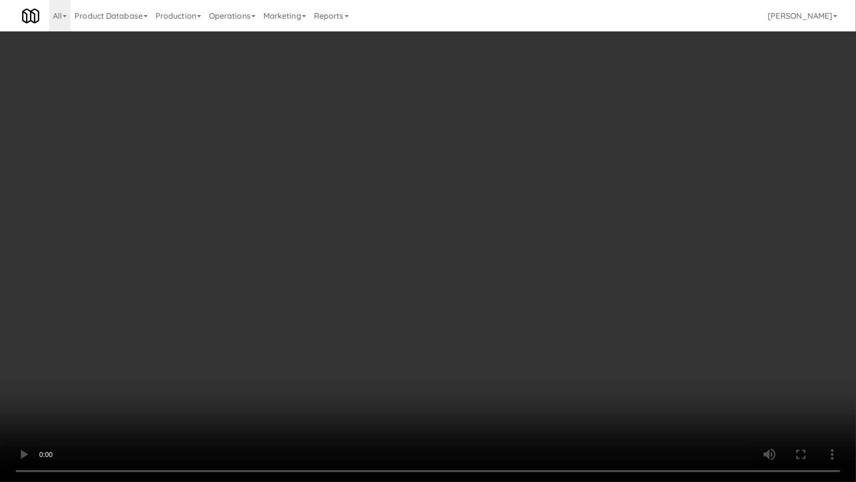
click at [213, 407] on video at bounding box center [428, 241] width 856 height 482
click at [353, 275] on video at bounding box center [428, 241] width 856 height 482
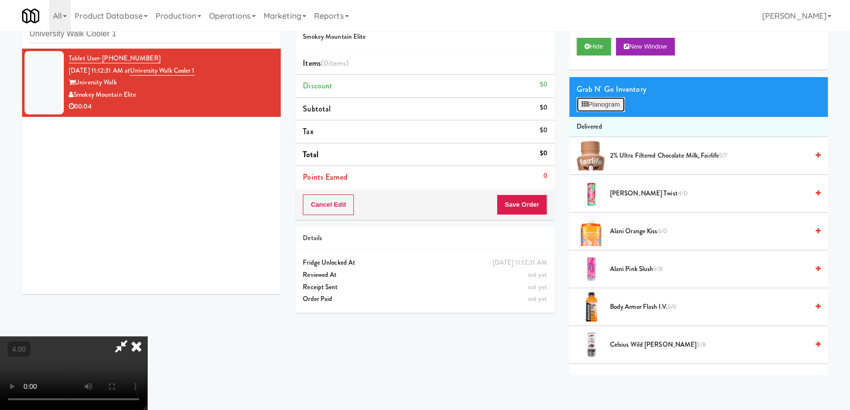
click at [583, 107] on icon at bounding box center [584, 104] width 6 height 6
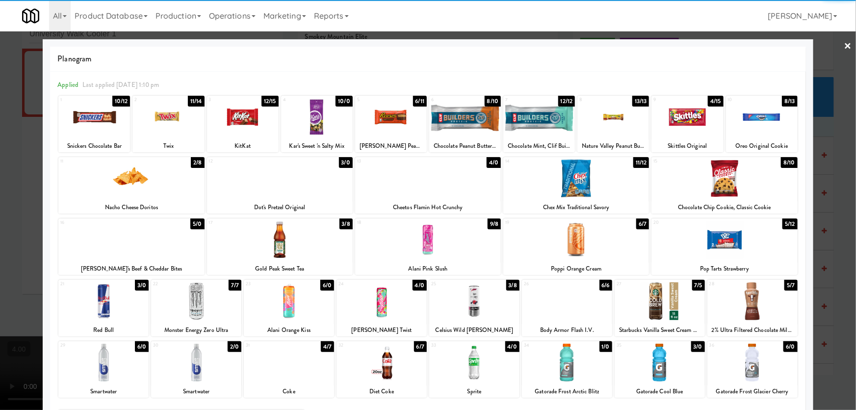
click at [645, 371] on div at bounding box center [660, 362] width 90 height 38
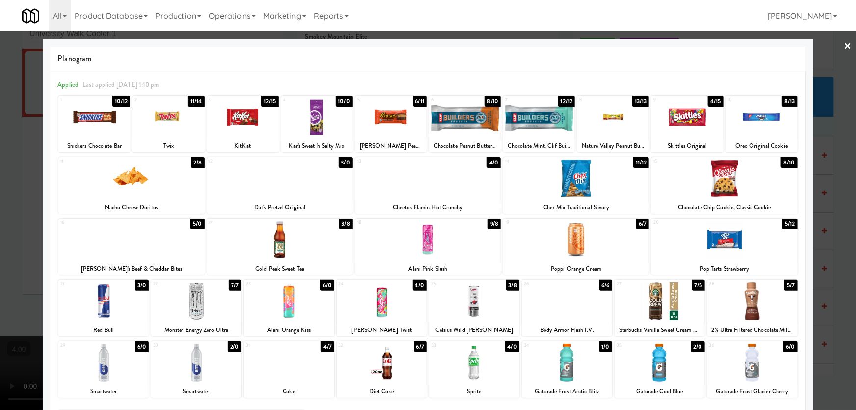
drag, startPoint x: 490, startPoint y: 362, endPoint x: 250, endPoint y: 296, distance: 249.2
click at [489, 362] on div at bounding box center [474, 362] width 90 height 38
click at [0, 223] on div at bounding box center [428, 205] width 856 height 410
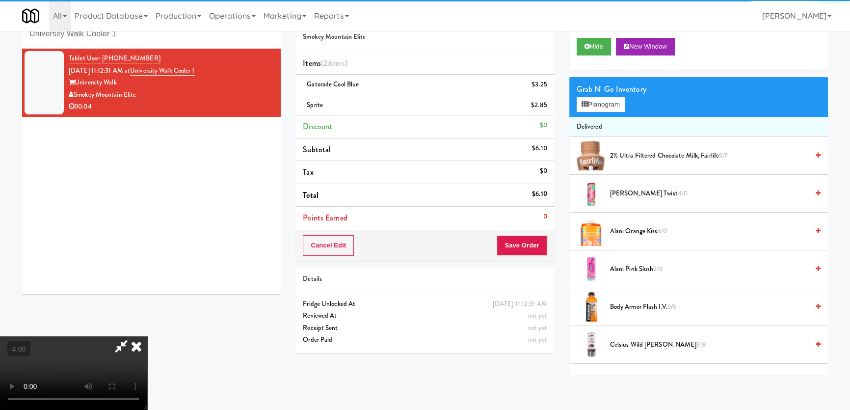
click at [147, 336] on video at bounding box center [73, 373] width 147 height 74
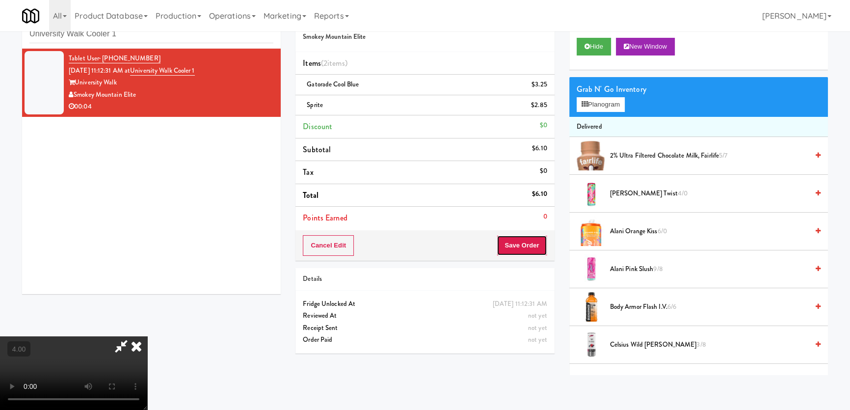
click at [517, 247] on button "Save Order" at bounding box center [522, 245] width 50 height 21
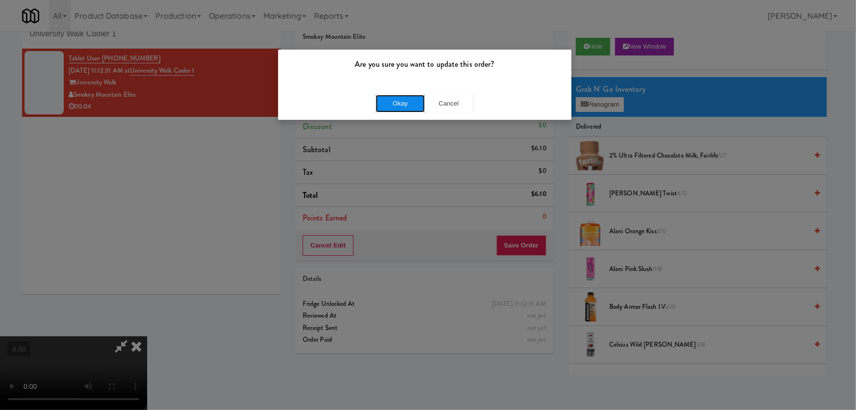
click at [407, 105] on button "Okay" at bounding box center [400, 104] width 49 height 18
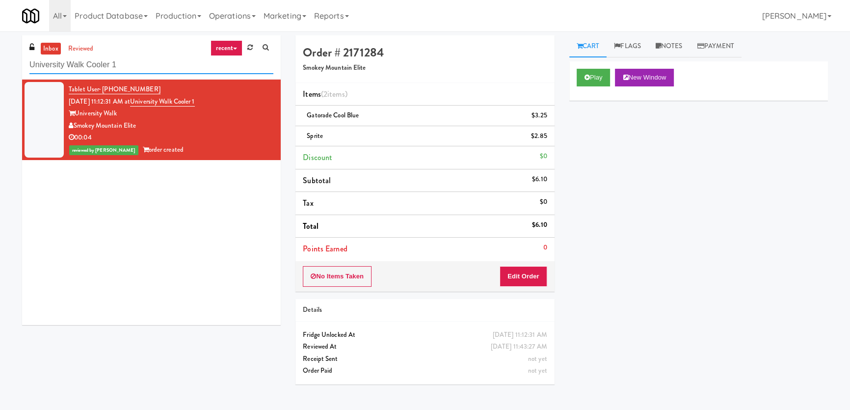
paste input "Twenty2 West - Combo"
drag, startPoint x: 125, startPoint y: 64, endPoint x: 0, endPoint y: 55, distance: 125.4
click at [0, 55] on div "inbox reviewed recent all unclear take inventory issue suspicious failed recent…" at bounding box center [425, 220] width 850 height 370
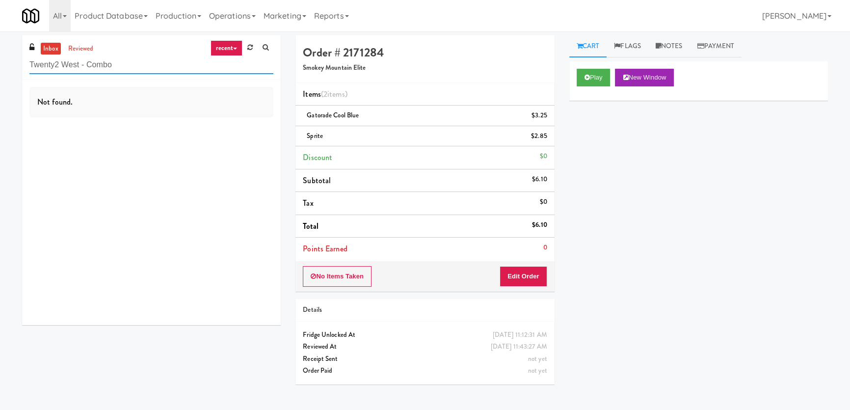
paste input "[GEOGRAPHIC_DATA]"
drag, startPoint x: 142, startPoint y: 69, endPoint x: 1, endPoint y: 64, distance: 140.9
click at [1, 64] on div "inbox reviewed recent all unclear take inventory issue suspicious failed recent…" at bounding box center [425, 220] width 850 height 370
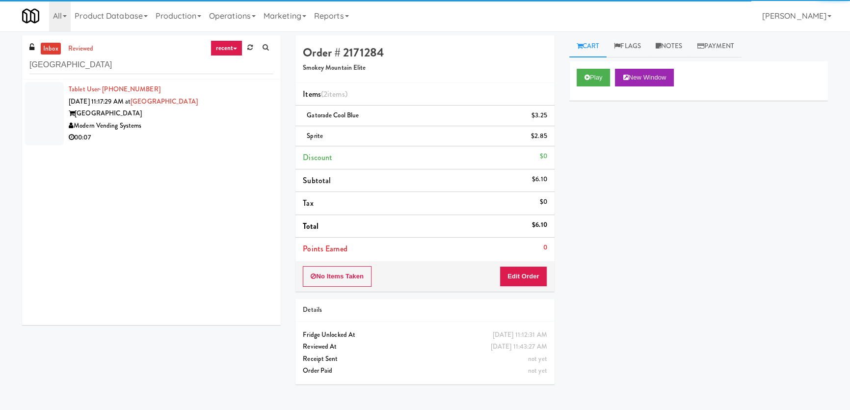
click at [234, 122] on div "Modern Vending Systems" at bounding box center [171, 126] width 205 height 12
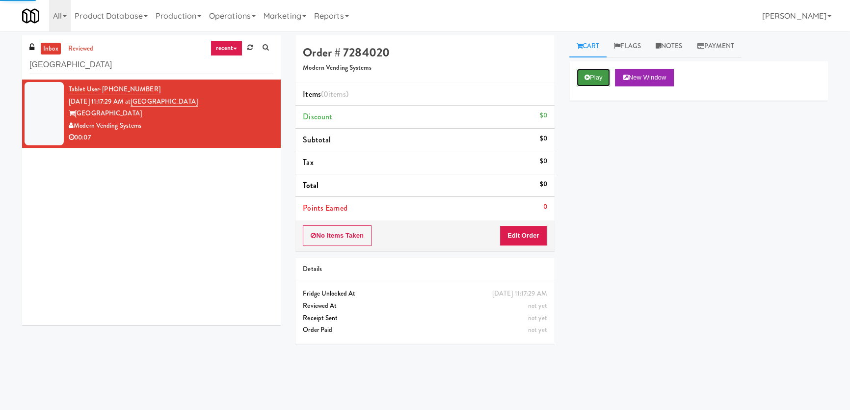
click at [580, 78] on button "Play" at bounding box center [593, 78] width 34 height 18
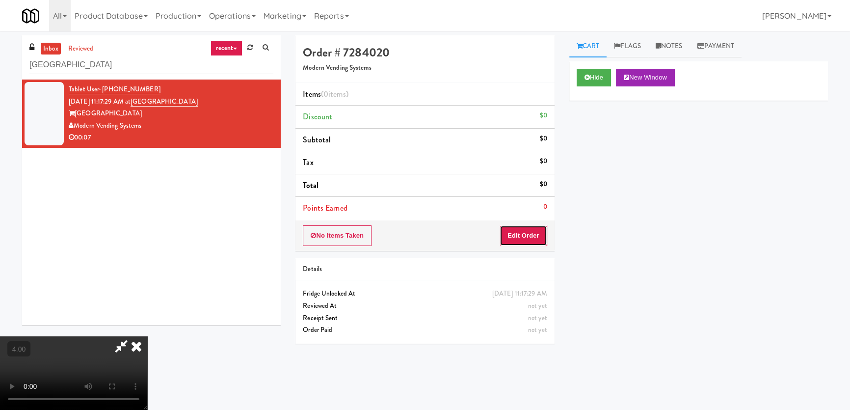
click at [515, 225] on button "Edit Order" at bounding box center [523, 235] width 48 height 21
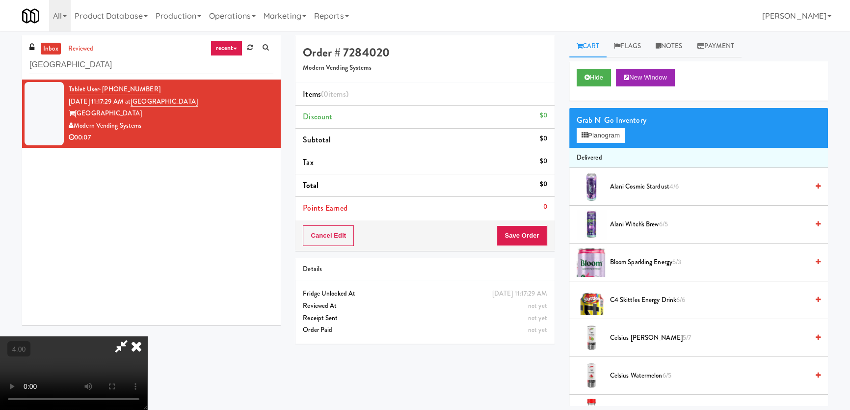
click at [147, 336] on video at bounding box center [73, 373] width 147 height 74
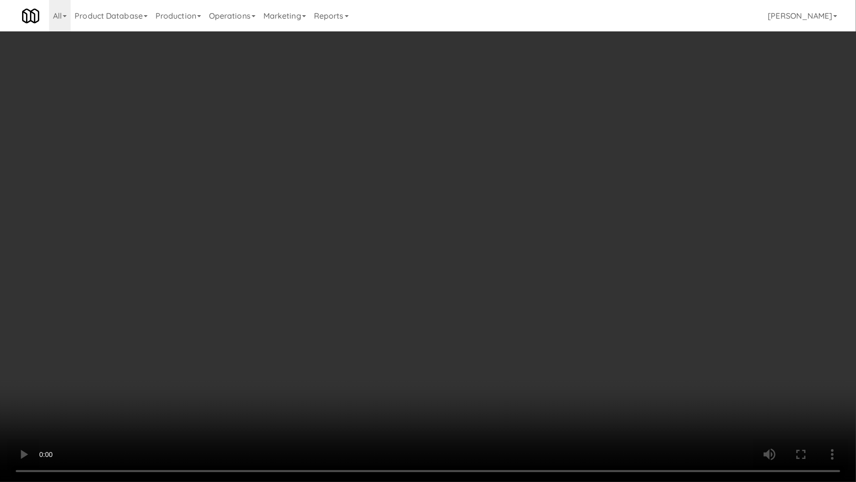
click at [412, 327] on video at bounding box center [428, 241] width 856 height 482
drag, startPoint x: 412, startPoint y: 327, endPoint x: 429, endPoint y: 260, distance: 69.5
click at [412, 327] on video at bounding box center [428, 241] width 856 height 482
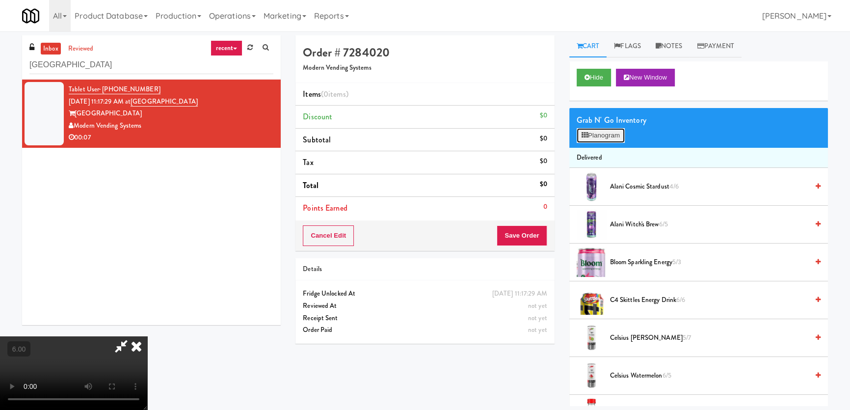
click at [598, 132] on button "Planogram" at bounding box center [600, 135] width 48 height 15
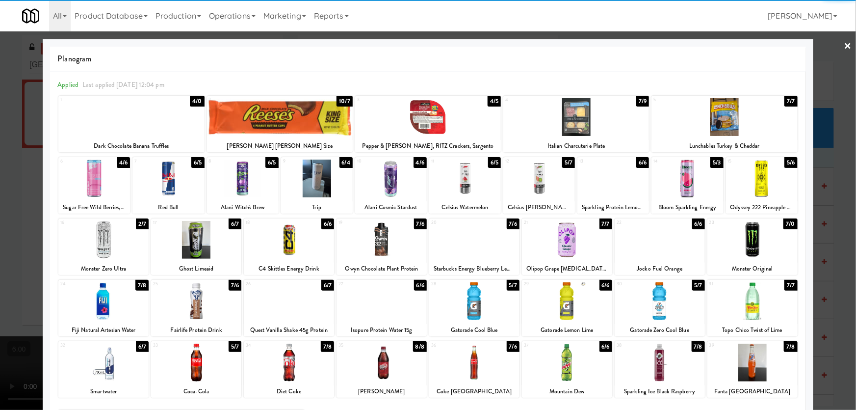
click at [379, 307] on div at bounding box center [382, 301] width 90 height 38
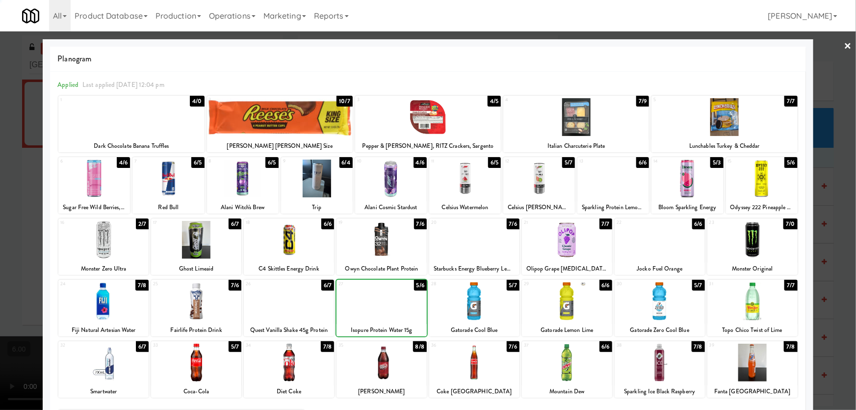
drag, startPoint x: 0, startPoint y: 276, endPoint x: 71, endPoint y: 277, distance: 70.7
click at [0, 277] on div at bounding box center [428, 205] width 856 height 410
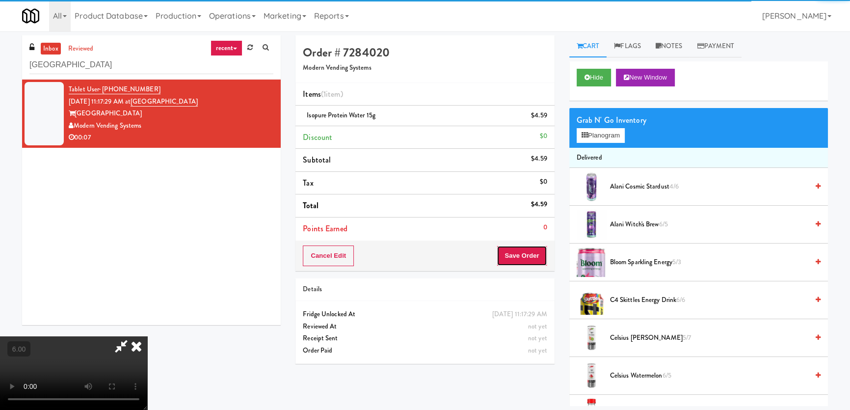
drag, startPoint x: 544, startPoint y: 258, endPoint x: 513, endPoint y: 250, distance: 31.4
click at [542, 258] on button "Save Order" at bounding box center [522, 255] width 50 height 21
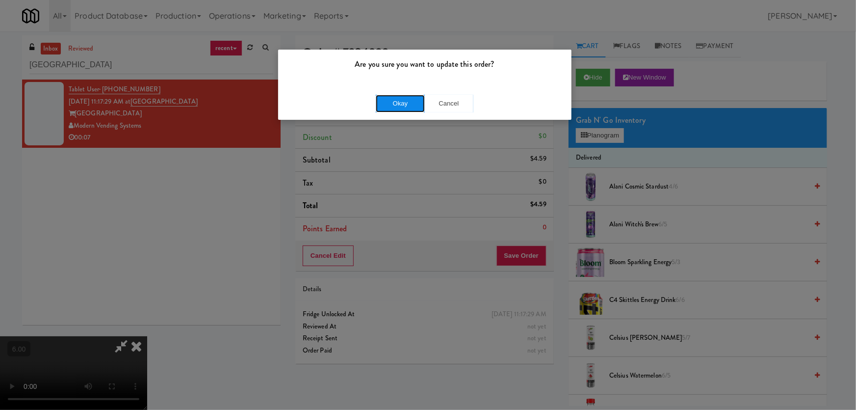
click at [404, 108] on button "Okay" at bounding box center [400, 104] width 49 height 18
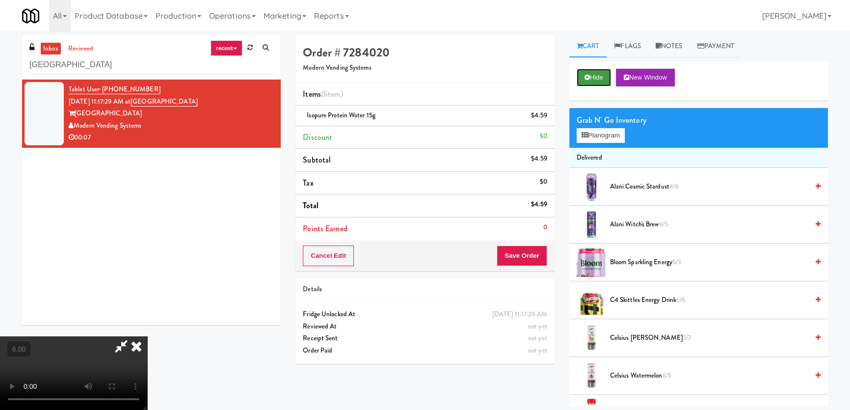
click at [581, 76] on button "Hide" at bounding box center [593, 78] width 34 height 18
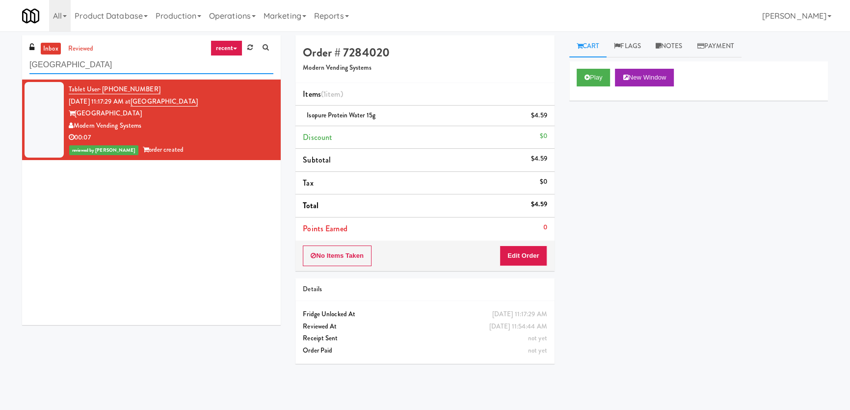
paste input "The Mark Atlanta Lobby Ambient"
drag, startPoint x: 120, startPoint y: 63, endPoint x: 7, endPoint y: 61, distance: 112.9
click at [8, 61] on div "inbox reviewed recent all unclear take inventory issue suspicious failed recent…" at bounding box center [425, 220] width 850 height 370
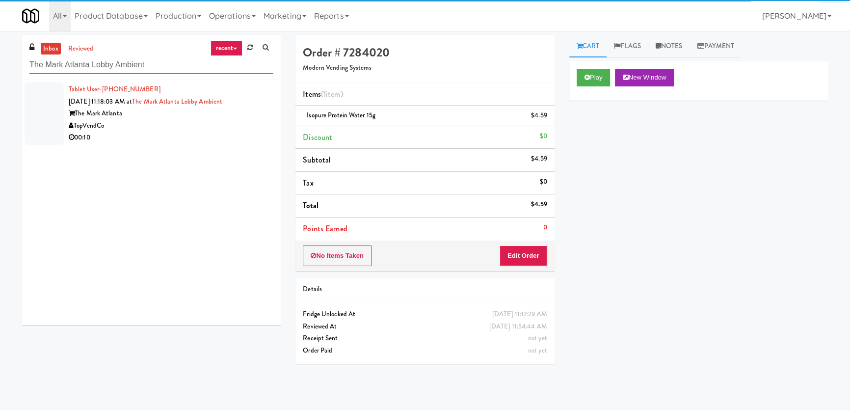
type input "The Mark Atlanta Lobby Ambient"
click at [203, 121] on div "TopVendCo" at bounding box center [171, 126] width 205 height 12
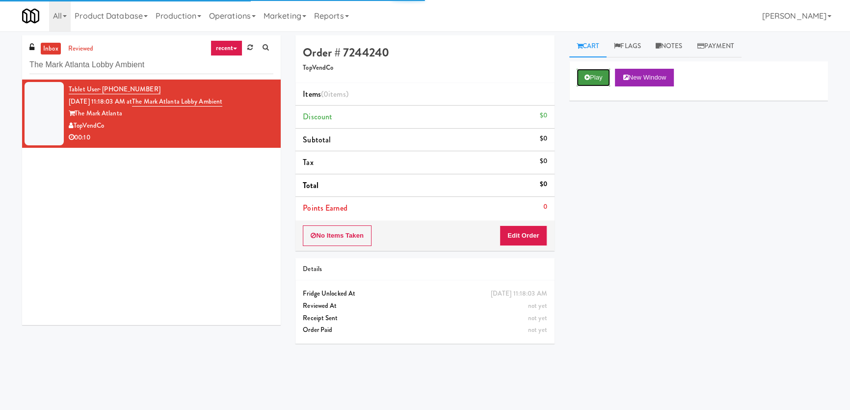
click at [589, 79] on icon at bounding box center [586, 77] width 5 height 6
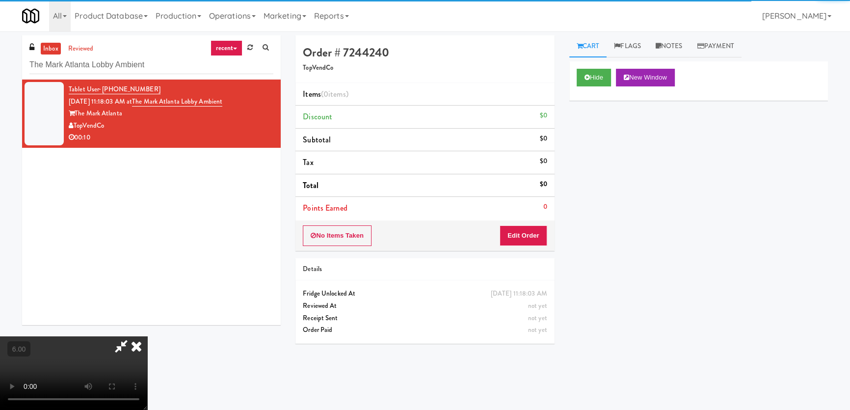
drag, startPoint x: 534, startPoint y: 248, endPoint x: 529, endPoint y: 237, distance: 11.6
click at [534, 247] on div "No Items Taken Edit Order" at bounding box center [424, 235] width 259 height 30
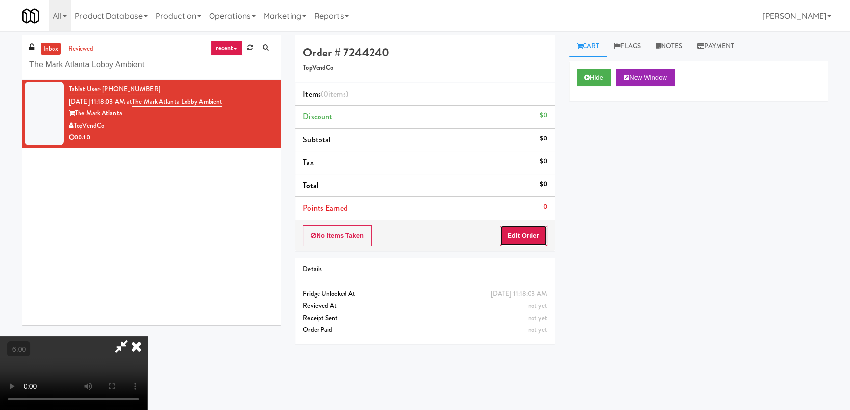
click at [529, 237] on button "Edit Order" at bounding box center [523, 235] width 48 height 21
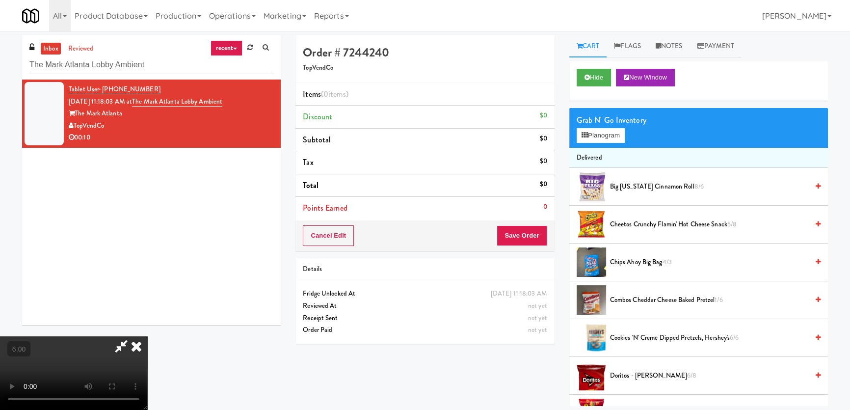
click at [147, 336] on video at bounding box center [73, 373] width 147 height 74
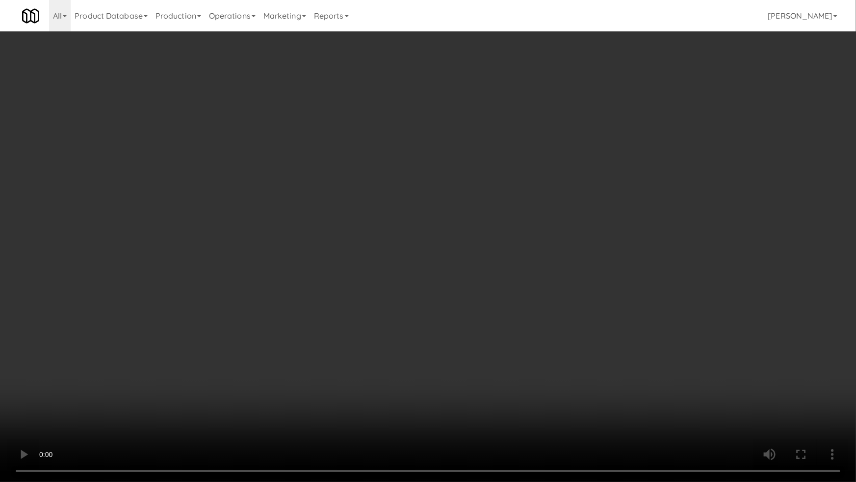
click at [122, 319] on video at bounding box center [428, 241] width 856 height 482
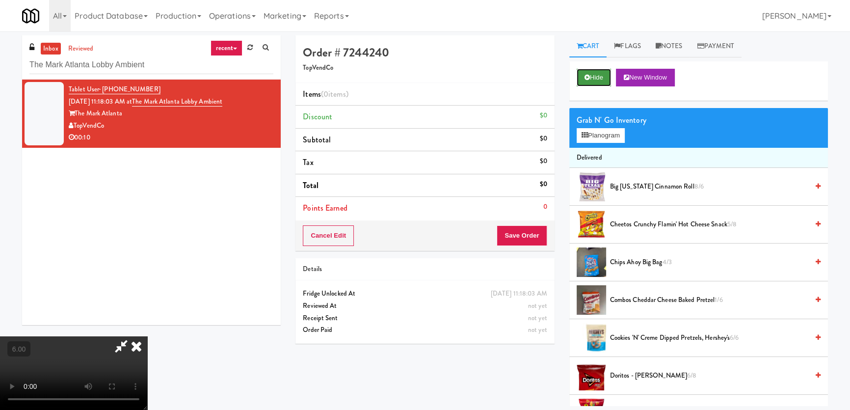
click at [601, 78] on button "Hide" at bounding box center [593, 78] width 34 height 18
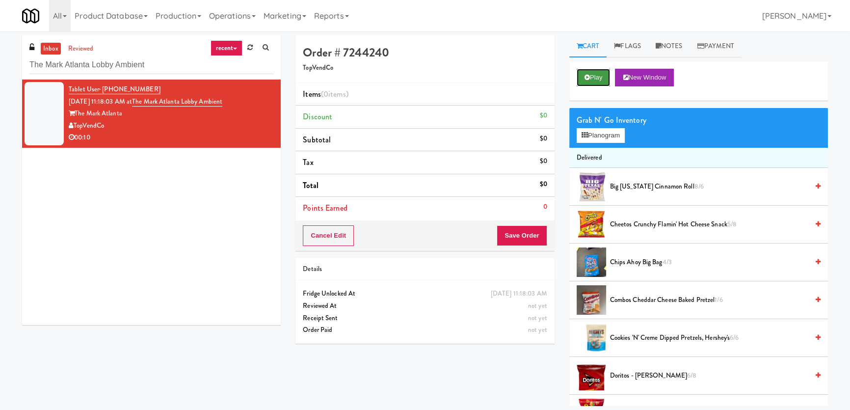
click at [601, 78] on button "Play" at bounding box center [593, 78] width 34 height 18
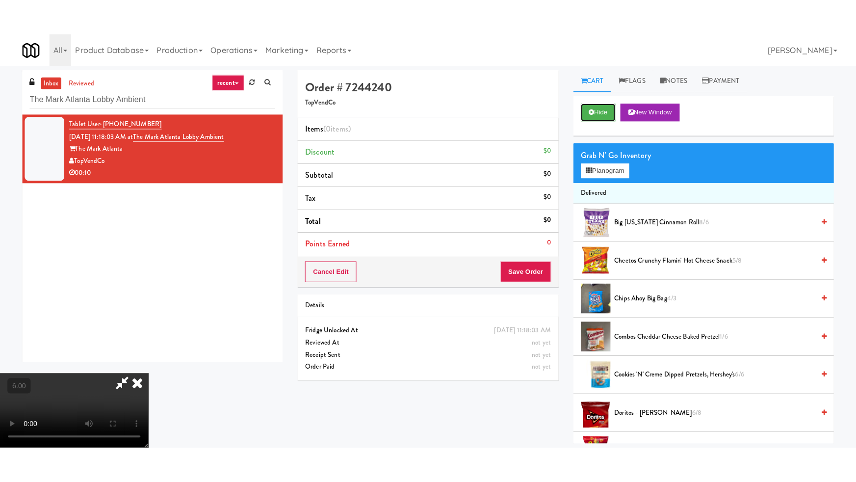
scroll to position [31, 0]
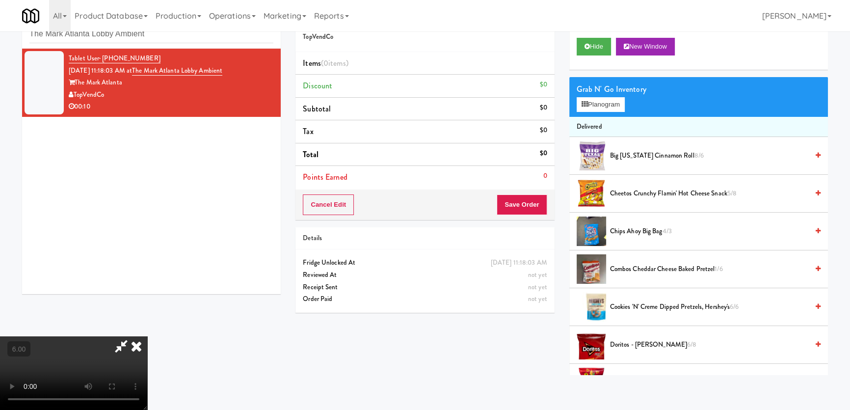
click at [134, 336] on video at bounding box center [73, 373] width 147 height 74
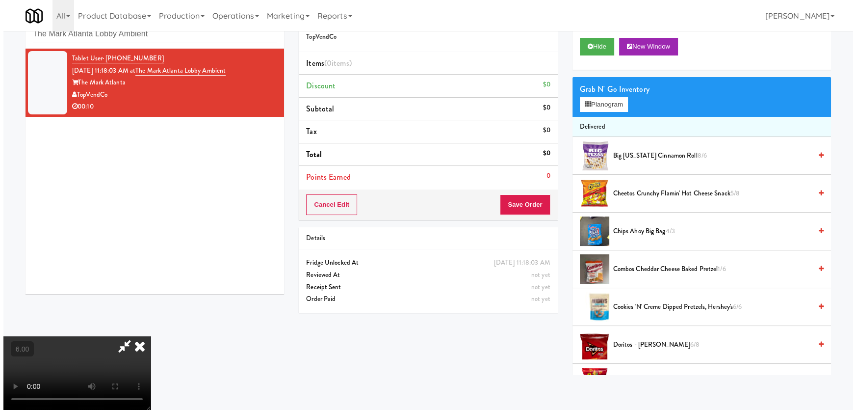
scroll to position [20, 0]
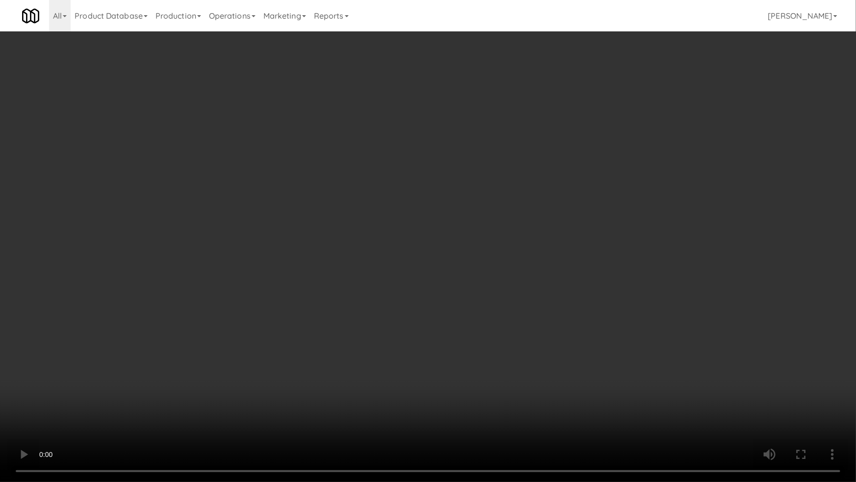
click at [312, 377] on video at bounding box center [428, 241] width 856 height 482
click at [294, 341] on video at bounding box center [428, 241] width 856 height 482
click at [414, 321] on video at bounding box center [428, 241] width 856 height 482
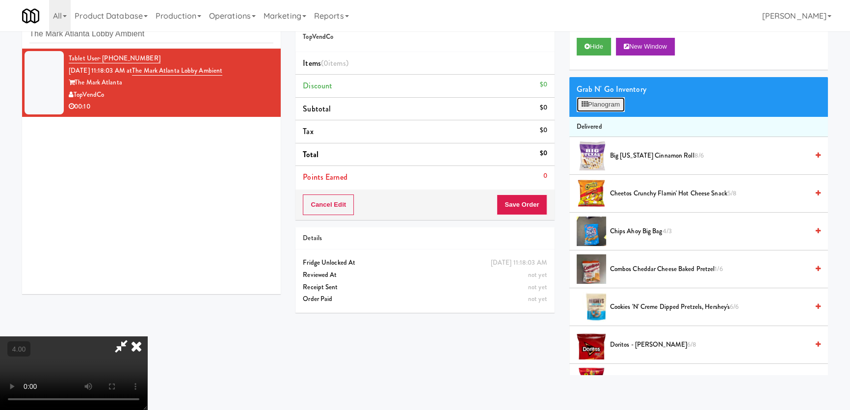
click at [616, 98] on button "Planogram" at bounding box center [600, 104] width 48 height 15
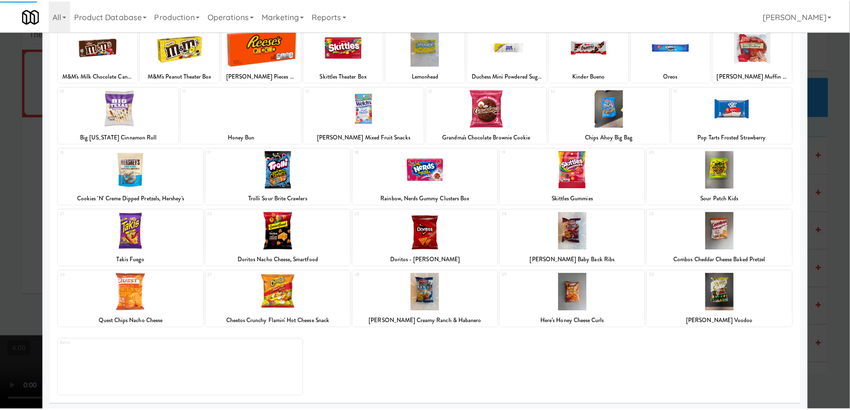
scroll to position [72, 0]
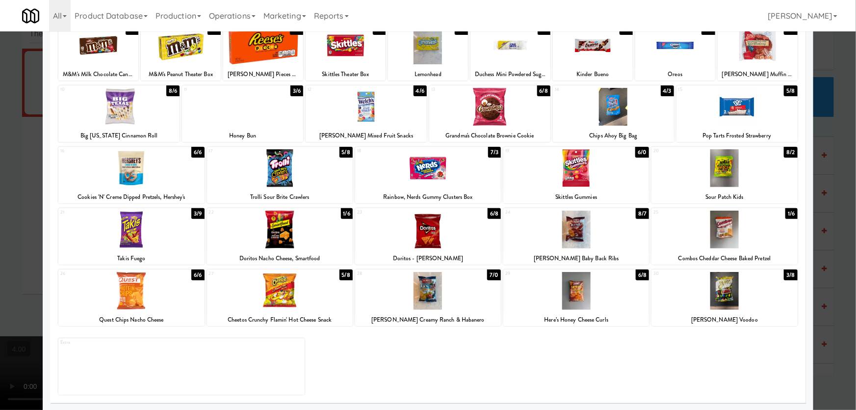
click at [24, 242] on div at bounding box center [428, 205] width 856 height 410
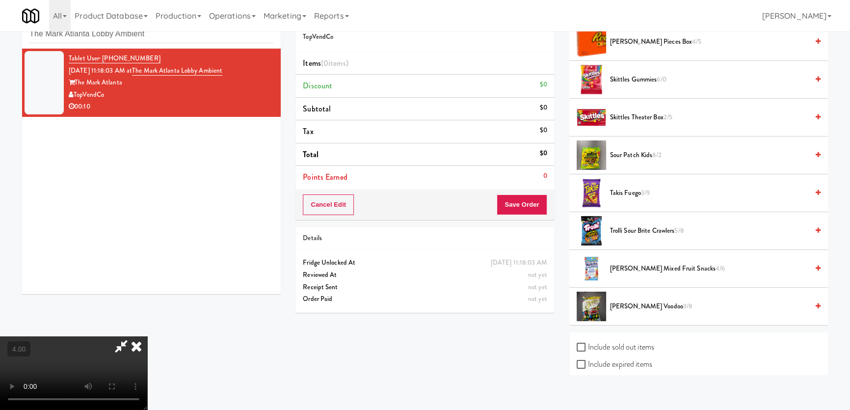
scroll to position [1007, 0]
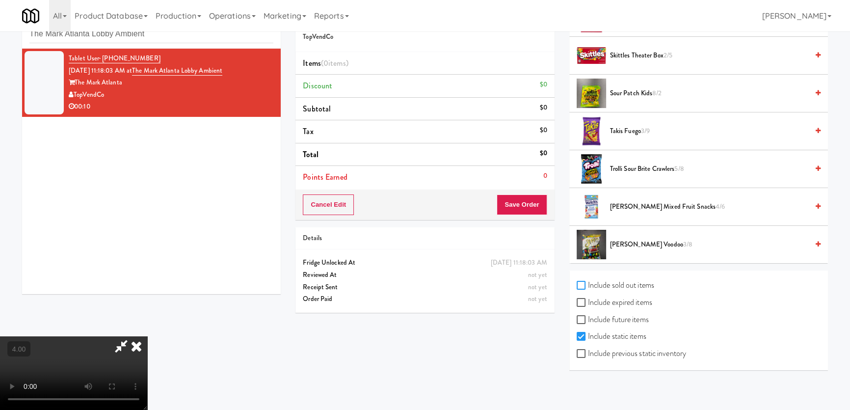
click at [584, 282] on input "Include sold out items" at bounding box center [581, 286] width 11 height 8
checkbox input "true"
click at [581, 299] on input "Include expired items" at bounding box center [581, 303] width 11 height 8
checkbox input "true"
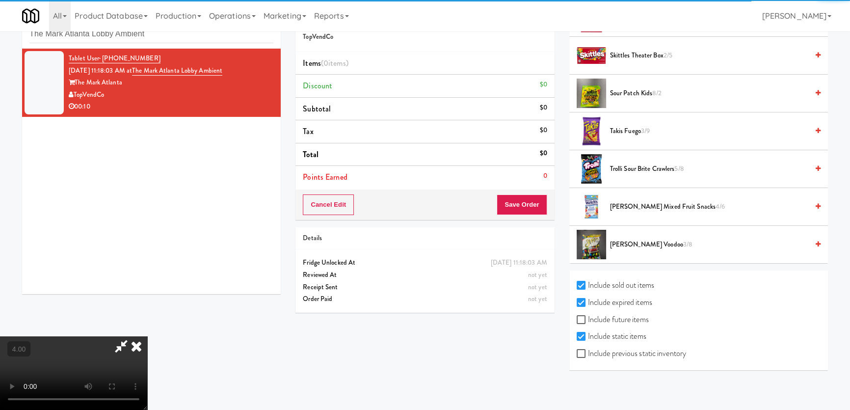
click at [584, 346] on label "Include previous static inventory" at bounding box center [630, 353] width 109 height 15
click at [584, 350] on input "Include previous static inventory" at bounding box center [581, 354] width 11 height 8
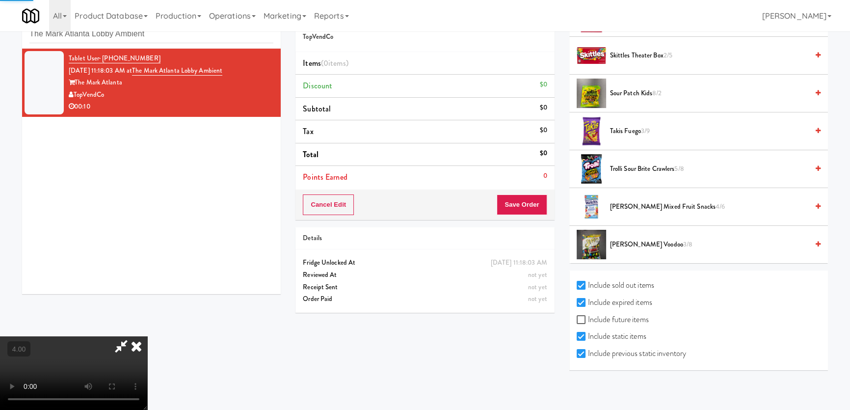
click at [583, 350] on input "Include previous static inventory" at bounding box center [581, 354] width 11 height 8
click at [580, 352] on input "Include previous static inventory" at bounding box center [581, 354] width 11 height 8
checkbox input "true"
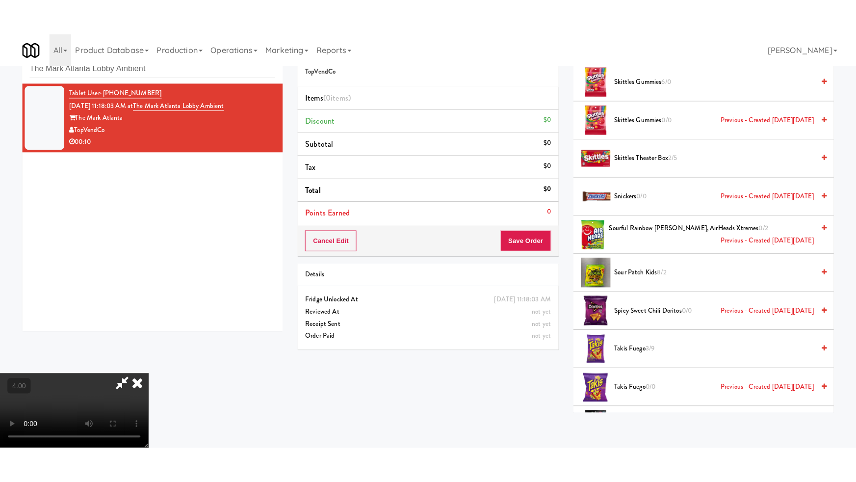
scroll to position [152, 0]
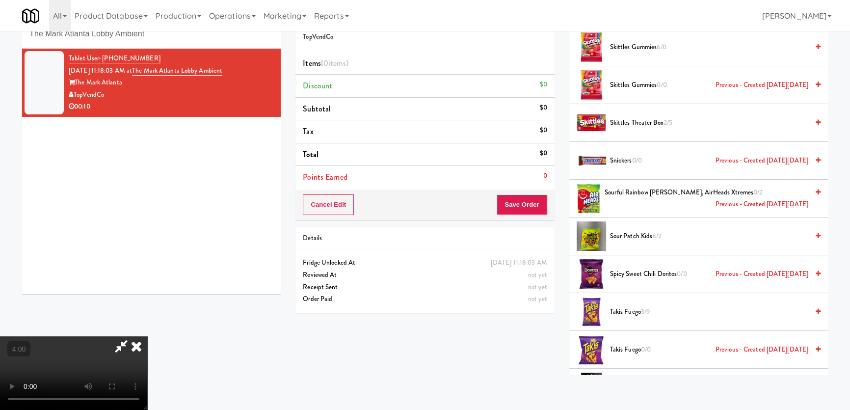
click at [147, 336] on video at bounding box center [73, 373] width 147 height 74
click at [147, 338] on video at bounding box center [73, 373] width 147 height 74
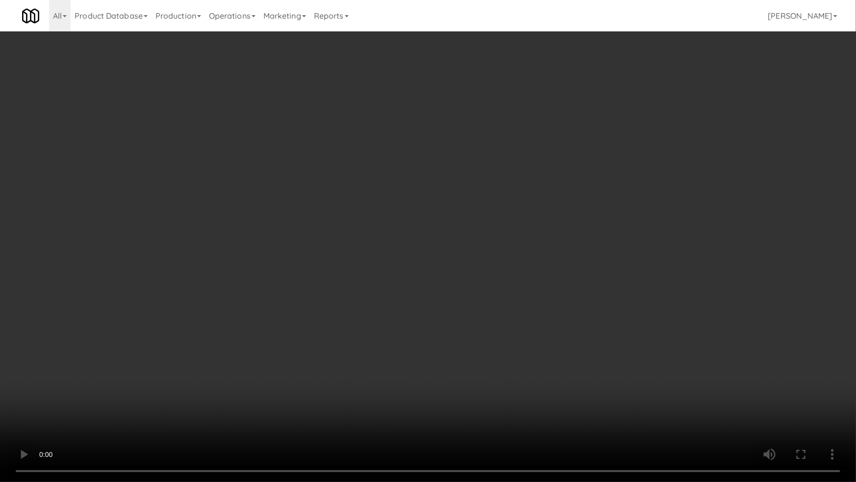
click at [165, 375] on video at bounding box center [428, 241] width 856 height 482
click at [158, 380] on video at bounding box center [428, 241] width 856 height 482
click at [161, 383] on video at bounding box center [428, 241] width 856 height 482
click at [161, 384] on video at bounding box center [428, 241] width 856 height 482
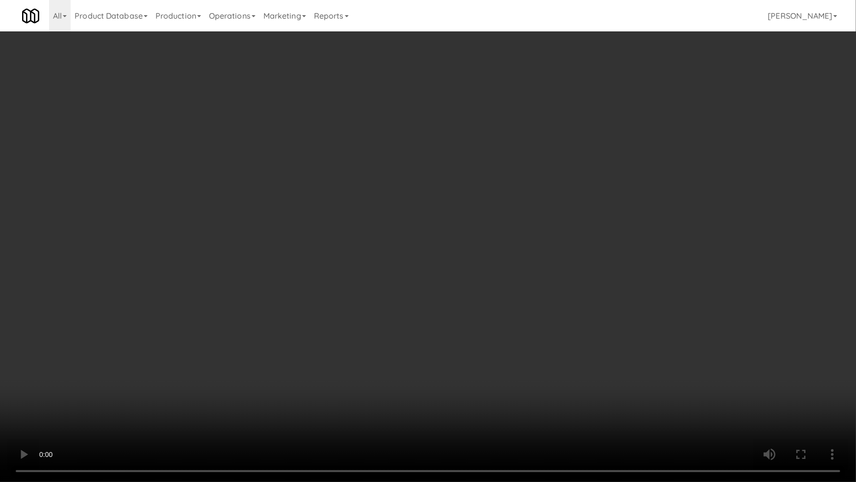
click at [161, 384] on video at bounding box center [428, 241] width 856 height 482
click at [181, 373] on video at bounding box center [428, 241] width 856 height 482
click at [181, 372] on video at bounding box center [428, 241] width 856 height 482
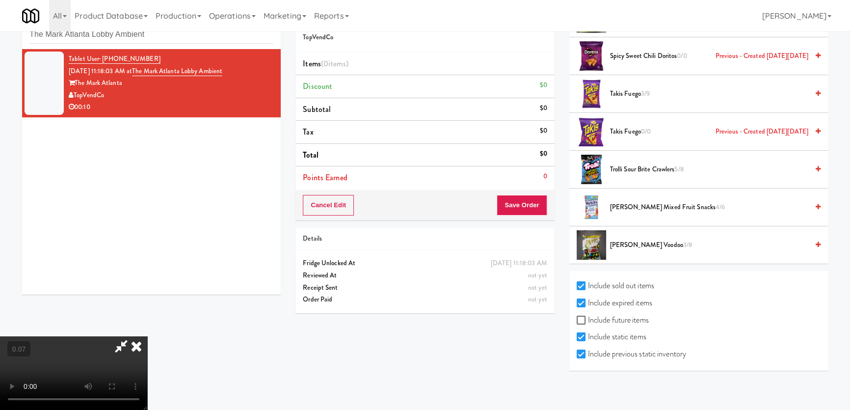
scroll to position [31, 0]
click at [607, 313] on label "Include future items" at bounding box center [612, 319] width 72 height 15
click at [588, 316] on input "Include future items" at bounding box center [581, 320] width 11 height 8
checkbox input "true"
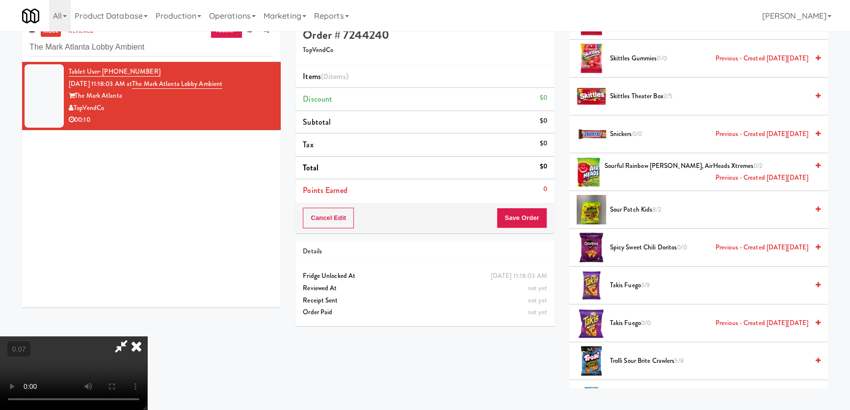
scroll to position [0, 0]
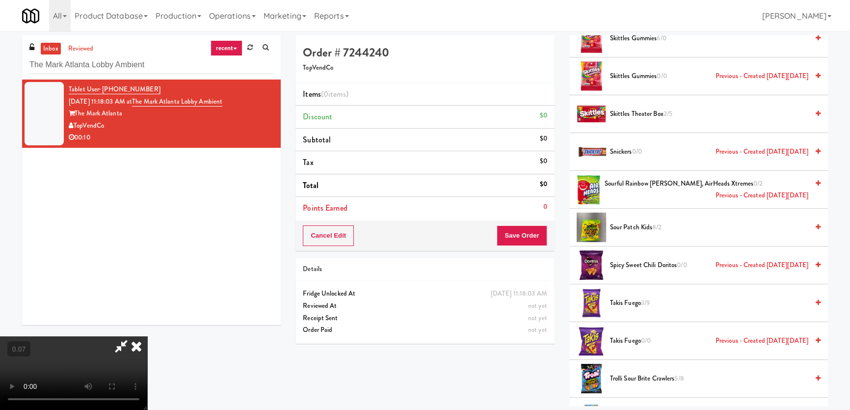
click at [147, 336] on video at bounding box center [73, 373] width 147 height 74
click at [147, 336] on icon at bounding box center [137, 346] width 22 height 20
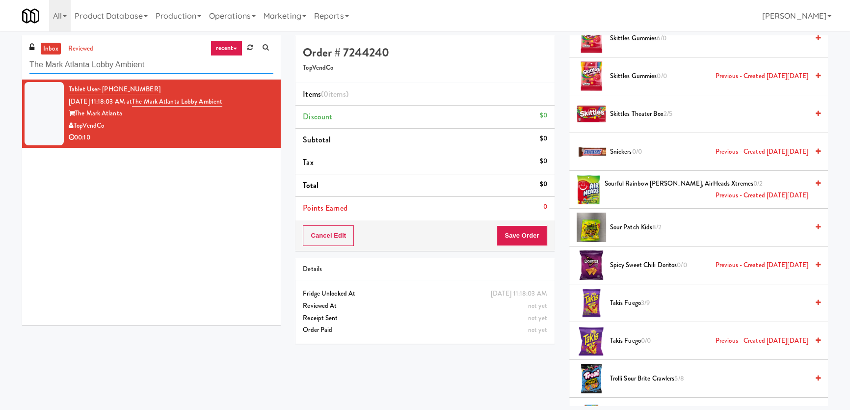
paste input "[PERSON_NAME] - Cooler - Righ"
drag, startPoint x: 92, startPoint y: 59, endPoint x: 0, endPoint y: 60, distance: 92.2
click at [0, 60] on div "inbox reviewed recent all unclear take inventory issue suspicious failed recent…" at bounding box center [425, 220] width 850 height 370
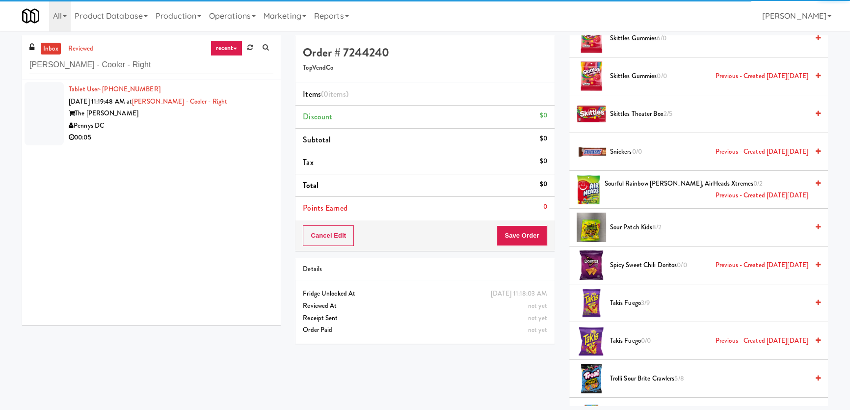
click at [154, 137] on div "00:05" at bounding box center [171, 137] width 205 height 12
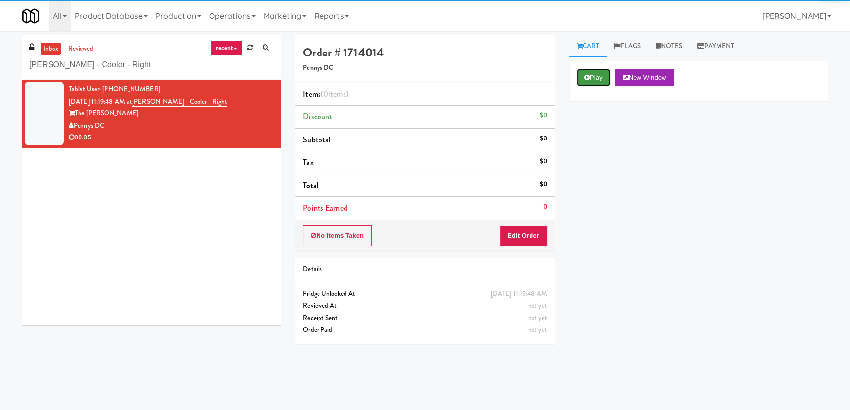
click at [607, 77] on button "Play" at bounding box center [593, 78] width 34 height 18
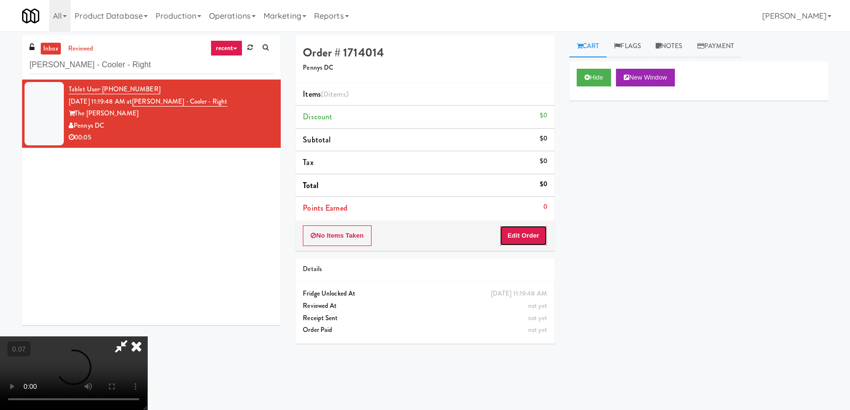
click at [528, 228] on button "Edit Order" at bounding box center [523, 235] width 48 height 21
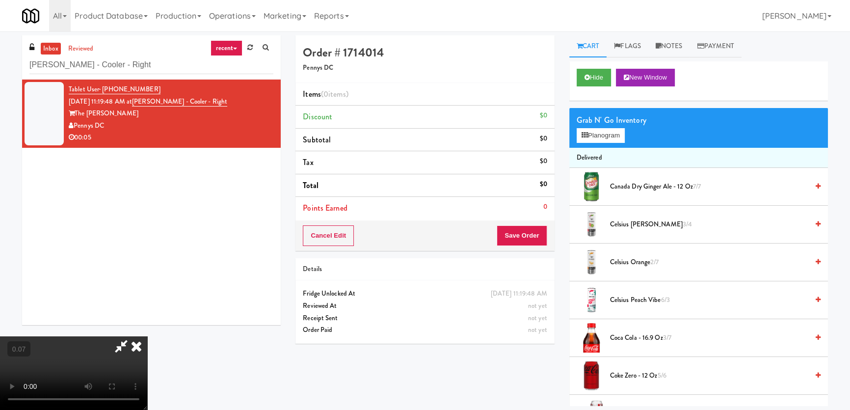
click at [147, 336] on icon at bounding box center [137, 346] width 22 height 20
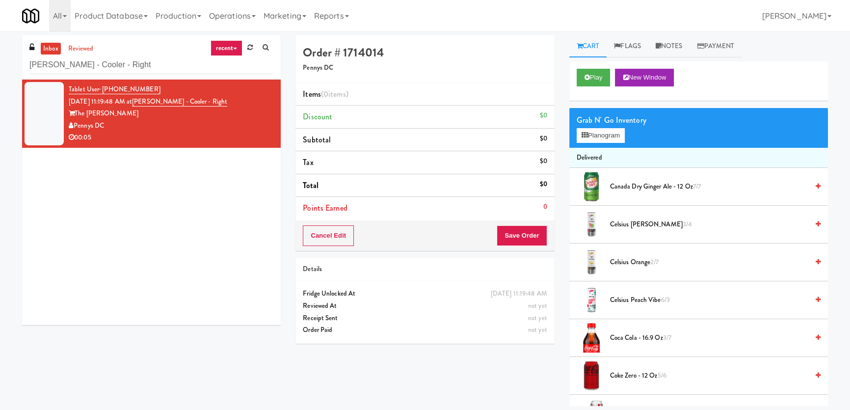
click at [238, 128] on div "Pennys DC" at bounding box center [171, 126] width 205 height 12
click at [599, 77] on button "Play" at bounding box center [593, 78] width 34 height 18
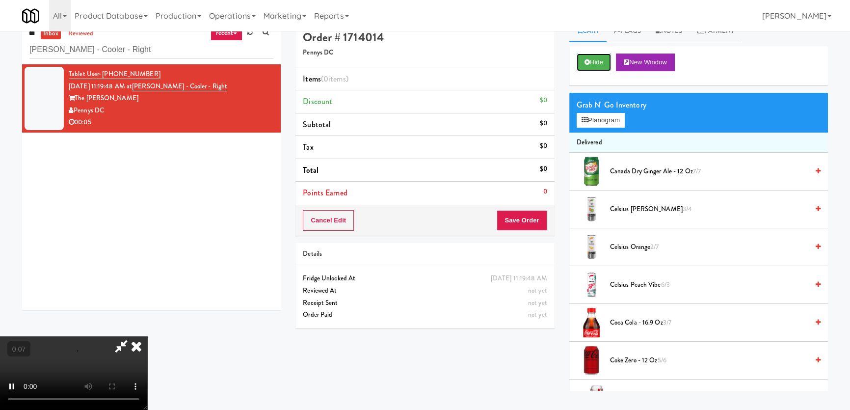
scroll to position [31, 0]
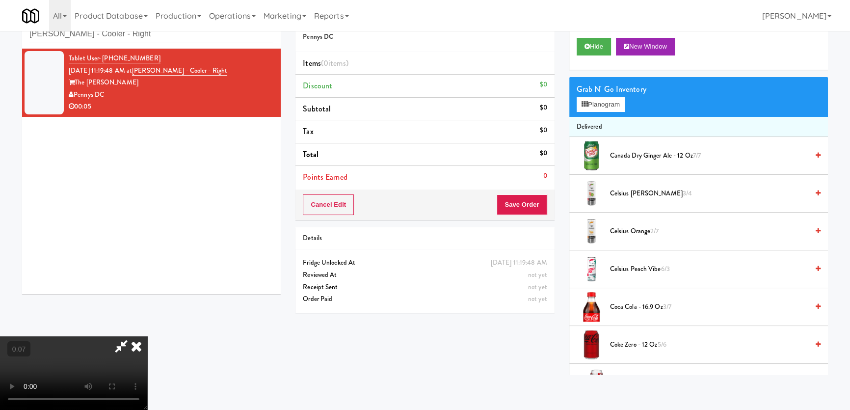
click at [147, 336] on video at bounding box center [73, 373] width 147 height 74
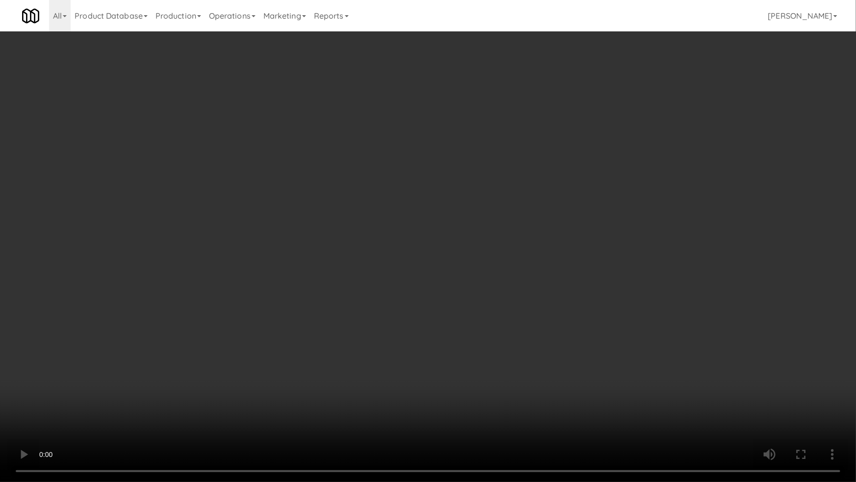
click at [441, 296] on video at bounding box center [428, 241] width 856 height 482
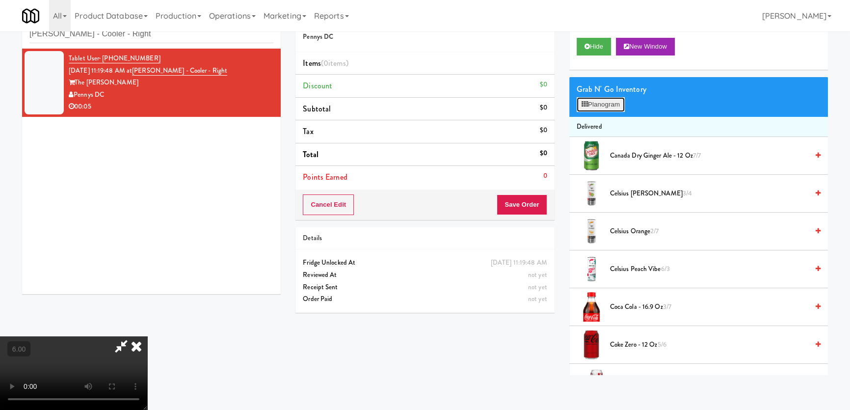
click at [609, 106] on button "Planogram" at bounding box center [600, 104] width 48 height 15
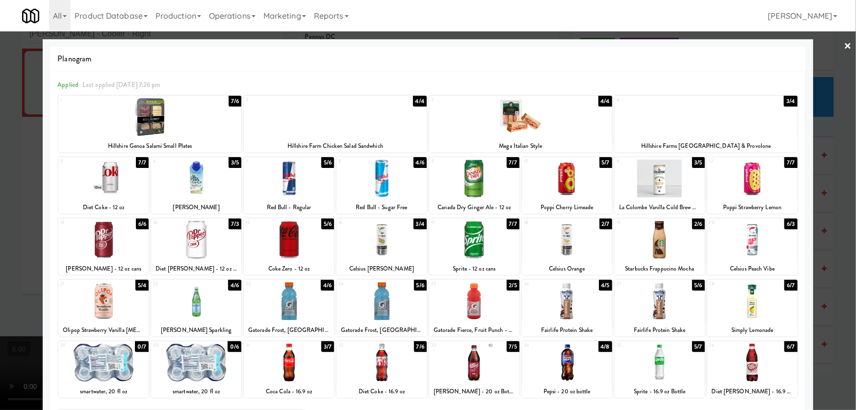
click at [656, 199] on div "11 3/5 La Colombe Vanilla Cold Brew Coffee" at bounding box center [660, 185] width 90 height 56
click at [817, 145] on div at bounding box center [428, 205] width 856 height 410
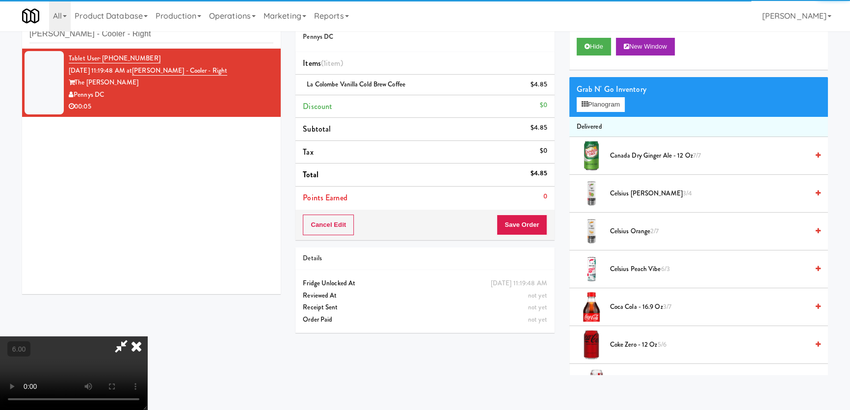
click at [147, 336] on video at bounding box center [73, 373] width 147 height 74
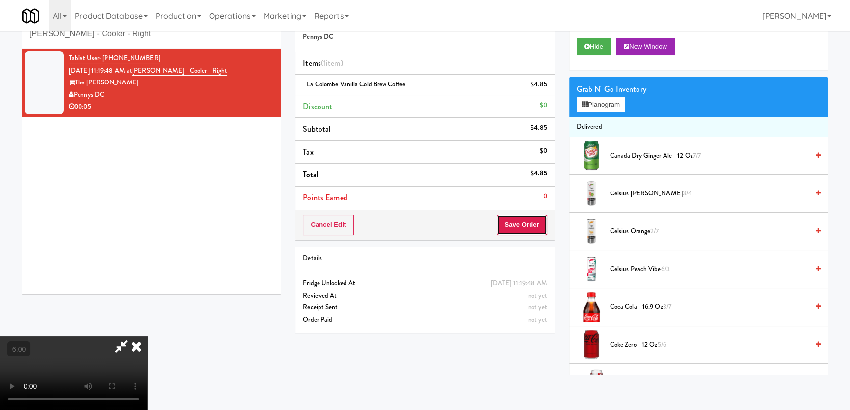
drag, startPoint x: 535, startPoint y: 223, endPoint x: 477, endPoint y: 208, distance: 59.4
click at [534, 223] on button "Save Order" at bounding box center [522, 224] width 50 height 21
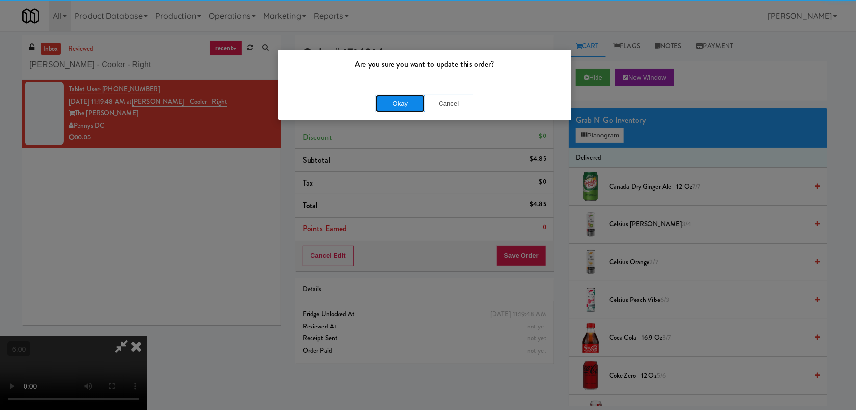
click at [405, 105] on button "Okay" at bounding box center [400, 104] width 49 height 18
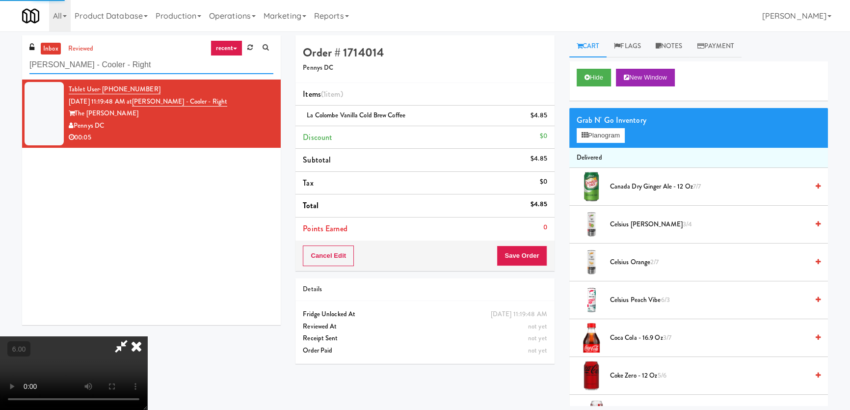
drag, startPoint x: 157, startPoint y: 71, endPoint x: 0, endPoint y: 72, distance: 157.0
click at [0, 72] on div "inbox reviewed recent all unclear take inventory issue suspicious failed recent…" at bounding box center [425, 220] width 850 height 370
paste input "680 LSD Cooler"
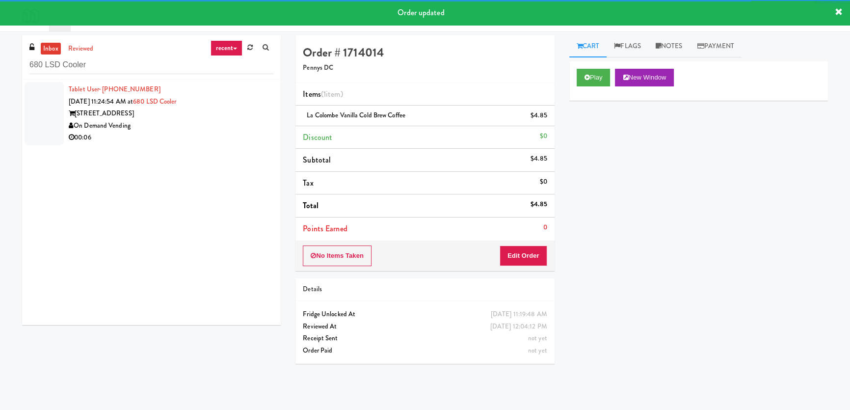
drag, startPoint x: 205, startPoint y: 138, endPoint x: 247, endPoint y: 132, distance: 42.7
click at [206, 138] on div "00:06" at bounding box center [171, 137] width 205 height 12
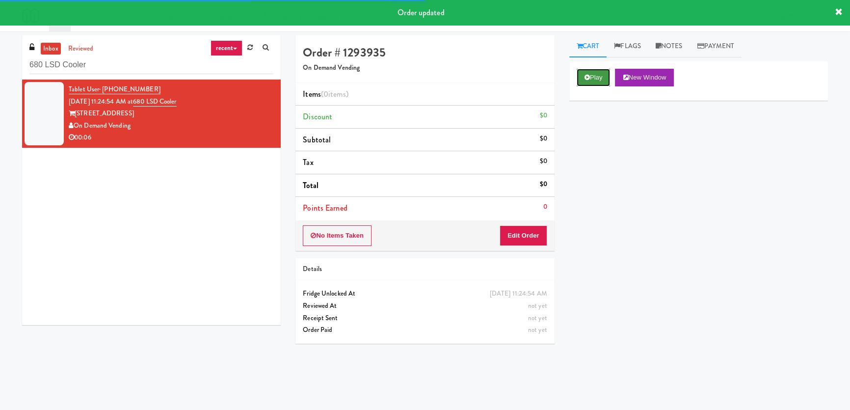
click at [591, 78] on button "Play" at bounding box center [593, 78] width 34 height 18
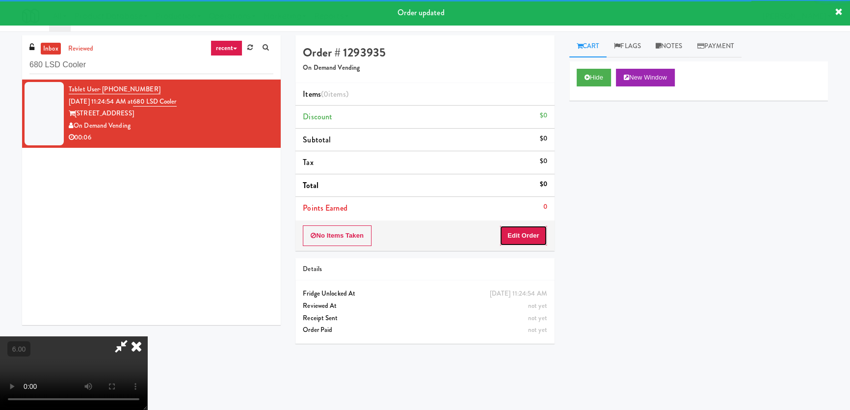
click at [510, 230] on button "Edit Order" at bounding box center [523, 235] width 48 height 21
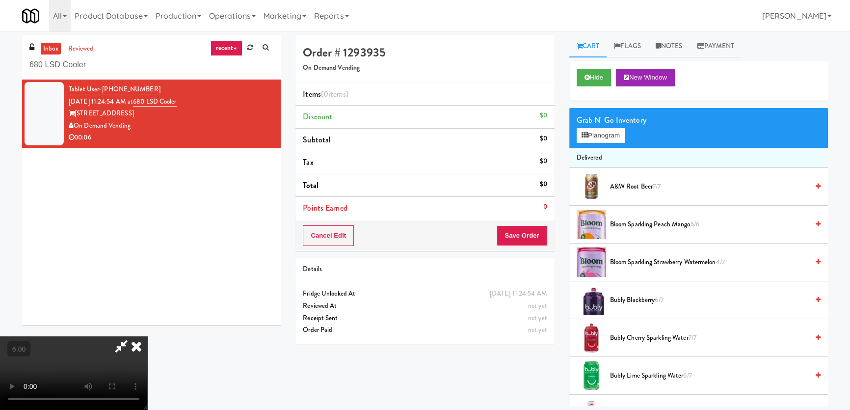
scroll to position [31, 0]
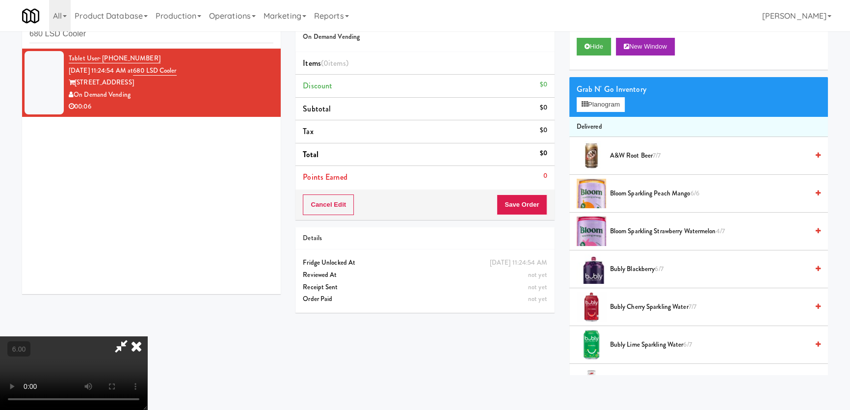
click at [147, 336] on video at bounding box center [73, 373] width 147 height 74
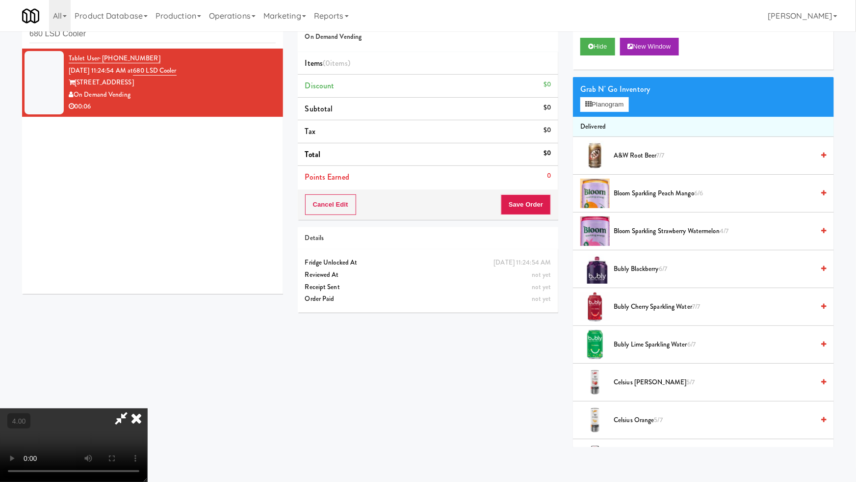
click at [147, 408] on video at bounding box center [73, 445] width 147 height 74
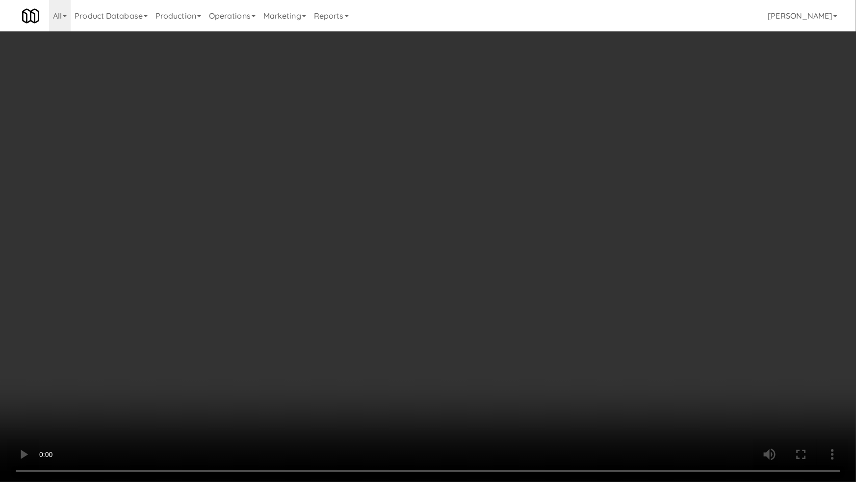
click at [374, 312] on video at bounding box center [428, 241] width 856 height 482
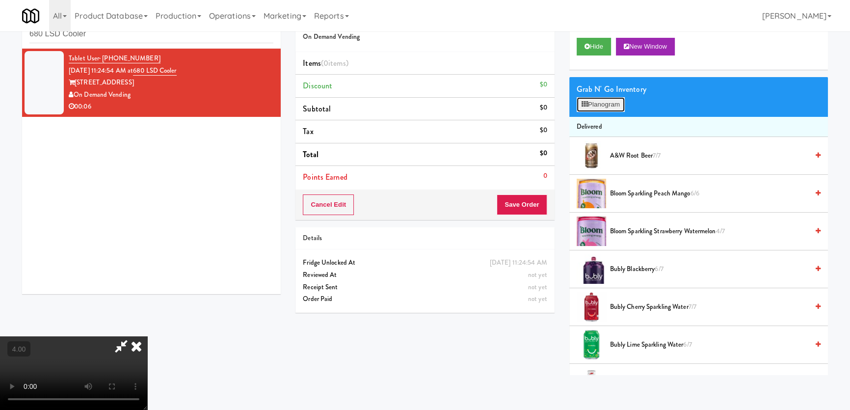
click at [612, 100] on button "Planogram" at bounding box center [600, 104] width 48 height 15
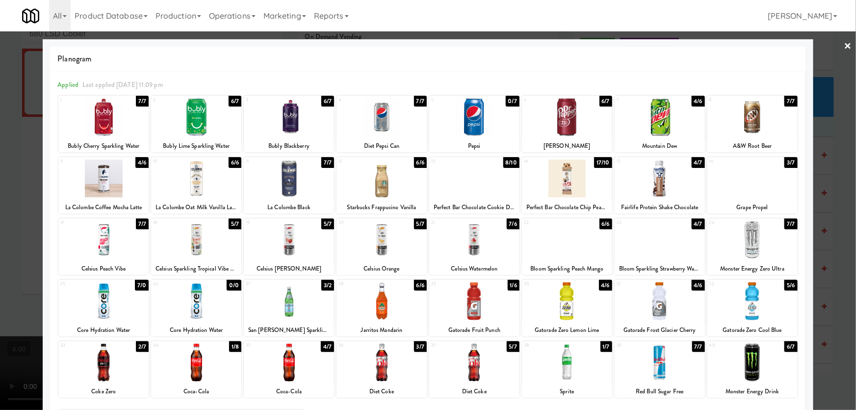
click at [583, 265] on div "Bloom Sparkling Peach Mango" at bounding box center [566, 268] width 87 height 12
drag, startPoint x: 545, startPoint y: 251, endPoint x: 535, endPoint y: 247, distance: 10.3
click at [545, 251] on div at bounding box center [567, 240] width 90 height 38
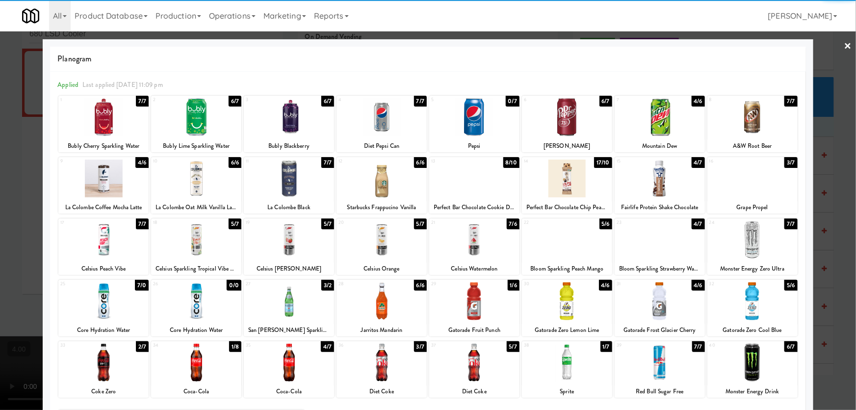
drag, startPoint x: 0, startPoint y: 163, endPoint x: 42, endPoint y: 172, distance: 43.0
click at [0, 164] on div at bounding box center [428, 205] width 856 height 410
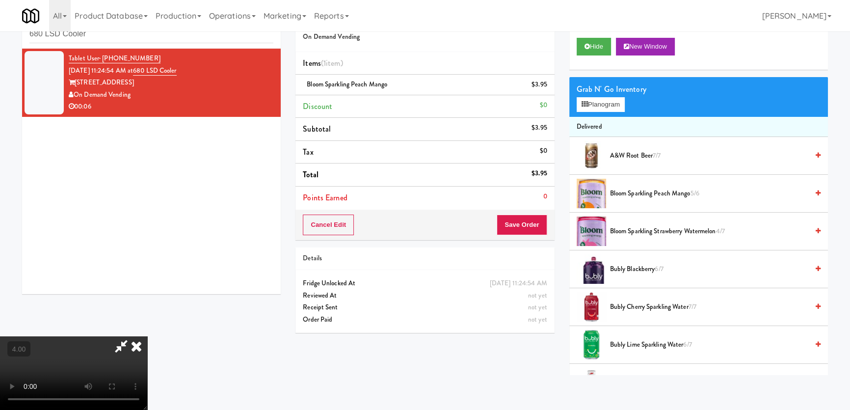
click at [147, 336] on icon at bounding box center [137, 346] width 22 height 20
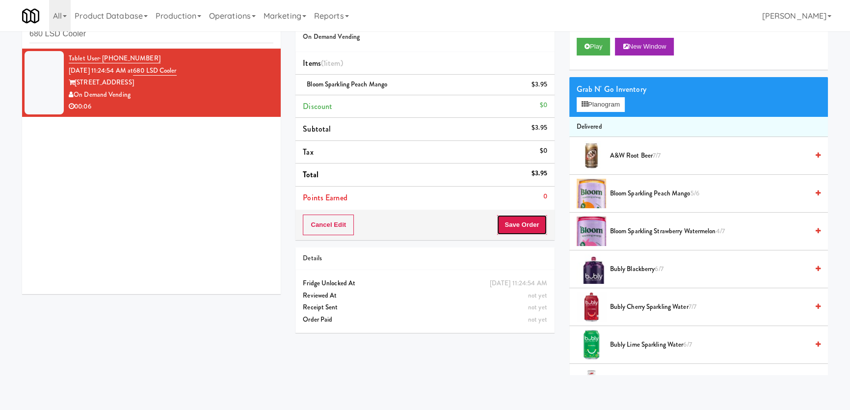
click at [532, 224] on button "Save Order" at bounding box center [522, 224] width 50 height 21
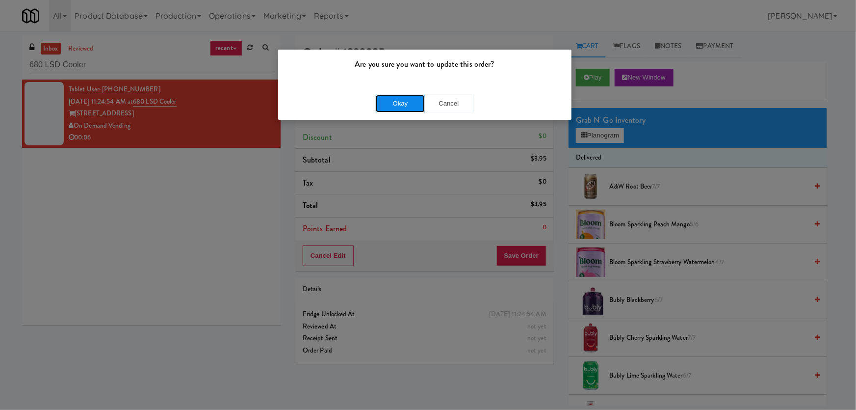
click at [401, 97] on button "Okay" at bounding box center [400, 104] width 49 height 18
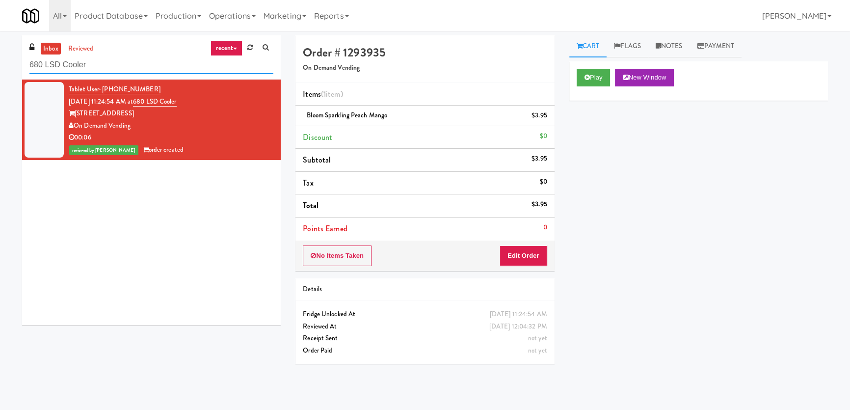
paste input "Fit -"
drag, startPoint x: 101, startPoint y: 63, endPoint x: 0, endPoint y: 59, distance: 100.7
click at [0, 59] on div "inbox reviewed recent all unclear take inventory issue suspicious failed recent…" at bounding box center [425, 220] width 850 height 370
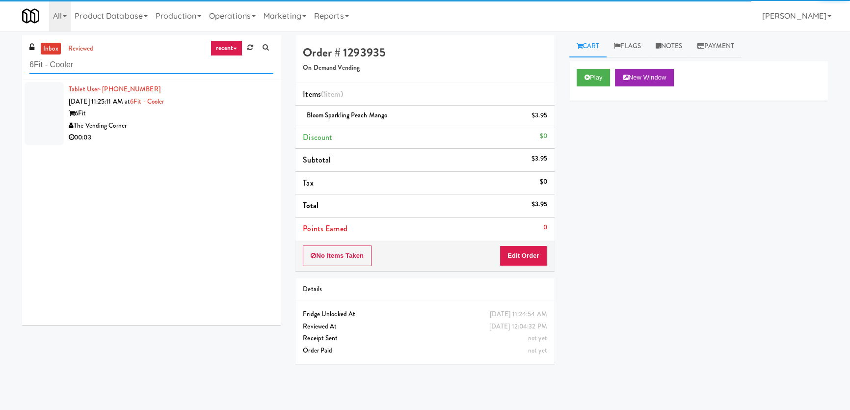
type input "6Fit - Cooler"
click at [209, 130] on div "The Vending Corner" at bounding box center [171, 126] width 205 height 12
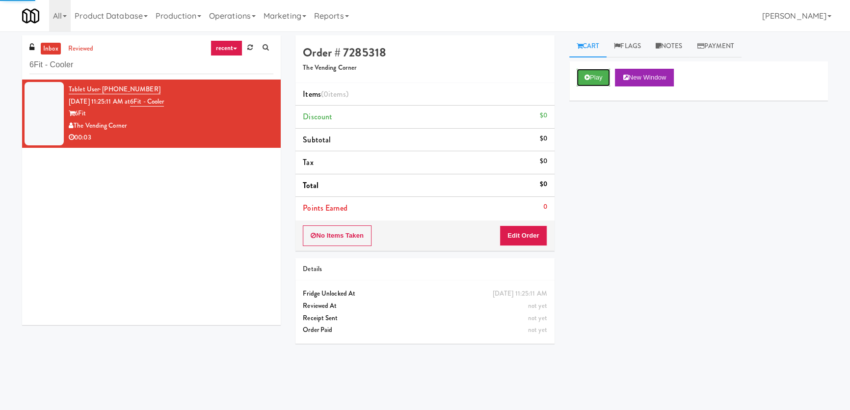
click at [593, 83] on button "Play" at bounding box center [593, 78] width 34 height 18
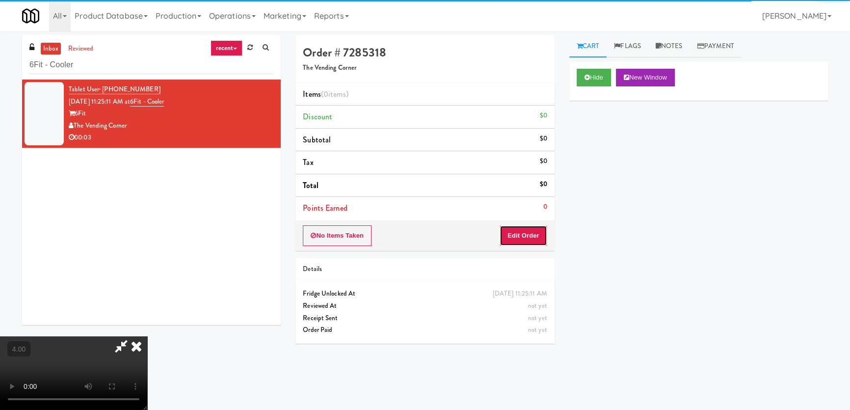
click at [519, 239] on button "Edit Order" at bounding box center [523, 235] width 48 height 21
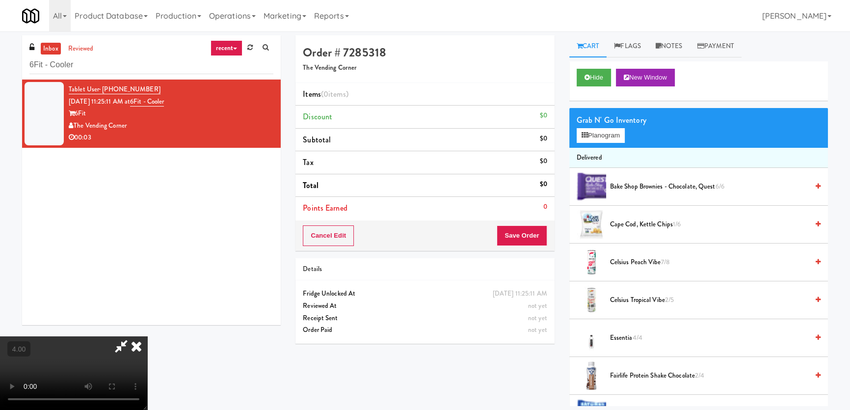
click at [147, 336] on video at bounding box center [73, 373] width 147 height 74
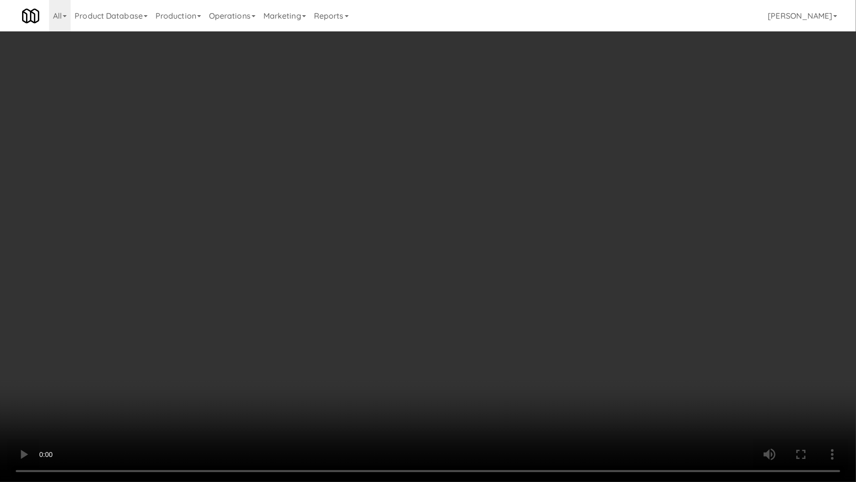
click at [350, 334] on video at bounding box center [428, 241] width 856 height 482
click at [347, 334] on video at bounding box center [428, 241] width 856 height 482
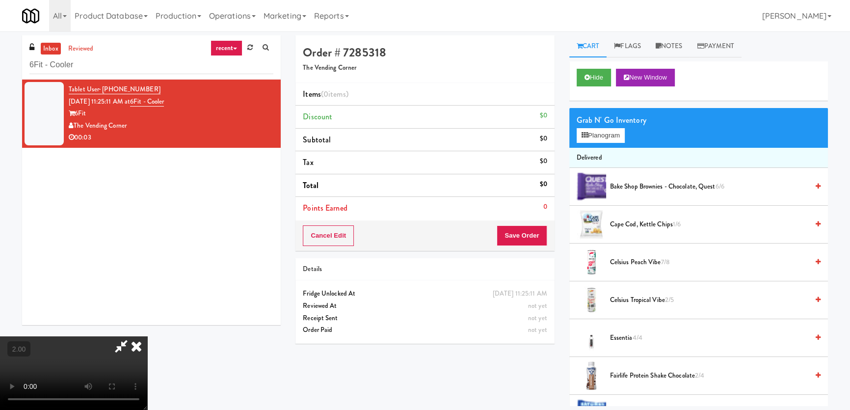
click at [602, 142] on div "Grab N' Go Inventory Planogram" at bounding box center [698, 128] width 259 height 40
click at [610, 130] on button "Planogram" at bounding box center [600, 135] width 48 height 15
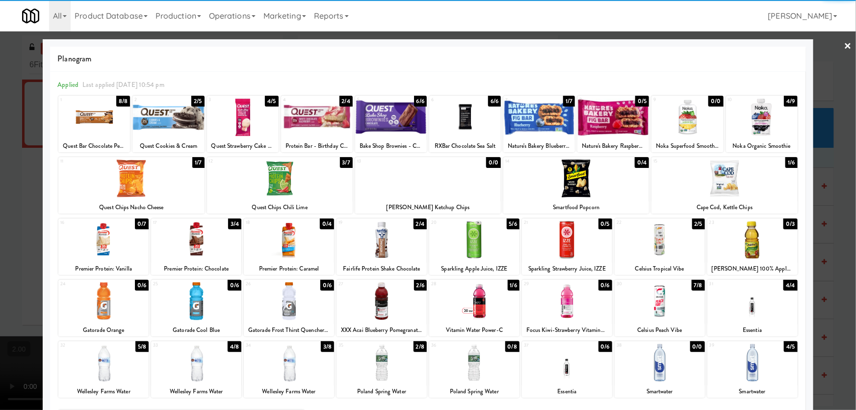
click at [212, 299] on div at bounding box center [196, 301] width 90 height 38
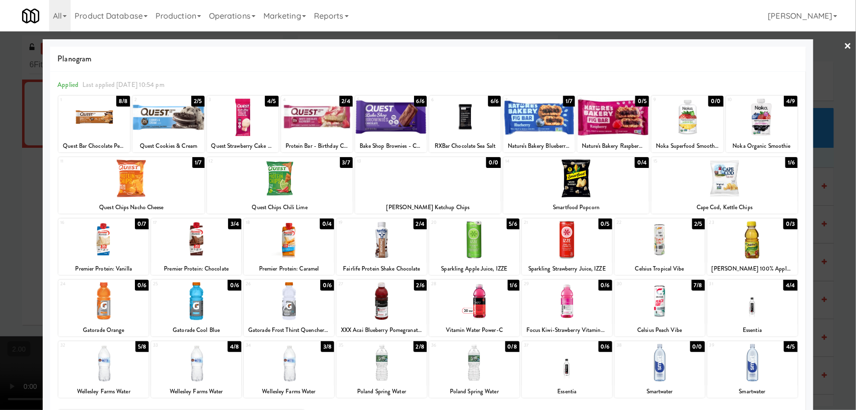
click at [0, 198] on div at bounding box center [428, 205] width 856 height 410
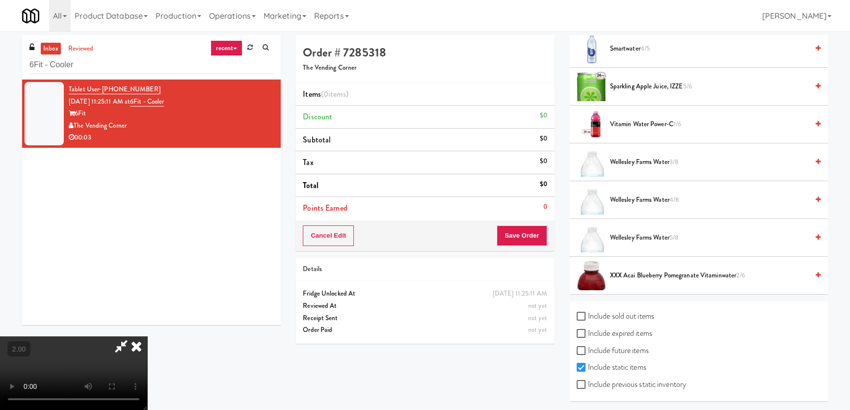
click at [596, 314] on label "Include sold out items" at bounding box center [615, 316] width 78 height 15
click at [588, 314] on input "Include sold out items" at bounding box center [581, 317] width 11 height 8
checkbox input "true"
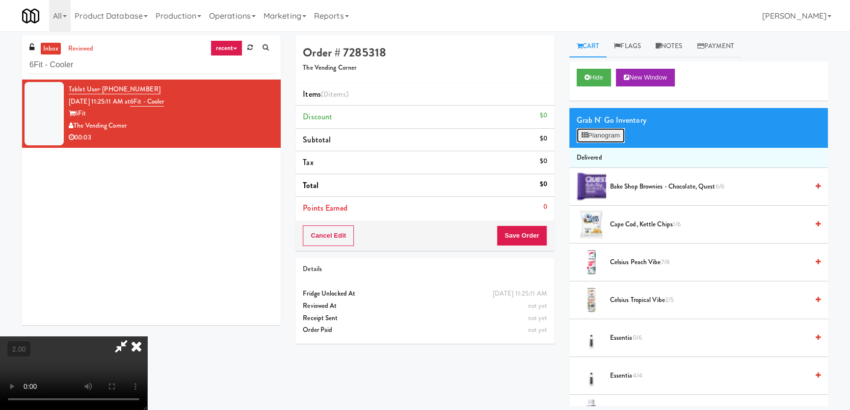
click at [610, 130] on button "Planogram" at bounding box center [600, 135] width 48 height 15
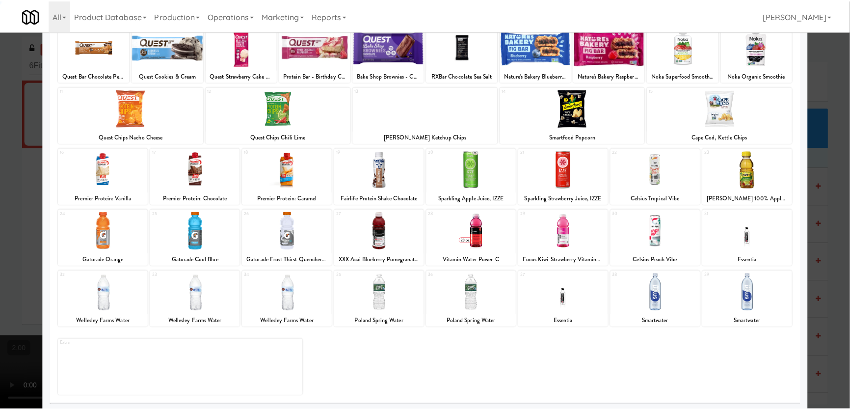
scroll to position [72, 0]
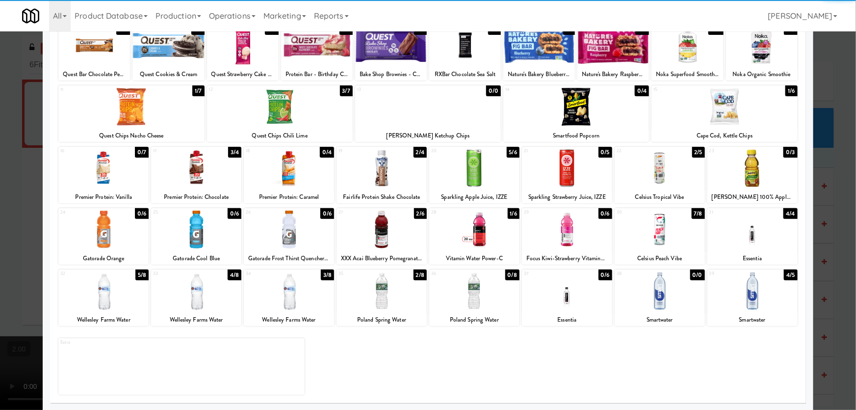
click at [206, 226] on div at bounding box center [196, 229] width 90 height 38
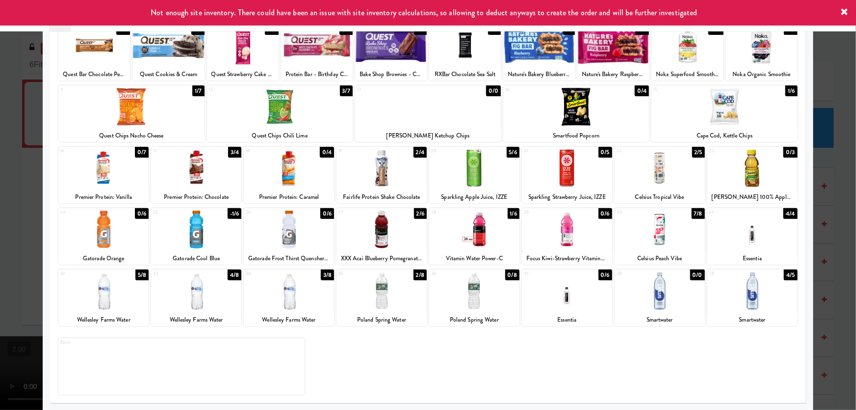
click at [3, 183] on div at bounding box center [428, 205] width 856 height 410
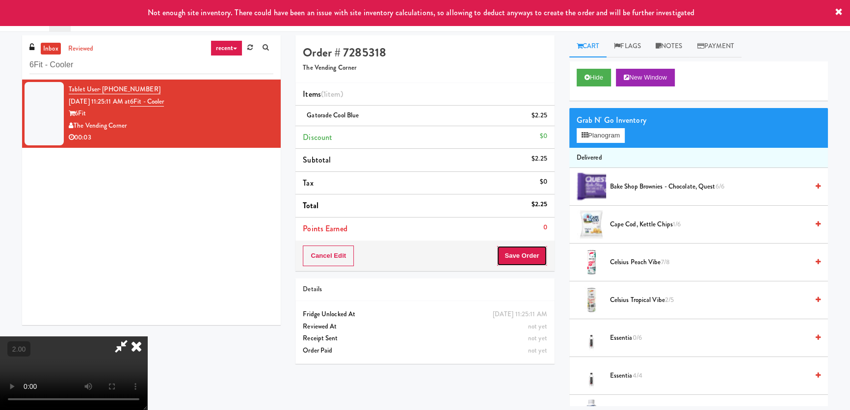
click at [542, 257] on button "Save Order" at bounding box center [522, 255] width 50 height 21
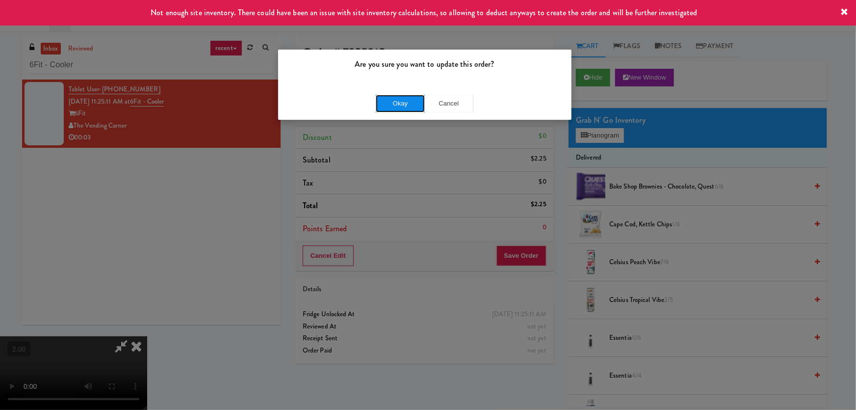
click at [415, 100] on button "Okay" at bounding box center [400, 104] width 49 height 18
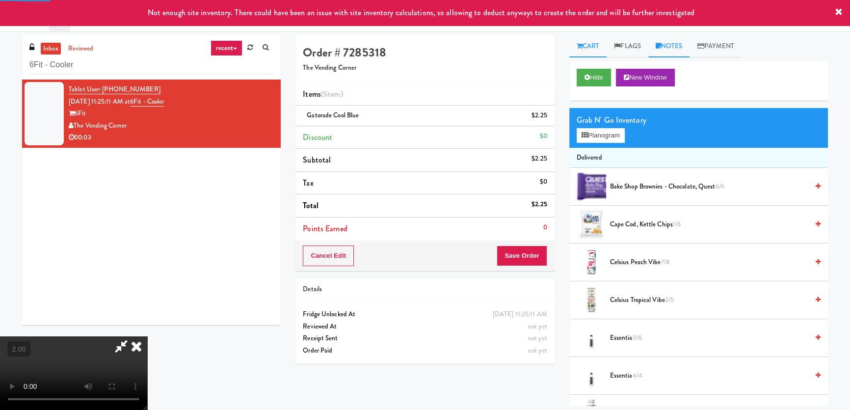
click at [679, 48] on body "Not enough site inventory. There could have been an issue with site inventory c…" at bounding box center [425, 236] width 850 height 410
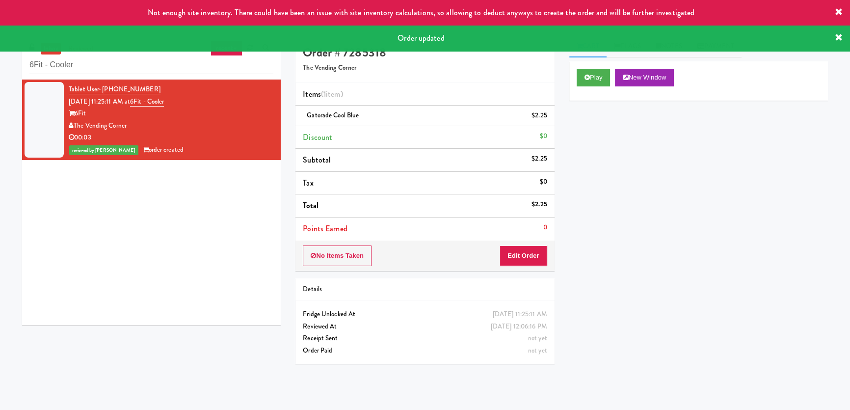
click at [678, 136] on div "Play New Window Primary Flag Clear Flag if unable to determine what was taken o…" at bounding box center [698, 245] width 259 height 368
click at [837, 37] on icon at bounding box center [839, 38] width 8 height 8
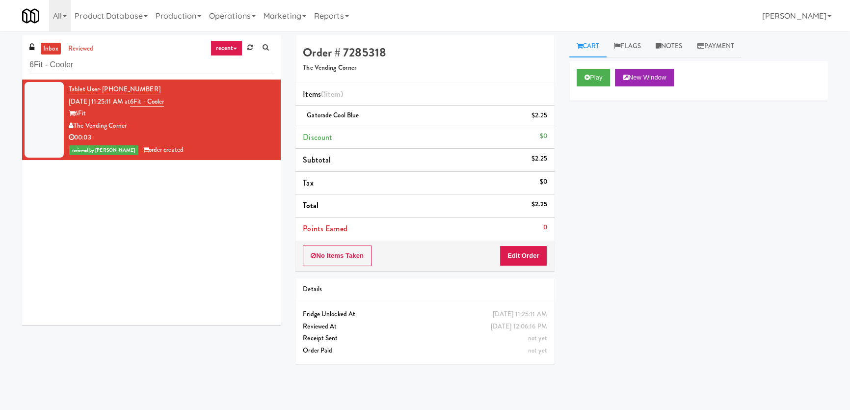
drag, startPoint x: 839, startPoint y: 13, endPoint x: 755, endPoint y: 64, distance: 98.4
click at [839, 13] on div "Toggle navigation All 325 Vending [URL][DOMAIN_NAME] 901 Smrt Mrkt [URL][DOMAIN…" at bounding box center [425, 15] width 850 height 31
click at [680, 40] on link "Notes" at bounding box center [669, 46] width 42 height 22
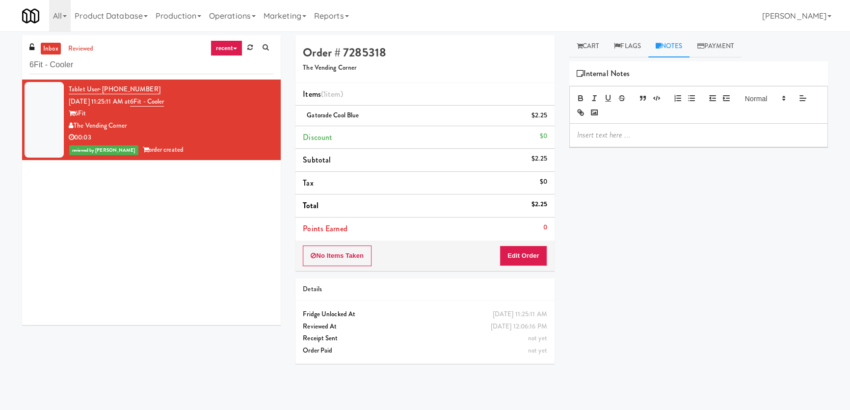
click at [644, 131] on p at bounding box center [698, 135] width 243 height 11
drag, startPoint x: 91, startPoint y: 63, endPoint x: 68, endPoint y: 57, distance: 23.5
click at [68, 57] on input "6Fit - Cooler" at bounding box center [151, 65] width 244 height 18
click at [71, 57] on input "6Fit - Cooler" at bounding box center [151, 65] width 244 height 18
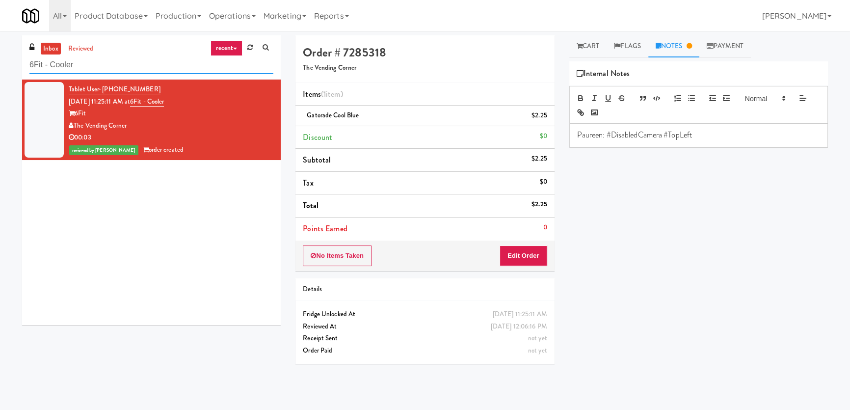
click at [71, 57] on input "6Fit - Cooler" at bounding box center [151, 65] width 244 height 18
paste input "29 S LaSalle - Left - Fridge"
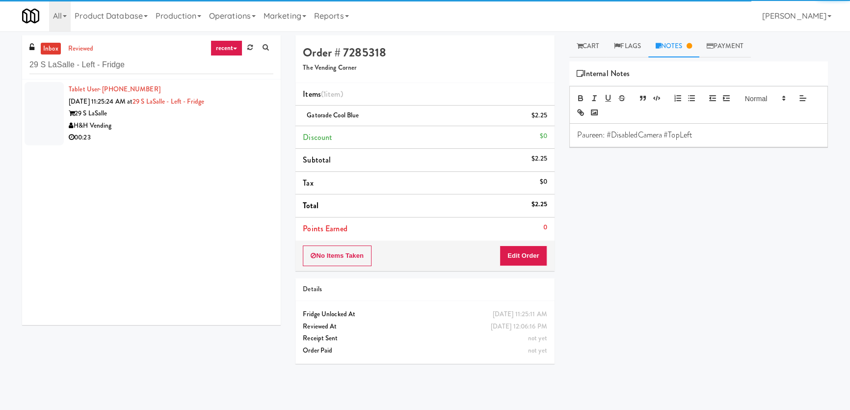
click at [173, 127] on div "H&H Vending" at bounding box center [171, 126] width 205 height 12
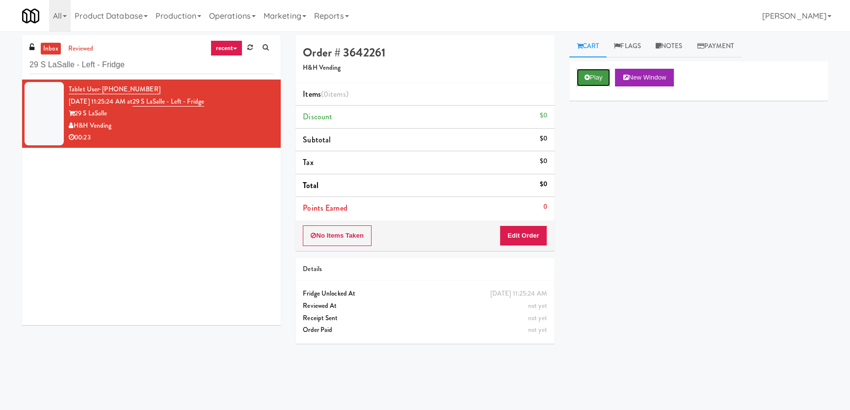
click at [598, 78] on button "Play" at bounding box center [593, 78] width 34 height 18
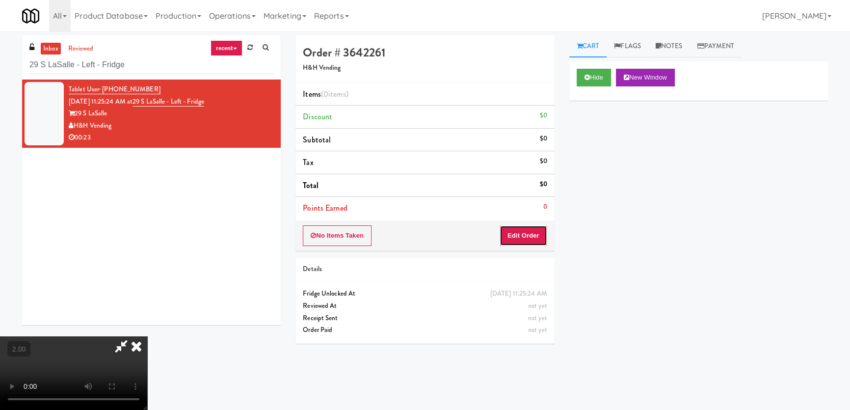
click at [534, 225] on button "Edit Order" at bounding box center [523, 235] width 48 height 21
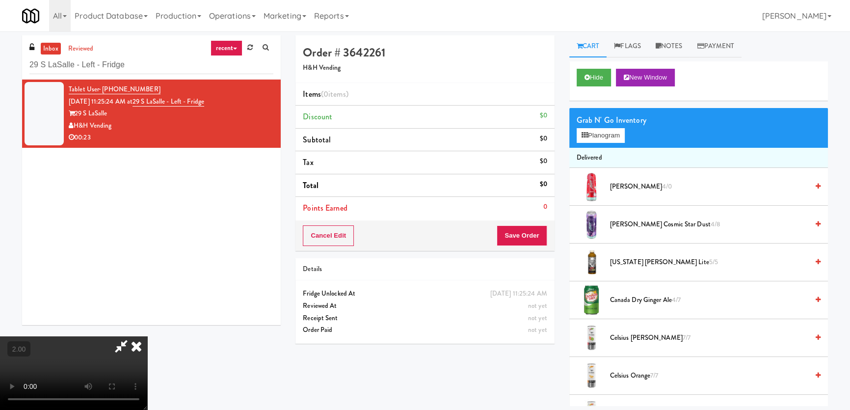
click at [147, 336] on video at bounding box center [73, 373] width 147 height 74
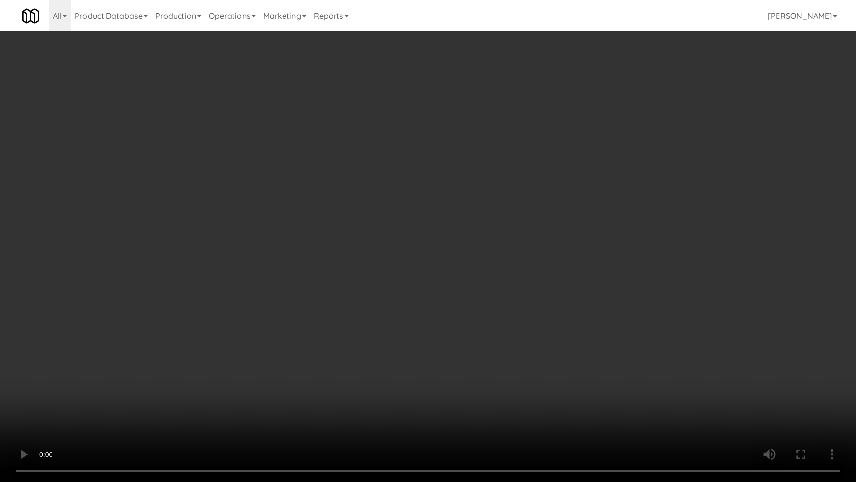
click at [273, 248] on video at bounding box center [428, 241] width 856 height 482
click at [271, 255] on video at bounding box center [428, 241] width 856 height 482
click at [394, 365] on video at bounding box center [428, 241] width 856 height 482
drag, startPoint x: 394, startPoint y: 365, endPoint x: 394, endPoint y: 310, distance: 54.5
click at [394, 364] on video at bounding box center [428, 241] width 856 height 482
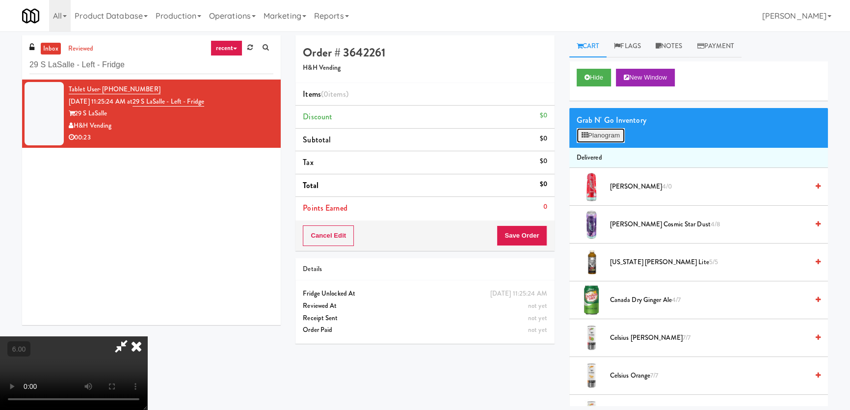
click at [586, 135] on icon at bounding box center [584, 135] width 6 height 6
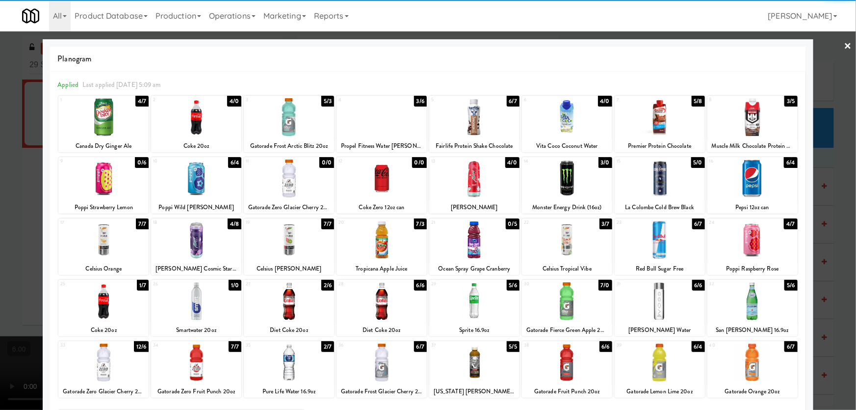
click at [350, 307] on div at bounding box center [382, 301] width 90 height 38
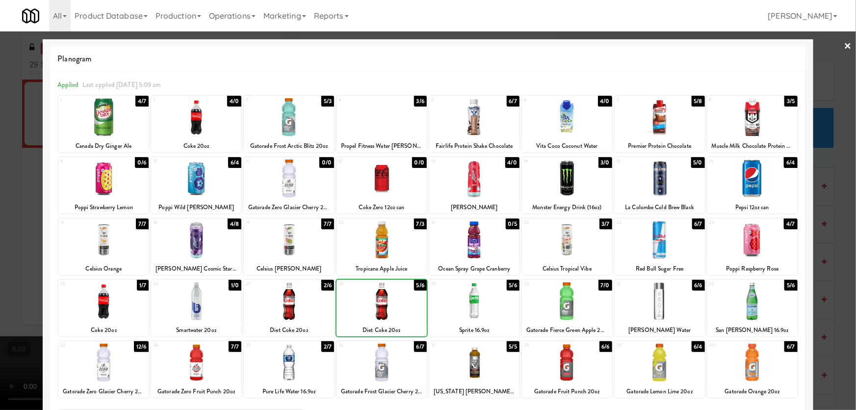
click at [321, 302] on div at bounding box center [289, 301] width 90 height 38
click at [0, 194] on div at bounding box center [428, 205] width 856 height 410
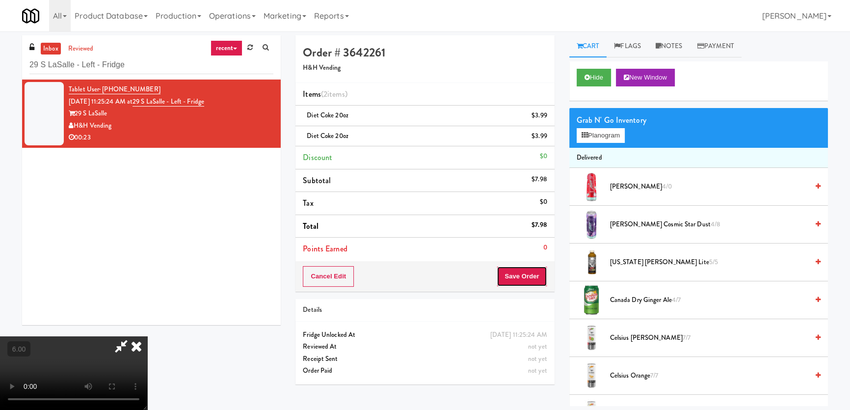
drag, startPoint x: 538, startPoint y: 274, endPoint x: 441, endPoint y: 237, distance: 104.5
click at [538, 274] on button "Save Order" at bounding box center [522, 276] width 50 height 21
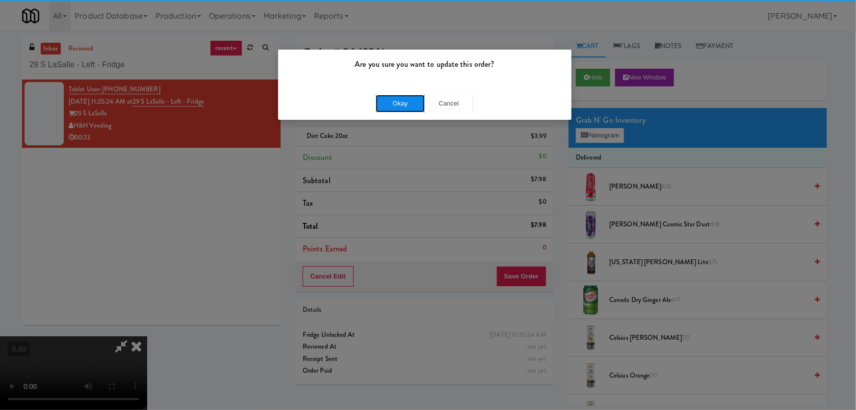
click at [402, 110] on button "Okay" at bounding box center [400, 104] width 49 height 18
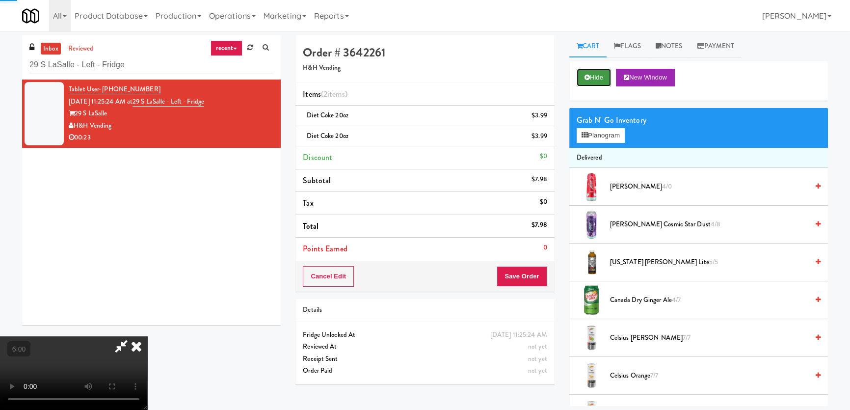
click at [599, 78] on button "Hide" at bounding box center [593, 78] width 34 height 18
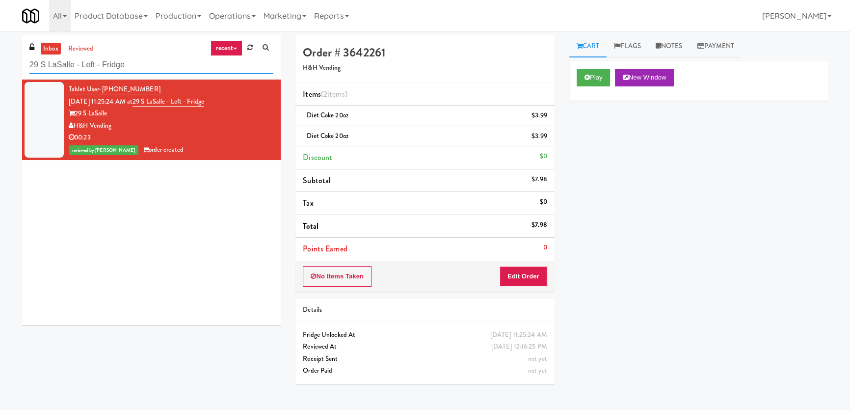
drag, startPoint x: 125, startPoint y: 66, endPoint x: 64, endPoint y: 64, distance: 60.9
click at [64, 64] on input "29 S LaSalle - Left - Fridge" at bounding box center [151, 65] width 244 height 18
paste input "The Sur - Cooler"
click at [60, 64] on input "29 S LaSaThe Sur - Cooler" at bounding box center [151, 65] width 244 height 18
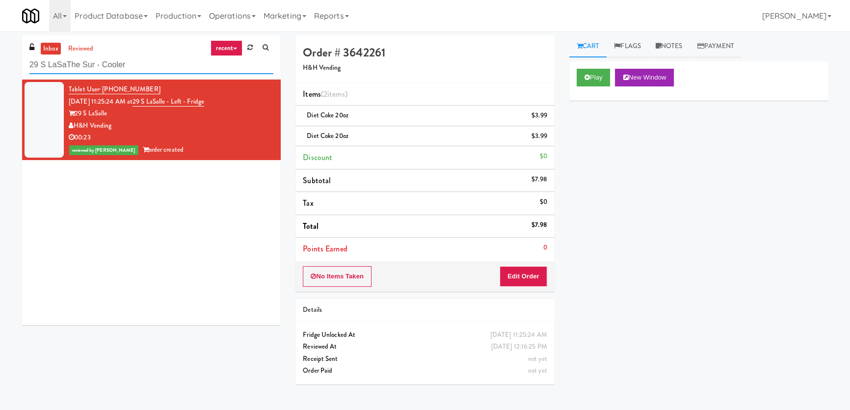
click at [60, 64] on input "29 S LaSaThe Sur - Cooler" at bounding box center [151, 65] width 244 height 18
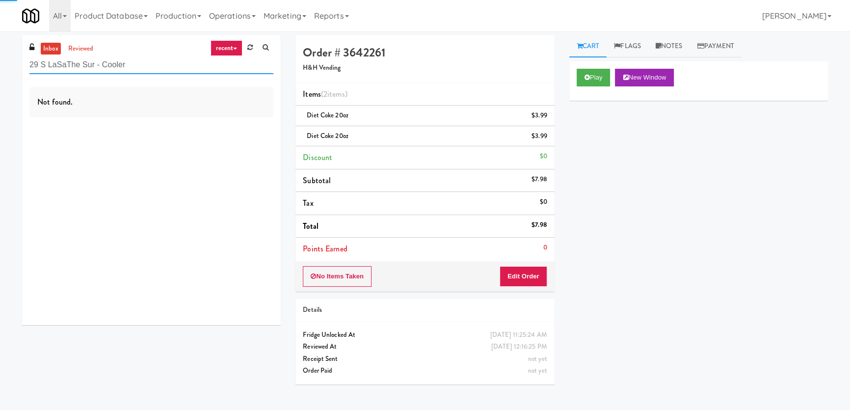
paste input "text"
drag, startPoint x: 125, startPoint y: 70, endPoint x: 73, endPoint y: 58, distance: 53.9
click at [73, 58] on input "The Sur - Cooler" at bounding box center [151, 65] width 244 height 18
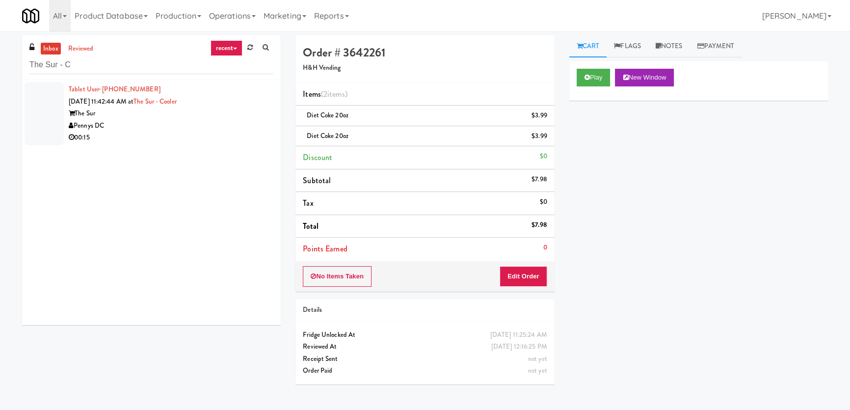
click at [139, 126] on div "Pennys DC" at bounding box center [171, 126] width 205 height 12
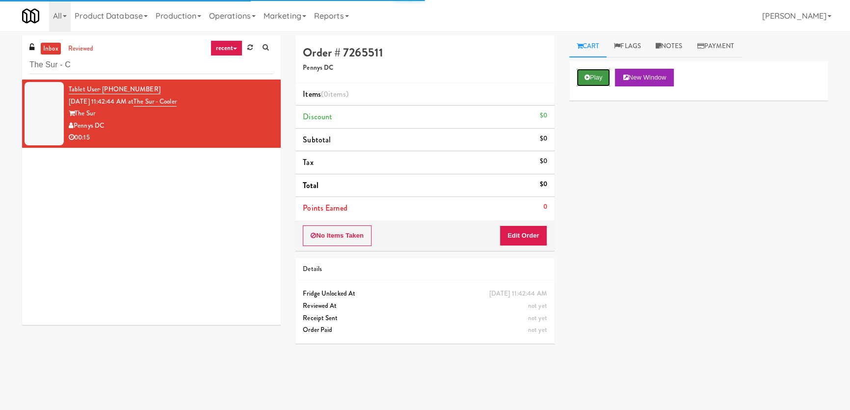
click at [580, 74] on button "Play" at bounding box center [593, 78] width 34 height 18
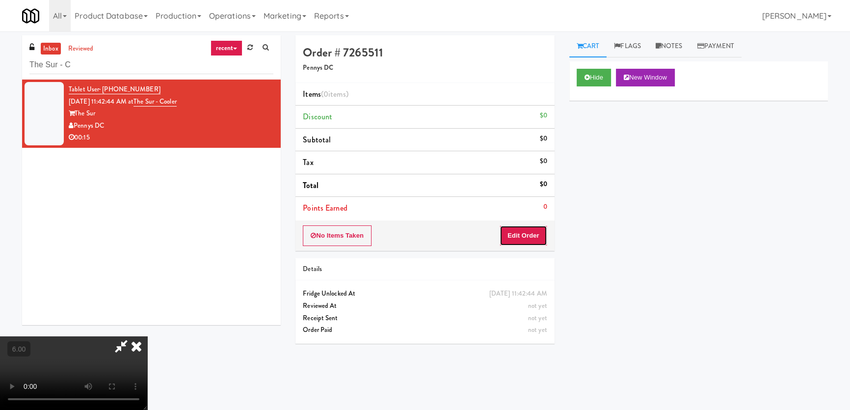
click at [530, 235] on button "Edit Order" at bounding box center [523, 235] width 48 height 21
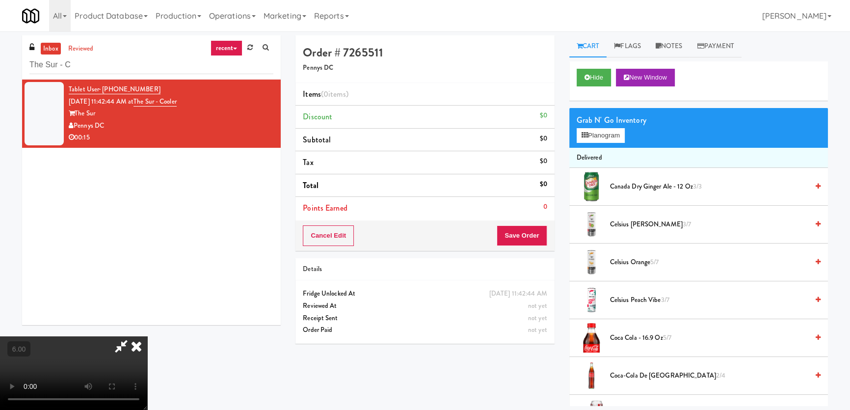
click at [147, 336] on video at bounding box center [73, 373] width 147 height 74
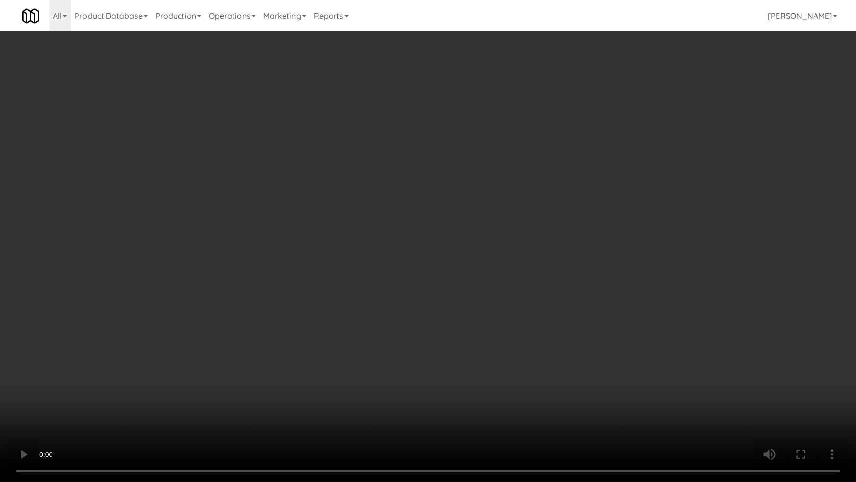
click at [279, 228] on video at bounding box center [428, 241] width 856 height 482
click at [280, 232] on video at bounding box center [428, 241] width 856 height 482
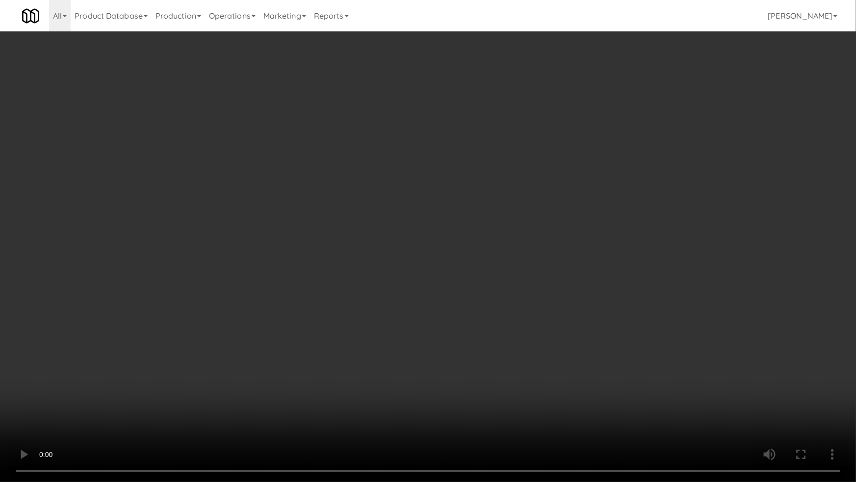
click at [280, 232] on video at bounding box center [428, 241] width 856 height 482
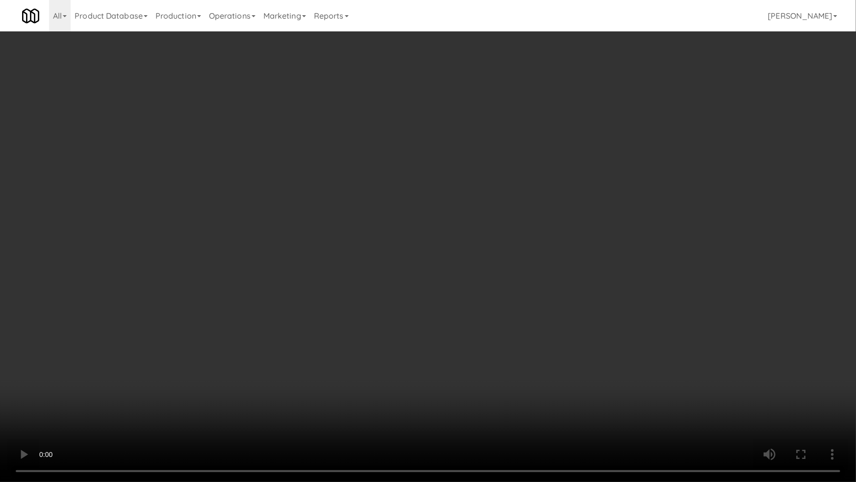
click at [280, 232] on video at bounding box center [428, 241] width 856 height 482
drag, startPoint x: 280, startPoint y: 232, endPoint x: 284, endPoint y: 238, distance: 7.8
click at [284, 238] on video at bounding box center [428, 241] width 856 height 482
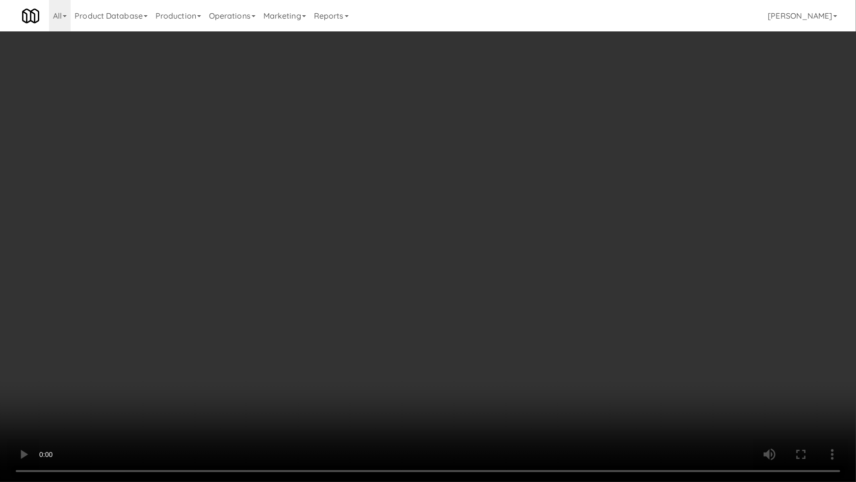
click at [275, 202] on video at bounding box center [428, 241] width 856 height 482
click at [283, 223] on video at bounding box center [428, 241] width 856 height 482
click at [283, 225] on video at bounding box center [428, 241] width 856 height 482
click at [283, 227] on video at bounding box center [428, 241] width 856 height 482
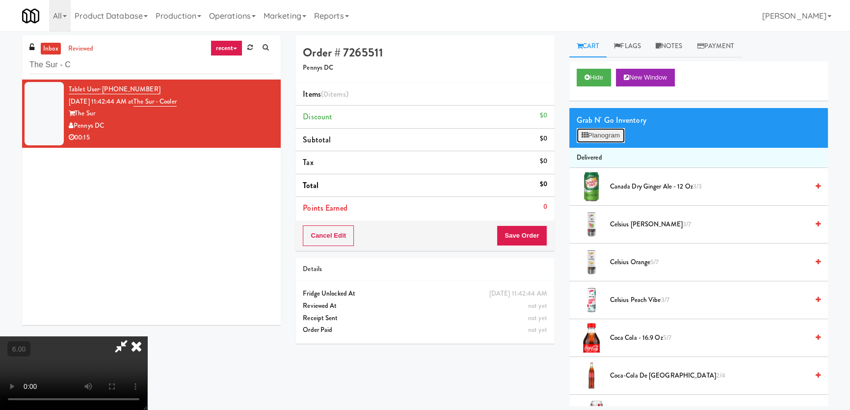
click at [602, 140] on button "Planogram" at bounding box center [600, 135] width 48 height 15
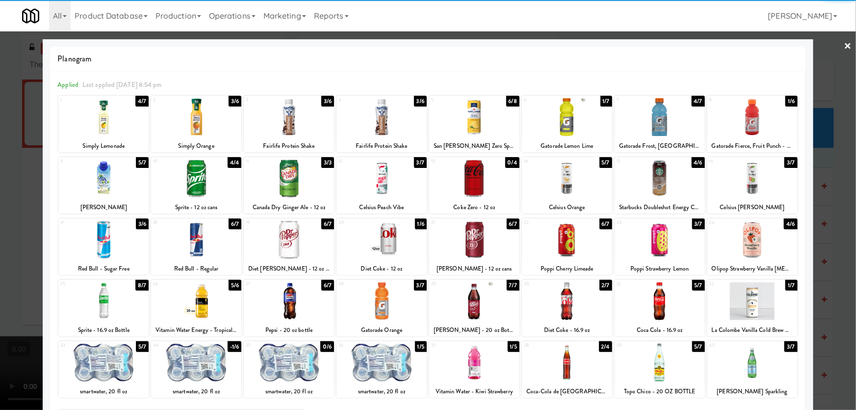
click at [368, 133] on div at bounding box center [382, 117] width 90 height 38
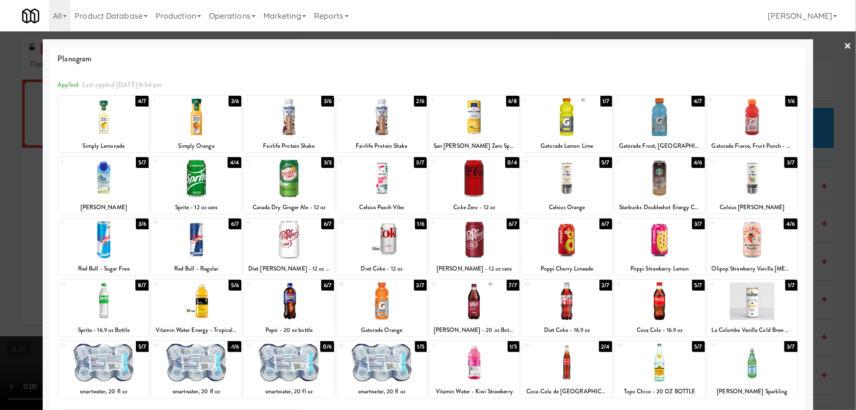
click at [587, 367] on div at bounding box center [567, 362] width 90 height 38
click at [0, 125] on div at bounding box center [428, 205] width 856 height 410
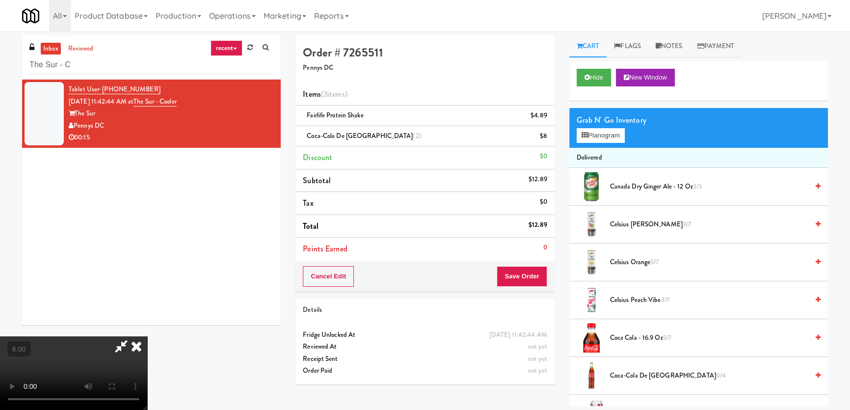
click at [546, 272] on div "Cancel Edit Save Order" at bounding box center [424, 276] width 259 height 30
click at [542, 272] on button "Save Order" at bounding box center [522, 276] width 50 height 21
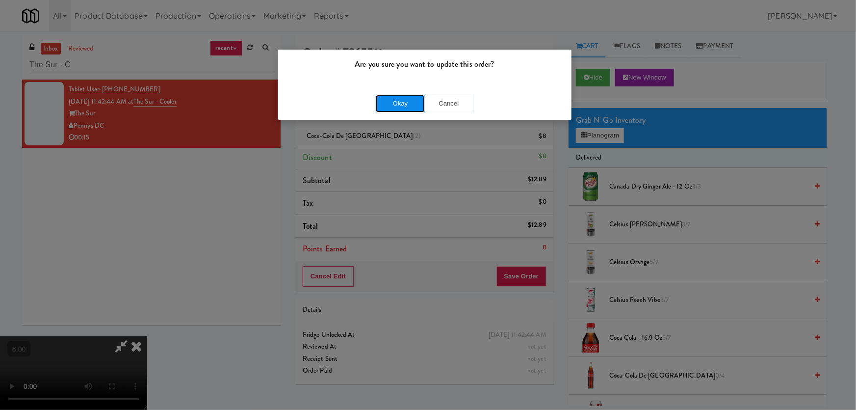
click at [400, 108] on button "Okay" at bounding box center [400, 104] width 49 height 18
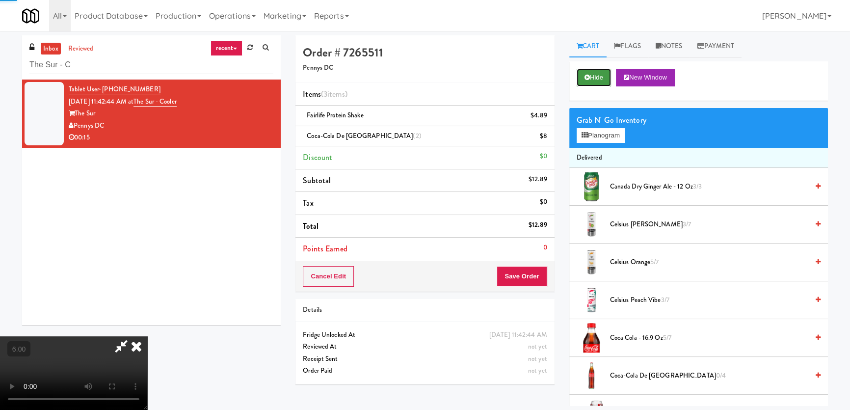
click at [601, 75] on button "Hide" at bounding box center [593, 78] width 34 height 18
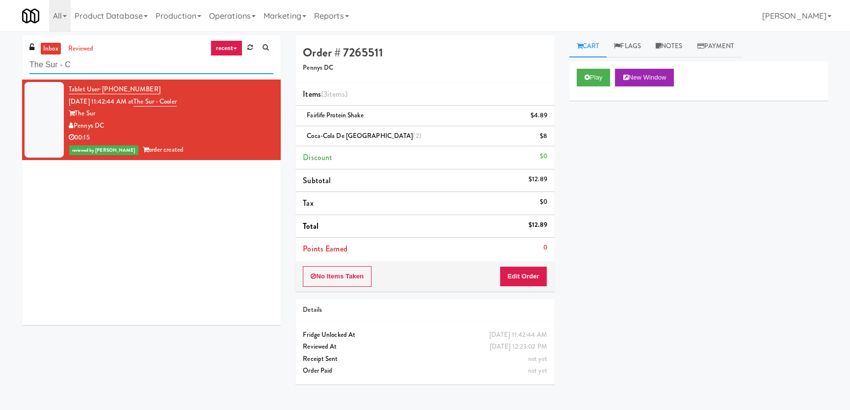
paste input "MH - Cooler - Left"
drag, startPoint x: 80, startPoint y: 69, endPoint x: 0, endPoint y: 64, distance: 80.6
click at [0, 64] on div "inbox reviewed recent all unclear take inventory issue suspicious failed recent…" at bounding box center [425, 220] width 850 height 370
type input "MH - Cooler - Left"
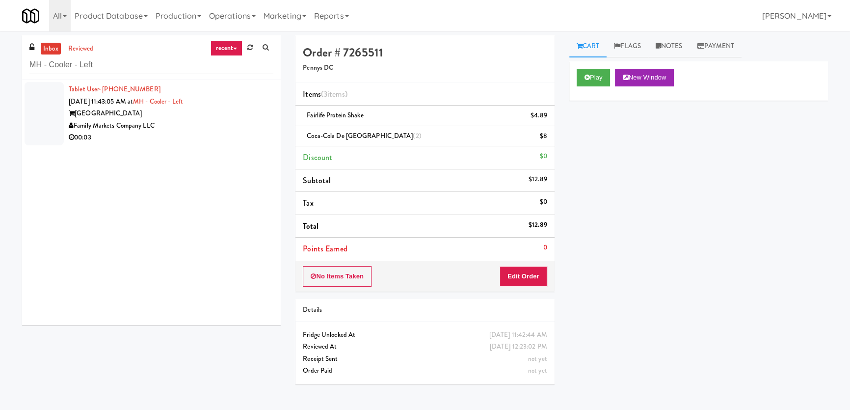
click at [250, 135] on div "00:03" at bounding box center [171, 137] width 205 height 12
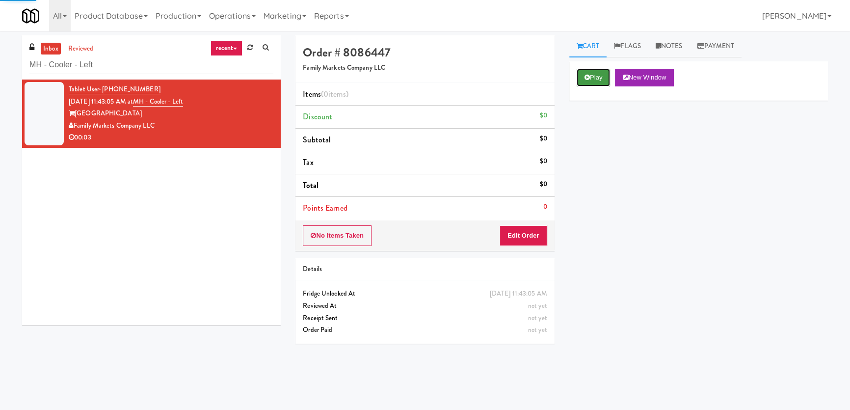
click at [589, 75] on icon at bounding box center [586, 77] width 5 height 6
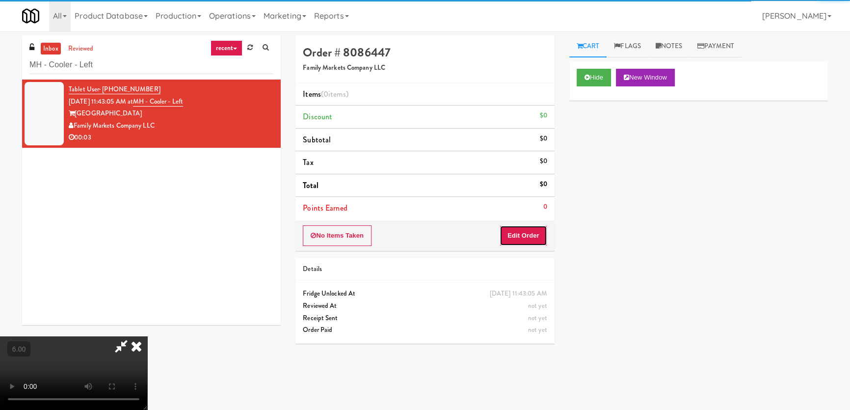
click at [517, 235] on button "Edit Order" at bounding box center [523, 235] width 48 height 21
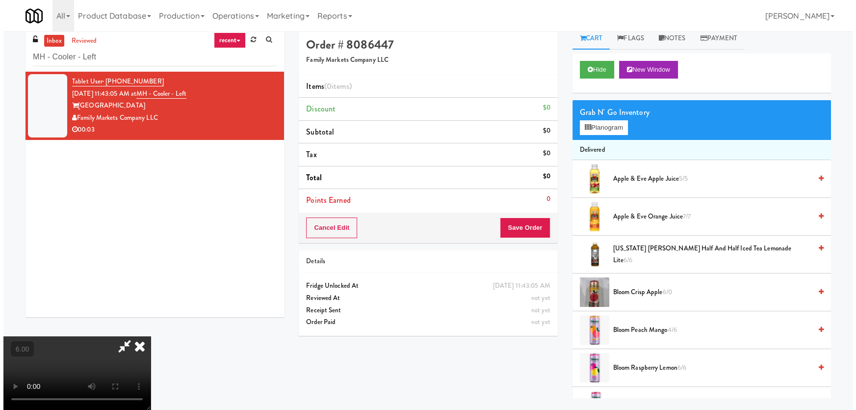
scroll to position [31, 0]
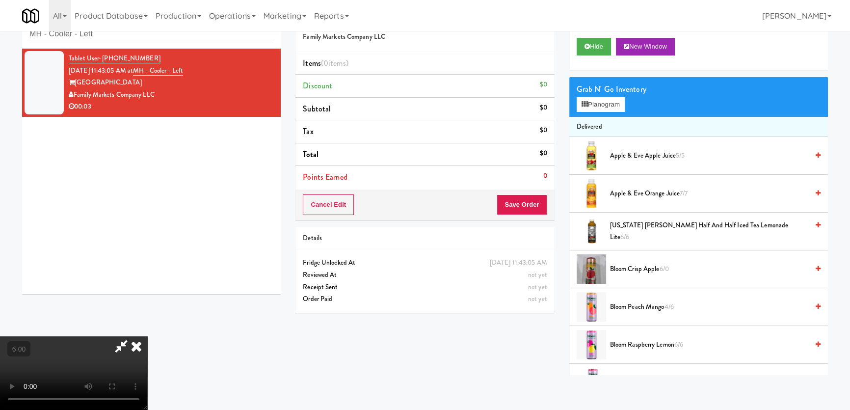
click at [147, 336] on video at bounding box center [73, 373] width 147 height 74
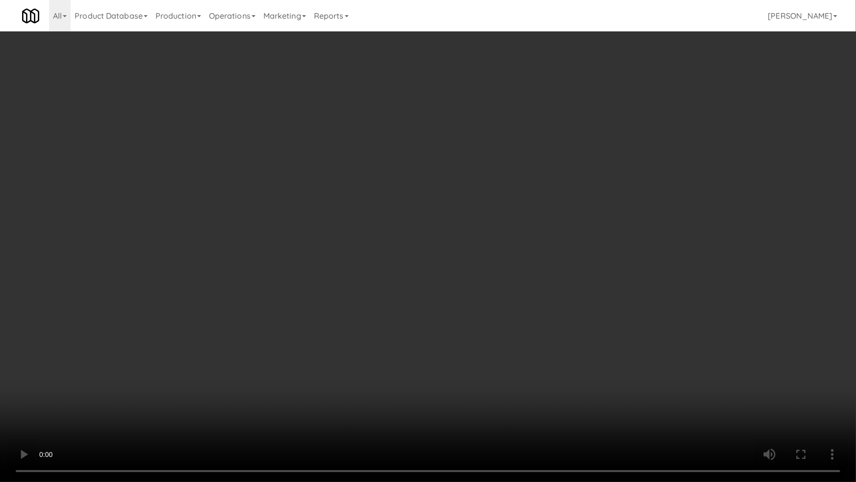
click at [435, 358] on video at bounding box center [428, 241] width 856 height 482
drag, startPoint x: 435, startPoint y: 358, endPoint x: 434, endPoint y: 303, distance: 54.5
click at [435, 357] on video at bounding box center [428, 241] width 856 height 482
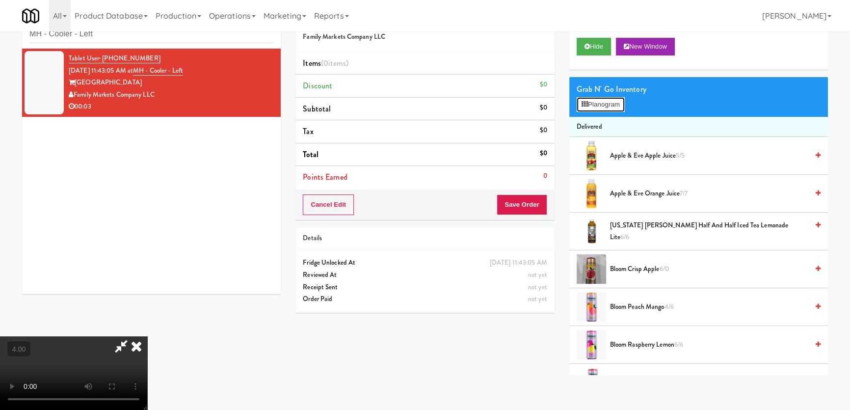
drag, startPoint x: 615, startPoint y: 105, endPoint x: 586, endPoint y: 106, distance: 29.0
click at [614, 105] on button "Planogram" at bounding box center [600, 104] width 48 height 15
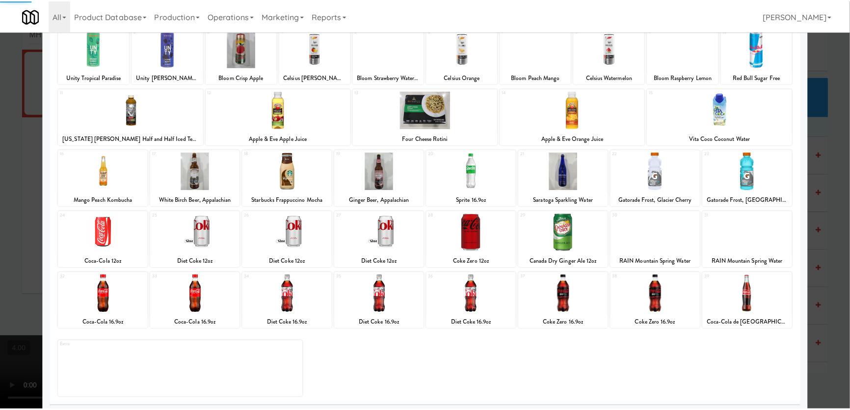
scroll to position [72, 0]
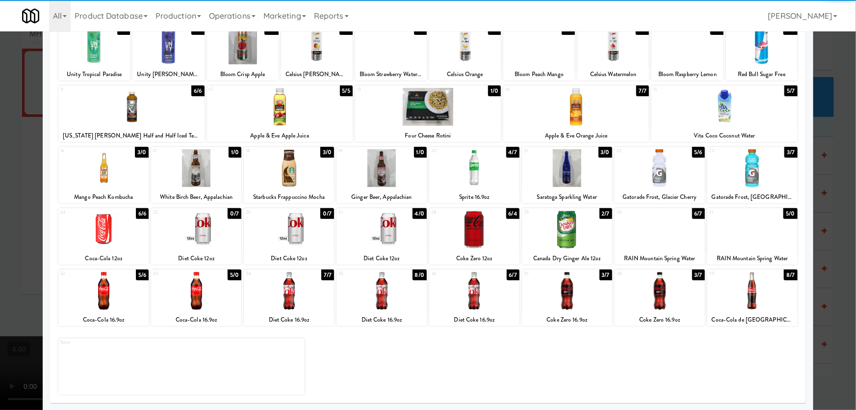
click at [297, 304] on div at bounding box center [289, 291] width 90 height 38
click at [0, 206] on div at bounding box center [428, 205] width 856 height 410
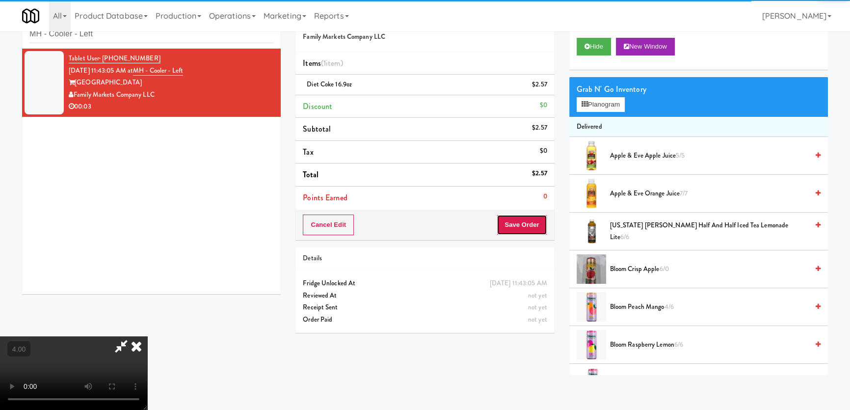
click at [539, 226] on button "Save Order" at bounding box center [522, 224] width 50 height 21
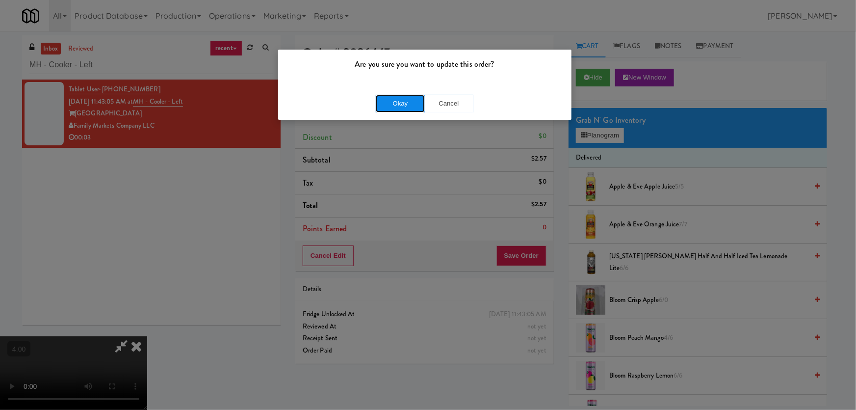
click at [416, 98] on button "Okay" at bounding box center [400, 104] width 49 height 18
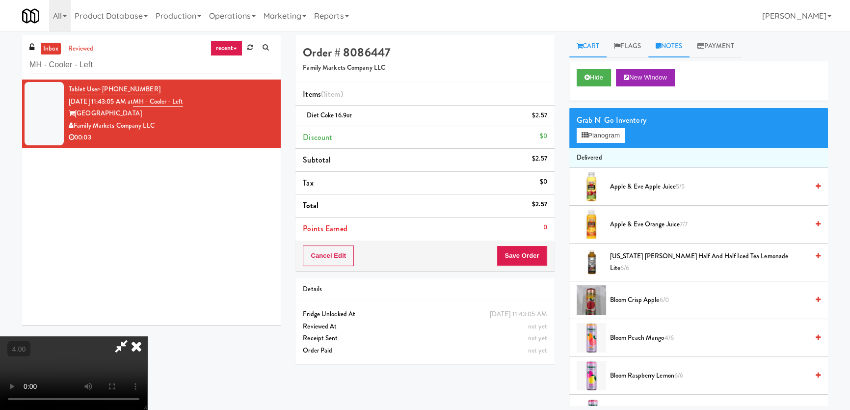
click at [663, 47] on link "Notes" at bounding box center [669, 46] width 42 height 22
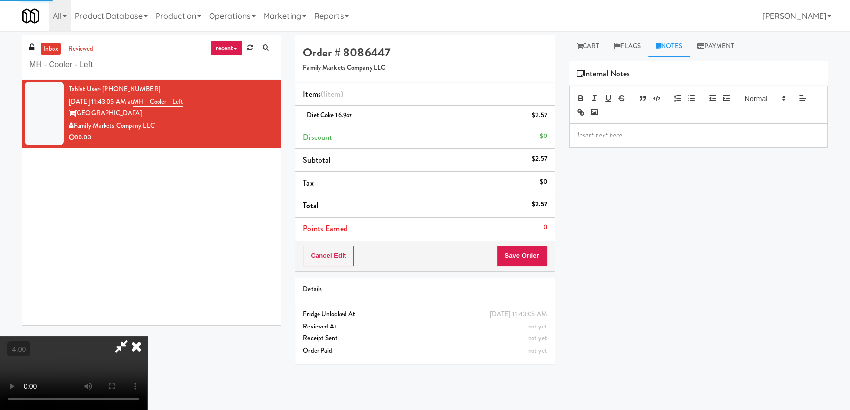
click at [643, 134] on p at bounding box center [698, 135] width 243 height 11
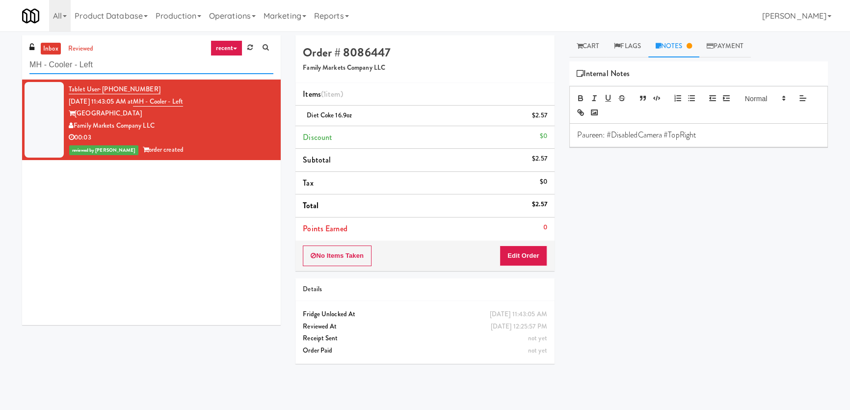
paste input "[PERSON_NAME][GEOGRAPHIC_DATA]"
drag, startPoint x: 113, startPoint y: 65, endPoint x: 0, endPoint y: 63, distance: 113.4
click at [0, 63] on div "inbox reviewed recent all unclear take inventory issue suspicious failed recent…" at bounding box center [425, 220] width 850 height 370
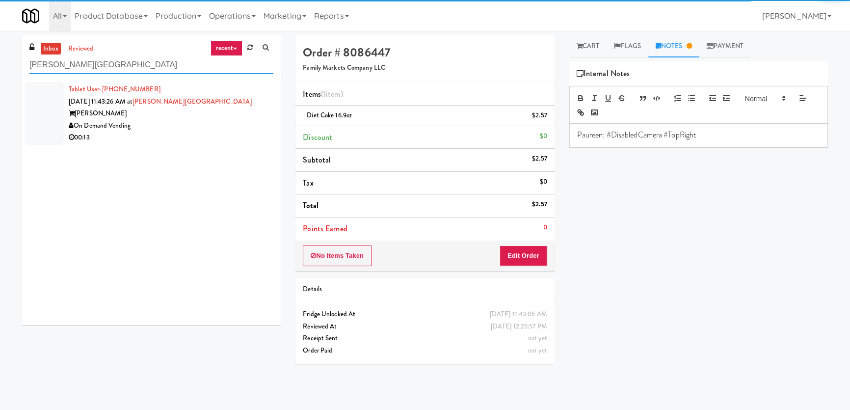
type input "[PERSON_NAME][GEOGRAPHIC_DATA]"
click at [212, 130] on div "On Demand Vending" at bounding box center [171, 126] width 205 height 12
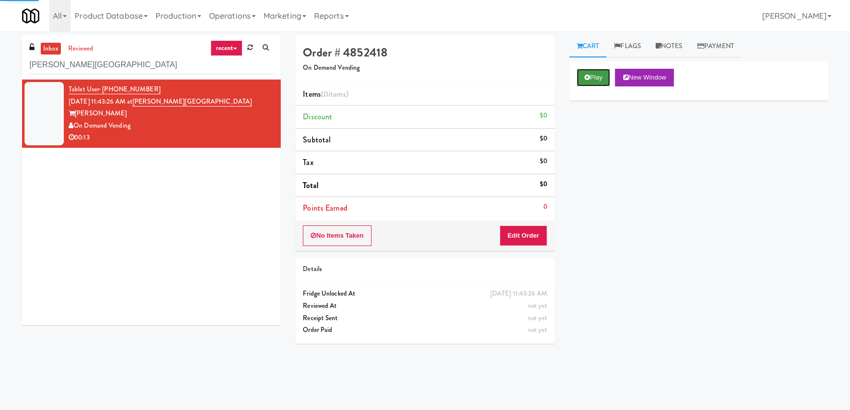
drag, startPoint x: 591, startPoint y: 82, endPoint x: 438, endPoint y: 22, distance: 164.5
click at [590, 82] on button "Play" at bounding box center [593, 78] width 34 height 18
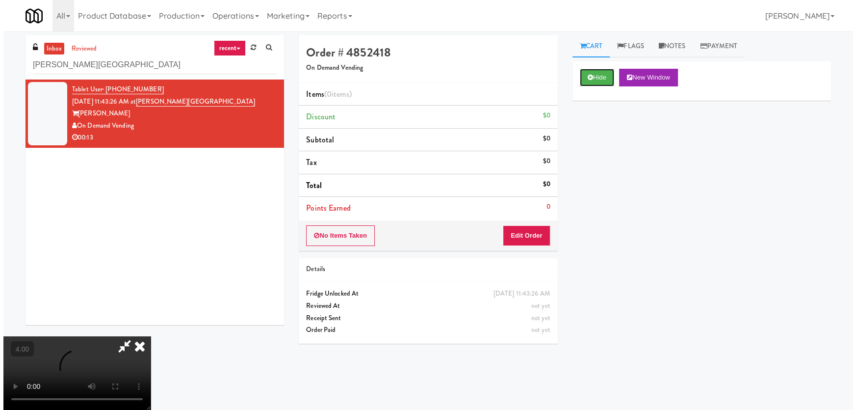
scroll to position [31, 0]
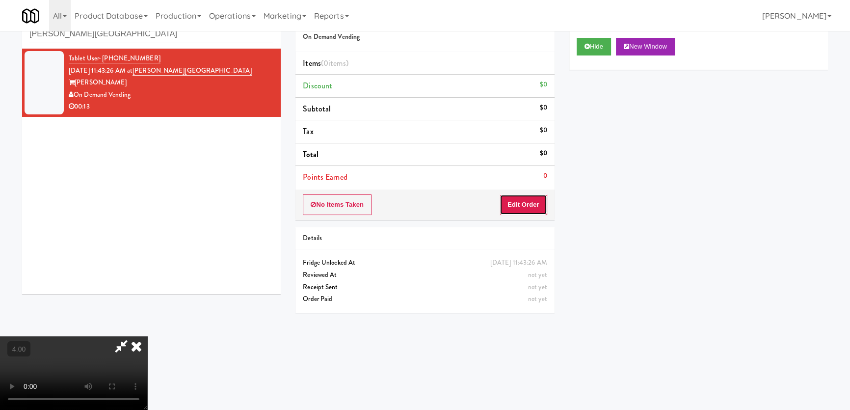
click at [520, 210] on button "Edit Order" at bounding box center [523, 204] width 48 height 21
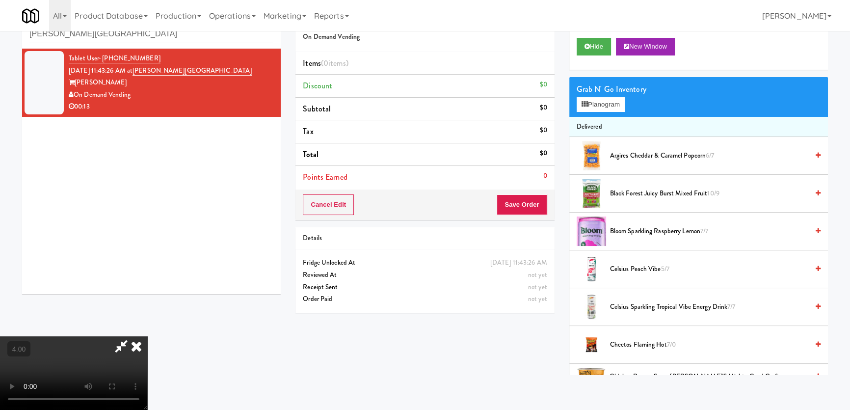
click at [147, 336] on video at bounding box center [73, 373] width 147 height 74
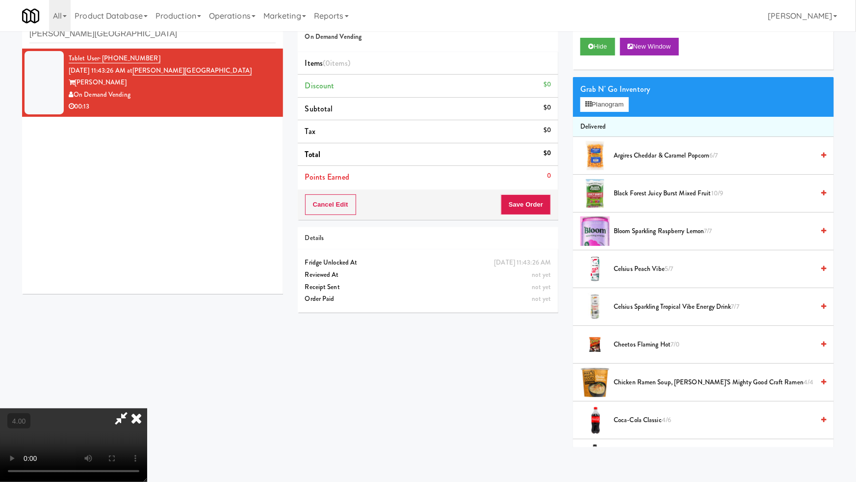
click at [147, 408] on video at bounding box center [73, 445] width 147 height 74
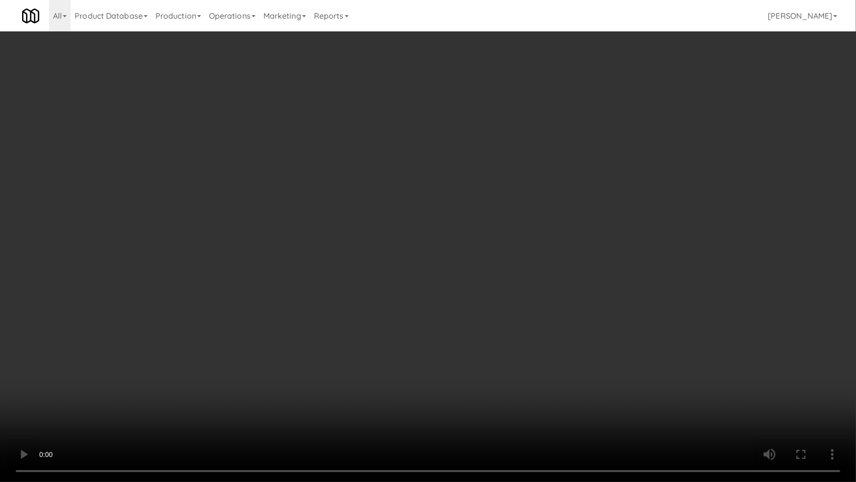
click at [539, 314] on video at bounding box center [428, 241] width 856 height 482
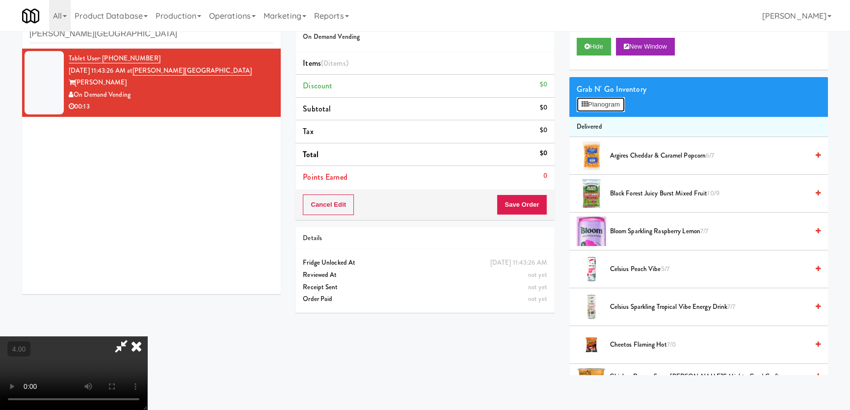
click at [622, 97] on button "Planogram" at bounding box center [600, 104] width 48 height 15
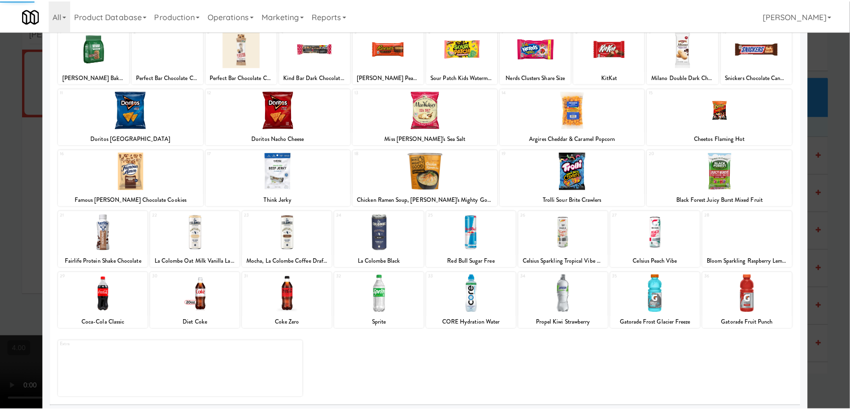
scroll to position [72, 0]
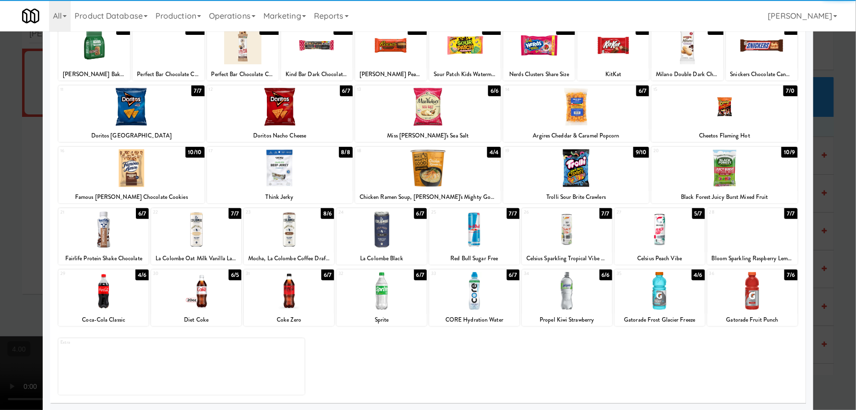
click at [757, 248] on div "28 7/7 Bloom Sparkling Raspberry Lemon" at bounding box center [752, 236] width 90 height 56
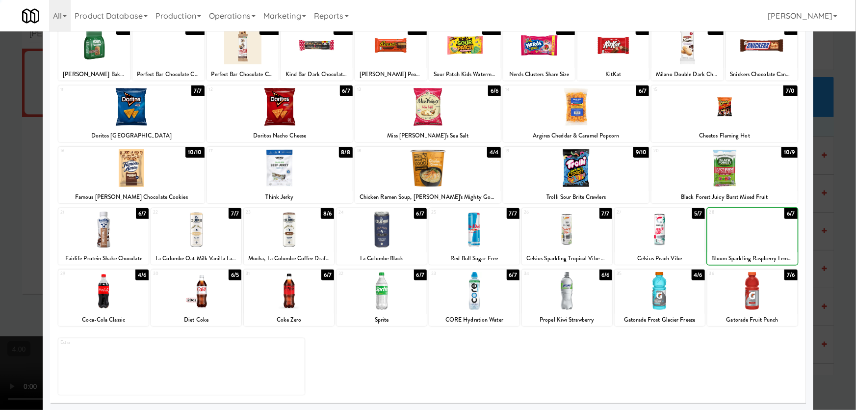
click at [823, 208] on div at bounding box center [428, 205] width 856 height 410
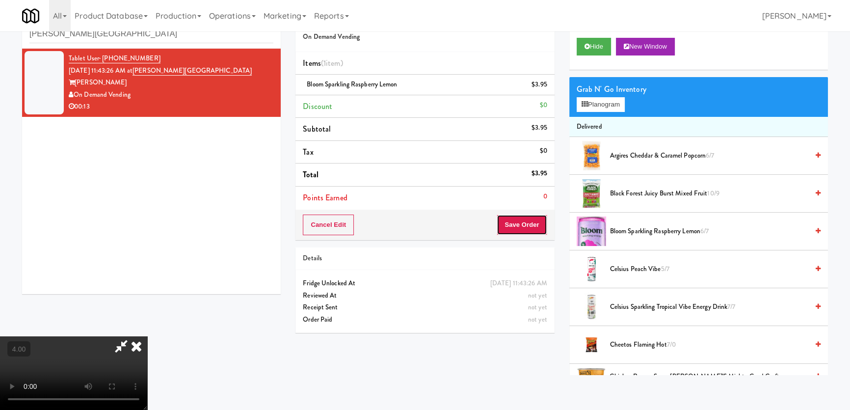
click at [532, 230] on button "Save Order" at bounding box center [522, 224] width 50 height 21
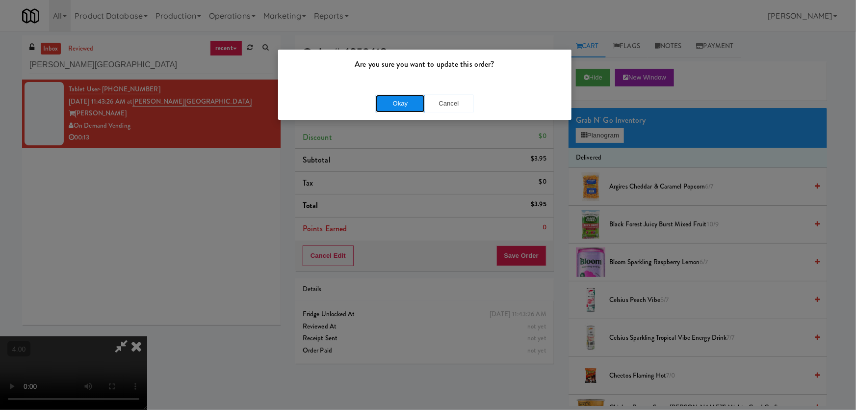
click at [379, 105] on button "Okay" at bounding box center [400, 104] width 49 height 18
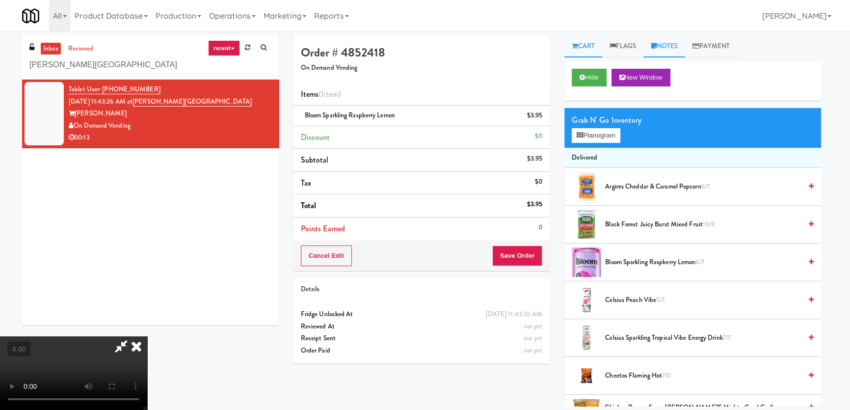
click at [655, 46] on link "Notes" at bounding box center [664, 46] width 42 height 22
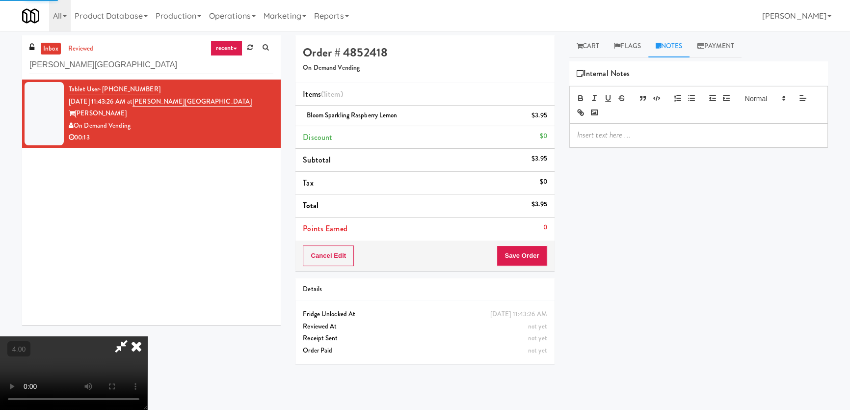
click at [651, 137] on p at bounding box center [698, 135] width 243 height 11
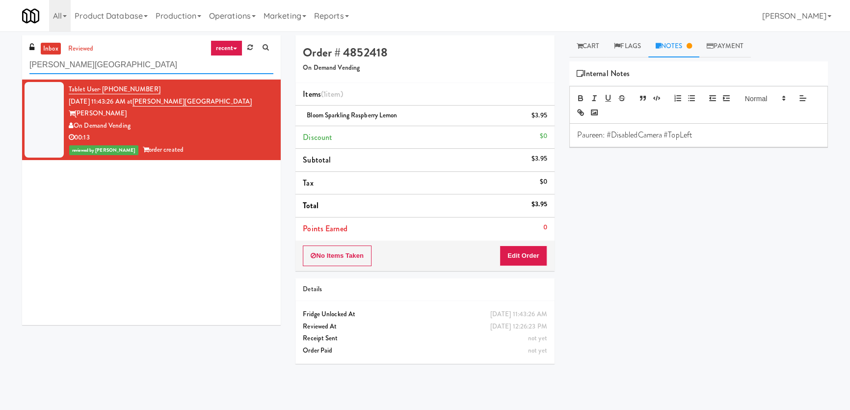
drag, startPoint x: 147, startPoint y: 69, endPoint x: 0, endPoint y: 69, distance: 147.2
click at [0, 69] on div "inbox reviewed recent all unclear take inventory issue suspicious failed recent…" at bounding box center [425, 220] width 850 height 370
paste input "hase II - Combo Cooler"
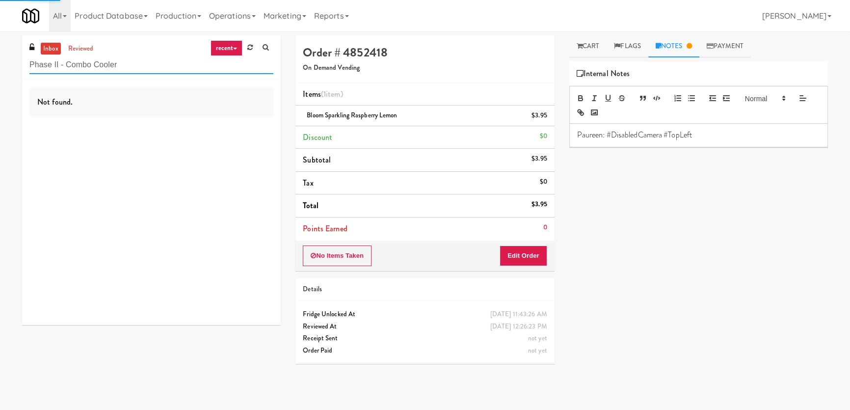
type input "Phase II - Combo Cooler"
click at [257, 118] on div "Not found." at bounding box center [151, 201] width 259 height 245
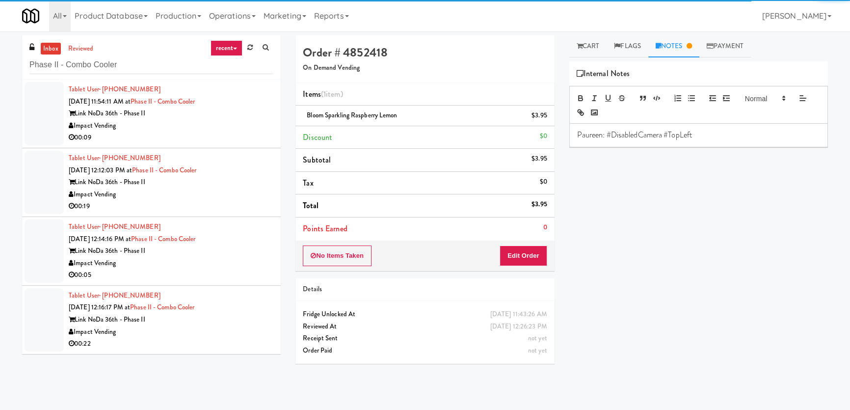
click at [219, 124] on div "Impact Vending" at bounding box center [171, 126] width 205 height 12
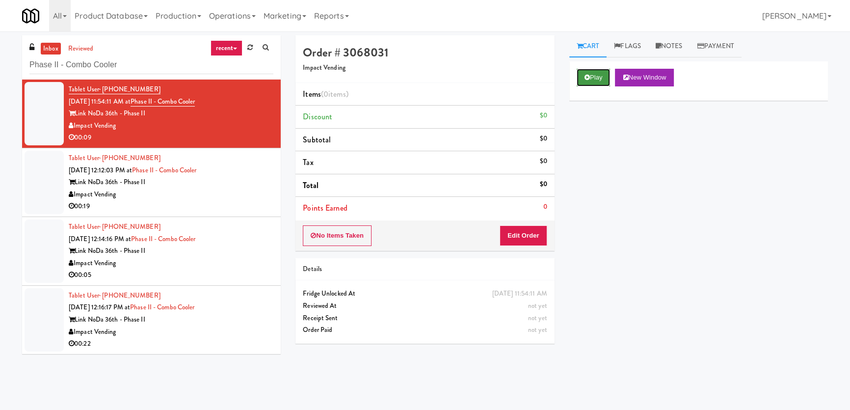
click at [587, 78] on icon at bounding box center [586, 77] width 5 height 6
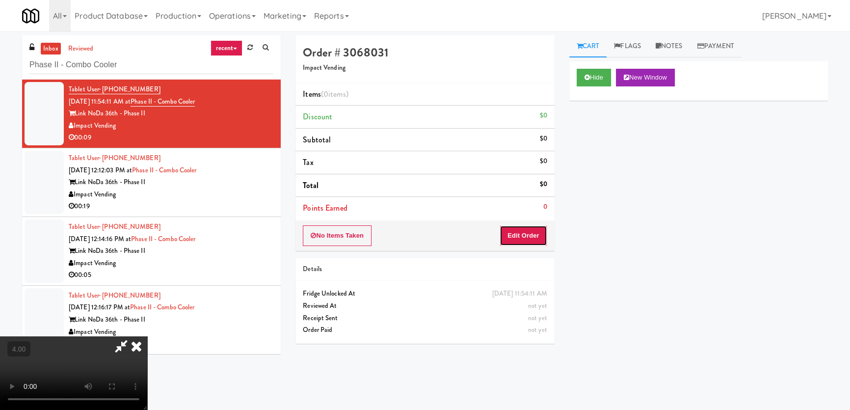
click at [531, 234] on button "Edit Order" at bounding box center [523, 235] width 48 height 21
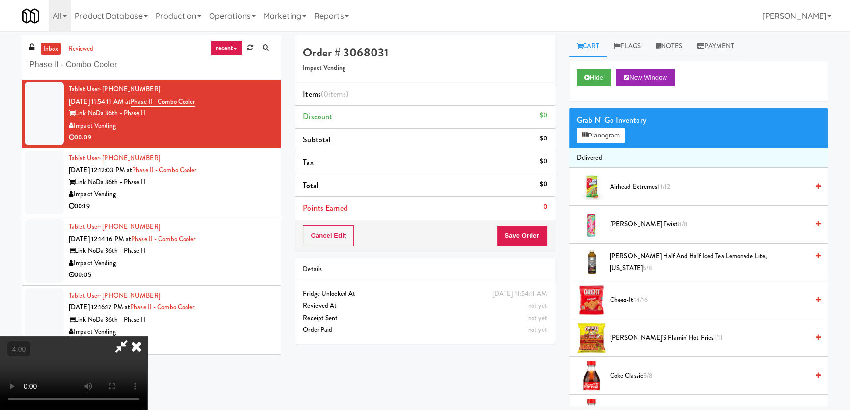
click at [147, 336] on video at bounding box center [73, 373] width 147 height 74
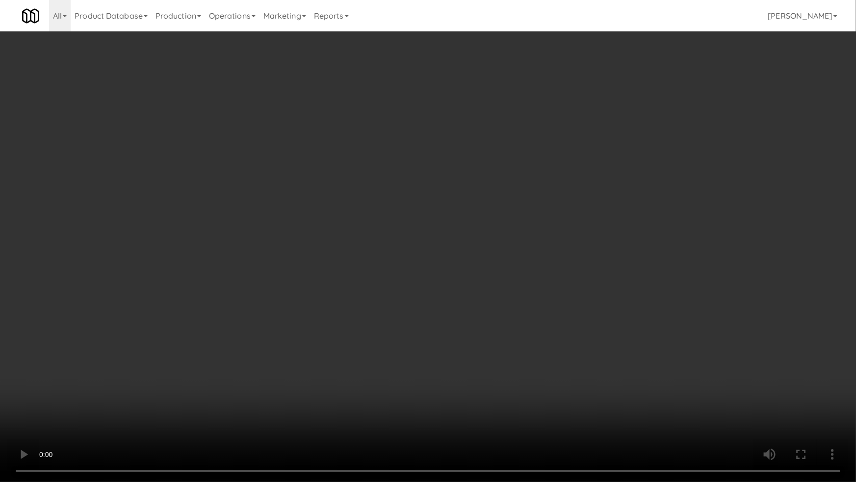
click at [263, 243] on video at bounding box center [428, 241] width 856 height 482
click at [189, 355] on video at bounding box center [428, 241] width 856 height 482
click at [224, 339] on video at bounding box center [428, 241] width 856 height 482
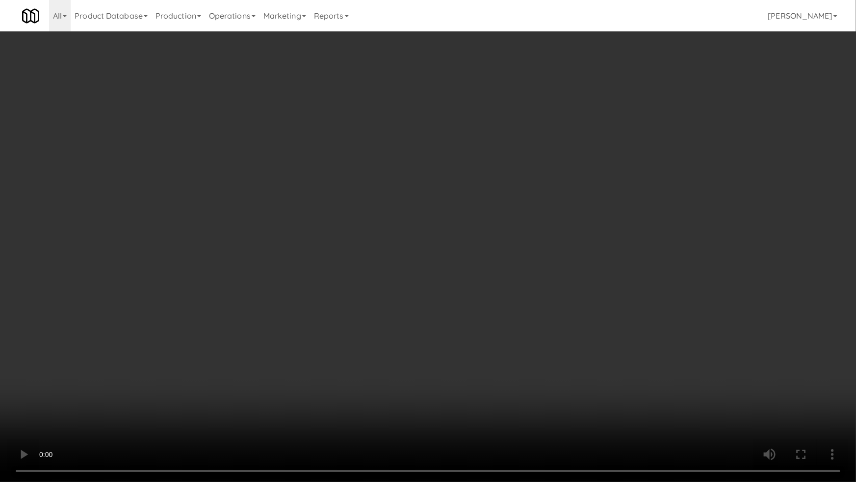
click at [224, 339] on video at bounding box center [428, 241] width 856 height 482
click at [225, 345] on video at bounding box center [428, 241] width 856 height 482
click at [300, 332] on video at bounding box center [428, 241] width 856 height 482
drag, startPoint x: 300, startPoint y: 332, endPoint x: 304, endPoint y: 276, distance: 56.0
click at [301, 332] on video at bounding box center [428, 241] width 856 height 482
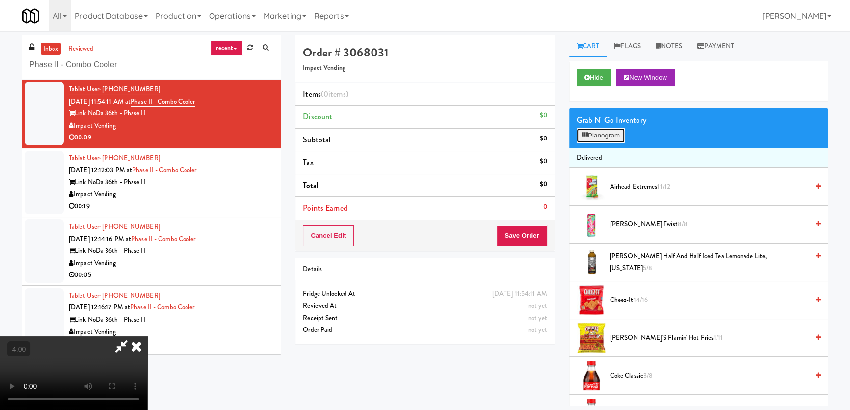
click at [607, 131] on button "Planogram" at bounding box center [600, 135] width 48 height 15
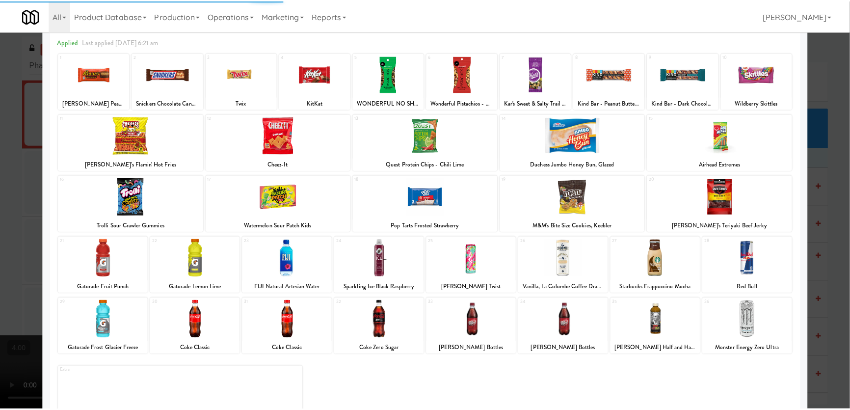
scroll to position [44, 0]
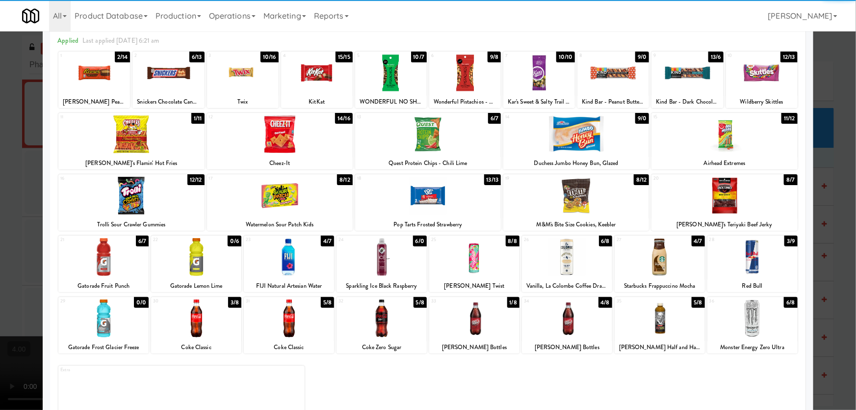
click at [753, 254] on div at bounding box center [752, 257] width 90 height 38
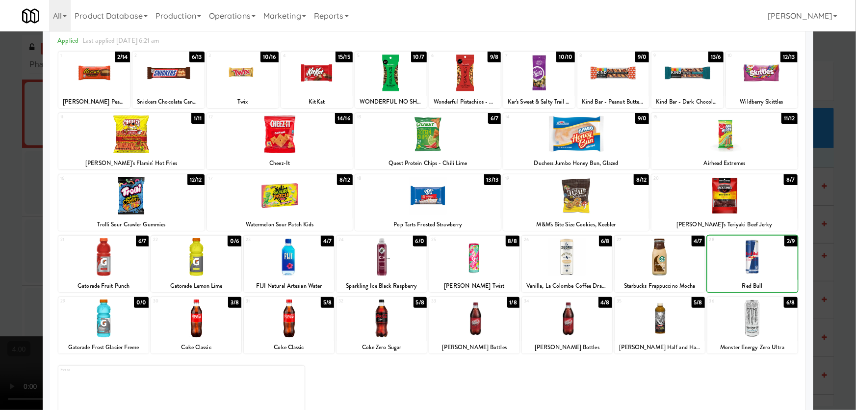
click at [658, 324] on div at bounding box center [660, 318] width 90 height 38
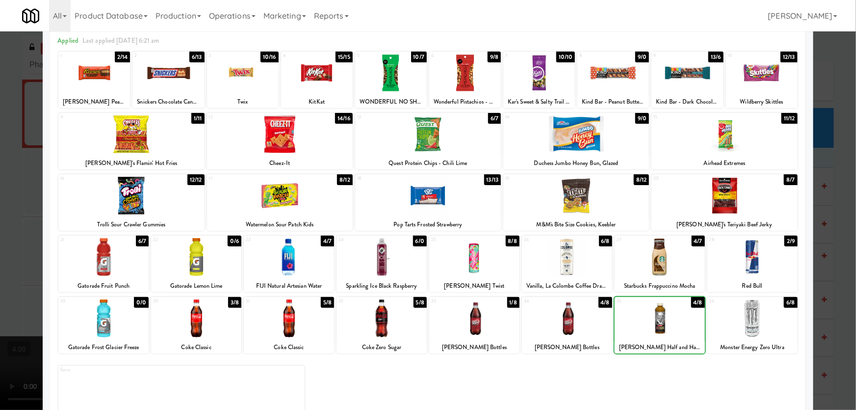
click at [832, 209] on div at bounding box center [428, 205] width 856 height 410
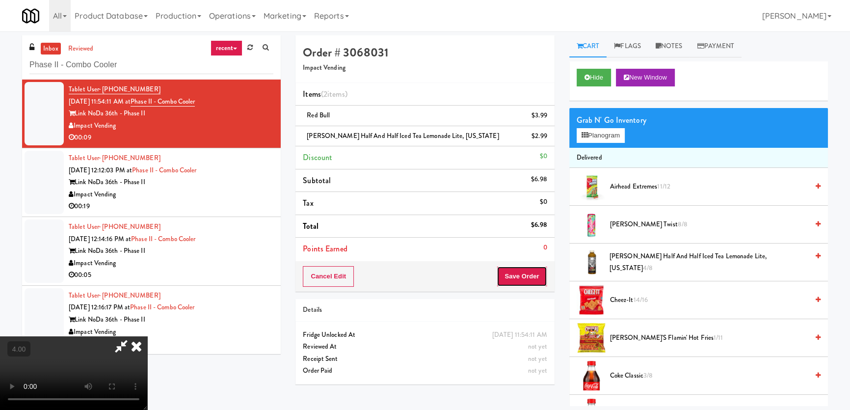
click at [531, 280] on button "Save Order" at bounding box center [522, 276] width 50 height 21
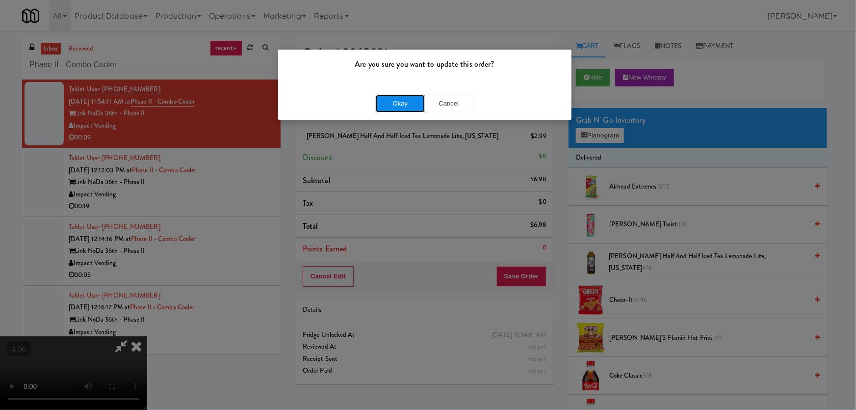
click at [389, 107] on button "Okay" at bounding box center [400, 104] width 49 height 18
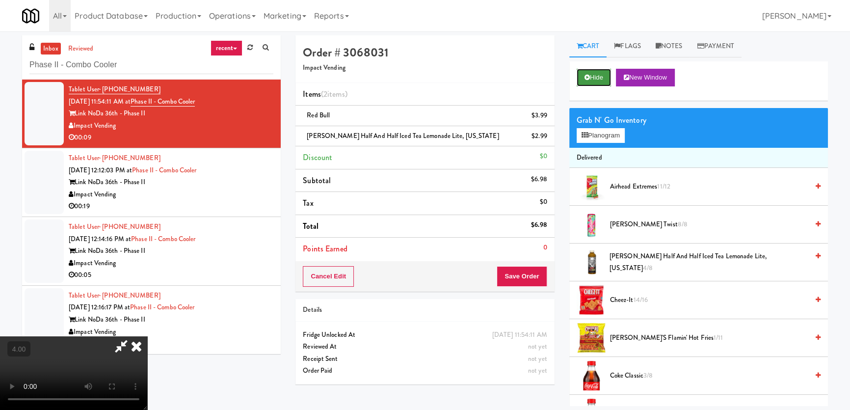
click at [590, 75] on button "Hide" at bounding box center [593, 78] width 34 height 18
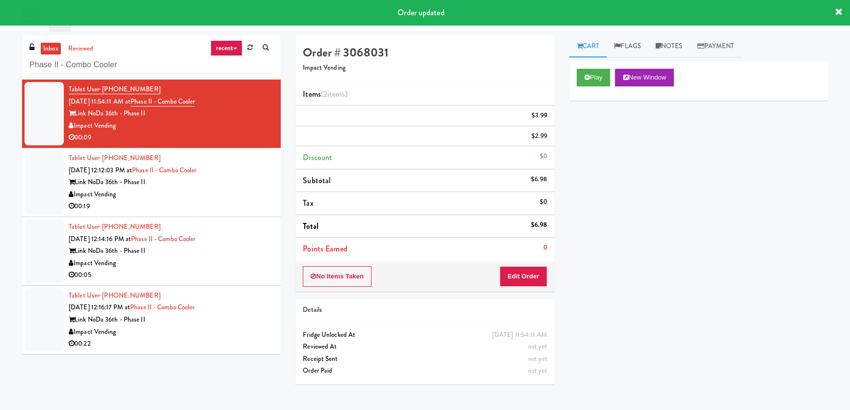
click at [230, 195] on div "Impact Vending" at bounding box center [171, 194] width 205 height 12
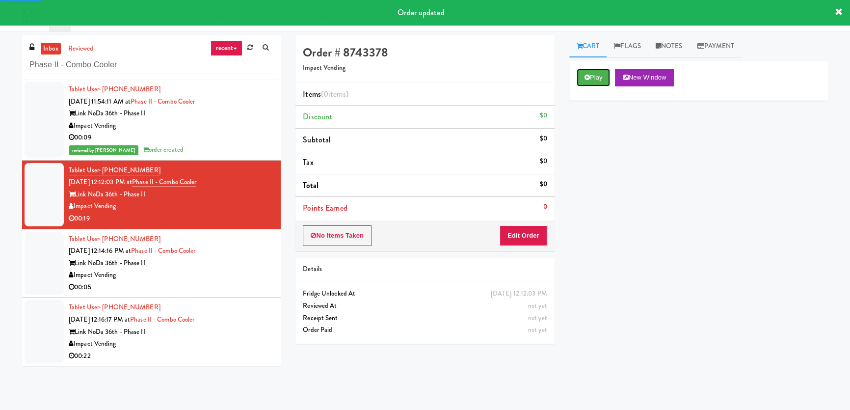
click at [588, 79] on icon at bounding box center [586, 77] width 5 height 6
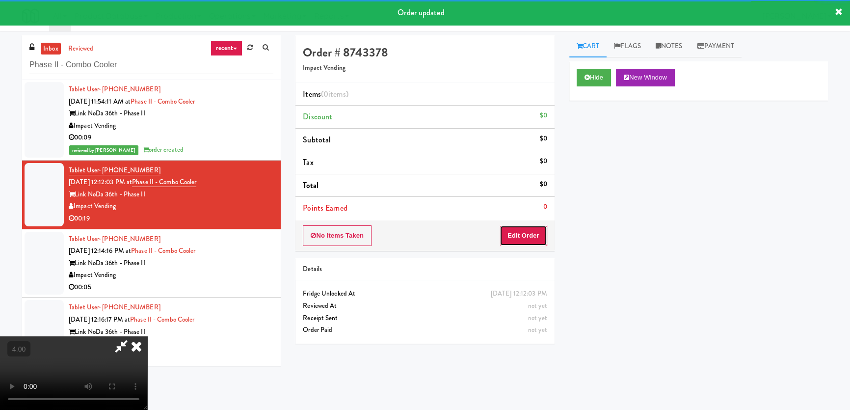
click at [535, 233] on button "Edit Order" at bounding box center [523, 235] width 48 height 21
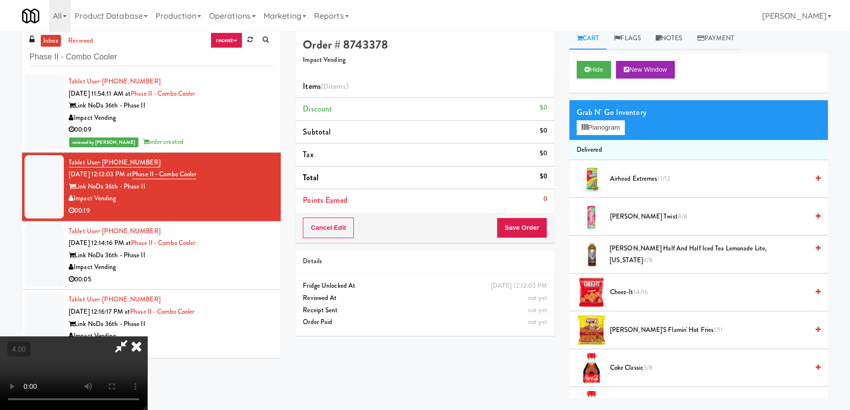
scroll to position [31, 0]
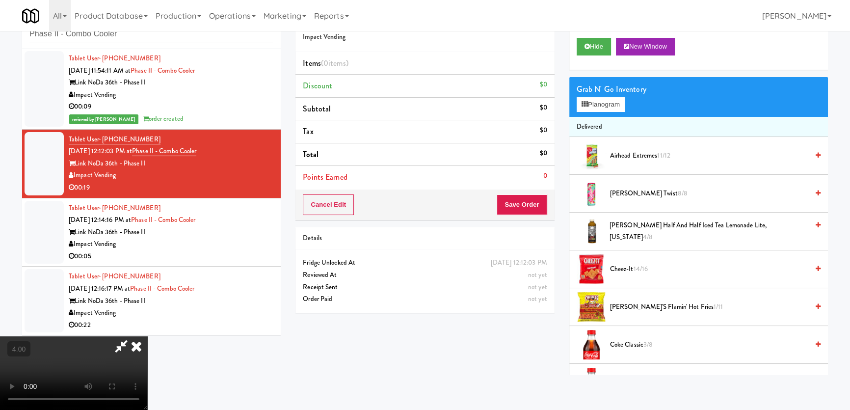
click at [144, 348] on video at bounding box center [73, 373] width 147 height 74
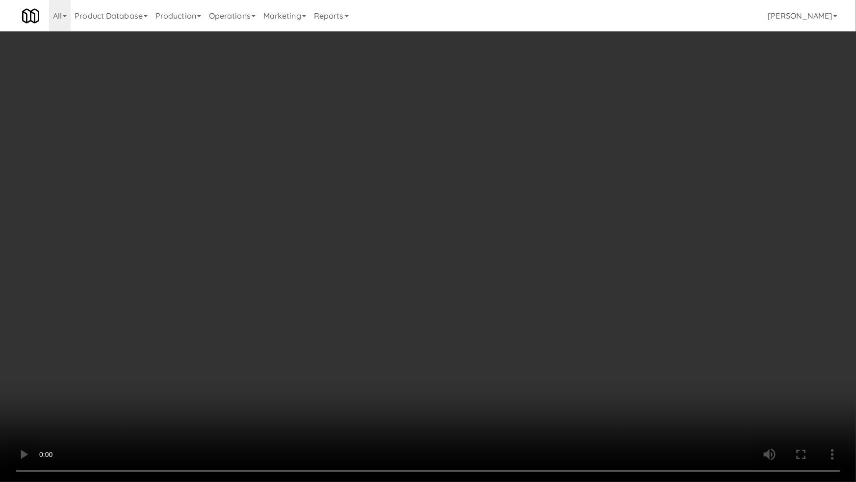
click at [258, 381] on video at bounding box center [428, 241] width 856 height 482
click at [259, 380] on video at bounding box center [428, 241] width 856 height 482
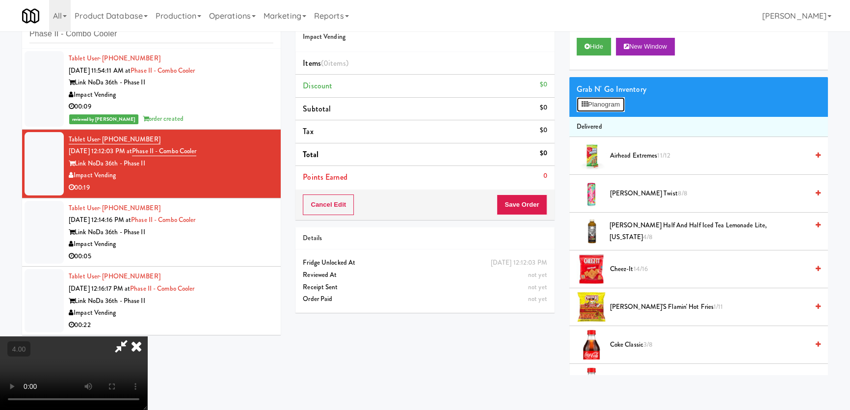
click at [617, 97] on button "Planogram" at bounding box center [600, 104] width 48 height 15
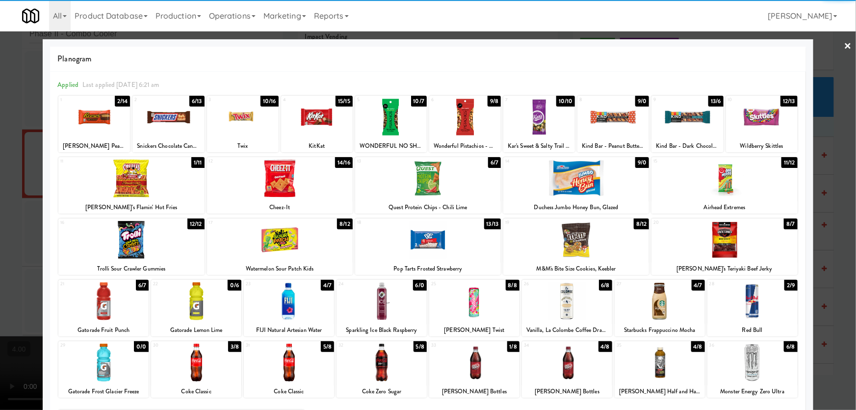
click at [173, 113] on div at bounding box center [168, 117] width 72 height 38
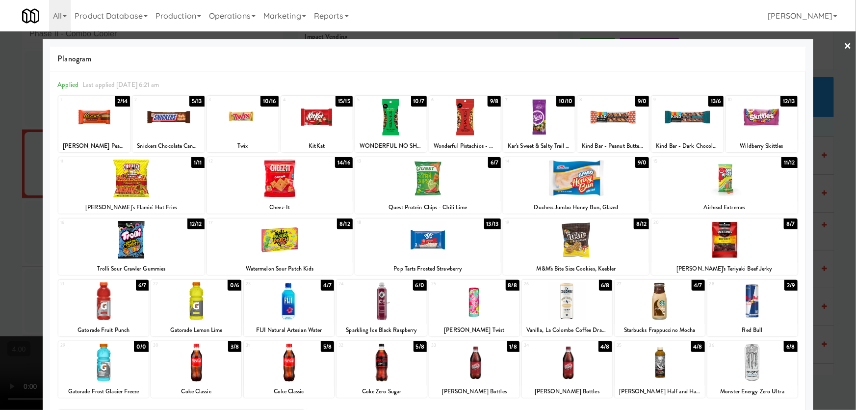
click at [0, 151] on div at bounding box center [428, 205] width 856 height 410
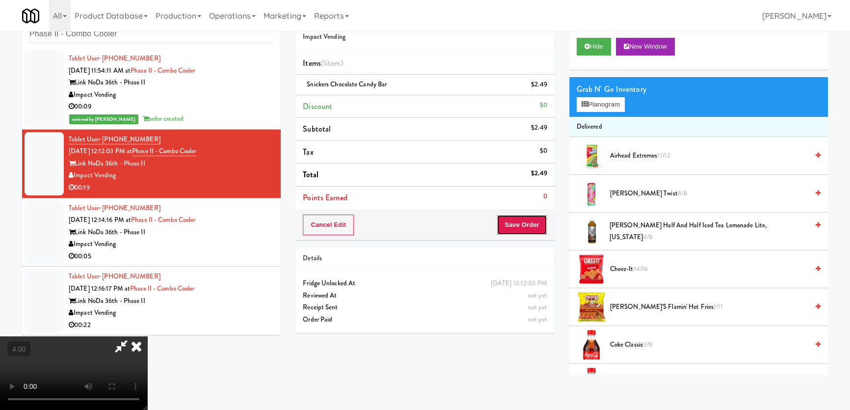
click at [520, 230] on button "Save Order" at bounding box center [522, 224] width 50 height 21
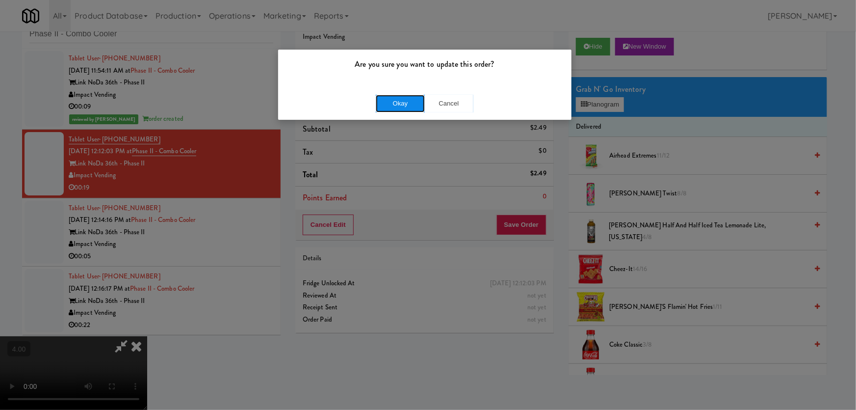
click at [404, 101] on button "Okay" at bounding box center [400, 104] width 49 height 18
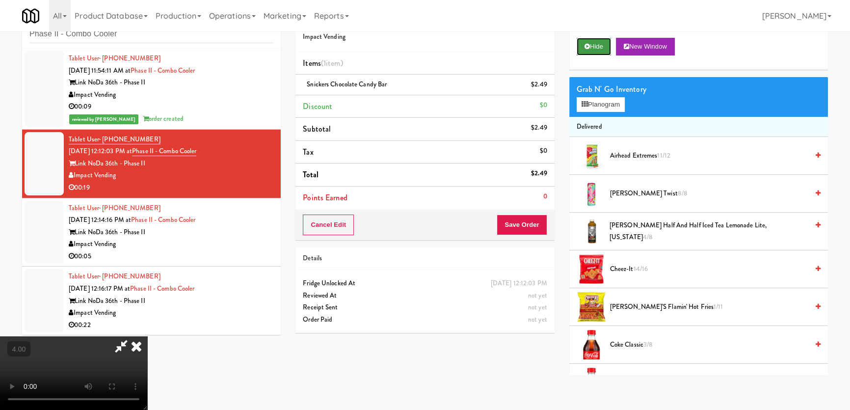
drag, startPoint x: 601, startPoint y: 47, endPoint x: 589, endPoint y: 49, distance: 12.0
click at [599, 47] on button "Hide" at bounding box center [593, 47] width 34 height 18
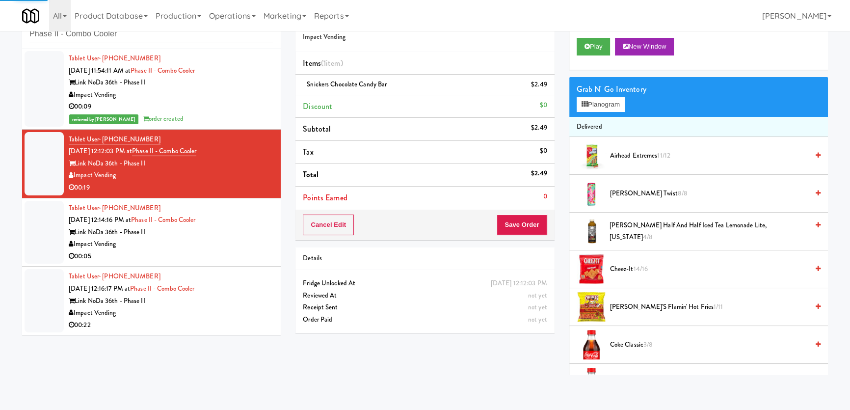
click at [250, 226] on div "Link NoDa 36th - Phase II" at bounding box center [171, 232] width 205 height 12
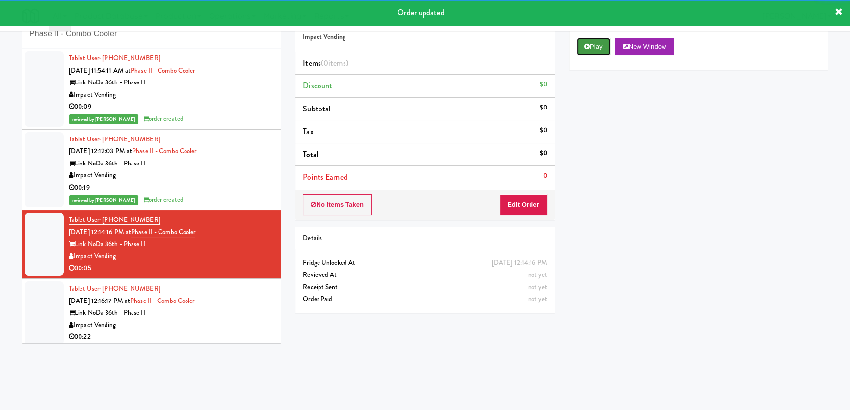
click at [581, 52] on button "Play" at bounding box center [593, 47] width 34 height 18
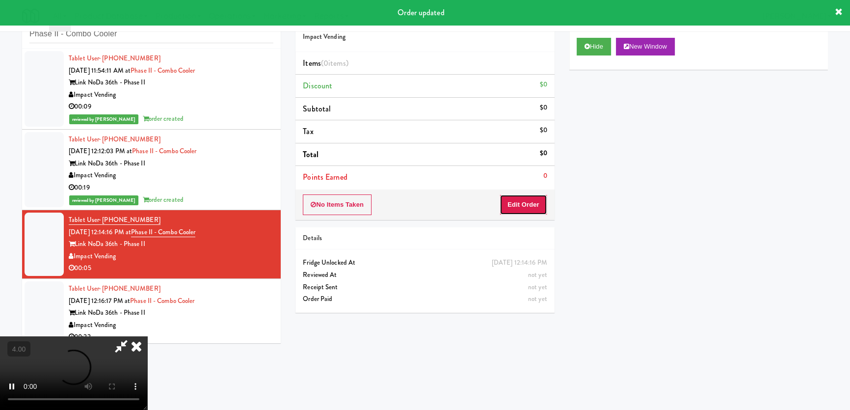
click at [525, 201] on button "Edit Order" at bounding box center [523, 204] width 48 height 21
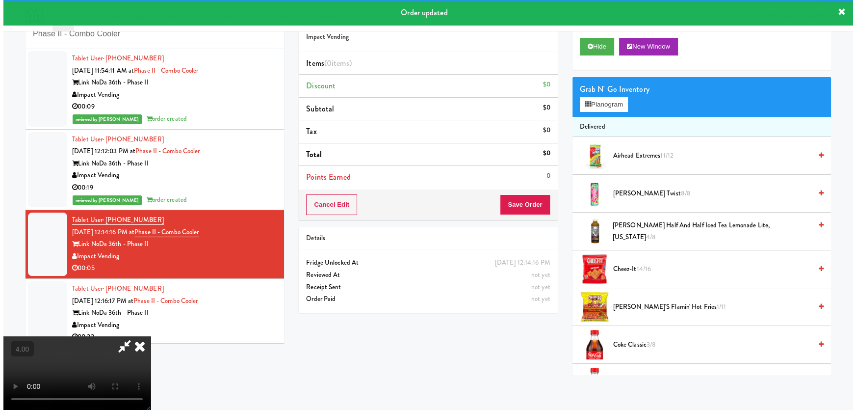
scroll to position [4, 0]
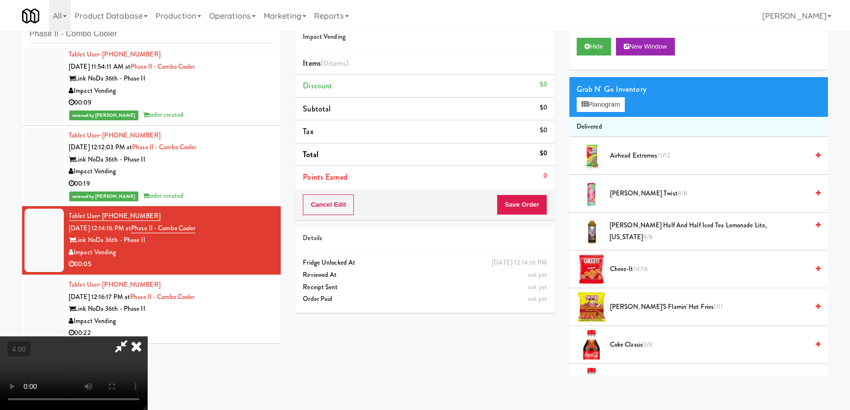
click at [147, 336] on video at bounding box center [73, 373] width 147 height 74
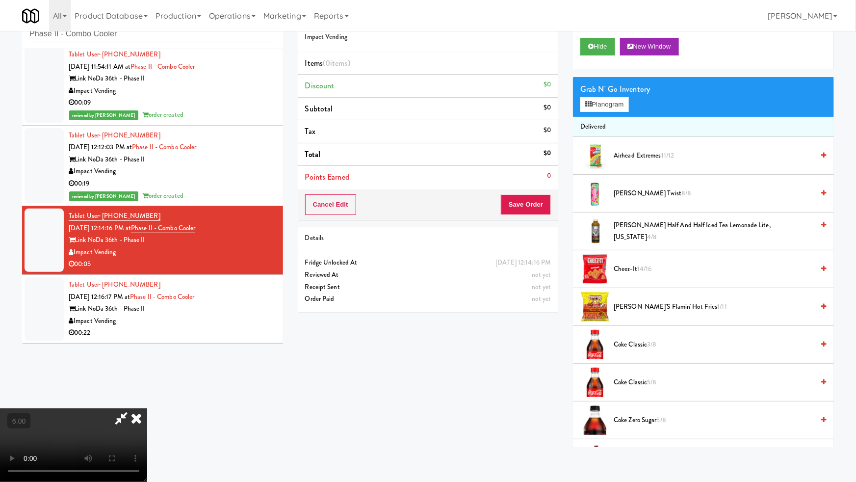
click at [147, 408] on video at bounding box center [73, 445] width 147 height 74
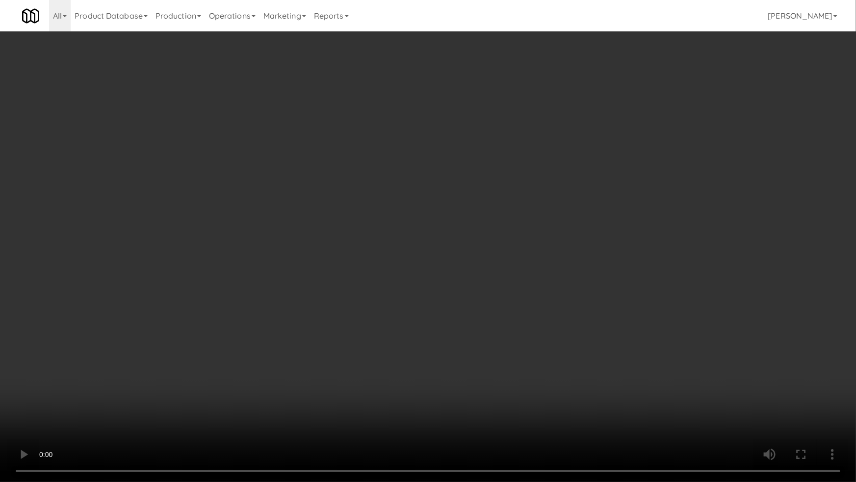
click at [520, 239] on video at bounding box center [428, 241] width 856 height 482
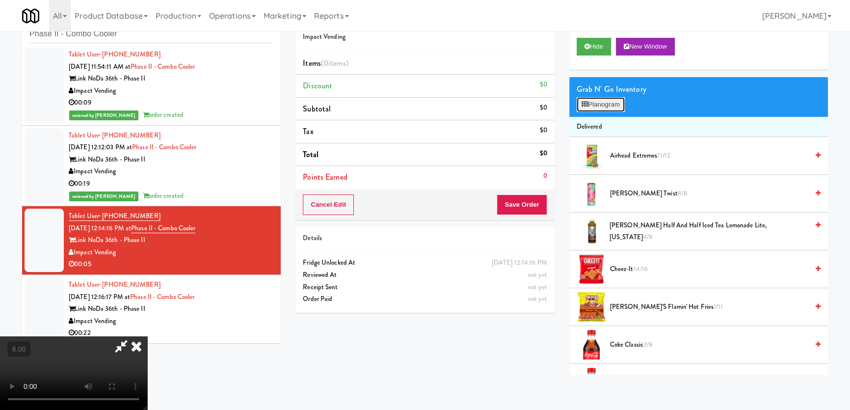
click at [625, 97] on button "Planogram" at bounding box center [600, 104] width 48 height 15
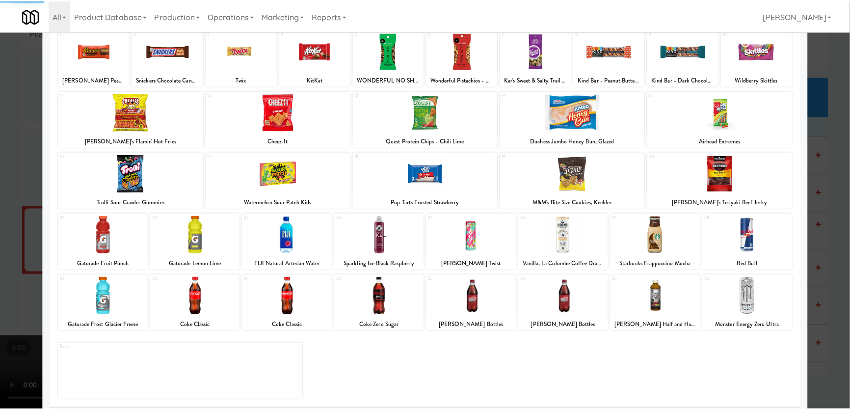
scroll to position [72, 0]
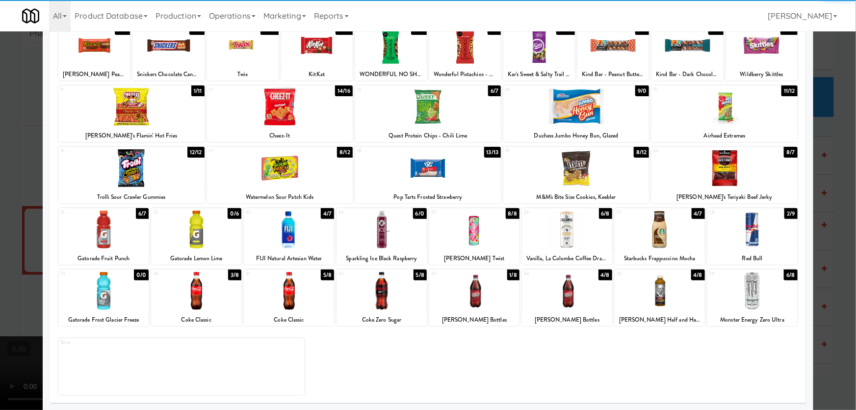
click at [556, 296] on div at bounding box center [567, 291] width 90 height 38
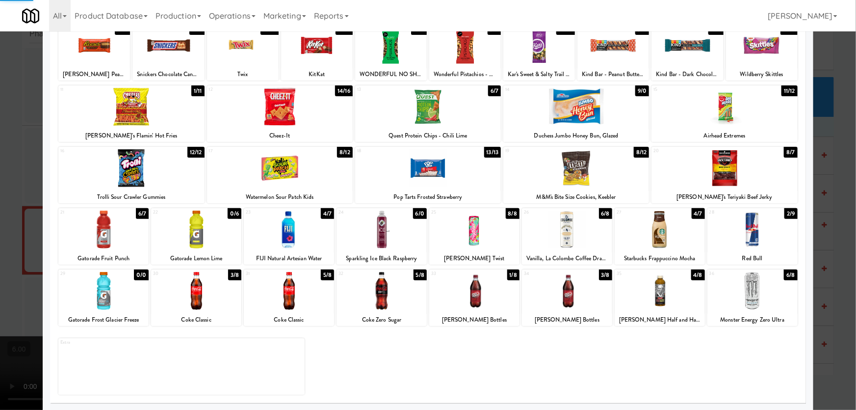
click at [0, 131] on div at bounding box center [428, 205] width 856 height 410
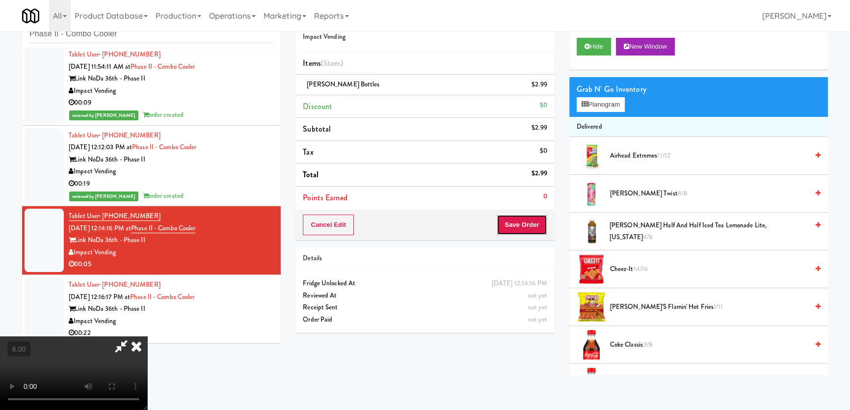
click at [531, 228] on button "Save Order" at bounding box center [522, 224] width 50 height 21
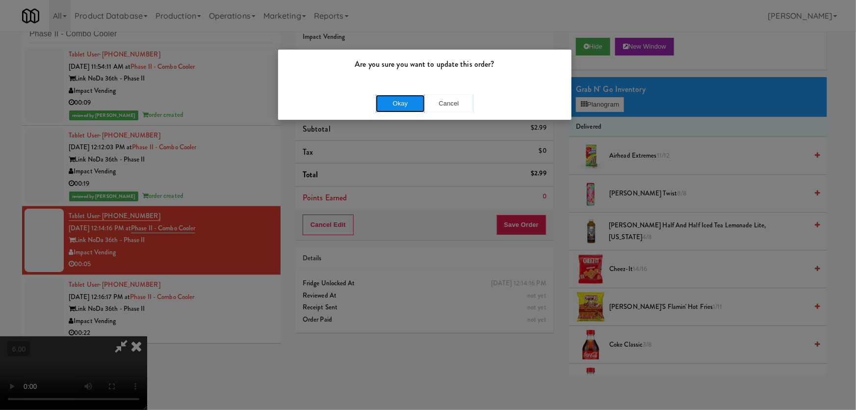
click at [412, 109] on button "Okay" at bounding box center [400, 104] width 49 height 18
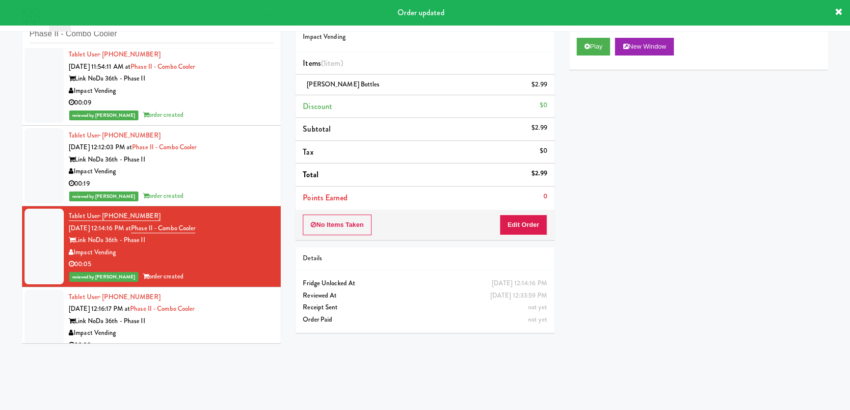
scroll to position [16, 0]
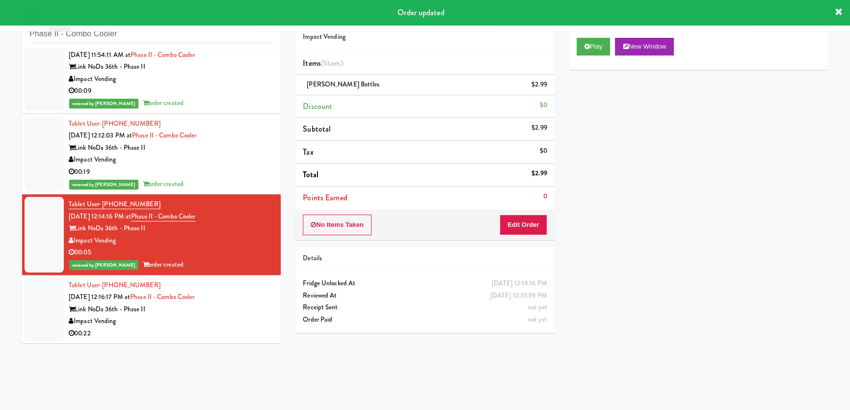
click at [245, 305] on div "Link NoDa 36th - Phase II" at bounding box center [171, 309] width 205 height 12
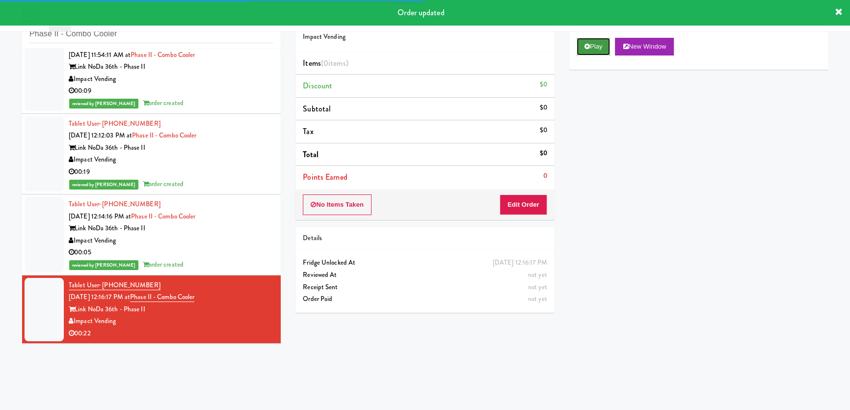
click at [583, 52] on button "Play" at bounding box center [593, 47] width 34 height 18
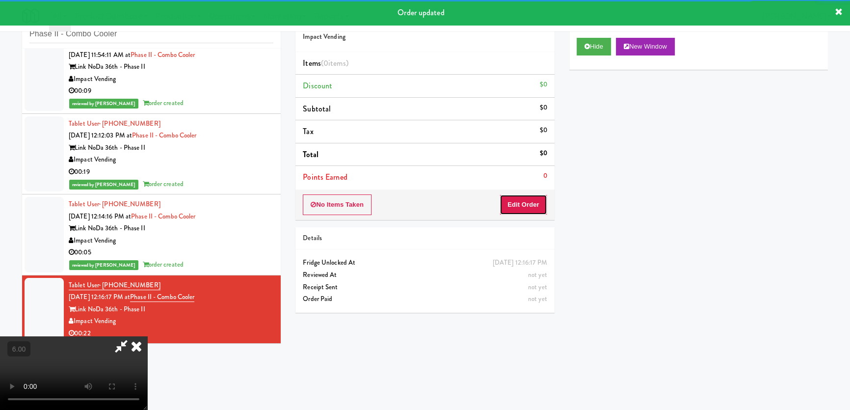
click at [519, 204] on button "Edit Order" at bounding box center [523, 204] width 48 height 21
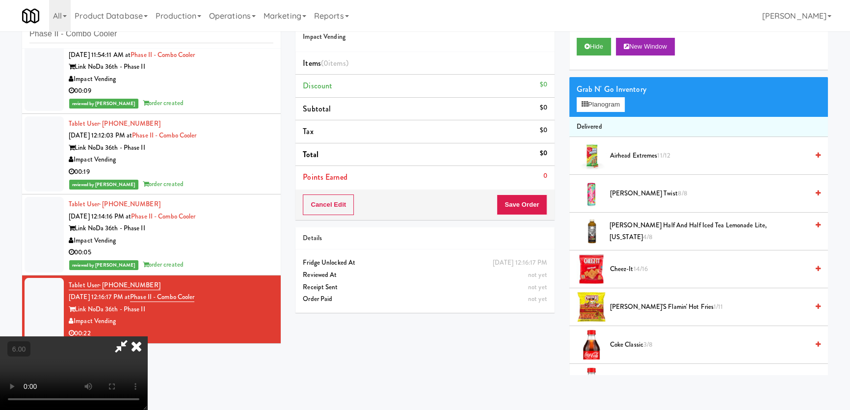
click at [147, 336] on video at bounding box center [73, 373] width 147 height 74
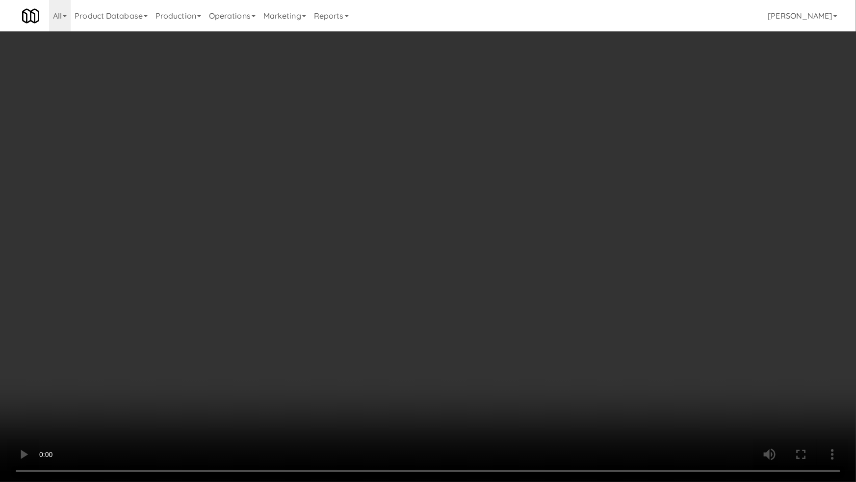
click at [114, 326] on video at bounding box center [428, 241] width 856 height 482
click at [122, 326] on video at bounding box center [428, 241] width 856 height 482
click at [275, 366] on video at bounding box center [428, 241] width 856 height 482
click at [271, 356] on video at bounding box center [428, 241] width 856 height 482
click at [309, 330] on video at bounding box center [428, 241] width 856 height 482
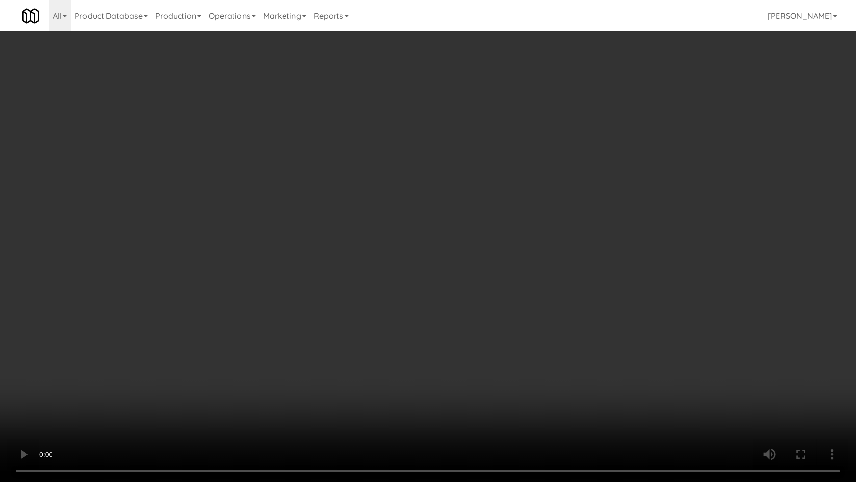
click at [311, 331] on video at bounding box center [428, 241] width 856 height 482
click at [327, 337] on video at bounding box center [428, 241] width 856 height 482
click at [324, 336] on video at bounding box center [428, 241] width 856 height 482
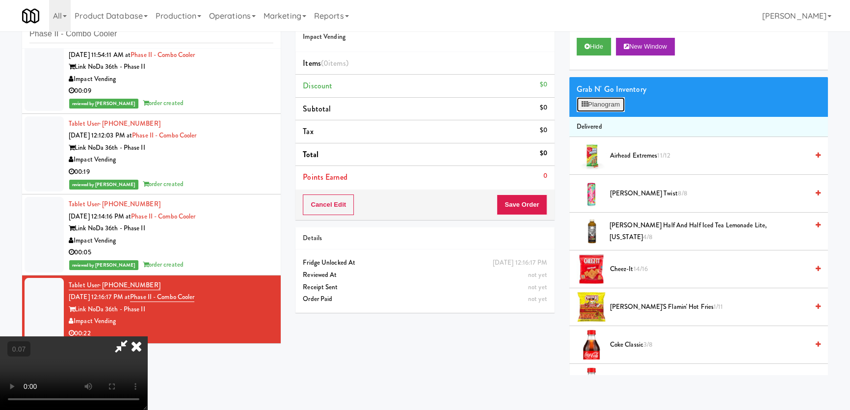
click at [601, 104] on button "Planogram" at bounding box center [600, 104] width 48 height 15
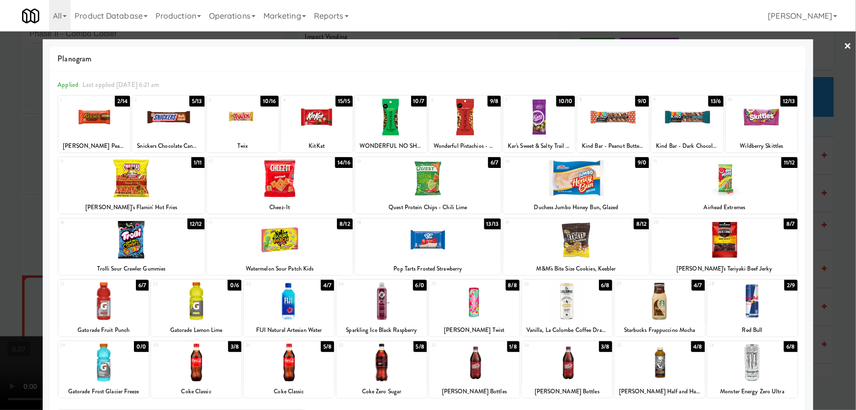
click at [597, 249] on div at bounding box center [576, 240] width 146 height 38
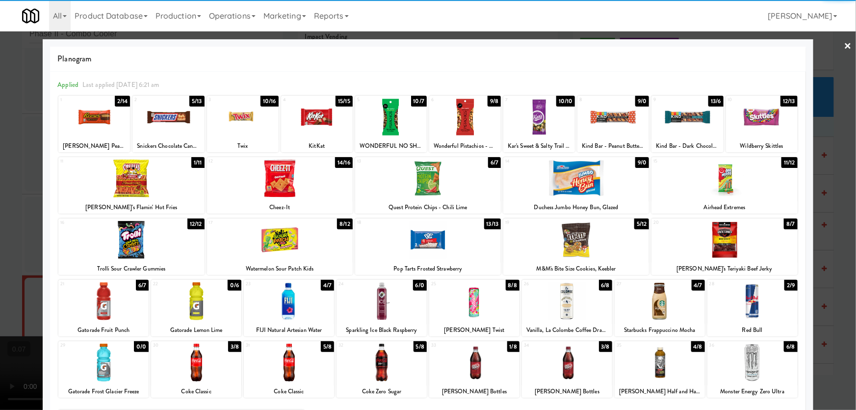
click at [320, 227] on div at bounding box center [280, 240] width 146 height 38
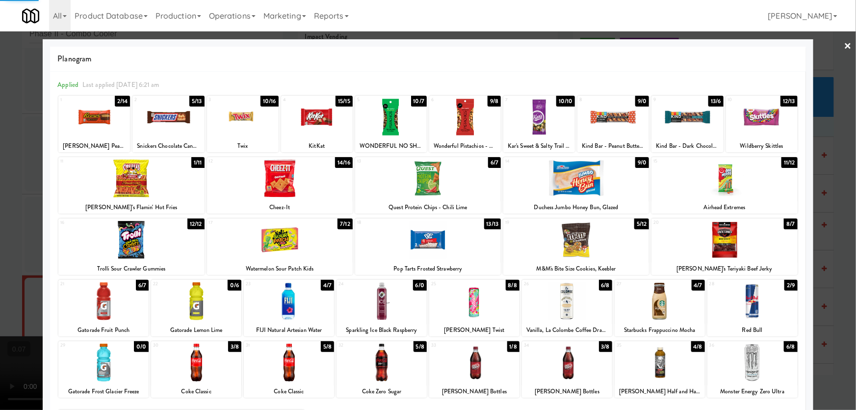
click at [0, 217] on div at bounding box center [428, 205] width 856 height 410
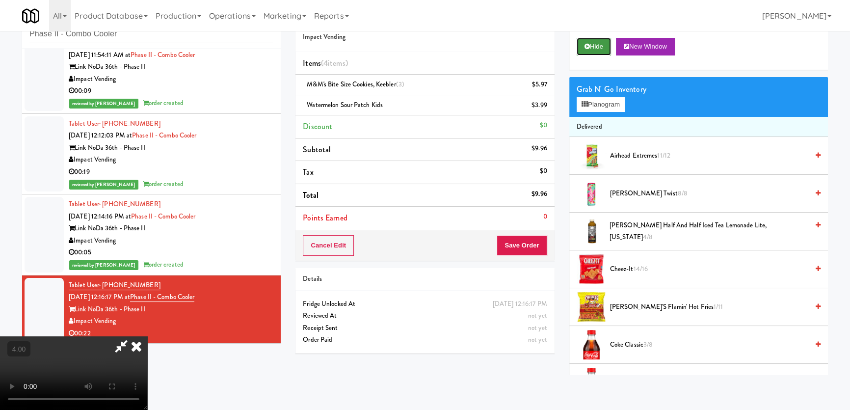
click at [590, 48] on button "Hide" at bounding box center [593, 47] width 34 height 18
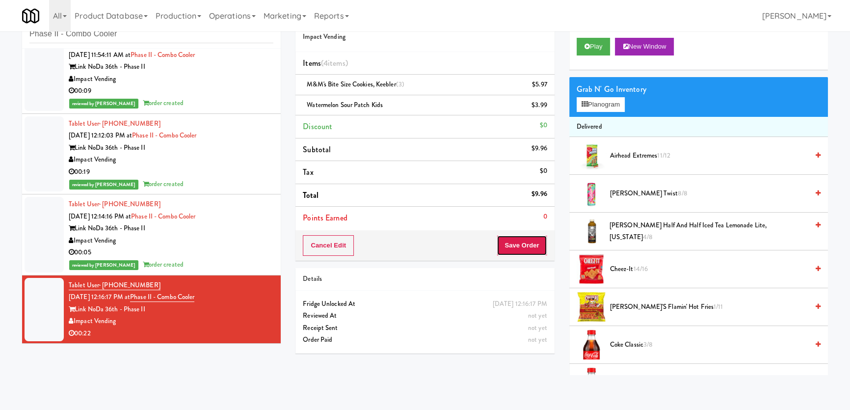
click at [514, 248] on button "Save Order" at bounding box center [522, 245] width 50 height 21
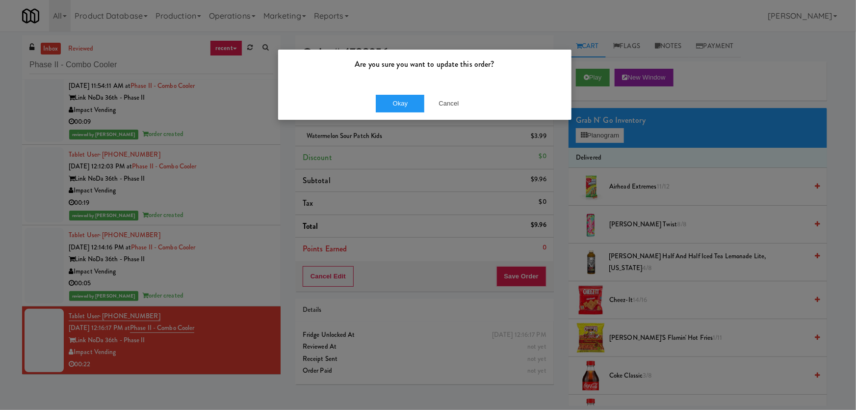
click at [388, 93] on div "Okay Cancel" at bounding box center [424, 103] width 293 height 33
click at [385, 95] on button "Okay" at bounding box center [400, 104] width 49 height 18
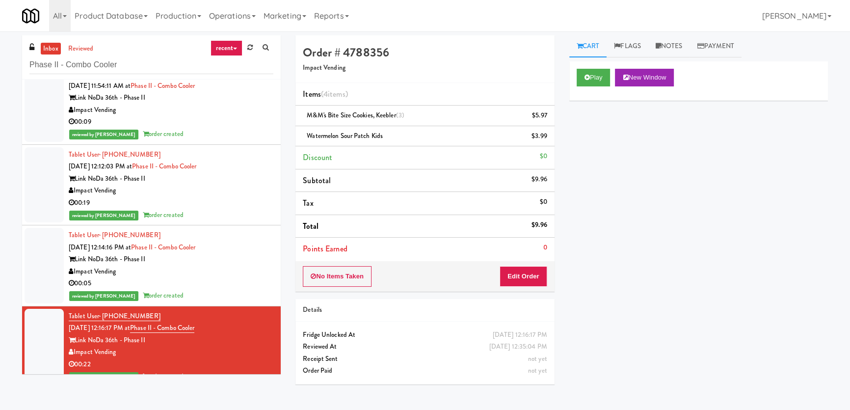
drag, startPoint x: 122, startPoint y: 55, endPoint x: 25, endPoint y: 62, distance: 97.4
click at [3, 55] on div "inbox reviewed recent all unclear take inventory issue suspicious failed recent…" at bounding box center [425, 220] width 850 height 370
drag, startPoint x: 167, startPoint y: 64, endPoint x: 0, endPoint y: 62, distance: 166.8
click at [0, 62] on div "inbox reviewed recent all unclear take inventory issue suspicious failed recent…" at bounding box center [425, 220] width 850 height 370
paste input "(Food, Snack & Drink) [GEOGRAPHIC_DATA] -"
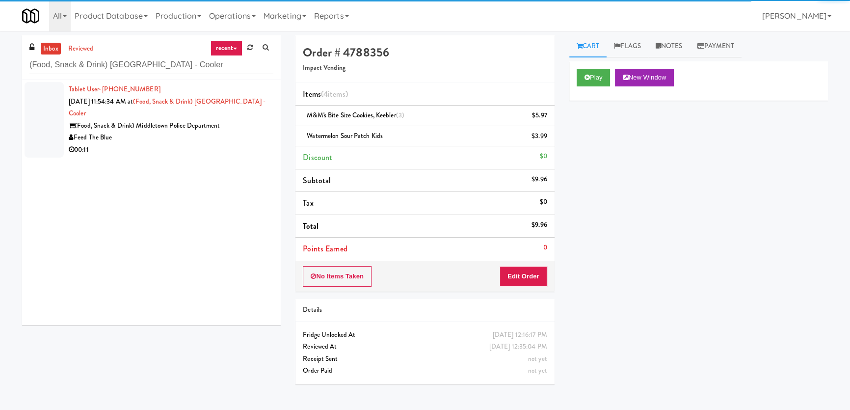
click at [195, 144] on div "00:11" at bounding box center [171, 150] width 205 height 12
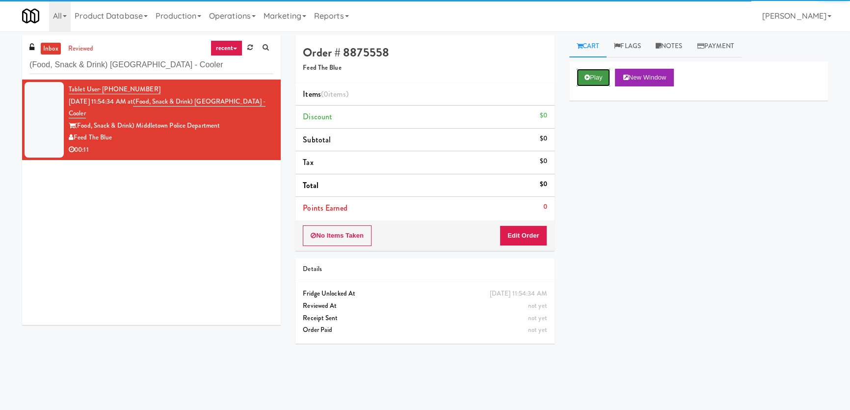
click at [586, 86] on button "Play" at bounding box center [593, 78] width 34 height 18
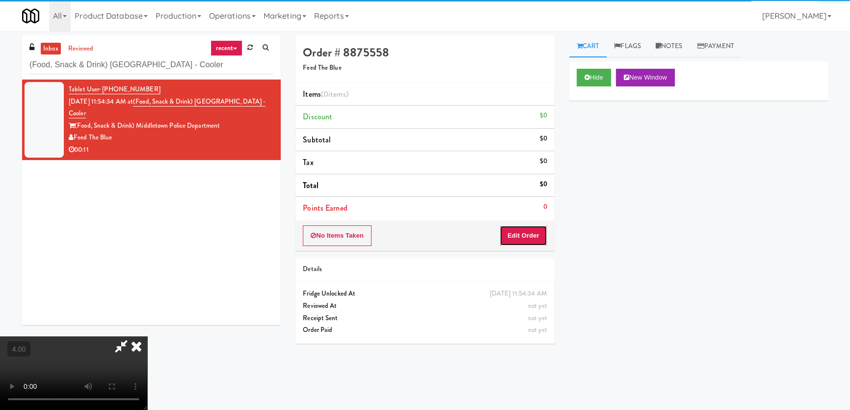
click at [522, 234] on button "Edit Order" at bounding box center [523, 235] width 48 height 21
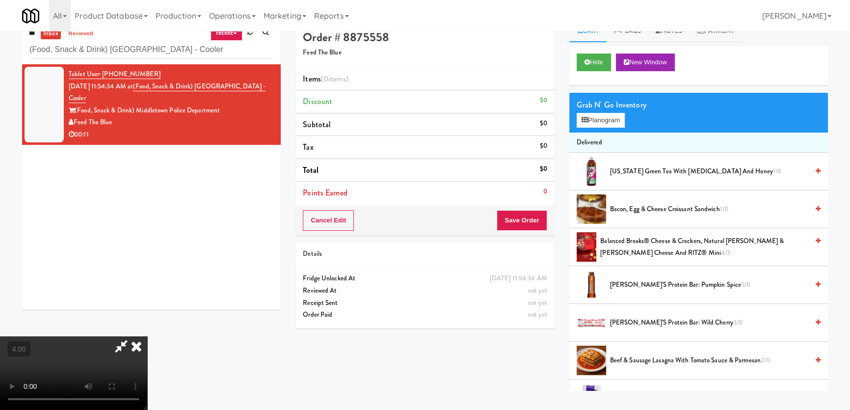
scroll to position [31, 0]
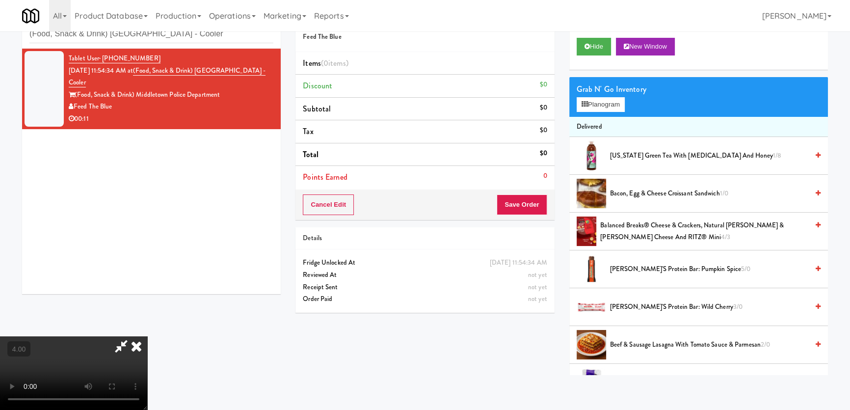
click at [122, 336] on video at bounding box center [73, 373] width 147 height 74
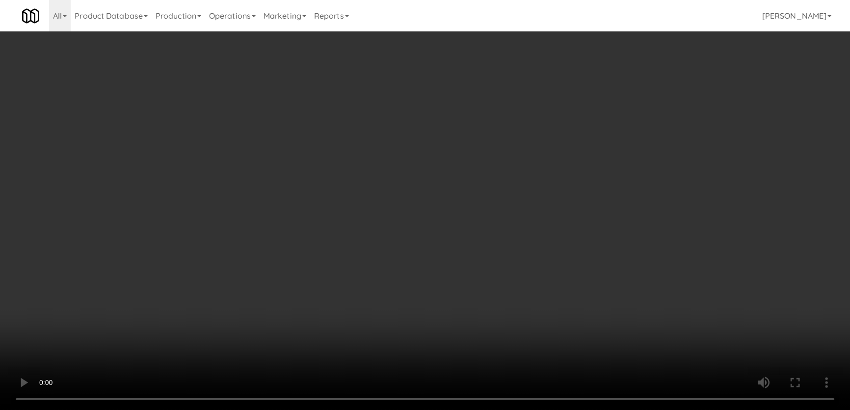
click at [122, 371] on video at bounding box center [425, 205] width 850 height 410
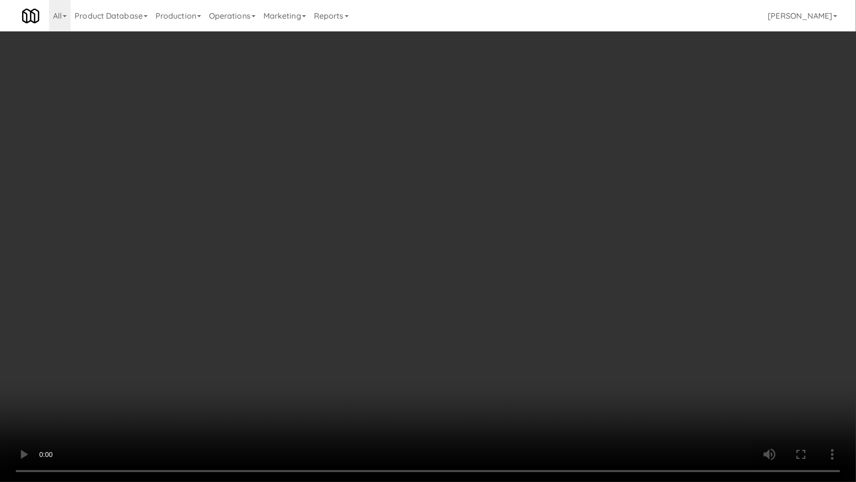
click at [176, 401] on video at bounding box center [428, 241] width 856 height 482
click at [368, 358] on video at bounding box center [428, 241] width 856 height 482
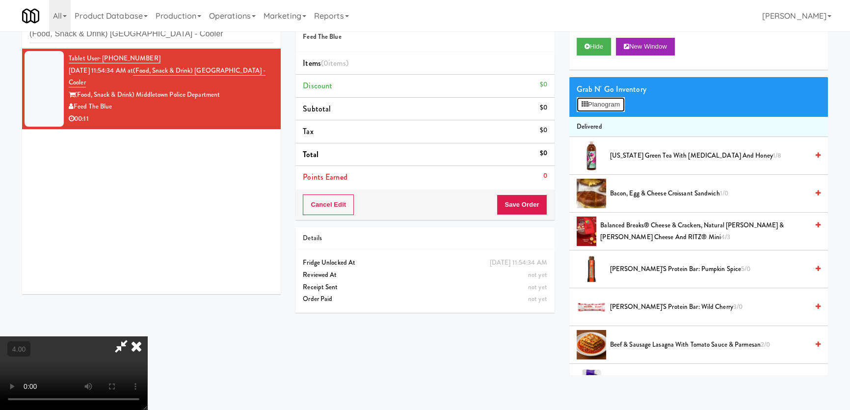
click at [595, 98] on button "Planogram" at bounding box center [600, 104] width 48 height 15
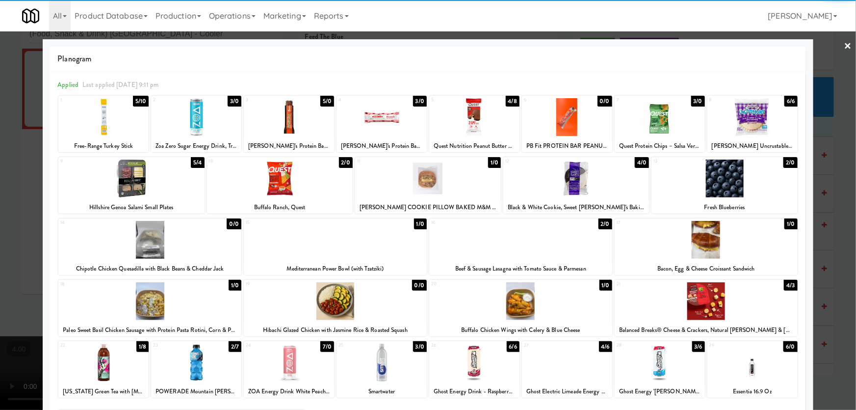
click at [551, 361] on div at bounding box center [567, 362] width 90 height 38
click at [277, 180] on div at bounding box center [280, 178] width 146 height 38
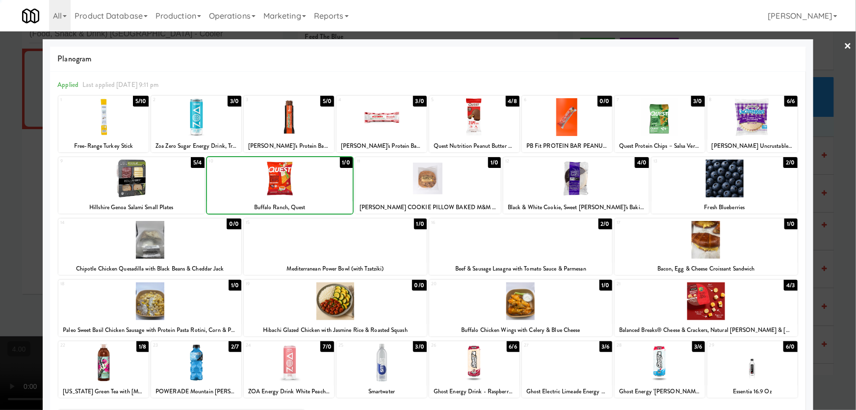
click at [0, 157] on div at bounding box center [428, 205] width 856 height 410
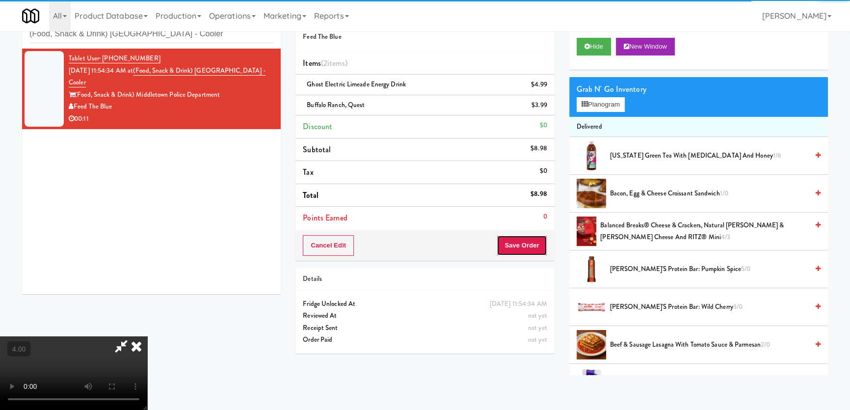
drag, startPoint x: 522, startPoint y: 254, endPoint x: 509, endPoint y: 241, distance: 17.7
click at [521, 254] on button "Save Order" at bounding box center [522, 245] width 50 height 21
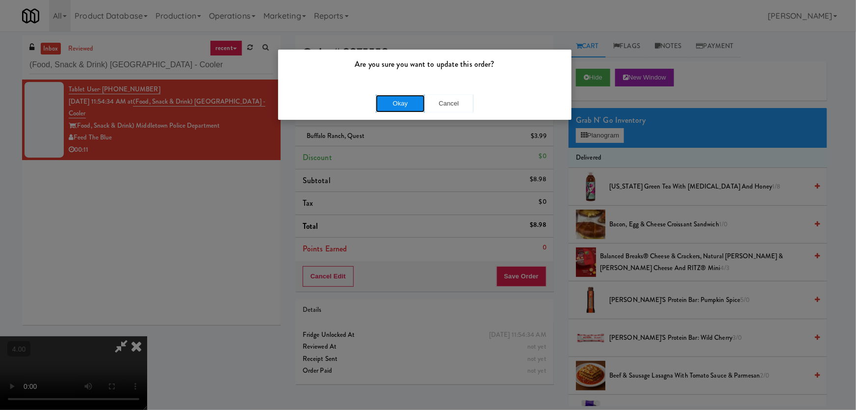
click at [402, 97] on button "Okay" at bounding box center [400, 104] width 49 height 18
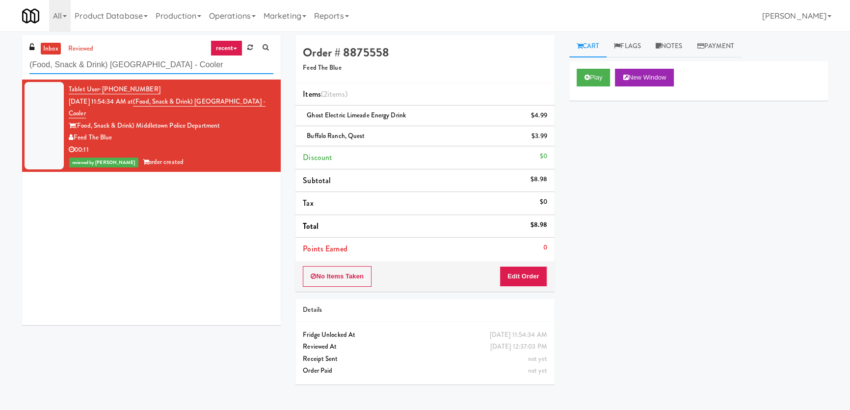
paste input "520 N [PERSON_NAME] - Left - Fridge"
drag, startPoint x: 187, startPoint y: 69, endPoint x: 3, endPoint y: 64, distance: 184.0
click at [3, 64] on div "inbox reviewed recent all unclear take inventory issue suspicious failed recent…" at bounding box center [425, 220] width 850 height 370
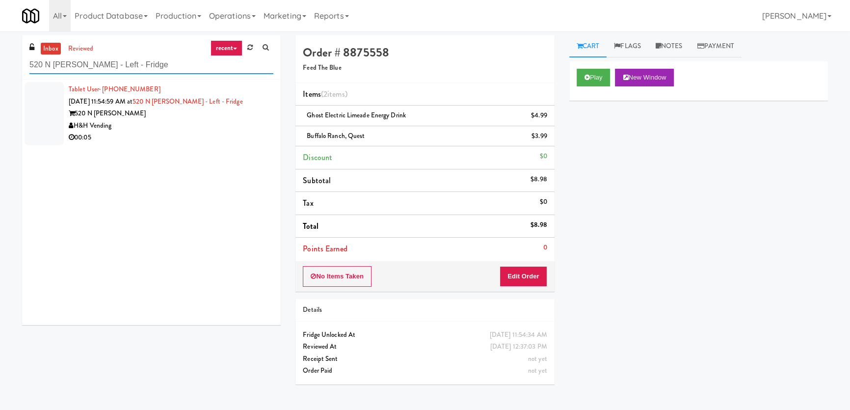
type input "520 N [PERSON_NAME] - Left - Fridge"
drag, startPoint x: 167, startPoint y: 130, endPoint x: 196, endPoint y: 133, distance: 29.1
click at [167, 130] on div "H&H Vending" at bounding box center [171, 126] width 205 height 12
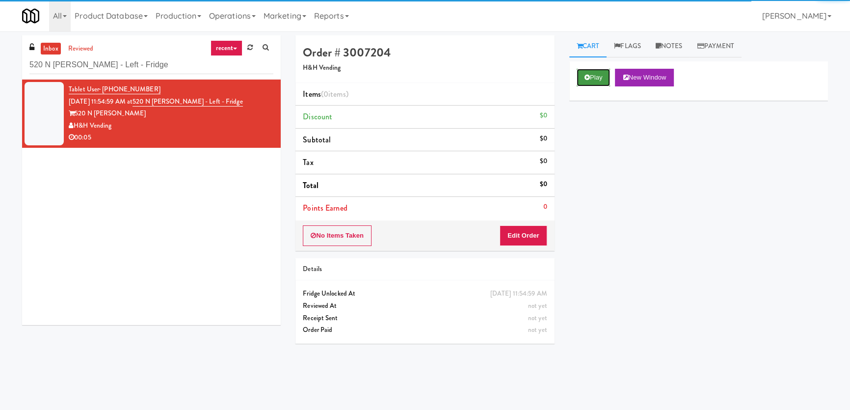
click at [584, 77] on icon at bounding box center [586, 77] width 5 height 6
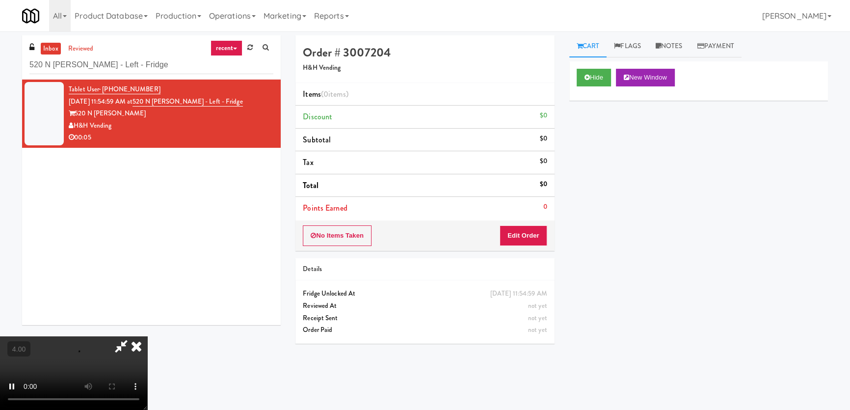
drag, startPoint x: 526, startPoint y: 245, endPoint x: 527, endPoint y: 237, distance: 8.4
click at [526, 245] on div "No Items Taken Edit Order" at bounding box center [424, 235] width 259 height 30
click at [527, 234] on button "Edit Order" at bounding box center [523, 235] width 48 height 21
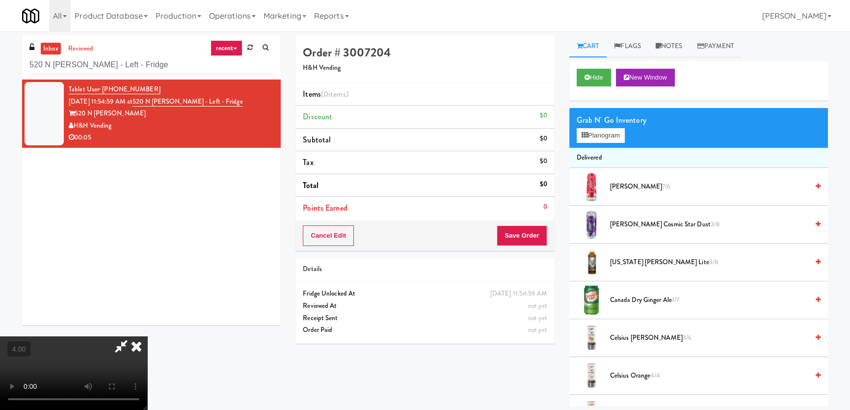
click at [147, 336] on video at bounding box center [73, 373] width 147 height 74
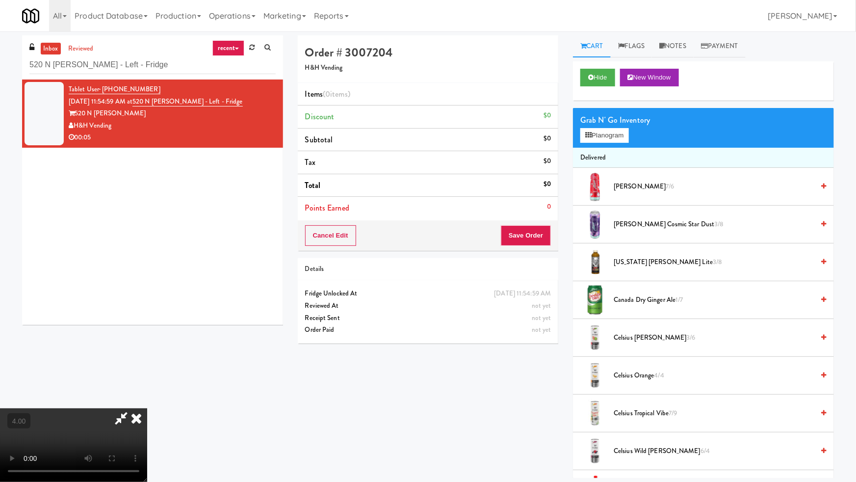
click at [147, 408] on video at bounding box center [73, 445] width 147 height 74
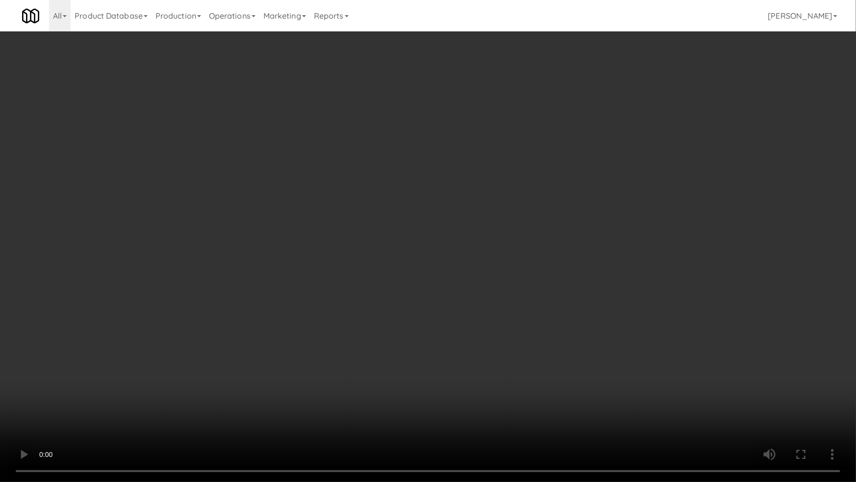
drag, startPoint x: 319, startPoint y: 350, endPoint x: 564, endPoint y: 176, distance: 301.1
click at [319, 350] on video at bounding box center [428, 241] width 856 height 482
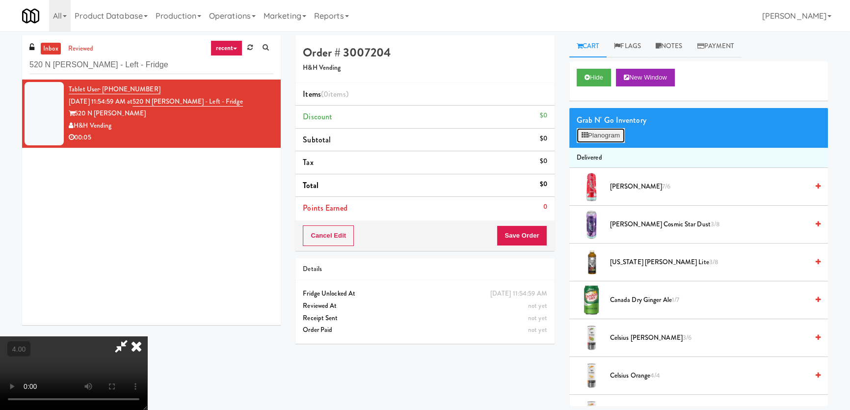
click at [617, 131] on button "Planogram" at bounding box center [600, 135] width 48 height 15
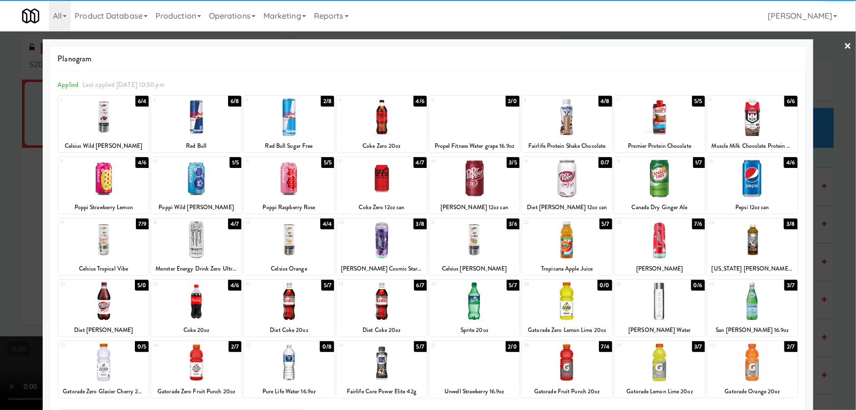
click at [378, 189] on div at bounding box center [382, 178] width 90 height 38
click at [0, 167] on div at bounding box center [428, 205] width 856 height 410
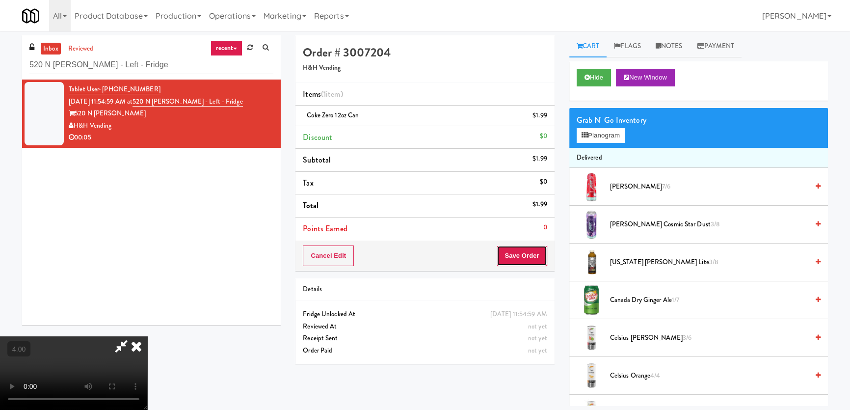
click at [518, 253] on button "Save Order" at bounding box center [522, 255] width 50 height 21
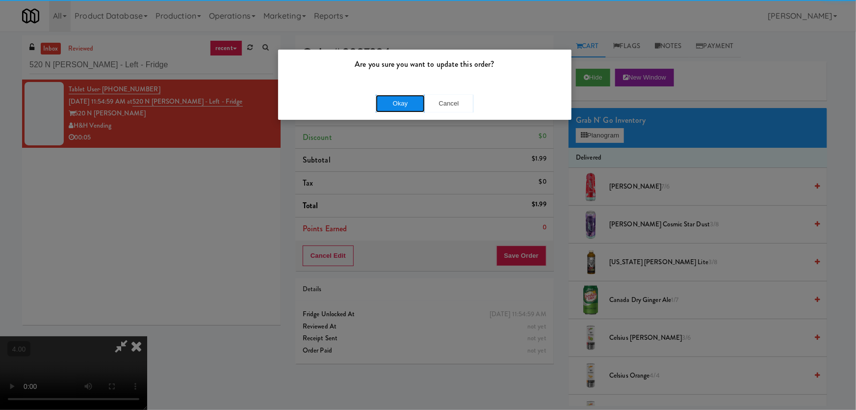
click at [412, 105] on button "Okay" at bounding box center [400, 104] width 49 height 18
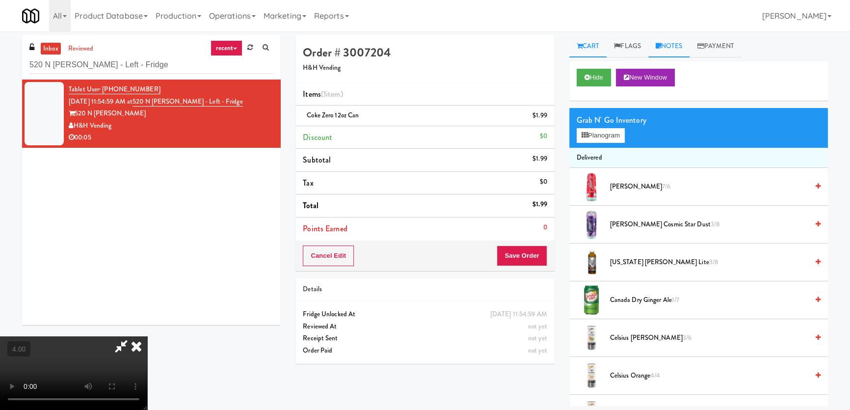
click at [658, 47] on icon at bounding box center [657, 46] width 5 height 6
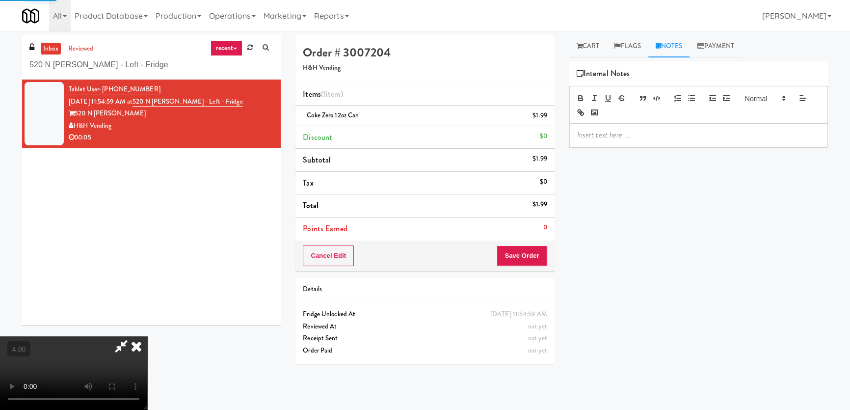
click at [638, 136] on p at bounding box center [698, 135] width 243 height 11
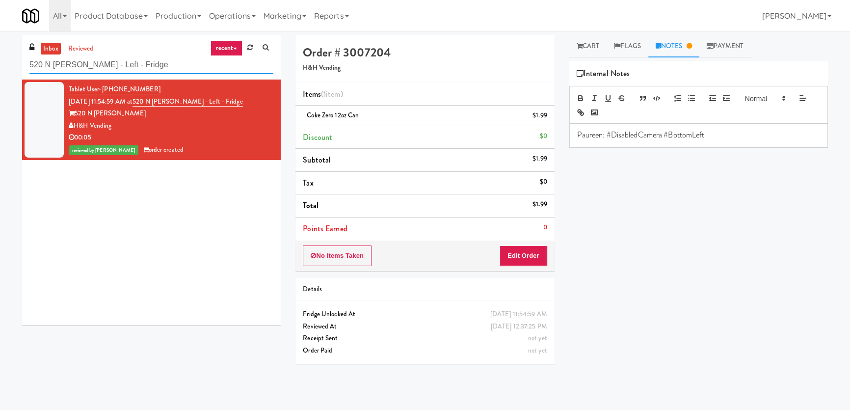
drag, startPoint x: 141, startPoint y: 64, endPoint x: 0, endPoint y: 58, distance: 141.4
click at [0, 58] on div "inbox reviewed recent all unclear take inventory issue suspicious failed recent…" at bounding box center [425, 220] width 850 height 370
paste input "OHS - Fridge A"
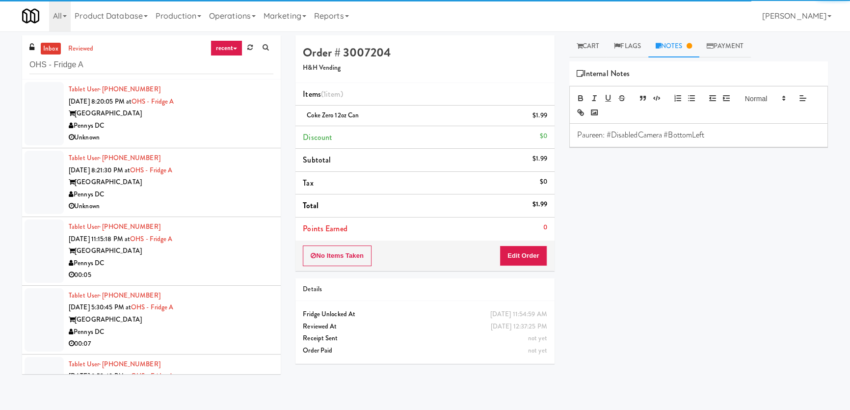
click at [202, 122] on div "Pennys DC" at bounding box center [171, 126] width 205 height 12
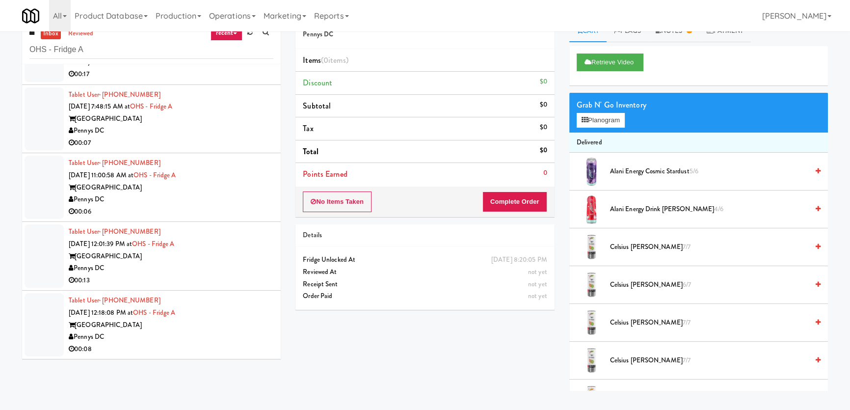
scroll to position [31, 0]
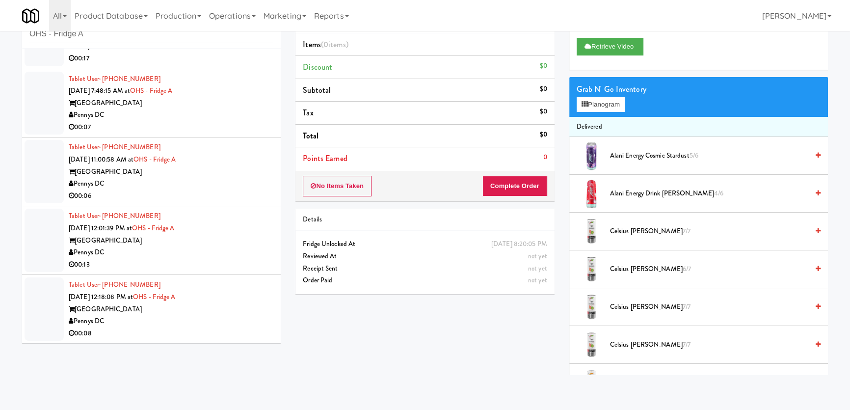
click at [217, 328] on div "00:08" at bounding box center [171, 333] width 205 height 12
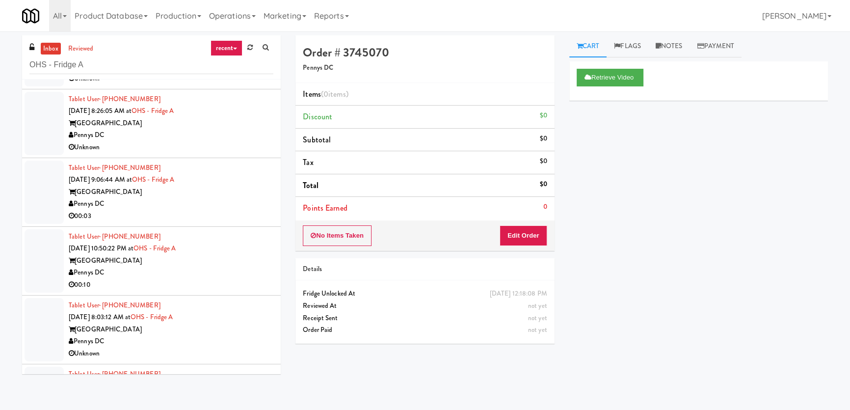
click at [240, 198] on div "Pennys DC" at bounding box center [171, 204] width 205 height 12
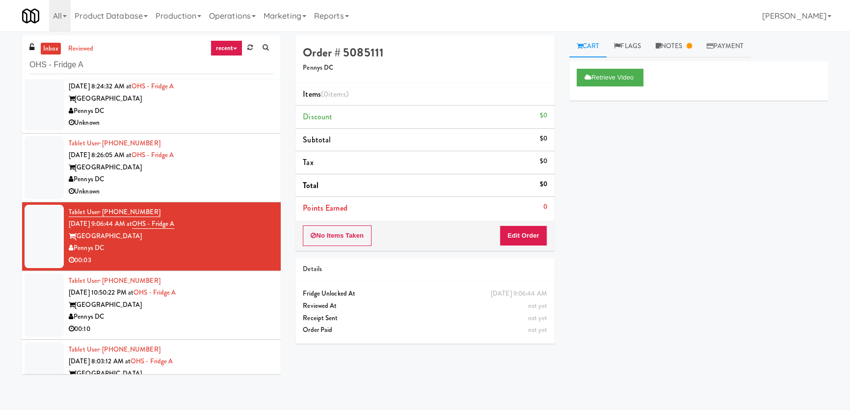
click at [218, 257] on div "00:03" at bounding box center [171, 260] width 205 height 12
click at [230, 286] on div "Tablet User · (334) 531-9464 [DATE] 10:50:22 PM at OHS - Fridge A One Hill Sout…" at bounding box center [171, 305] width 205 height 60
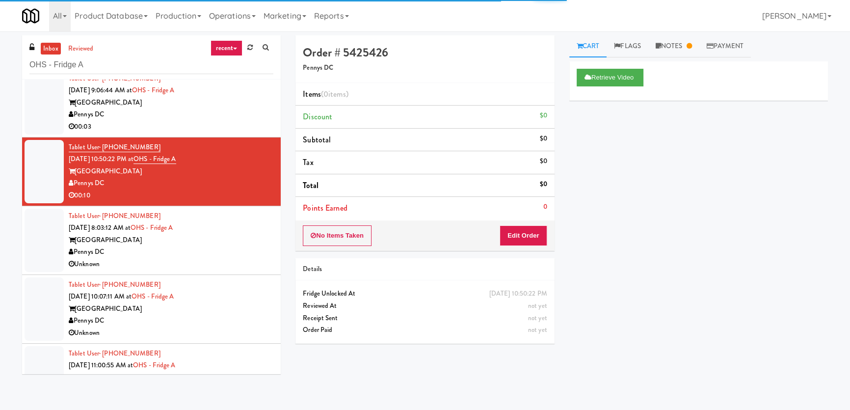
click at [232, 307] on div "[GEOGRAPHIC_DATA]" at bounding box center [171, 309] width 205 height 12
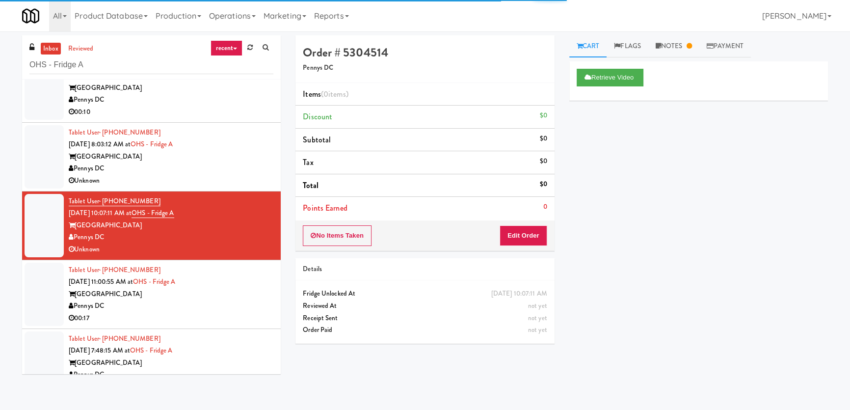
scroll to position [787, 0]
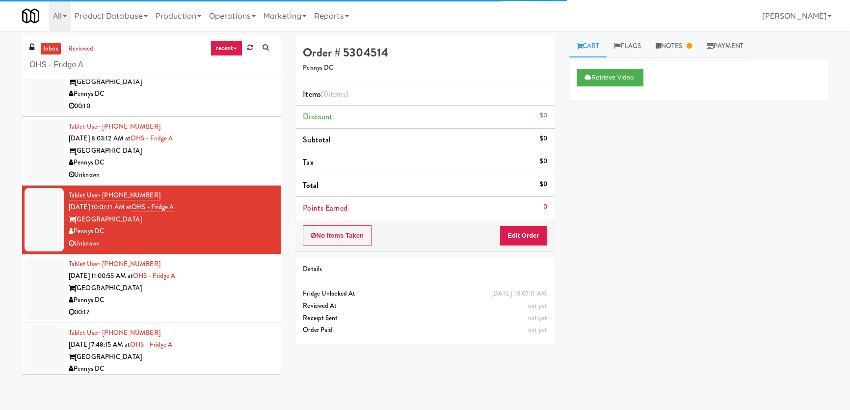
click at [230, 309] on div "00:17" at bounding box center [171, 312] width 205 height 12
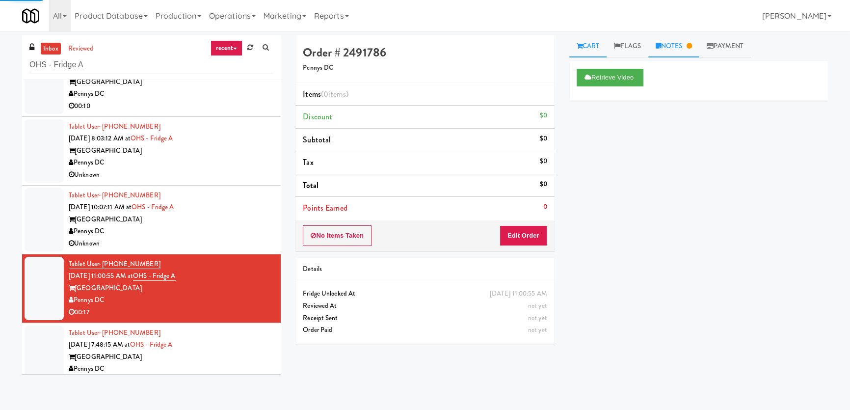
drag, startPoint x: 675, startPoint y: 42, endPoint x: 671, endPoint y: 47, distance: 6.7
click at [675, 41] on link "Notes" at bounding box center [673, 46] width 51 height 22
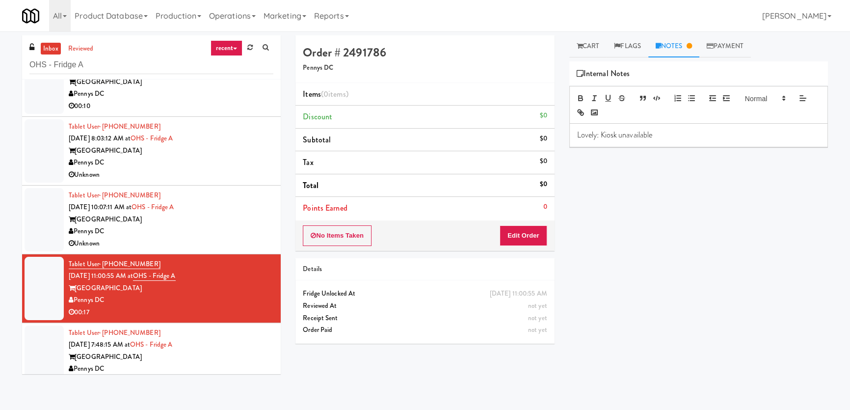
click at [255, 200] on div "Tablet User · (202) 802-8622 [DATE] 10:07:11 AM at [GEOGRAPHIC_DATA] A One Hill…" at bounding box center [171, 219] width 205 height 60
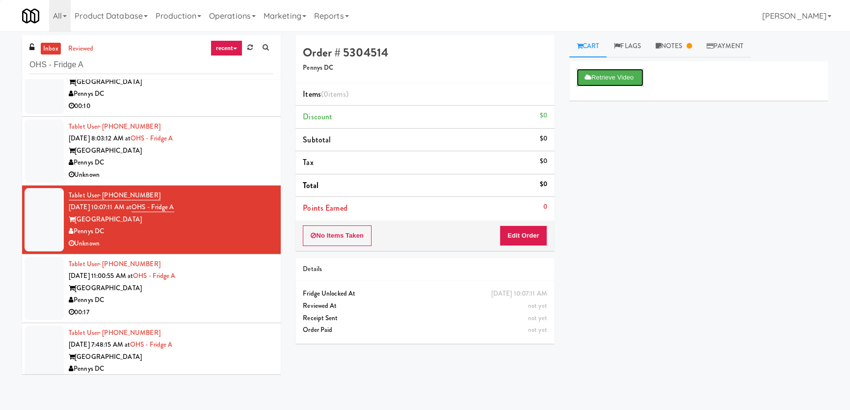
click at [593, 70] on button "Retrieve Video" at bounding box center [609, 78] width 67 height 18
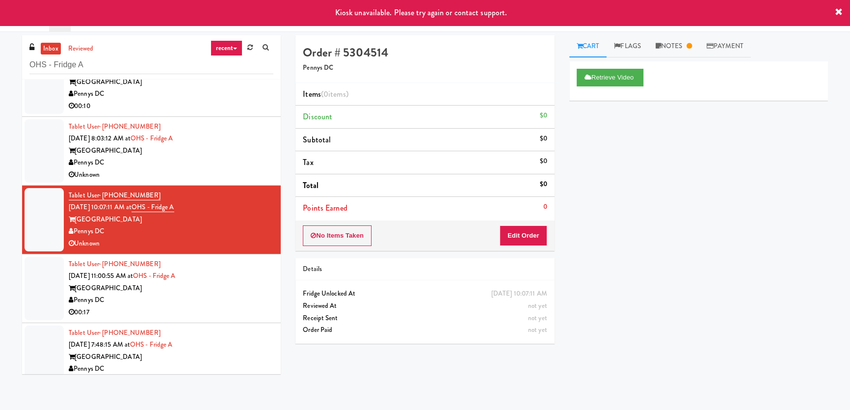
click at [221, 281] on div "Tablet User · (760) 424-9221 [DATE] 11:00:55 AM at [GEOGRAPHIC_DATA] A One Hill…" at bounding box center [171, 288] width 205 height 60
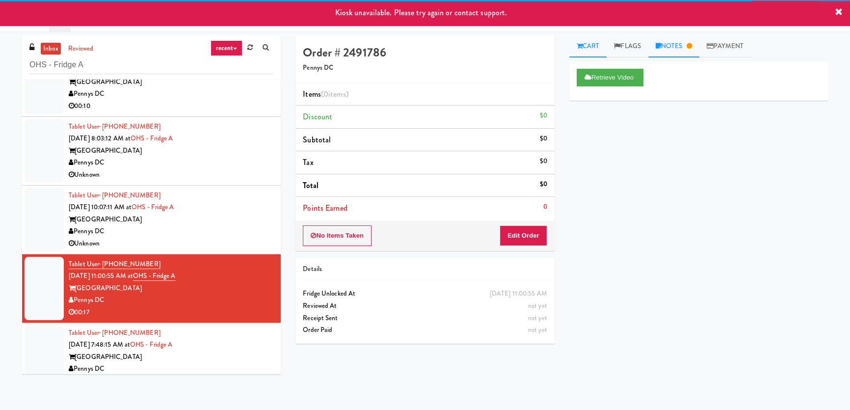
click at [697, 39] on link "Notes" at bounding box center [673, 46] width 51 height 22
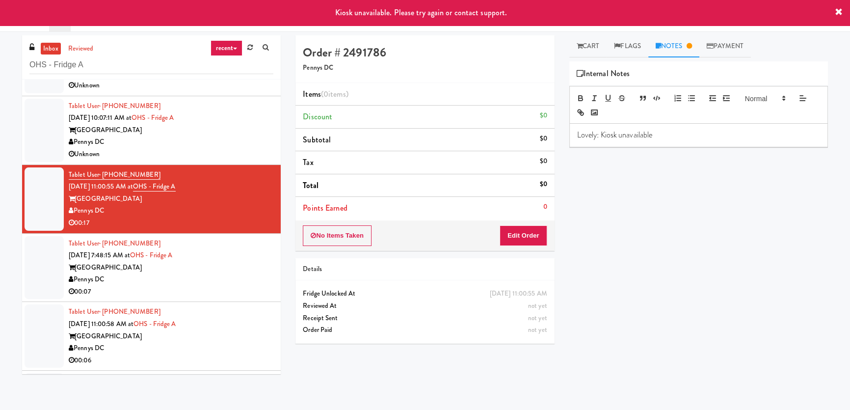
click at [255, 269] on div "[GEOGRAPHIC_DATA]" at bounding box center [171, 268] width 205 height 12
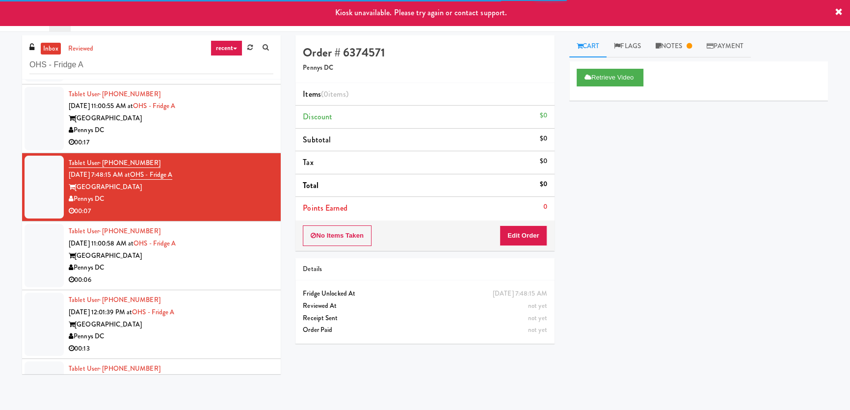
scroll to position [966, 0]
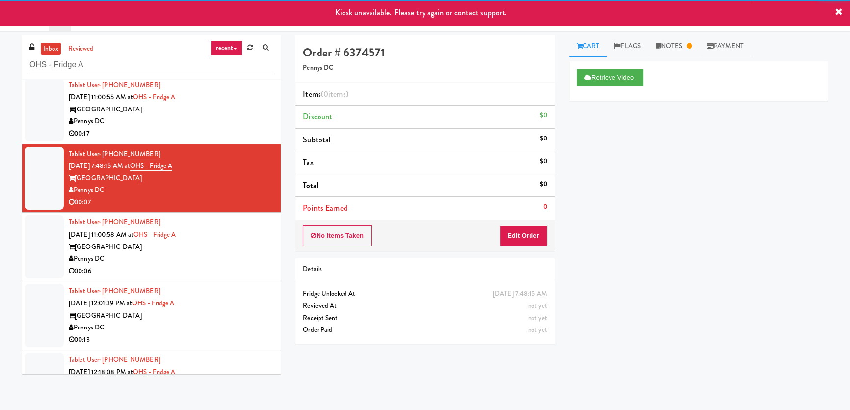
click at [247, 249] on div "[GEOGRAPHIC_DATA]" at bounding box center [171, 247] width 205 height 12
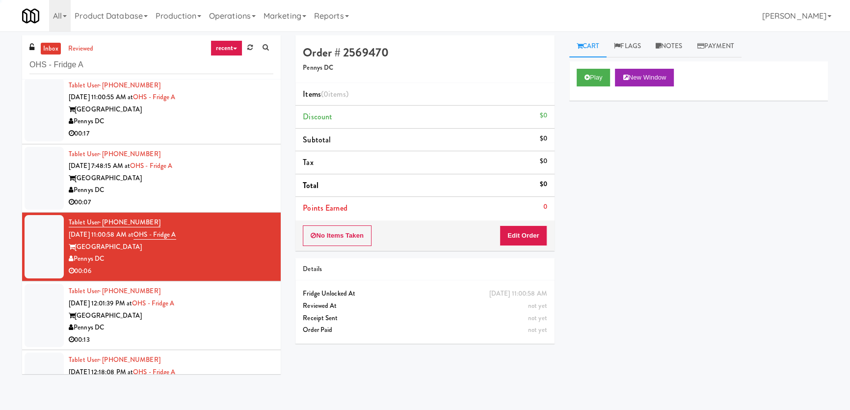
click at [244, 284] on li "Tablet User · (615) 785-6656 [DATE] 12:01:39 PM at OHS - Fridge A One Hill Sout…" at bounding box center [151, 315] width 259 height 69
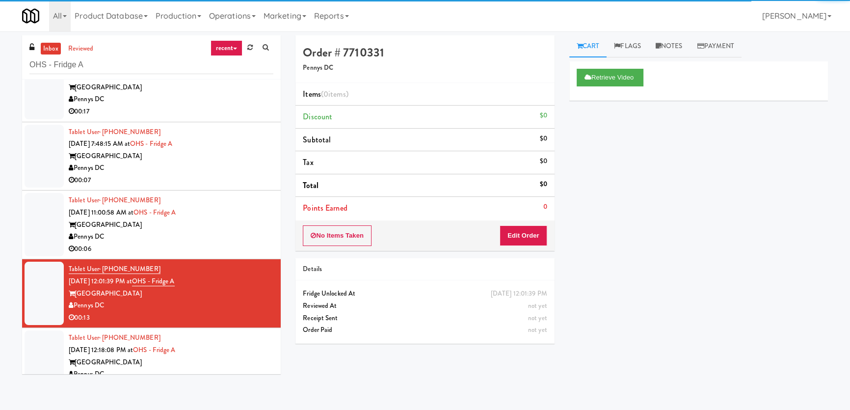
scroll to position [1010, 0]
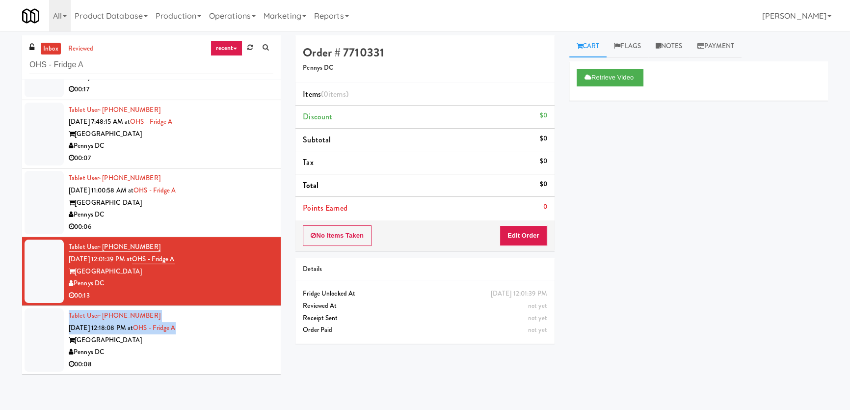
click at [241, 325] on div "Tablet User · (202) 677-2899 [DATE] 12:18:08 PM at OHS - Fridge A One Hill Sout…" at bounding box center [171, 340] width 205 height 60
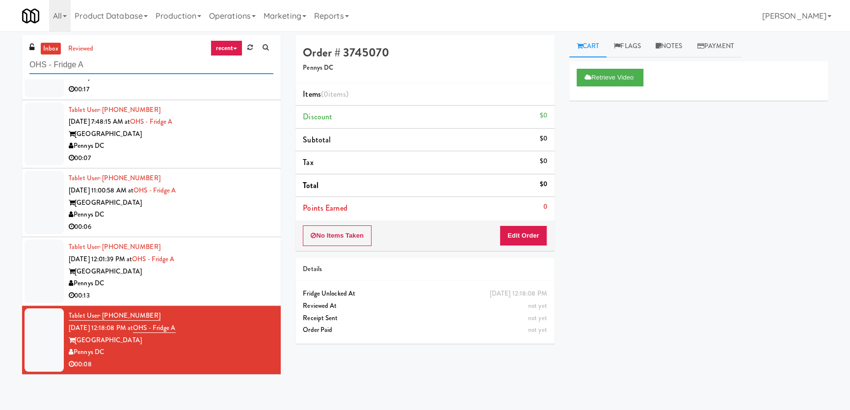
drag, startPoint x: 107, startPoint y: 62, endPoint x: 0, endPoint y: 62, distance: 107.0
click at [0, 62] on div "inbox reviewed recent all unclear take inventory issue suspicious failed recent…" at bounding box center [425, 220] width 850 height 370
paste input "The 87 - Fridge - Left"
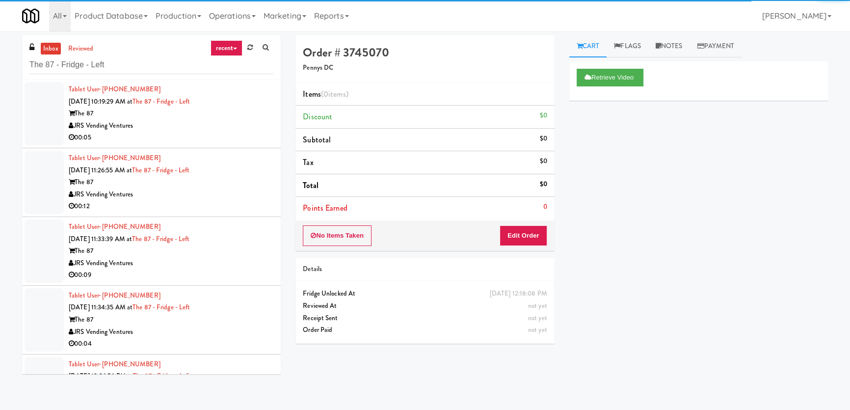
click at [210, 122] on div "JRS Vending Ventures" at bounding box center [171, 126] width 205 height 12
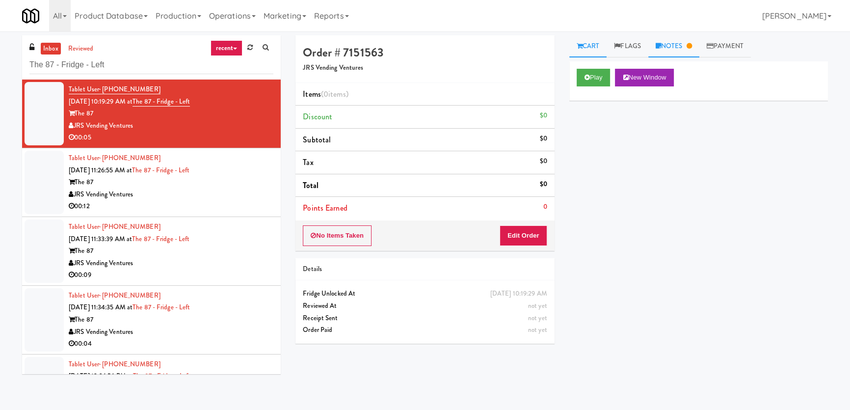
click at [676, 50] on link "Notes" at bounding box center [673, 46] width 51 height 22
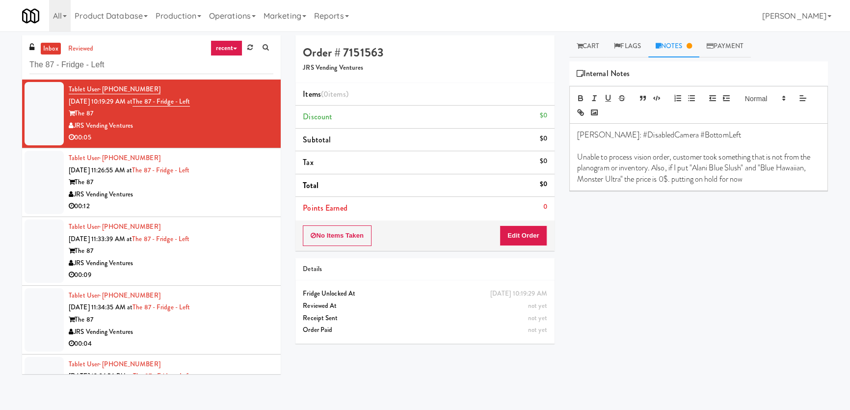
drag, startPoint x: 262, startPoint y: 178, endPoint x: 373, endPoint y: 146, distance: 115.4
click at [262, 178] on div "The 87" at bounding box center [171, 182] width 205 height 12
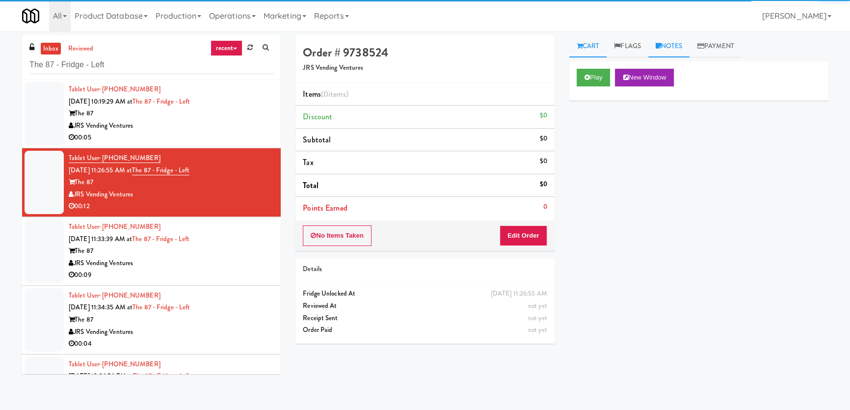
click at [673, 52] on link "Notes" at bounding box center [669, 46] width 42 height 22
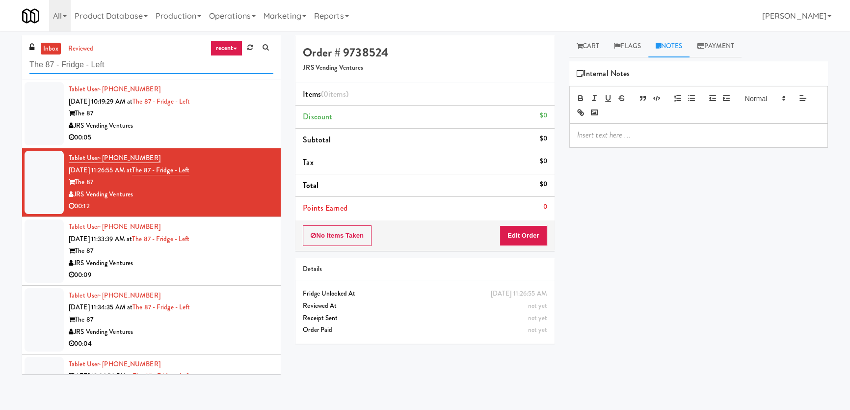
click at [127, 65] on input "The 87 - Fridge - Left" at bounding box center [151, 65] width 244 height 18
paste input "The 87 - Fridge - Left"
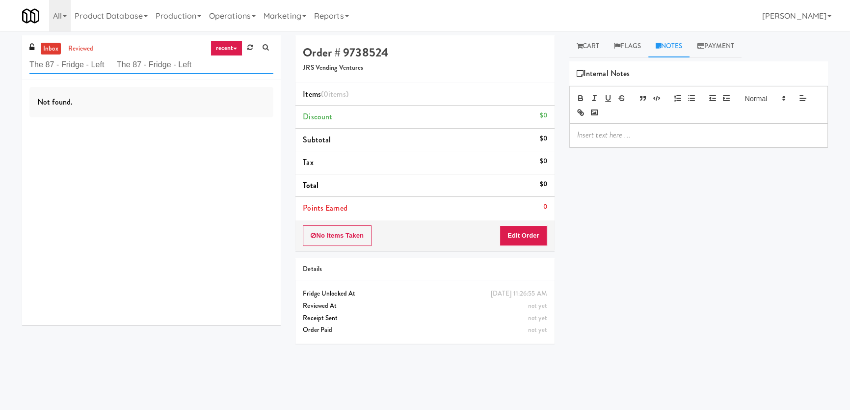
paste input "Gettysburg - Combo"
drag, startPoint x: 220, startPoint y: 58, endPoint x: 0, endPoint y: 56, distance: 220.3
click at [0, 56] on div "inbox reviewed recent all unclear take inventory issue suspicious failed recent…" at bounding box center [425, 220] width 850 height 370
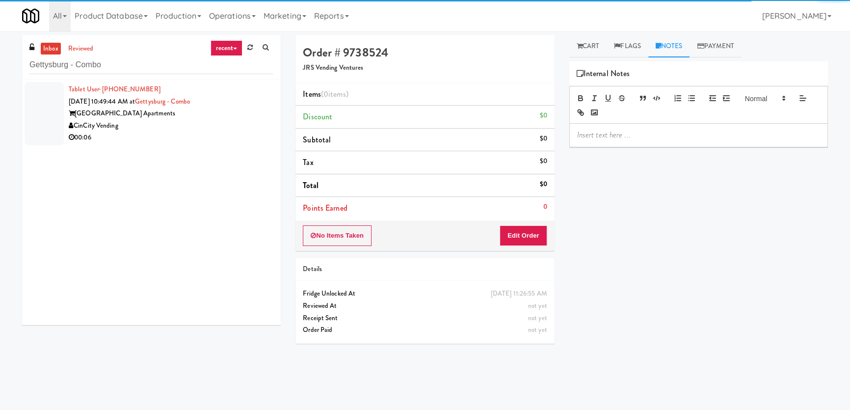
click at [230, 138] on div "00:06" at bounding box center [171, 137] width 205 height 12
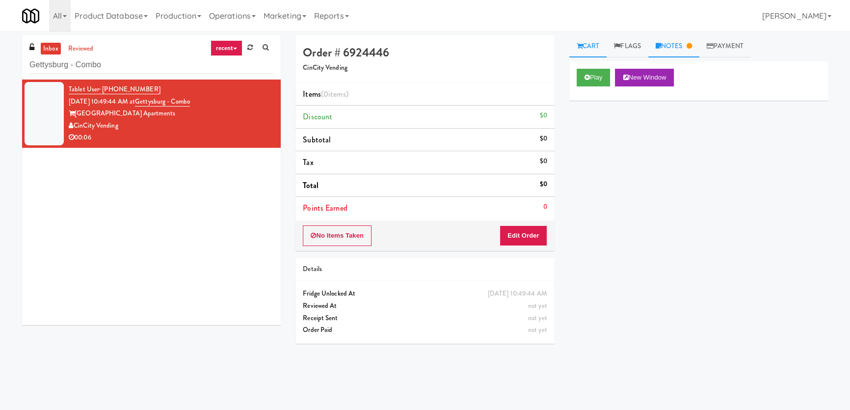
click at [664, 46] on link "Notes" at bounding box center [673, 46] width 51 height 22
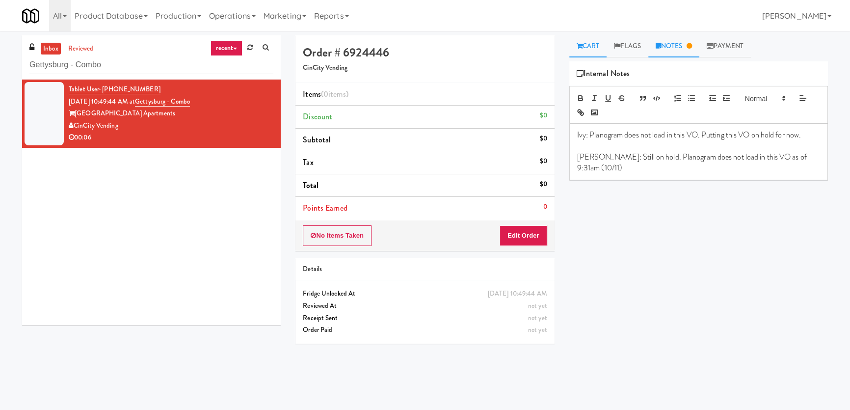
click at [585, 46] on link "Cart" at bounding box center [588, 46] width 38 height 22
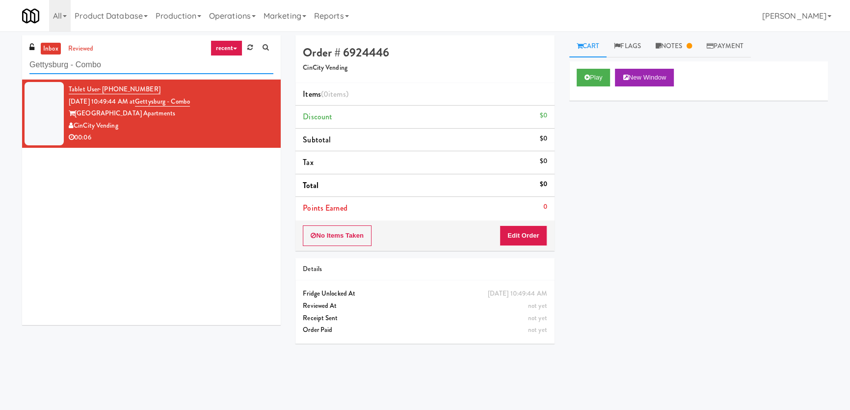
paste input "1001 State - Left - Fridge"
drag, startPoint x: 135, startPoint y: 64, endPoint x: 0, endPoint y: 58, distance: 135.0
click at [0, 58] on div "inbox reviewed recent all unclear take inventory issue suspicious failed recent…" at bounding box center [425, 220] width 850 height 370
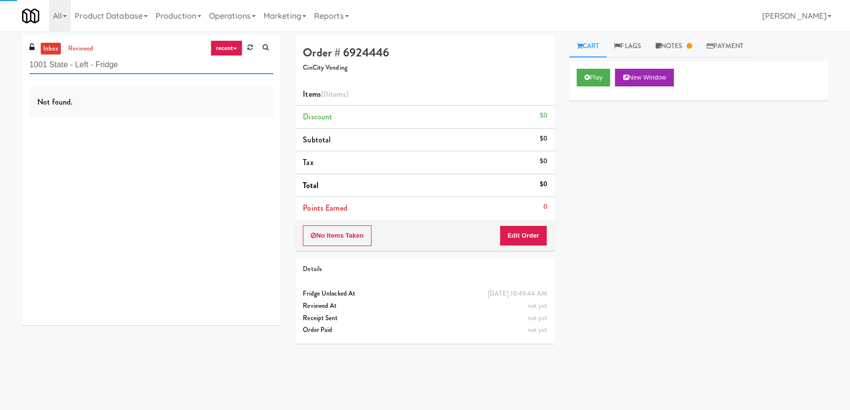
type input "1001 State - Left - Fridge"
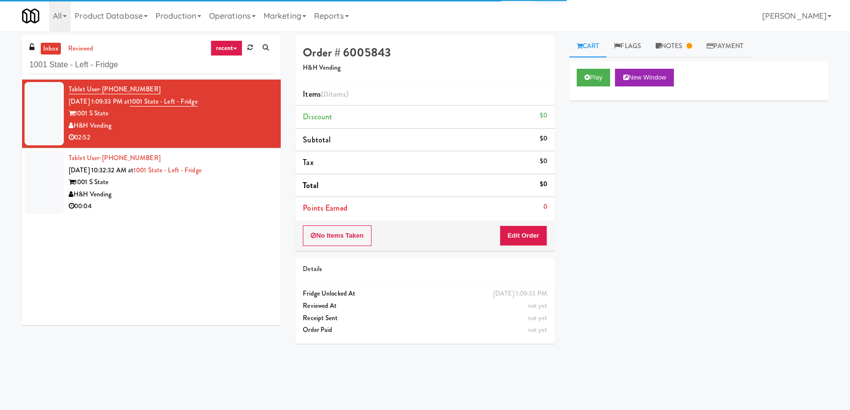
click at [225, 195] on div "H&H Vending" at bounding box center [171, 194] width 205 height 12
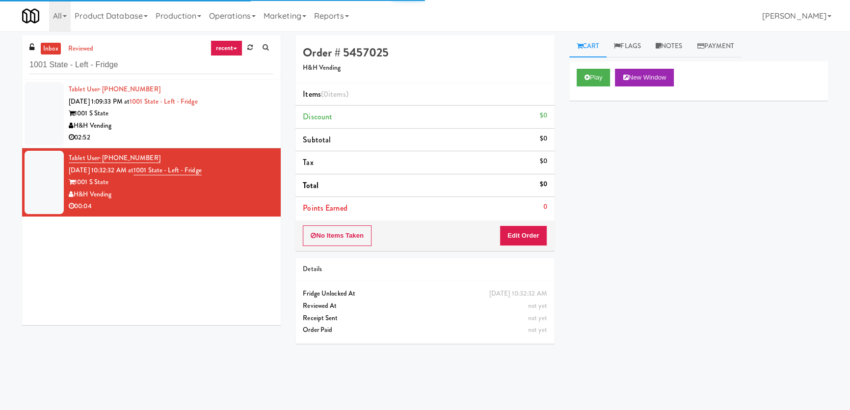
click at [212, 130] on div "H&H Vending" at bounding box center [171, 126] width 205 height 12
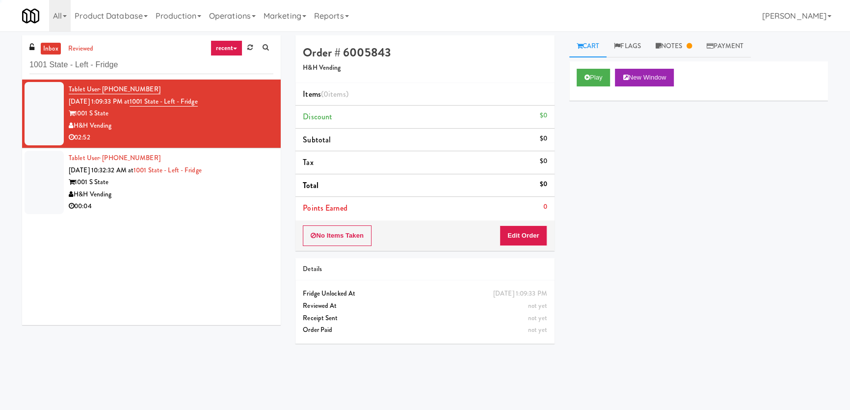
click at [673, 44] on link "Notes" at bounding box center [673, 46] width 51 height 22
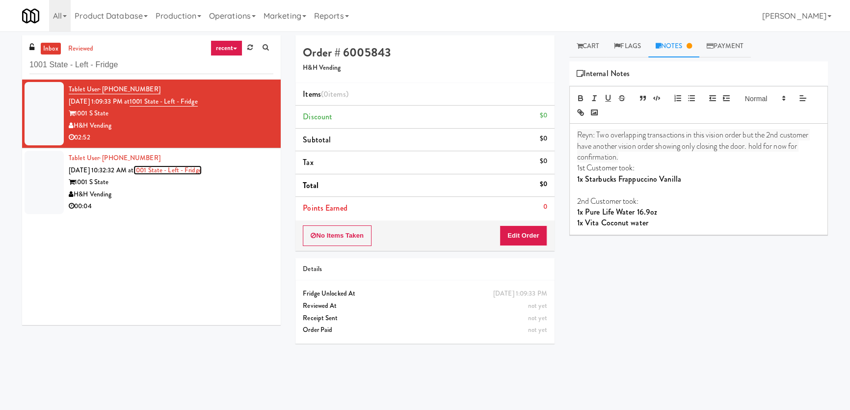
click at [195, 174] on link "1001 State - Left - Fridge" at bounding box center [167, 169] width 68 height 9
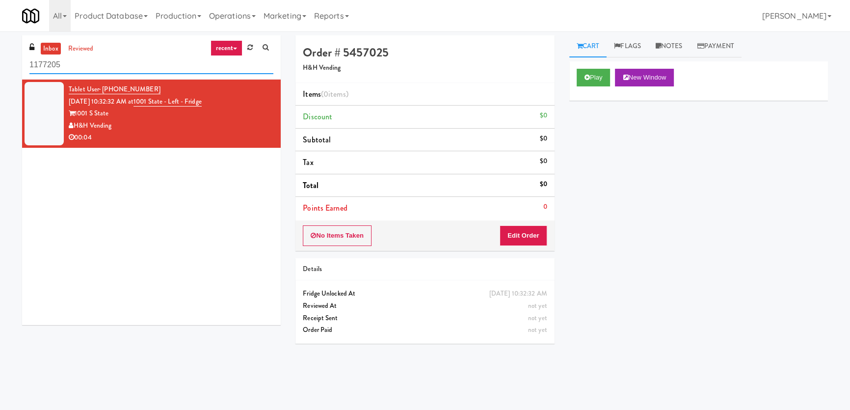
paste input "Pantry Bathroom!"
drag, startPoint x: 25, startPoint y: 65, endPoint x: 8, endPoint y: 63, distance: 17.3
click at [8, 63] on div "inbox reviewed recent all unclear take inventory issue suspicious failed recent…" at bounding box center [425, 220] width 850 height 370
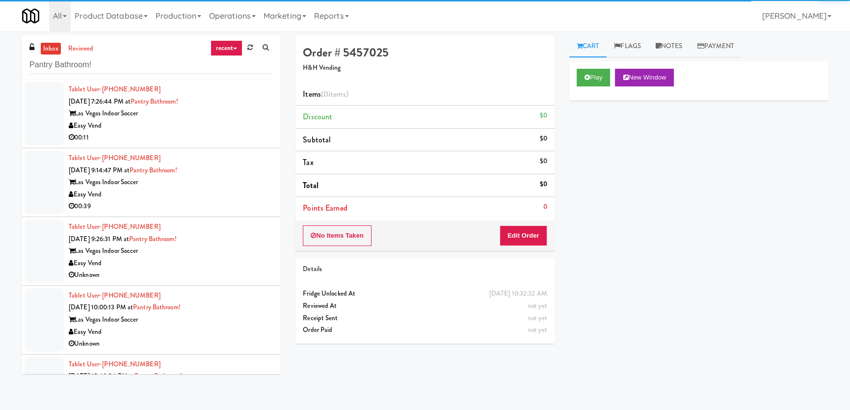
click at [226, 135] on div "00:11" at bounding box center [171, 137] width 205 height 12
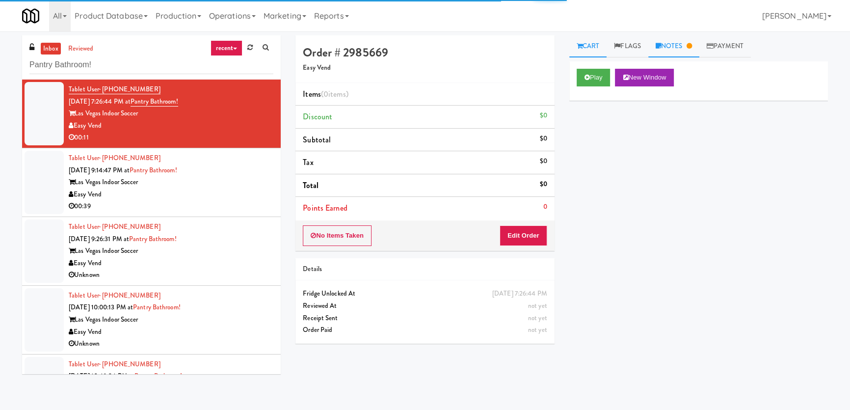
click at [675, 53] on link "Notes" at bounding box center [673, 46] width 51 height 22
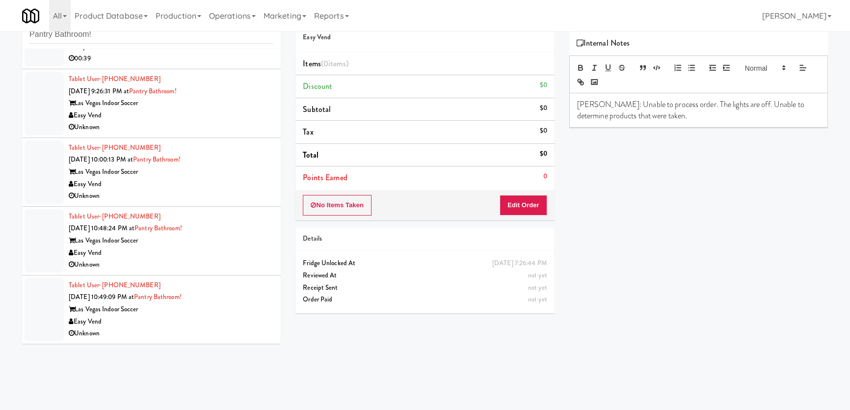
scroll to position [31, 0]
click at [241, 315] on div "Easy Vend" at bounding box center [171, 321] width 205 height 12
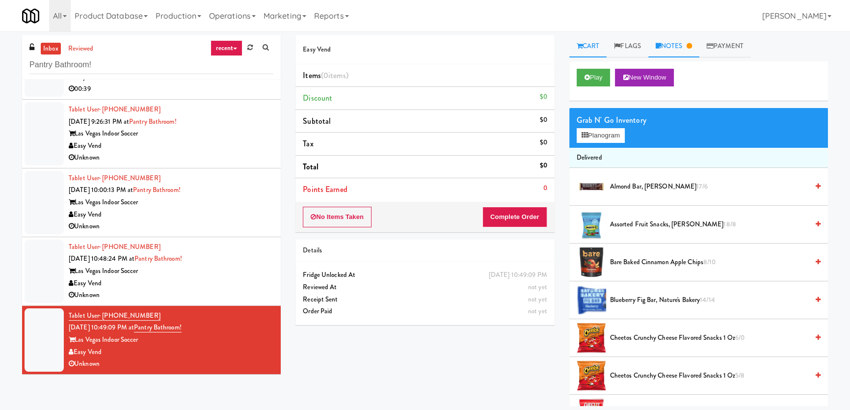
click at [691, 46] on icon at bounding box center [688, 46] width 5 height 6
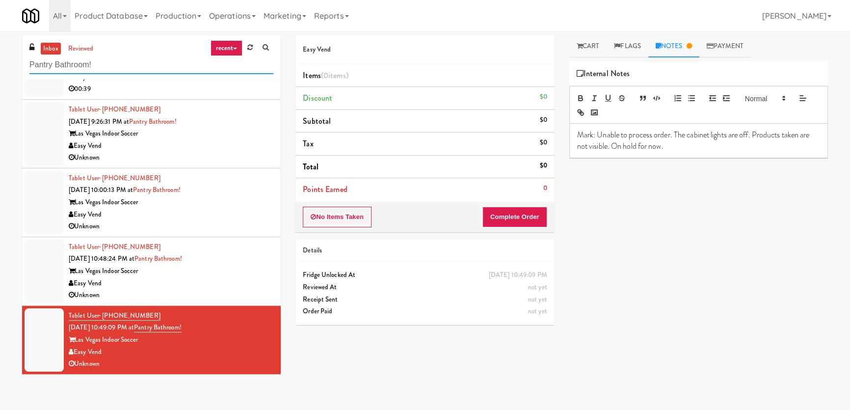
paste input "Tapestry Station [GEOGRAPHIC_DATA]-[GEOGRAPHIC_DATA]"
drag, startPoint x: 116, startPoint y: 62, endPoint x: 0, endPoint y: 65, distance: 115.8
click at [0, 65] on div "inbox reviewed recent all unclear take inventory issue suspicious failed recent…" at bounding box center [425, 220] width 850 height 370
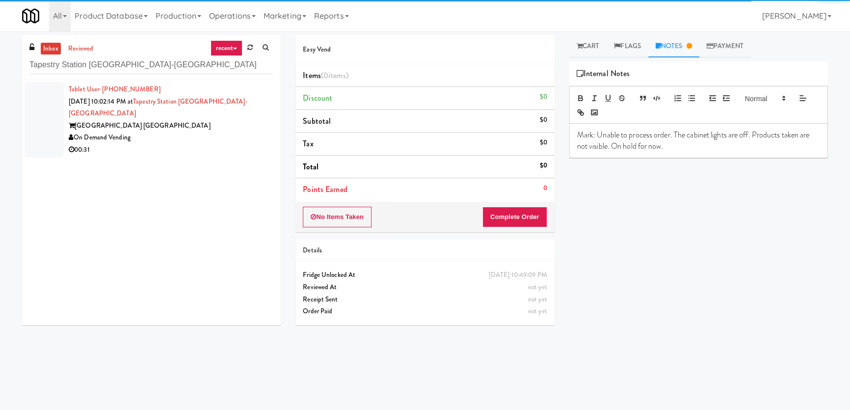
click at [210, 144] on div "00:31" at bounding box center [171, 150] width 205 height 12
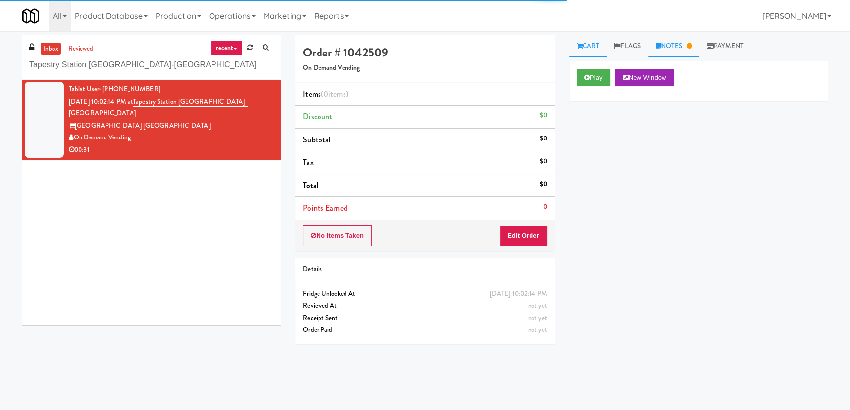
click at [687, 40] on link "Notes" at bounding box center [673, 46] width 51 height 22
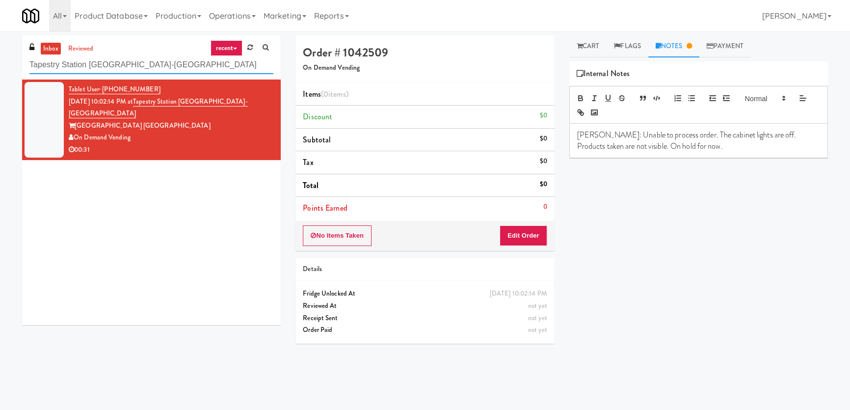
drag, startPoint x: 167, startPoint y: 65, endPoint x: 0, endPoint y: 53, distance: 167.7
click at [0, 54] on div "inbox reviewed recent all unclear take inventory issue suspicious failed recent…" at bounding box center [425, 220] width 850 height 370
paste input "Hub Cincinnati Pantry"
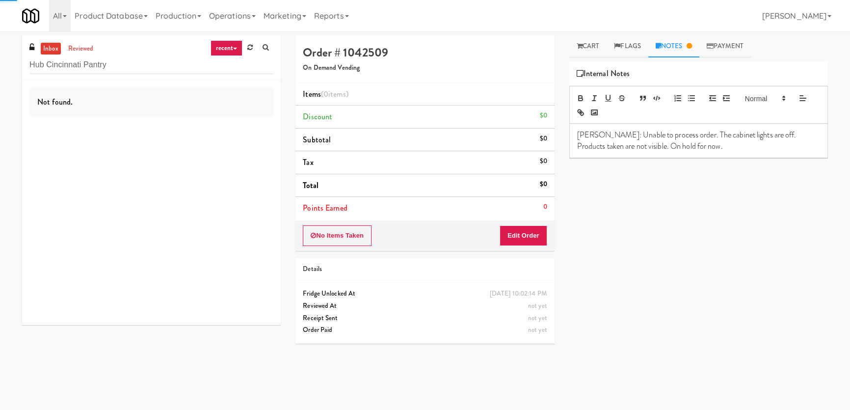
click at [201, 133] on div "Not found." at bounding box center [151, 201] width 259 height 245
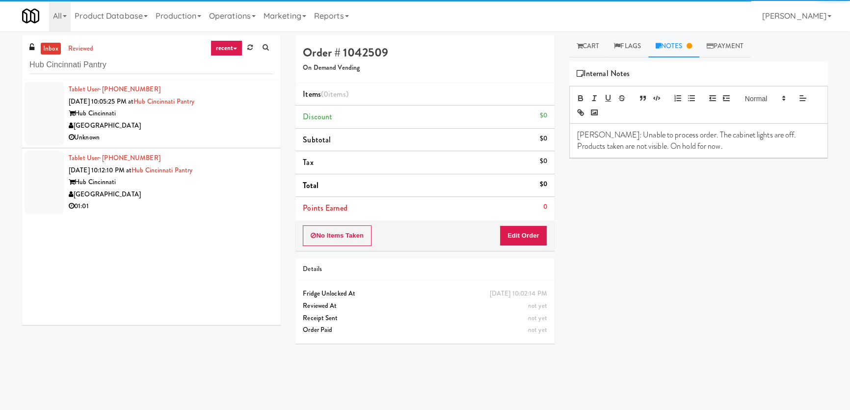
click at [201, 133] on div "Unknown" at bounding box center [171, 137] width 205 height 12
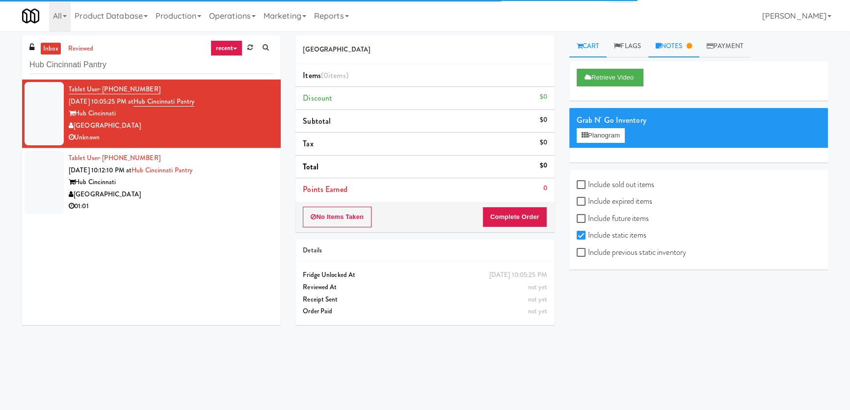
click at [698, 50] on link "Notes" at bounding box center [673, 46] width 51 height 22
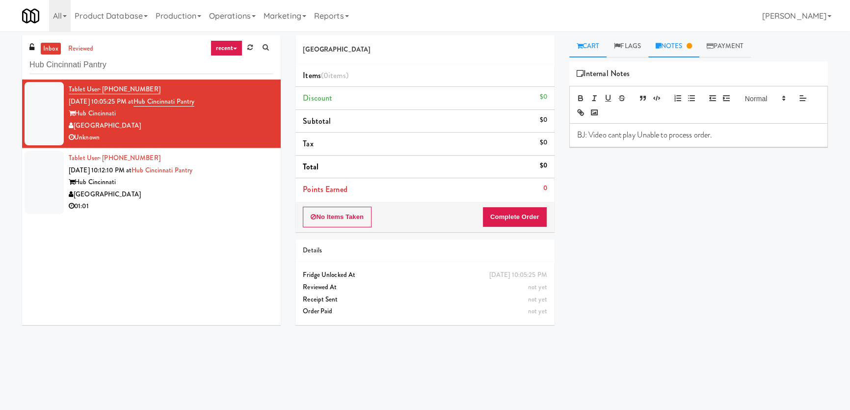
click at [594, 40] on link "Cart" at bounding box center [588, 46] width 38 height 22
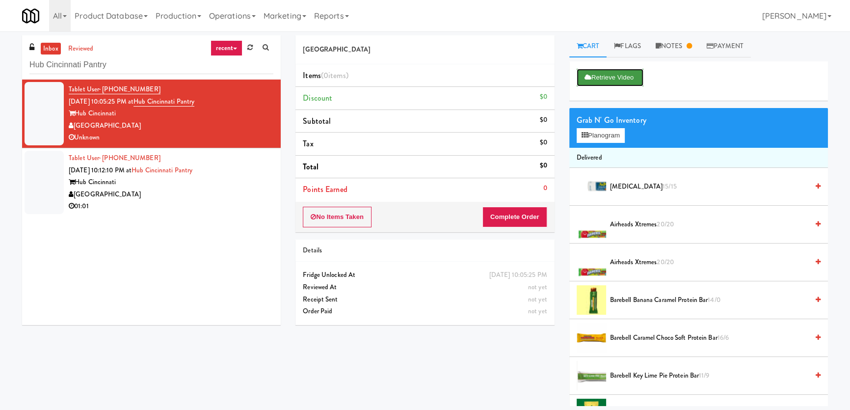
click at [610, 81] on button "Retrieve Video" at bounding box center [609, 78] width 67 height 18
click at [240, 204] on div "01:01" at bounding box center [171, 206] width 205 height 12
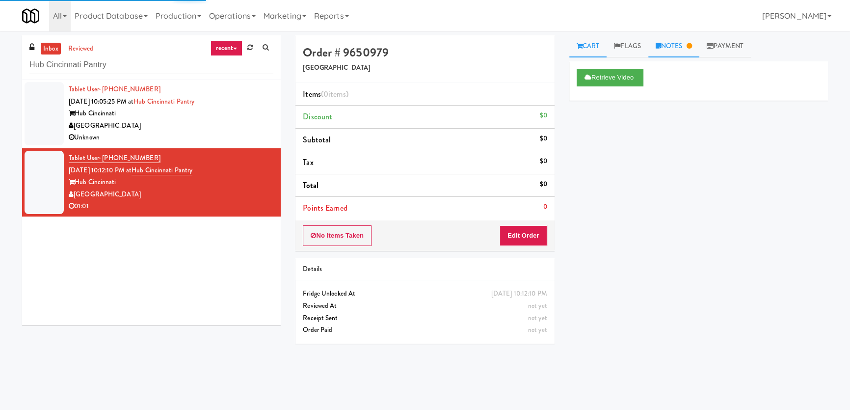
click at [677, 50] on link "Notes" at bounding box center [673, 46] width 51 height 22
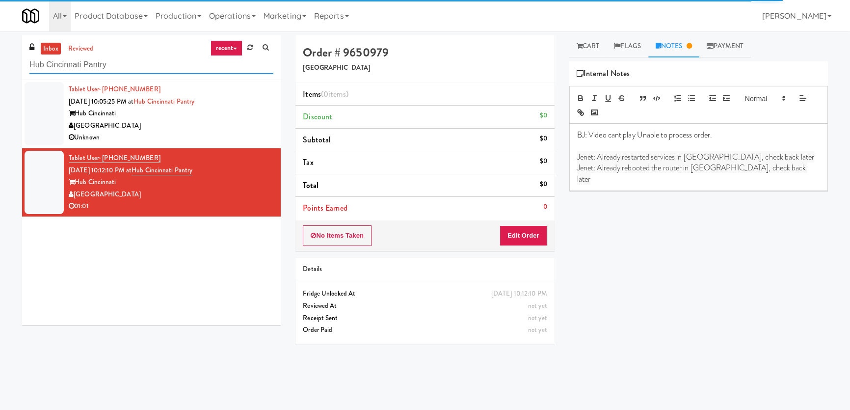
paste input "Elara - Cooler - Right"
drag, startPoint x: 146, startPoint y: 67, endPoint x: 0, endPoint y: 57, distance: 146.5
click at [0, 57] on div "inbox reviewed recent all unclear take inventory issue suspicious failed recent…" at bounding box center [425, 220] width 850 height 370
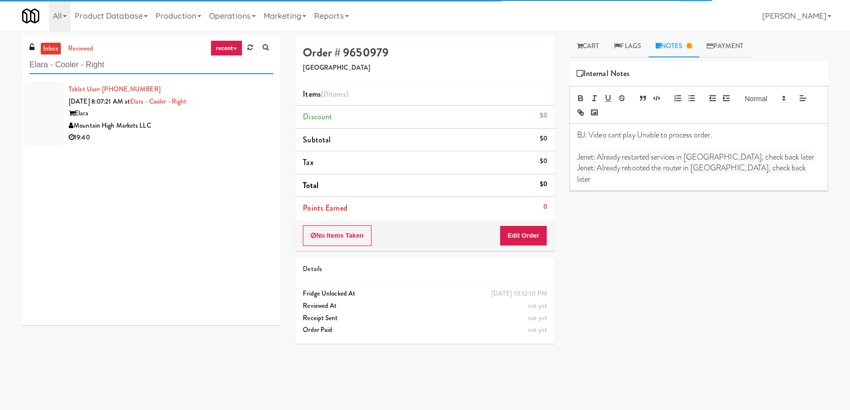
type input "Elara - Cooler - Right"
click at [194, 138] on div "19:40" at bounding box center [171, 137] width 205 height 12
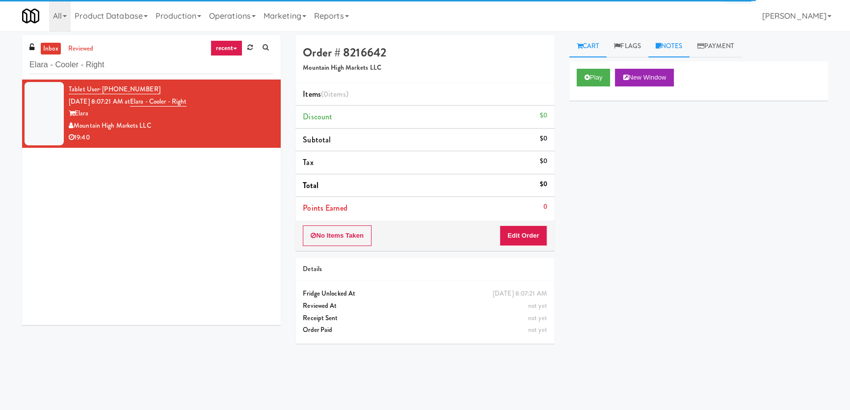
click at [665, 45] on link "Notes" at bounding box center [669, 46] width 42 height 22
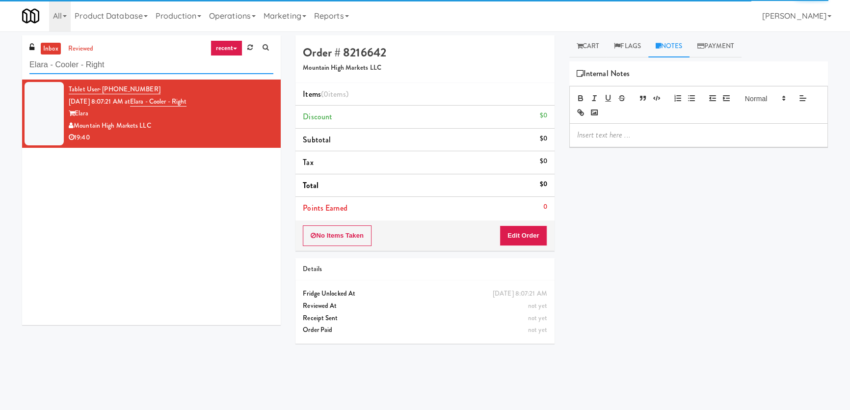
drag, startPoint x: 73, startPoint y: 74, endPoint x: 0, endPoint y: 83, distance: 73.2
click at [0, 83] on div "inbox reviewed recent all unclear take inventory issue suspicious failed recent…" at bounding box center [425, 220] width 850 height 370
paste input "311 W. Illinois"
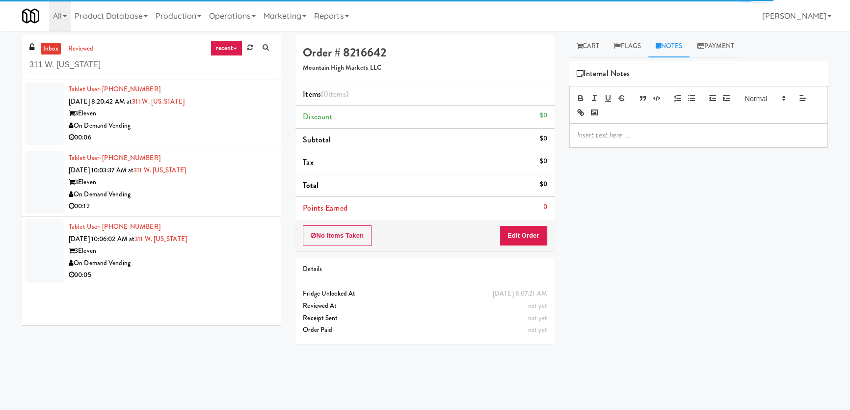
click at [212, 128] on div "On Demand Vending" at bounding box center [171, 126] width 205 height 12
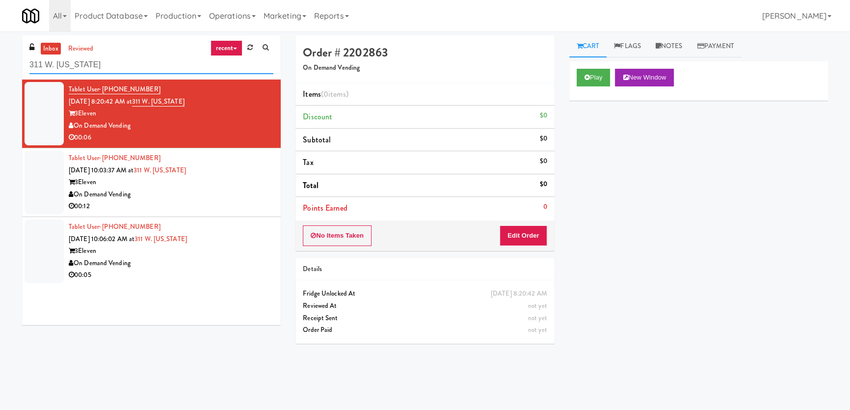
paste input "Kelvin - Pantry - Right"
drag, startPoint x: 24, startPoint y: 63, endPoint x: 0, endPoint y: 63, distance: 23.5
click at [0, 63] on div "inbox reviewed recent all unclear take inventory issue suspicious failed recent…" at bounding box center [425, 220] width 850 height 370
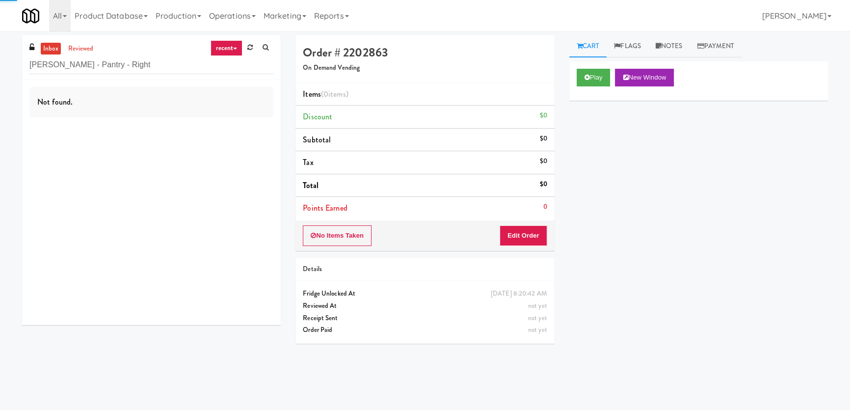
click at [206, 119] on div "Not found." at bounding box center [151, 201] width 259 height 245
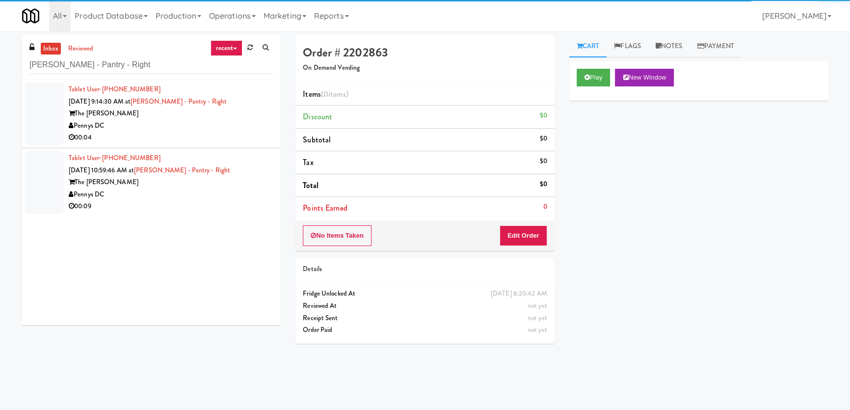
click at [214, 129] on div "Pennys DC" at bounding box center [171, 126] width 205 height 12
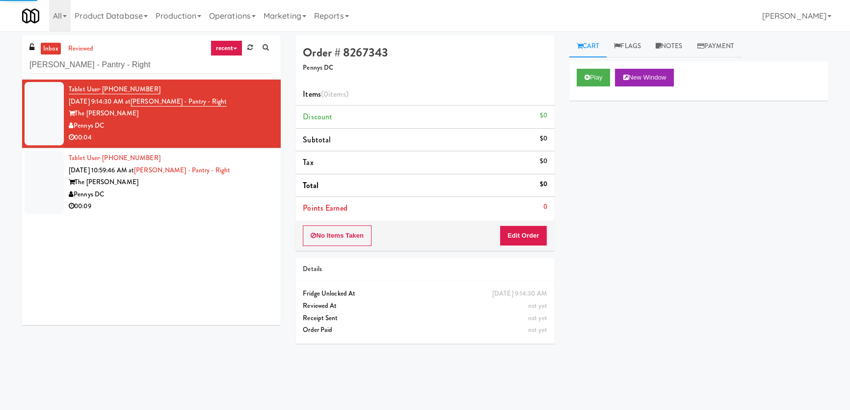
click at [232, 191] on div "Pennys DC" at bounding box center [171, 194] width 205 height 12
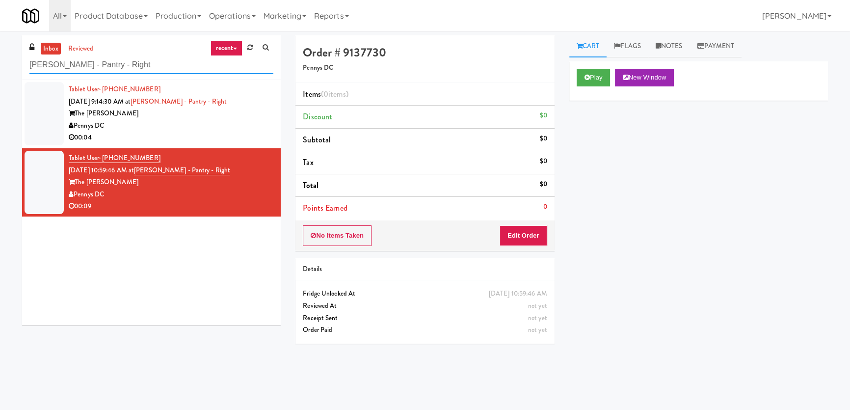
paste input "555 Boulevard 1"
drag, startPoint x: 146, startPoint y: 57, endPoint x: 5, endPoint y: 64, distance: 141.4
click at [4, 64] on div "inbox reviewed recent all unclear take inventory issue suspicious failed recent…" at bounding box center [425, 220] width 850 height 370
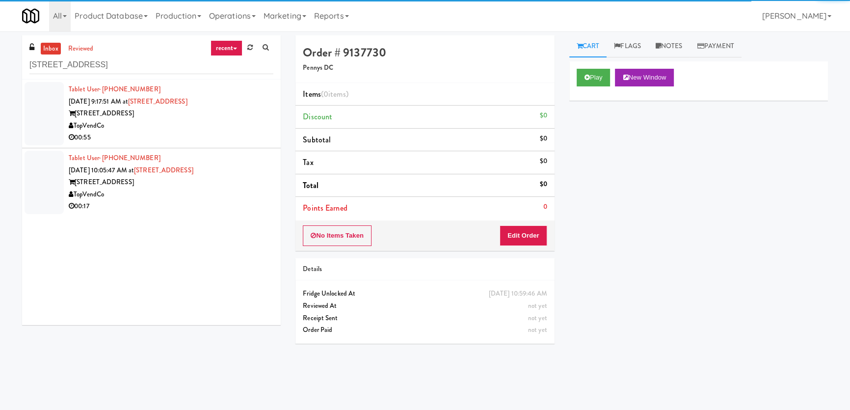
click at [215, 131] on div "00:55" at bounding box center [171, 137] width 205 height 12
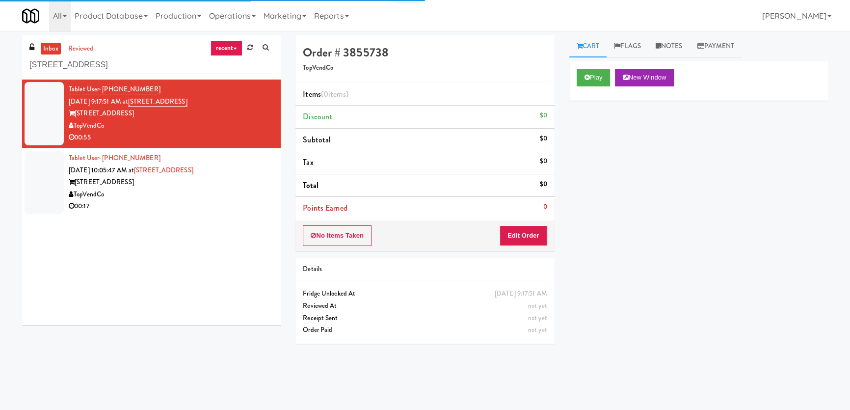
click at [232, 200] on div "00:17" at bounding box center [171, 206] width 205 height 12
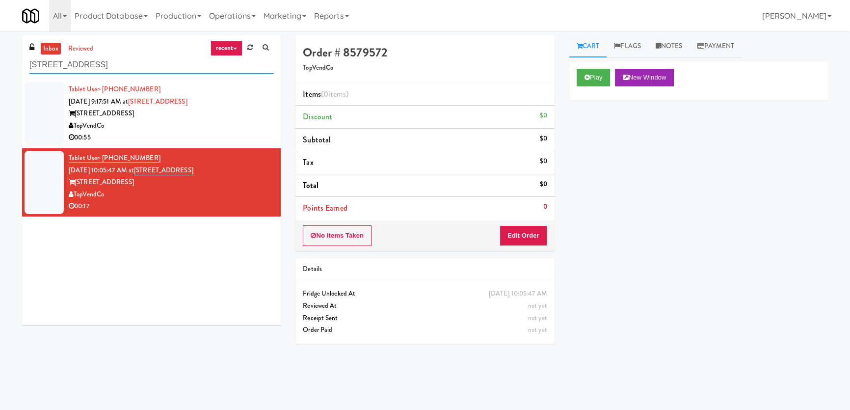
paste input "[PERSON_NAME] - Pantry - Right"
drag, startPoint x: 122, startPoint y: 60, endPoint x: 19, endPoint y: 59, distance: 102.5
click at [5, 61] on div "inbox reviewed recent all unclear take inventory issue suspicious failed recent…" at bounding box center [425, 220] width 850 height 370
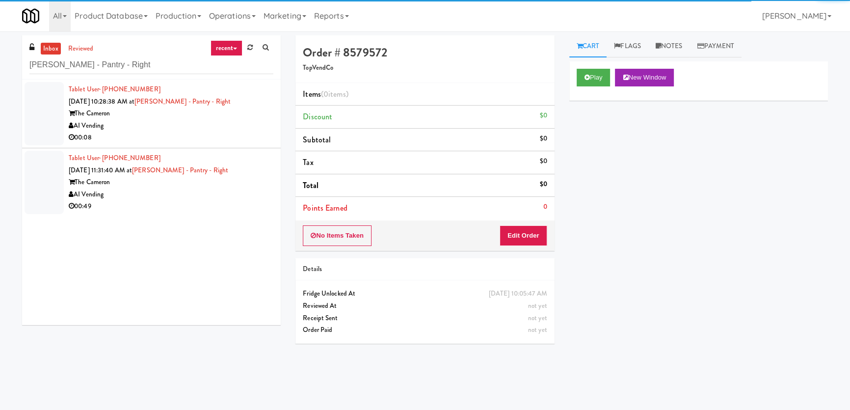
click at [197, 131] on div "00:08" at bounding box center [171, 137] width 205 height 12
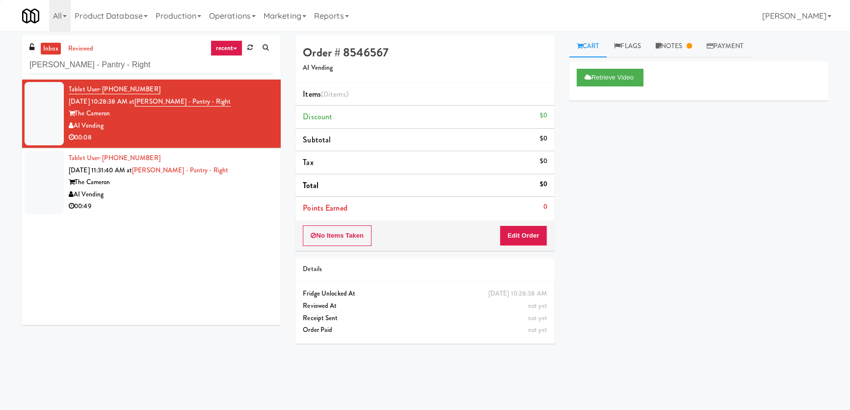
click at [210, 193] on div "AI Vending" at bounding box center [171, 194] width 205 height 12
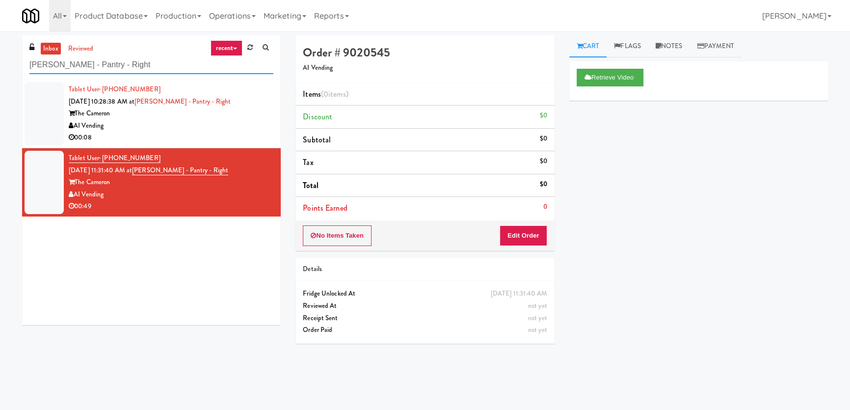
drag, startPoint x: 94, startPoint y: 63, endPoint x: 0, endPoint y: 63, distance: 94.2
click at [0, 63] on div "inbox reviewed recent all unclear take inventory issue suspicious failed recent…" at bounding box center [425, 220] width 850 height 370
paste input "Joseph Brant Hospital"
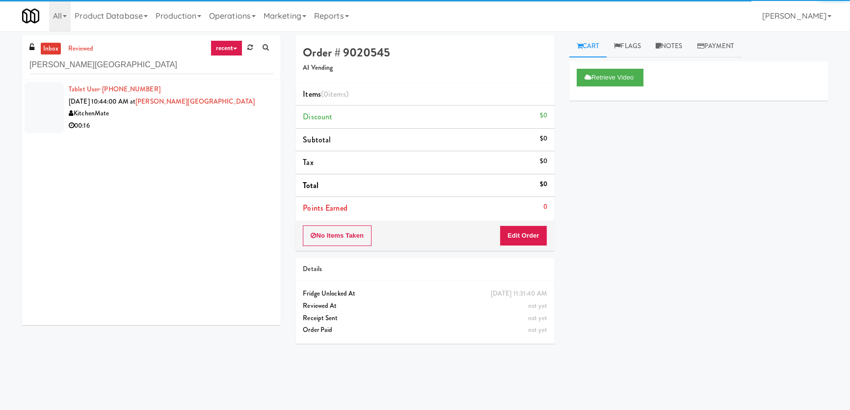
drag, startPoint x: 237, startPoint y: 130, endPoint x: 257, endPoint y: 128, distance: 19.7
click at [238, 128] on div "00:16" at bounding box center [171, 126] width 205 height 12
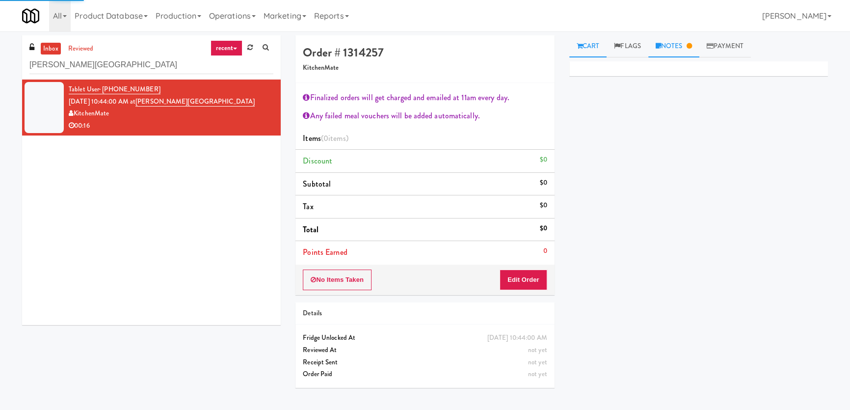
click at [691, 49] on icon at bounding box center [688, 46] width 5 height 6
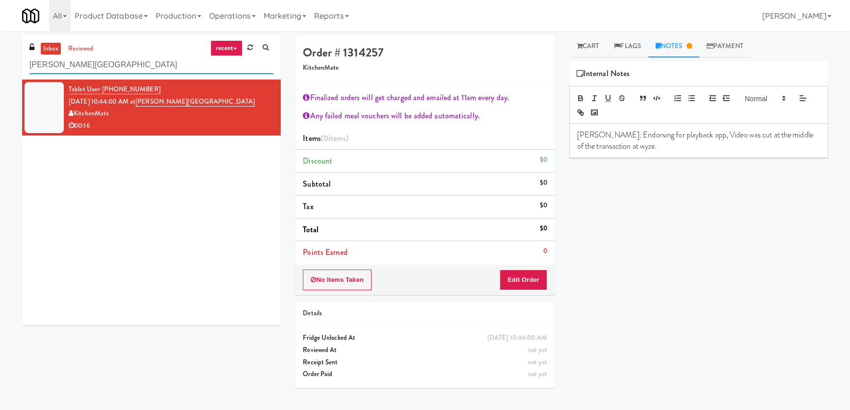
drag, startPoint x: 92, startPoint y: 61, endPoint x: 0, endPoint y: 52, distance: 92.2
click at [0, 52] on div "inbox reviewed recent all unclear take inventory issue suspicious failed recent…" at bounding box center [425, 220] width 850 height 370
paste input "Haven Charlotte Cooler"
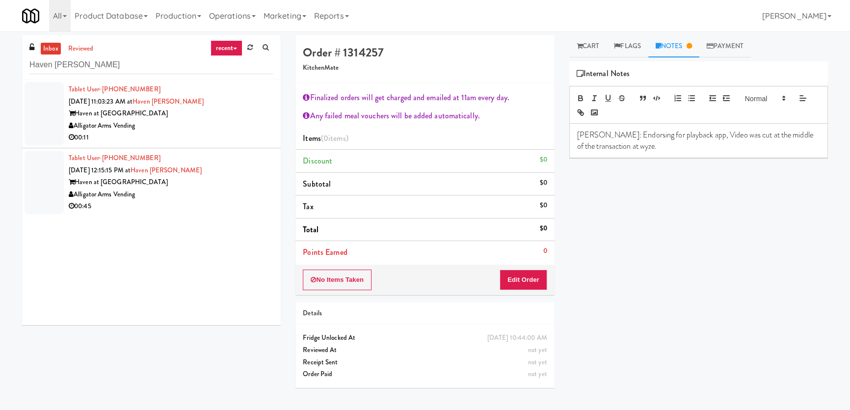
click at [215, 134] on div "00:11" at bounding box center [171, 137] width 205 height 12
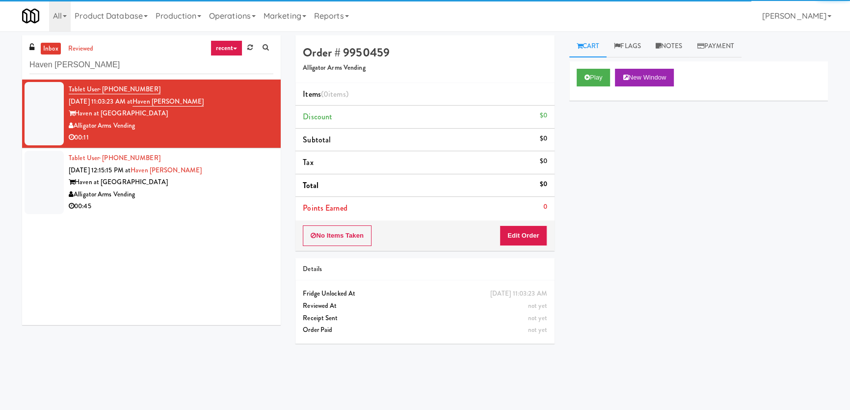
click at [235, 176] on div "Haven at Charlotte" at bounding box center [171, 182] width 205 height 12
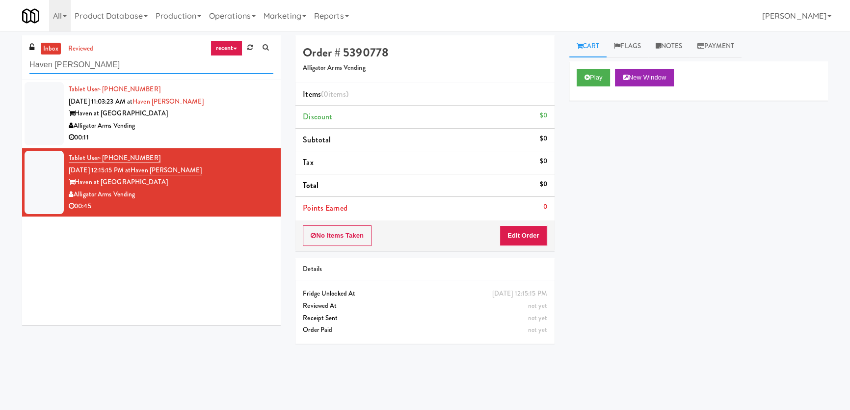
paste input "i Five Sports Zone -"
drag, startPoint x: 10, startPoint y: 48, endPoint x: 0, endPoint y: 43, distance: 11.4
click at [0, 43] on div "inbox reviewed recent all unclear take inventory issue suspicious failed recent…" at bounding box center [425, 220] width 850 height 370
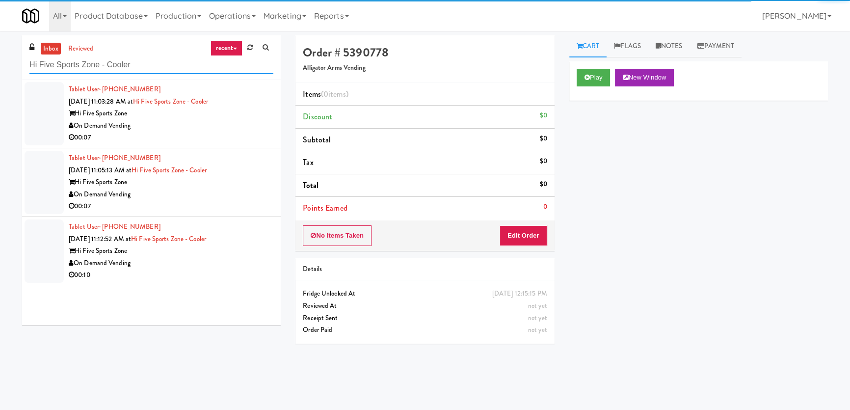
type input "Hi Five Sports Zone - Cooler"
click at [227, 120] on div "On Demand Vending" at bounding box center [171, 126] width 205 height 12
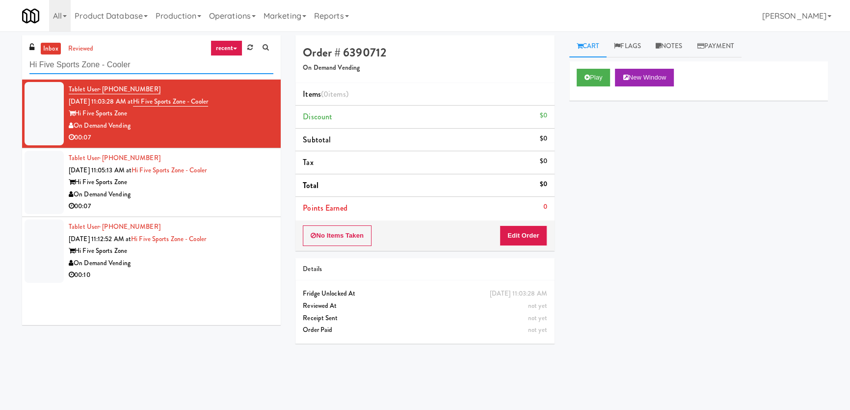
paste input "520 N [PERSON_NAME] - Left - Fridge"
drag, startPoint x: 143, startPoint y: 58, endPoint x: 0, endPoint y: 64, distance: 143.4
click at [0, 64] on div "inbox reviewed recent all unclear take inventory issue suspicious failed recent…" at bounding box center [425, 220] width 850 height 370
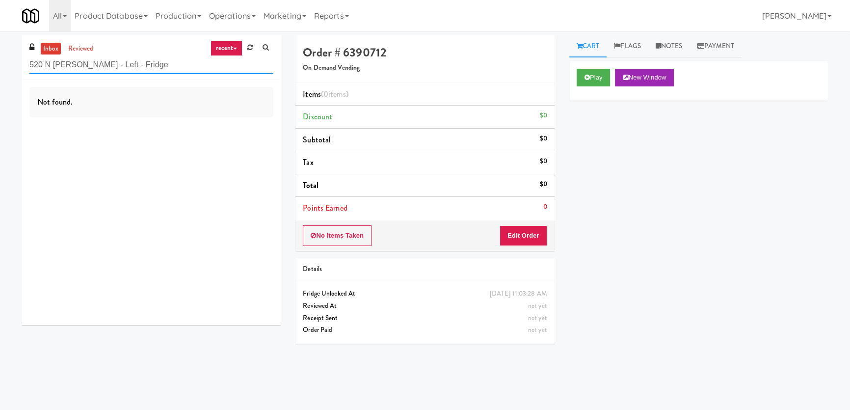
paste input "[PERSON_NAME] - Pantry - Right"
drag, startPoint x: 155, startPoint y: 64, endPoint x: 0, endPoint y: 67, distance: 154.6
click at [0, 67] on div "inbox reviewed recent all unclear take inventory issue suspicious failed recent…" at bounding box center [425, 220] width 850 height 370
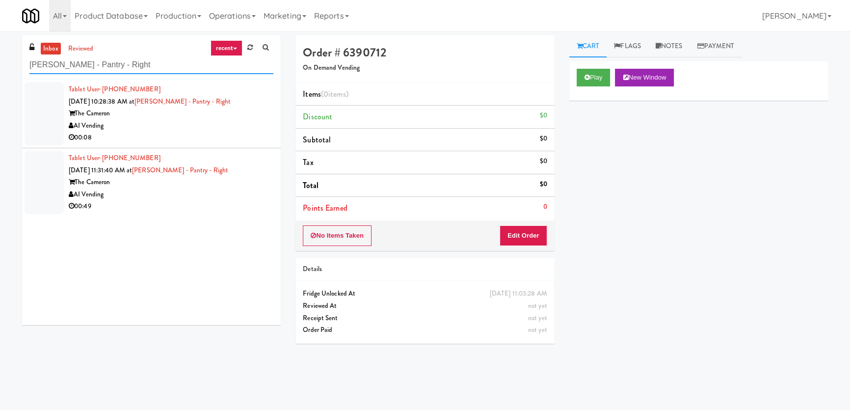
type input "[PERSON_NAME] - Pantry - Right"
click at [205, 115] on div "The Cameron" at bounding box center [171, 113] width 205 height 12
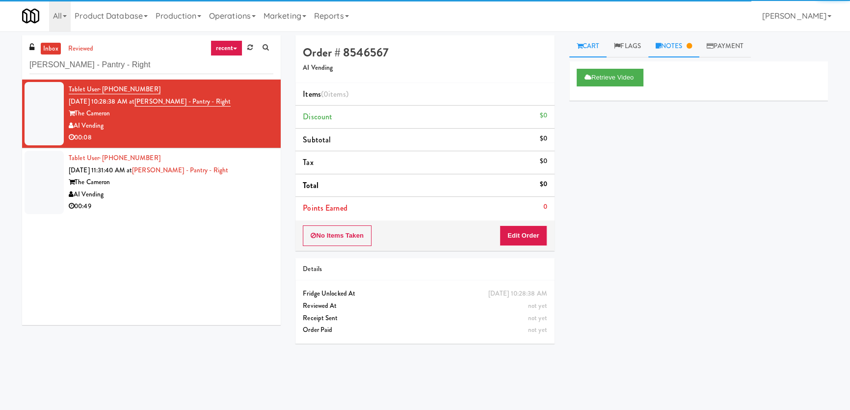
click at [663, 51] on link "Notes" at bounding box center [673, 46] width 51 height 22
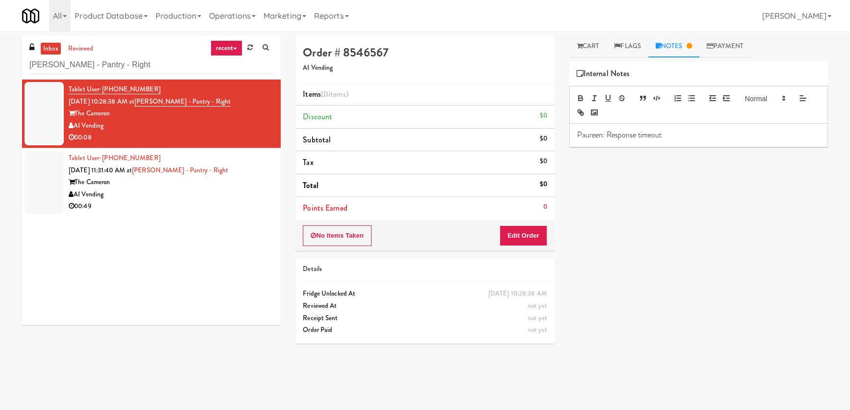
click at [245, 196] on div "AI Vending" at bounding box center [171, 194] width 205 height 12
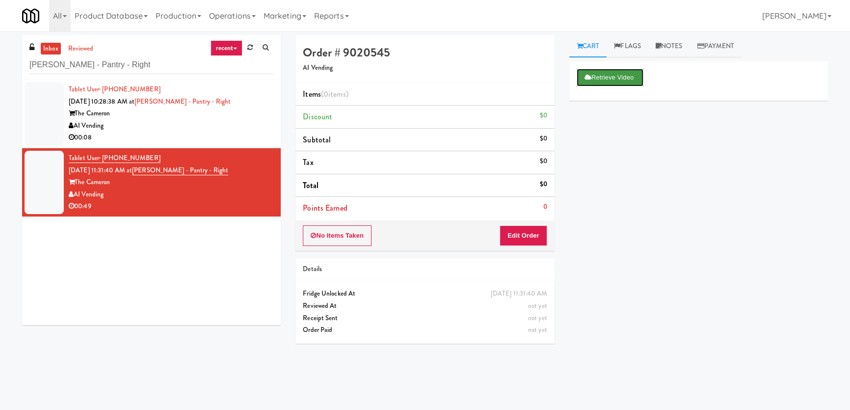
click at [605, 81] on button "Retrieve Video" at bounding box center [609, 78] width 67 height 18
click at [670, 53] on link "Notes" at bounding box center [669, 46] width 42 height 22
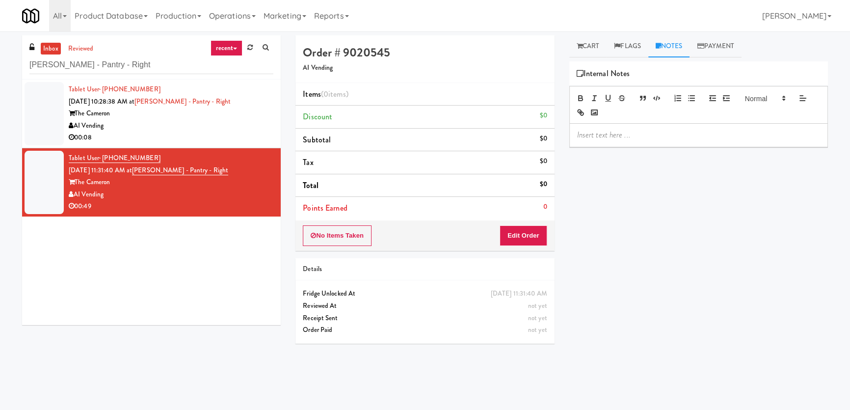
click at [638, 131] on p at bounding box center [698, 135] width 243 height 11
click at [604, 46] on link "Cart" at bounding box center [588, 46] width 38 height 22
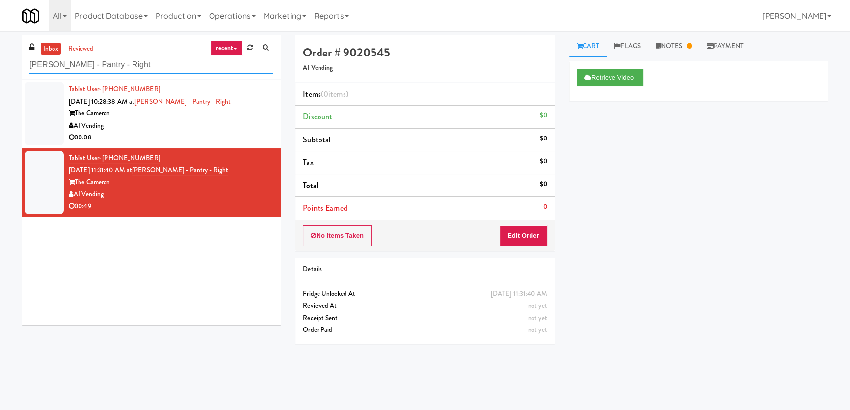
paste input "Hi Five Sports Zone - Cooler"
drag, startPoint x: 153, startPoint y: 60, endPoint x: 0, endPoint y: 55, distance: 152.7
click at [0, 55] on div "inbox reviewed recent all unclear take inventory issue suspicious failed recent…" at bounding box center [425, 220] width 850 height 370
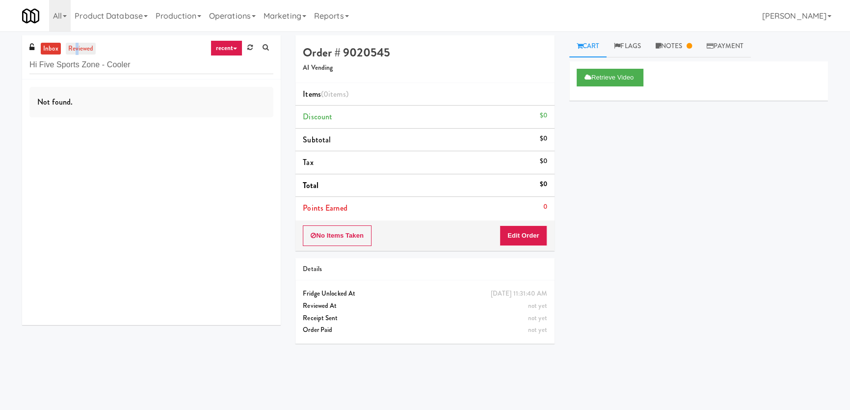
click at [76, 47] on link "reviewed" at bounding box center [81, 49] width 30 height 12
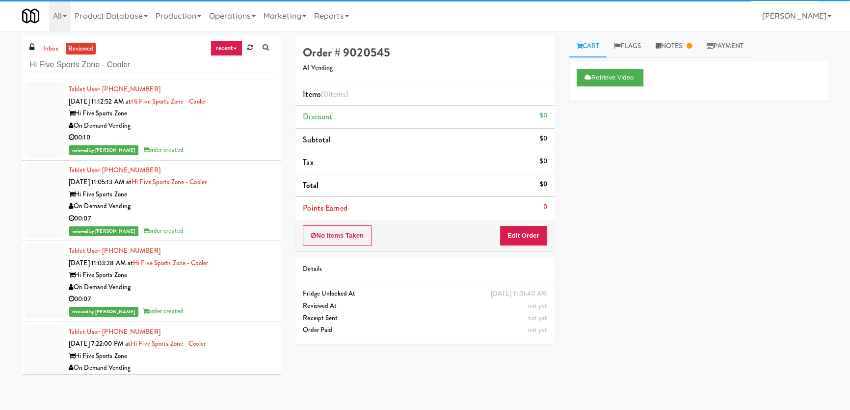
click at [190, 126] on div "On Demand Vending" at bounding box center [171, 126] width 205 height 12
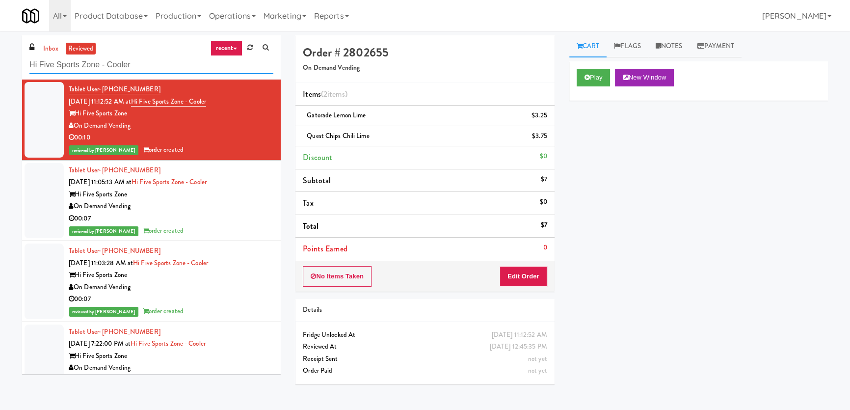
drag, startPoint x: 75, startPoint y: 62, endPoint x: 0, endPoint y: 65, distance: 74.7
click at [0, 65] on div "inbox reviewed recent all unclear take inventory issue suspicious failed recent…" at bounding box center [425, 220] width 850 height 370
paste input "aven Charlotte"
type input "Haven Charlotte Cooler"
click at [47, 50] on link "inbox" at bounding box center [51, 49] width 20 height 12
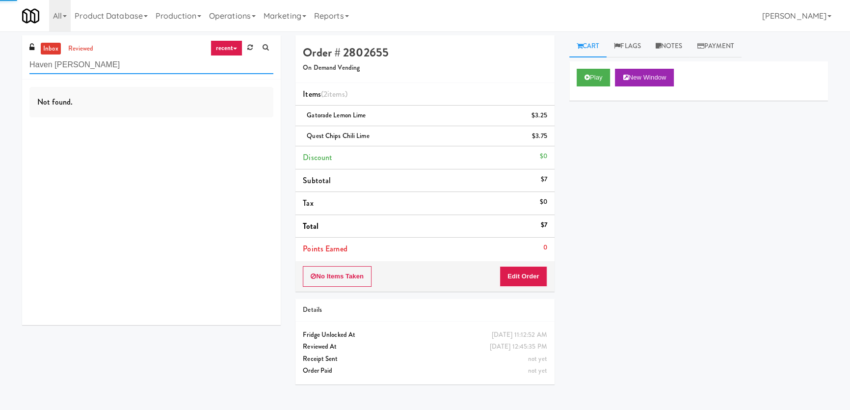
drag, startPoint x: 143, startPoint y: 64, endPoint x: 8, endPoint y: 63, distance: 134.9
click at [8, 63] on div "inbox reviewed recent all unclear take inventory issue suspicious failed recent…" at bounding box center [425, 220] width 850 height 370
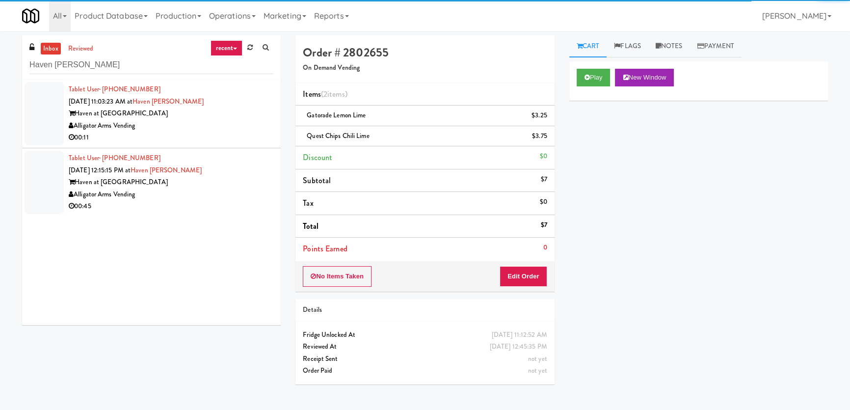
click at [232, 130] on div "Alligator Arms Vending" at bounding box center [171, 126] width 205 height 12
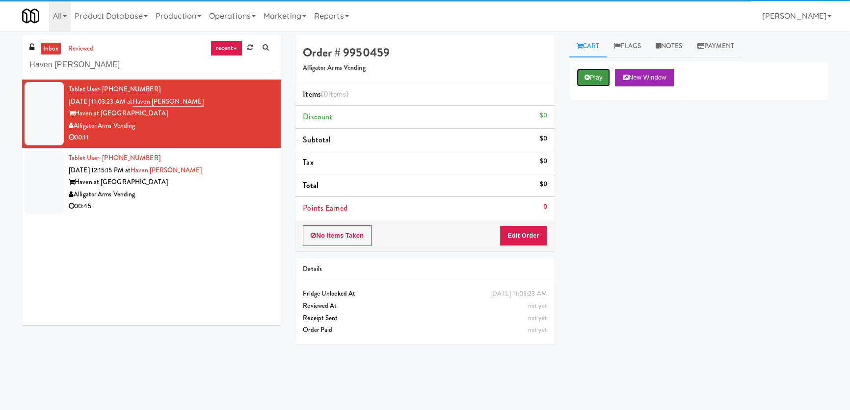
click at [598, 77] on button "Play" at bounding box center [593, 78] width 34 height 18
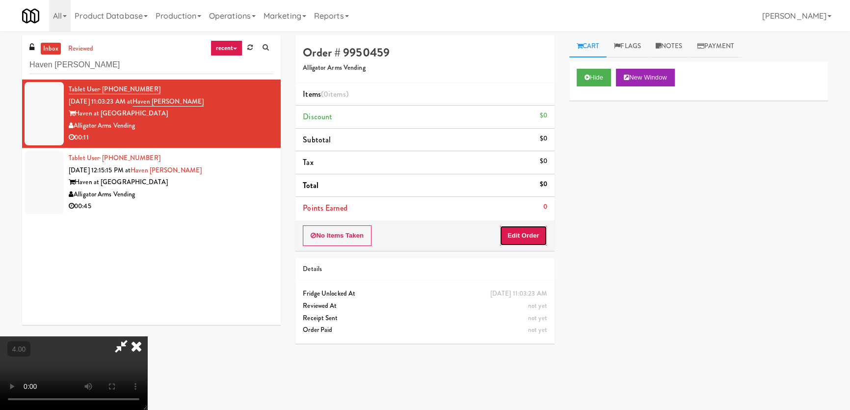
click at [516, 226] on button "Edit Order" at bounding box center [523, 235] width 48 height 21
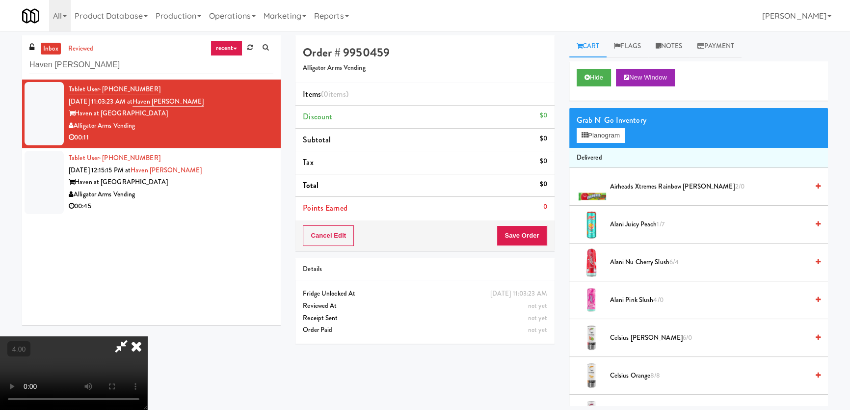
scroll to position [152, 0]
click at [71, 336] on video at bounding box center [73, 373] width 147 height 74
click at [589, 82] on button "Hide" at bounding box center [593, 78] width 34 height 18
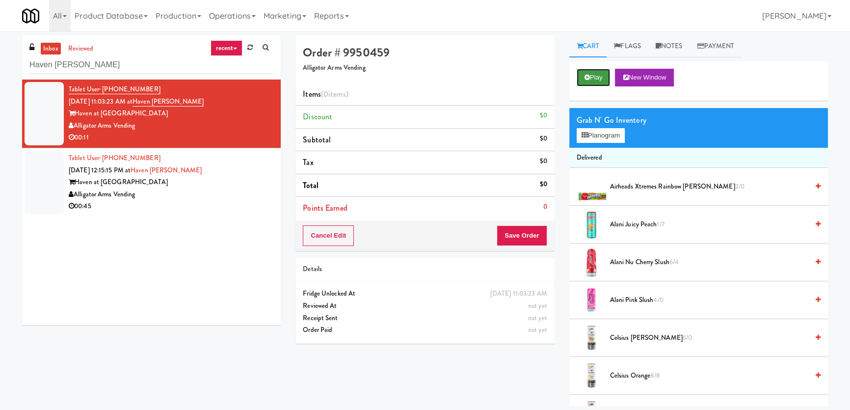
click at [589, 81] on button "Play" at bounding box center [593, 78] width 34 height 18
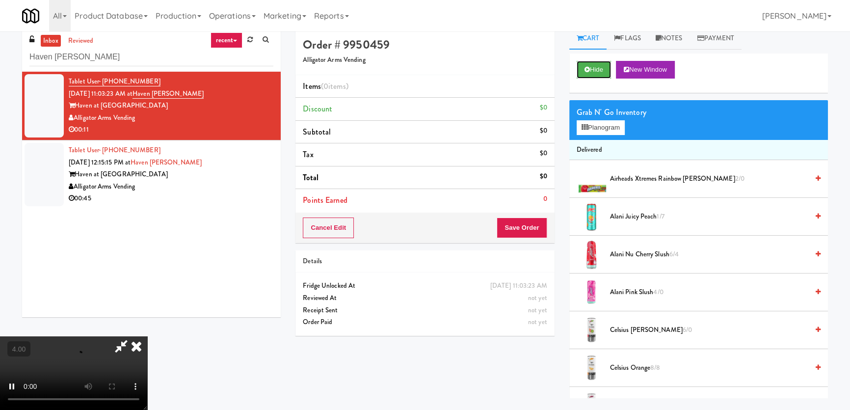
scroll to position [31, 0]
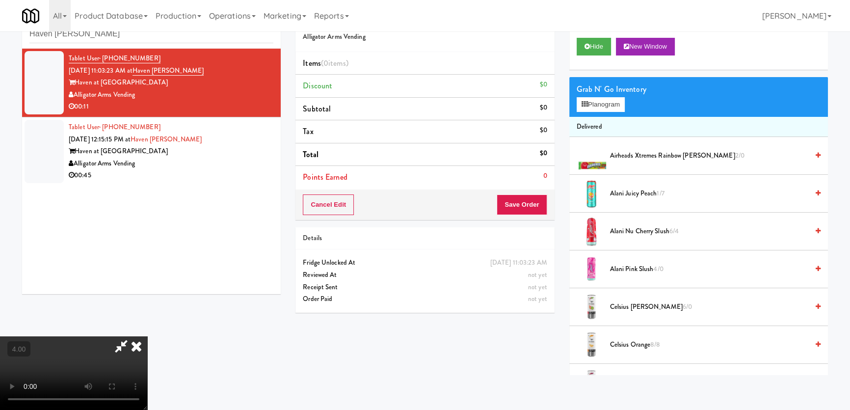
click at [107, 336] on video at bounding box center [73, 373] width 147 height 74
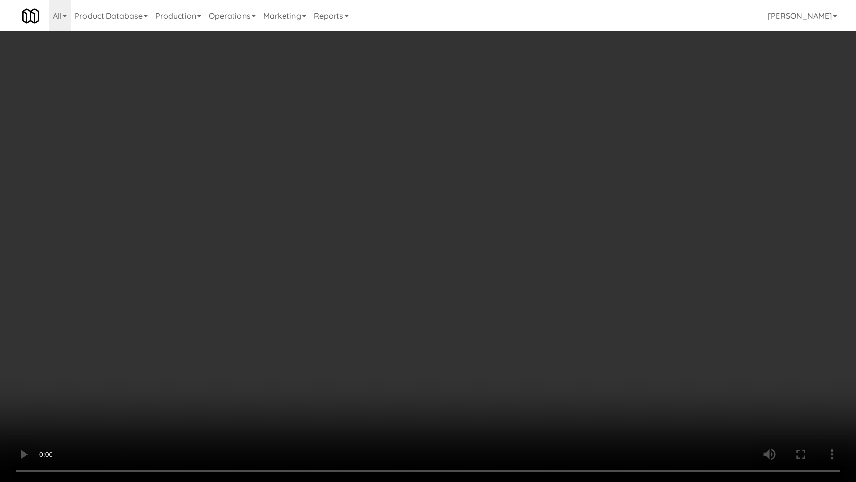
click at [405, 377] on video at bounding box center [428, 241] width 856 height 482
drag, startPoint x: 405, startPoint y: 377, endPoint x: 466, endPoint y: 266, distance: 126.5
click at [407, 377] on video at bounding box center [428, 241] width 856 height 482
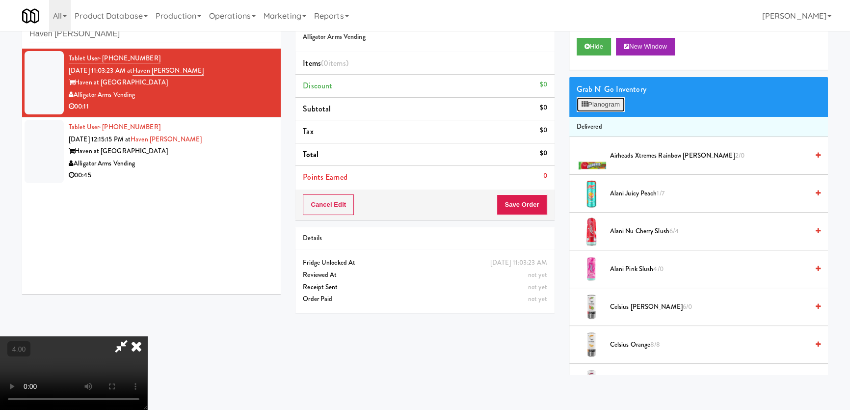
click at [601, 105] on button "Planogram" at bounding box center [600, 104] width 48 height 15
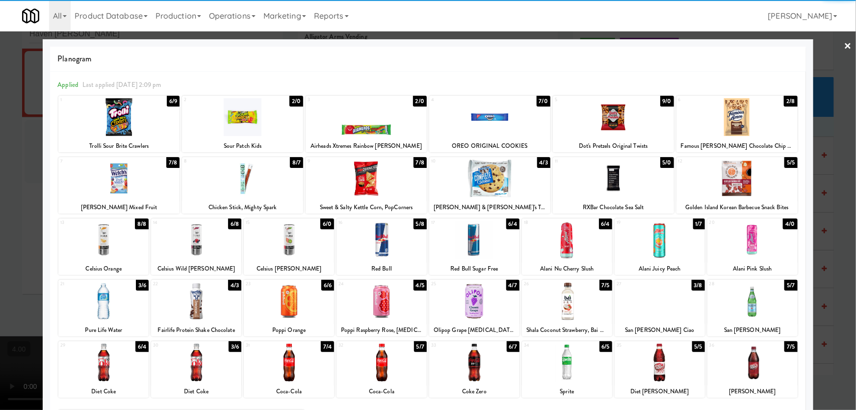
click at [382, 308] on div at bounding box center [382, 301] width 90 height 38
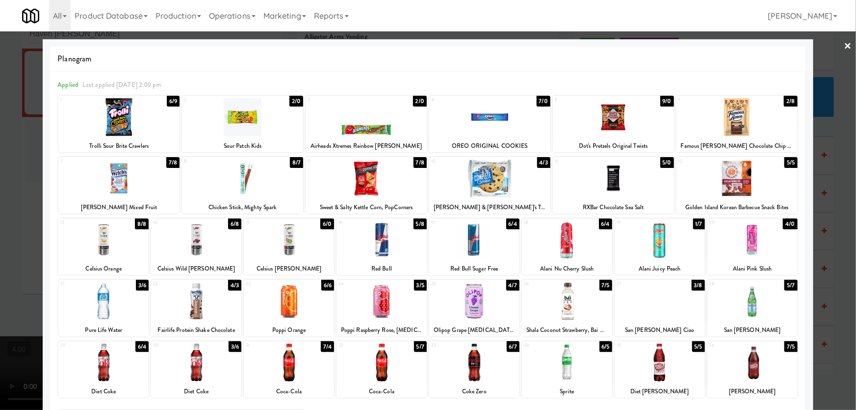
click at [562, 365] on div at bounding box center [567, 362] width 90 height 38
click at [0, 253] on div at bounding box center [428, 205] width 856 height 410
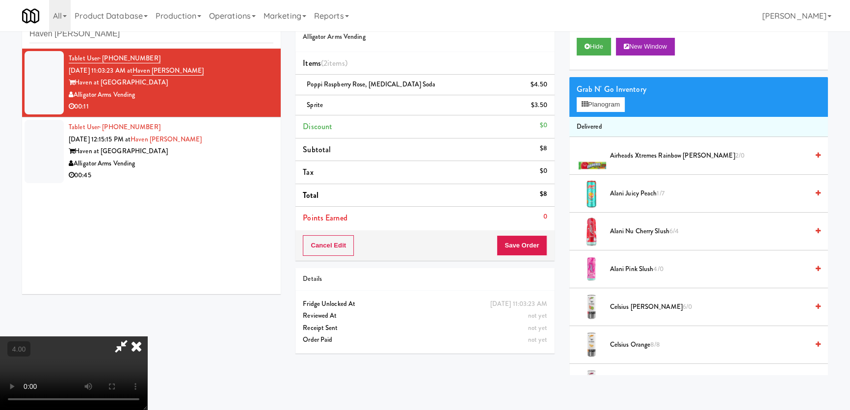
click at [147, 336] on video at bounding box center [73, 373] width 147 height 74
click at [526, 246] on button "Save Order" at bounding box center [522, 245] width 50 height 21
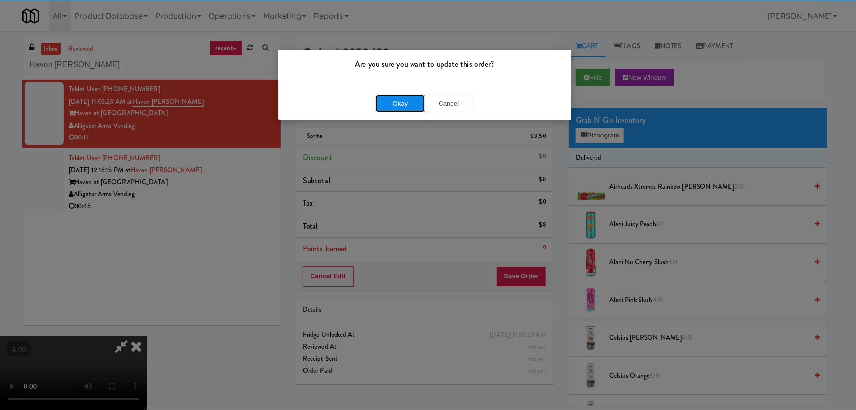
click at [405, 103] on button "Okay" at bounding box center [400, 104] width 49 height 18
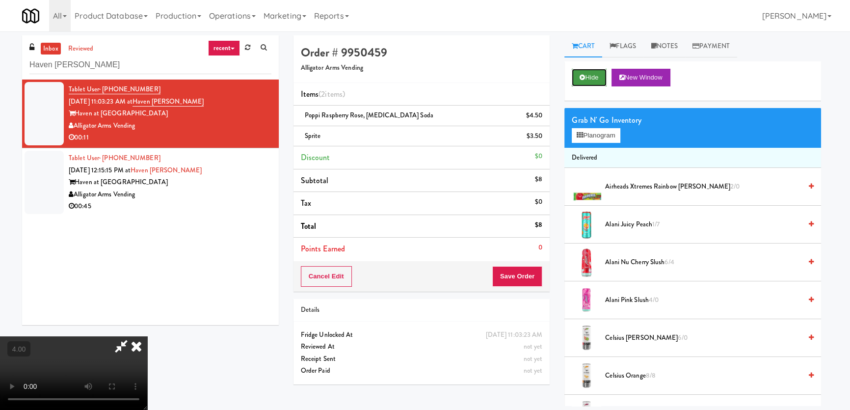
click at [601, 78] on button "Hide" at bounding box center [589, 78] width 34 height 18
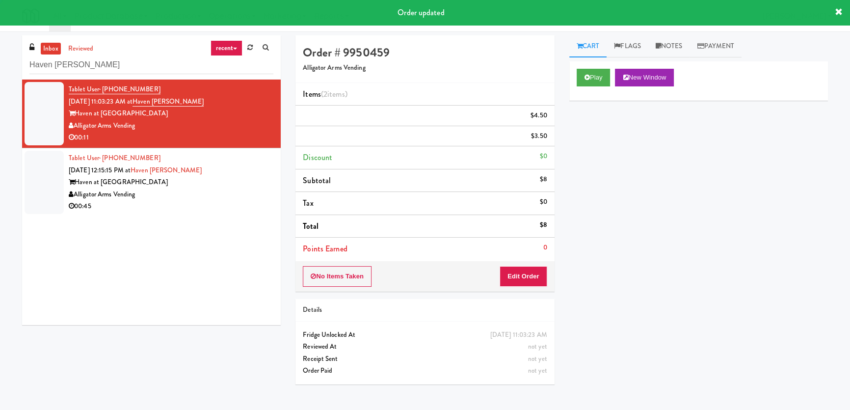
click at [250, 191] on div "Alligator Arms Vending" at bounding box center [171, 194] width 205 height 12
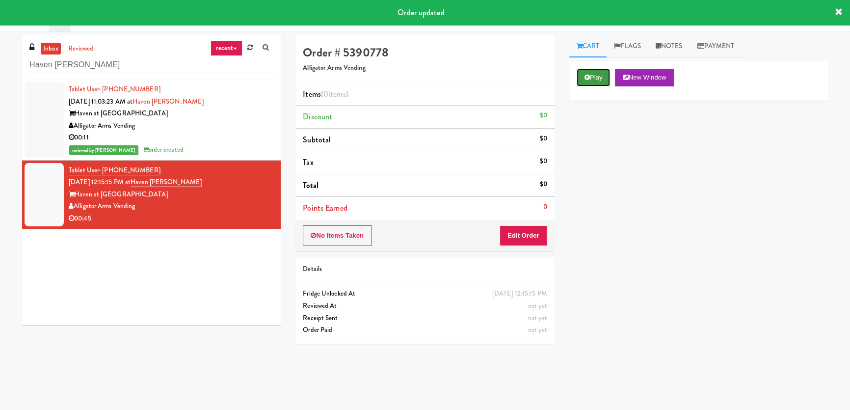
click at [591, 80] on button "Play" at bounding box center [593, 78] width 34 height 18
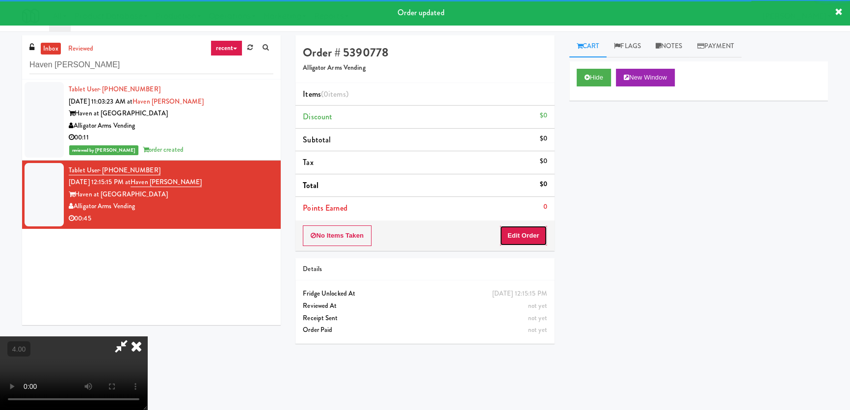
click at [523, 236] on button "Edit Order" at bounding box center [523, 235] width 48 height 21
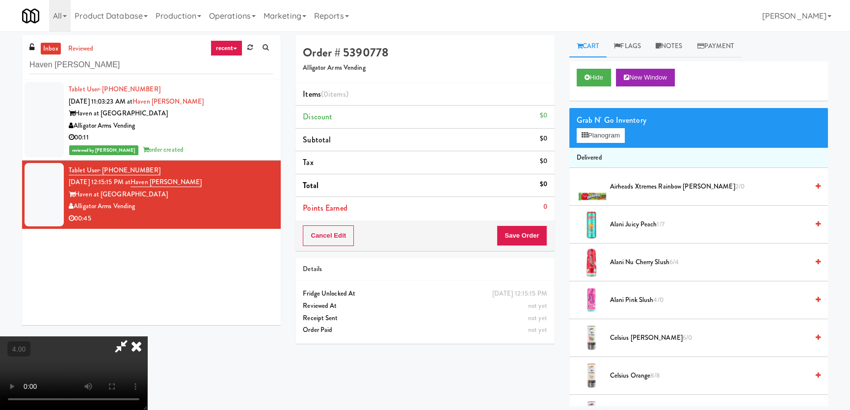
click at [147, 336] on video at bounding box center [73, 373] width 147 height 74
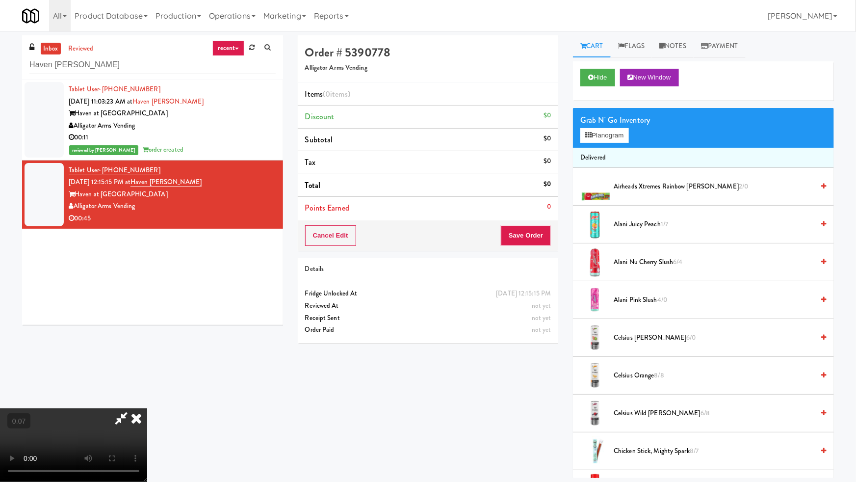
click at [147, 408] on video at bounding box center [73, 445] width 147 height 74
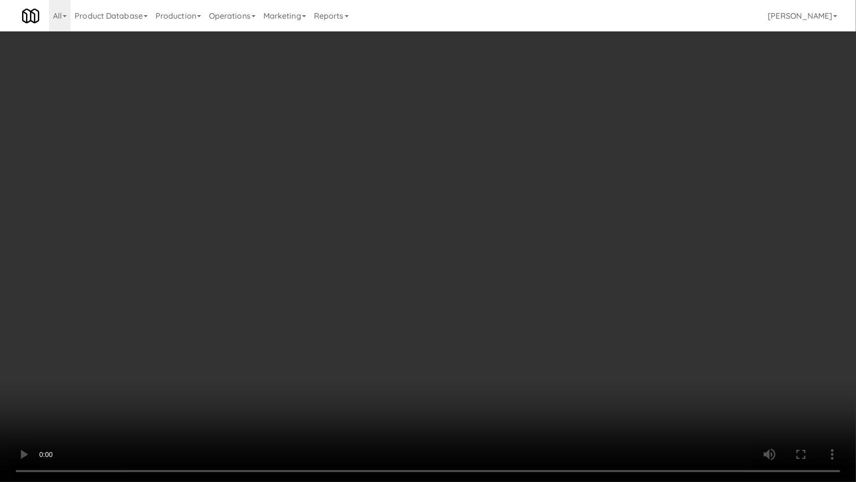
click at [493, 266] on video at bounding box center [428, 241] width 856 height 482
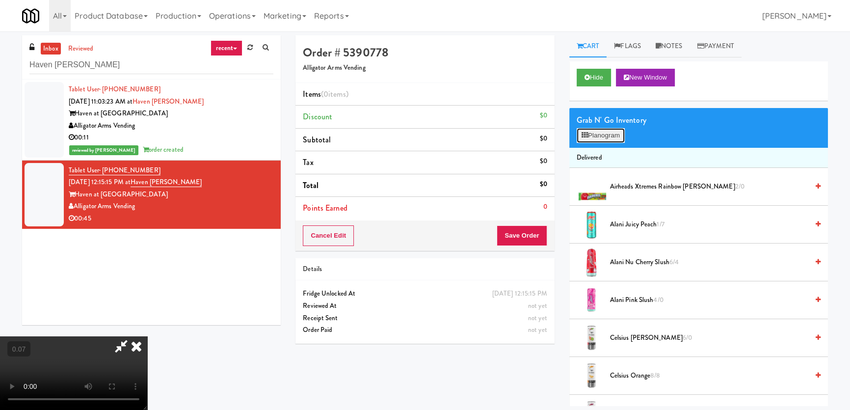
click at [596, 139] on button "Planogram" at bounding box center [600, 135] width 48 height 15
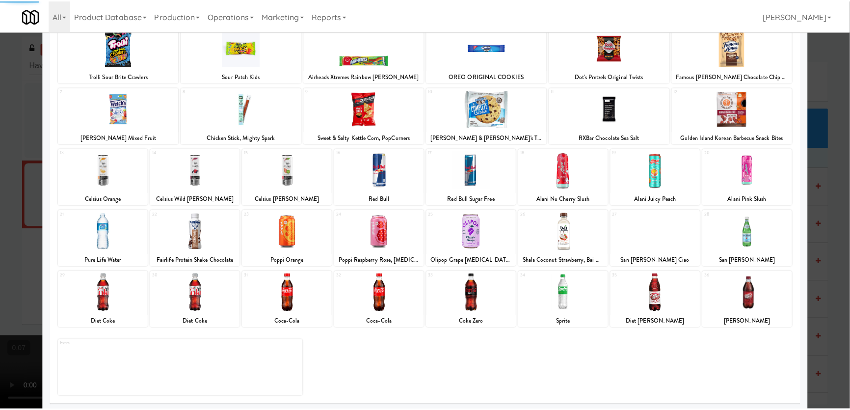
scroll to position [72, 0]
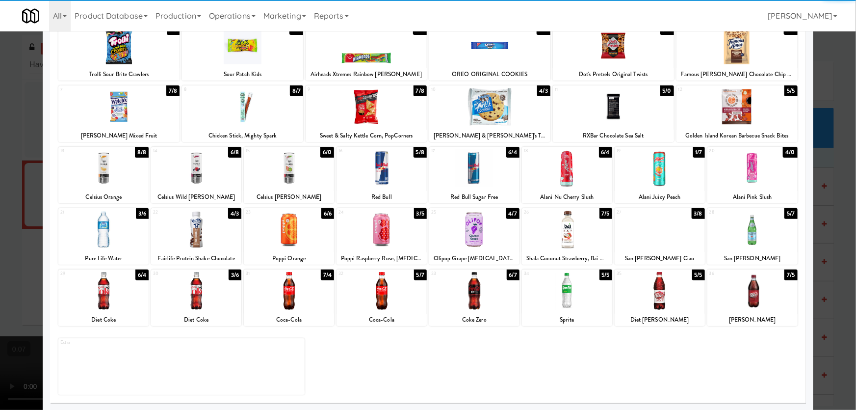
click at [655, 297] on div at bounding box center [660, 291] width 90 height 38
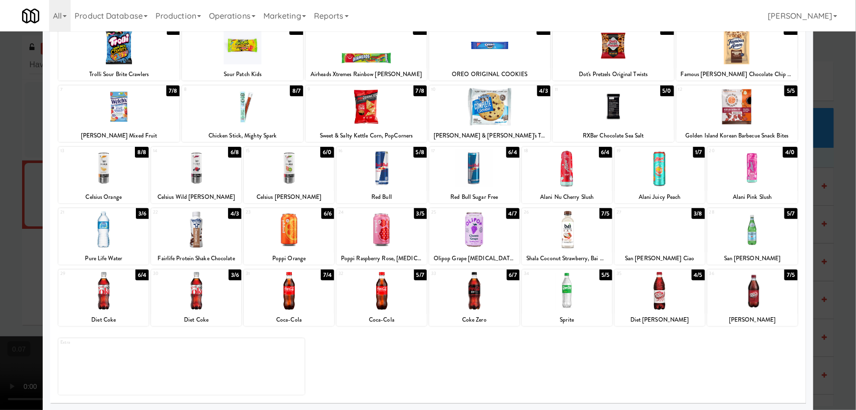
click at [263, 116] on div at bounding box center [242, 107] width 121 height 38
click at [367, 115] on div at bounding box center [366, 107] width 121 height 38
click at [0, 116] on div at bounding box center [428, 205] width 856 height 410
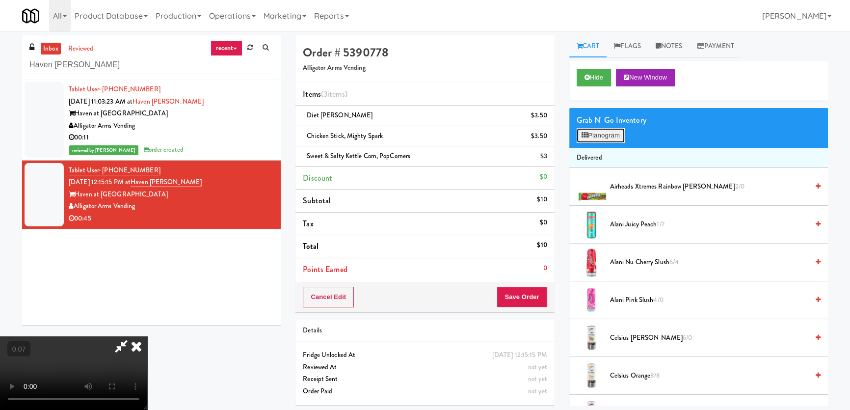
click at [621, 129] on button "Planogram" at bounding box center [600, 135] width 48 height 15
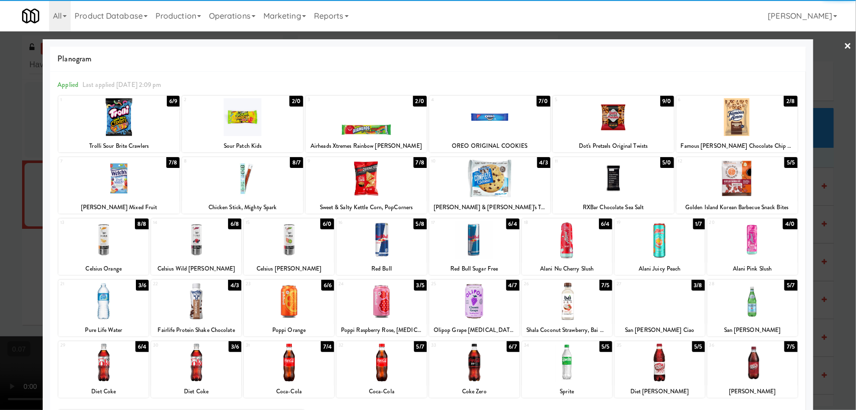
click at [727, 183] on div at bounding box center [737, 178] width 121 height 38
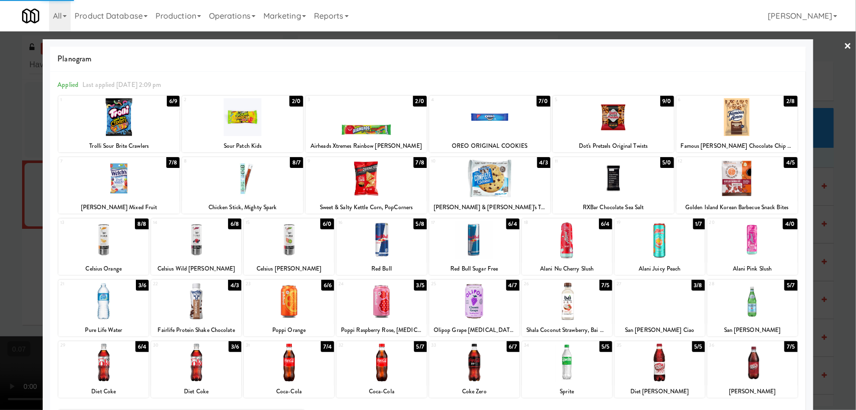
click at [382, 178] on div at bounding box center [366, 178] width 121 height 38
click at [0, 174] on div at bounding box center [428, 205] width 856 height 410
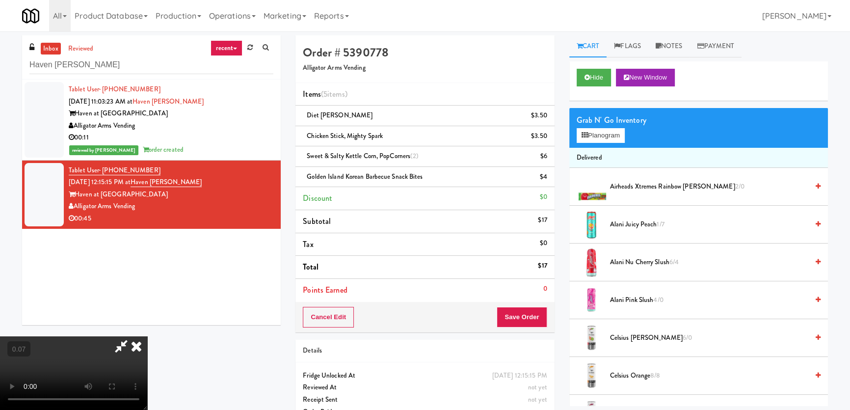
scroll to position [152, 0]
click at [147, 336] on video at bounding box center [73, 373] width 147 height 74
click at [593, 133] on button "Planogram" at bounding box center [600, 135] width 48 height 15
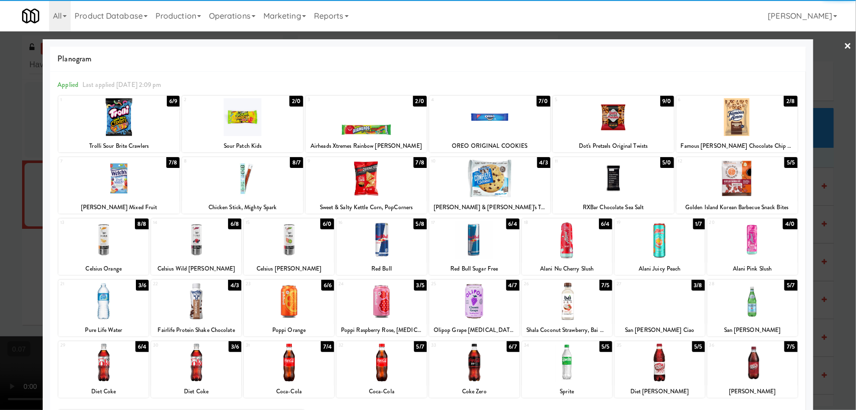
click at [116, 258] on div at bounding box center [103, 240] width 90 height 38
click at [0, 233] on div at bounding box center [428, 205] width 856 height 410
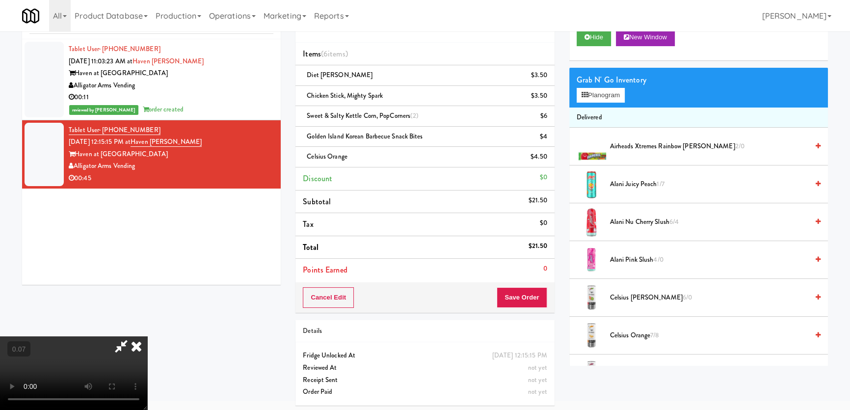
scroll to position [42, 0]
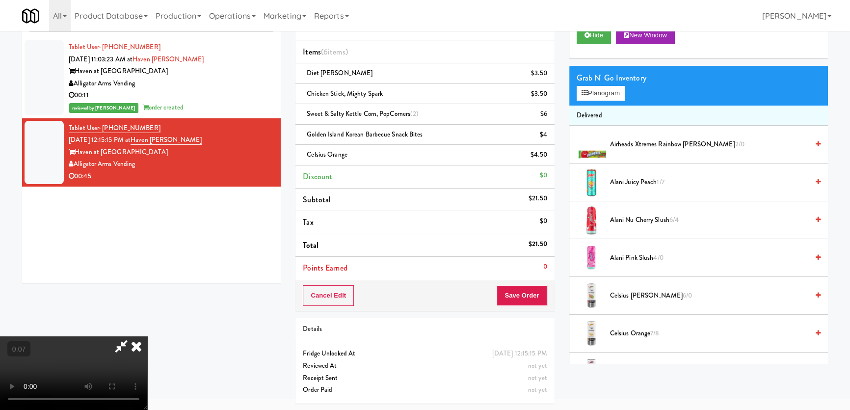
click at [147, 336] on video at bounding box center [73, 373] width 147 height 74
click at [604, 93] on button "Planogram" at bounding box center [600, 93] width 48 height 15
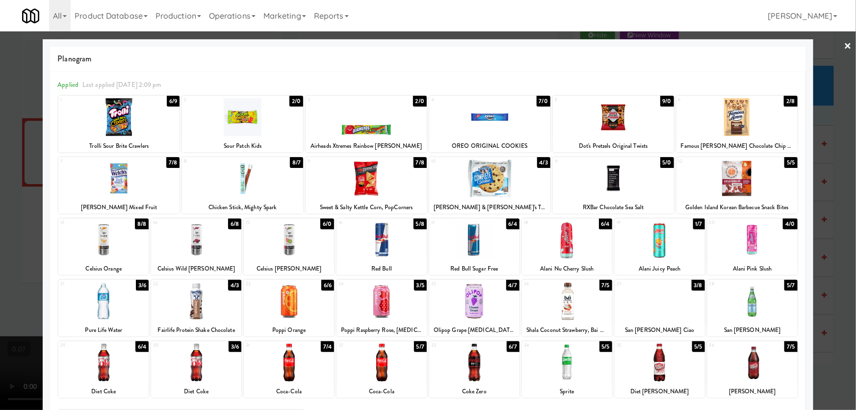
click at [100, 298] on div at bounding box center [103, 301] width 90 height 38
click at [0, 230] on div at bounding box center [428, 205] width 856 height 410
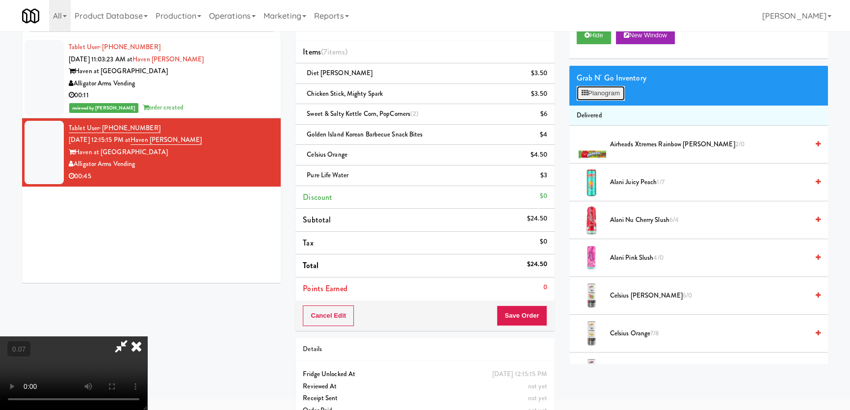
click at [592, 96] on button "Planogram" at bounding box center [600, 93] width 48 height 15
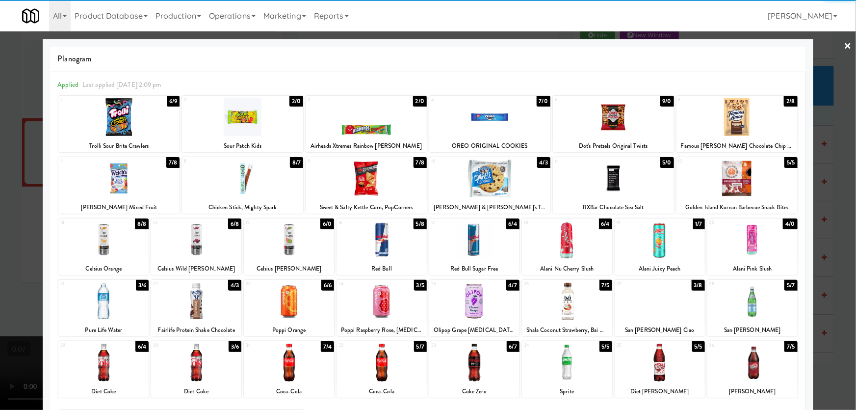
click at [563, 299] on div at bounding box center [567, 301] width 90 height 38
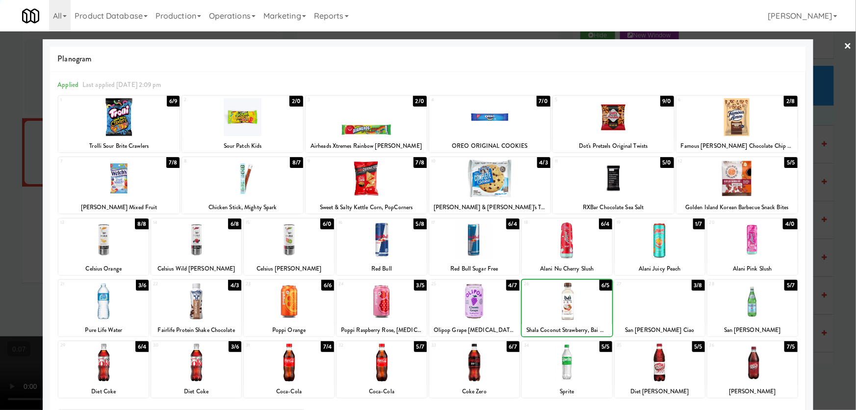
click at [0, 149] on div at bounding box center [428, 205] width 856 height 410
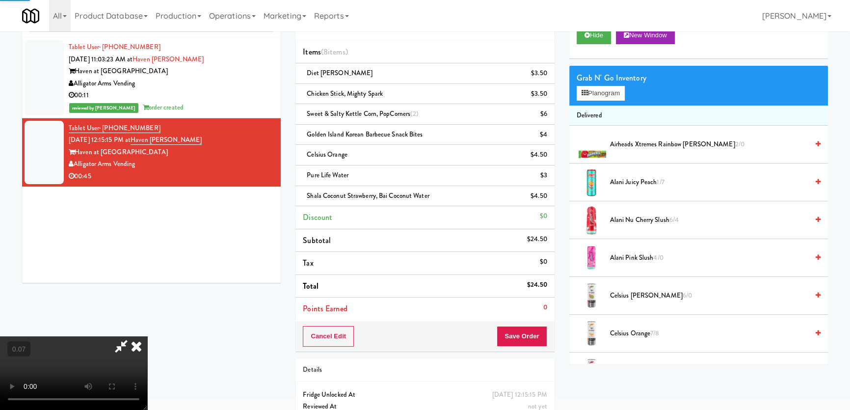
click at [105, 336] on video at bounding box center [73, 373] width 147 height 74
click at [586, 36] on icon at bounding box center [586, 35] width 5 height 6
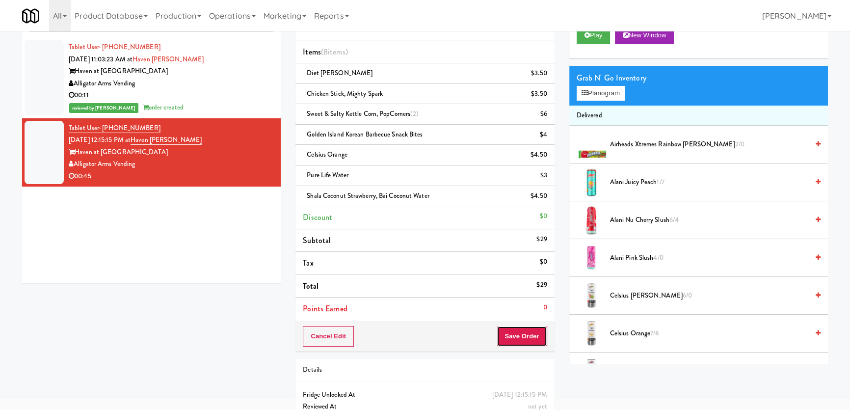
click at [510, 329] on button "Save Order" at bounding box center [522, 336] width 50 height 21
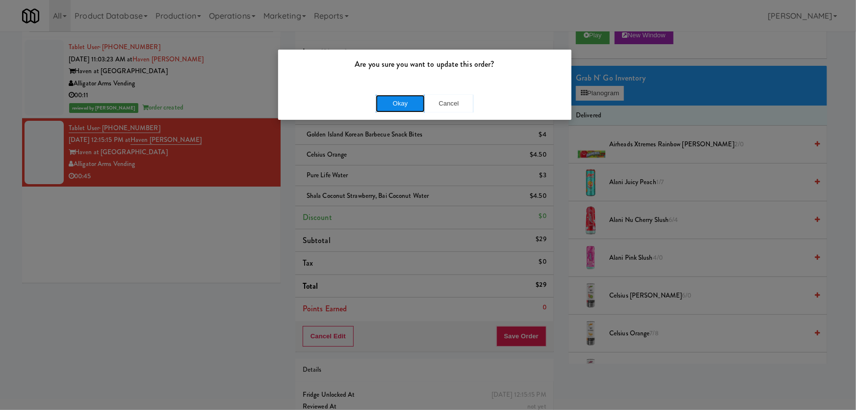
click at [408, 101] on button "Okay" at bounding box center [400, 104] width 49 height 18
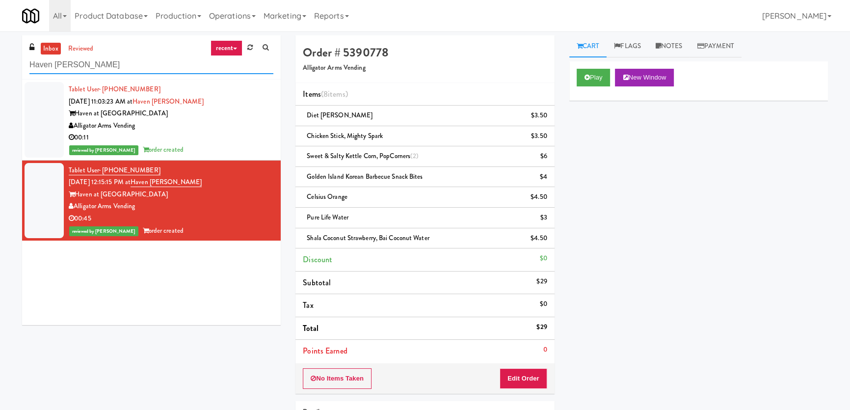
paste input "JVT Cooler 1 Soda"
drag, startPoint x: 167, startPoint y: 64, endPoint x: 0, endPoint y: 57, distance: 167.0
click at [0, 57] on div "inbox reviewed recent all unclear take inventory issue suspicious failed recent…" at bounding box center [425, 264] width 850 height 458
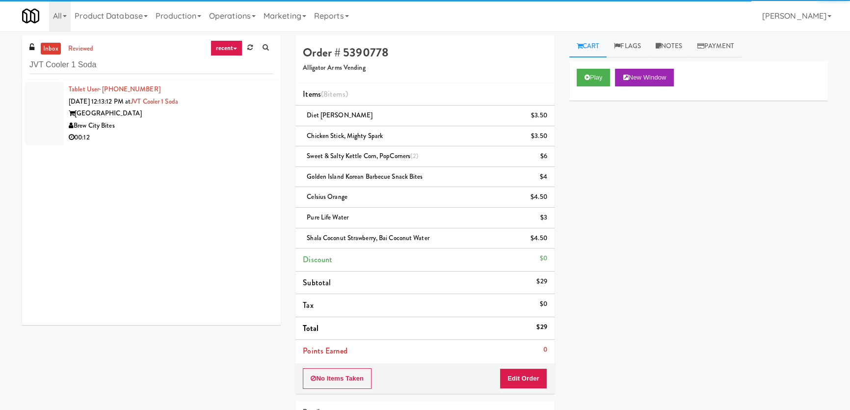
click at [230, 134] on div "00:12" at bounding box center [171, 137] width 205 height 12
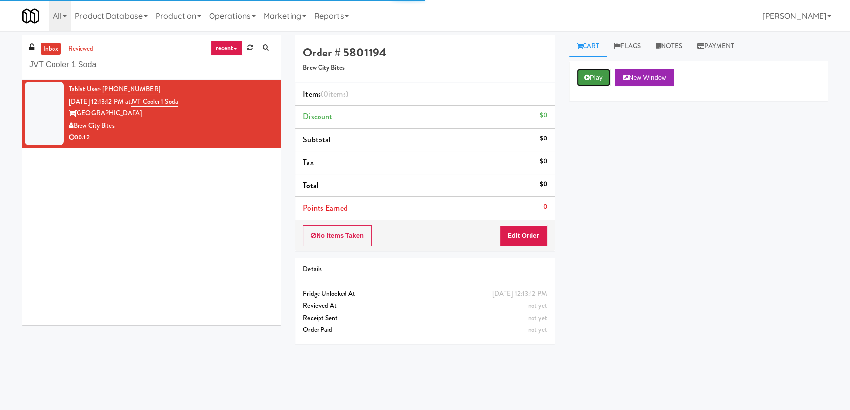
click at [608, 72] on button "Play" at bounding box center [593, 78] width 34 height 18
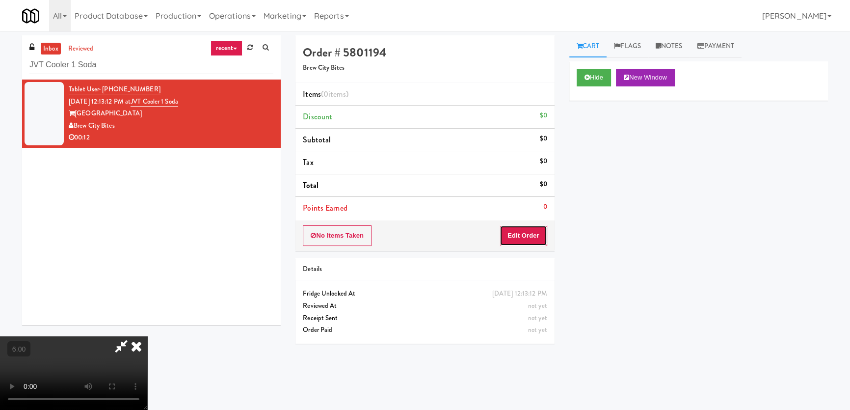
click at [535, 232] on button "Edit Order" at bounding box center [523, 235] width 48 height 21
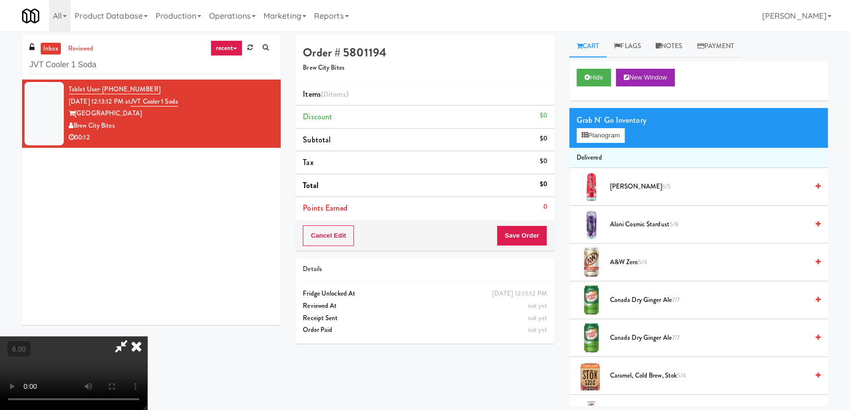
click at [147, 336] on video at bounding box center [73, 373] width 147 height 74
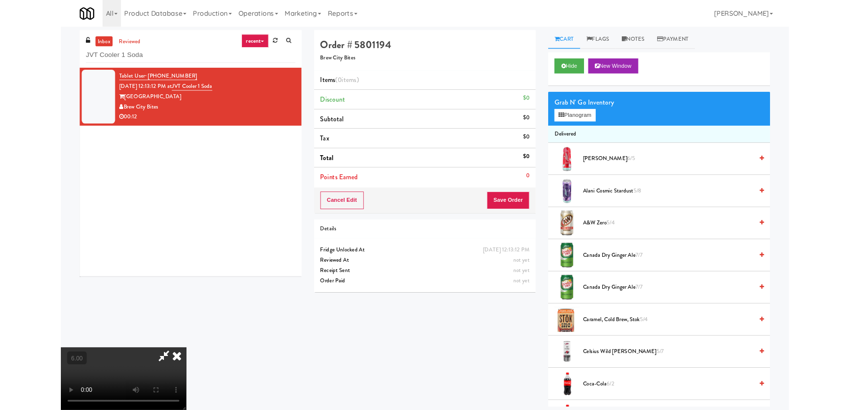
scroll to position [20, 0]
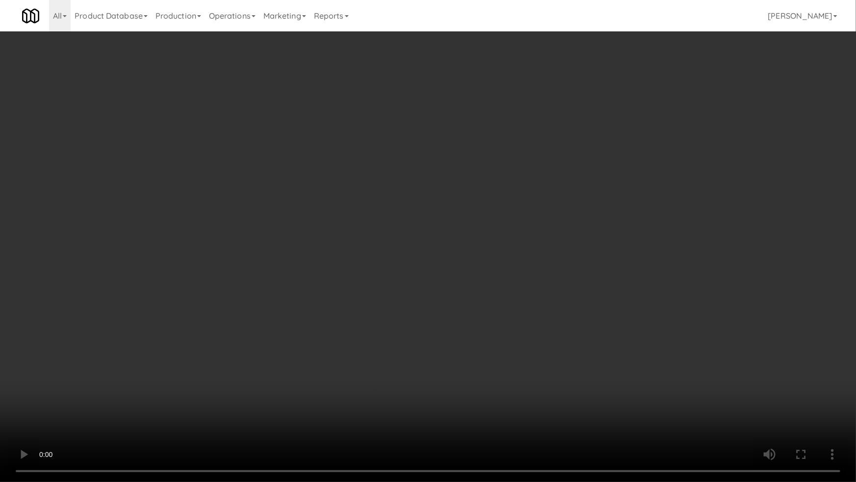
click at [358, 299] on video at bounding box center [428, 241] width 856 height 482
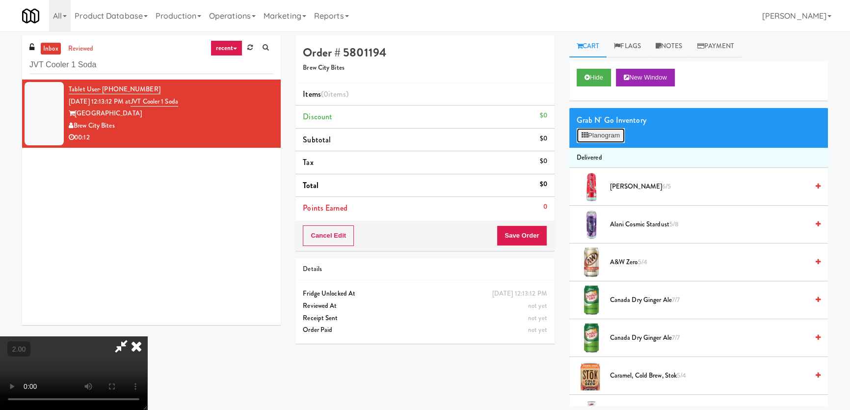
click at [601, 131] on button "Planogram" at bounding box center [600, 135] width 48 height 15
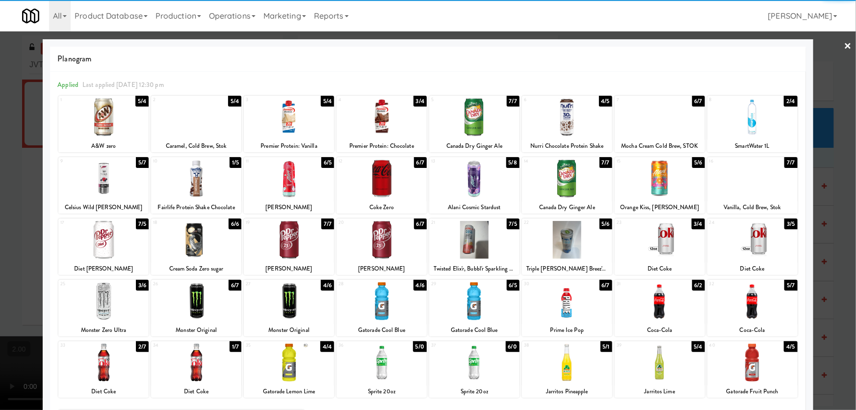
click at [644, 140] on div "Mocha Cream Cold Brew, STOK" at bounding box center [659, 146] width 87 height 12
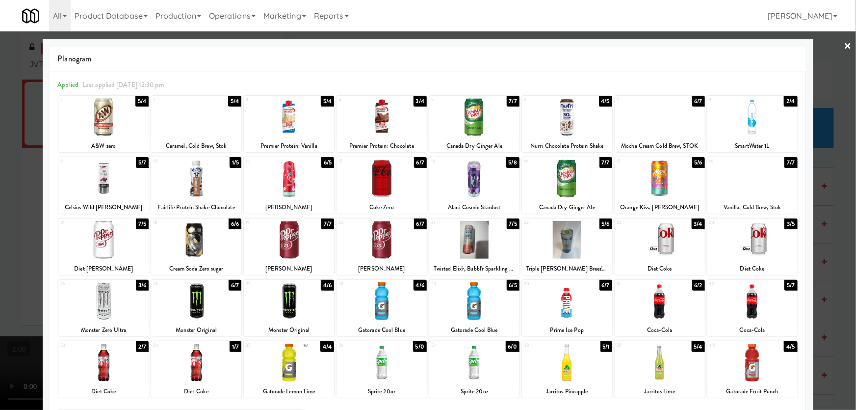
click at [657, 120] on div at bounding box center [660, 117] width 90 height 38
drag, startPoint x: 0, startPoint y: 88, endPoint x: 116, endPoint y: 83, distance: 115.9
click at [3, 88] on div at bounding box center [428, 205] width 856 height 410
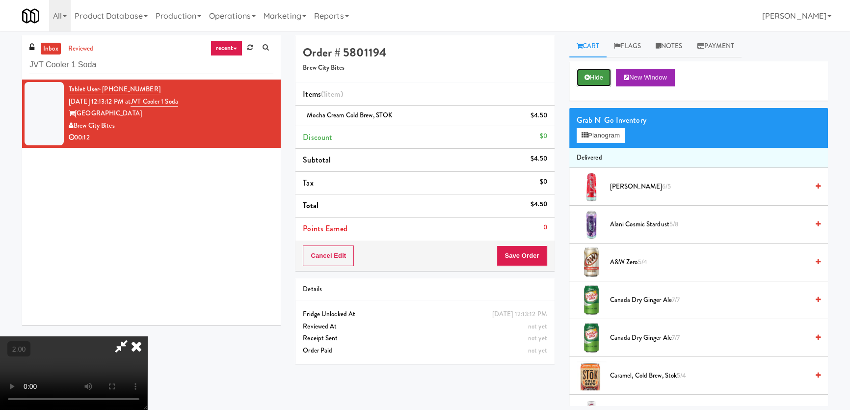
click at [601, 74] on button "Hide" at bounding box center [593, 78] width 34 height 18
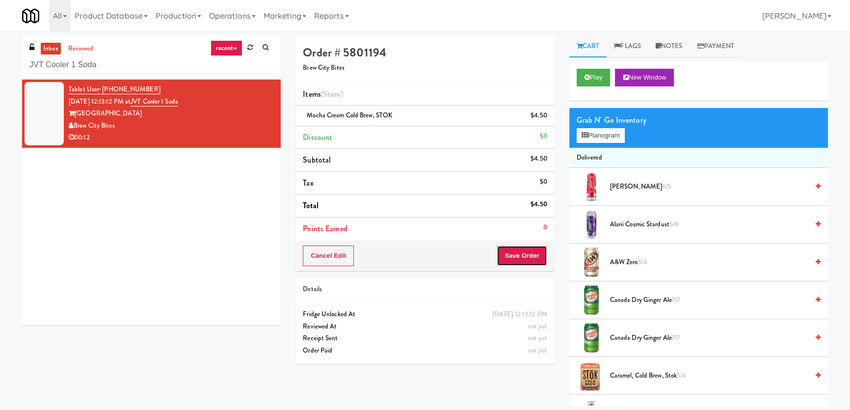
click at [523, 263] on button "Save Order" at bounding box center [522, 255] width 50 height 21
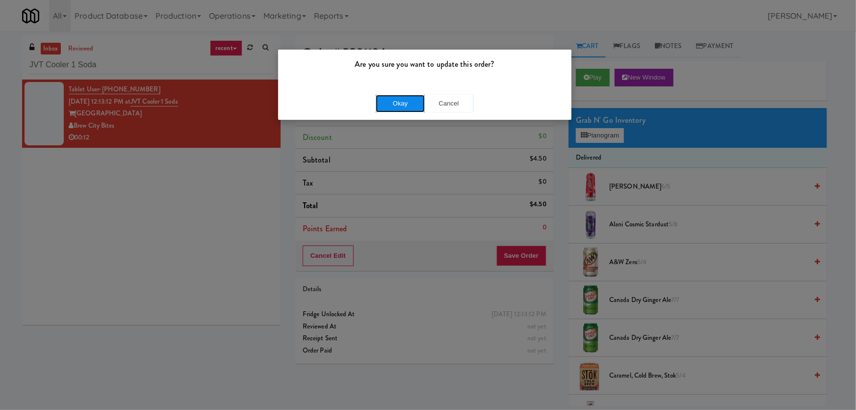
click at [417, 104] on button "Okay" at bounding box center [400, 104] width 49 height 18
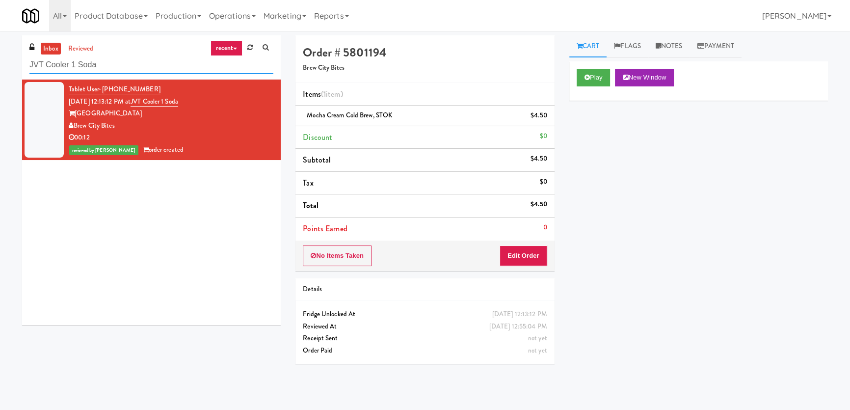
paste input "Arden of Oakbrook - Cooler"
drag, startPoint x: 122, startPoint y: 65, endPoint x: 0, endPoint y: 54, distance: 122.7
click at [0, 53] on div "inbox reviewed recent all unclear take inventory issue suspicious failed recent…" at bounding box center [425, 220] width 850 height 370
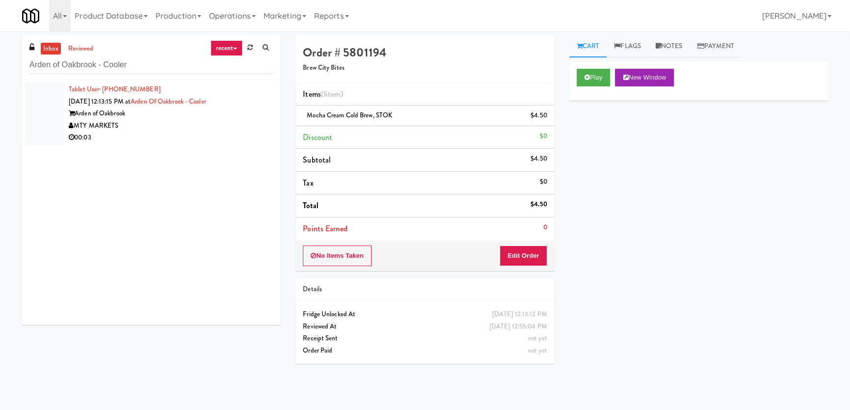
click at [225, 132] on div "00:03" at bounding box center [171, 137] width 205 height 12
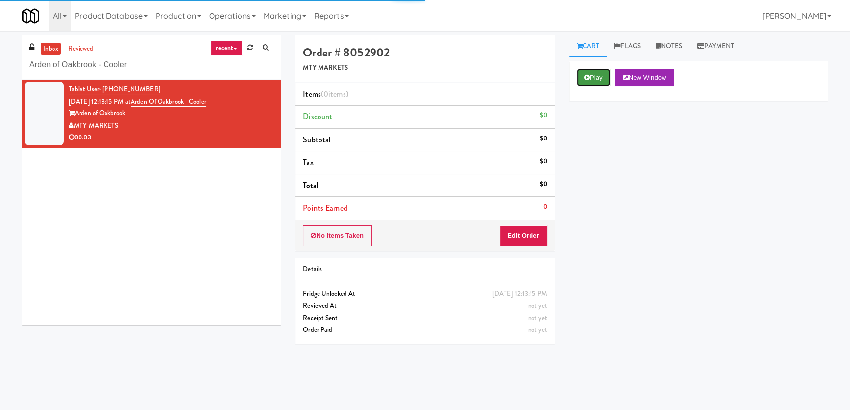
click at [596, 80] on button "Play" at bounding box center [593, 78] width 34 height 18
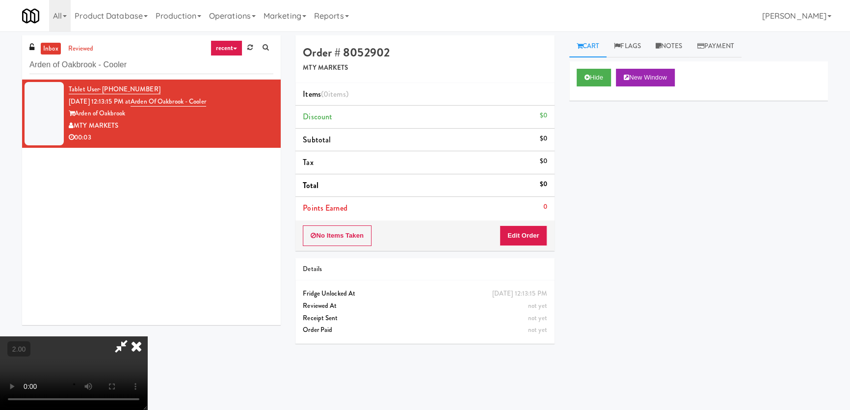
click at [147, 336] on video at bounding box center [73, 373] width 147 height 74
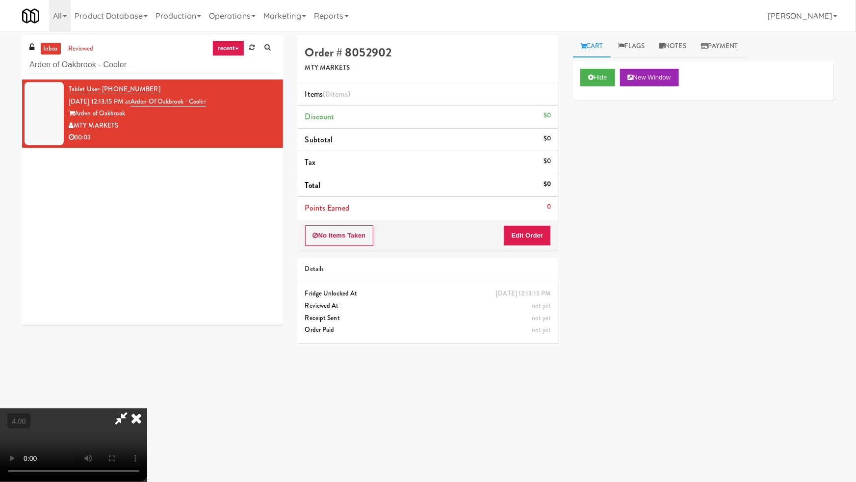
click at [147, 408] on video at bounding box center [73, 445] width 147 height 74
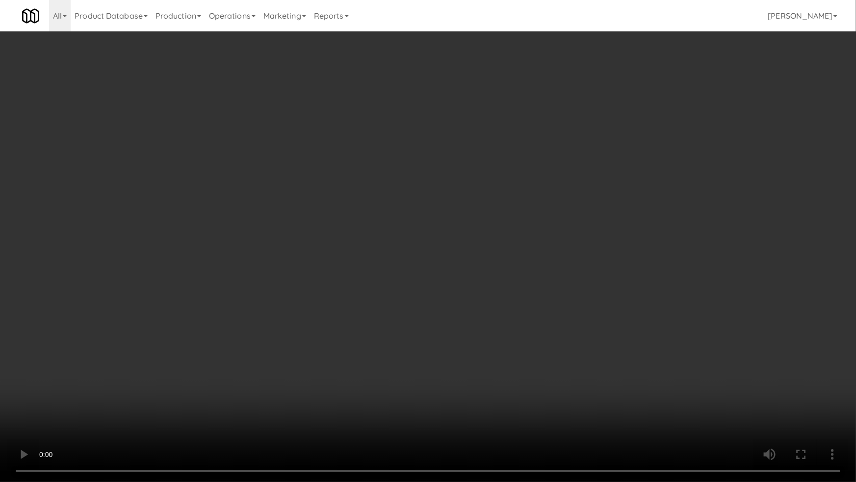
click at [321, 271] on video at bounding box center [428, 241] width 856 height 482
drag, startPoint x: 343, startPoint y: 262, endPoint x: 347, endPoint y: 206, distance: 56.6
click at [344, 261] on video at bounding box center [428, 241] width 856 height 482
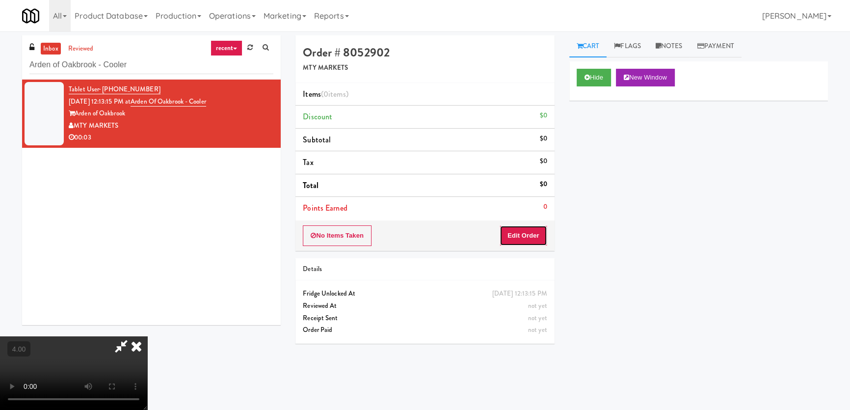
click at [540, 238] on button "Edit Order" at bounding box center [523, 235] width 48 height 21
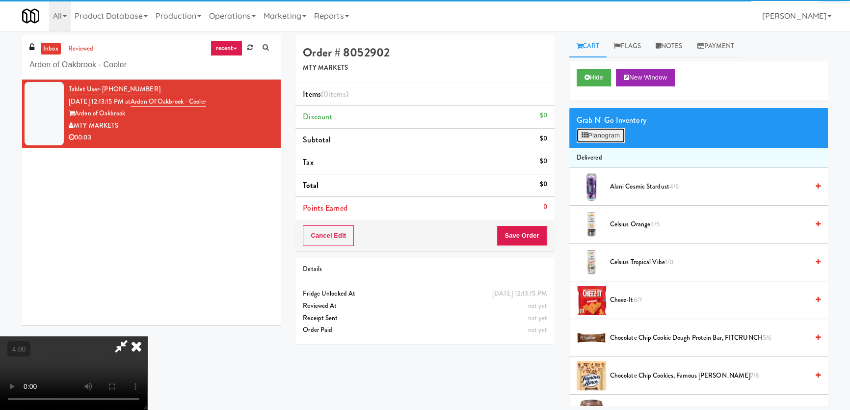
click at [606, 137] on button "Planogram" at bounding box center [600, 135] width 48 height 15
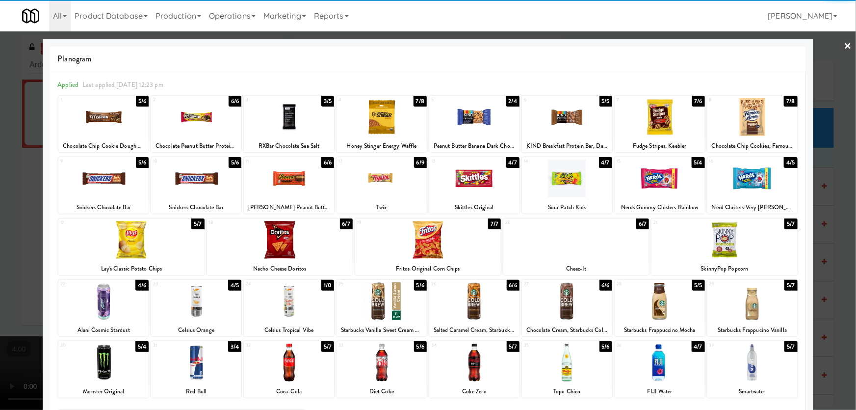
drag, startPoint x: 308, startPoint y: 360, endPoint x: 174, endPoint y: 322, distance: 139.0
click at [307, 360] on div at bounding box center [289, 362] width 90 height 38
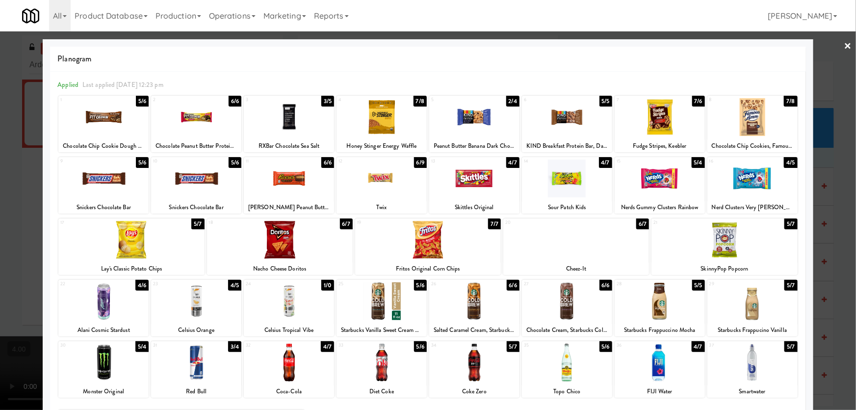
click at [0, 206] on div at bounding box center [428, 205] width 856 height 410
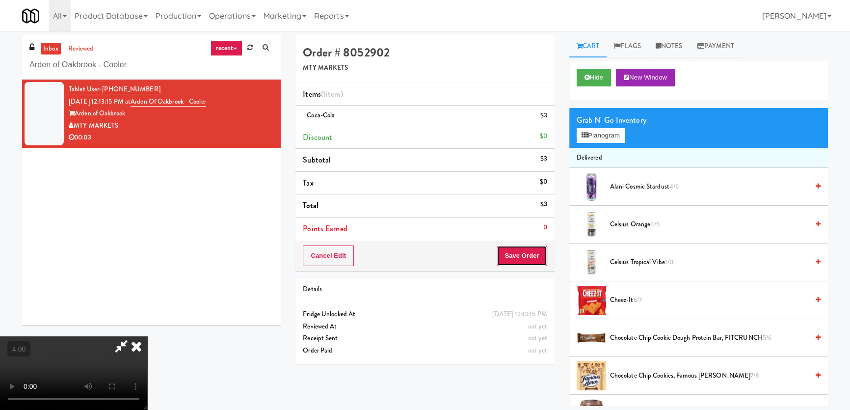
click at [545, 253] on button "Save Order" at bounding box center [522, 255] width 50 height 21
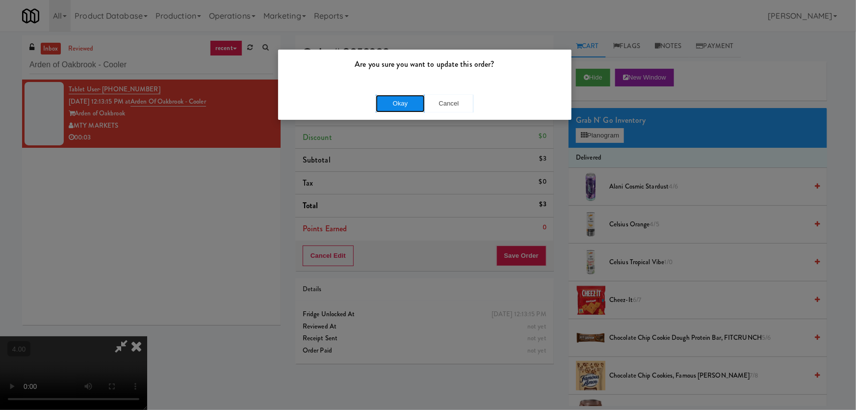
click at [412, 107] on button "Okay" at bounding box center [400, 104] width 49 height 18
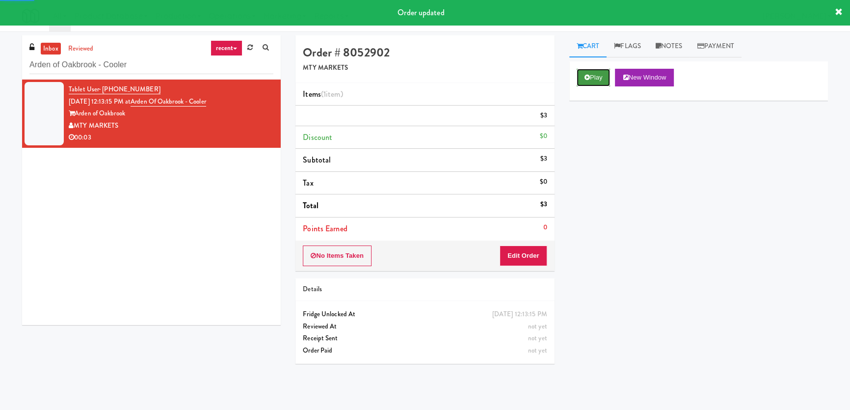
click at [592, 79] on button "Play" at bounding box center [593, 78] width 34 height 18
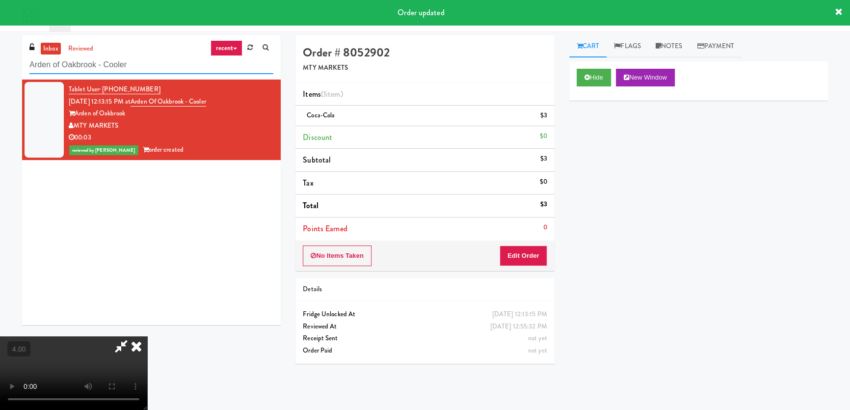
drag, startPoint x: 210, startPoint y: 68, endPoint x: 49, endPoint y: 77, distance: 161.7
click at [49, 77] on div "inbox reviewed recent all unclear take inventory issue suspicious failed recent…" at bounding box center [151, 57] width 259 height 44
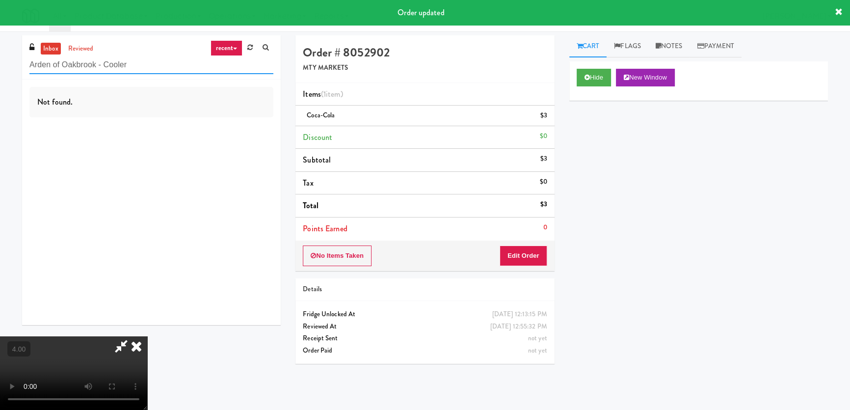
click at [63, 66] on div "inbox reviewed recent all unclear take inventory issue suspicious failed recent…" at bounding box center [425, 220] width 820 height 370
click at [63, 336] on video at bounding box center [73, 373] width 147 height 74
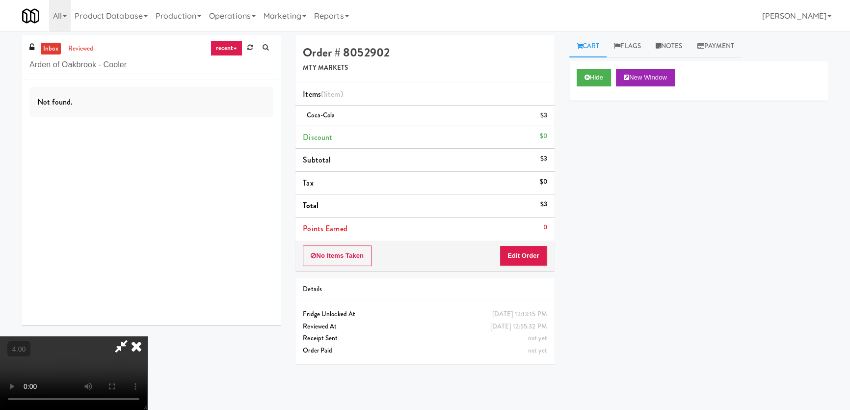
click at [147, 336] on icon at bounding box center [137, 346] width 22 height 20
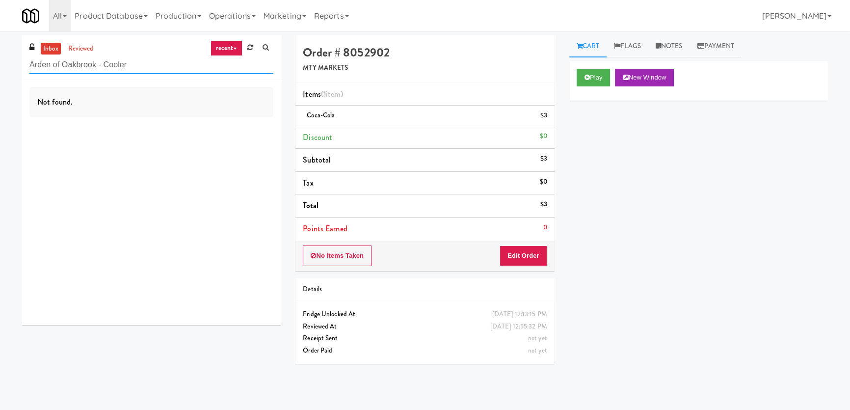
click at [208, 66] on input "Arden of Oakbrook - Cooler" at bounding box center [151, 65] width 244 height 18
paste input "Paradox - Cooler - Right"
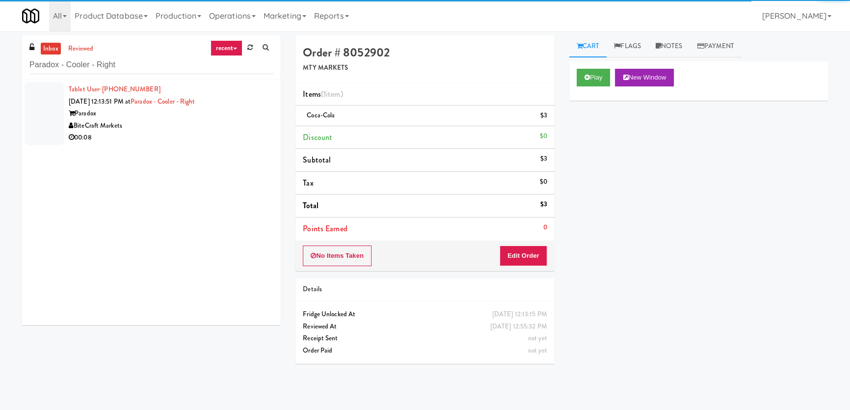
drag, startPoint x: 213, startPoint y: 114, endPoint x: 223, endPoint y: 123, distance: 13.5
click at [223, 123] on div "BiteCraft Markets" at bounding box center [171, 126] width 205 height 12
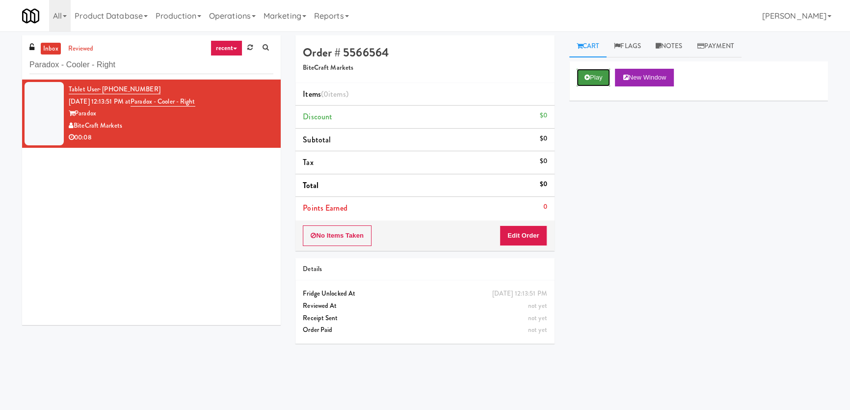
click at [582, 80] on button "Play" at bounding box center [593, 78] width 34 height 18
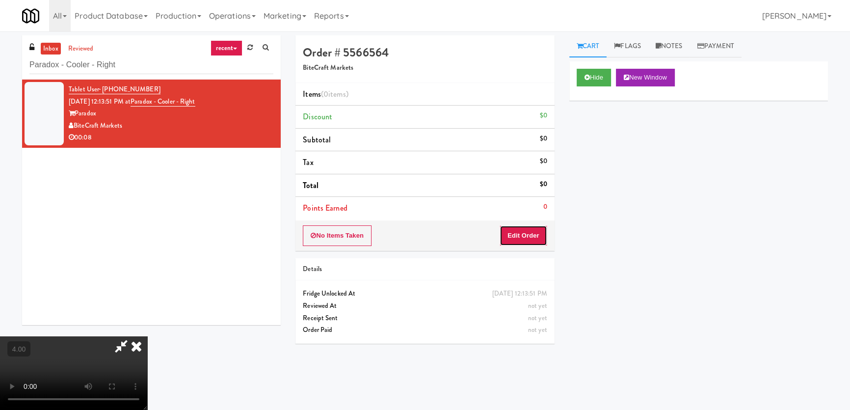
click at [540, 230] on button "Edit Order" at bounding box center [523, 235] width 48 height 21
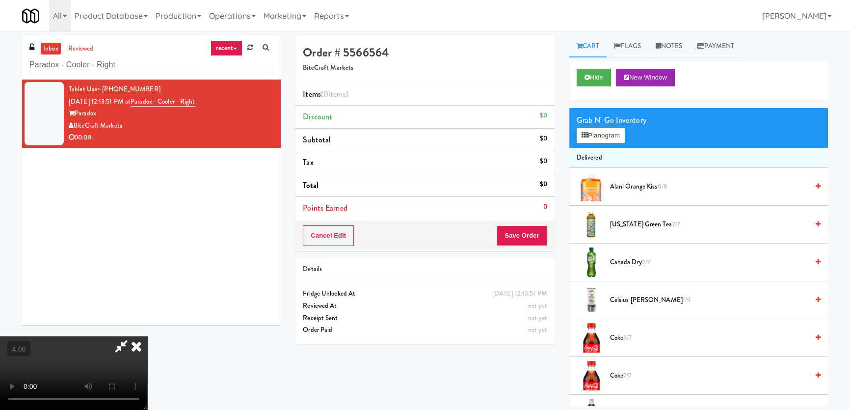
click at [147, 336] on video at bounding box center [73, 373] width 147 height 74
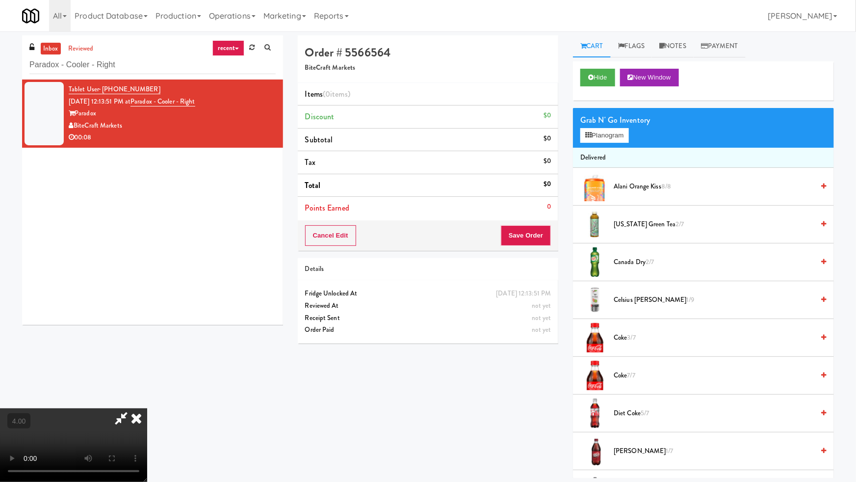
click at [147, 408] on video at bounding box center [73, 445] width 147 height 74
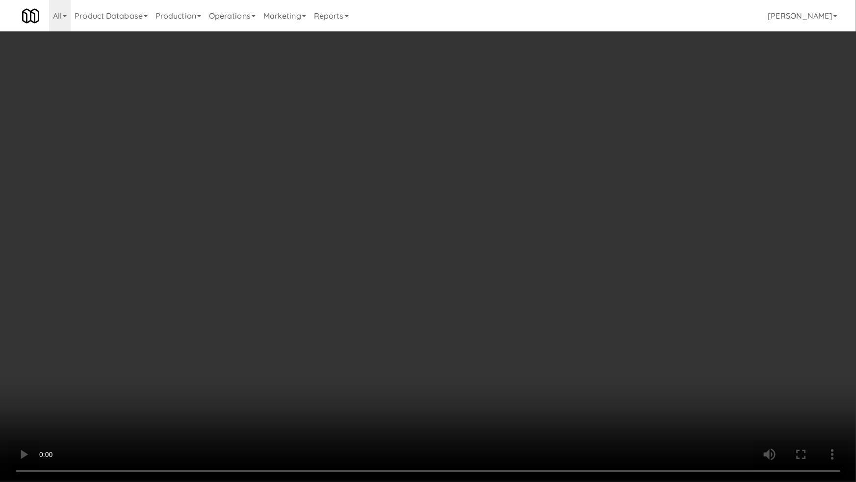
click at [420, 243] on video at bounding box center [428, 241] width 856 height 482
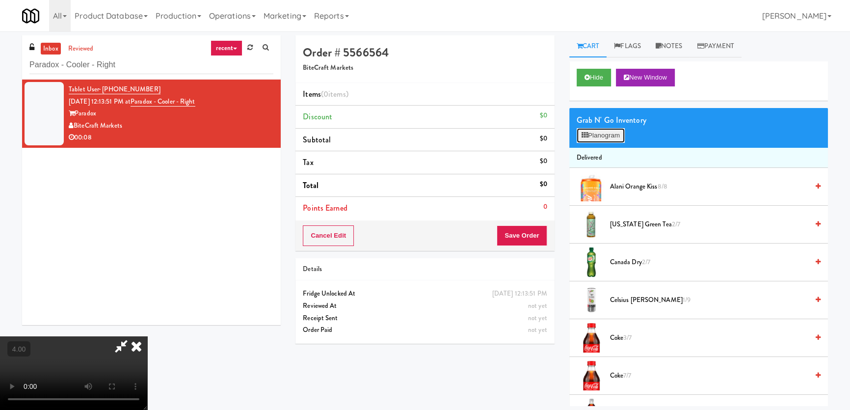
click at [613, 135] on button "Planogram" at bounding box center [600, 135] width 48 height 15
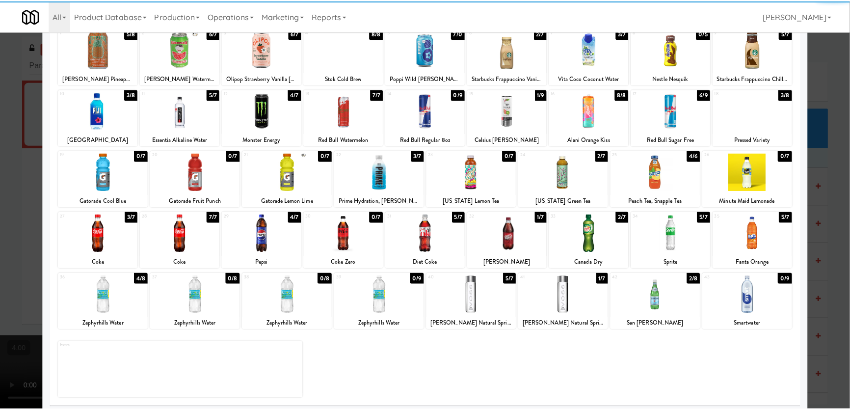
scroll to position [72, 0]
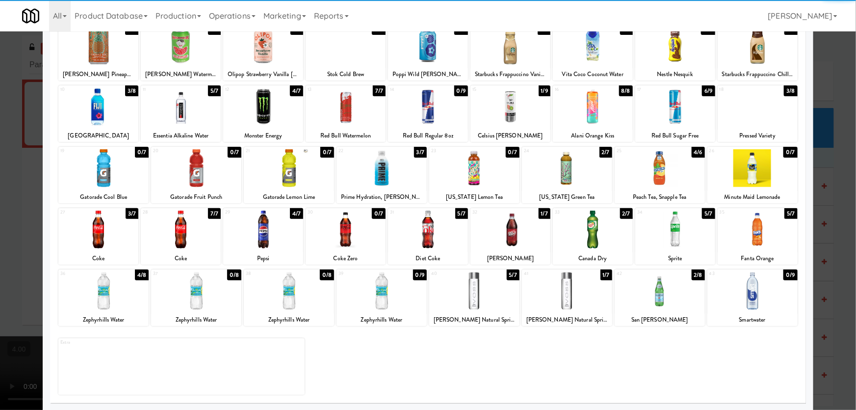
click at [130, 311] on div "36 4/8 Zephyrhills Water" at bounding box center [103, 297] width 90 height 56
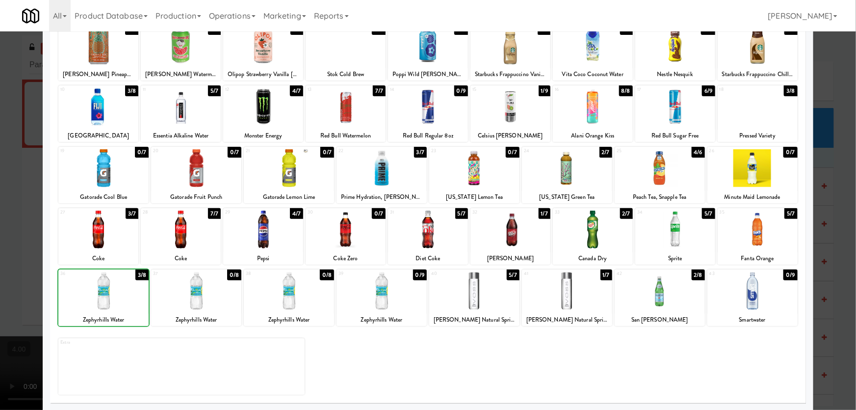
click at [130, 311] on div "36 3/8 Zephyrhills Water" at bounding box center [103, 297] width 90 height 56
click at [0, 207] on div at bounding box center [428, 205] width 856 height 410
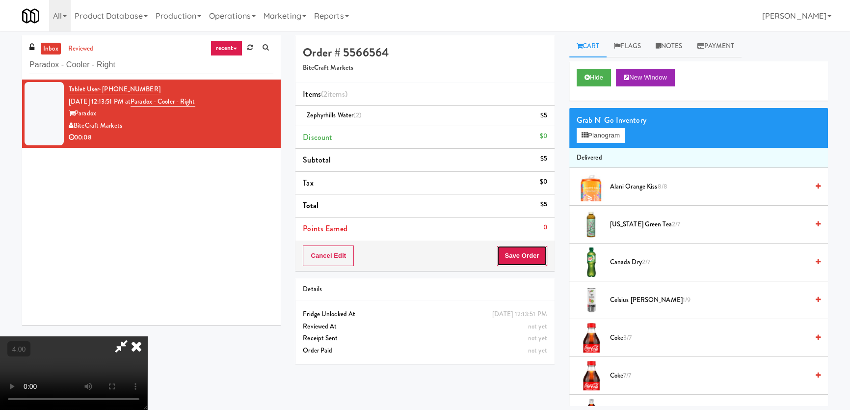
click at [533, 257] on button "Save Order" at bounding box center [522, 255] width 50 height 21
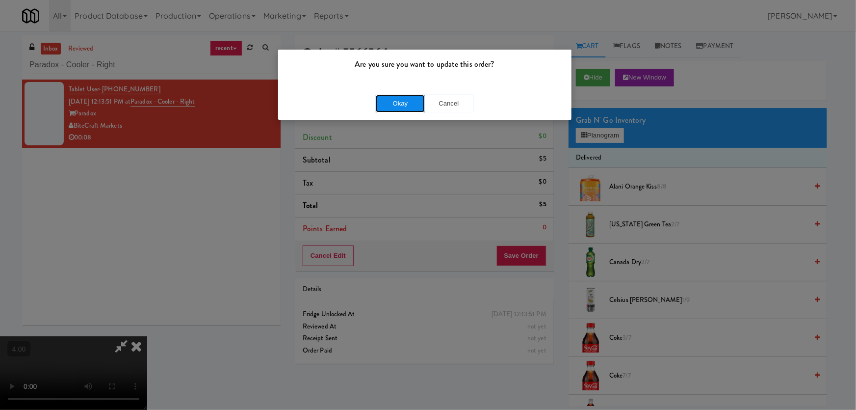
click at [402, 108] on button "Okay" at bounding box center [400, 104] width 49 height 18
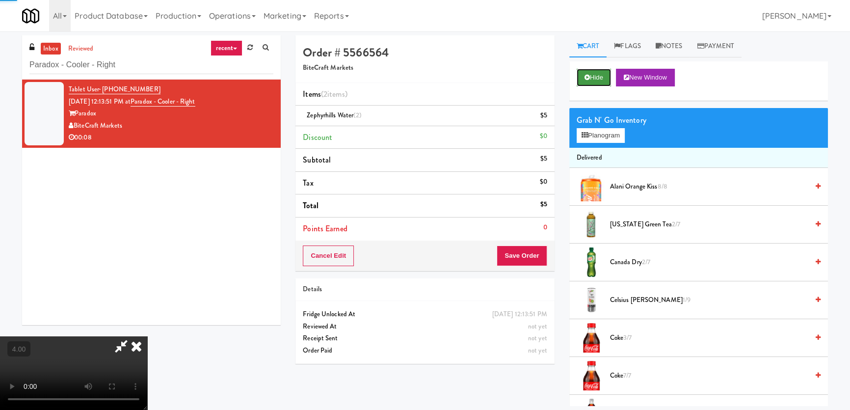
click at [597, 81] on button "Hide" at bounding box center [593, 78] width 34 height 18
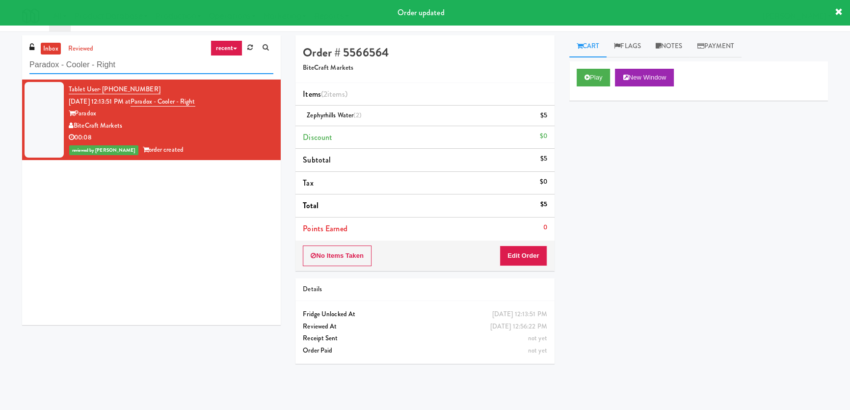
click at [73, 61] on input "Paradox - Cooler - Right" at bounding box center [151, 65] width 244 height 18
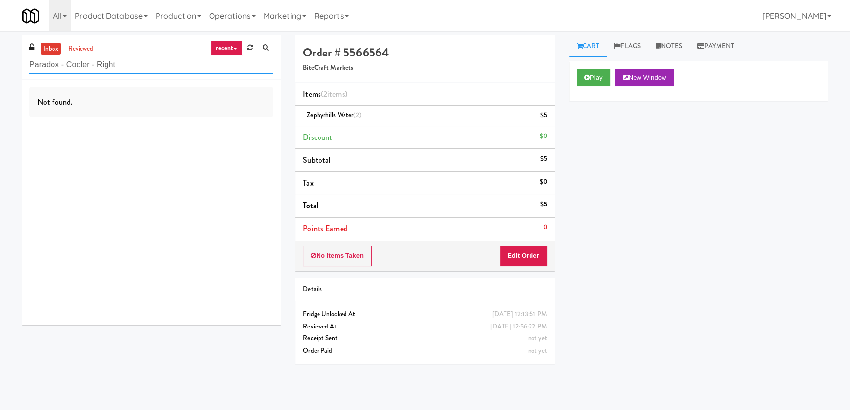
click at [96, 58] on input "Paradox - Cooler - Right" at bounding box center [151, 65] width 244 height 18
paste input "Arden of Oakbrook - Cooler"
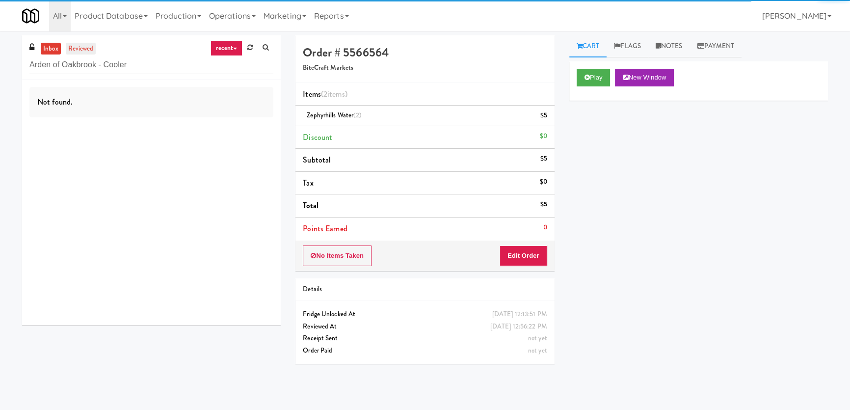
click at [79, 43] on link "reviewed" at bounding box center [81, 49] width 30 height 12
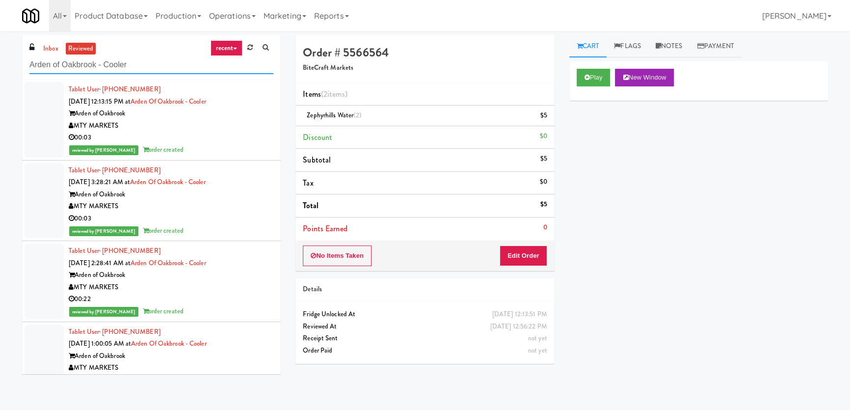
drag, startPoint x: 68, startPoint y: 66, endPoint x: 26, endPoint y: 60, distance: 42.2
click at [26, 65] on div "inbox reviewed recent all unclear take inventory issue suspicious failed recent…" at bounding box center [151, 57] width 259 height 44
click at [48, 43] on link "inbox" at bounding box center [51, 49] width 20 height 12
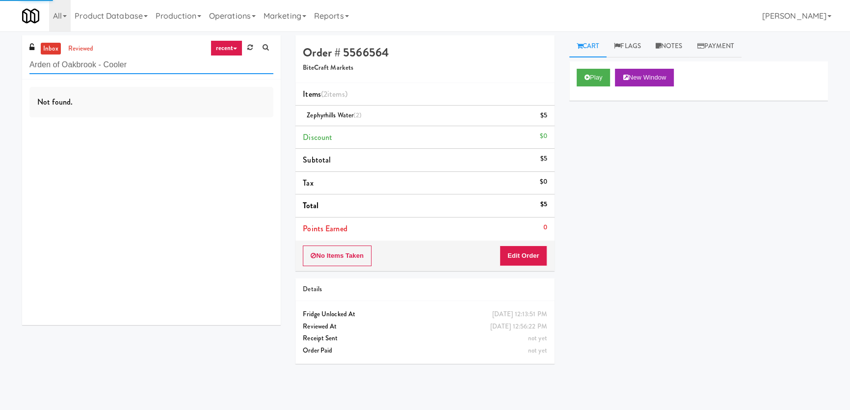
paste input "Metropolitan - Combo"
drag, startPoint x: 139, startPoint y: 66, endPoint x: 0, endPoint y: 65, distance: 139.3
click at [0, 65] on div "inbox reviewed recent all unclear take inventory issue suspicious failed recent…" at bounding box center [425, 220] width 850 height 370
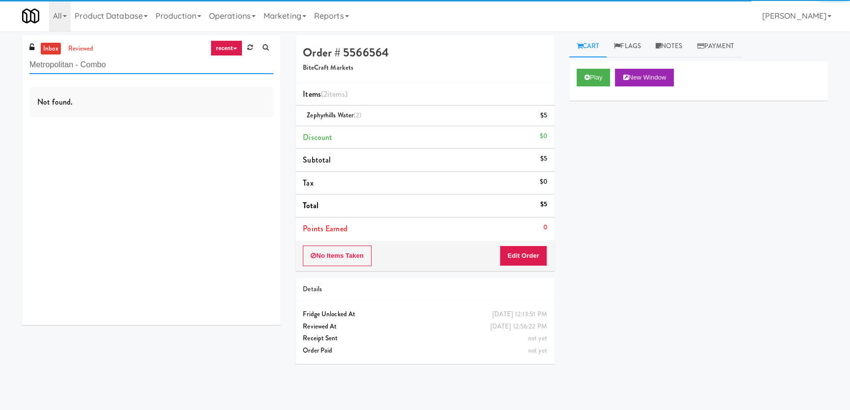
type input "Metropolitan - Combo"
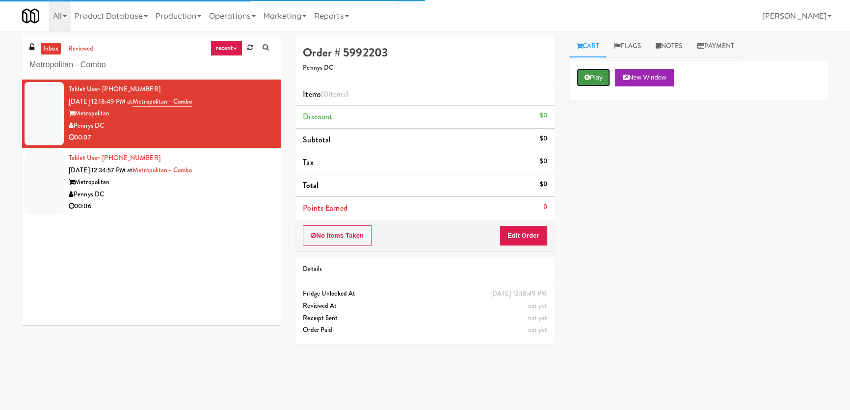
click at [598, 77] on button "Play" at bounding box center [593, 78] width 34 height 18
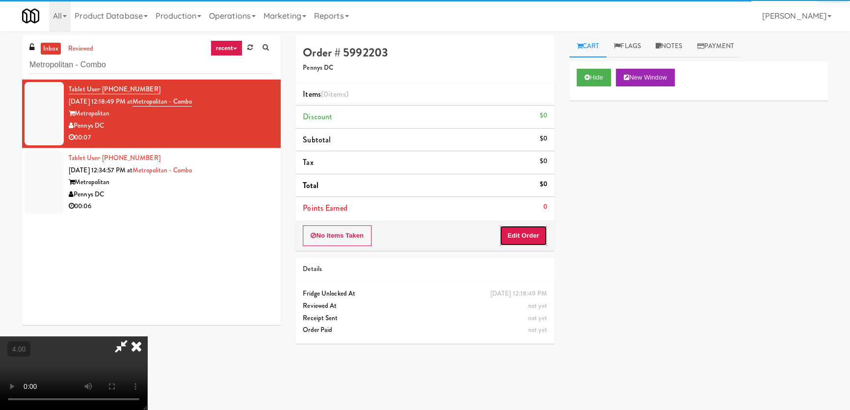
click at [535, 232] on button "Edit Order" at bounding box center [523, 235] width 48 height 21
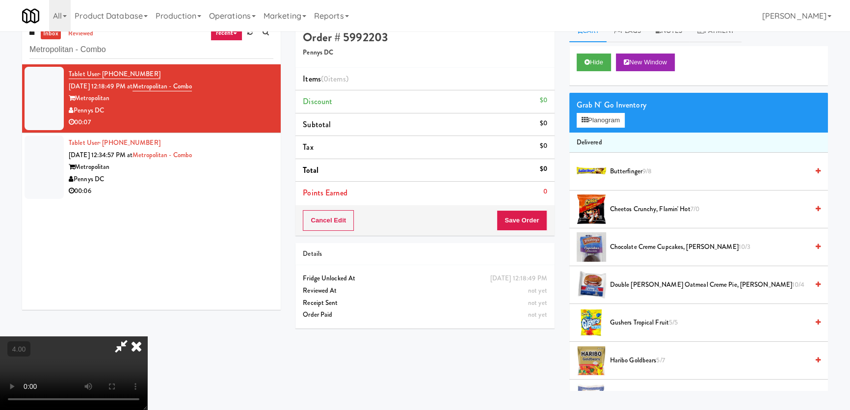
scroll to position [31, 0]
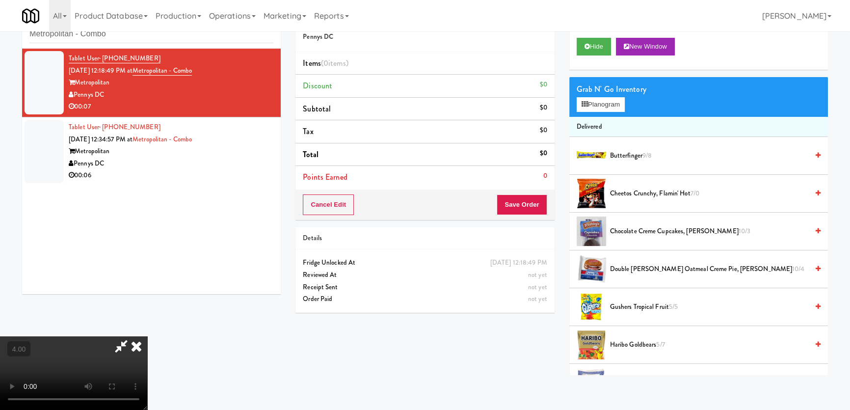
click at [129, 336] on video at bounding box center [73, 373] width 147 height 74
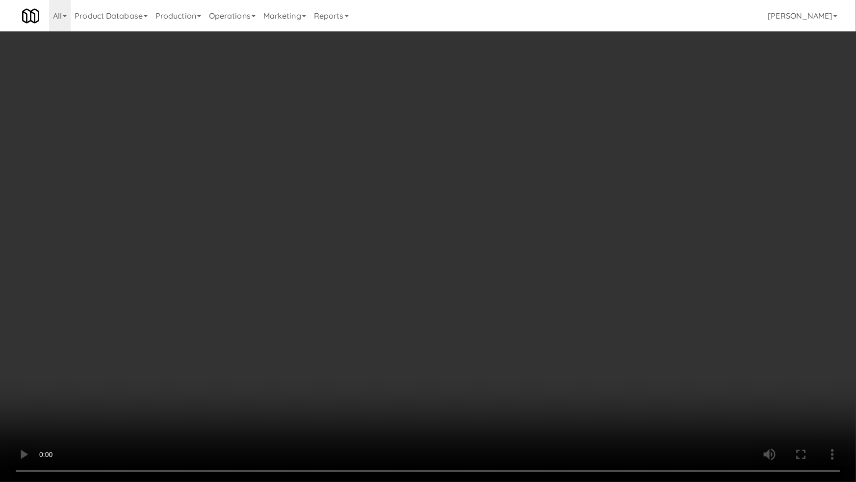
click at [268, 348] on video at bounding box center [428, 241] width 856 height 482
drag, startPoint x: 268, startPoint y: 348, endPoint x: 353, endPoint y: 232, distance: 144.6
click at [268, 348] on video at bounding box center [428, 241] width 856 height 482
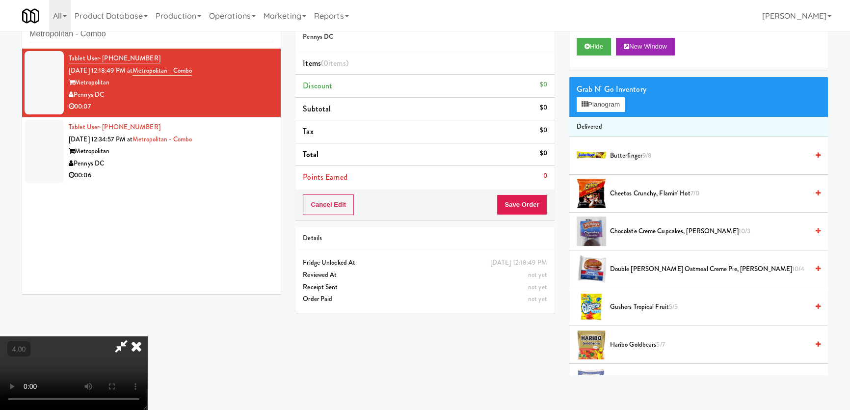
click at [147, 336] on video at bounding box center [73, 373] width 147 height 74
click at [593, 103] on button "Planogram" at bounding box center [600, 104] width 48 height 15
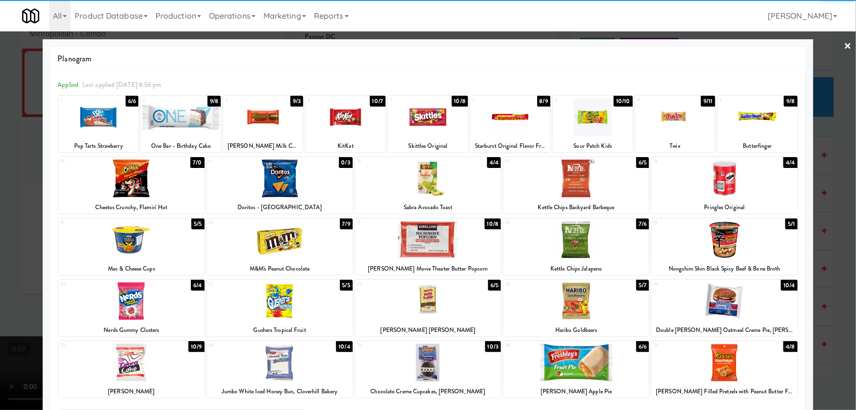
click at [339, 128] on div at bounding box center [346, 117] width 80 height 38
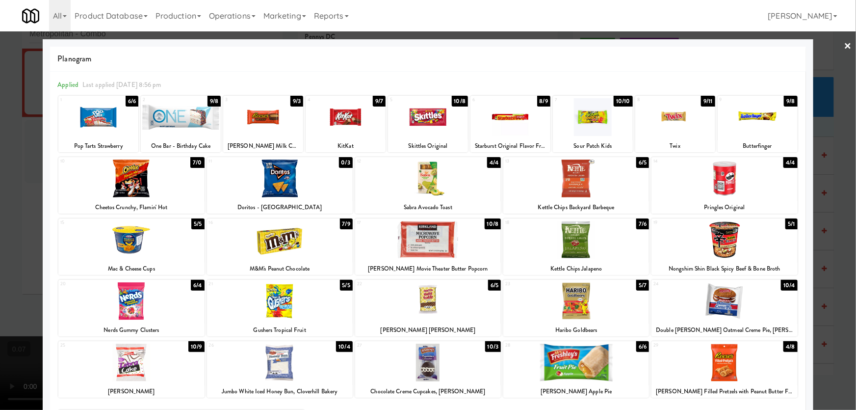
click at [136, 186] on div at bounding box center [131, 178] width 146 height 38
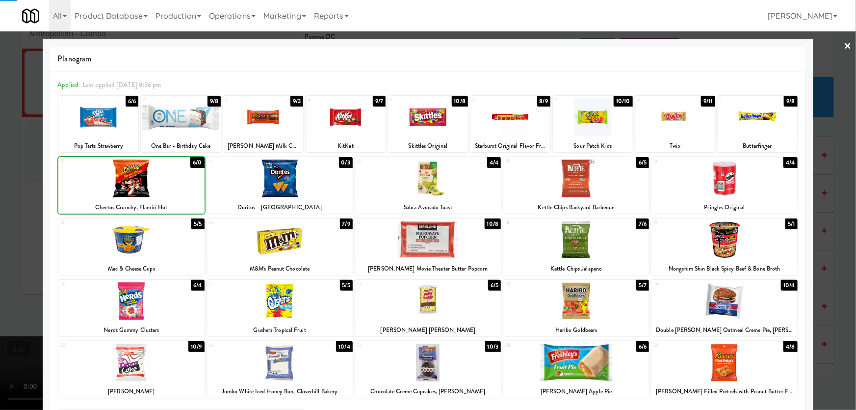
click at [0, 151] on div at bounding box center [428, 205] width 856 height 410
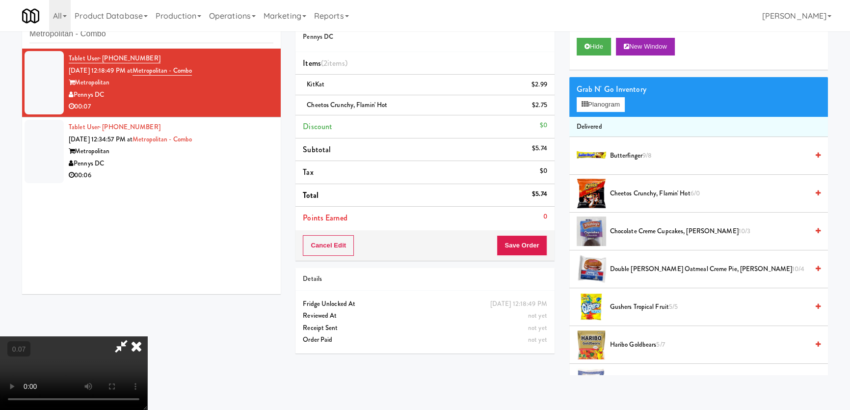
click at [147, 336] on icon at bounding box center [137, 346] width 22 height 20
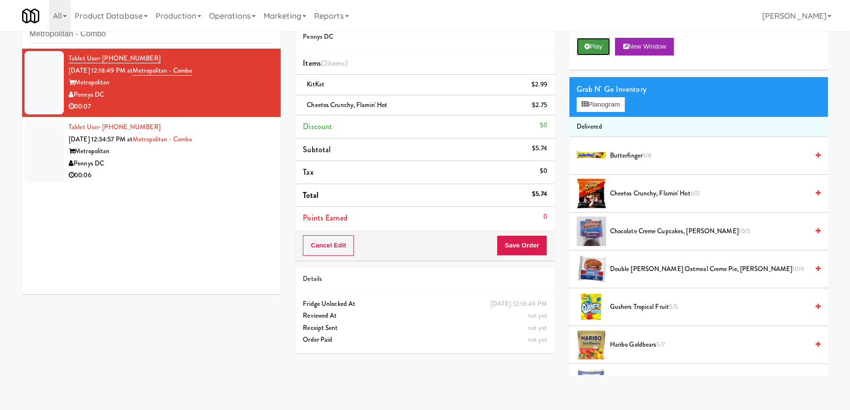
click at [596, 49] on button "Play" at bounding box center [593, 47] width 34 height 18
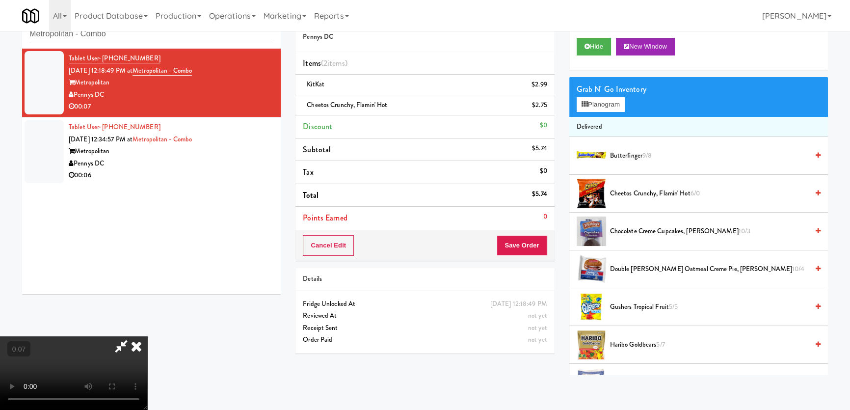
click at [147, 336] on video at bounding box center [73, 373] width 147 height 74
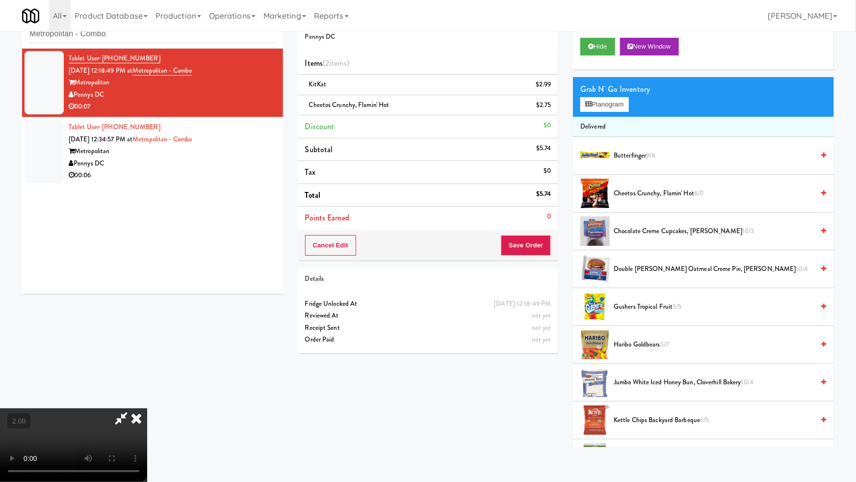
click at [147, 408] on video at bounding box center [73, 445] width 147 height 74
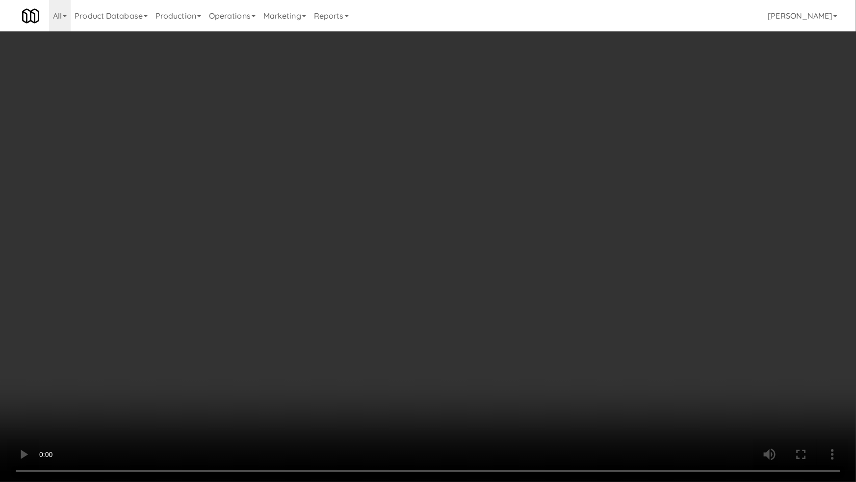
click at [169, 398] on video at bounding box center [428, 241] width 856 height 482
click at [287, 372] on video at bounding box center [428, 241] width 856 height 482
click at [287, 371] on video at bounding box center [428, 241] width 856 height 482
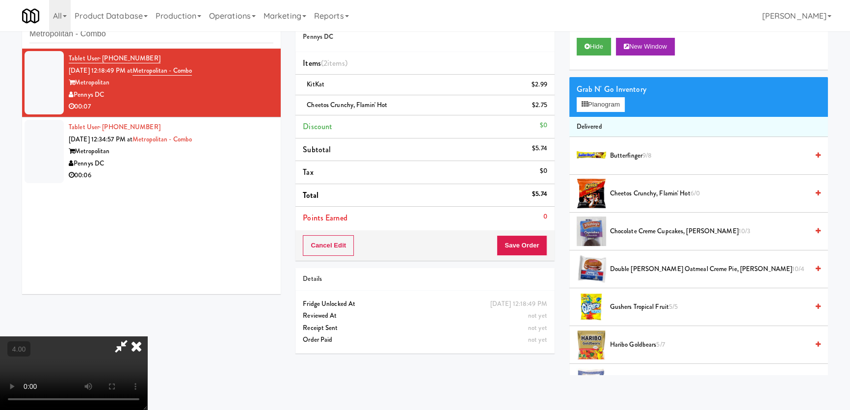
click at [132, 336] on icon at bounding box center [121, 346] width 23 height 20
click at [530, 235] on button "Save Order" at bounding box center [522, 245] width 50 height 21
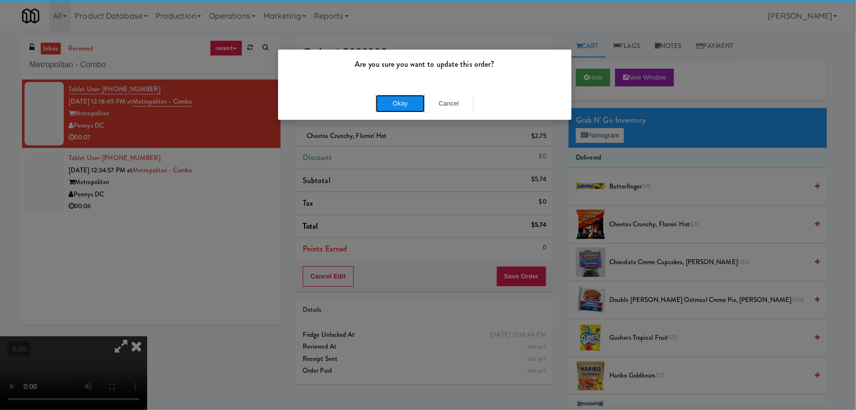
click at [389, 103] on button "Okay" at bounding box center [400, 104] width 49 height 18
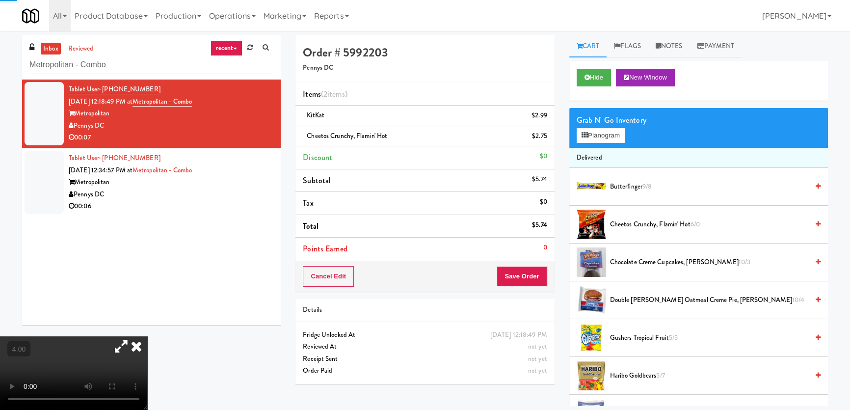
click at [267, 196] on li "Tablet User · (718) 664-4737 Oct 12, 2025 12:34:57 PM at Metropolitan - Combo M…" at bounding box center [151, 182] width 259 height 68
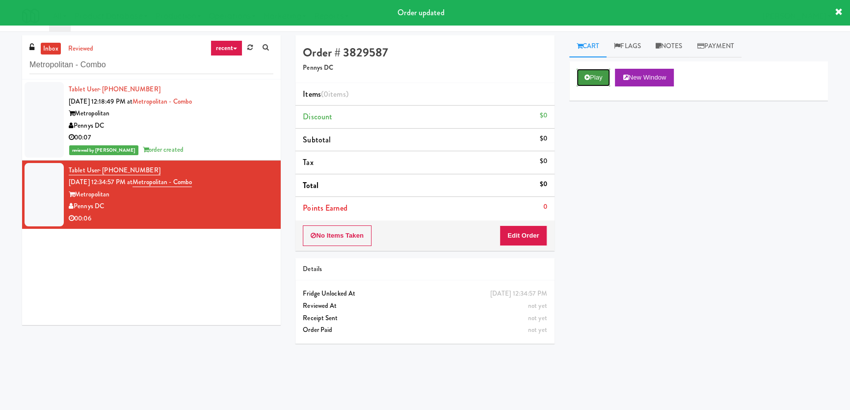
click at [578, 78] on button "Play" at bounding box center [593, 78] width 34 height 18
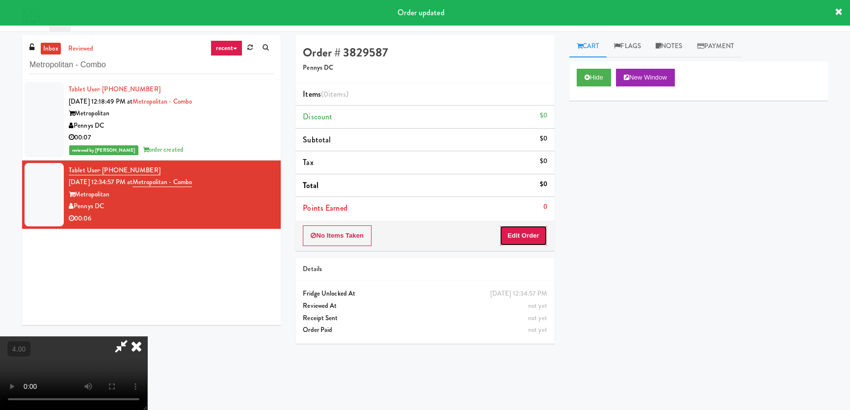
click at [532, 232] on button "Edit Order" at bounding box center [523, 235] width 48 height 21
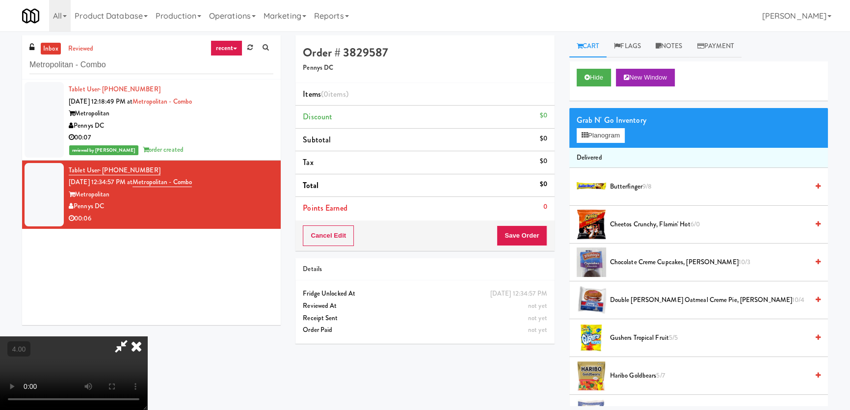
click at [147, 336] on video at bounding box center [73, 373] width 147 height 74
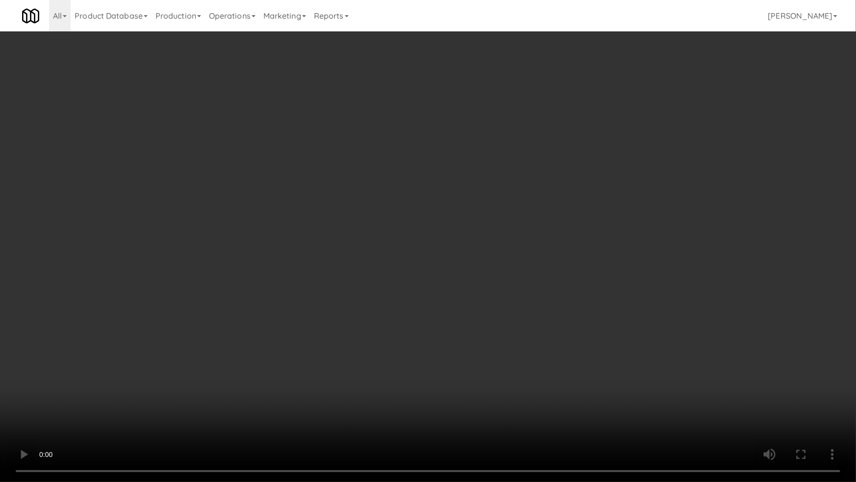
click at [288, 376] on video at bounding box center [428, 241] width 856 height 482
click at [283, 364] on video at bounding box center [428, 241] width 856 height 482
click at [434, 358] on video at bounding box center [428, 241] width 856 height 482
click at [433, 358] on video at bounding box center [428, 241] width 856 height 482
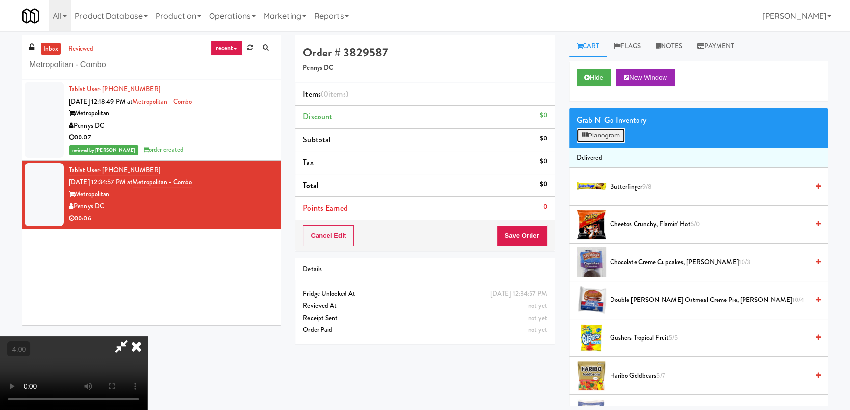
click at [593, 135] on button "Planogram" at bounding box center [600, 135] width 48 height 15
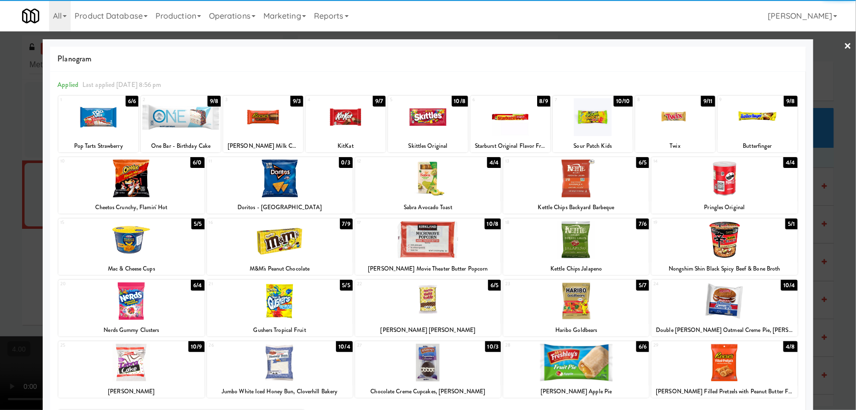
click at [698, 183] on div at bounding box center [725, 178] width 146 height 38
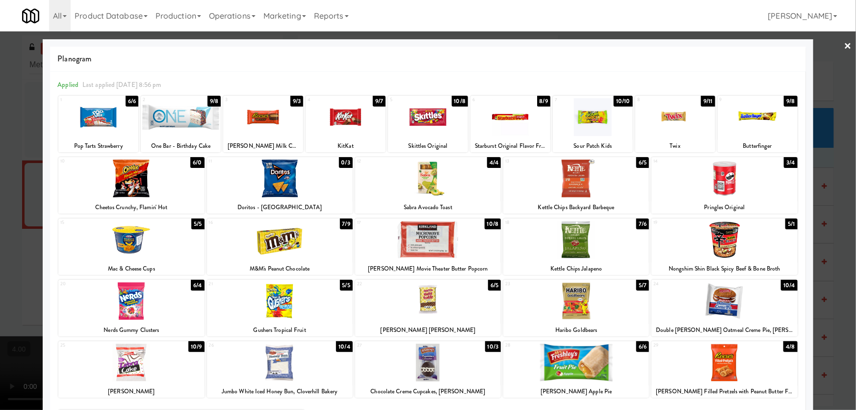
click at [813, 159] on div at bounding box center [428, 205] width 856 height 410
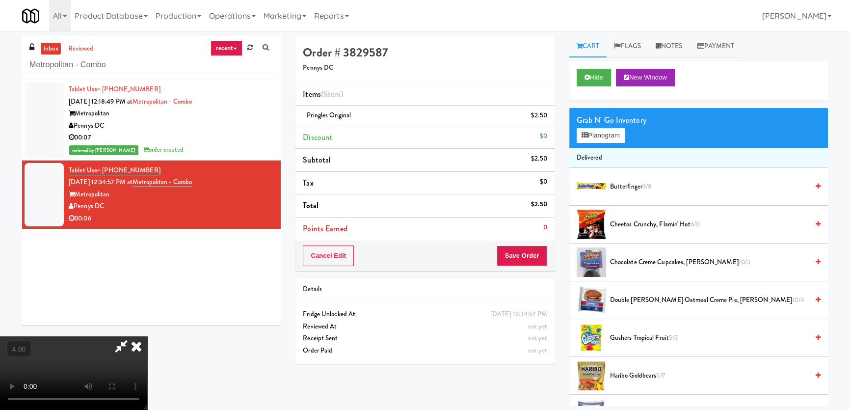
click at [147, 336] on icon at bounding box center [137, 346] width 22 height 20
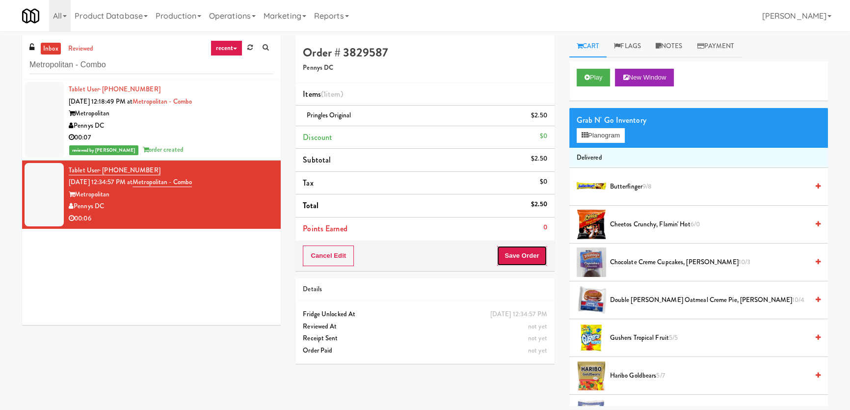
click at [520, 250] on button "Save Order" at bounding box center [522, 255] width 50 height 21
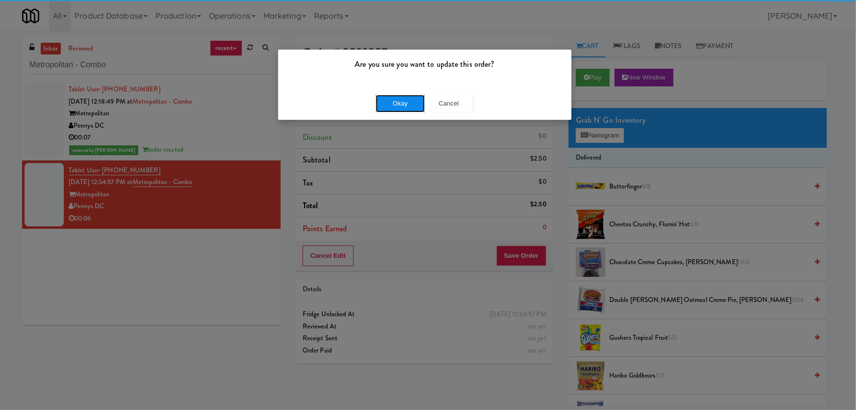
click at [392, 105] on button "Okay" at bounding box center [400, 104] width 49 height 18
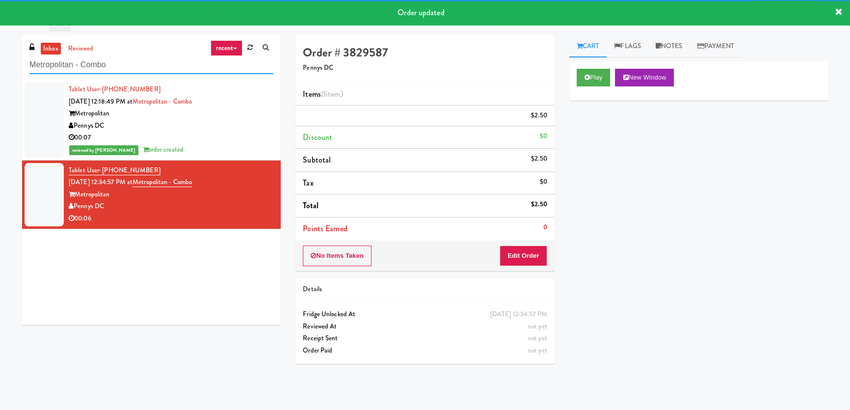
drag, startPoint x: 128, startPoint y: 63, endPoint x: 10, endPoint y: 58, distance: 117.9
click at [10, 58] on div "inbox reviewed recent all unclear take inventory issue suspicious failed recent…" at bounding box center [425, 220] width 850 height 370
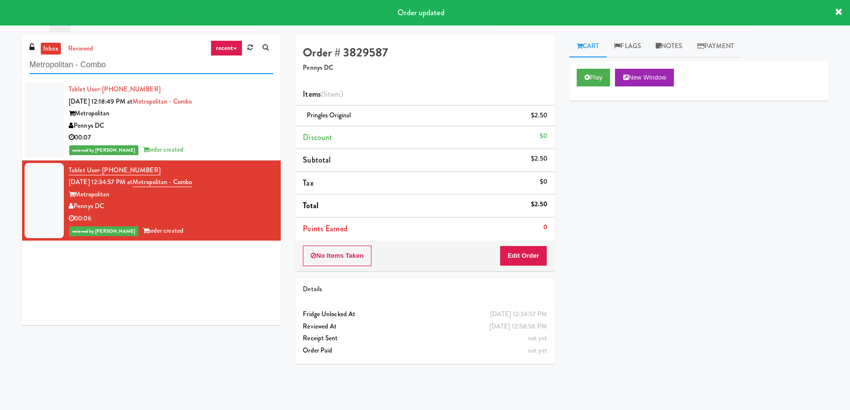
paste input "Potomac Towers - Fridge A"
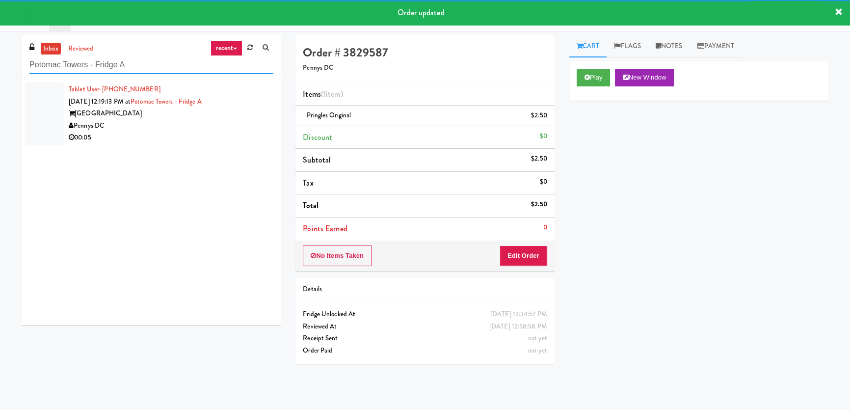
type input "Potomac Towers - Fridge A"
click at [233, 127] on div "Pennys DC" at bounding box center [171, 126] width 205 height 12
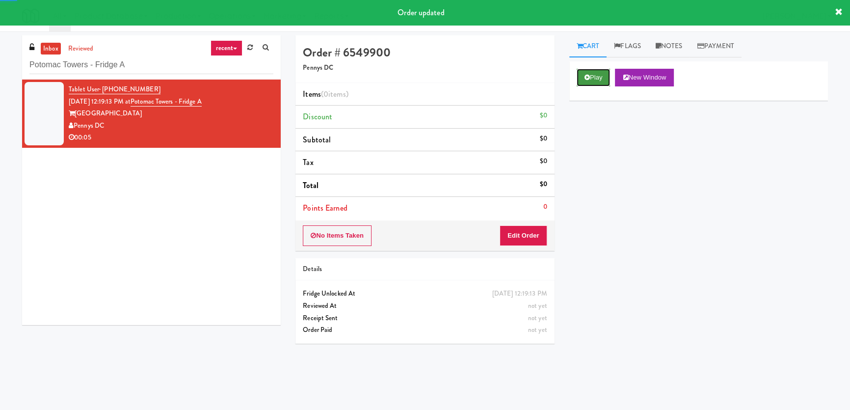
click at [578, 79] on button "Play" at bounding box center [593, 78] width 34 height 18
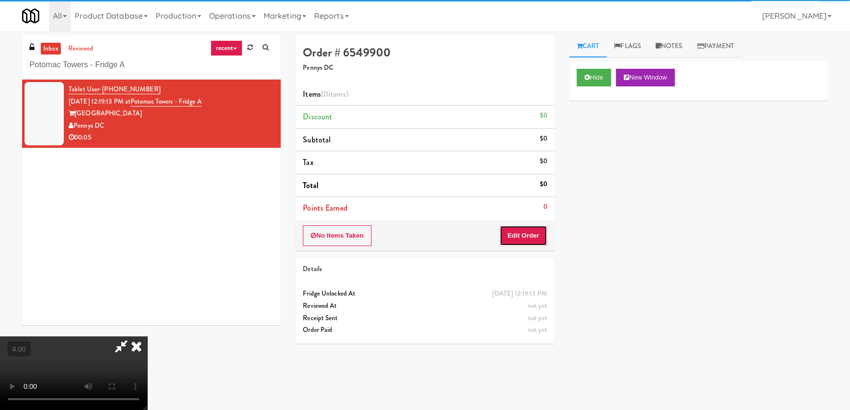
click at [523, 236] on button "Edit Order" at bounding box center [523, 235] width 48 height 21
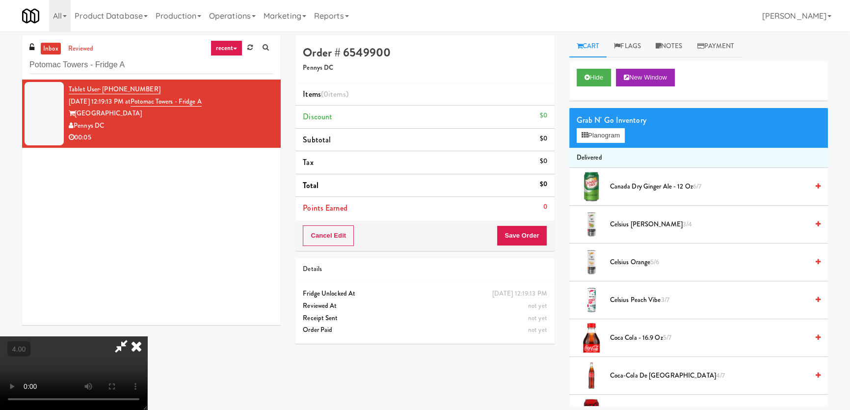
click at [147, 336] on video at bounding box center [73, 373] width 147 height 74
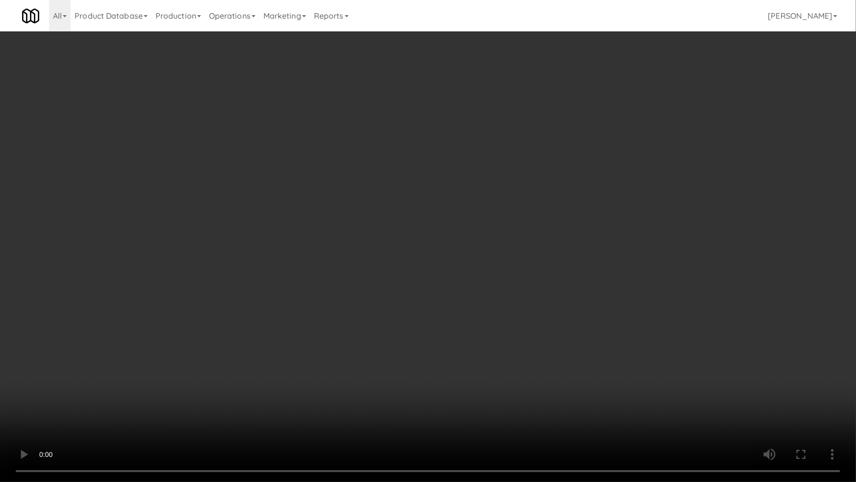
click at [583, 236] on video at bounding box center [428, 241] width 856 height 482
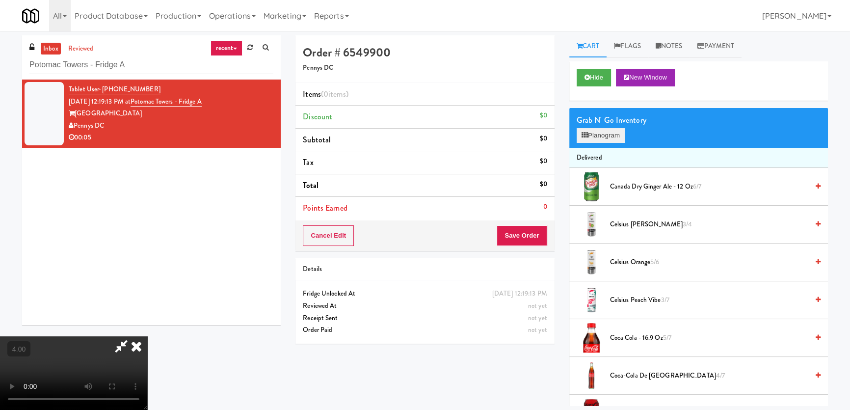
click at [628, 128] on div "Grab N' Go Inventory Planogram" at bounding box center [698, 128] width 259 height 40
click at [619, 130] on button "Planogram" at bounding box center [600, 135] width 48 height 15
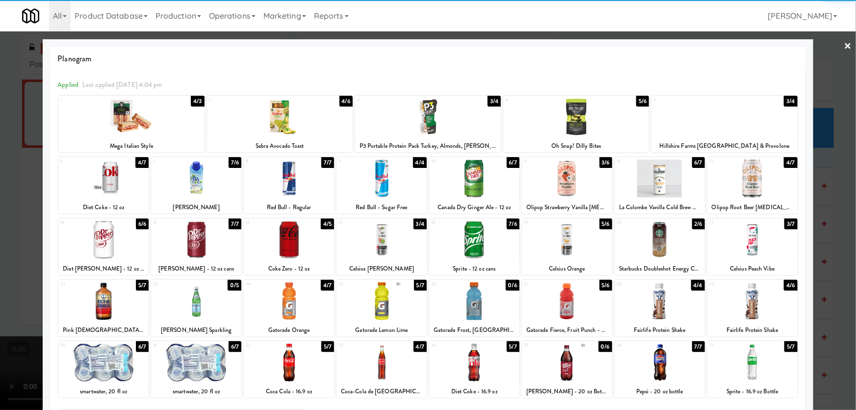
click at [748, 118] on div at bounding box center [725, 117] width 146 height 38
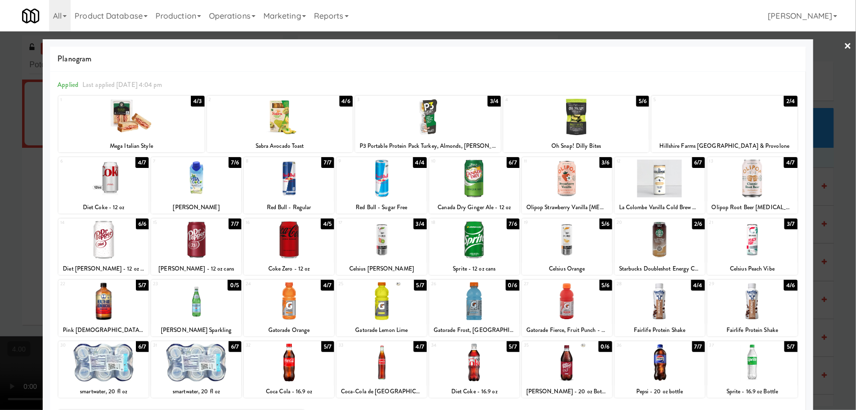
click at [815, 107] on div at bounding box center [428, 205] width 856 height 410
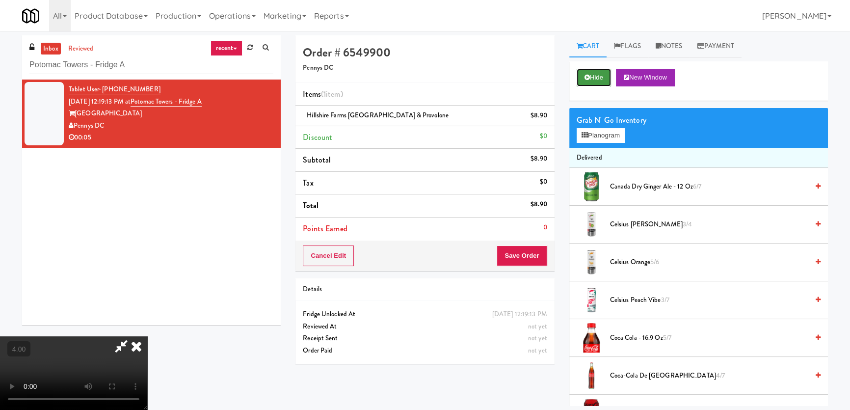
click at [579, 83] on button "Hide" at bounding box center [593, 78] width 34 height 18
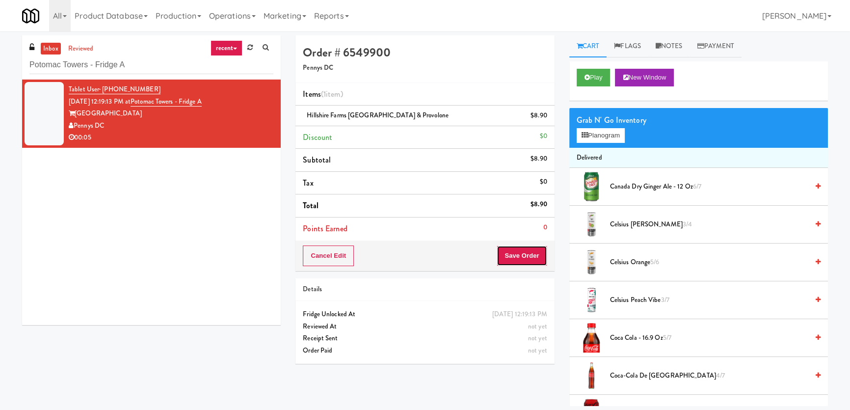
click at [523, 255] on button "Save Order" at bounding box center [522, 255] width 50 height 21
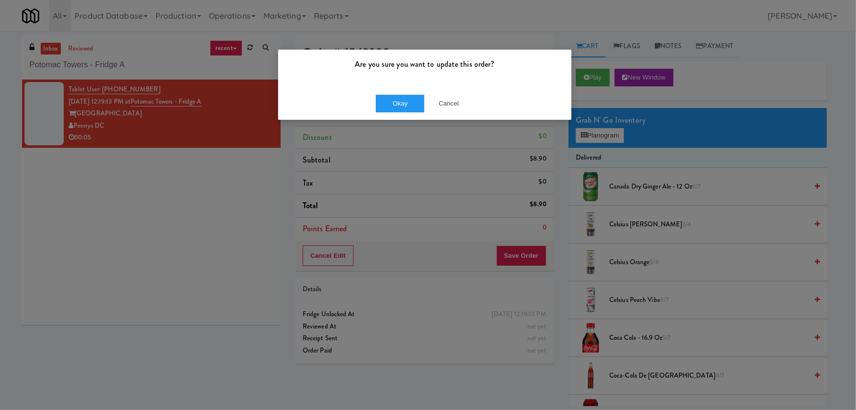
click at [406, 93] on div "Okay Cancel" at bounding box center [424, 103] width 293 height 33
click at [401, 98] on button "Okay" at bounding box center [400, 104] width 49 height 18
